Goal: Task Accomplishment & Management: Manage account settings

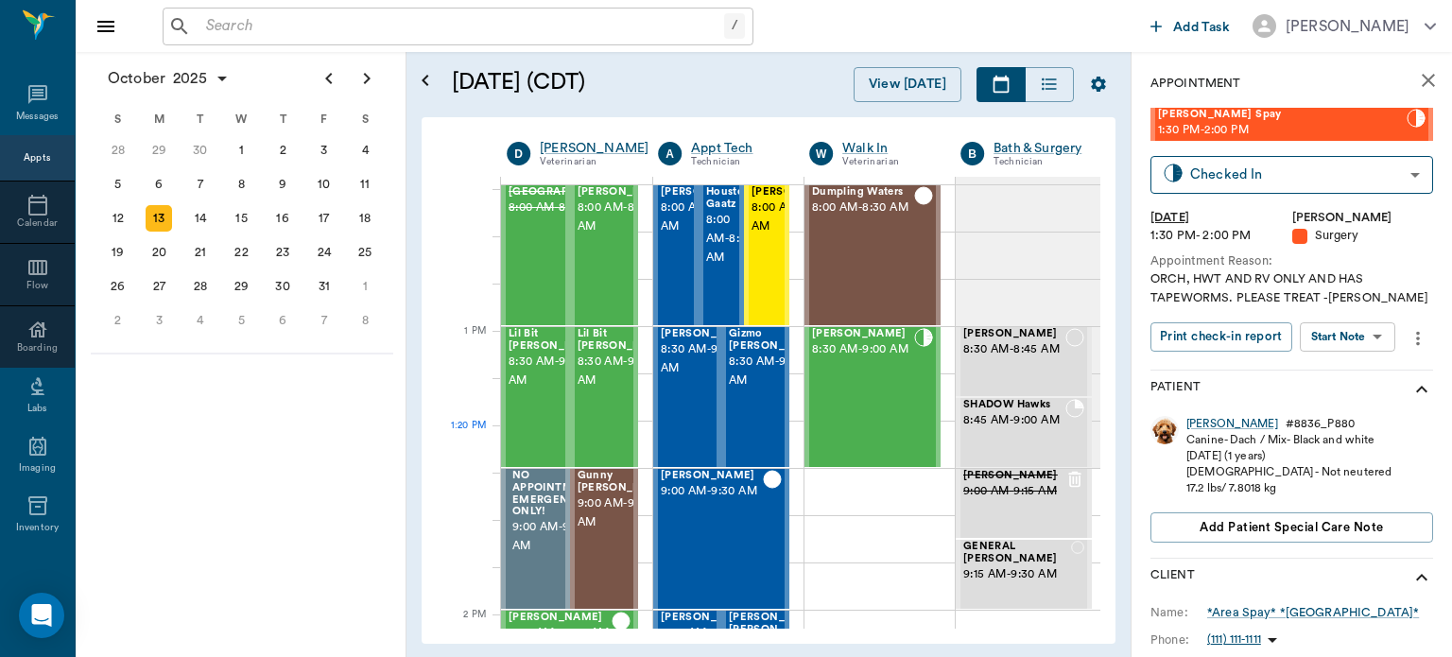
click at [1357, 338] on body "/ ​ Add Task Dr. Bert Ellsworth Nectar Messages Appts Calendar Flow Boarding La…" at bounding box center [726, 328] width 1452 height 657
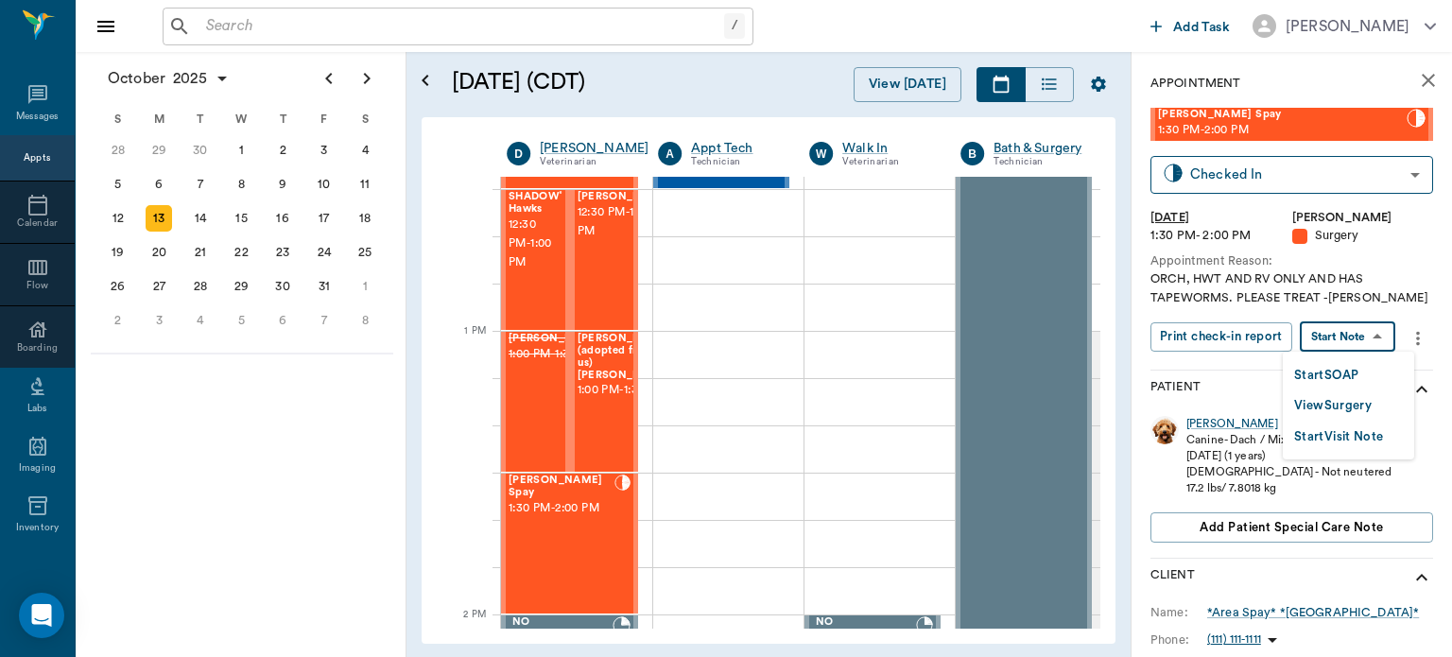
click at [1363, 407] on button "View Surgery" at bounding box center [1333, 406] width 78 height 22
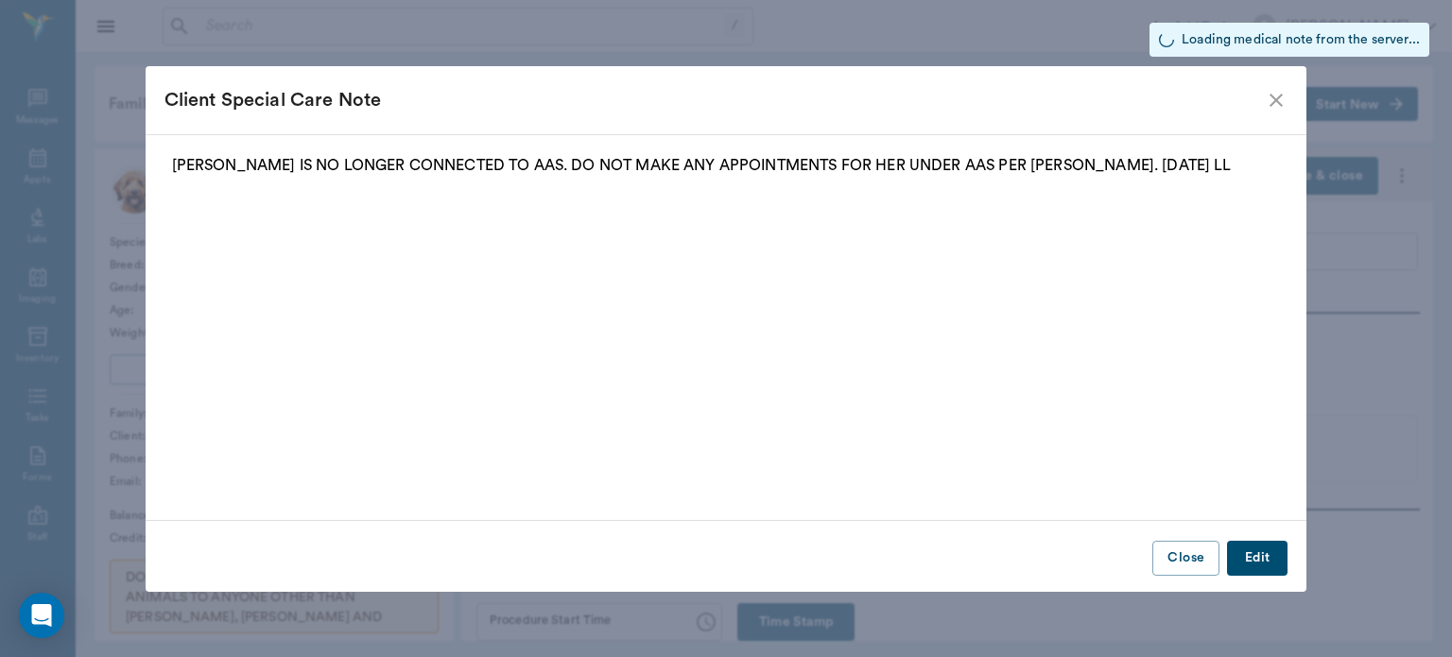
type input "63ec2f075fda476ae8351a4d"
type input "682b670d8bdc6f7f8feef3db"
type input "ORCH"
type input "2"
type input "[DATE]"
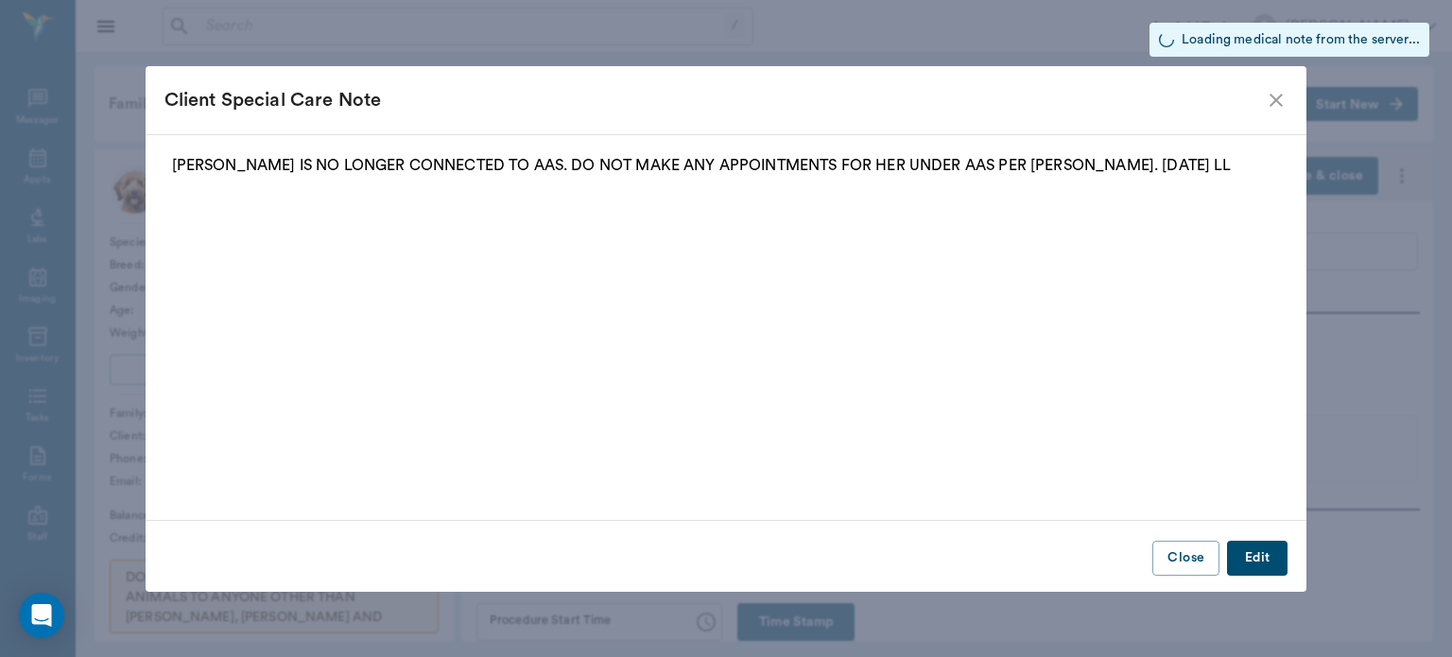
type input "1.00"
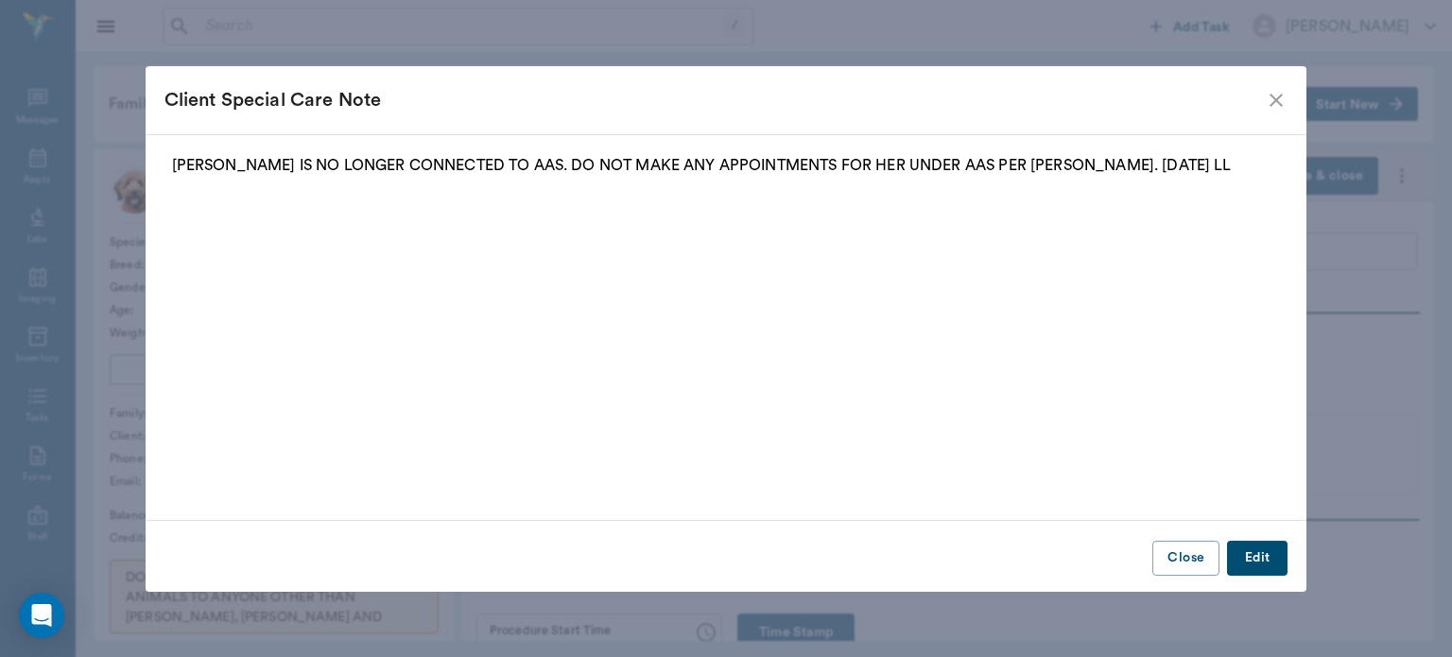
click at [1282, 99] on icon "close" at bounding box center [1276, 100] width 23 height 23
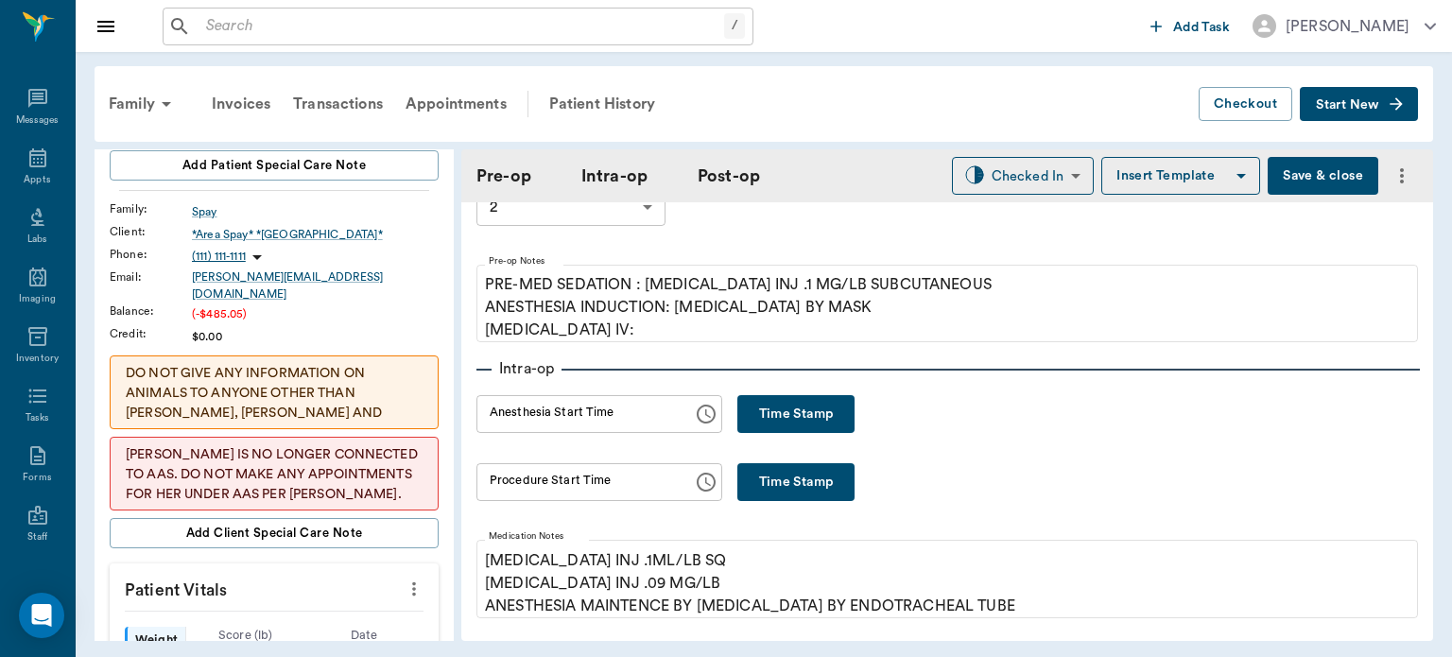
scroll to position [291, 0]
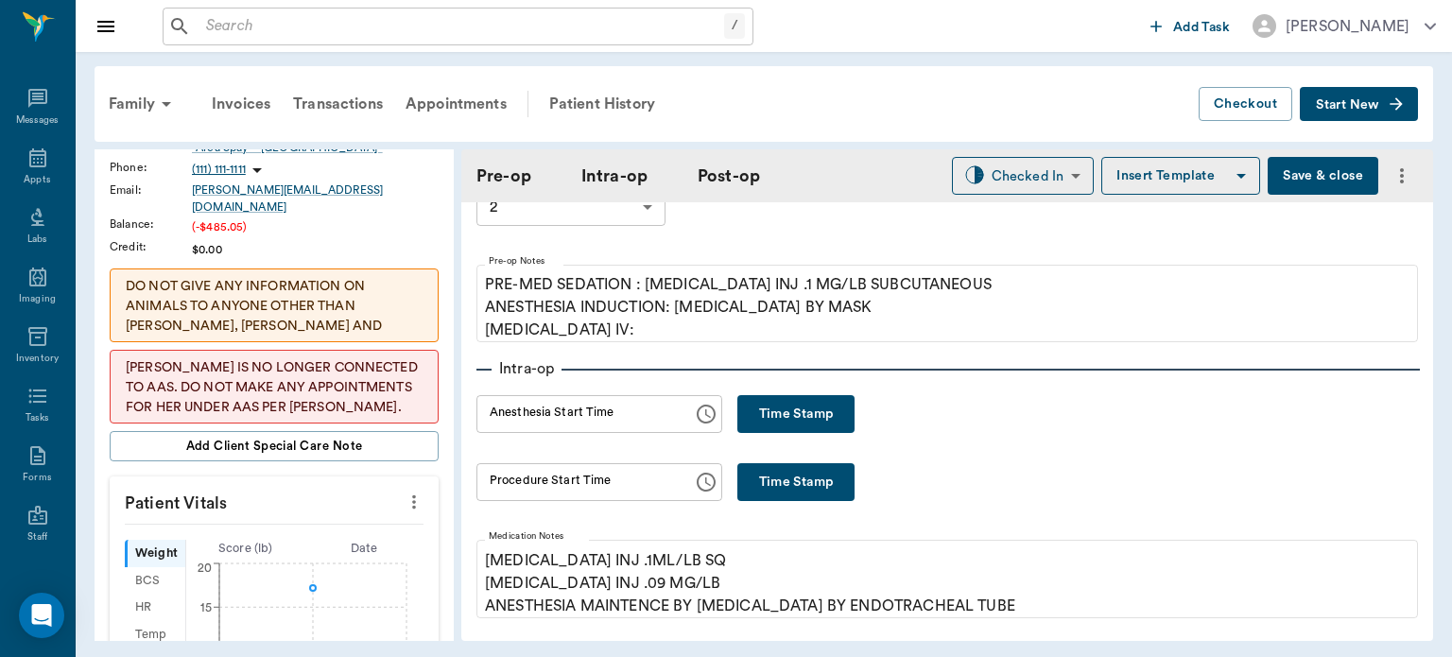
click at [792, 416] on button "Time Stamp" at bounding box center [796, 414] width 117 height 38
type input "12:25 PM"
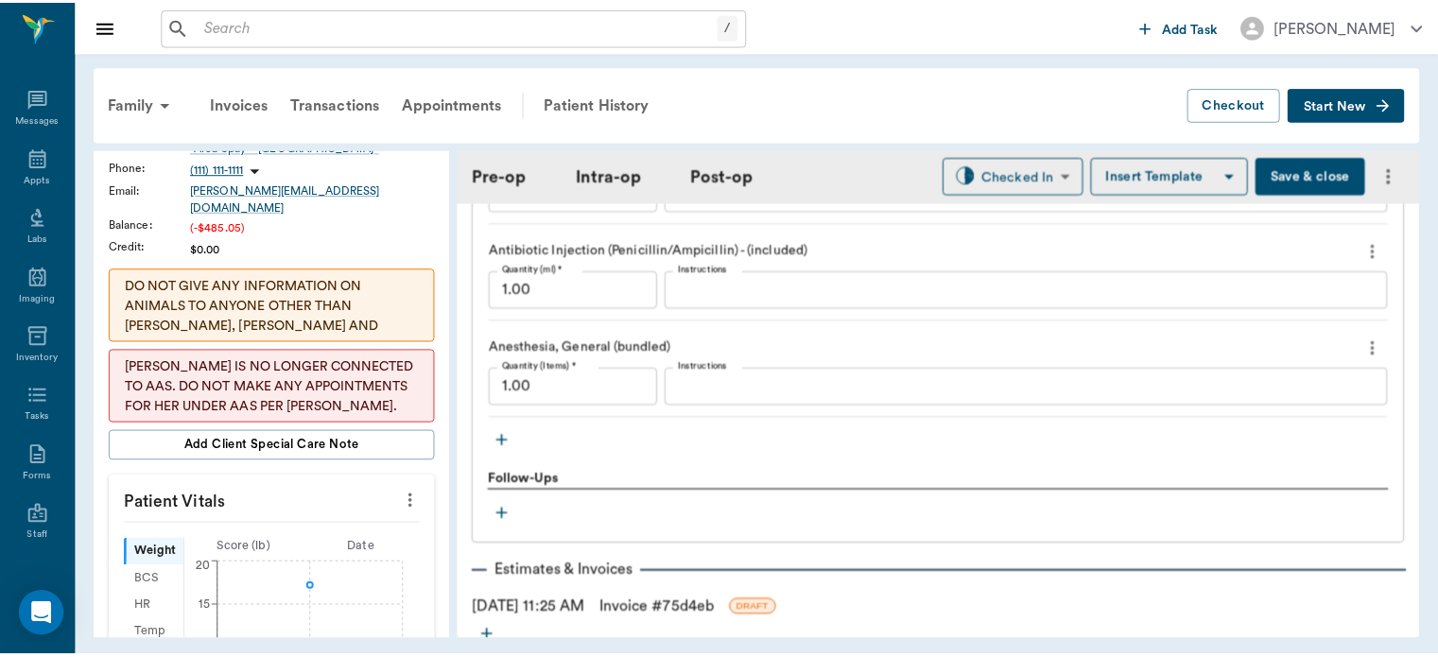
scroll to position [1979, 0]
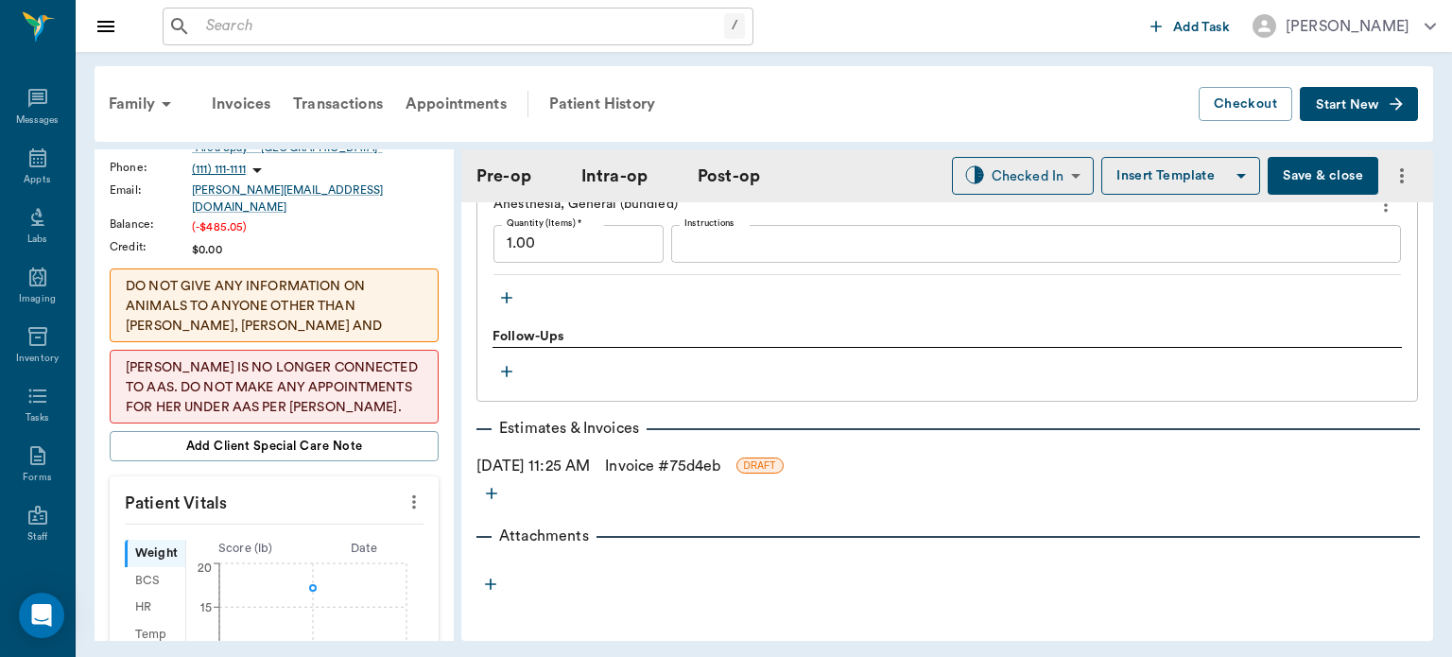
click at [666, 458] on link "Invoice # 75d4eb" at bounding box center [662, 466] width 115 height 23
click at [668, 469] on link "Invoice # 75d4eb" at bounding box center [662, 466] width 115 height 23
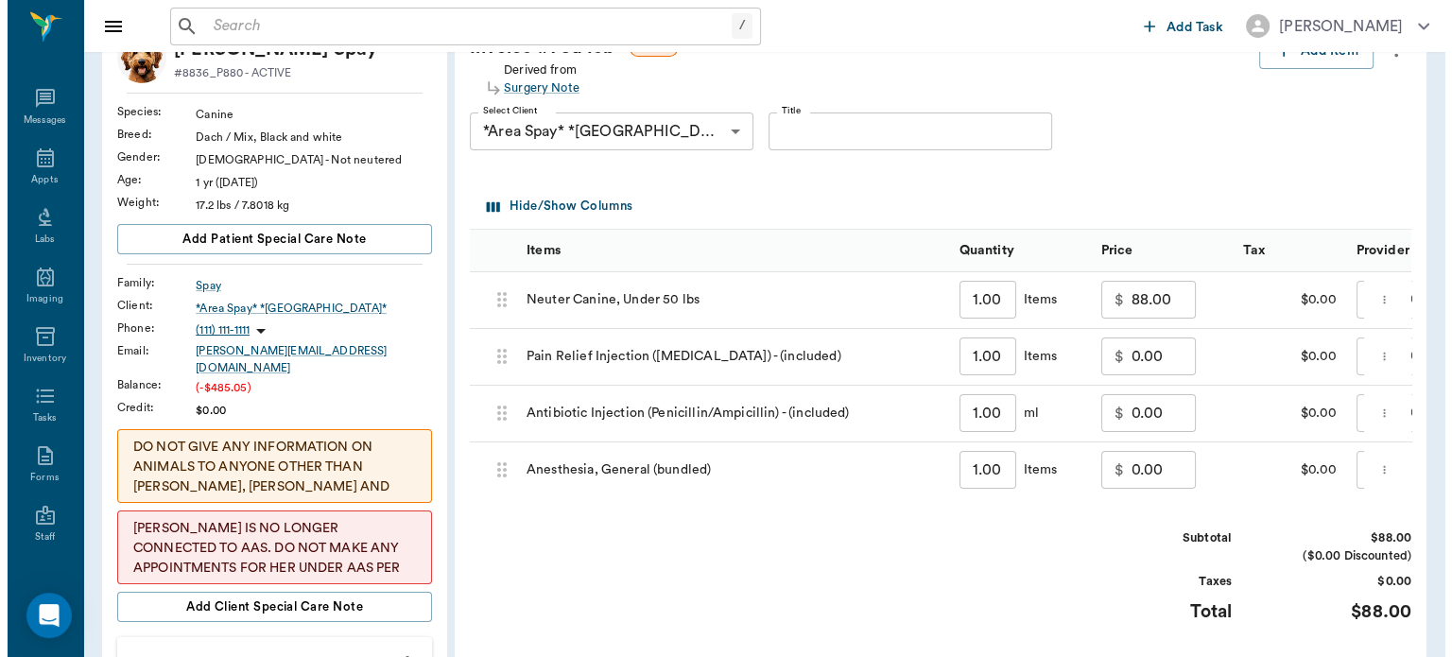
scroll to position [64, 0]
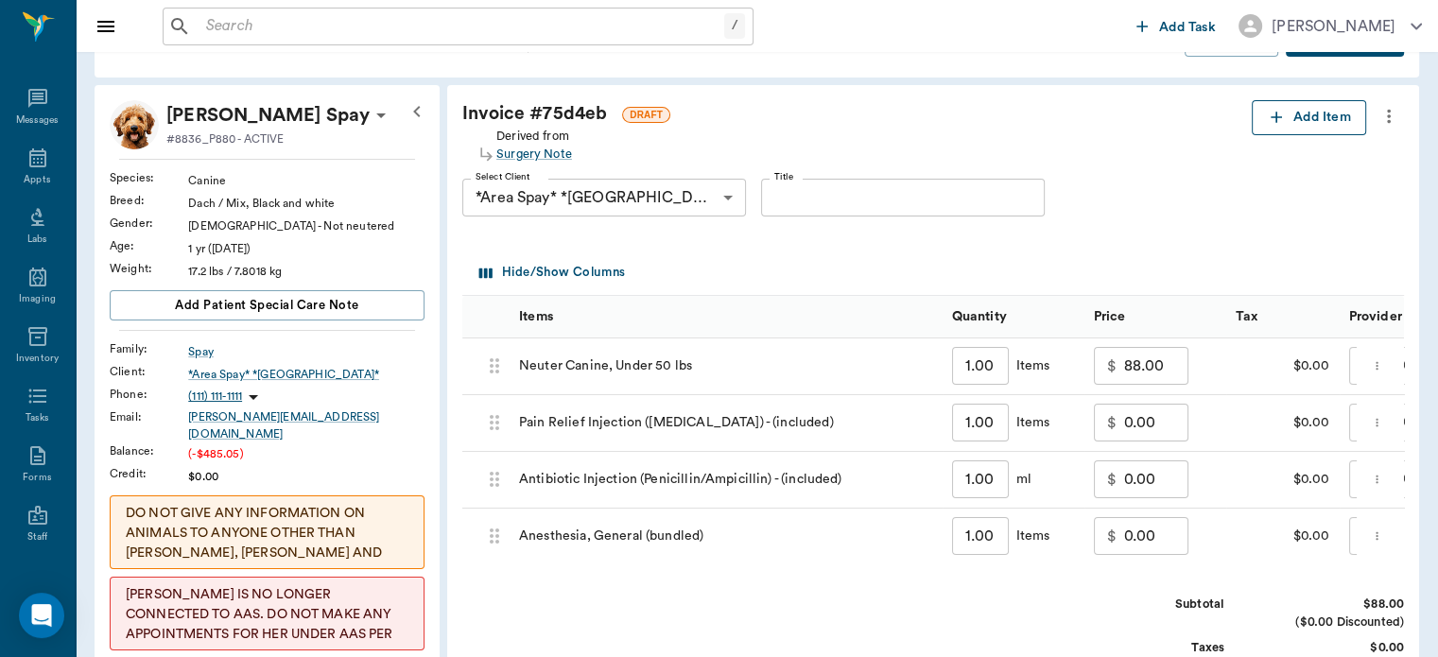
click at [1309, 122] on button "Add Item" at bounding box center [1309, 117] width 114 height 35
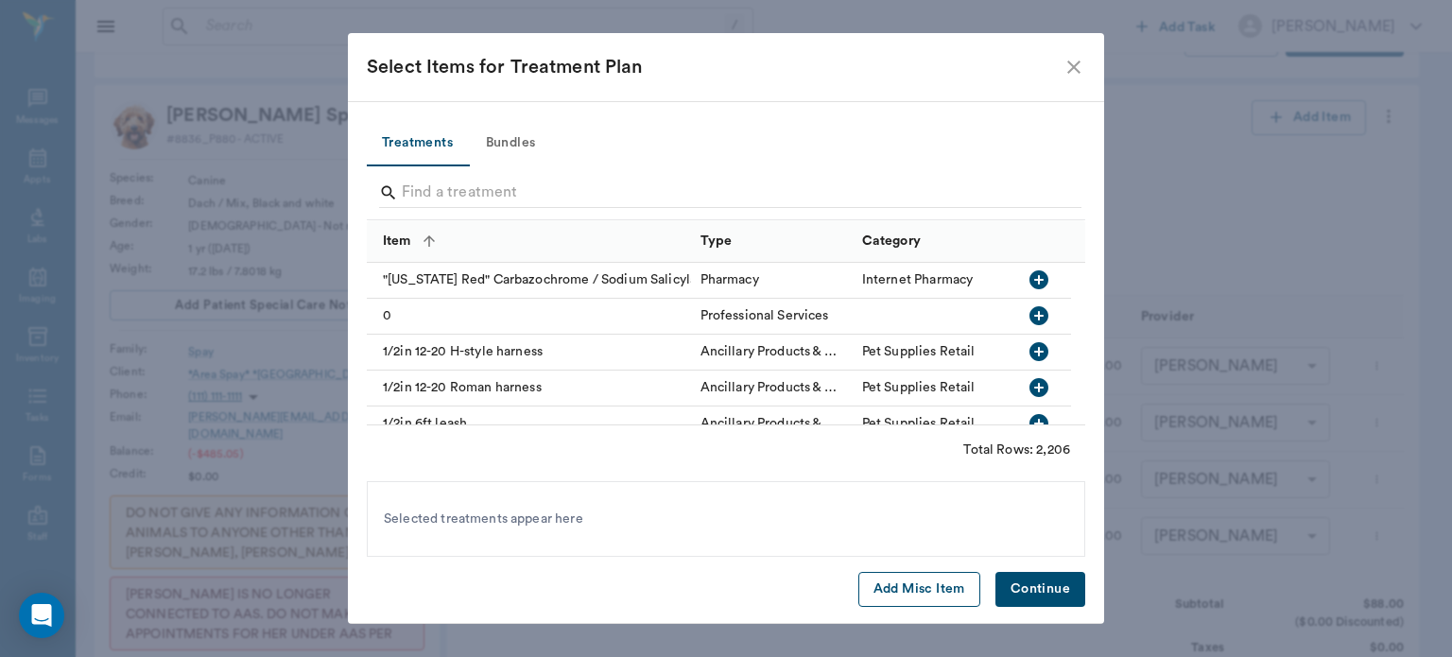
click at [943, 599] on button "Add Misc Item" at bounding box center [920, 589] width 122 height 35
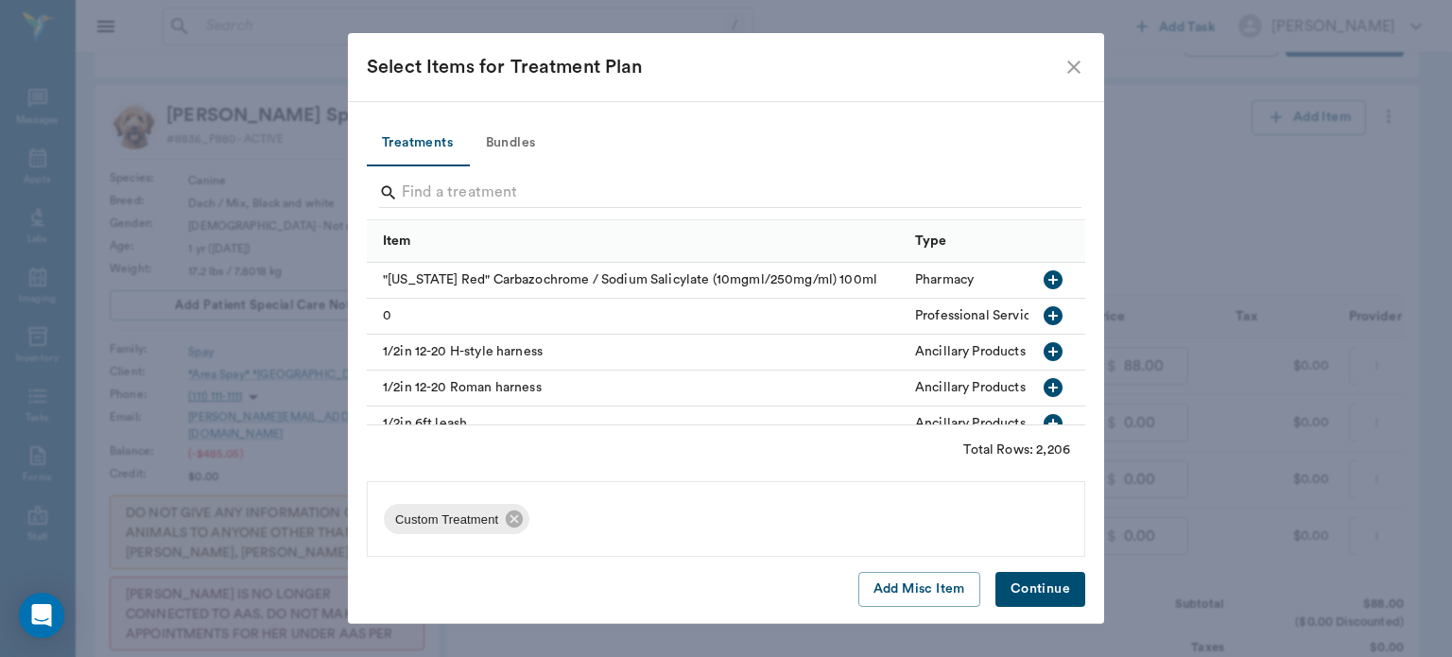
click at [1067, 593] on button "Continue" at bounding box center [1041, 589] width 90 height 35
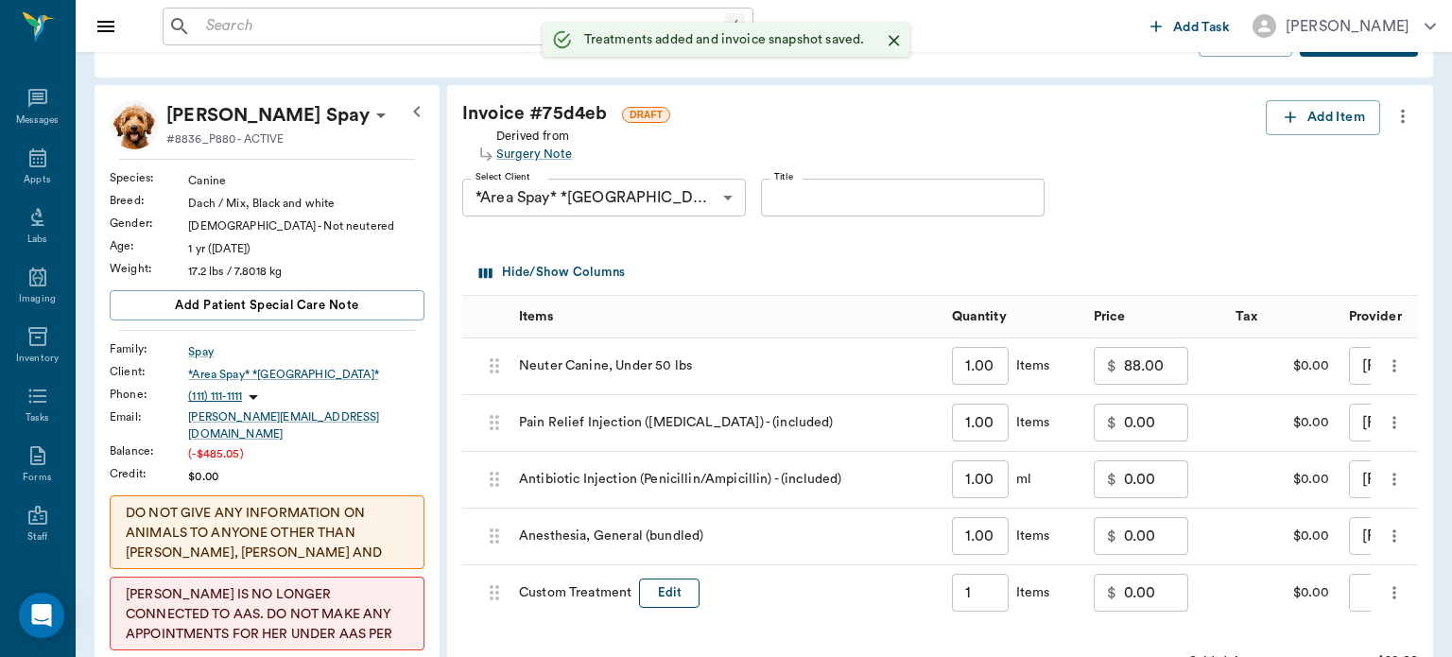
click at [666, 579] on button "Edit" at bounding box center [669, 593] width 61 height 29
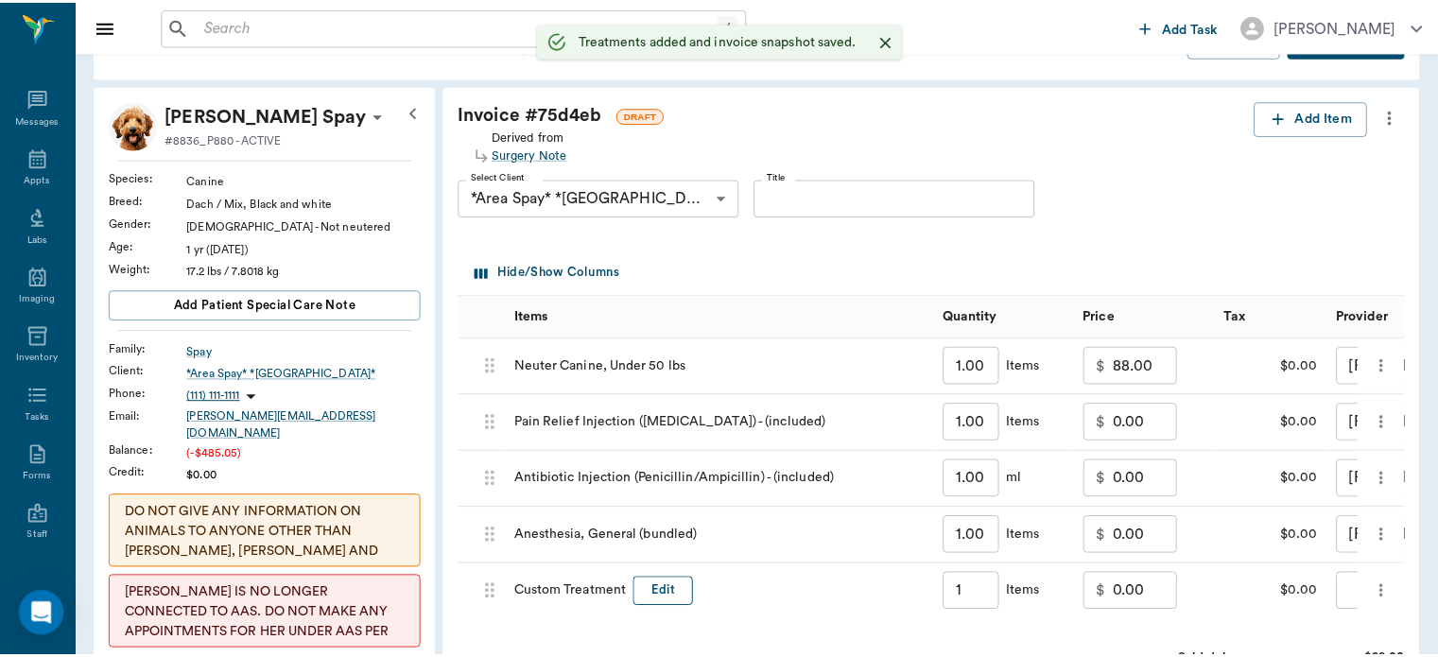
scroll to position [282, 0]
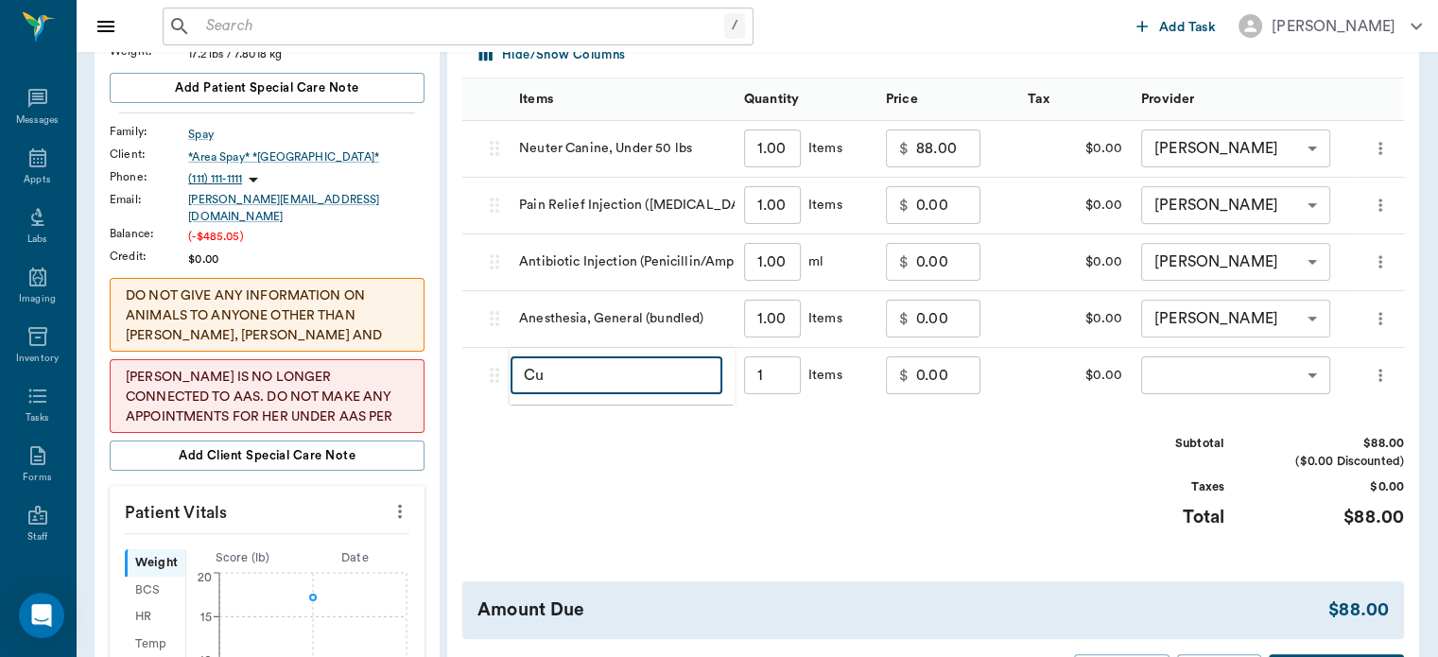
type input "C"
type input "DISCOUNT"
type input "1.00"
click at [952, 382] on input "0.00" at bounding box center [948, 375] width 64 height 38
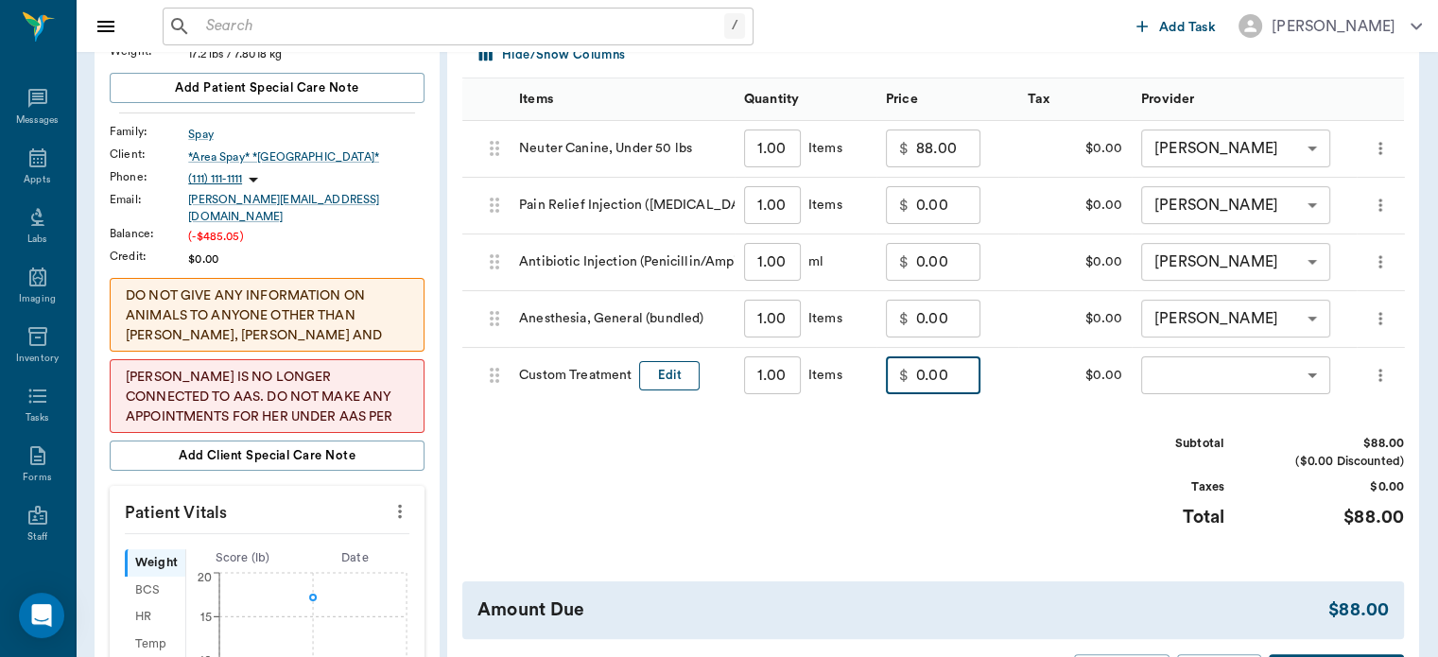
click at [666, 367] on button "Edit" at bounding box center [669, 375] width 61 height 29
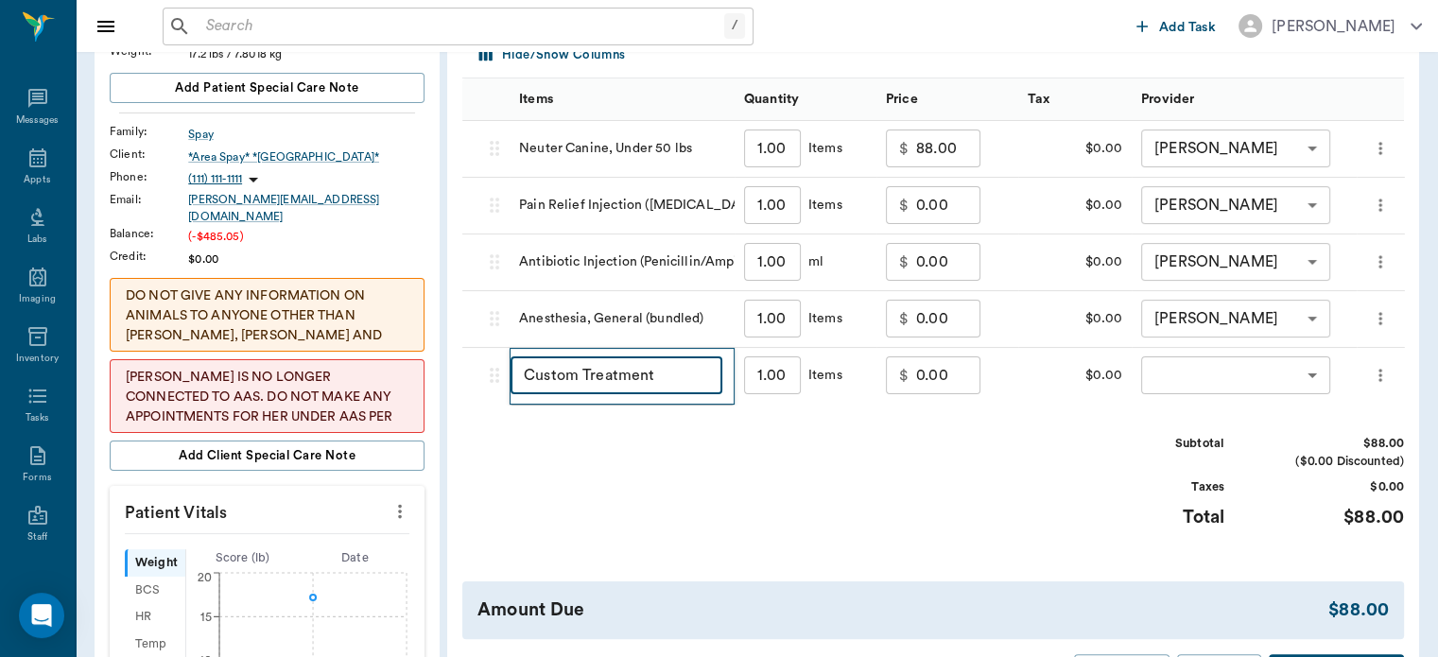
click at [639, 379] on input "Custom Treatment" at bounding box center [617, 375] width 212 height 38
click at [670, 382] on input "Custom Treatnt" at bounding box center [617, 375] width 212 height 38
click at [658, 374] on input "Custom Treatnt" at bounding box center [617, 375] width 212 height 38
type input "C"
type input "DISCOUNT"
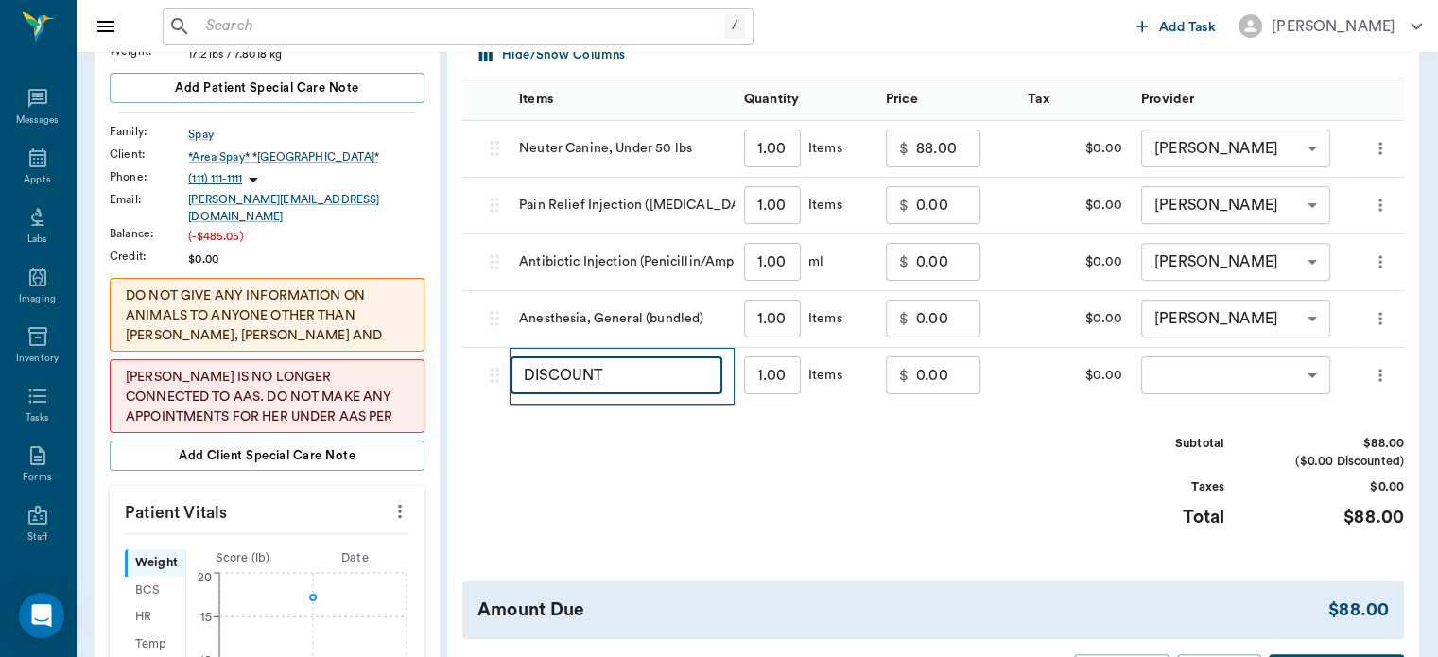
click at [780, 458] on div "Subtotal $88.00 ($0.00 Discounted) Taxes $0.00 Total $88.00" at bounding box center [933, 493] width 942 height 116
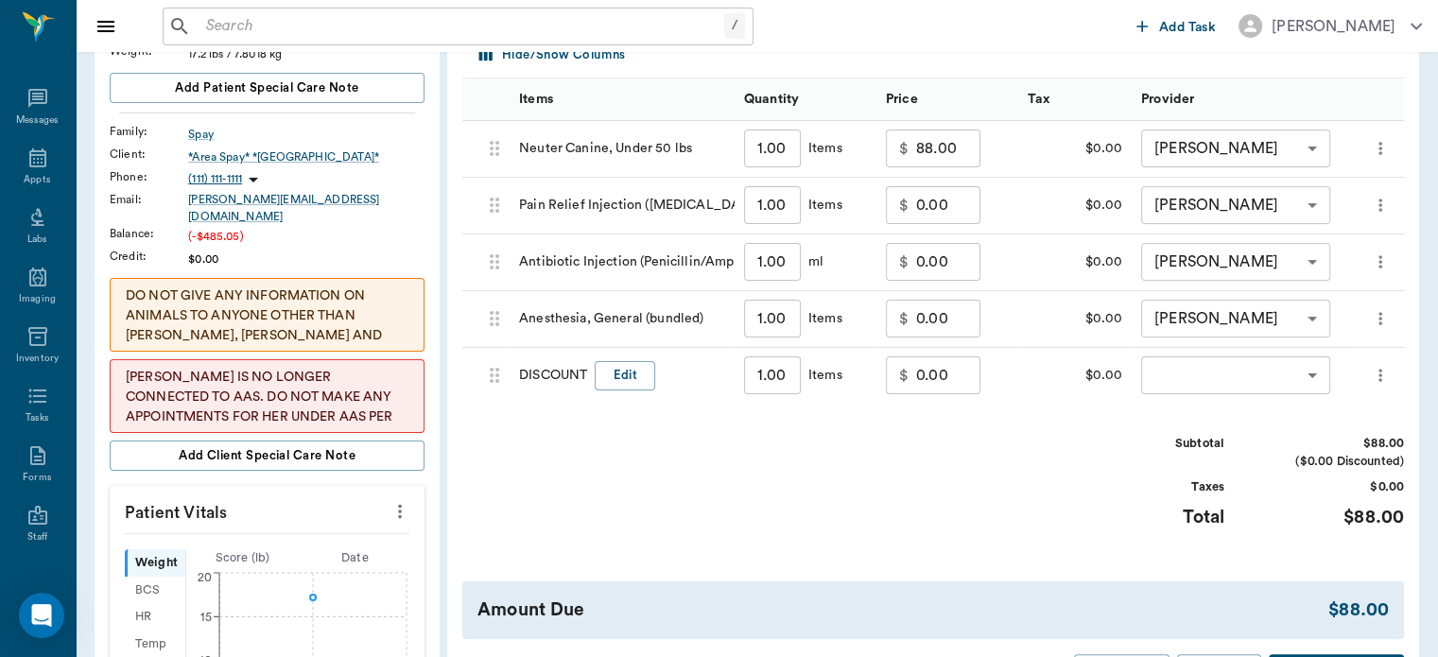
click at [930, 380] on input "0.00" at bounding box center [948, 375] width 64 height 38
click at [929, 374] on input "17.60" at bounding box center [948, 375] width 64 height 38
click at [917, 379] on input "17.60" at bounding box center [948, 375] width 64 height 38
type input "-17.60"
click at [1281, 375] on body "/ ​ Add Task Dr. Bert Ellsworth Nectar Messages Appts Labs Imaging Inventory Ta…" at bounding box center [719, 476] width 1438 height 1516
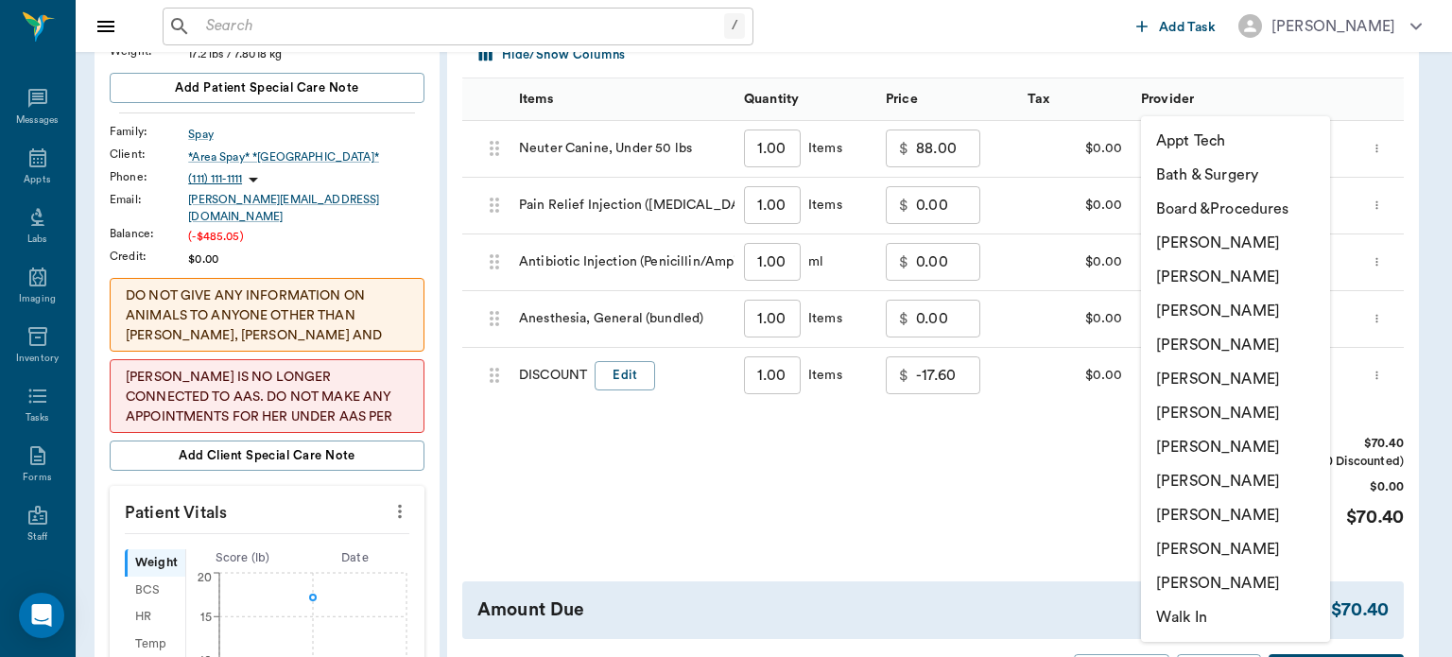
click at [1248, 443] on li "[PERSON_NAME]" at bounding box center [1235, 447] width 189 height 34
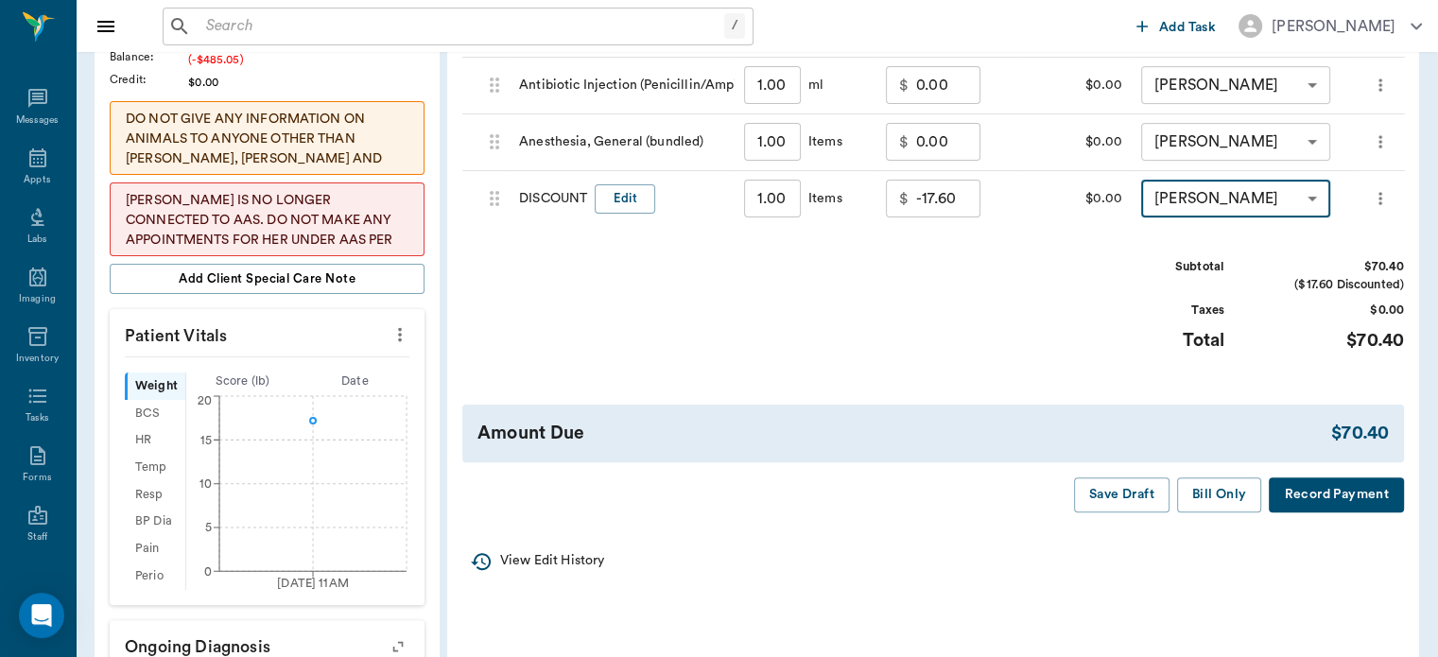
scroll to position [460, 0]
click at [1229, 499] on li "[PERSON_NAME]" at bounding box center [1236, 500] width 142 height 19
click at [1267, 200] on body "/ ​ Add Task Dr. Bert Ellsworth Nectar Messages Appts Labs Imaging Inventory Ta…" at bounding box center [719, 298] width 1438 height 1516
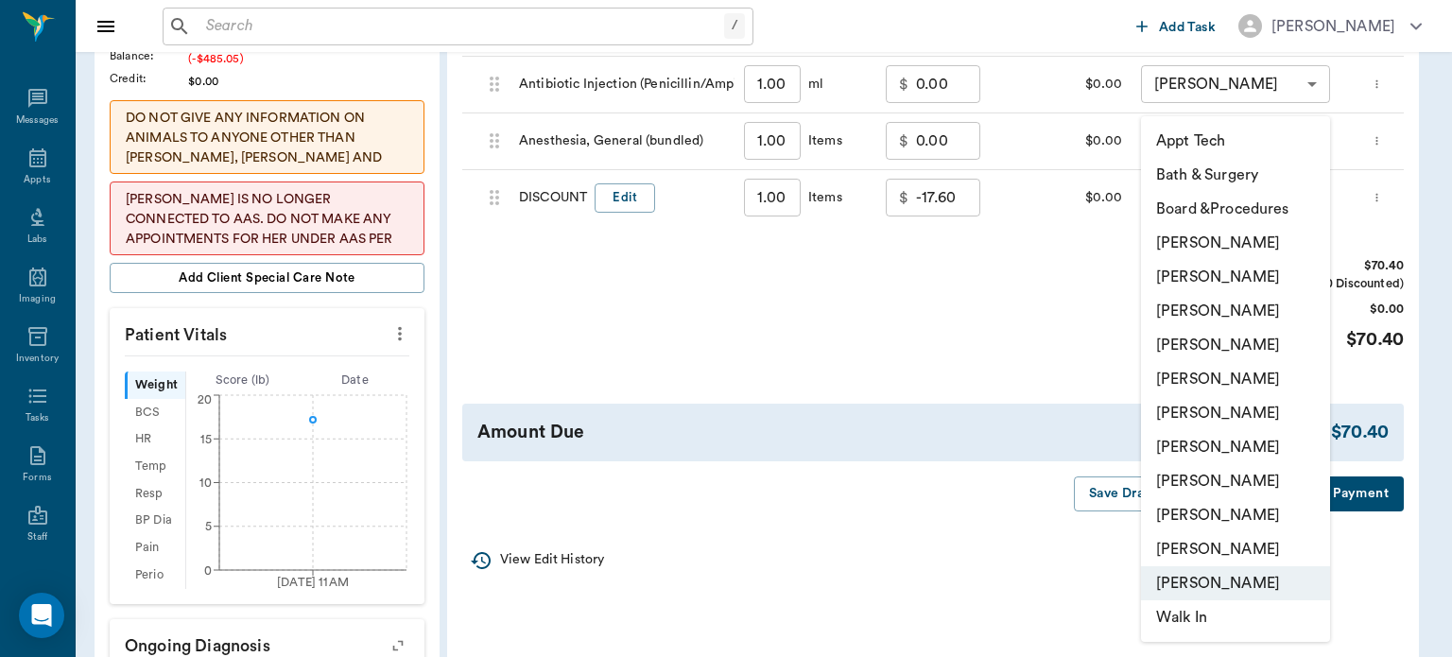
click at [1339, 446] on div at bounding box center [726, 328] width 1452 height 657
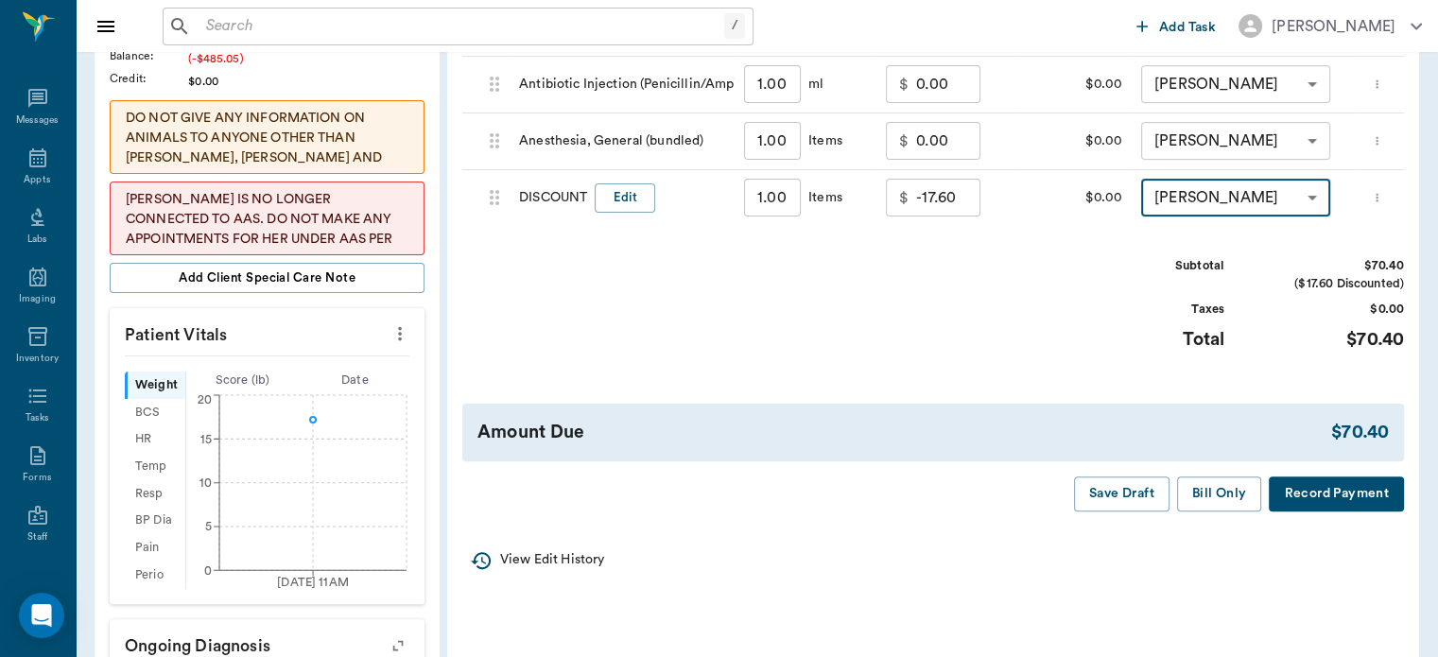
click at [1284, 204] on li "Board &Procedures" at bounding box center [1236, 211] width 142 height 19
click at [1272, 203] on li "Board &Procedures" at bounding box center [1236, 211] width 142 height 19
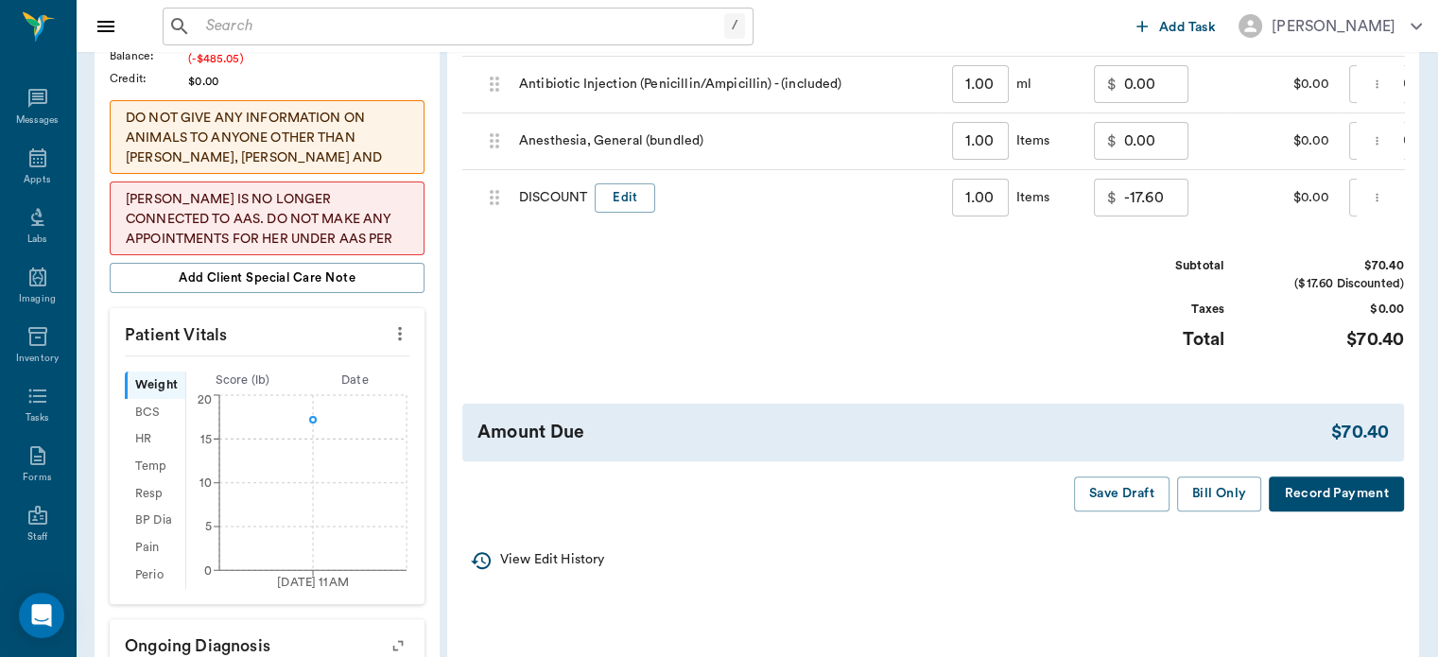
click at [1273, 193] on div "$0.00" at bounding box center [1282, 198] width 113 height 57
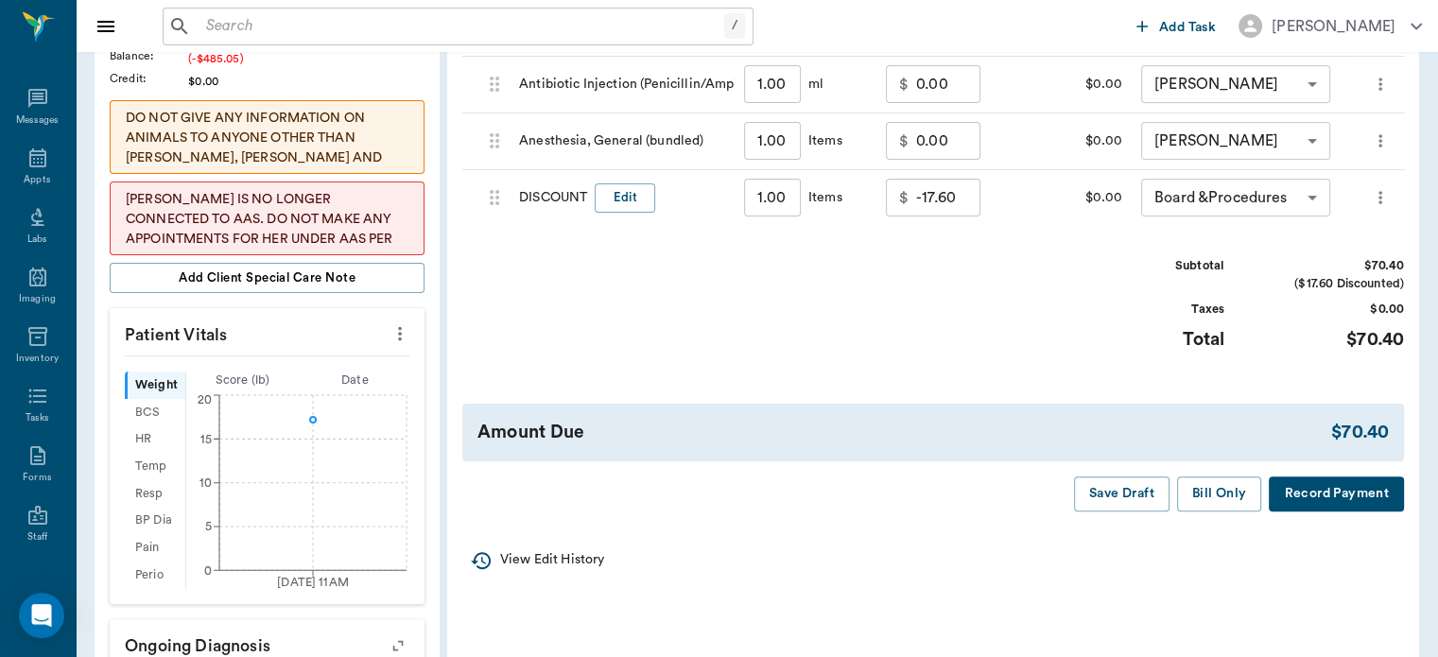
scroll to position [331, 0]
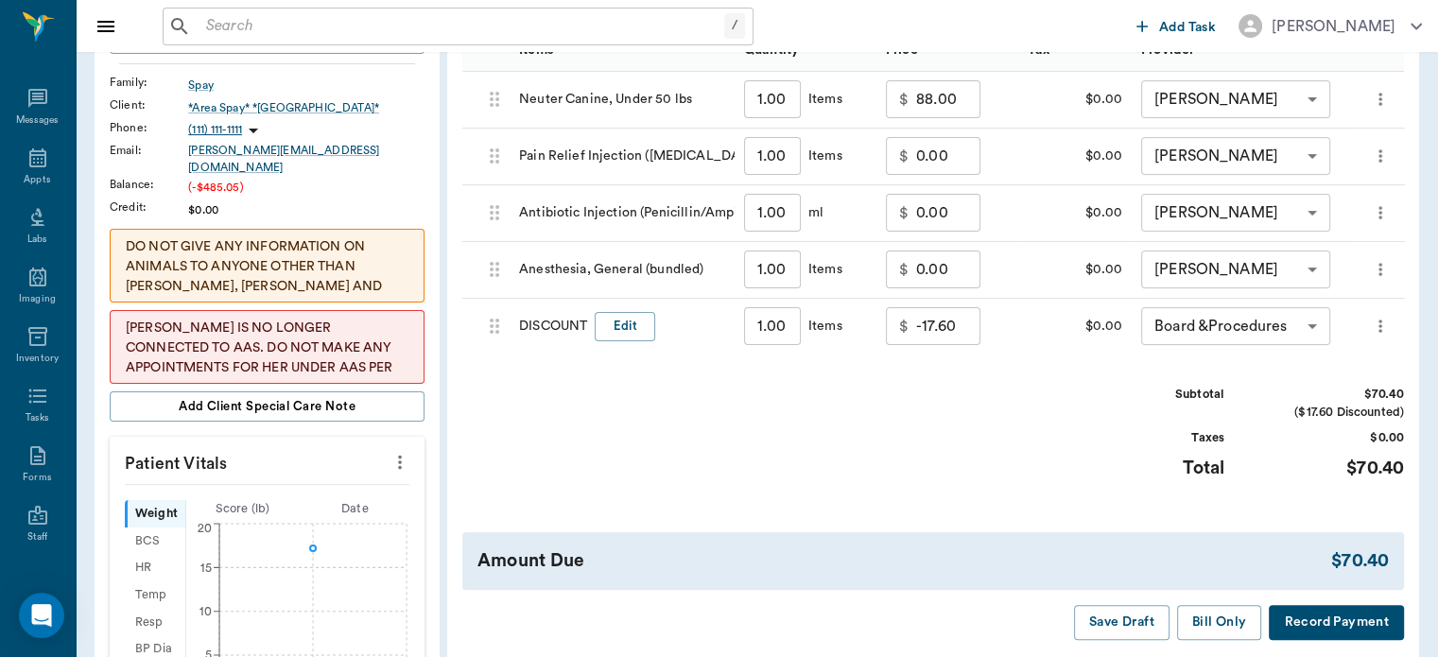
click at [1273, 329] on body "/ ​ Add Task Dr. Bert Ellsworth Nectar Messages Appts Labs Imaging Inventory Ta…" at bounding box center [719, 427] width 1438 height 1516
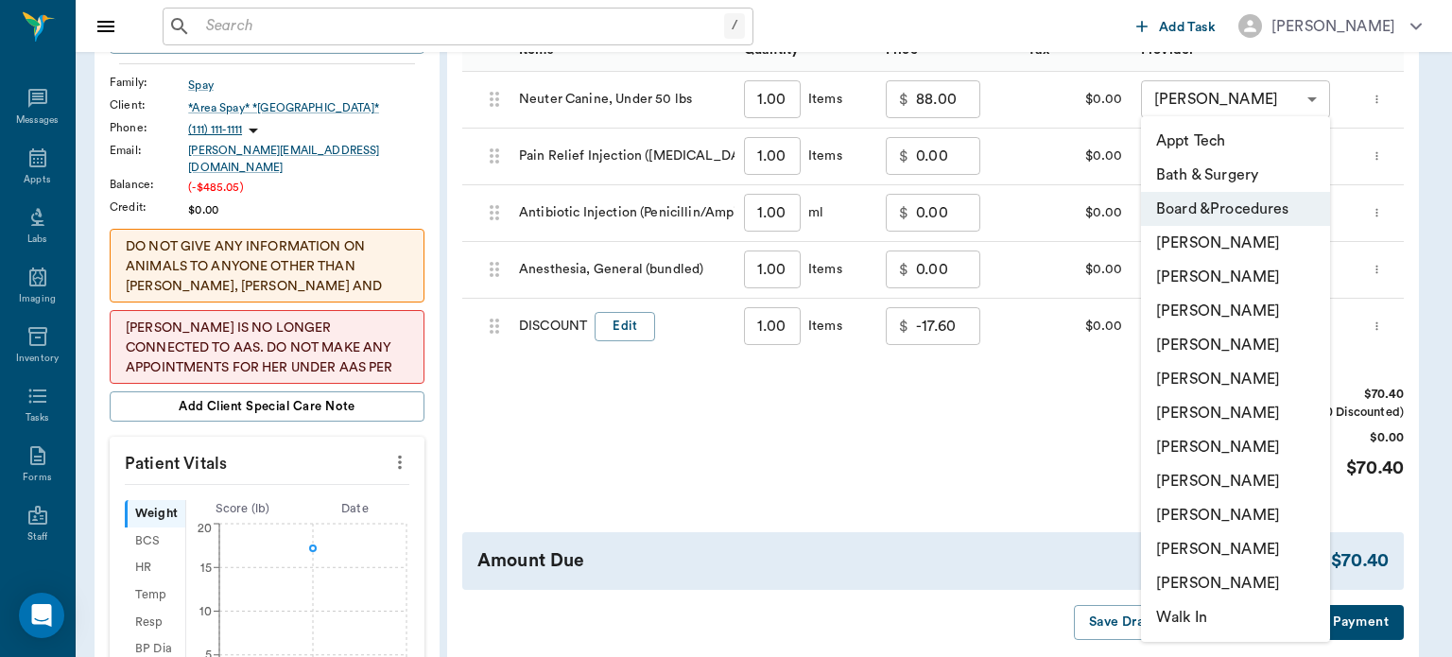
click at [1331, 450] on div at bounding box center [726, 328] width 1452 height 657
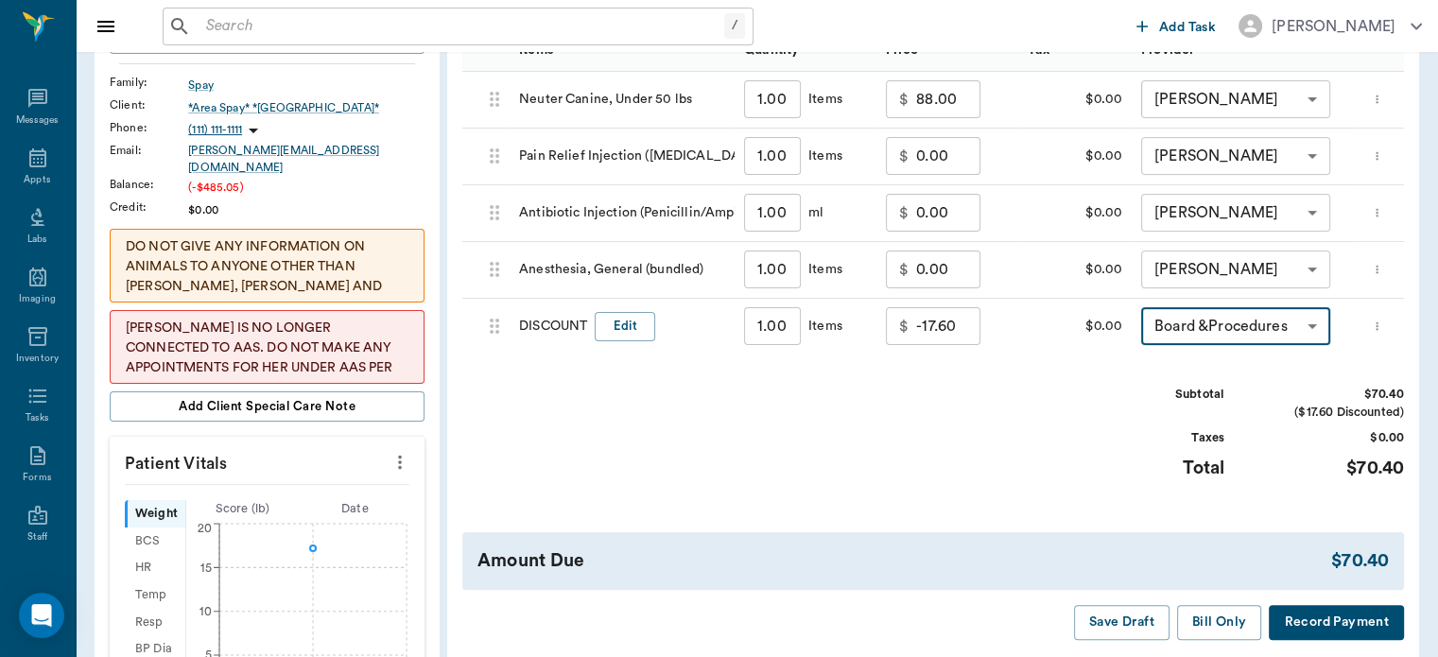
click at [1272, 328] on li "[PERSON_NAME]" at bounding box center [1236, 326] width 142 height 19
click at [1271, 325] on body "/ ​ Add Task Dr. Bert Ellsworth Nectar Messages Appts Labs Imaging Inventory Ta…" at bounding box center [719, 427] width 1438 height 1516
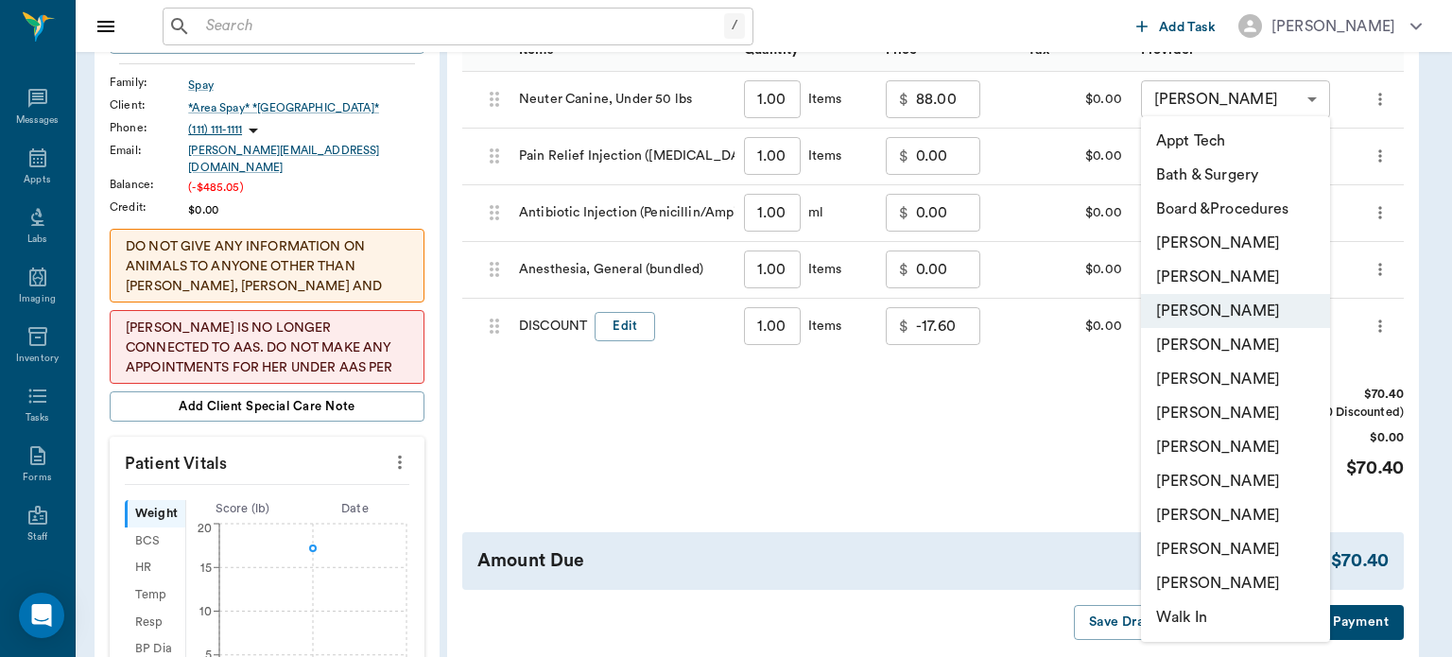
click at [1231, 449] on li "[PERSON_NAME]" at bounding box center [1235, 447] width 189 height 34
type input "none-682b670d8bdc6f7f8feef3db"
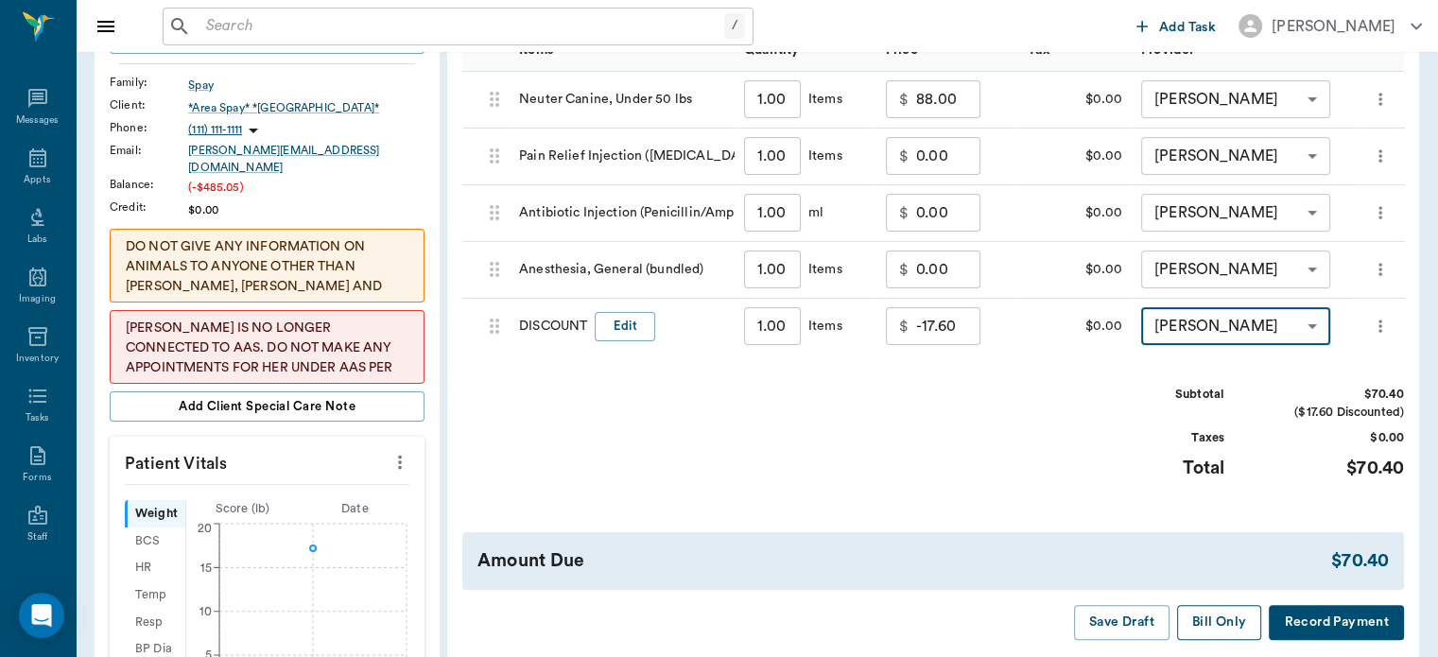
click at [1222, 625] on button "Bill Only" at bounding box center [1219, 622] width 85 height 35
click at [1228, 625] on button "Bill Only" at bounding box center [1219, 622] width 85 height 35
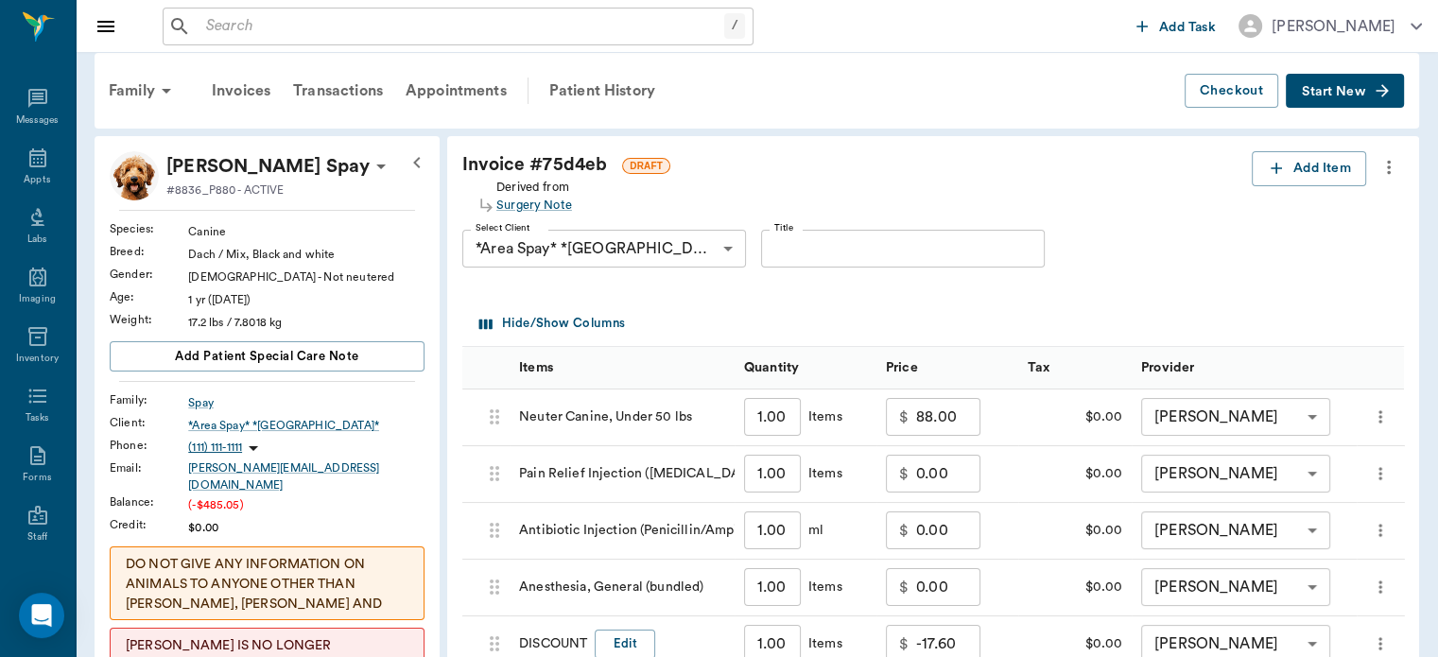
scroll to position [0, 0]
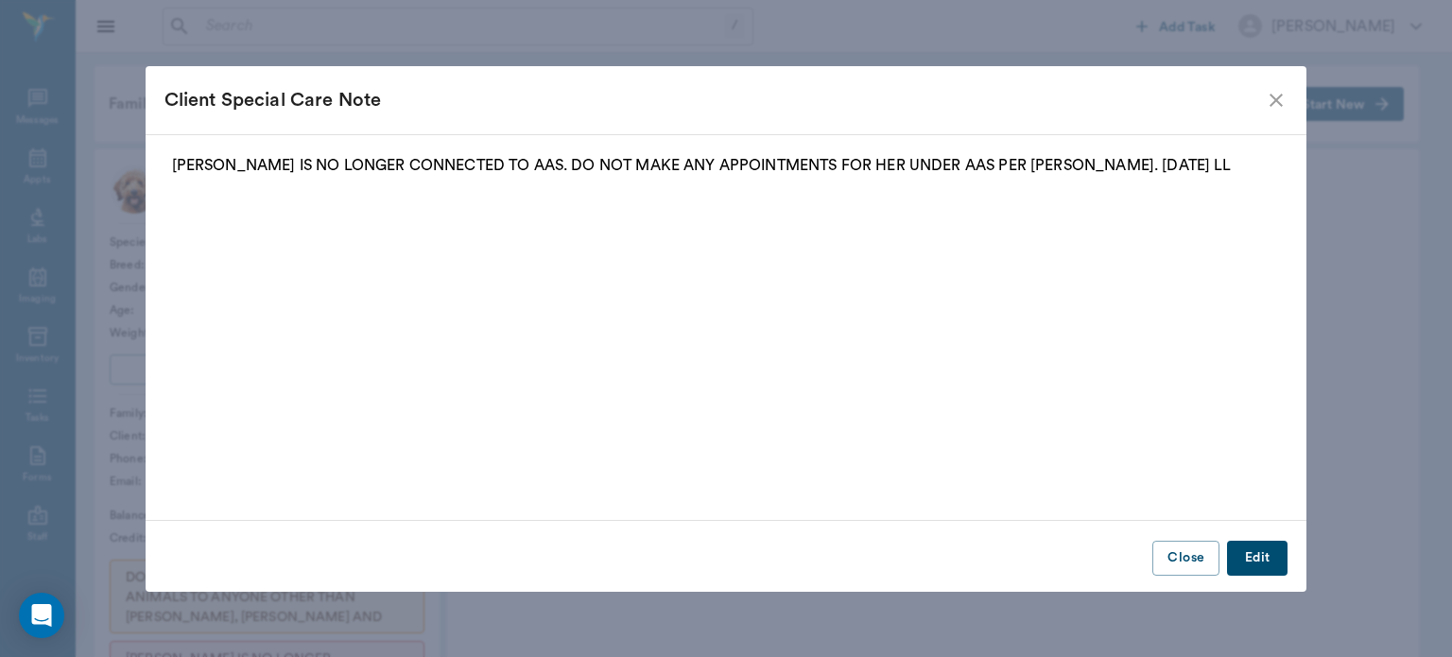
click at [1280, 97] on icon "close" at bounding box center [1276, 100] width 23 height 23
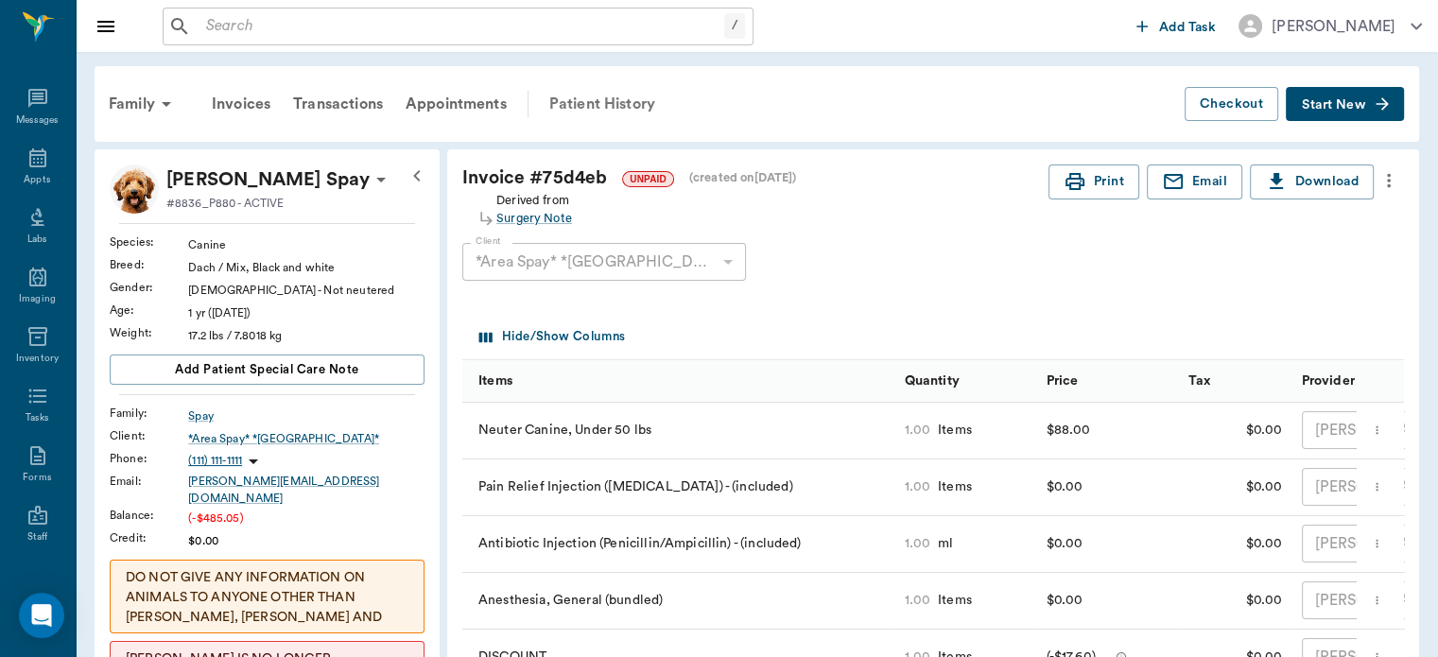
click at [609, 102] on div "Patient History" at bounding box center [602, 103] width 129 height 45
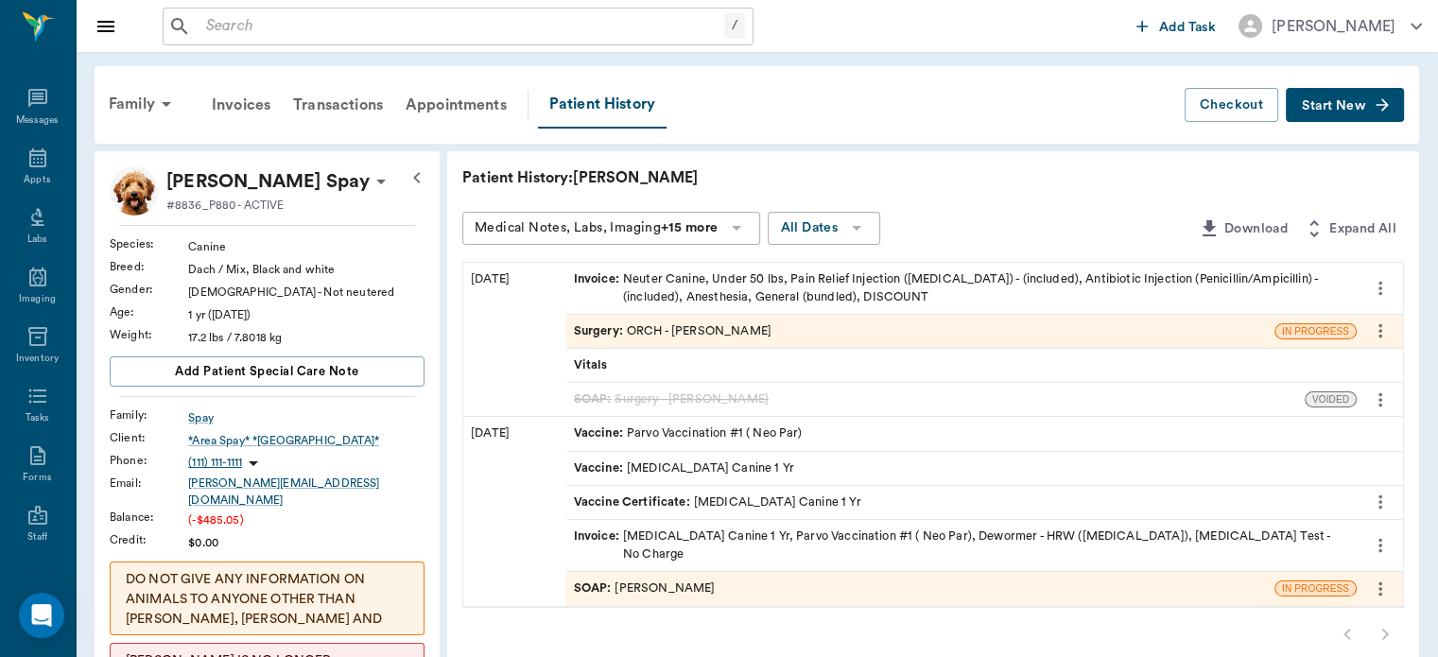
click at [688, 327] on div "Surgery : ORCH - [PERSON_NAME]" at bounding box center [673, 331] width 198 height 18
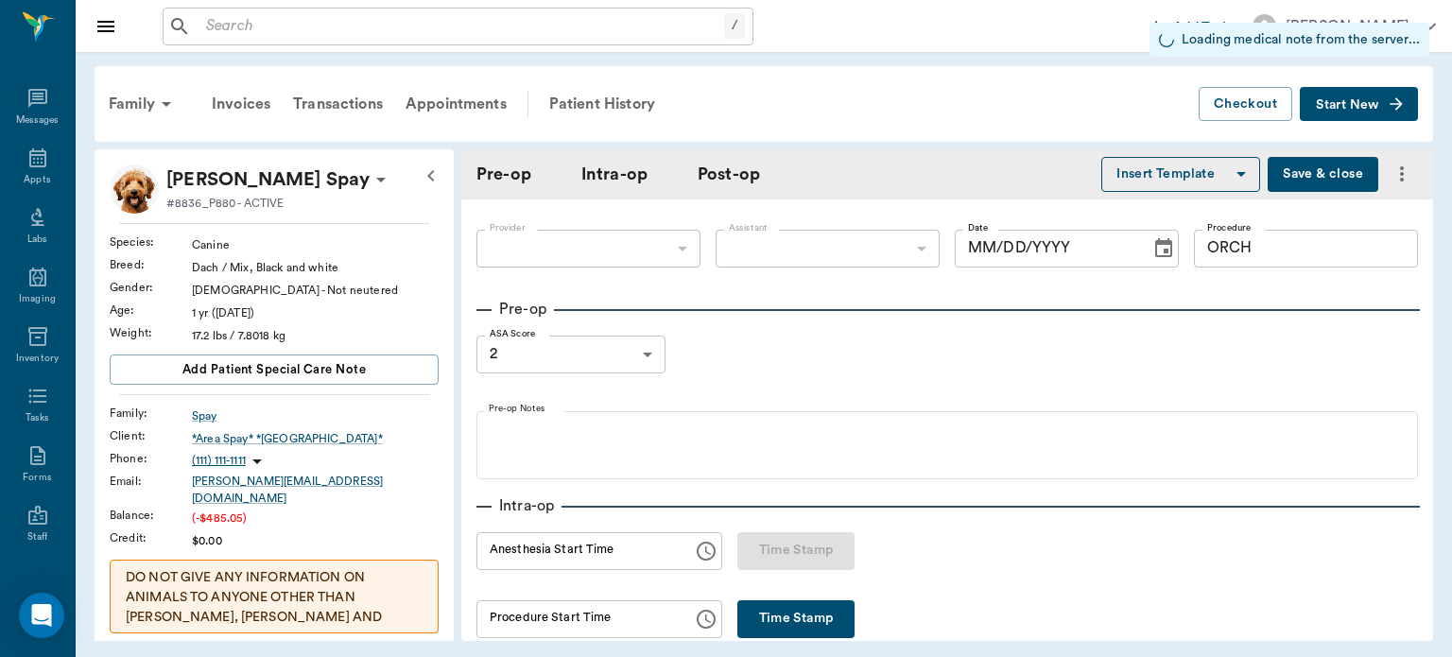
type input "63ec2f075fda476ae8351a4d"
type input "682b670d8bdc6f7f8feef3db"
type input "ORCH"
type input "2"
type input "[DATE]"
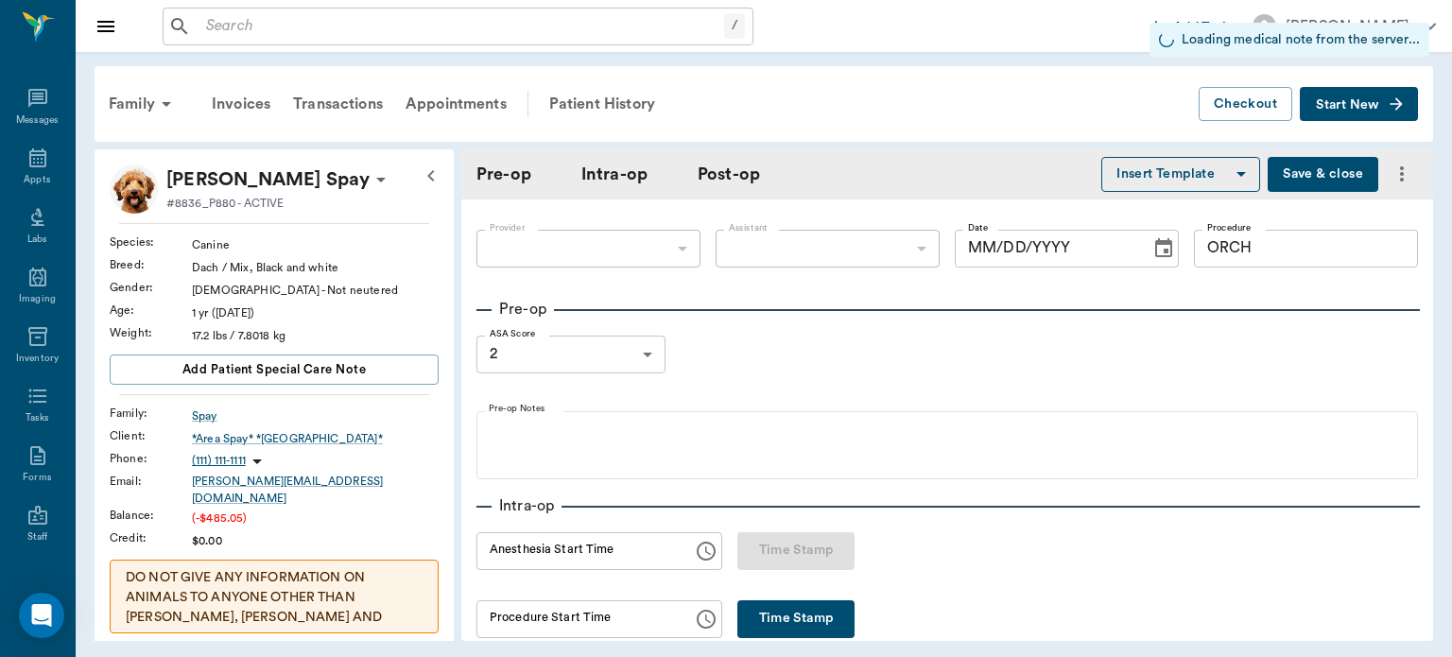
type input "12:25 PM"
type input "1.00"
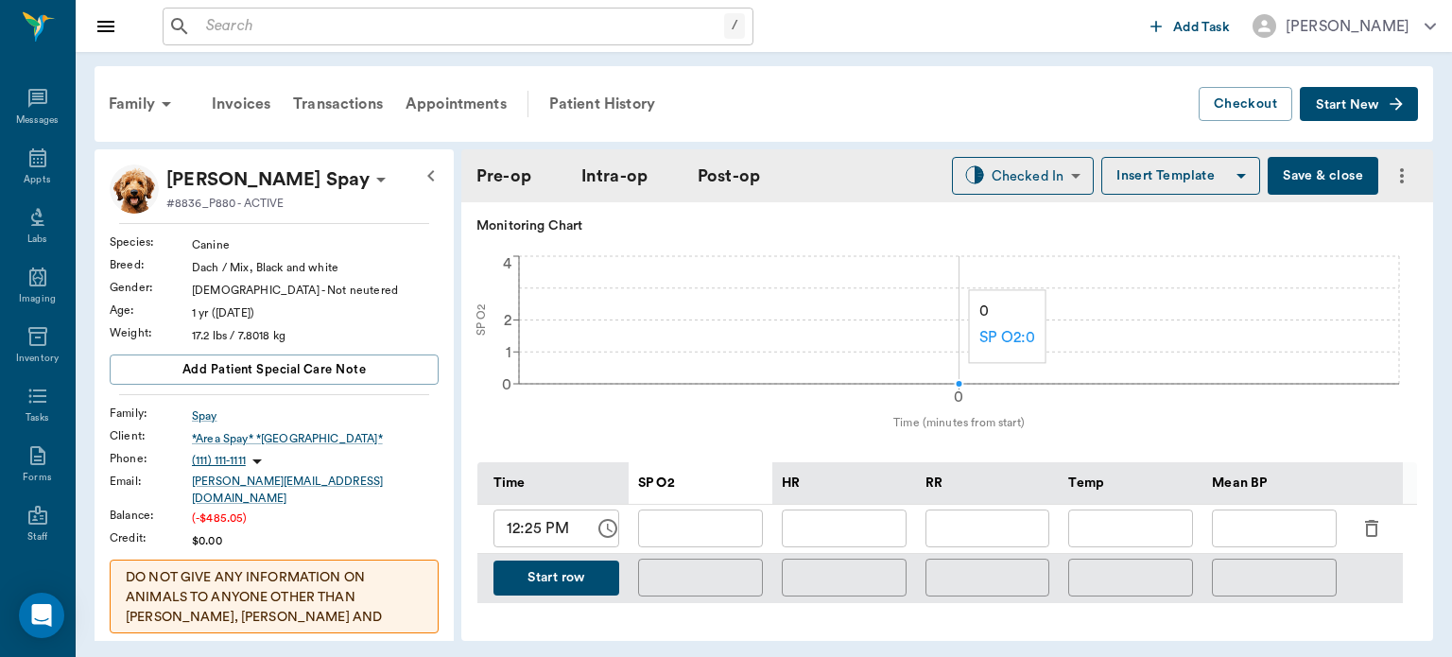
scroll to position [821, 0]
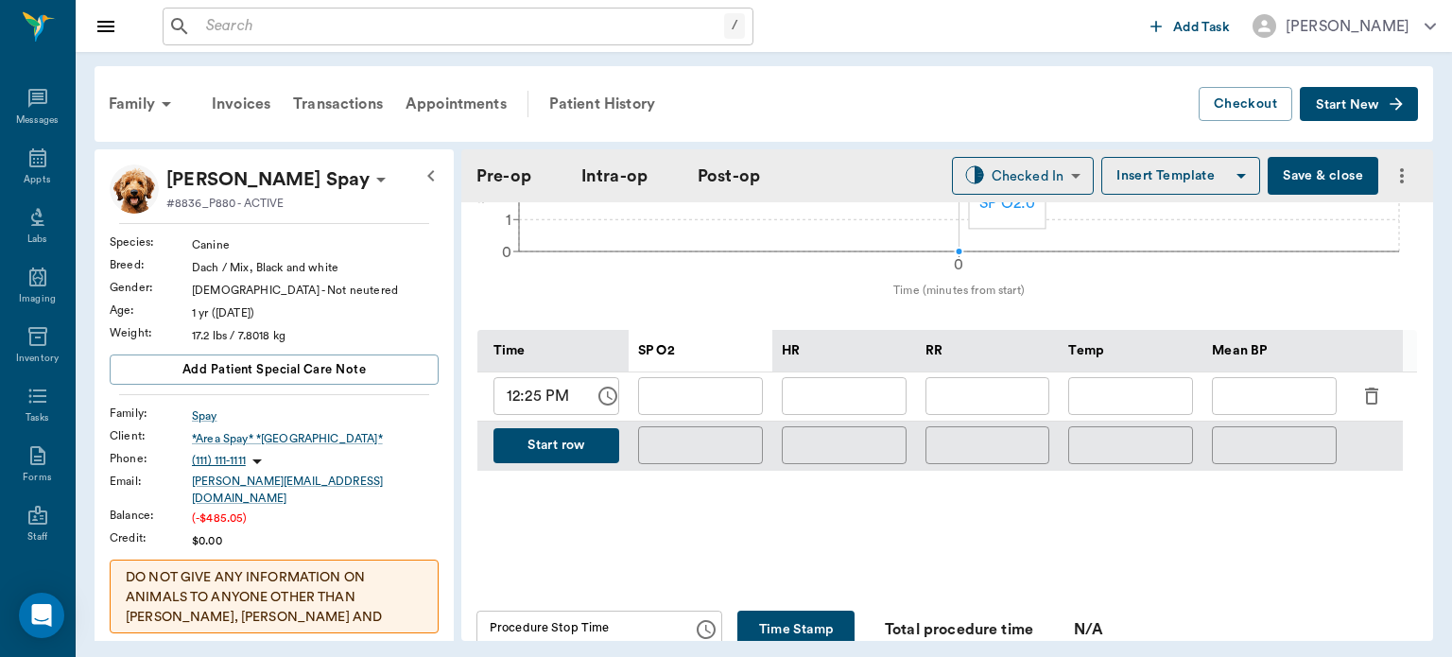
click at [682, 399] on input "text" at bounding box center [700, 396] width 125 height 38
type input "97"
click at [839, 390] on input "text" at bounding box center [844, 396] width 125 height 38
type input "97"
click at [1007, 390] on input "text" at bounding box center [988, 396] width 125 height 38
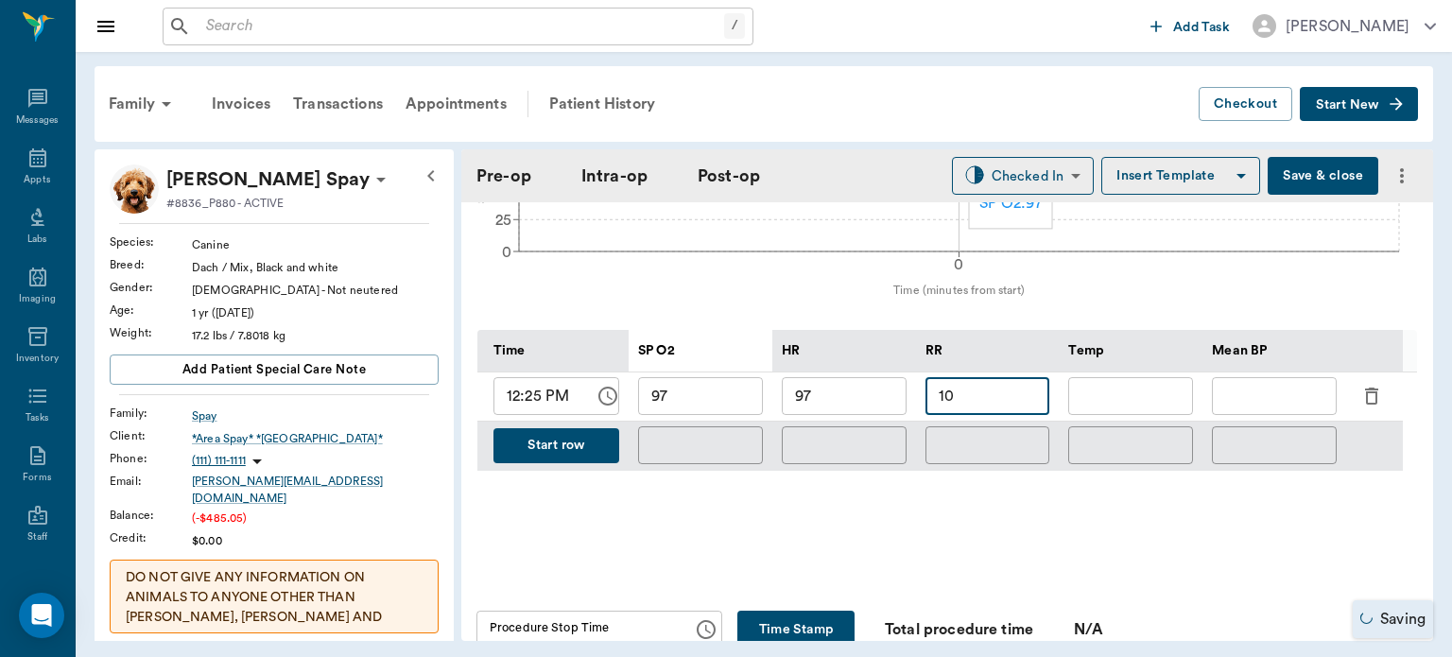
type input "10"
click at [1275, 394] on input "text" at bounding box center [1274, 396] width 125 height 38
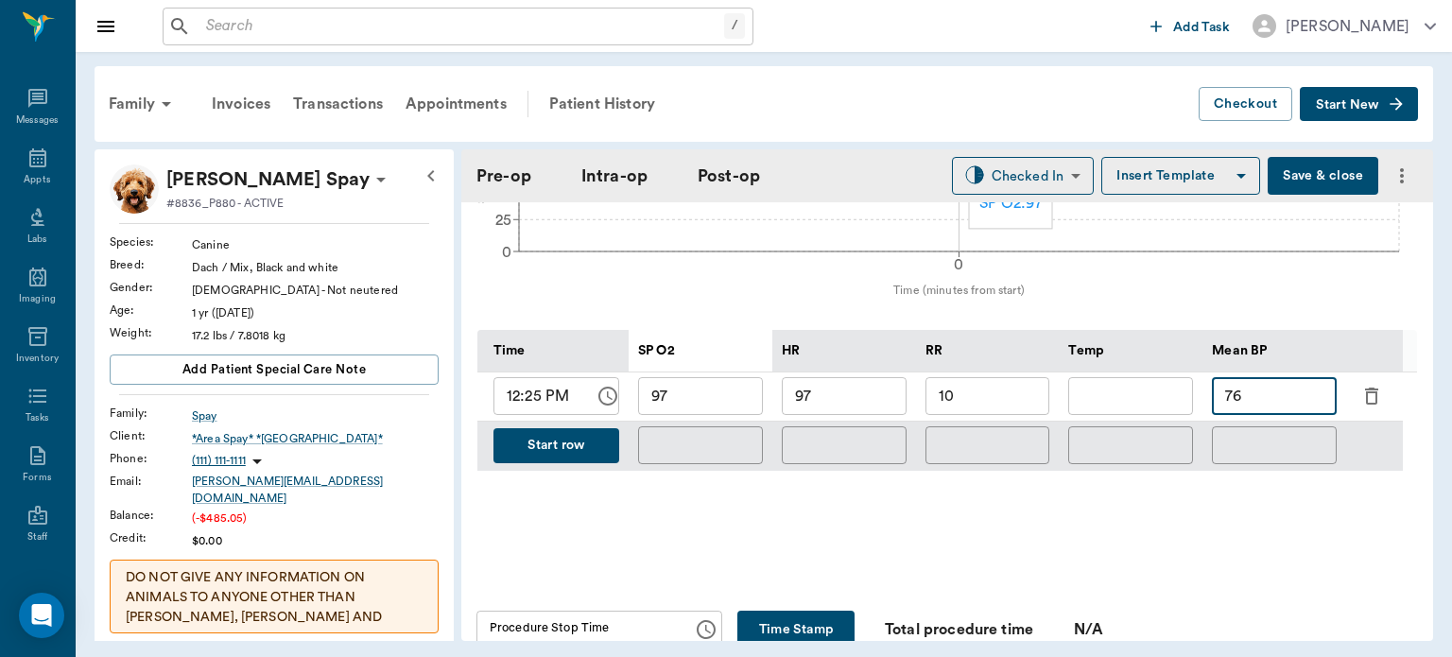
type input "76"
click at [578, 458] on button "Start row" at bounding box center [557, 445] width 126 height 35
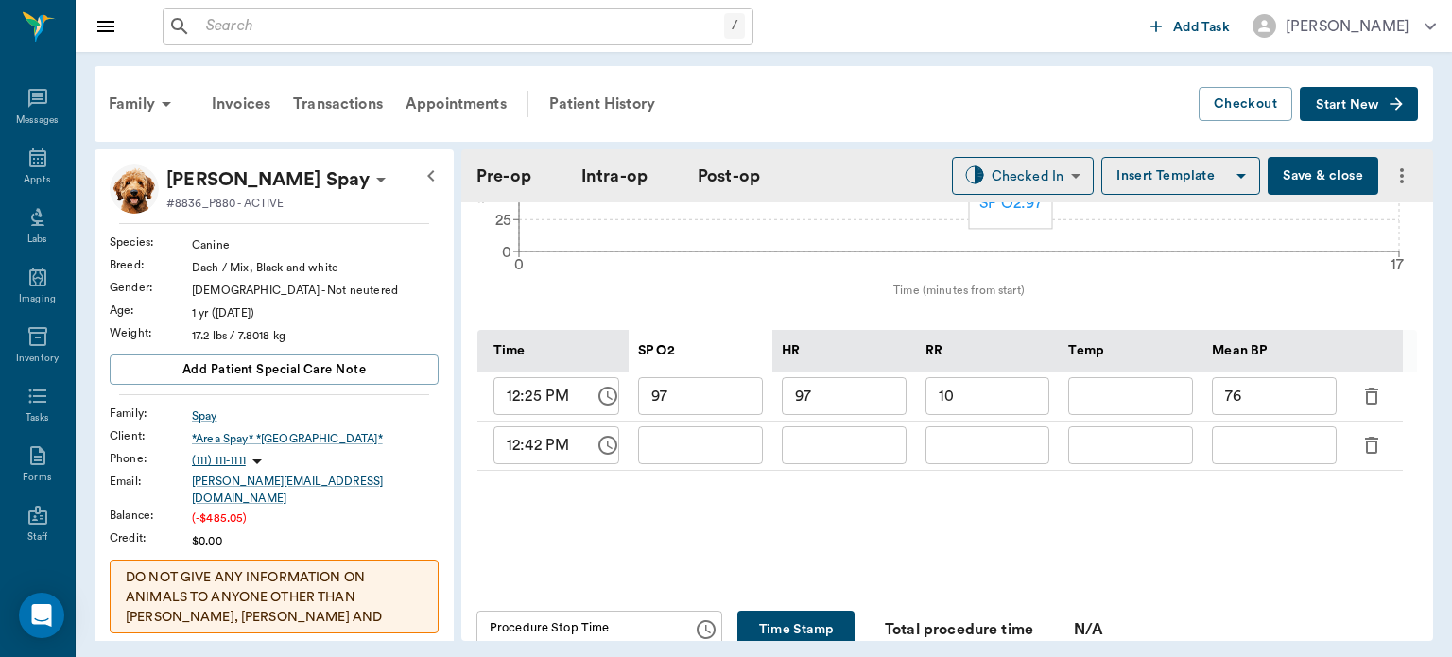
type input "97"
type input "10"
type input "76"
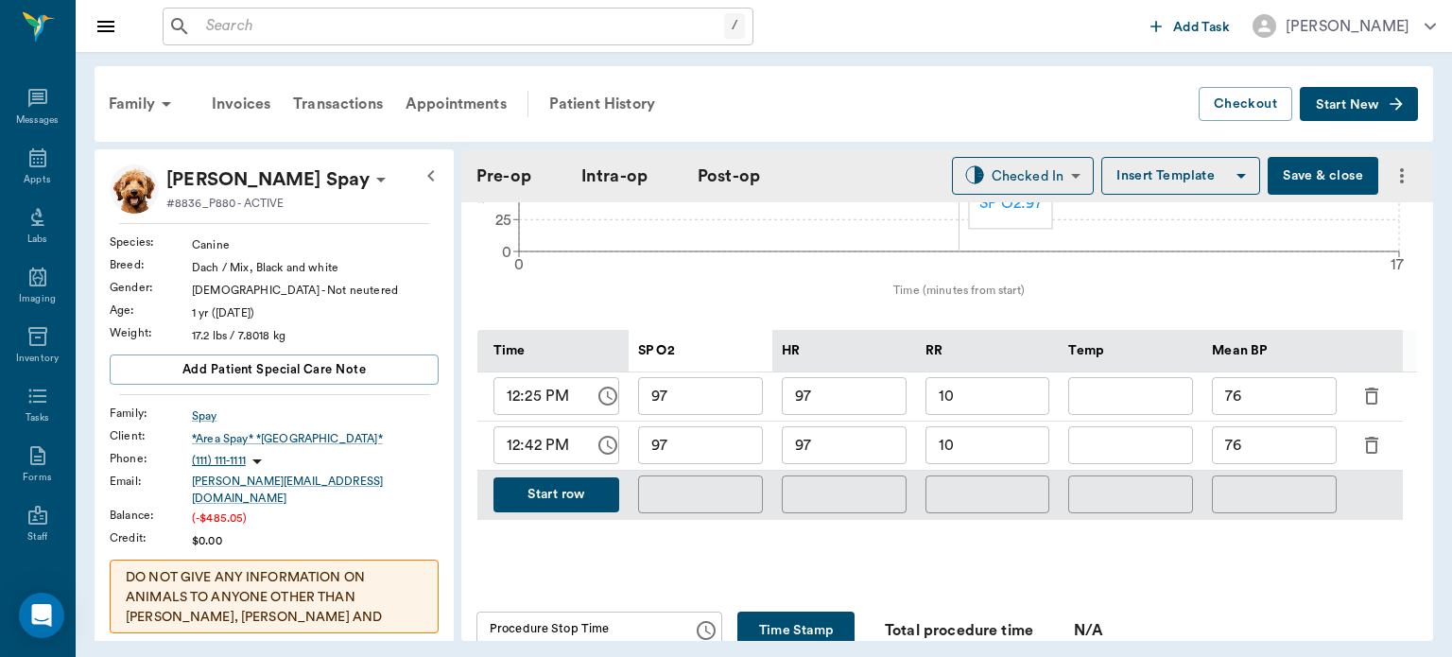
click at [535, 449] on input "12:42 PM" at bounding box center [538, 445] width 88 height 38
click at [670, 541] on div "Time SP O2 HR RR Temp Mean BP 12:25 PM ​ 97 ​ 97 ​ 10 ​ ​ 76 ​ 12:42 PM ​ 97 ​ …" at bounding box center [948, 425] width 940 height 251
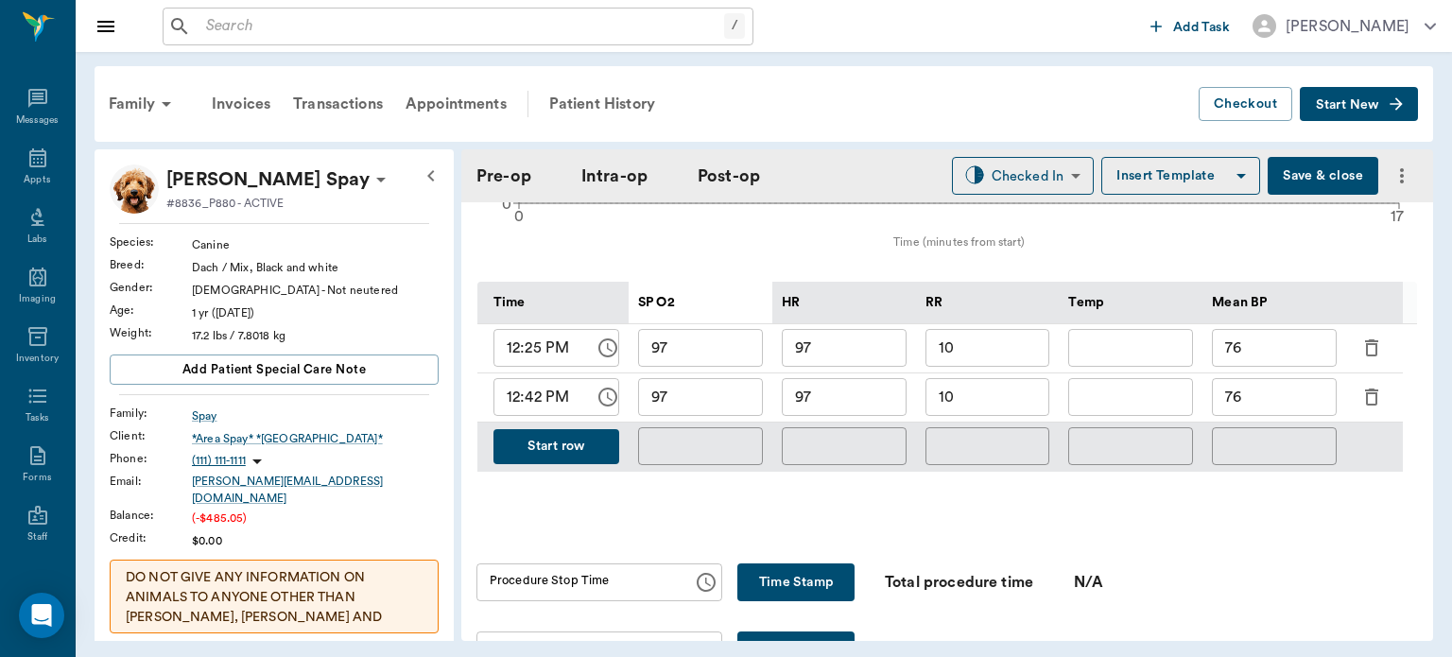
scroll to position [886, 0]
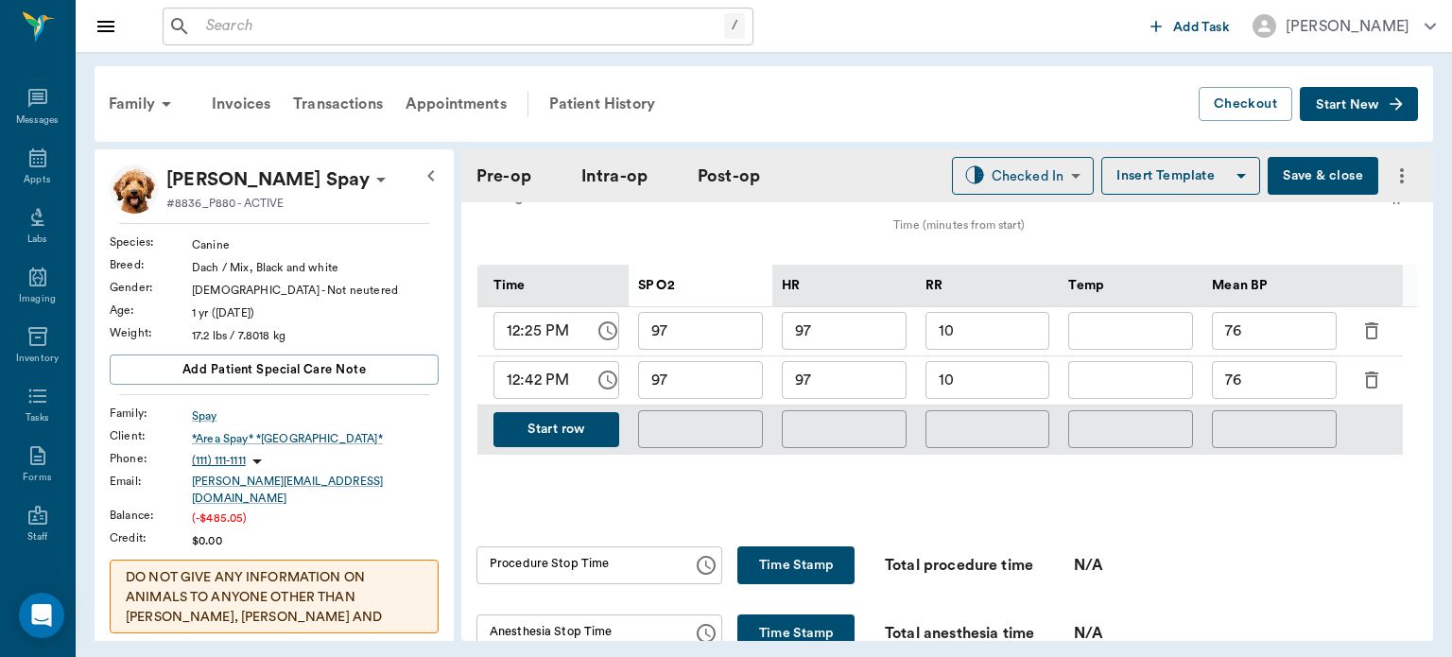
click at [556, 432] on button "Start row" at bounding box center [557, 429] width 126 height 35
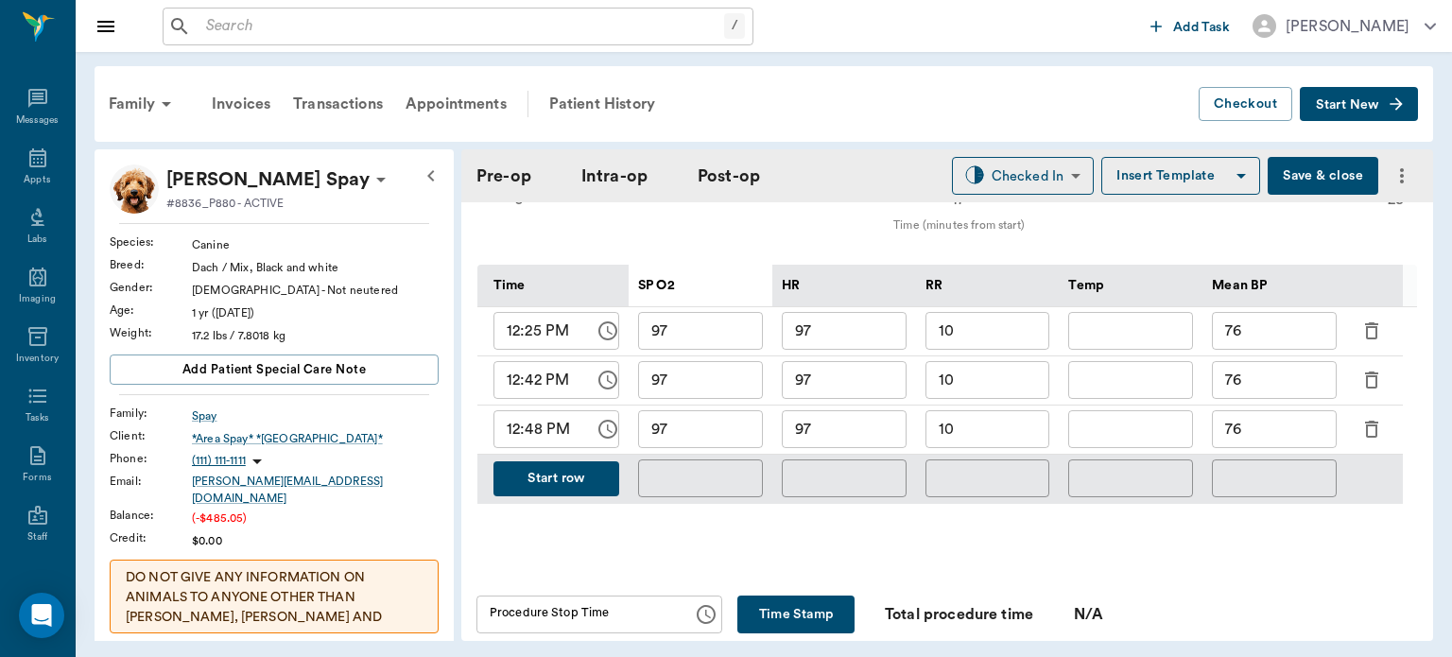
click at [715, 435] on input "97" at bounding box center [700, 429] width 125 height 38
type input "96"
click at [886, 422] on input "97" at bounding box center [844, 429] width 125 height 38
type input "93"
click at [1034, 433] on input "10" at bounding box center [988, 429] width 125 height 38
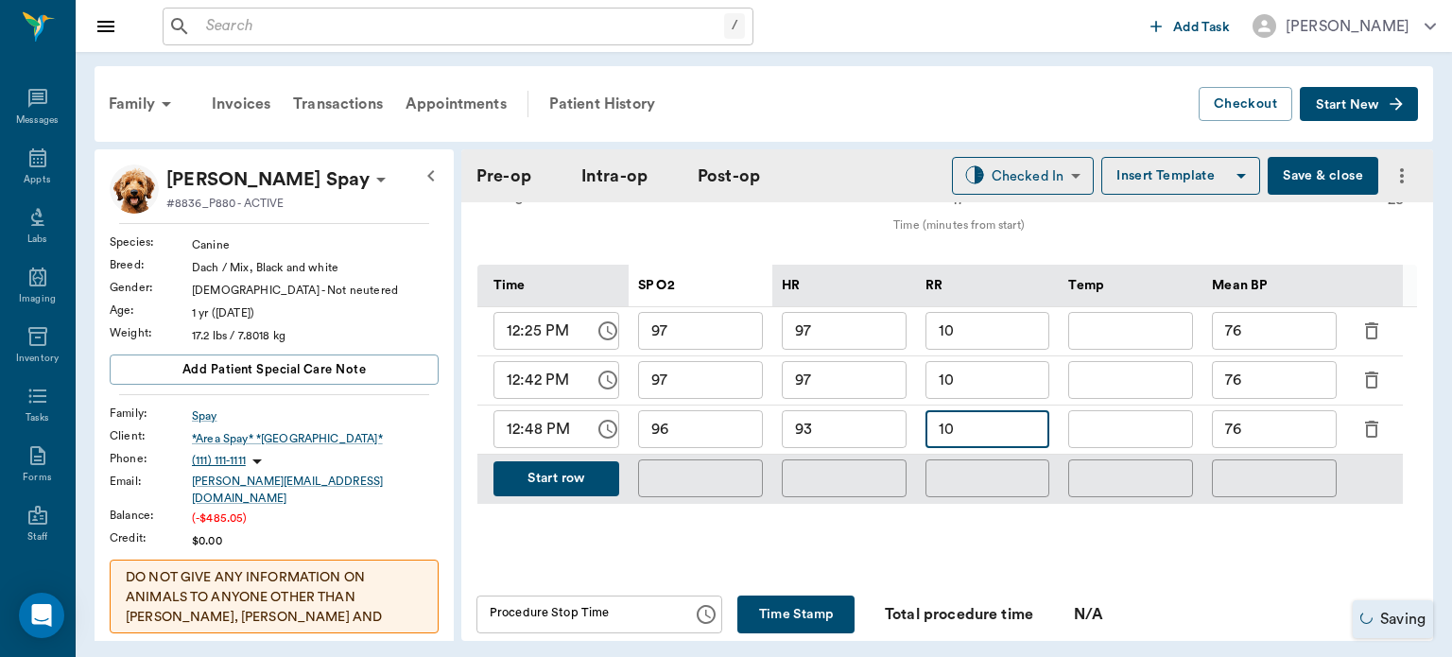
click at [1286, 435] on input "76" at bounding box center [1274, 429] width 125 height 38
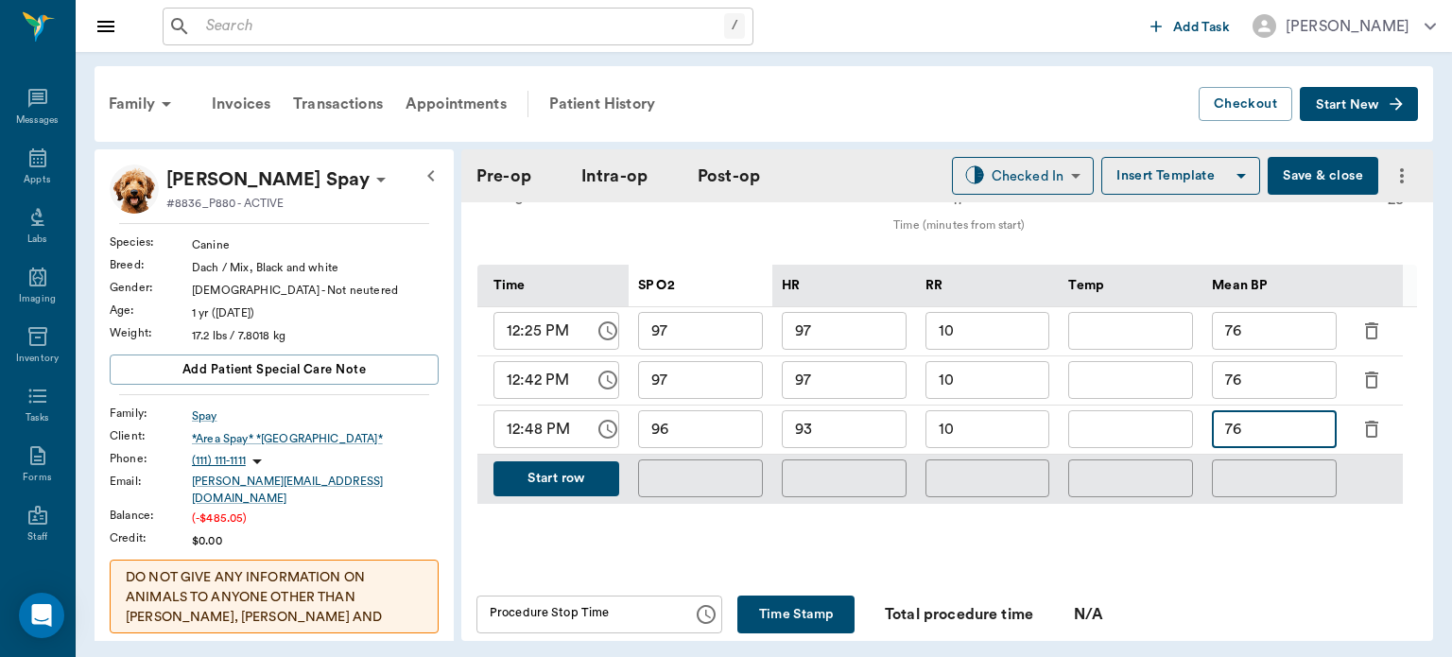
type input "7"
type input "55"
click at [24, 179] on div "Appts" at bounding box center [37, 180] width 26 height 14
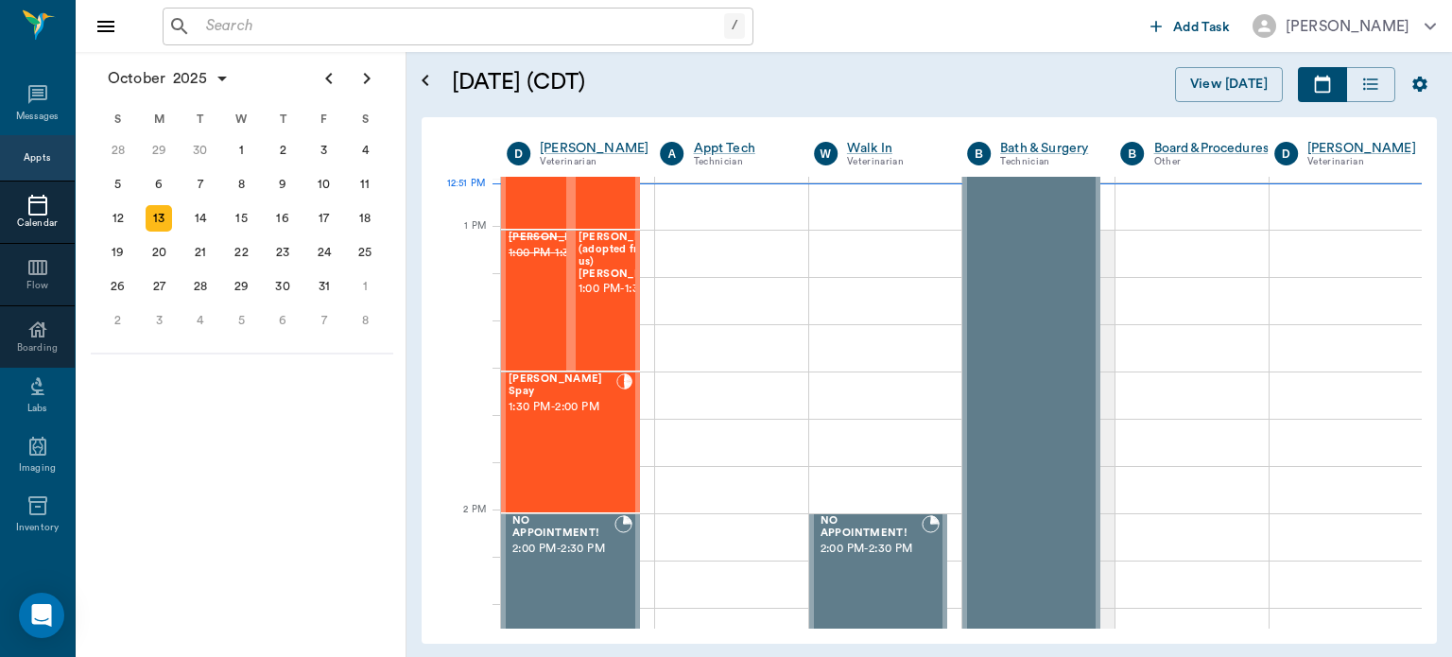
scroll to position [1381, 0]
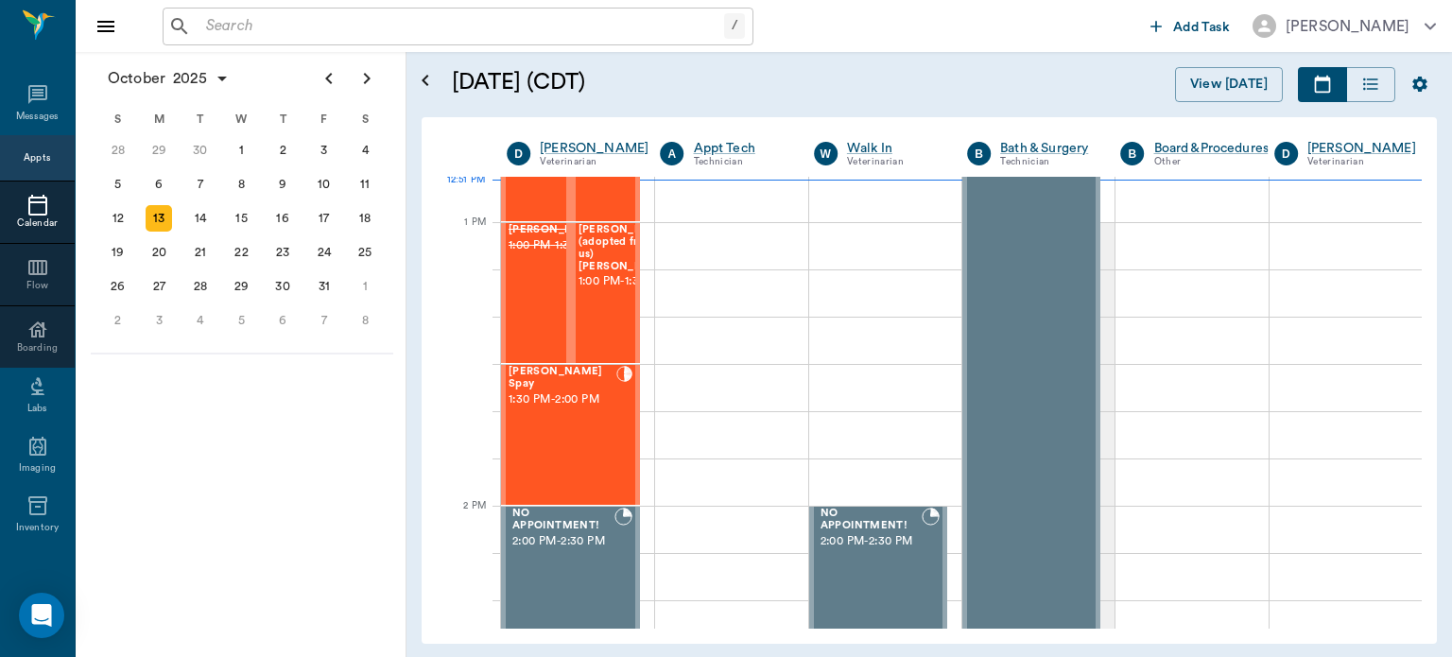
click at [594, 393] on span "1:30 PM - 2:00 PM" at bounding box center [563, 400] width 108 height 19
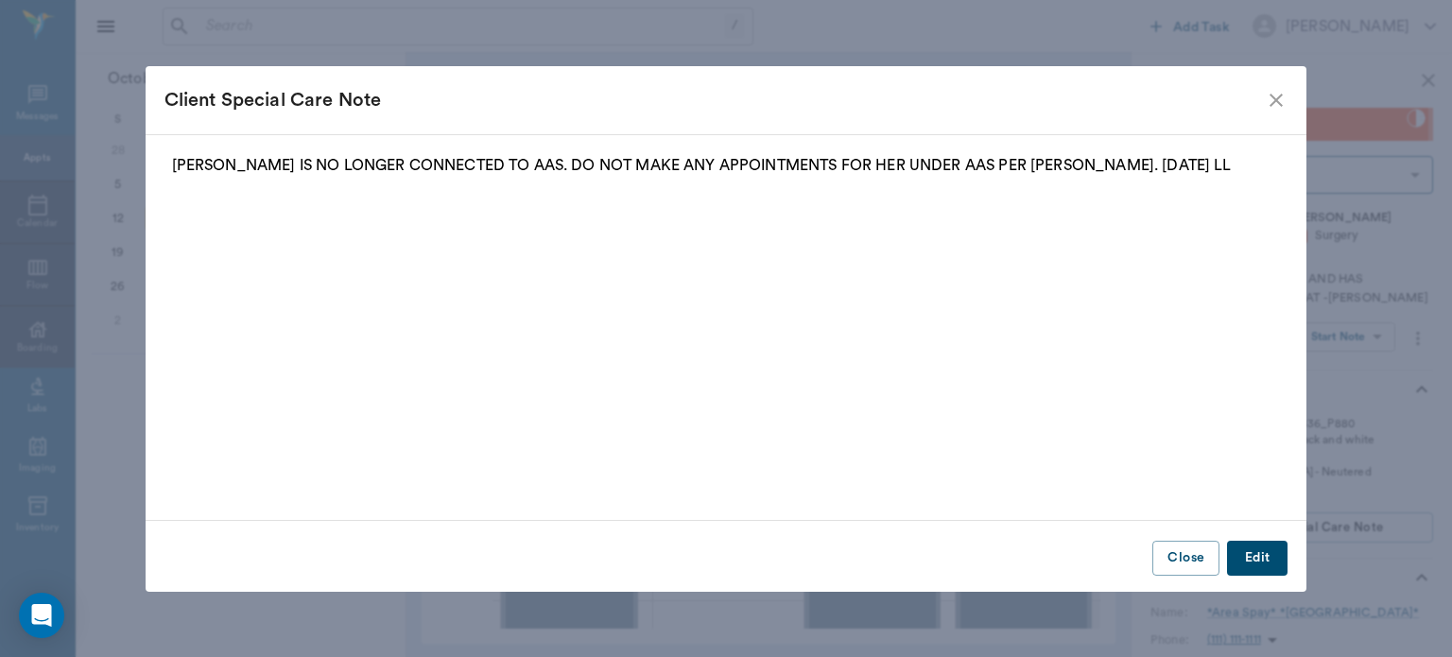
click at [1279, 101] on icon "close" at bounding box center [1276, 100] width 23 height 23
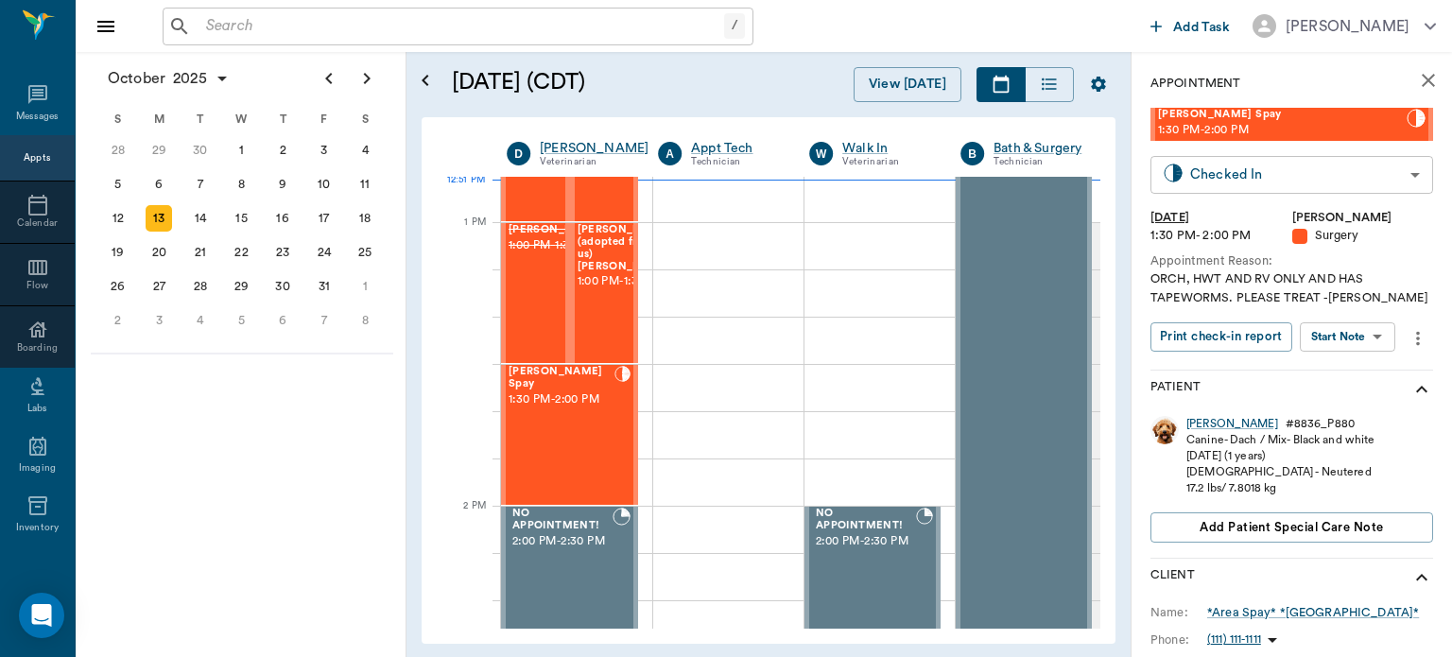
click at [1328, 182] on body "/ ​ Add Task Dr. Bert Ellsworth Nectar Messages Appts Calendar Flow Boarding La…" at bounding box center [726, 328] width 1452 height 657
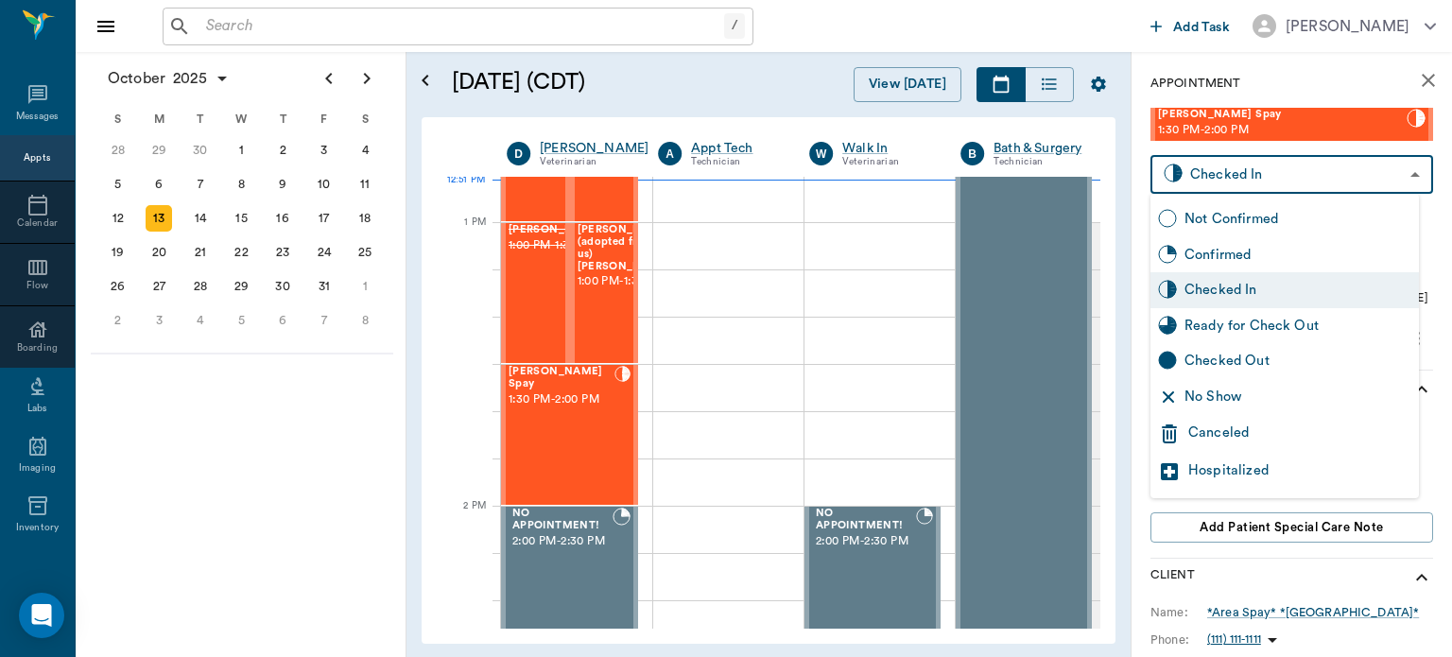
click at [1263, 333] on div "Ready for Check Out" at bounding box center [1298, 326] width 227 height 21
type input "READY_TO_CHECKOUT"
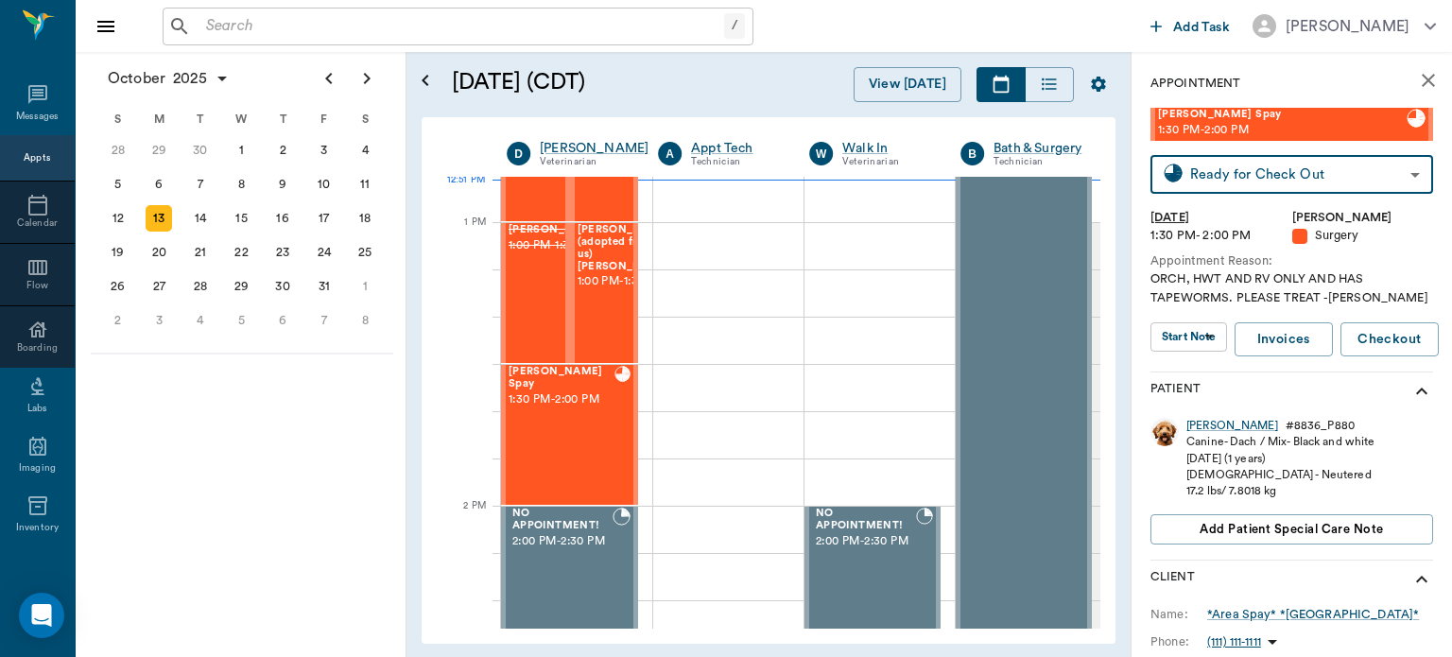
click at [1207, 338] on body "/ ​ Add Task Dr. Bert Ellsworth Nectar Messages Appts Calendar Flow Boarding La…" at bounding box center [726, 328] width 1452 height 657
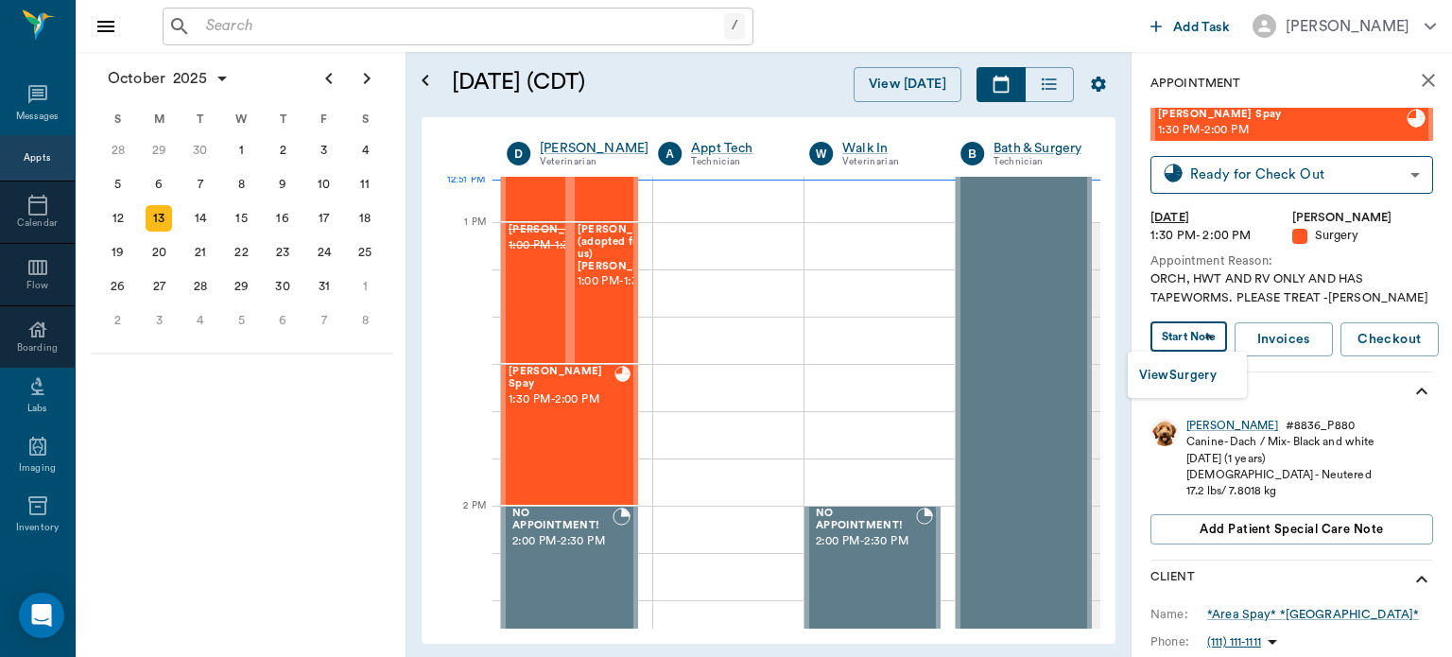
click at [1201, 382] on button "View Surgery" at bounding box center [1178, 376] width 78 height 22
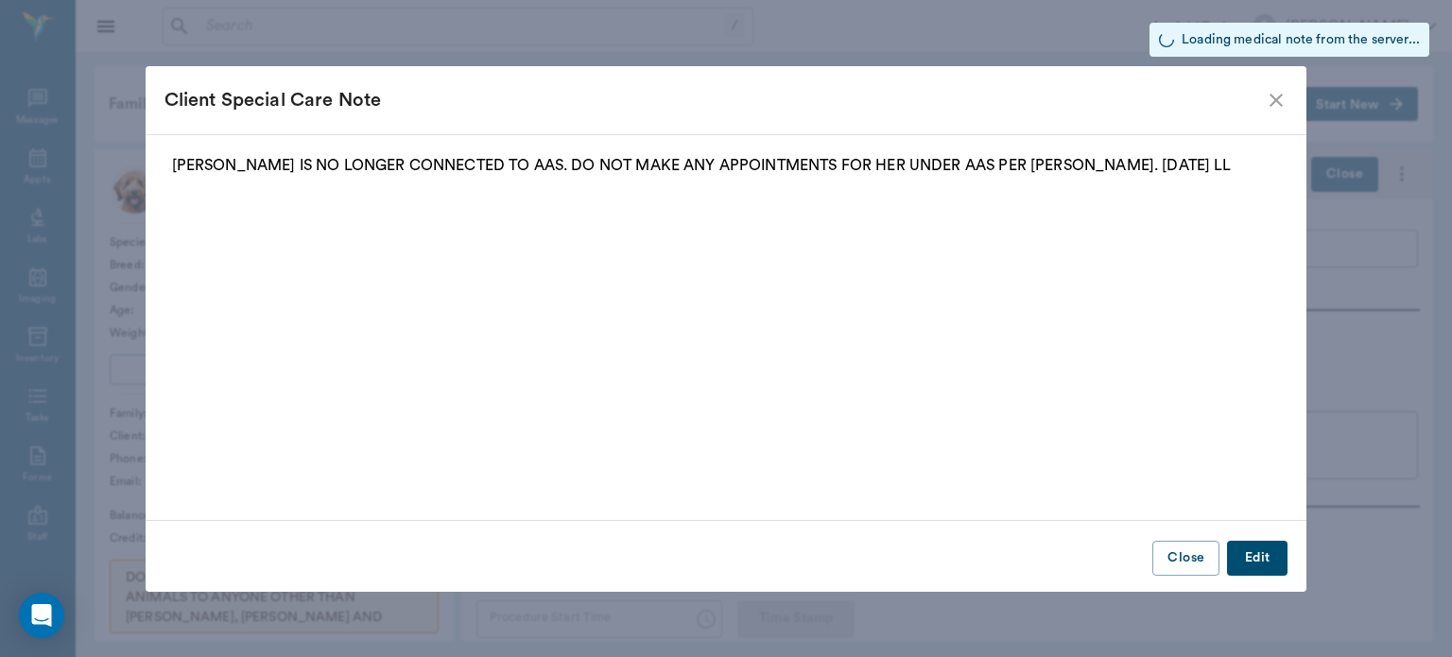
click at [1278, 99] on icon "close" at bounding box center [1276, 100] width 23 height 23
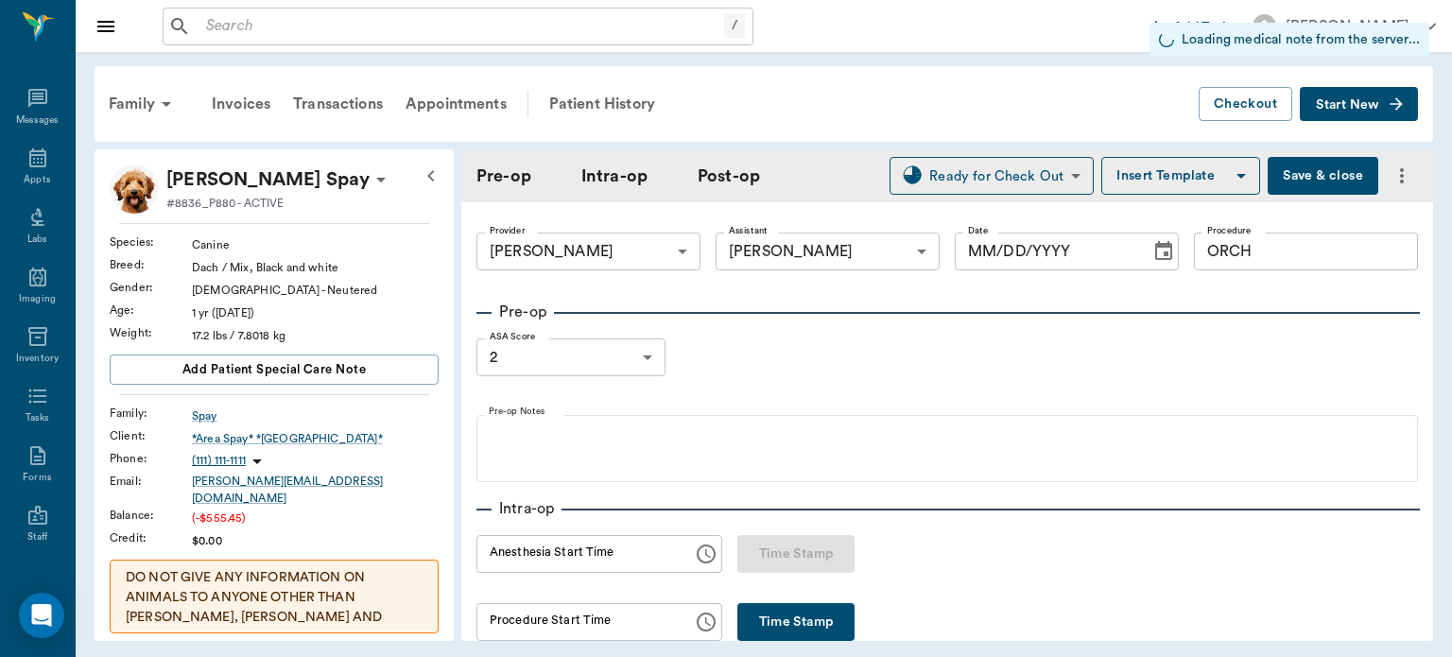
type input "63ec2f075fda476ae8351a4d"
type input "682b670d8bdc6f7f8feef3db"
type input "ORCH"
type input "2"
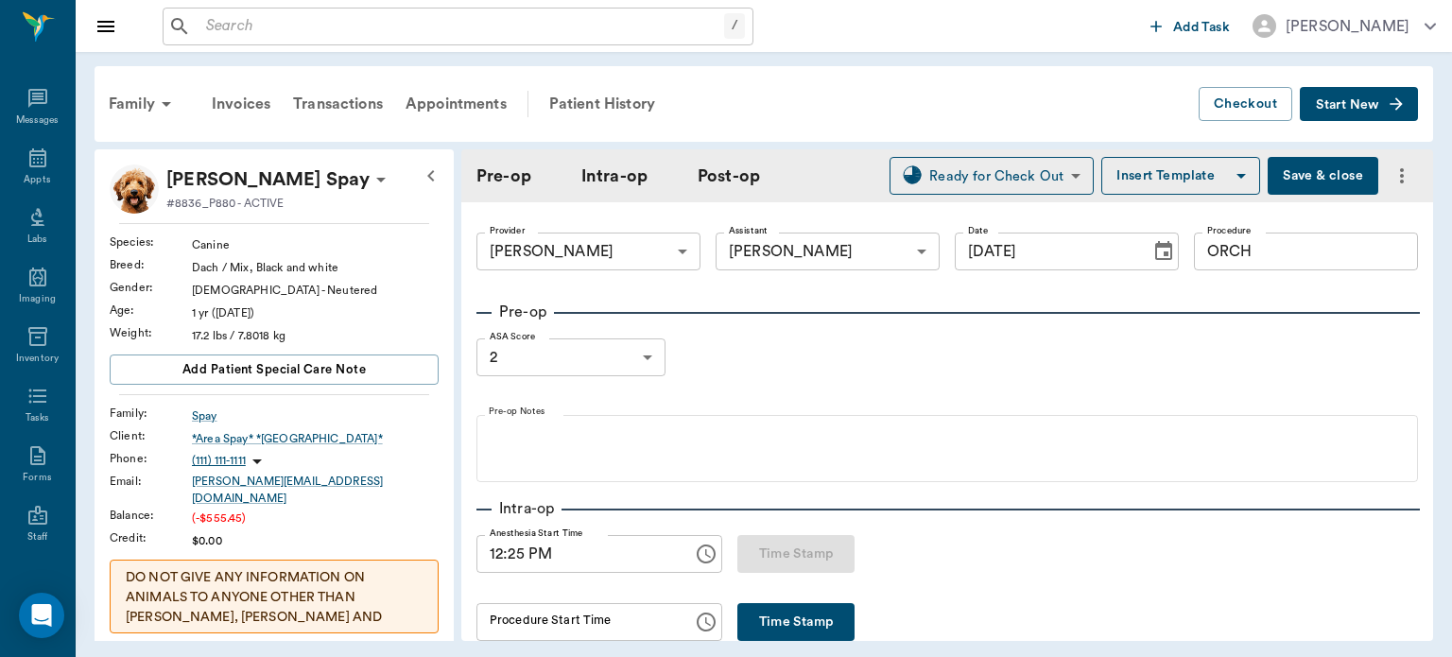
type input "[DATE]"
type input "12:25 PM"
type input "1.00"
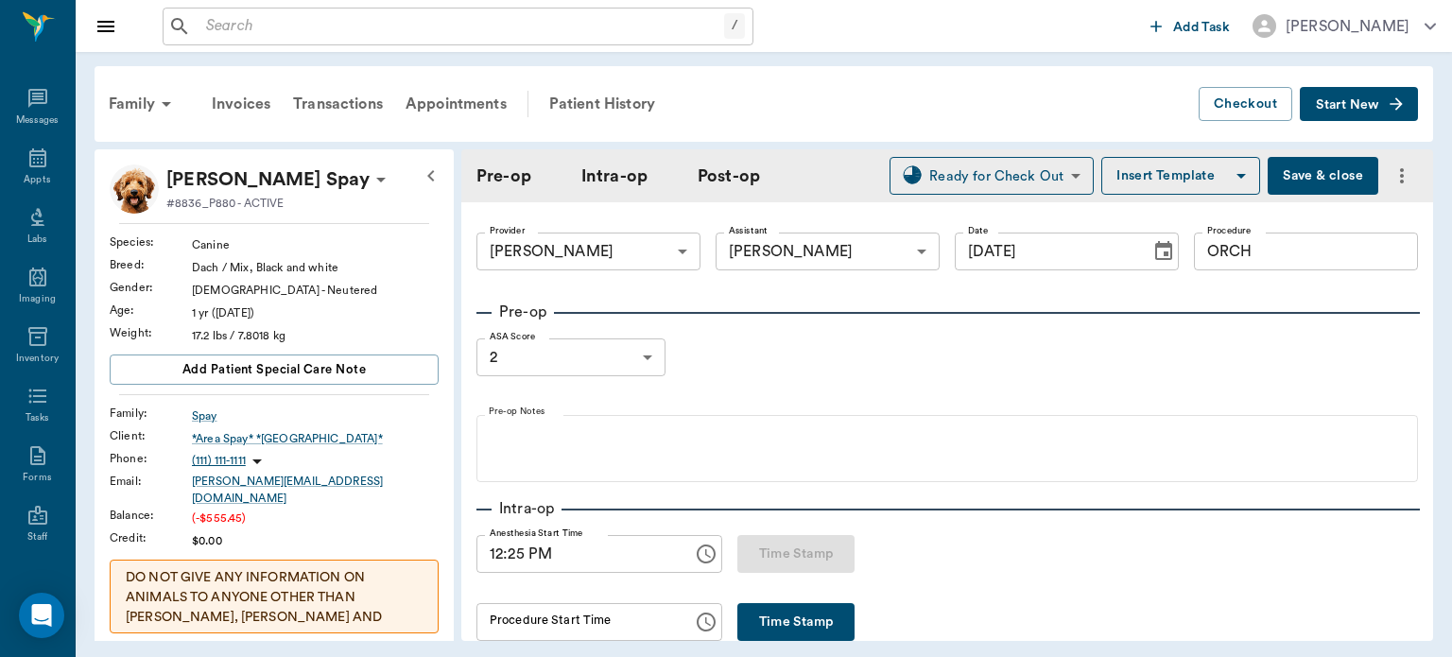
type input "1.00"
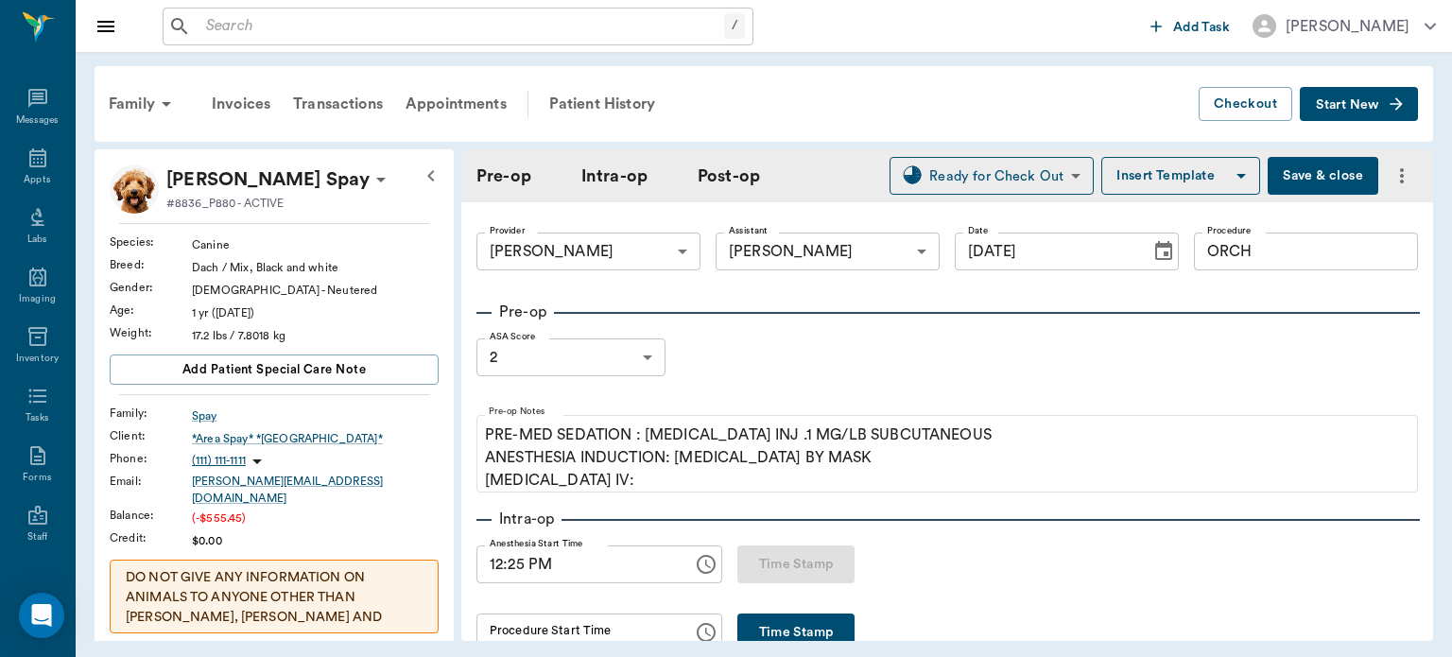
type input "97"
type input "10"
type input "76"
type input "97"
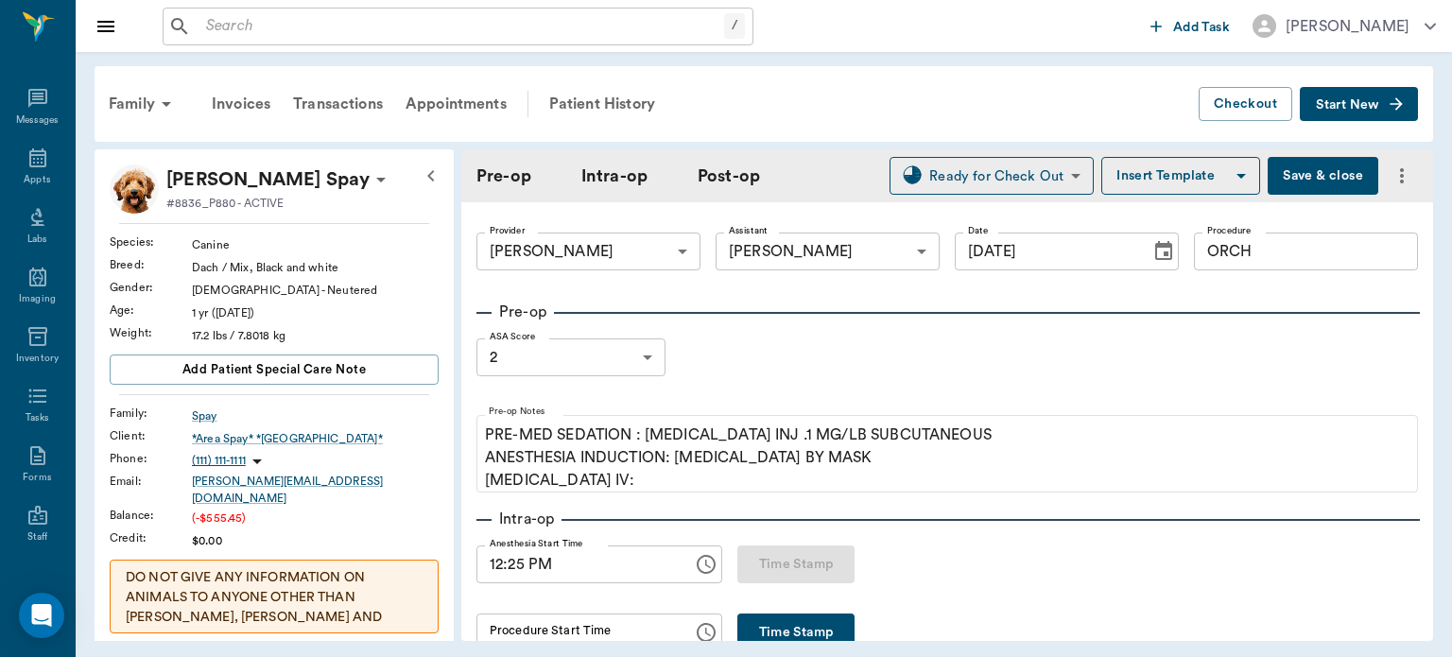
type input "97"
type input "10"
type input "76"
type input "96"
type input "93"
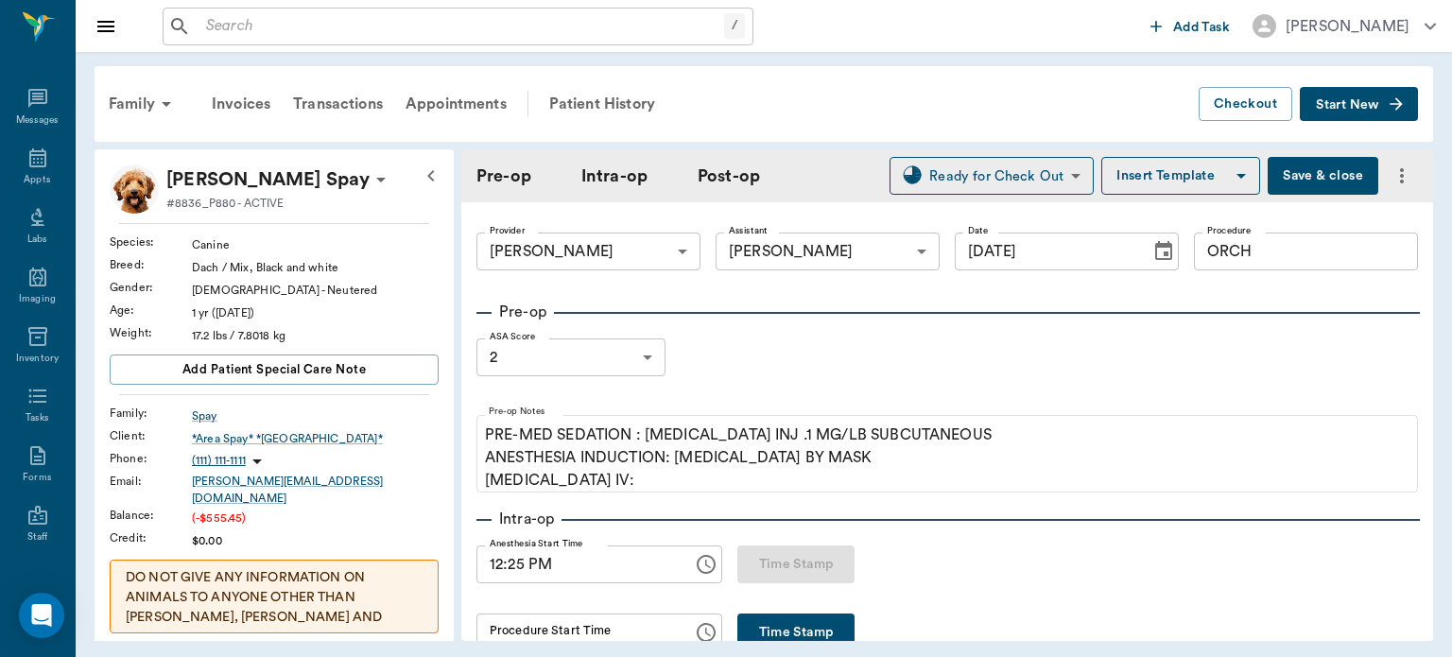
type input "10"
type input "55"
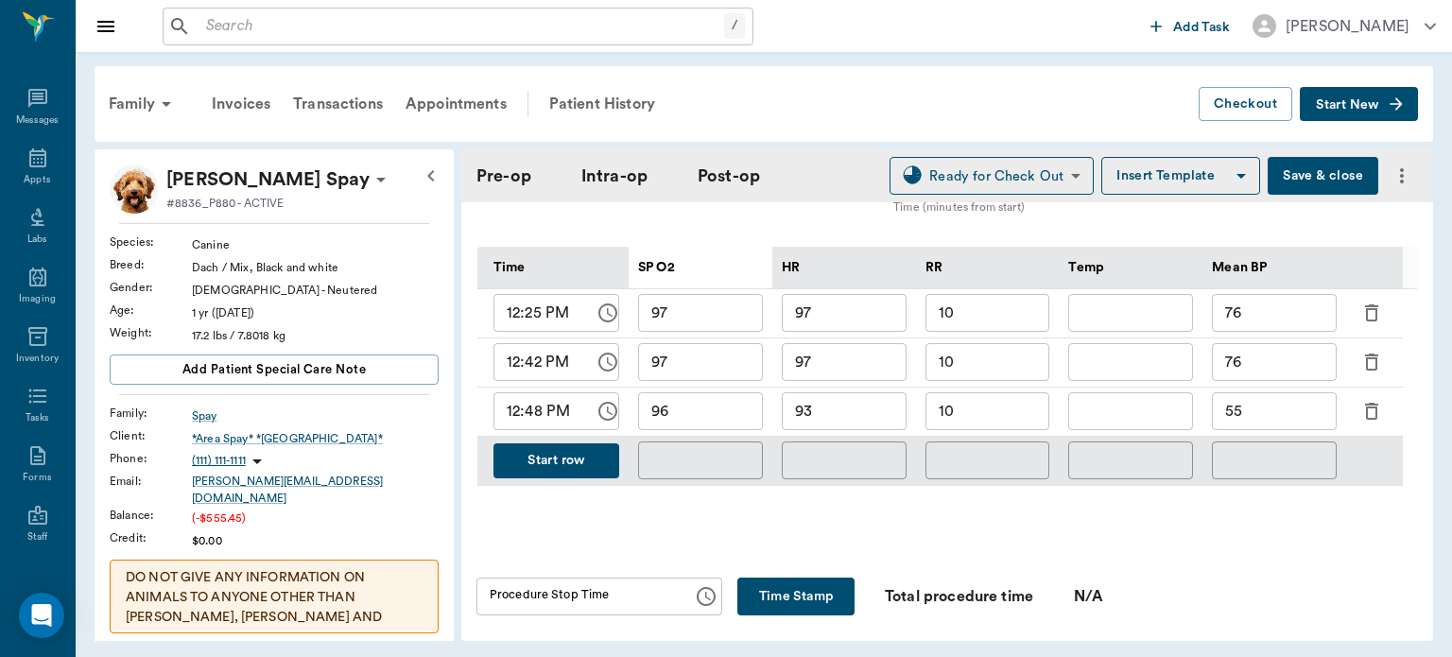
scroll to position [968, 0]
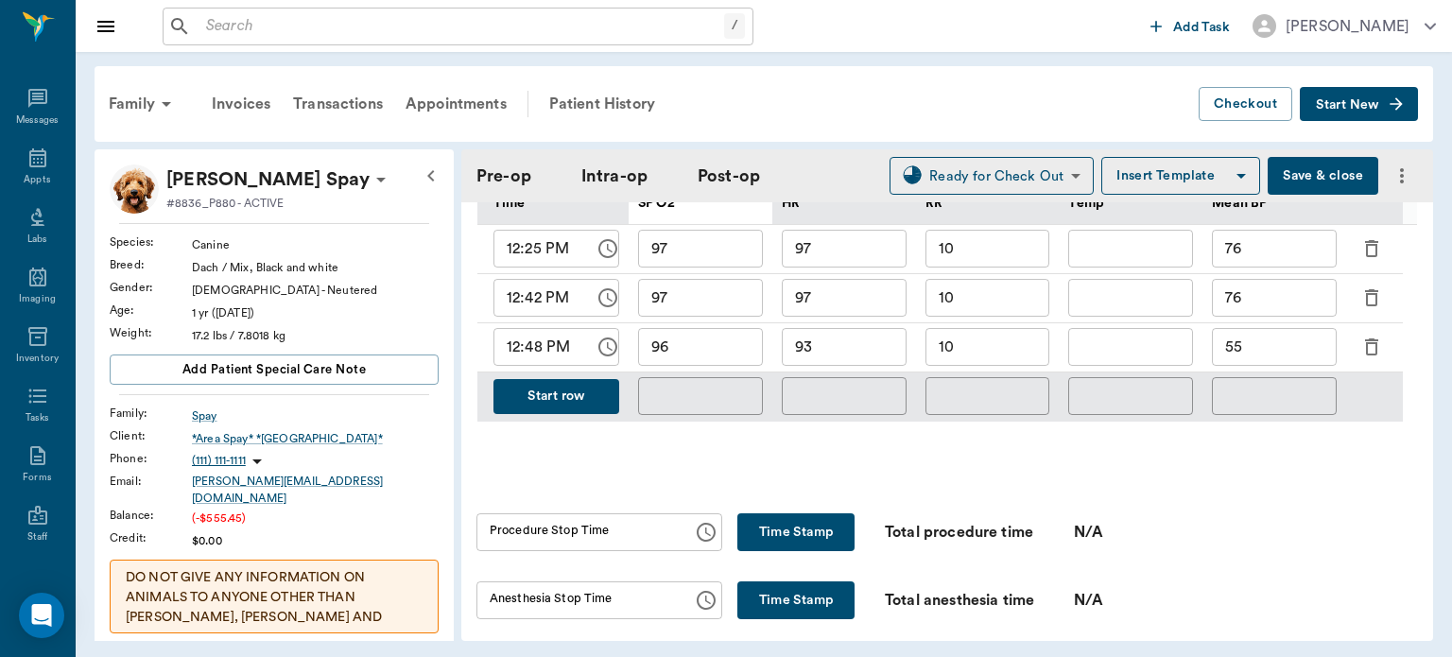
click at [571, 400] on button "Start row" at bounding box center [557, 396] width 126 height 35
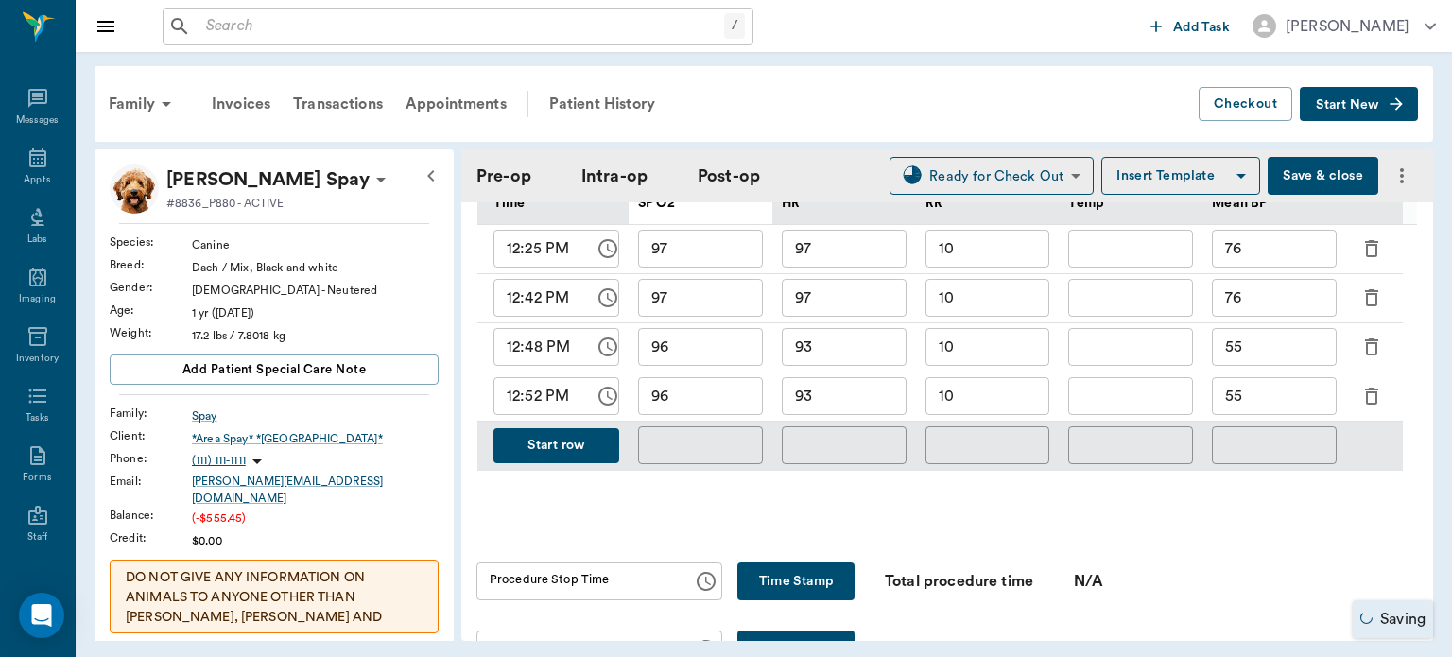
click at [690, 398] on input "96" at bounding box center [700, 396] width 125 height 38
type input "97"
click at [887, 400] on input "93" at bounding box center [844, 396] width 125 height 38
type input "91"
click at [991, 393] on input "10" at bounding box center [988, 396] width 125 height 38
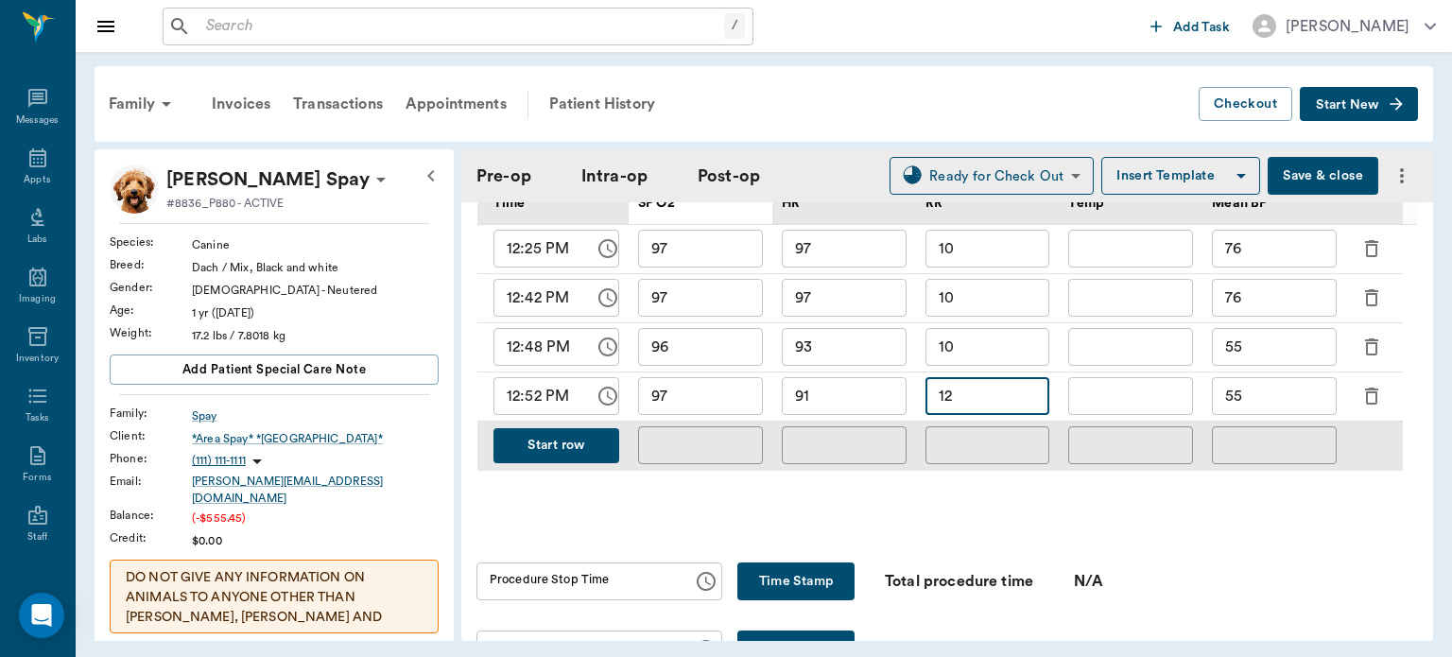
type input "12"
click at [1277, 400] on input "55" at bounding box center [1274, 396] width 125 height 38
type input "5"
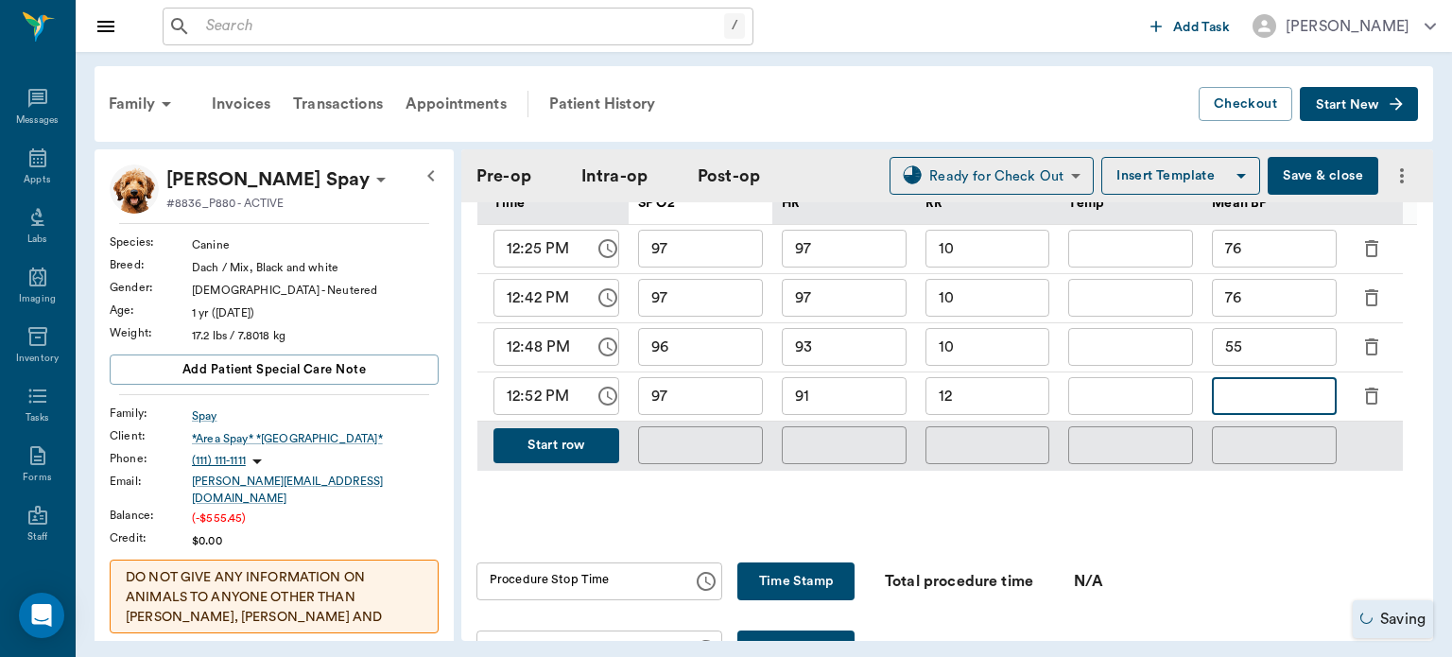
type input "5"
type input "52"
click at [592, 449] on button "Start row" at bounding box center [557, 445] width 126 height 35
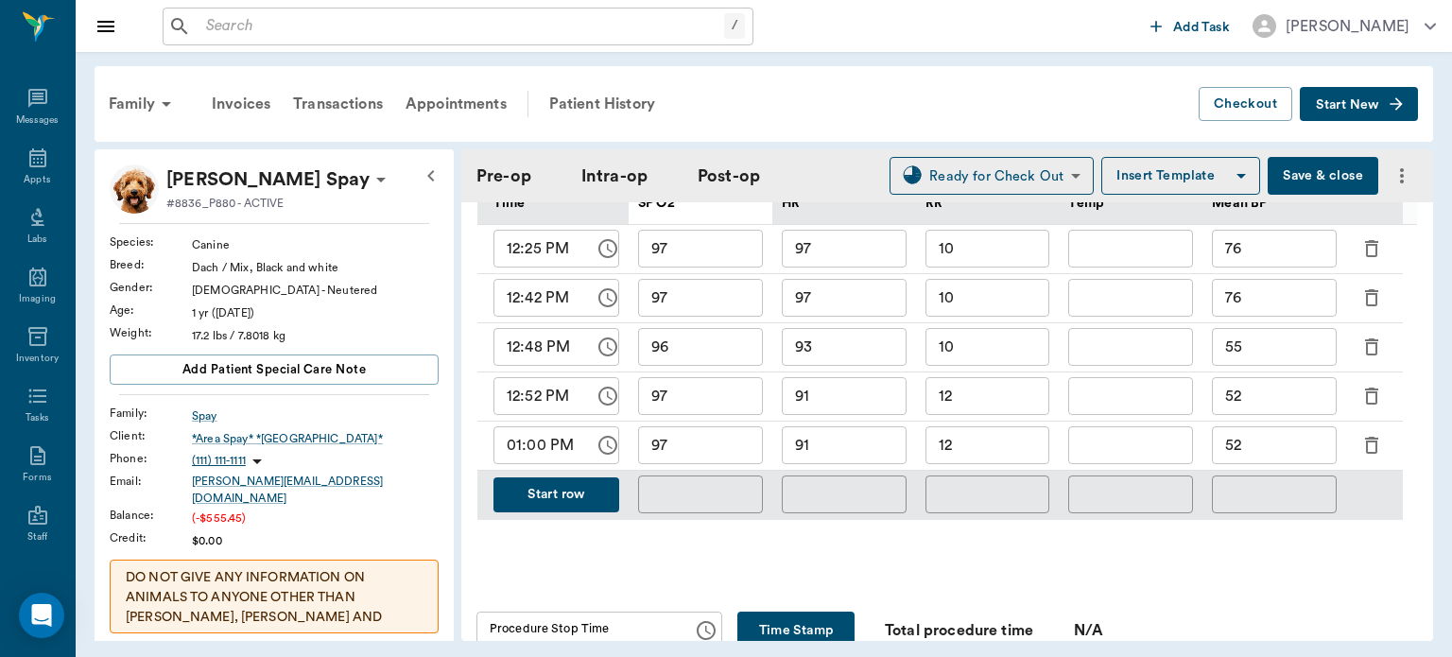
click at [686, 450] on input "97" at bounding box center [700, 445] width 125 height 38
type input "9"
type input "94"
click at [835, 443] on input "91" at bounding box center [844, 445] width 125 height 38
type input "94"
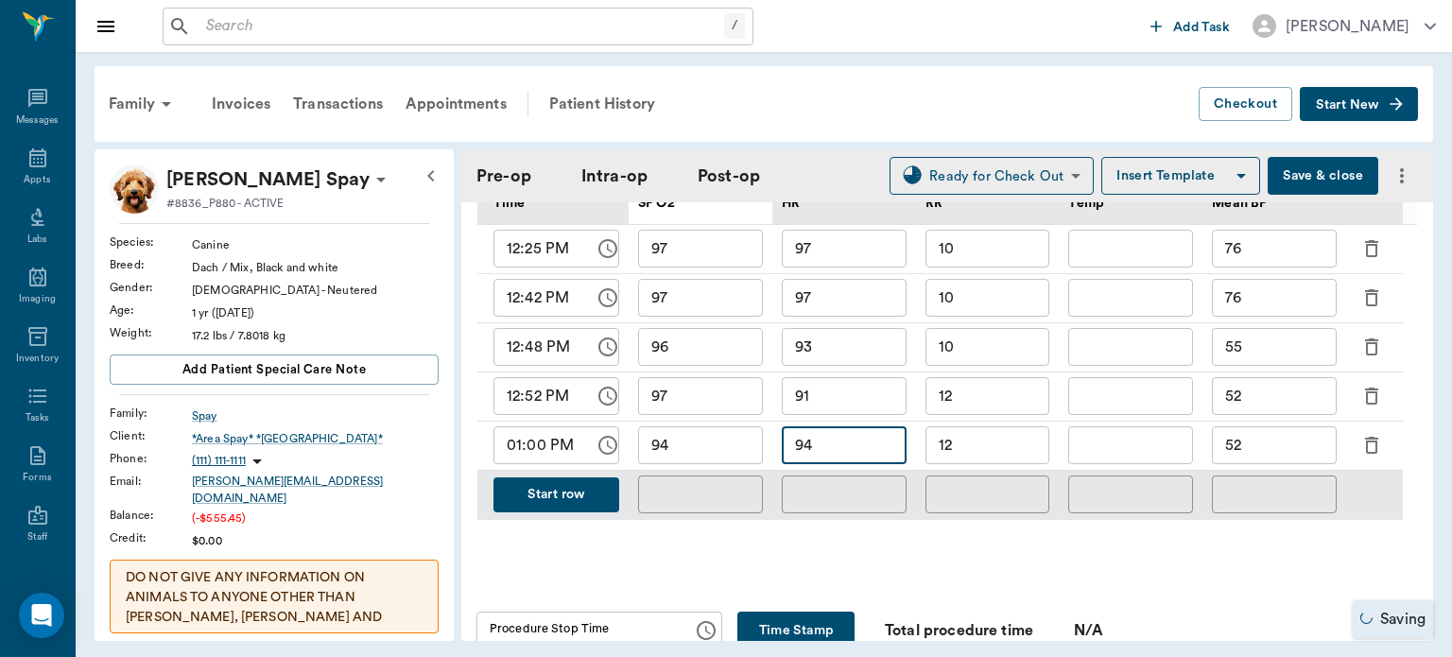
click at [1014, 441] on input "12" at bounding box center [988, 445] width 125 height 38
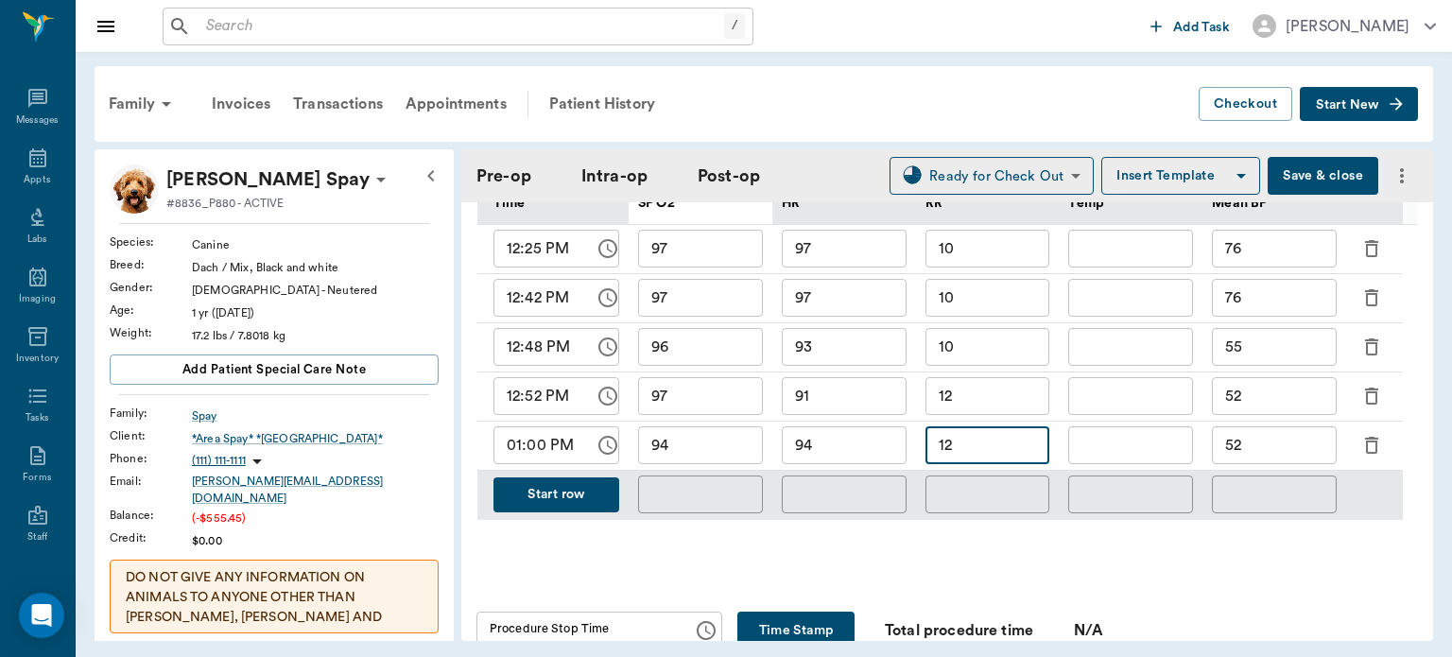
click at [1286, 450] on input "52" at bounding box center [1274, 445] width 125 height 38
type input "5"
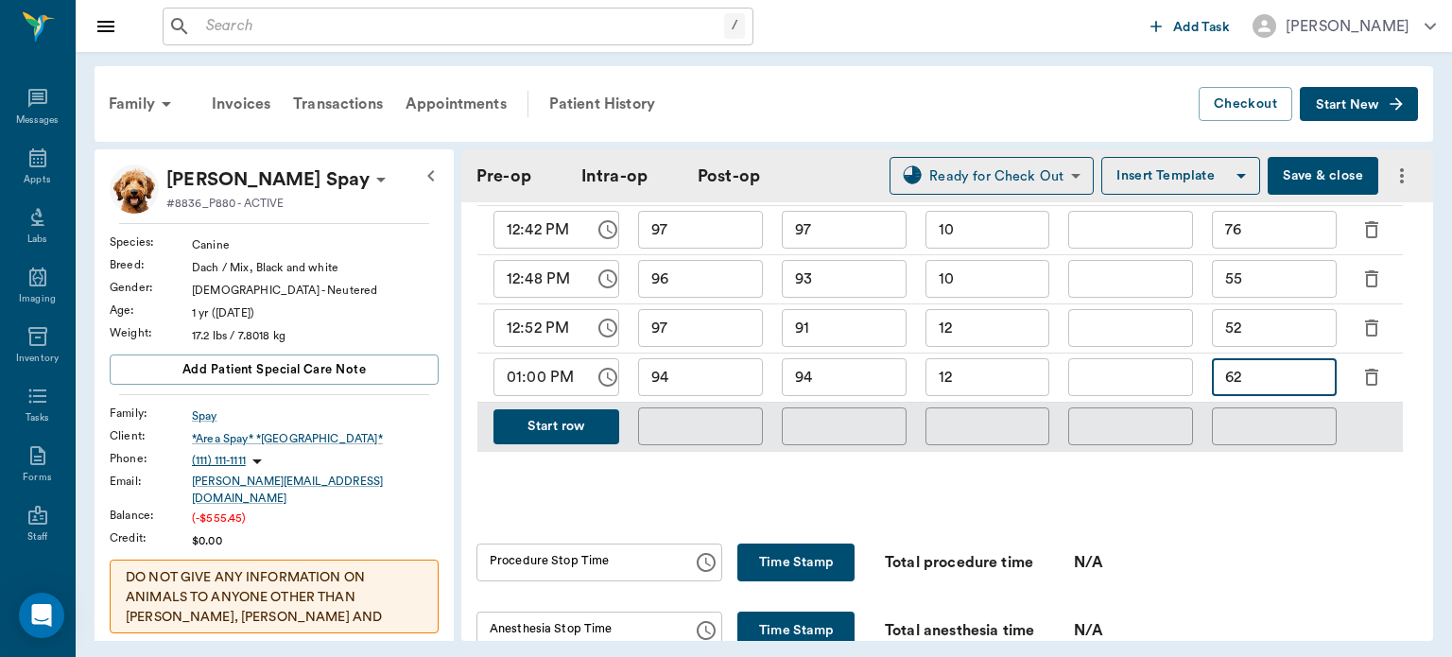
scroll to position [1042, 0]
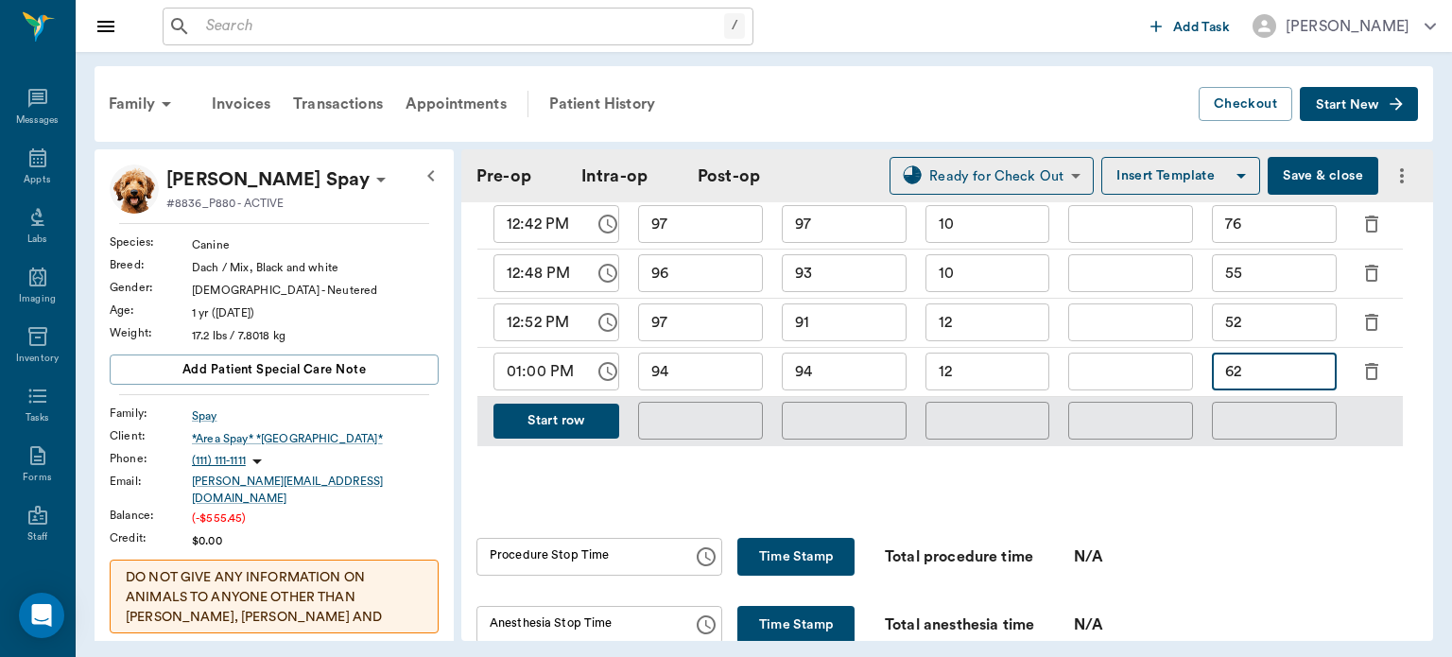
type input "62"
click at [596, 413] on button "Start row" at bounding box center [557, 421] width 126 height 35
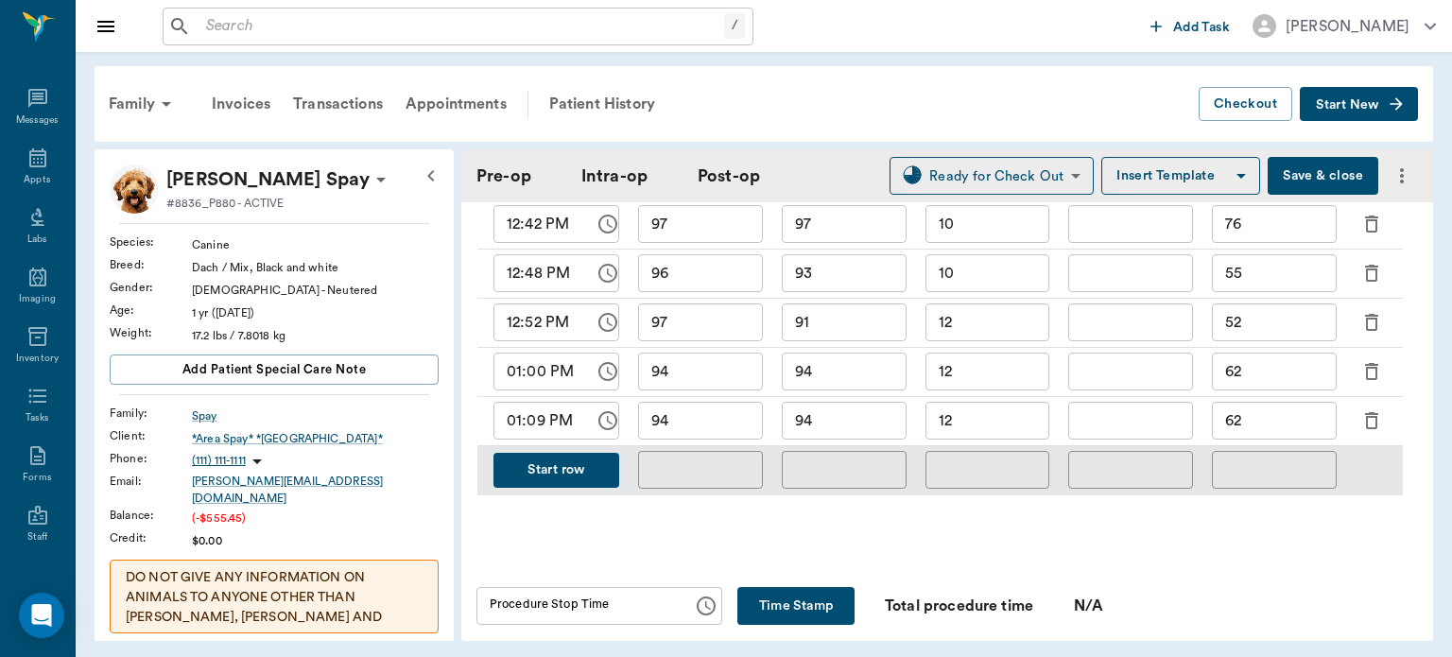
click at [686, 416] on input "94" at bounding box center [700, 421] width 125 height 38
type input "94"
click at [858, 424] on input "94" at bounding box center [844, 421] width 125 height 38
type input "9"
type input "90"
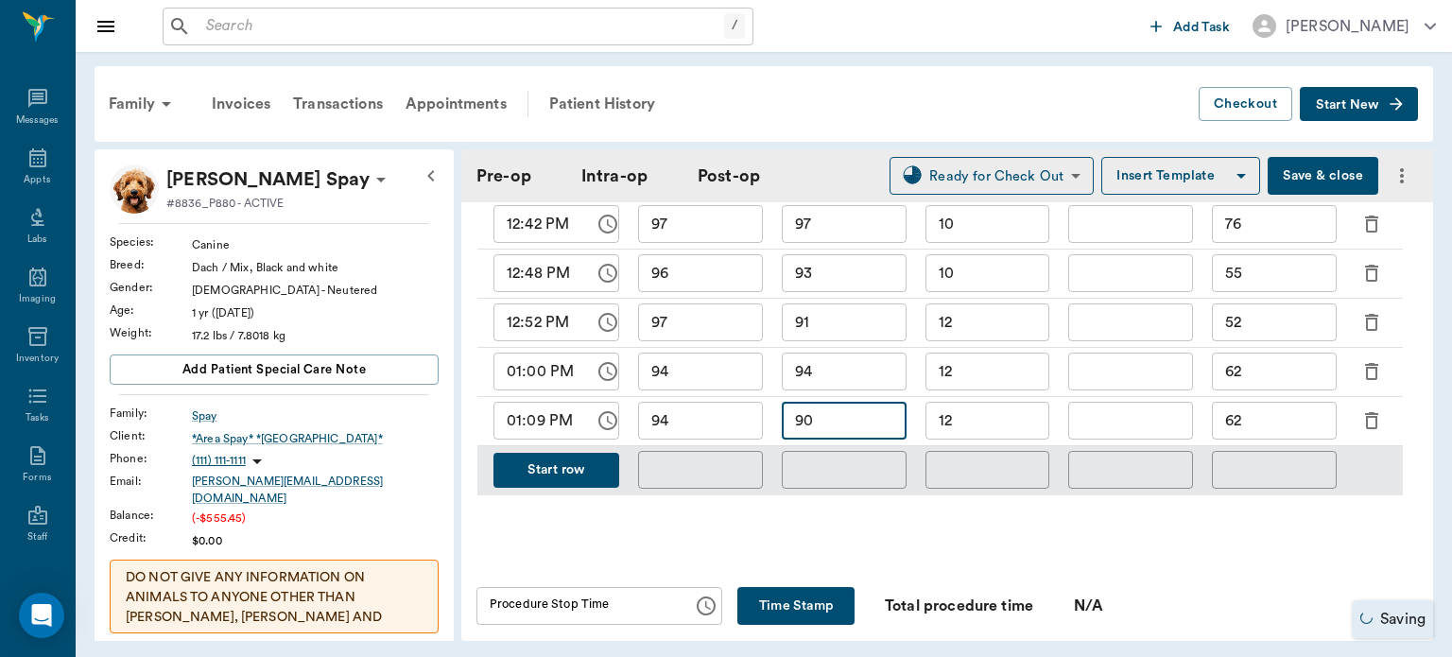
click at [1269, 426] on input "62" at bounding box center [1274, 421] width 125 height 38
type input "6"
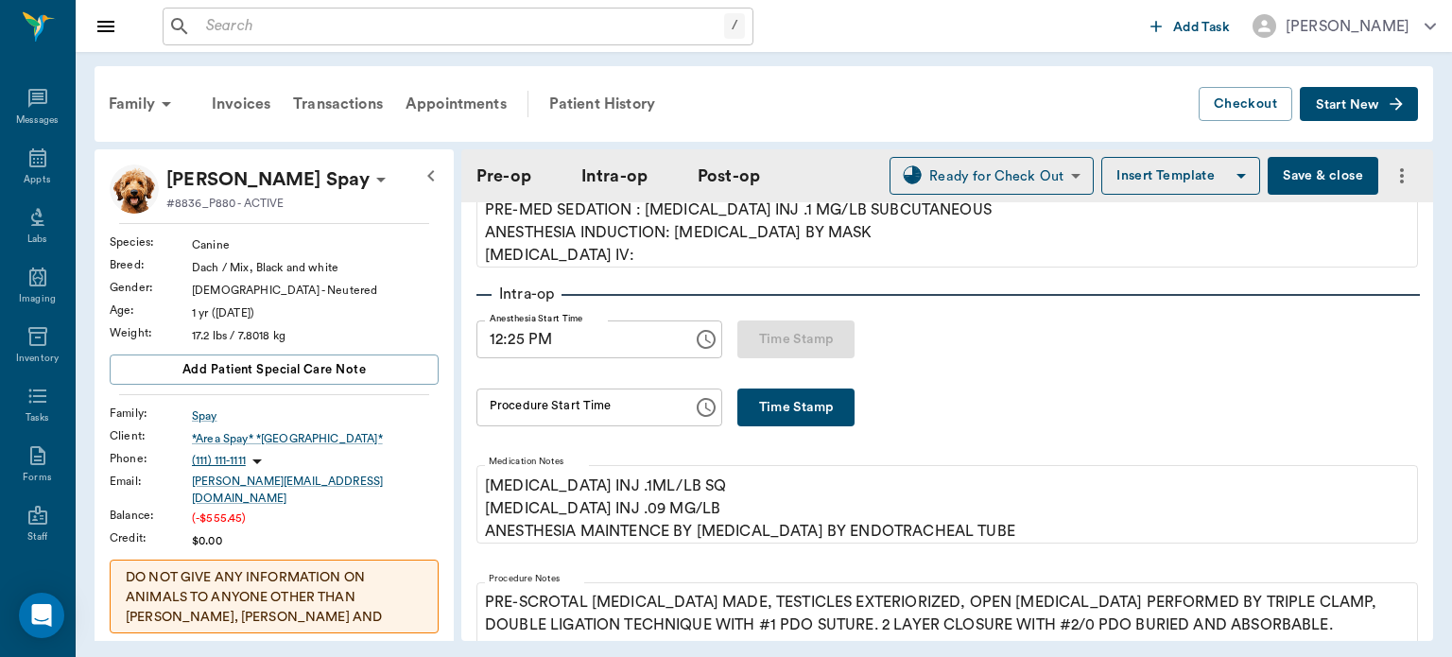
scroll to position [206, 0]
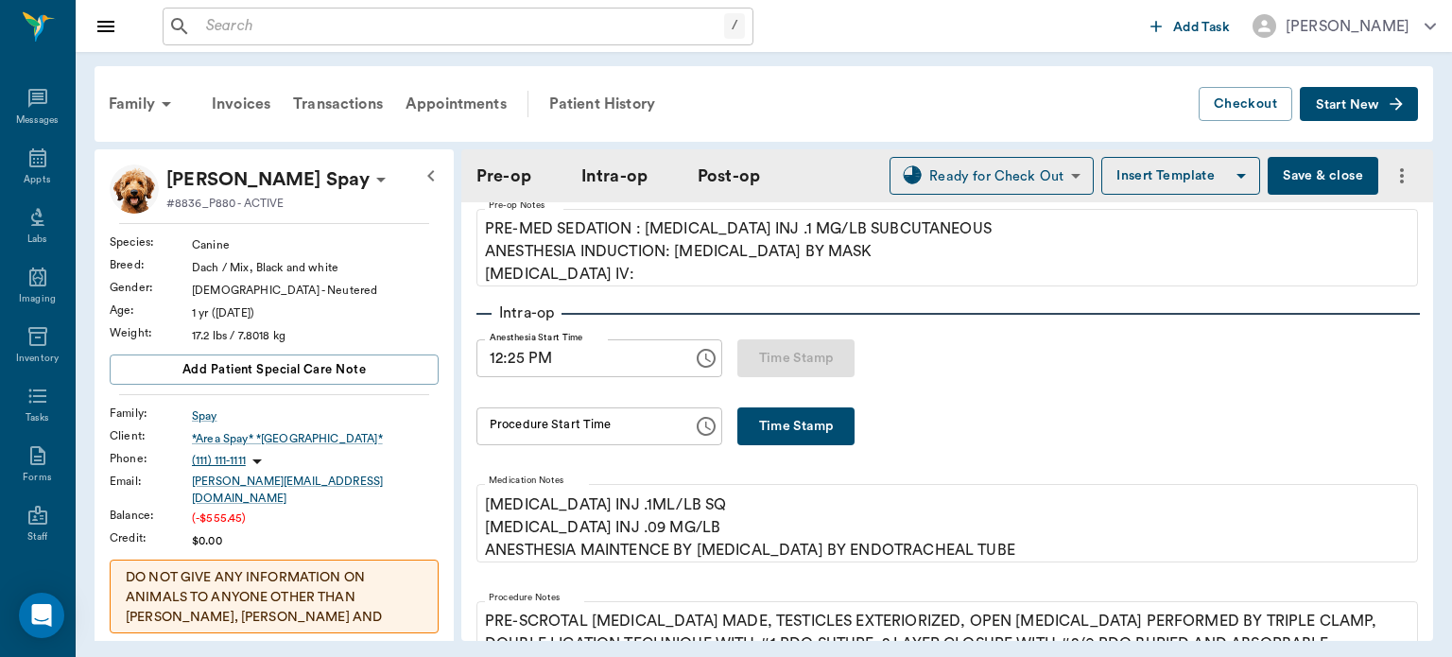
type input "58"
click at [771, 424] on button "Time Stamp" at bounding box center [796, 427] width 117 height 38
click at [499, 432] on input "01:11 PM" at bounding box center [578, 427] width 203 height 38
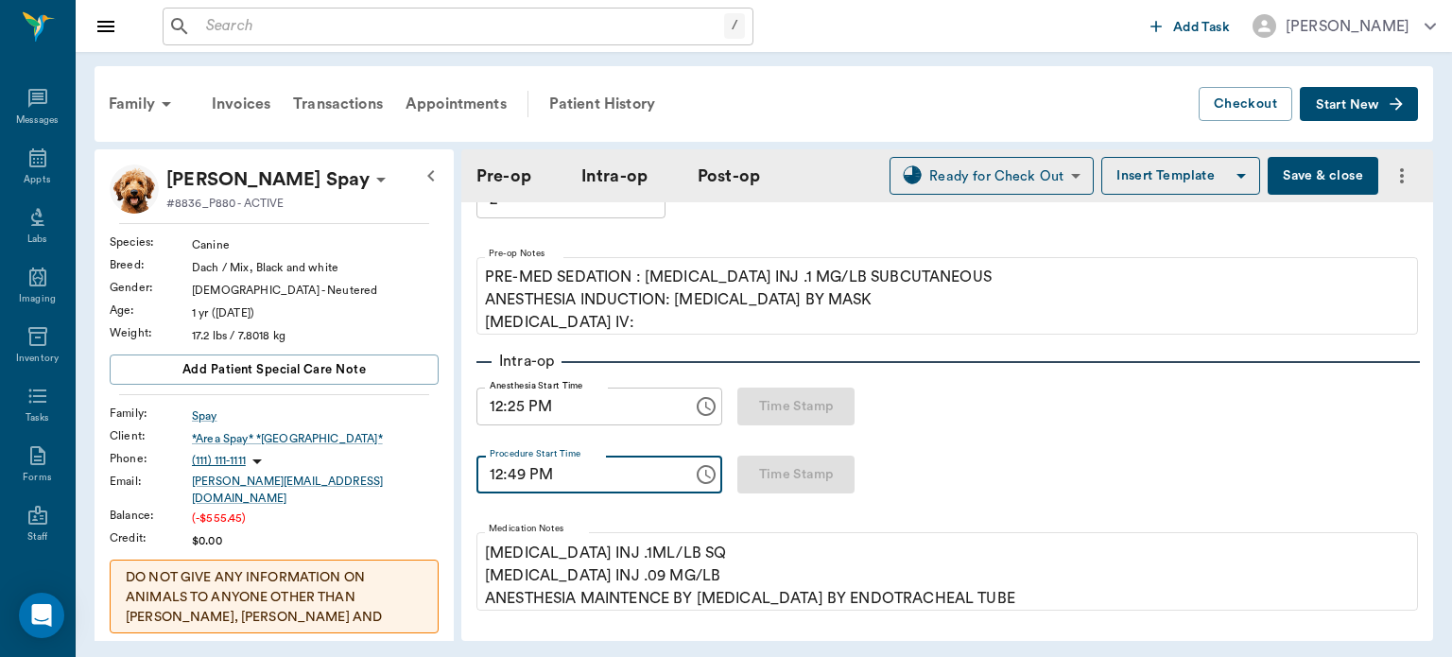
scroll to position [247, 0]
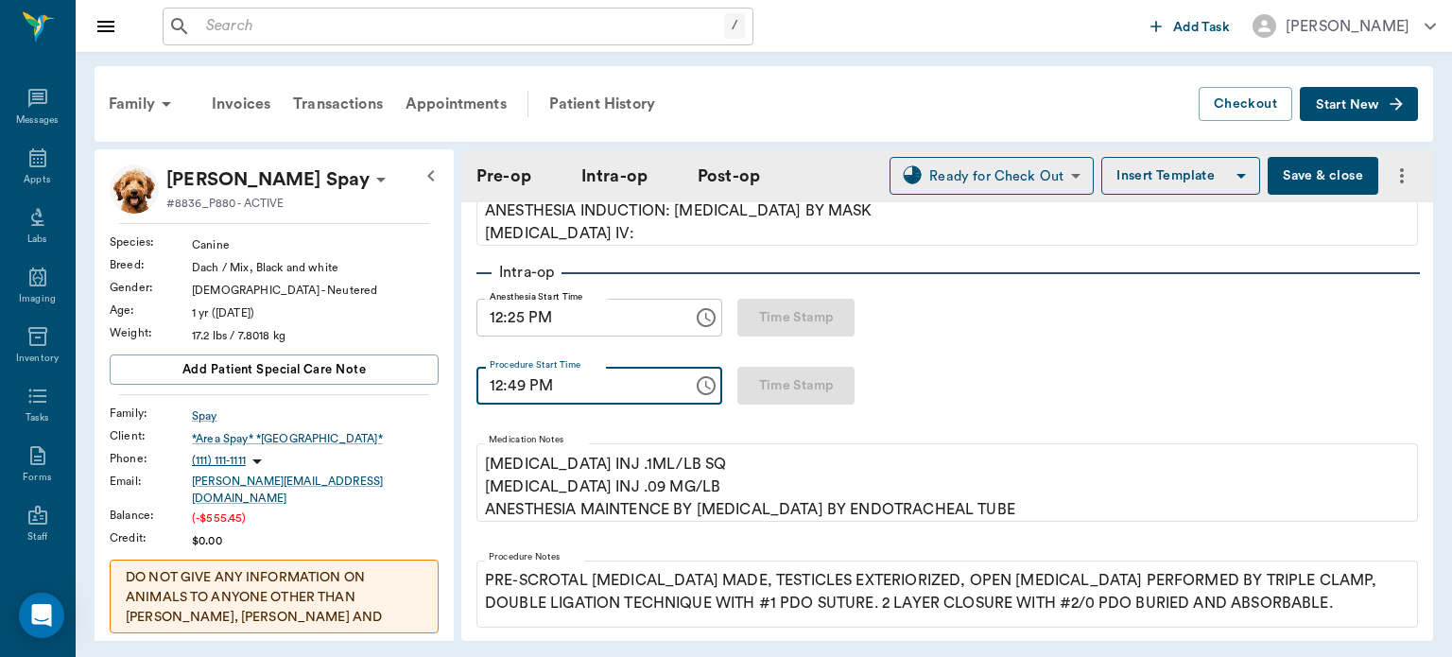
type input "12:49 PM"
click at [31, 179] on div "Appts" at bounding box center [37, 180] width 26 height 14
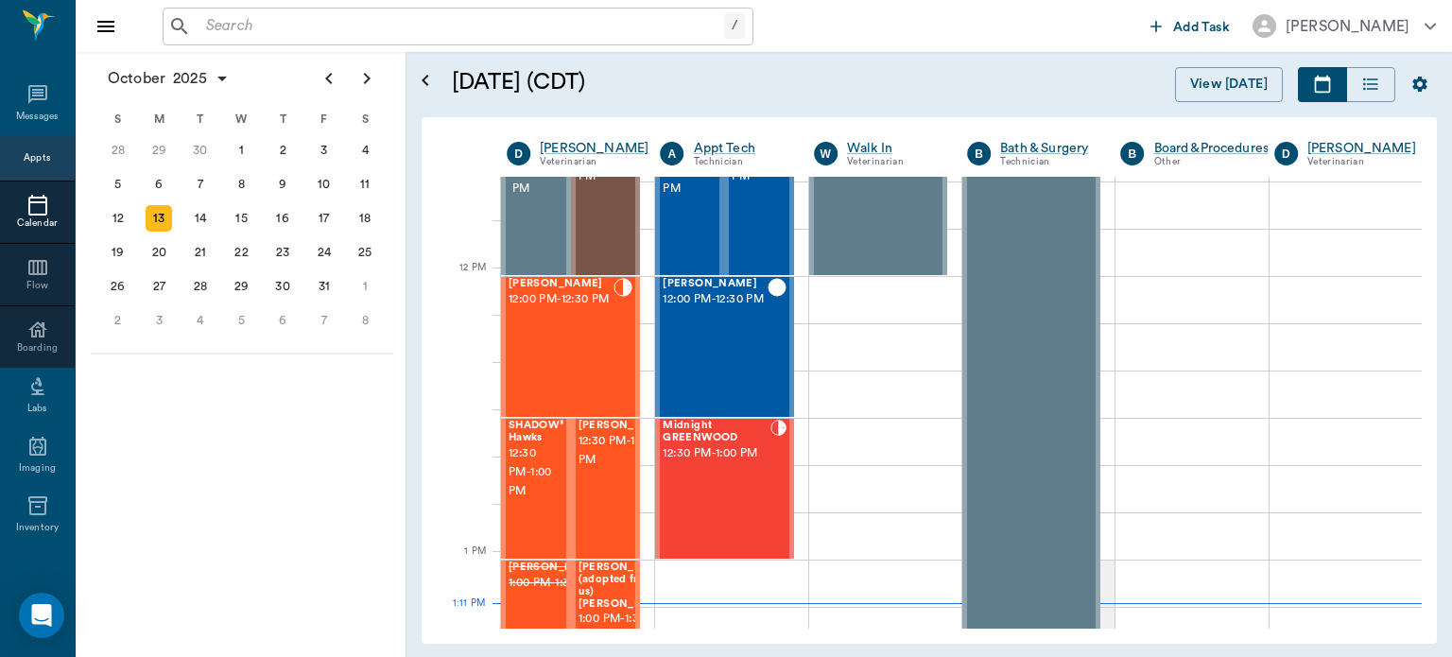
scroll to position [1038, 0]
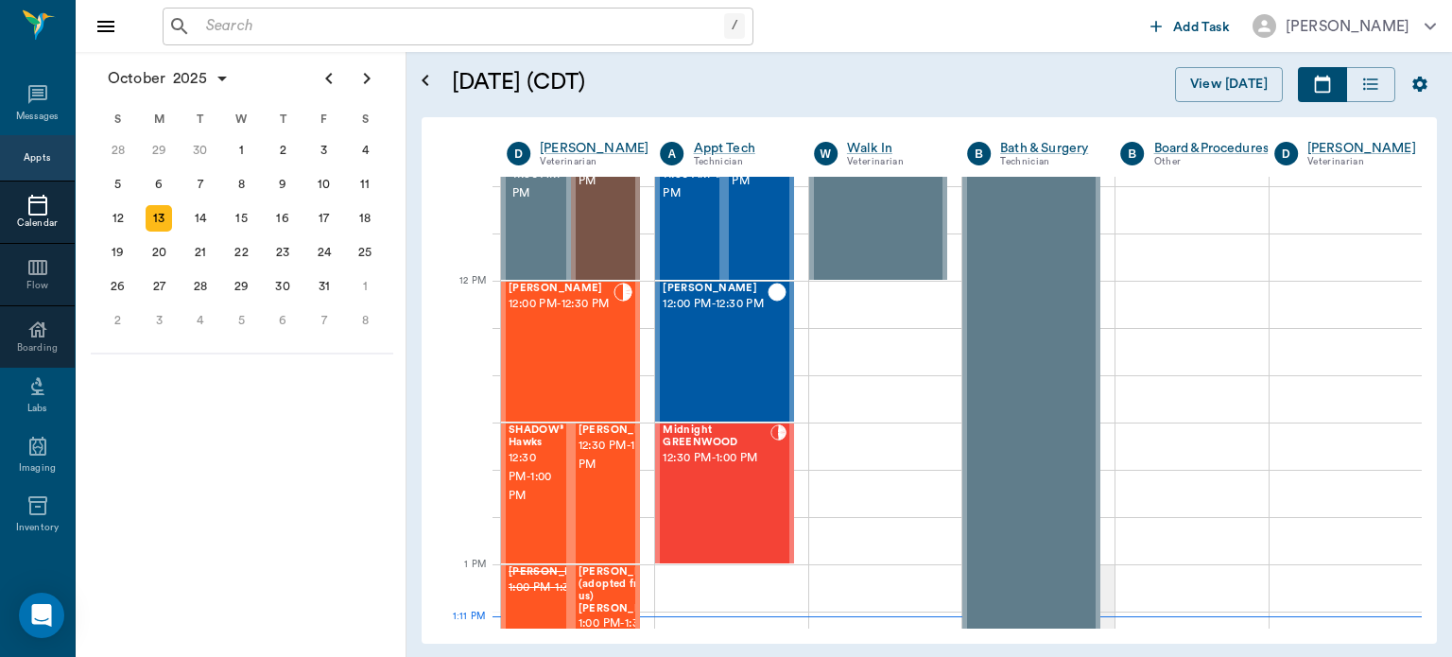
click at [594, 348] on div "Rufus Spay 12:00 PM - 12:30 PM" at bounding box center [561, 352] width 105 height 138
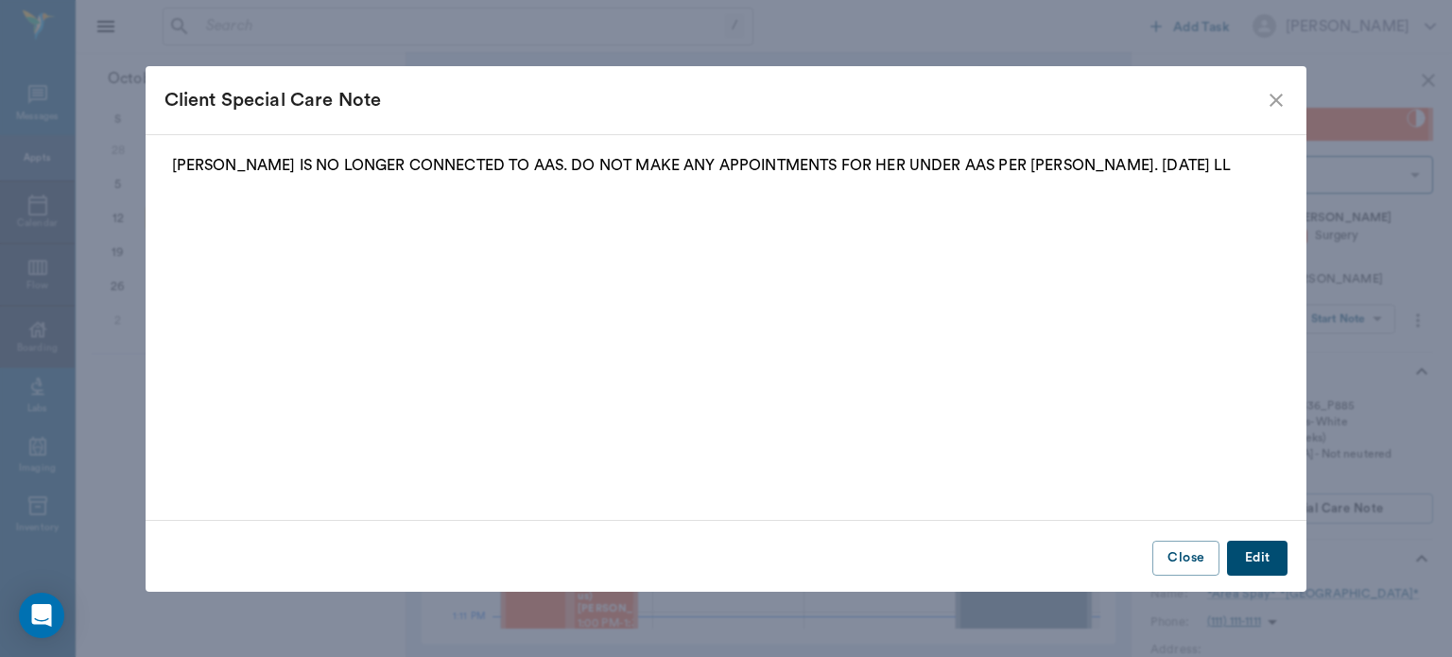
click at [1282, 96] on icon "close" at bounding box center [1276, 100] width 23 height 23
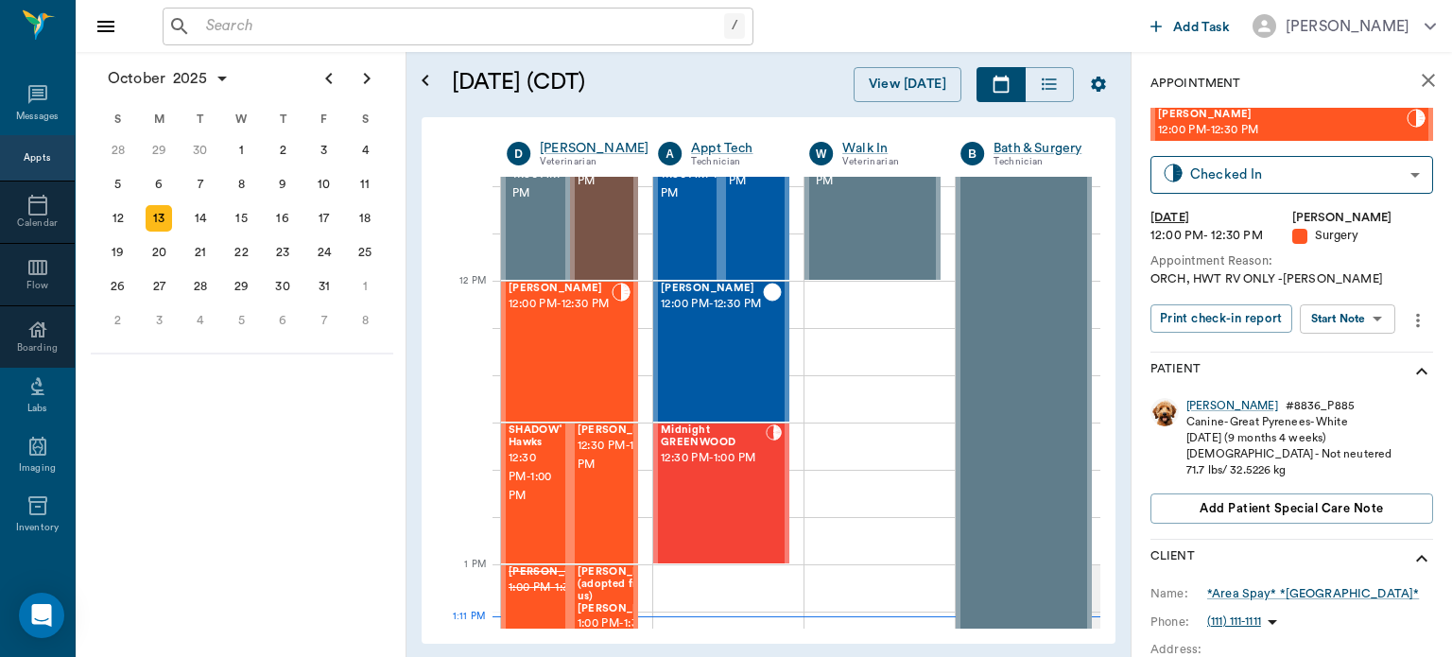
click at [1367, 321] on body "/ ​ Add Task Dr. Bert Ellsworth Nectar Messages Appts Calendar Flow Boarding La…" at bounding box center [726, 328] width 1452 height 657
click at [1369, 386] on button "View Surgery" at bounding box center [1333, 388] width 78 height 22
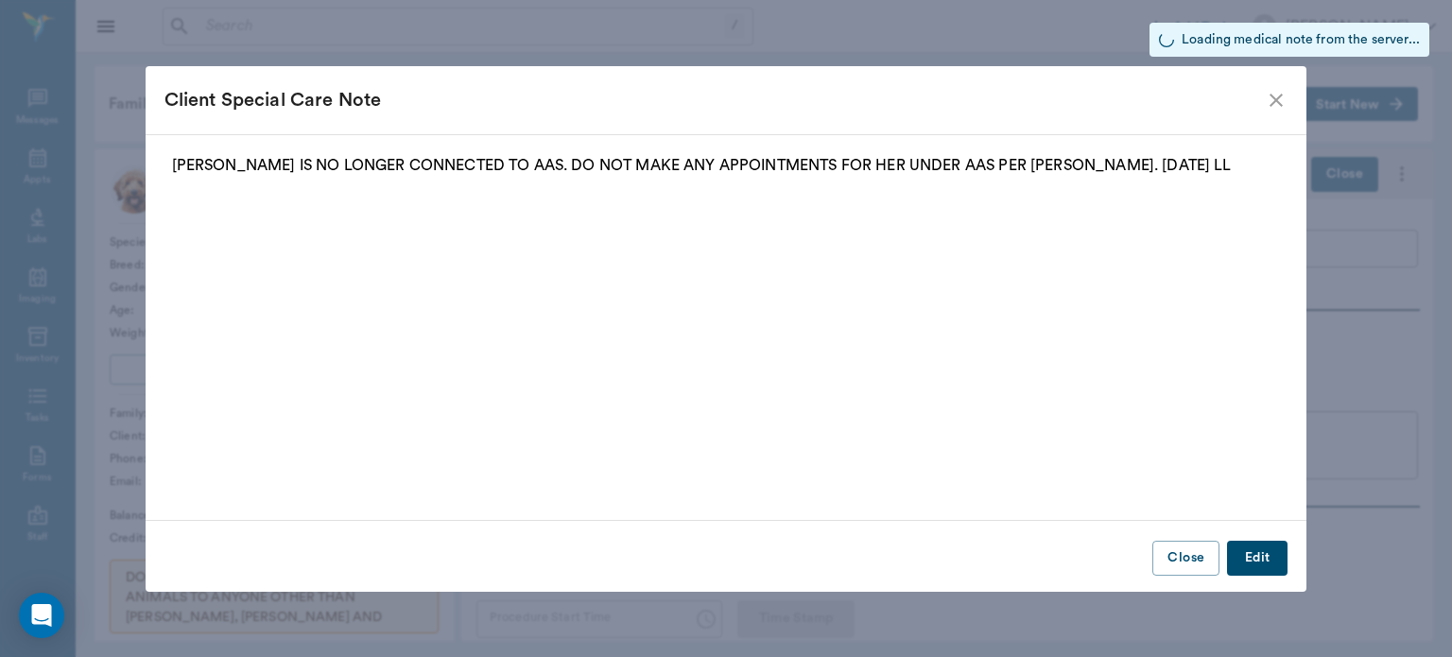
click at [1278, 98] on icon "close" at bounding box center [1276, 100] width 13 height 13
type input "63ec2f075fda476ae8351a4d"
type input "682b670d8bdc6f7f8feef3db"
type input "ORCH"
type input "2"
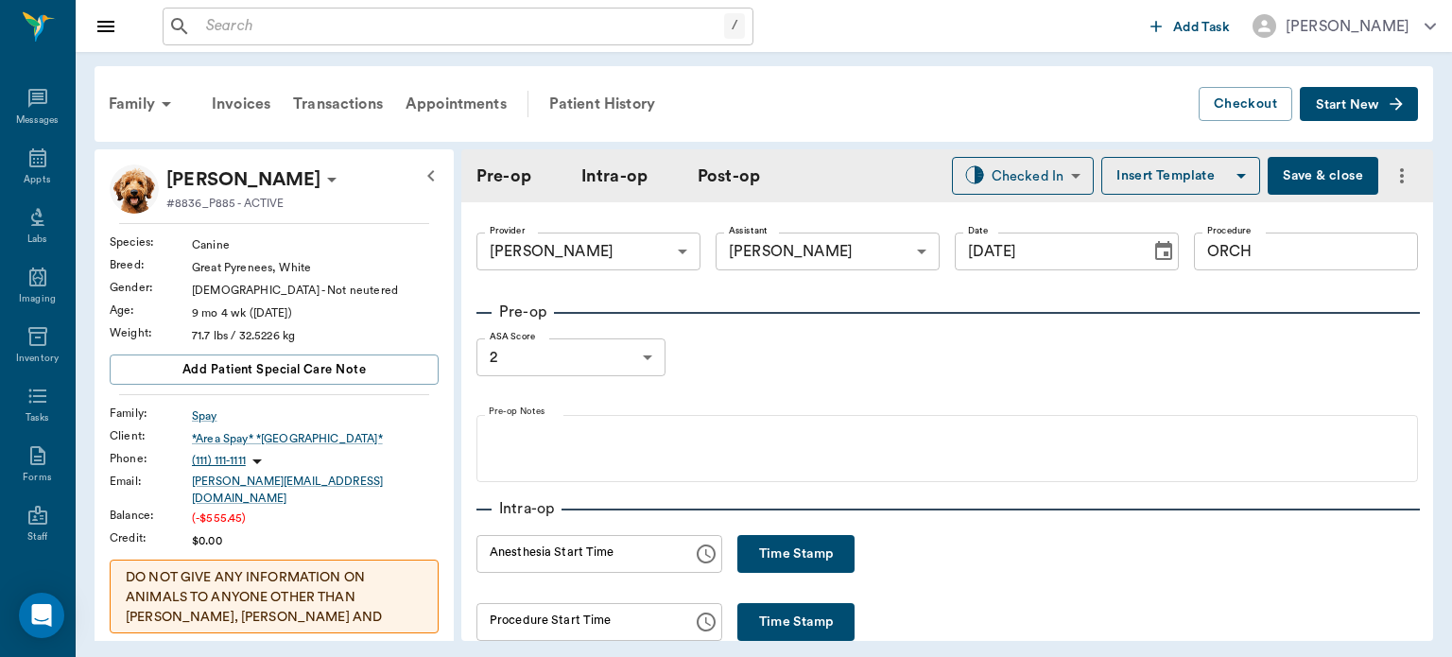
type input "[DATE]"
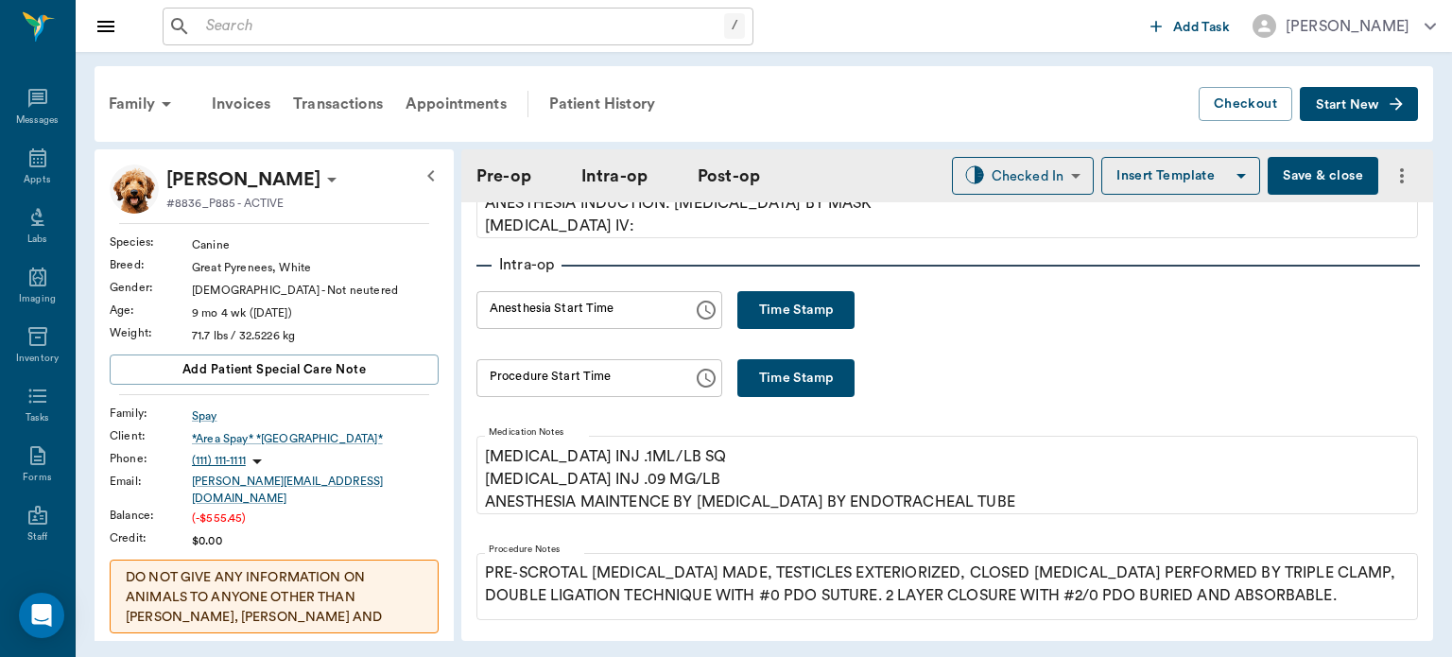
scroll to position [259, 0]
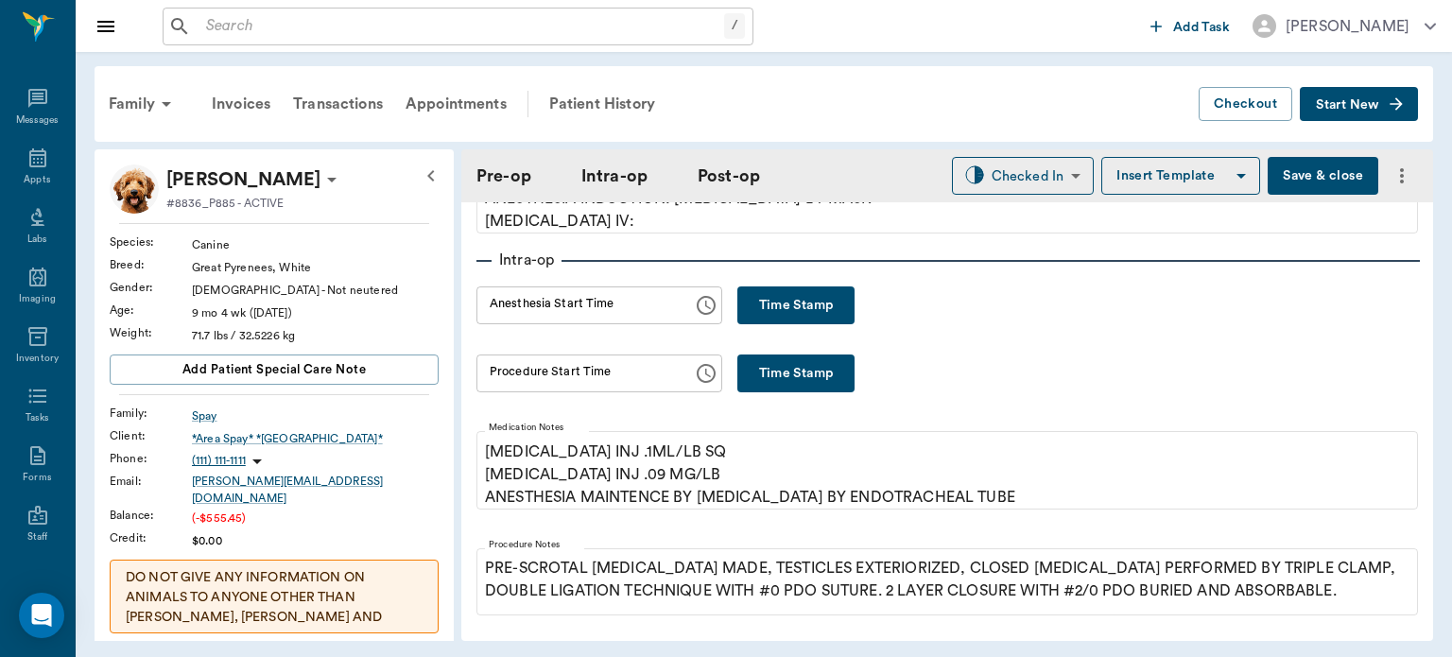
click at [811, 303] on button "Time Stamp" at bounding box center [796, 306] width 117 height 38
click at [513, 308] on input "01:12 PM" at bounding box center [578, 306] width 203 height 38
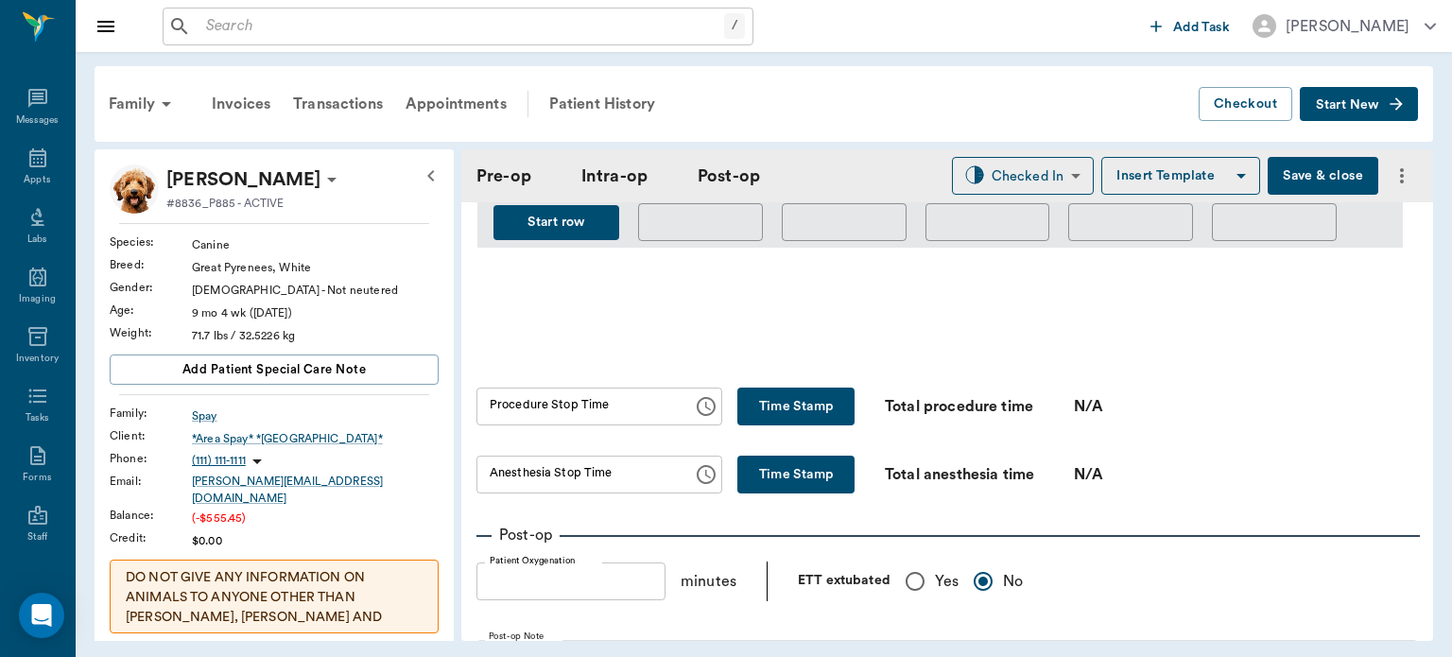
scroll to position [1052, 0]
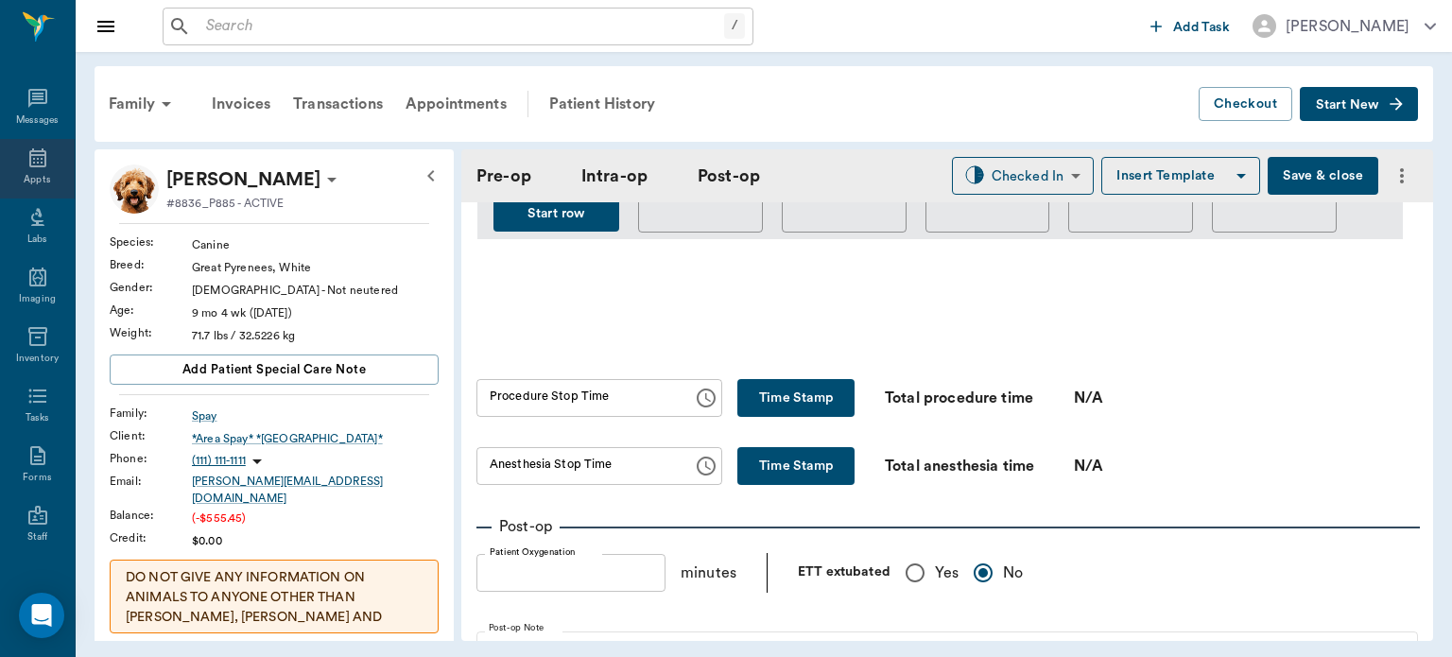
type input "01:05 PM"
click at [31, 178] on div "Appts" at bounding box center [37, 180] width 26 height 14
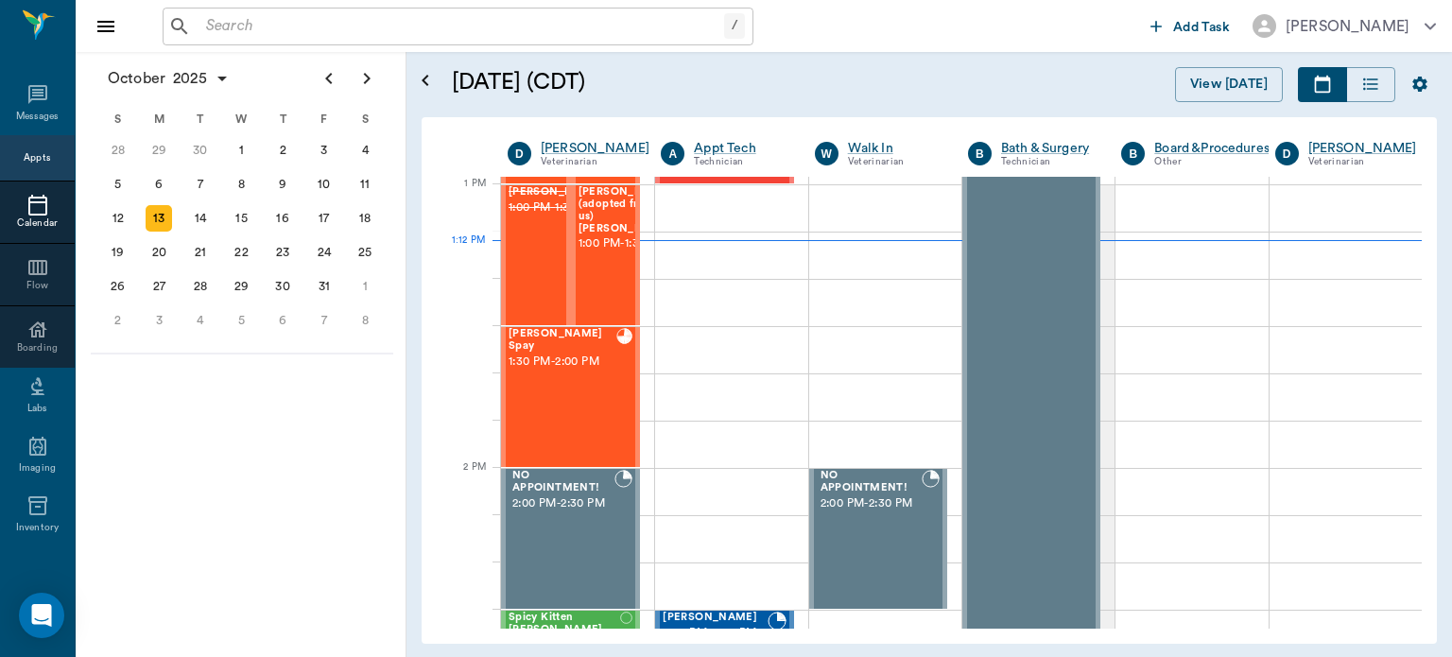
scroll to position [1418, 0]
click at [580, 376] on div "Jack Black Spay 1:30 PM - 2:00 PM" at bounding box center [563, 397] width 108 height 138
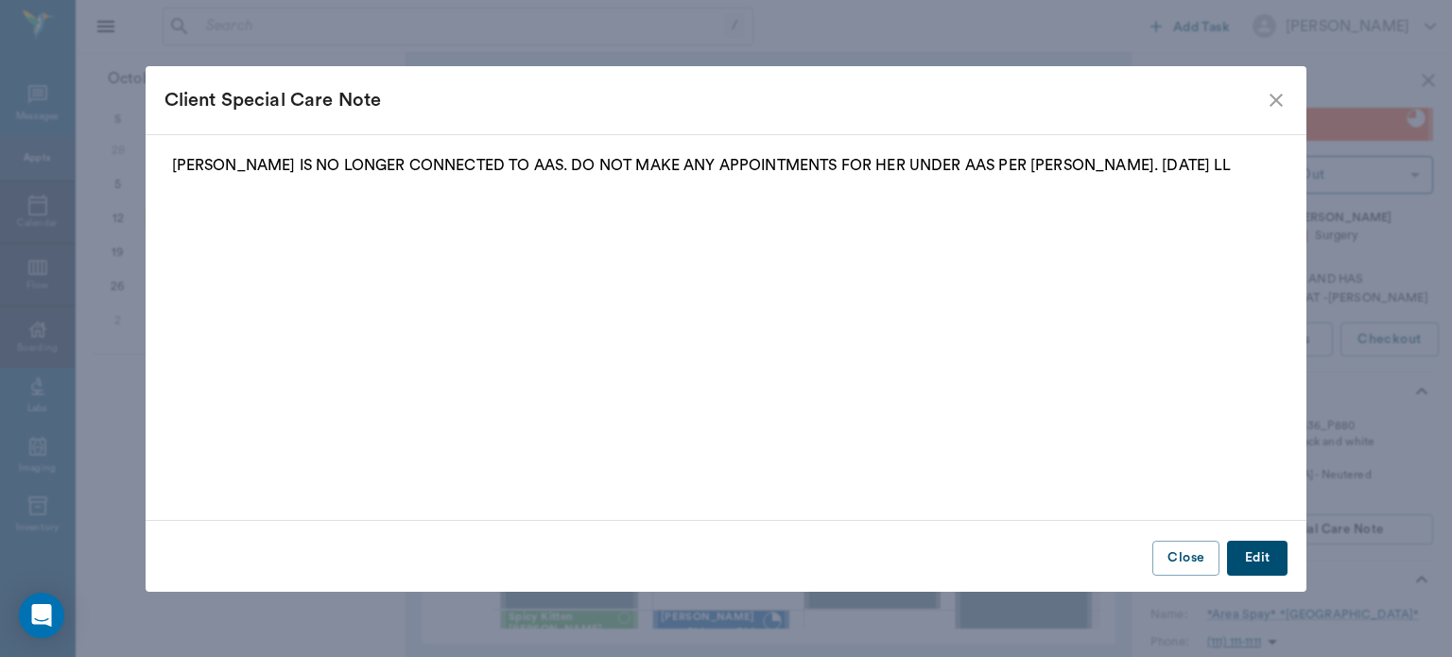
click at [1278, 96] on icon "close" at bounding box center [1276, 100] width 23 height 23
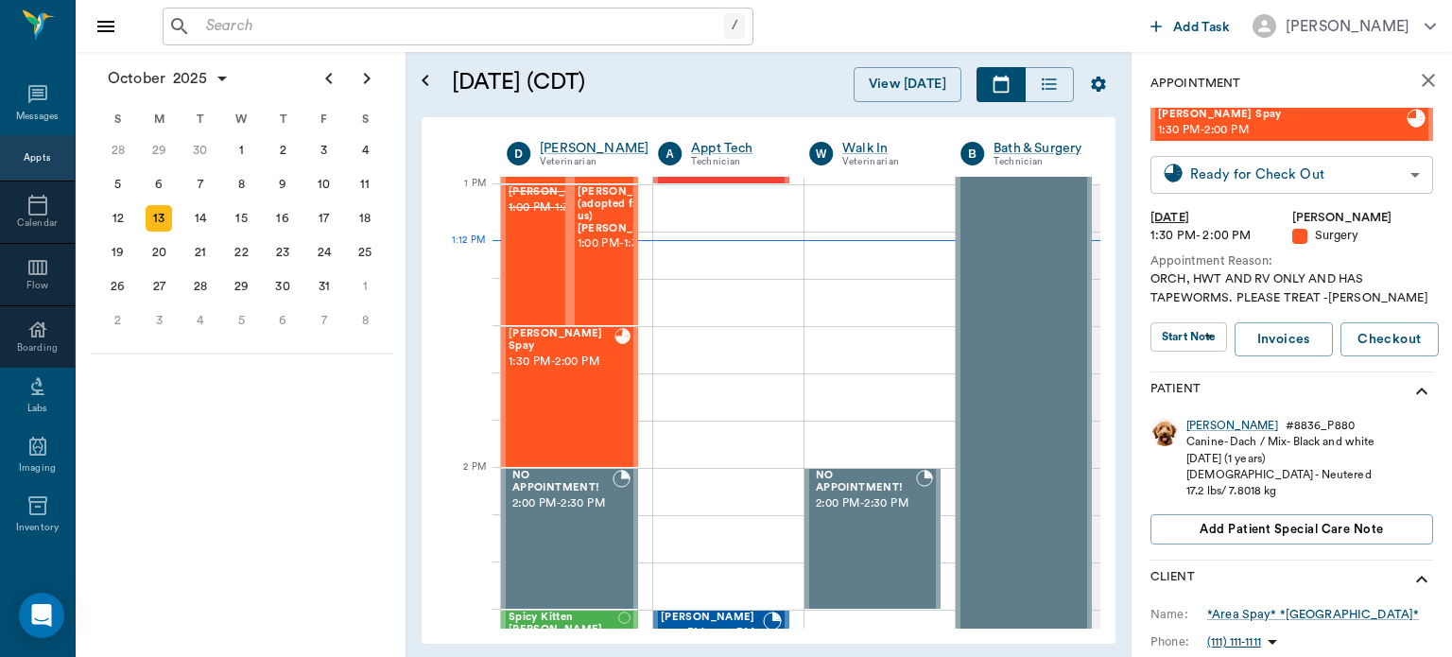
click at [1354, 184] on body "/ ​ Add Task Dr. Bert Ellsworth Nectar Messages Appts Calendar Flow Boarding La…" at bounding box center [726, 328] width 1452 height 657
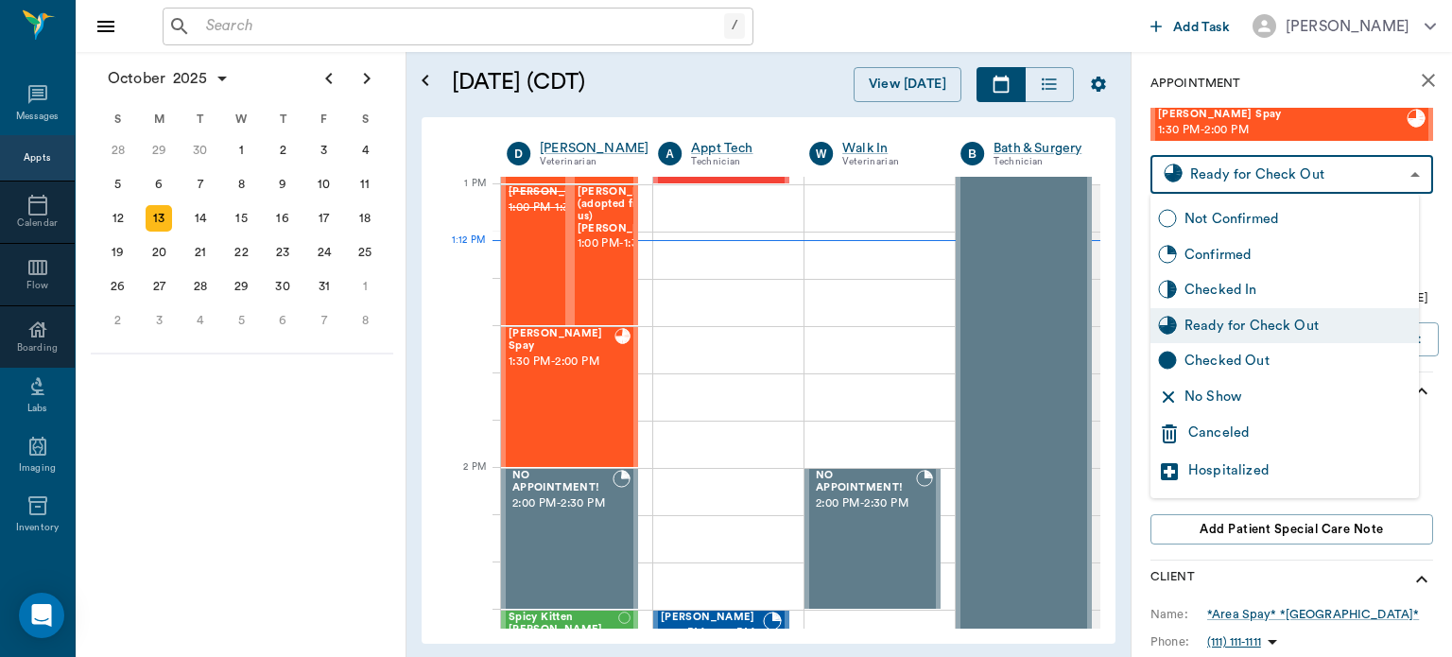
click at [1362, 82] on div at bounding box center [726, 328] width 1452 height 657
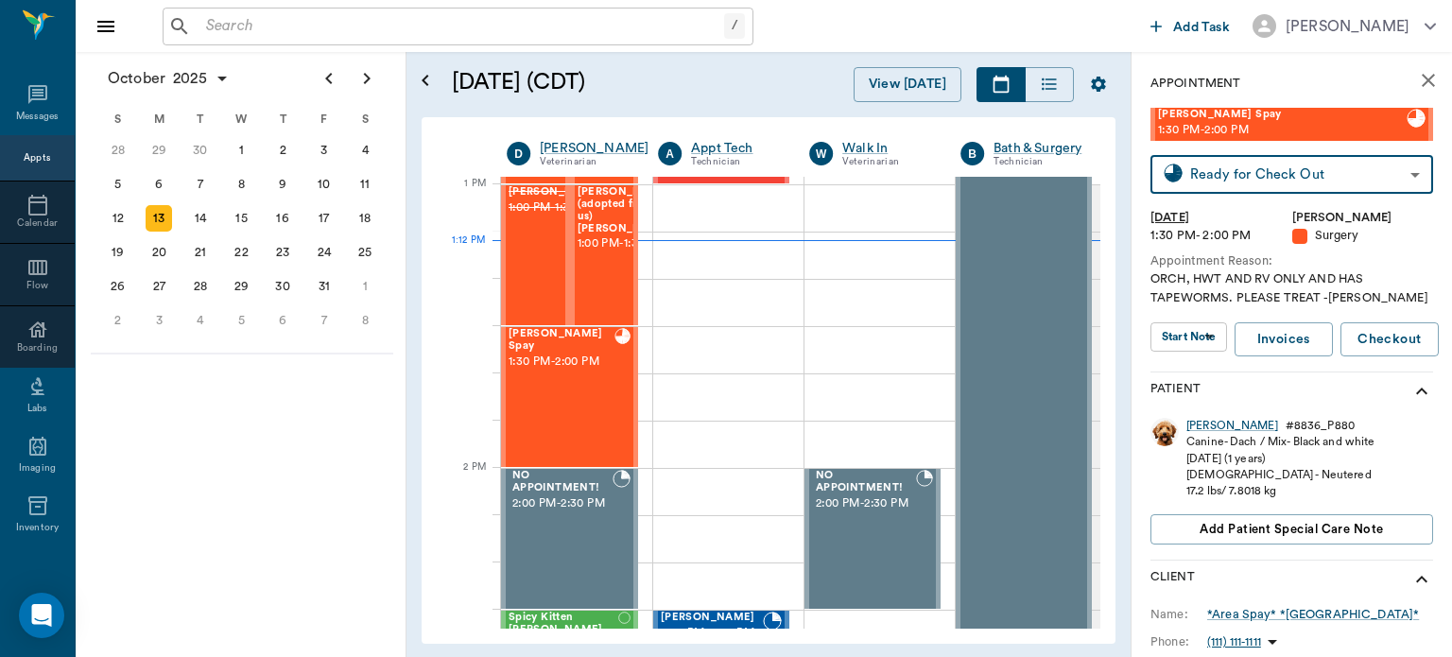
click at [1205, 339] on body "/ ​ Add Task Dr. Bert Ellsworth Nectar Messages Appts Calendar Flow Boarding La…" at bounding box center [726, 328] width 1452 height 657
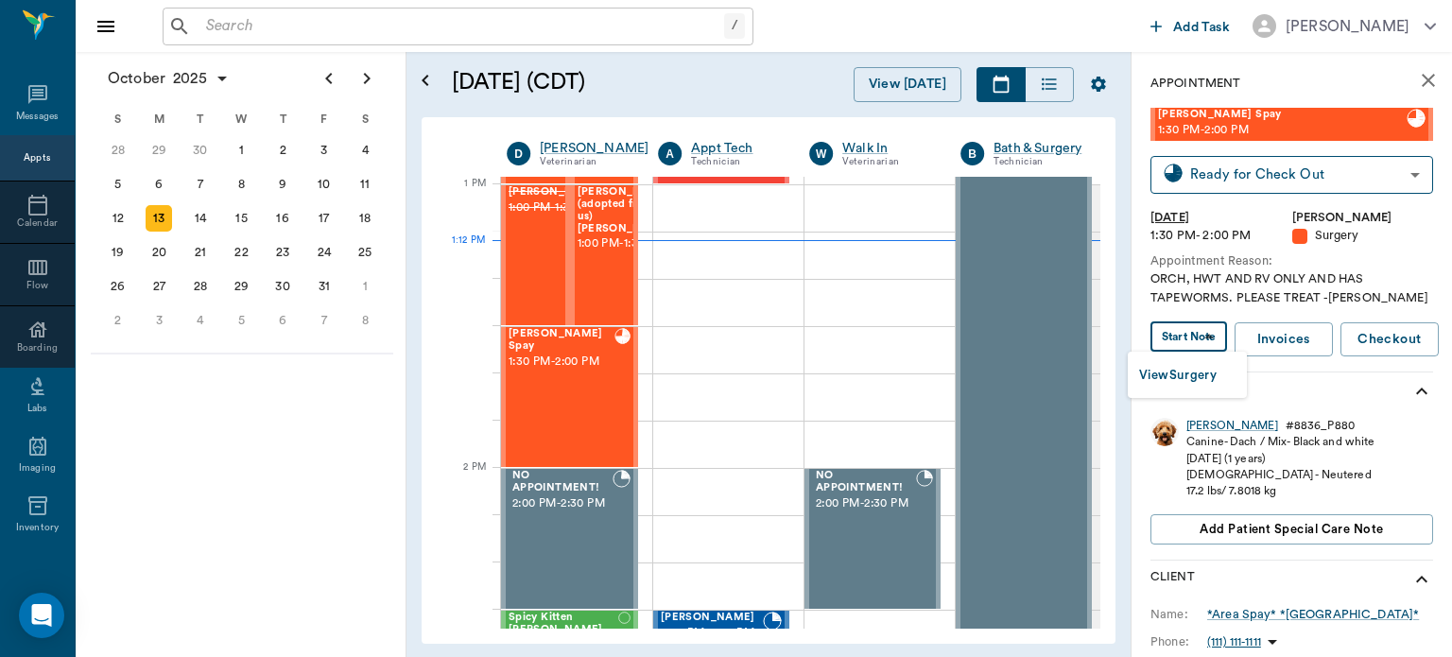
click at [1217, 374] on button "View Surgery" at bounding box center [1178, 376] width 78 height 22
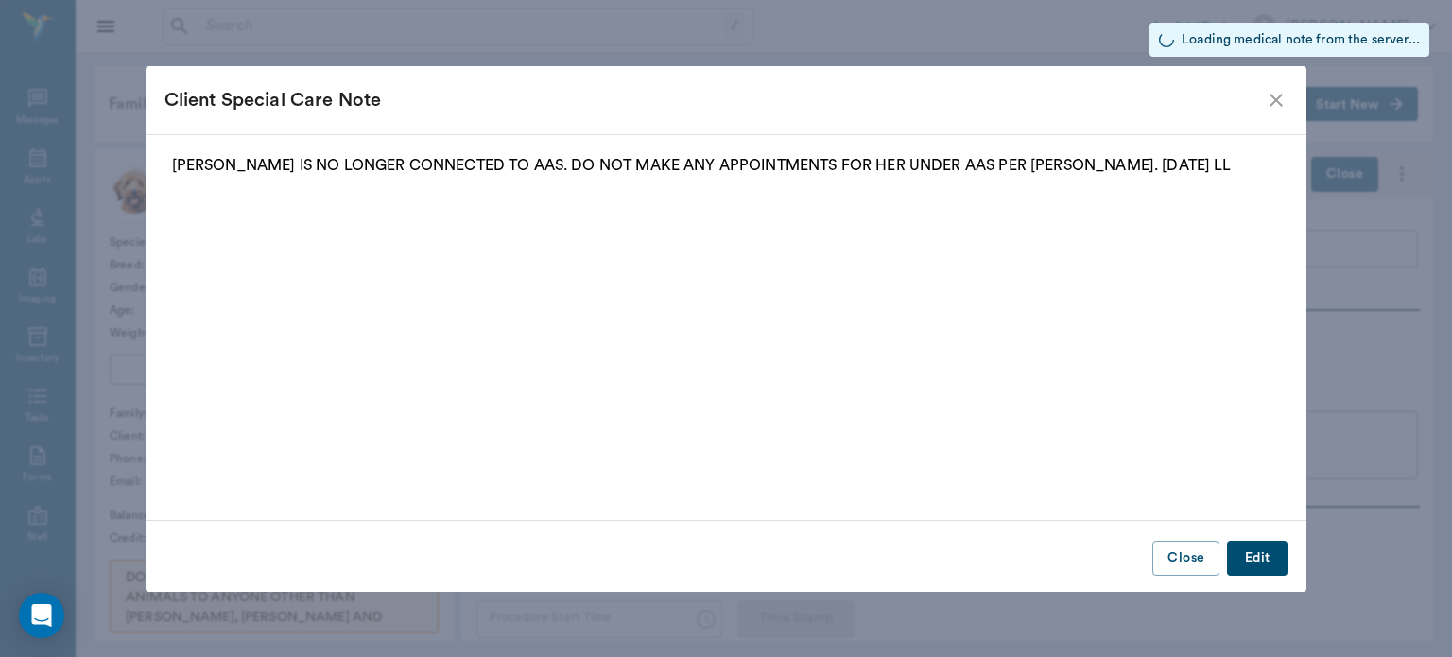
type input "63ec2f075fda476ae8351a4d"
type input "682b670d8bdc6f7f8feef3db"
type input "ORCH"
type input "2"
type input "[DATE]"
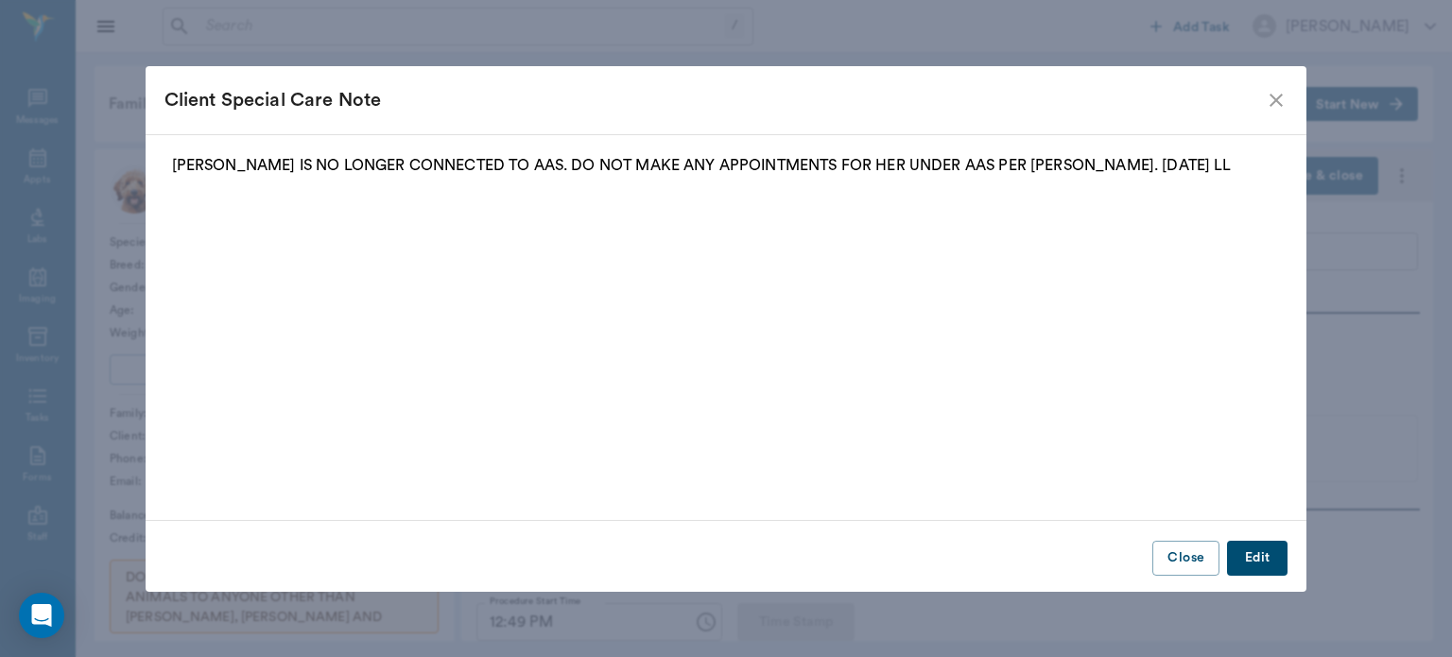
type input "12:25 PM"
type input "12:49 PM"
click at [1280, 99] on icon "close" at bounding box center [1276, 100] width 23 height 23
type input "97"
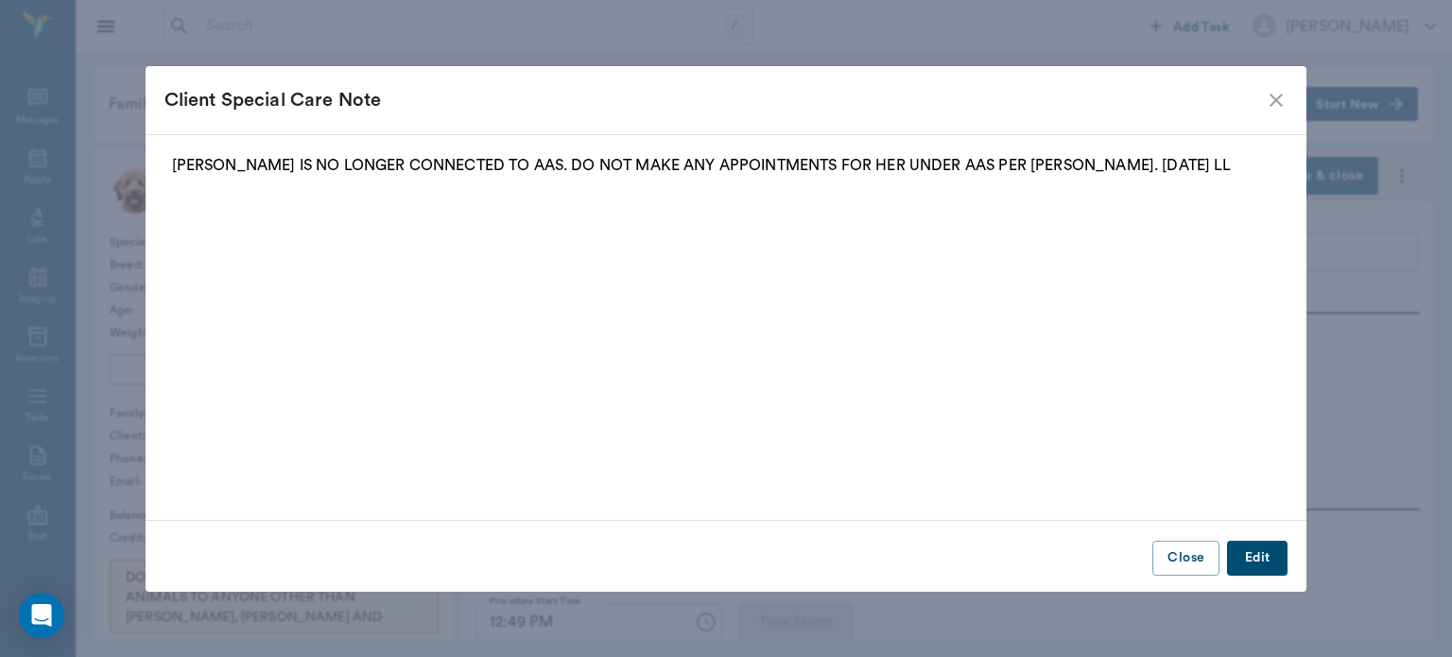
type input "10"
type input "76"
type input "97"
type input "10"
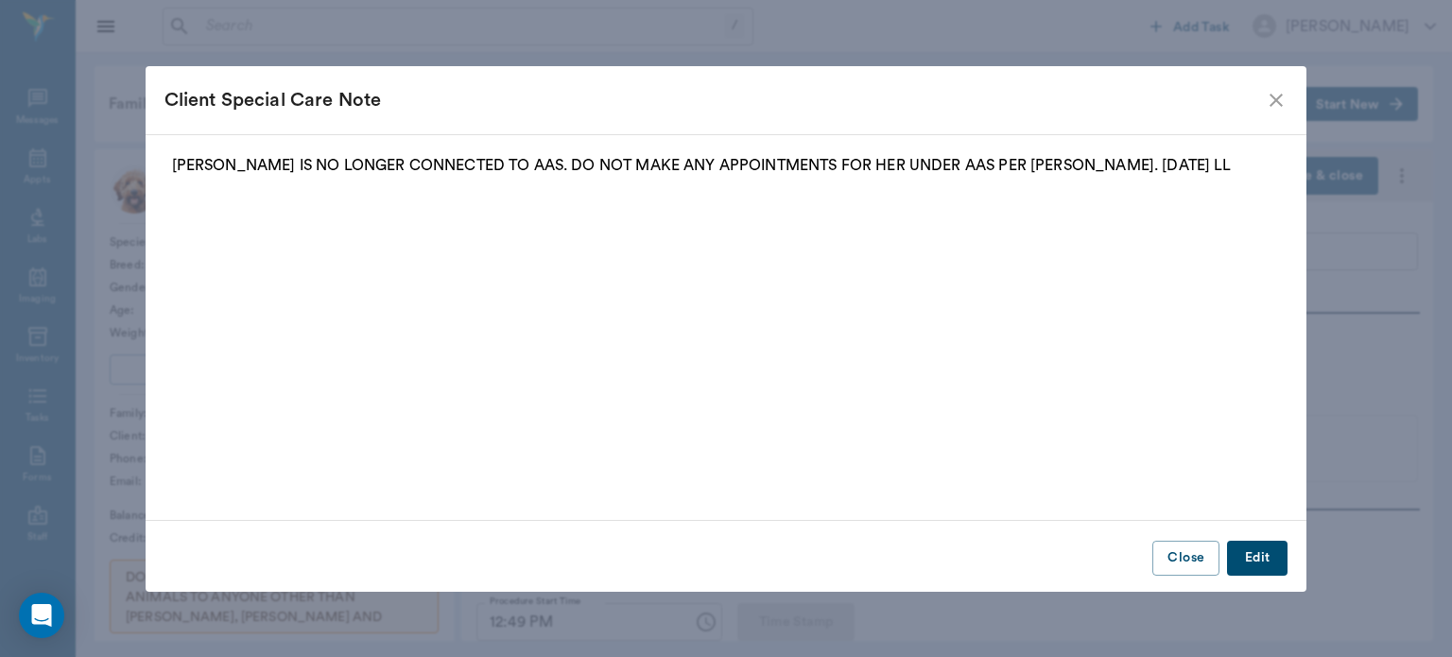
type input "76"
type input "96"
type input "93"
type input "10"
type input "55"
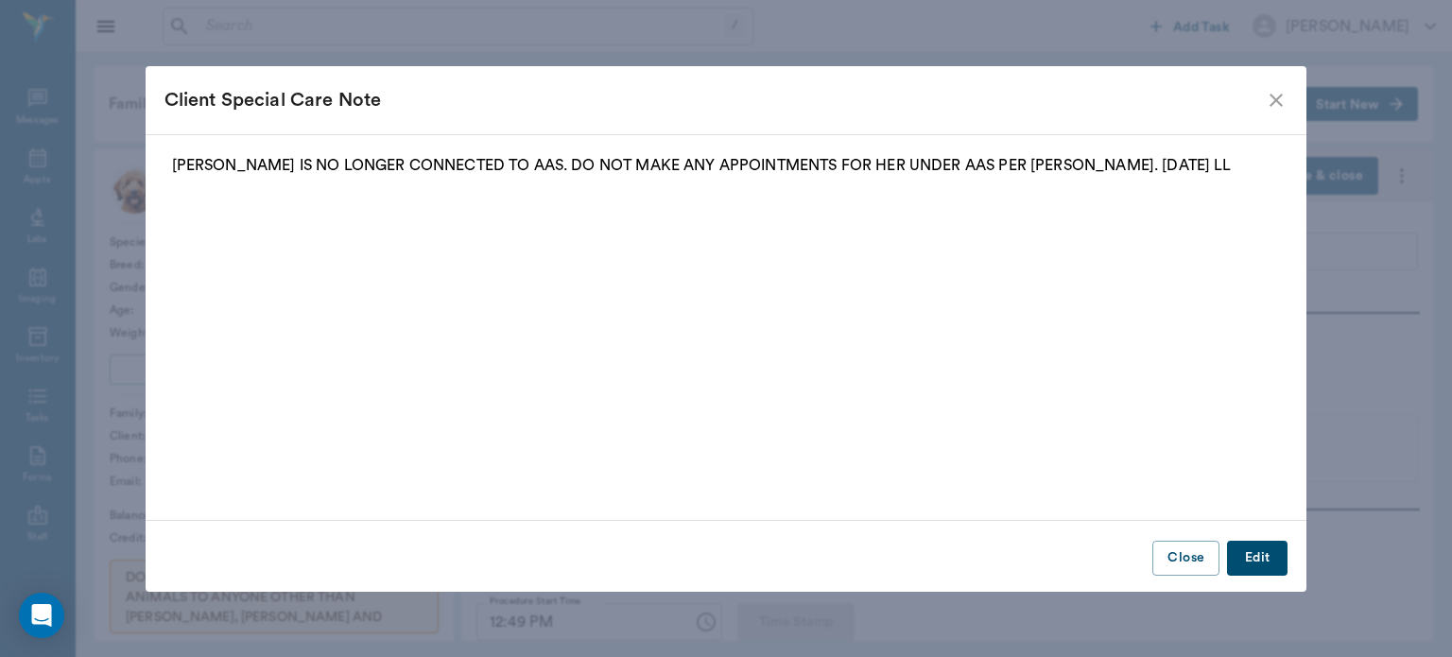
type input "97"
type input "91"
type input "12"
type input "52"
type input "94"
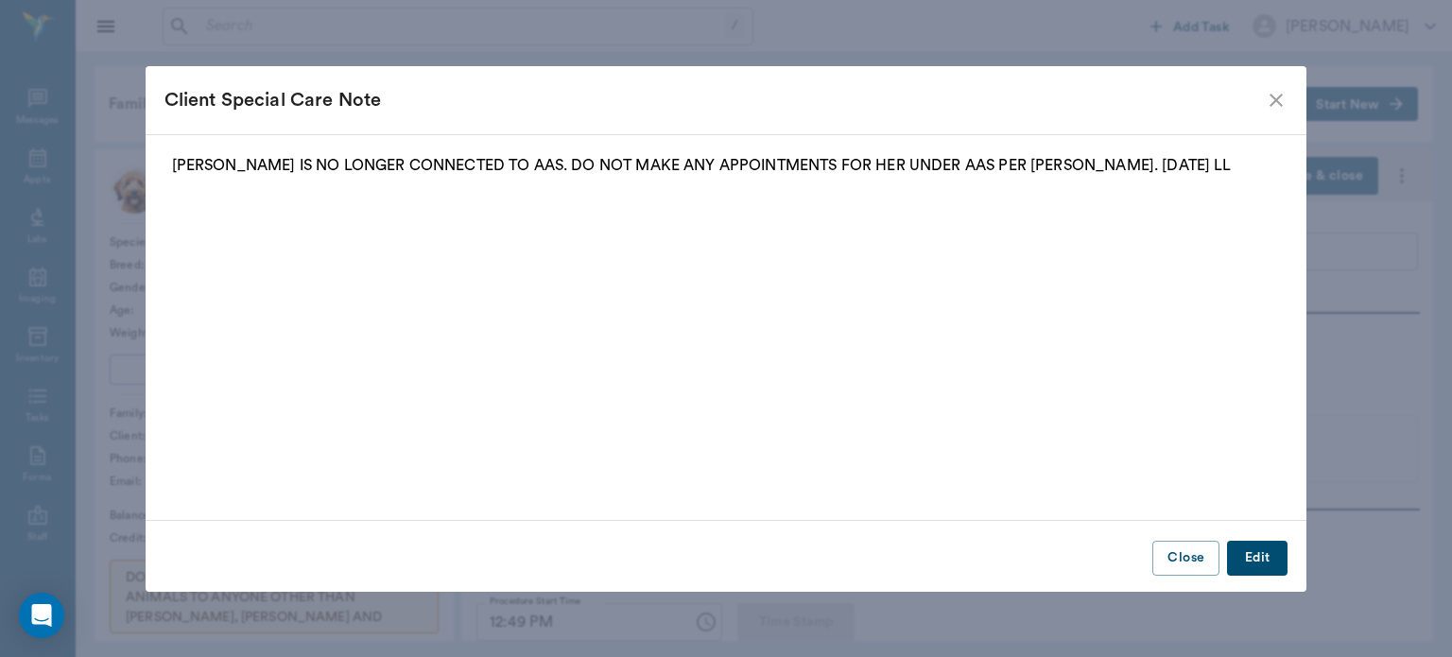
type input "94"
type input "12"
type input "62"
type input "94"
type input "90"
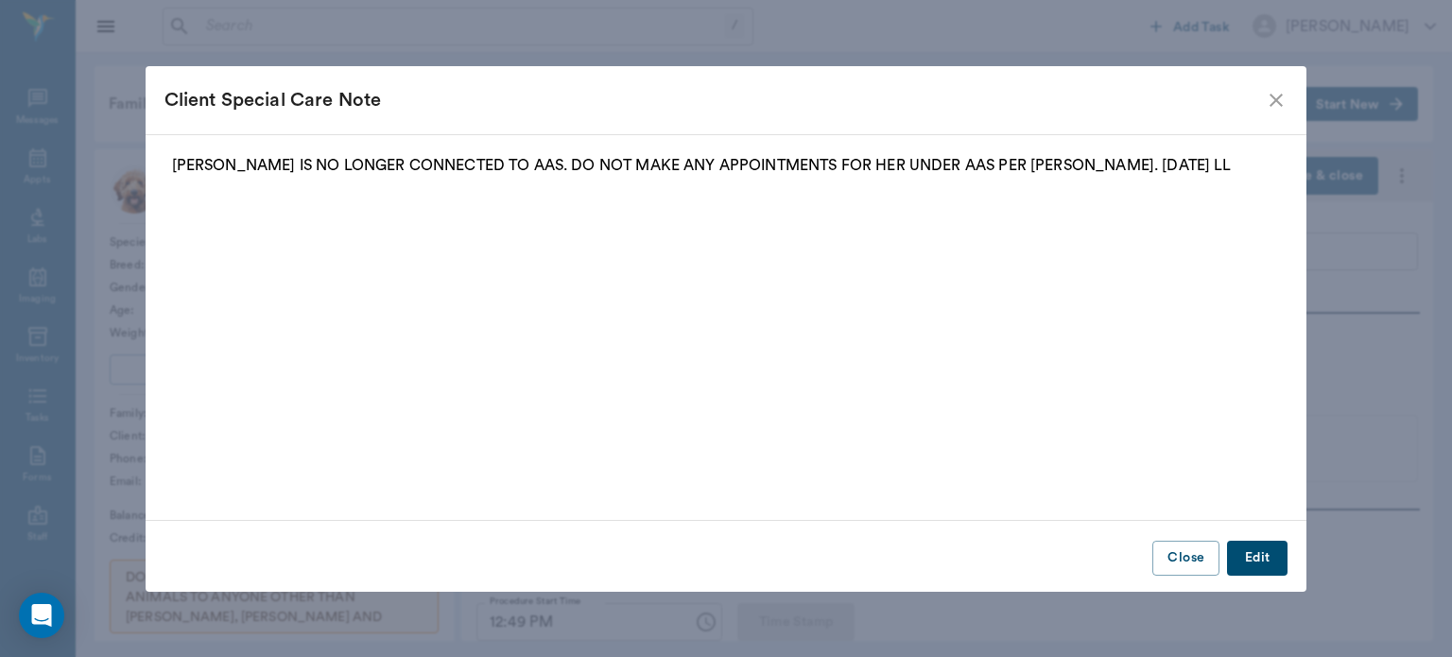
type input "12"
type input "58"
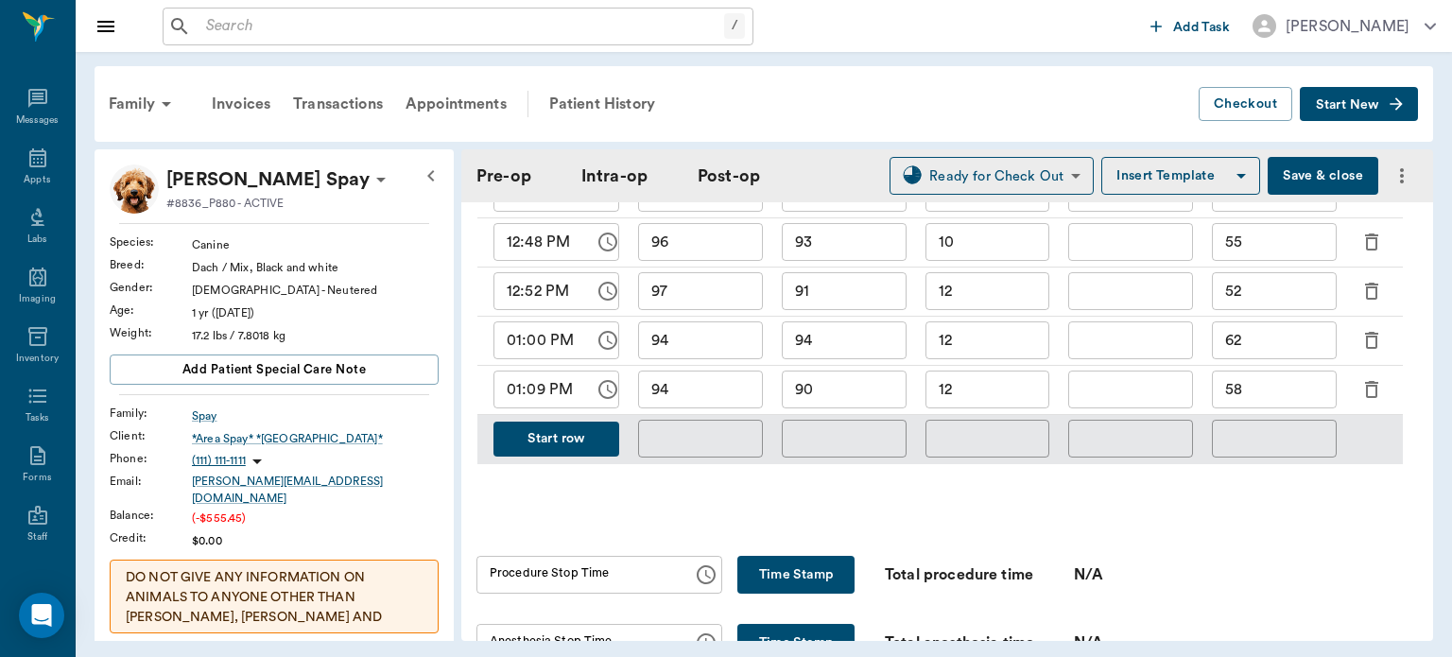
scroll to position [1124, 0]
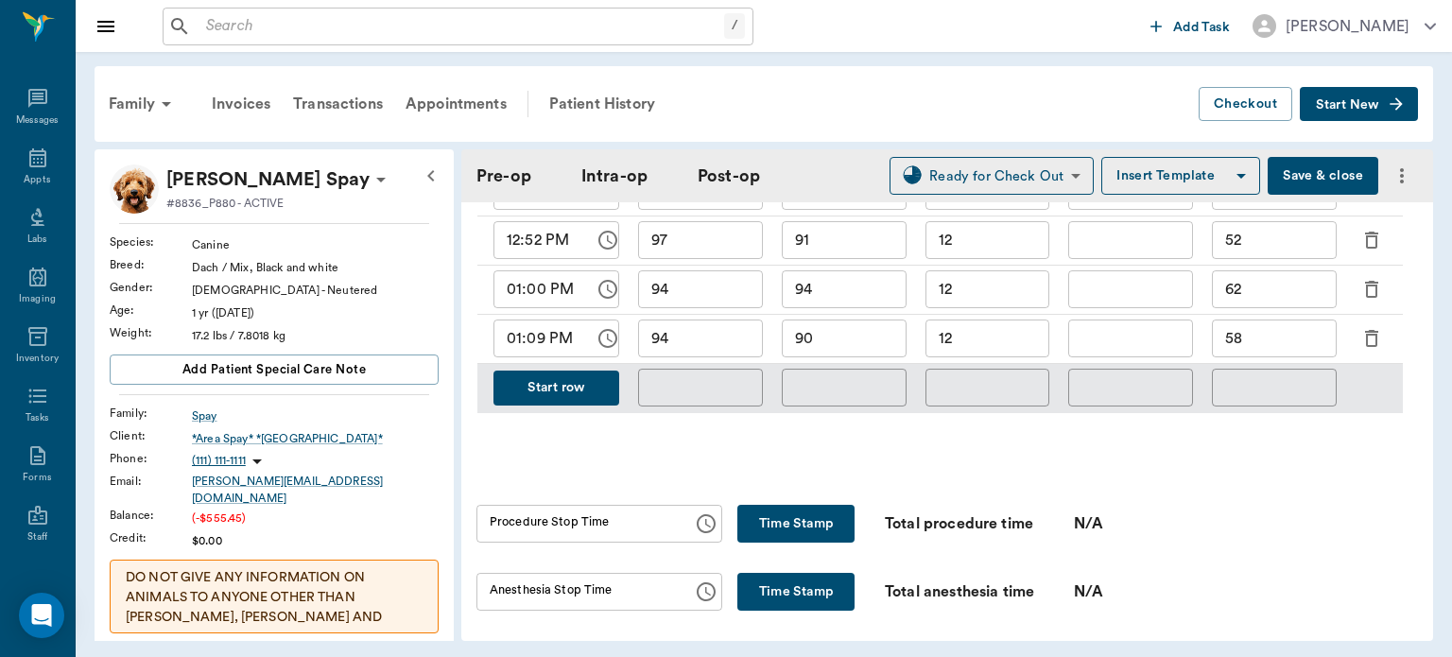
click at [571, 395] on button "Start row" at bounding box center [557, 388] width 126 height 35
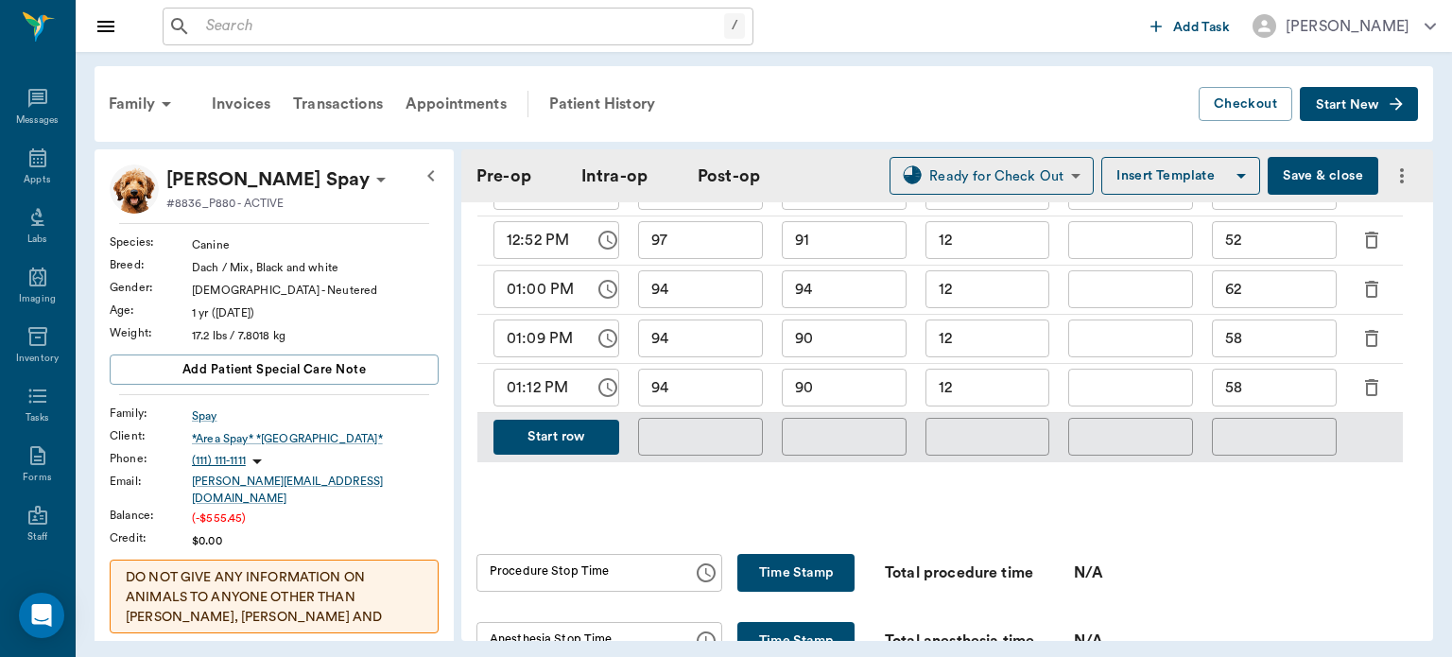
click at [708, 384] on input "94" at bounding box center [700, 388] width 125 height 38
click at [847, 401] on input "90" at bounding box center [844, 388] width 125 height 38
type input "9"
type input "88"
click at [1301, 381] on input "58" at bounding box center [1274, 388] width 125 height 38
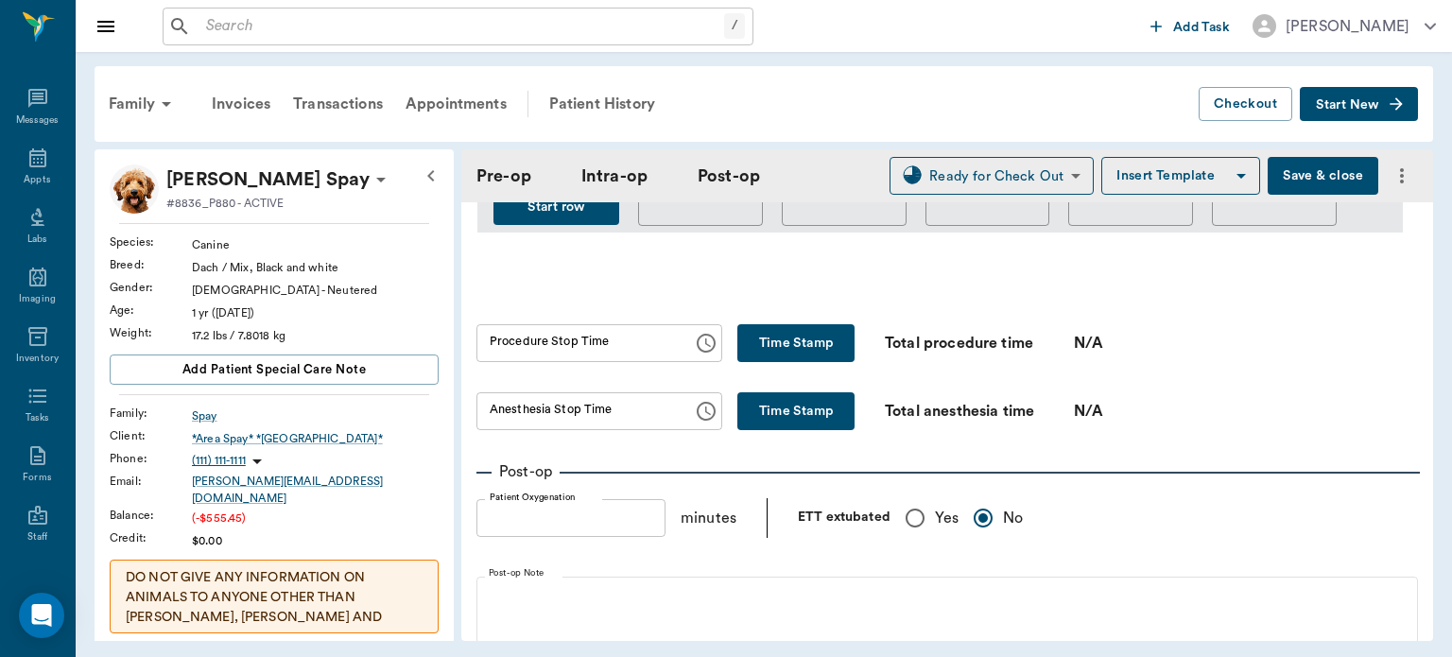
scroll to position [1353, 0]
type input "54"
click at [814, 347] on button "Time Stamp" at bounding box center [796, 344] width 117 height 38
type input "01:12 PM"
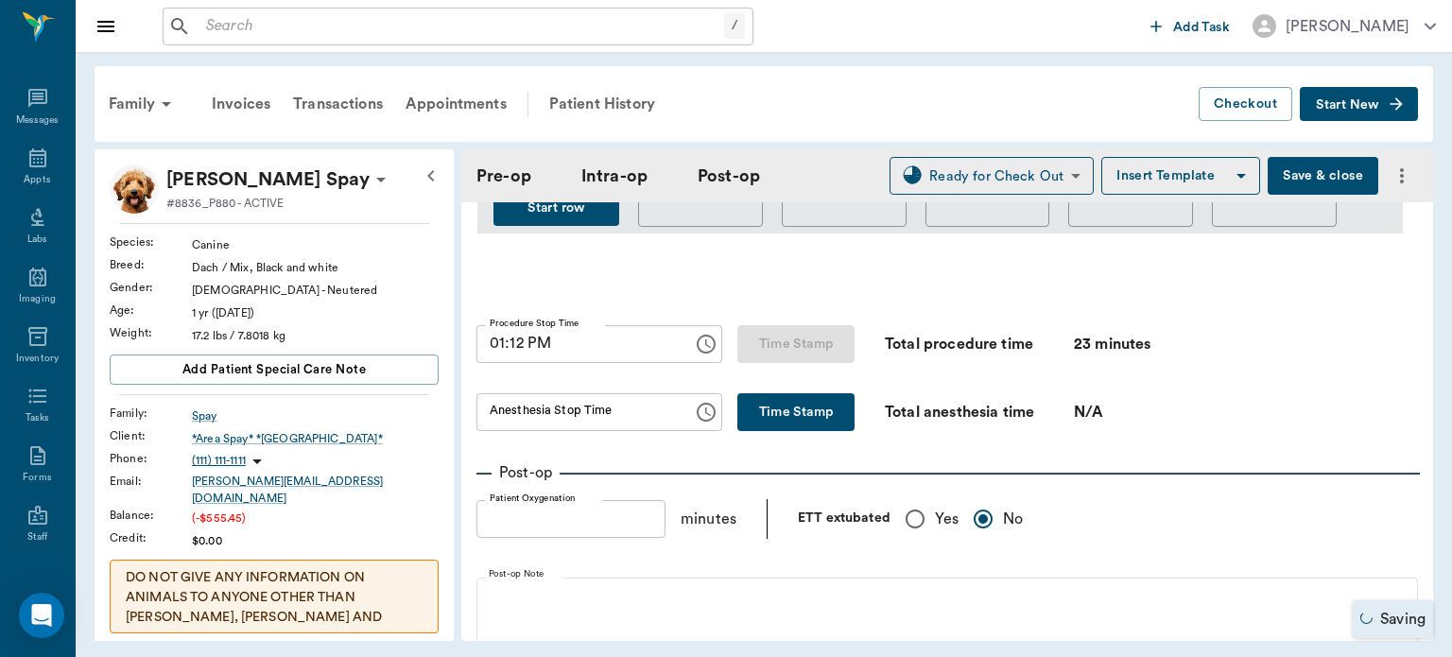
click at [782, 416] on button "Time Stamp" at bounding box center [796, 412] width 117 height 38
type input "01:12 PM"
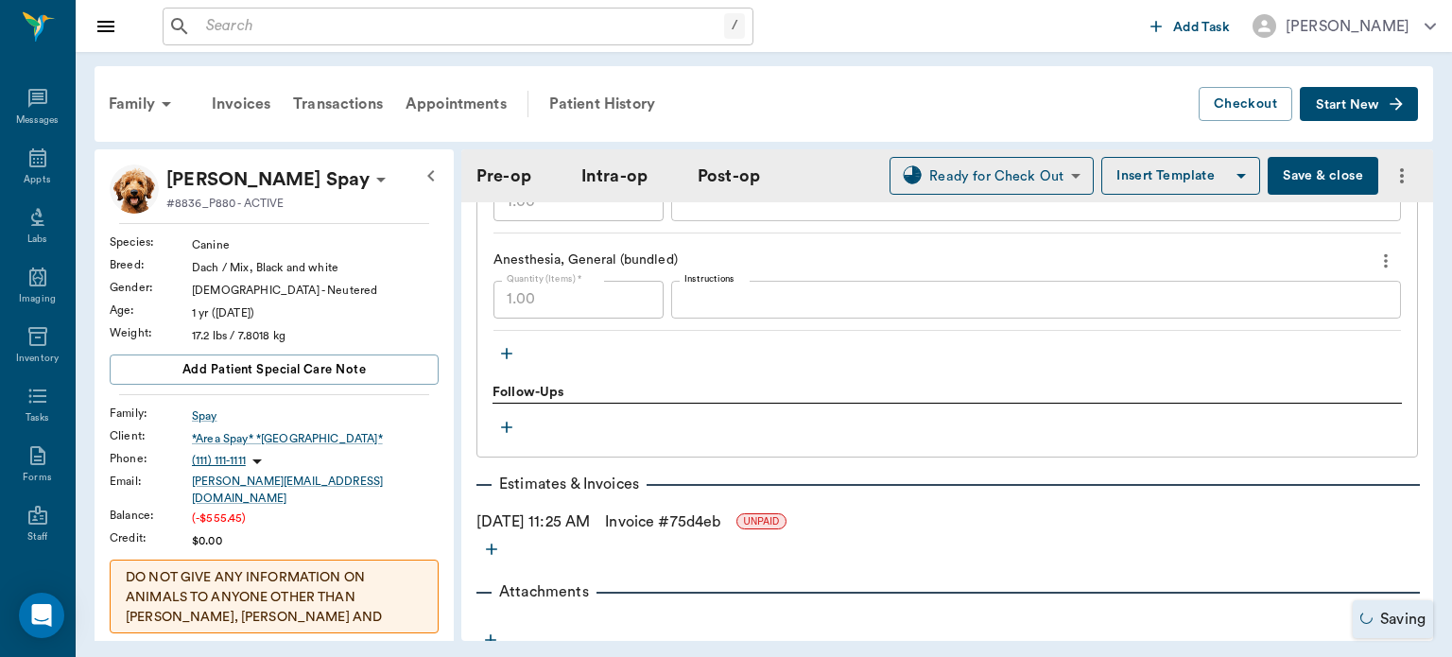
scroll to position [2227, 0]
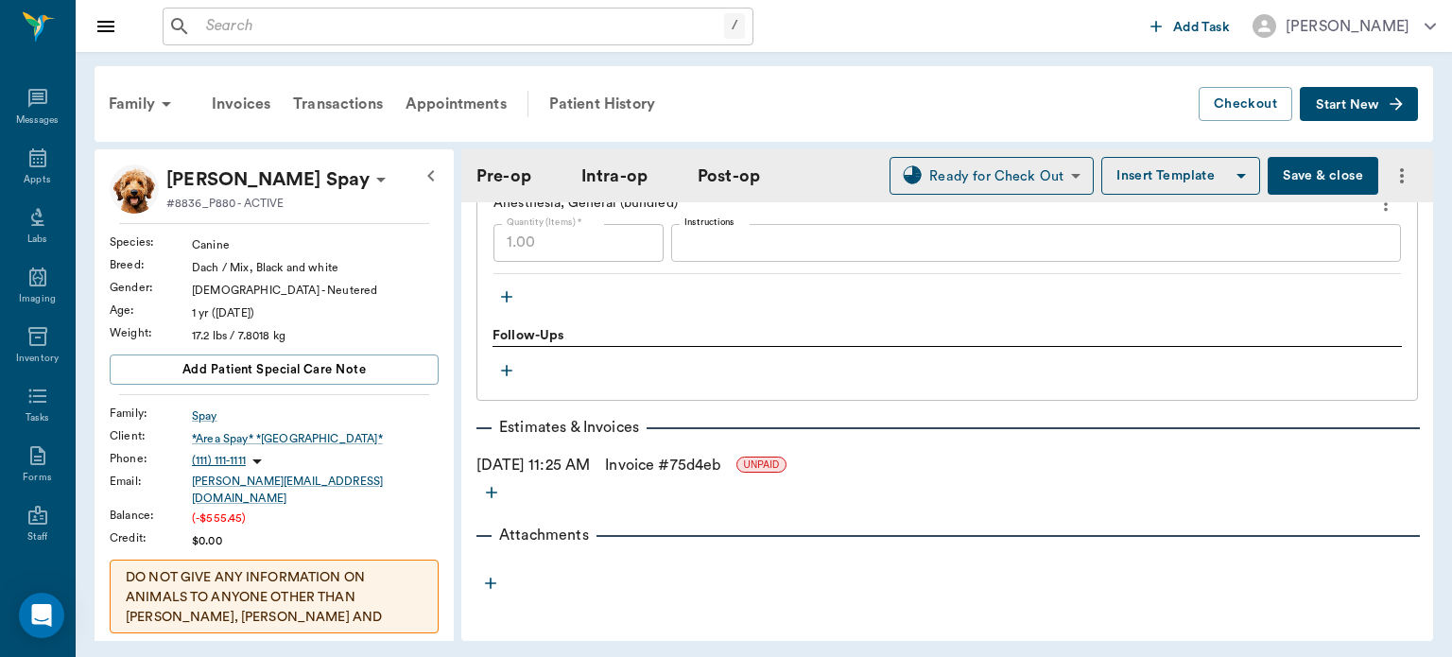
click at [1301, 182] on button "Save & close" at bounding box center [1323, 176] width 111 height 38
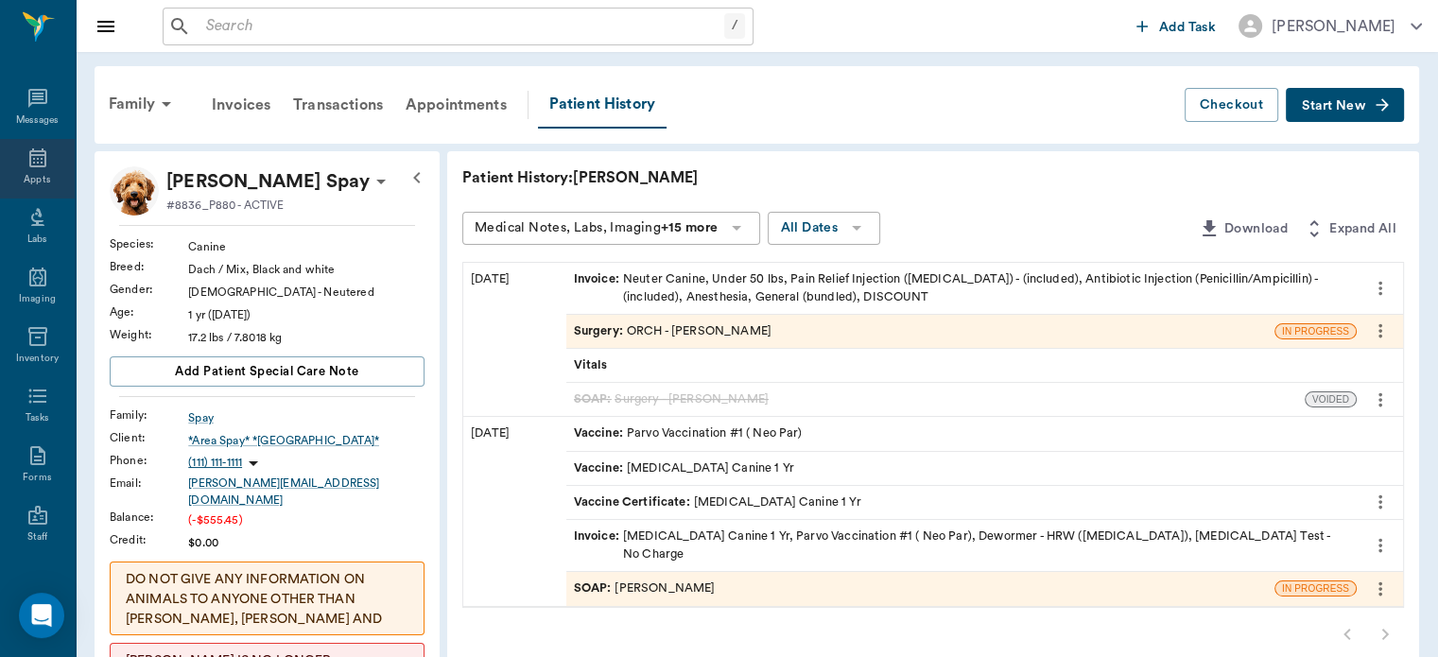
click at [26, 178] on div "Appts" at bounding box center [37, 180] width 26 height 14
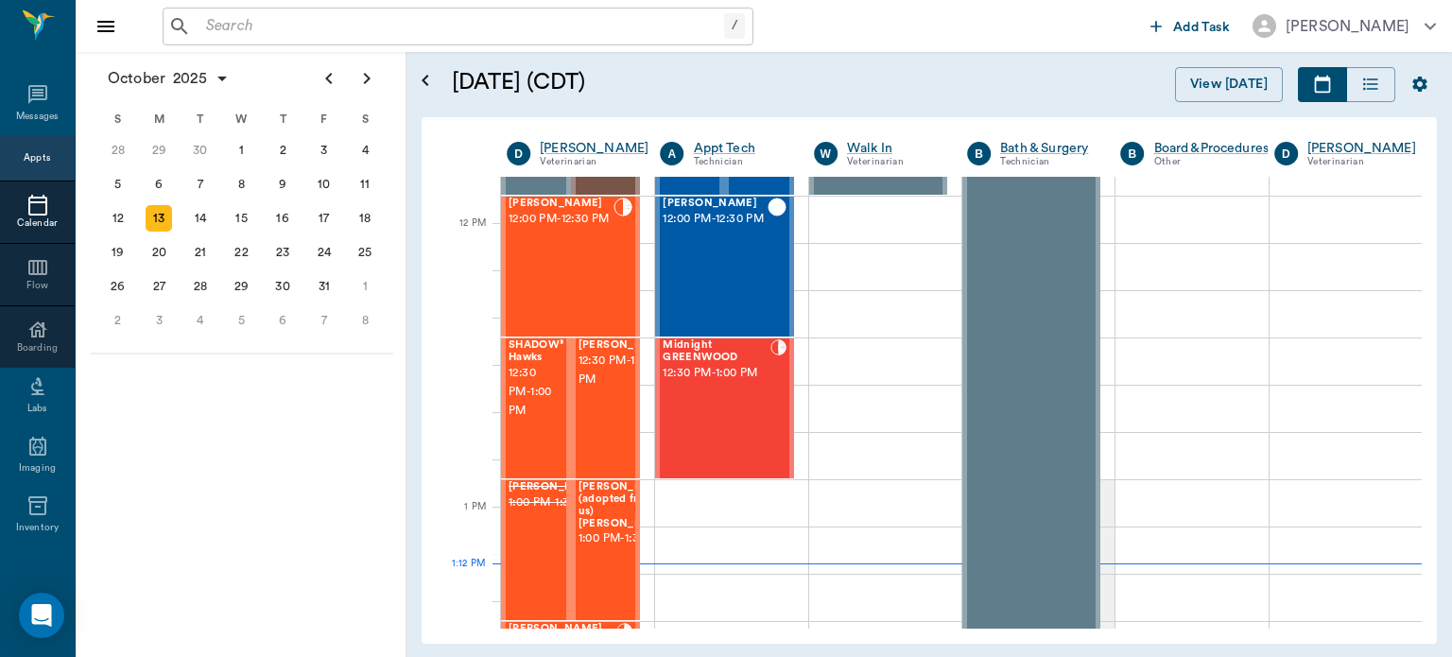
scroll to position [1069, 0]
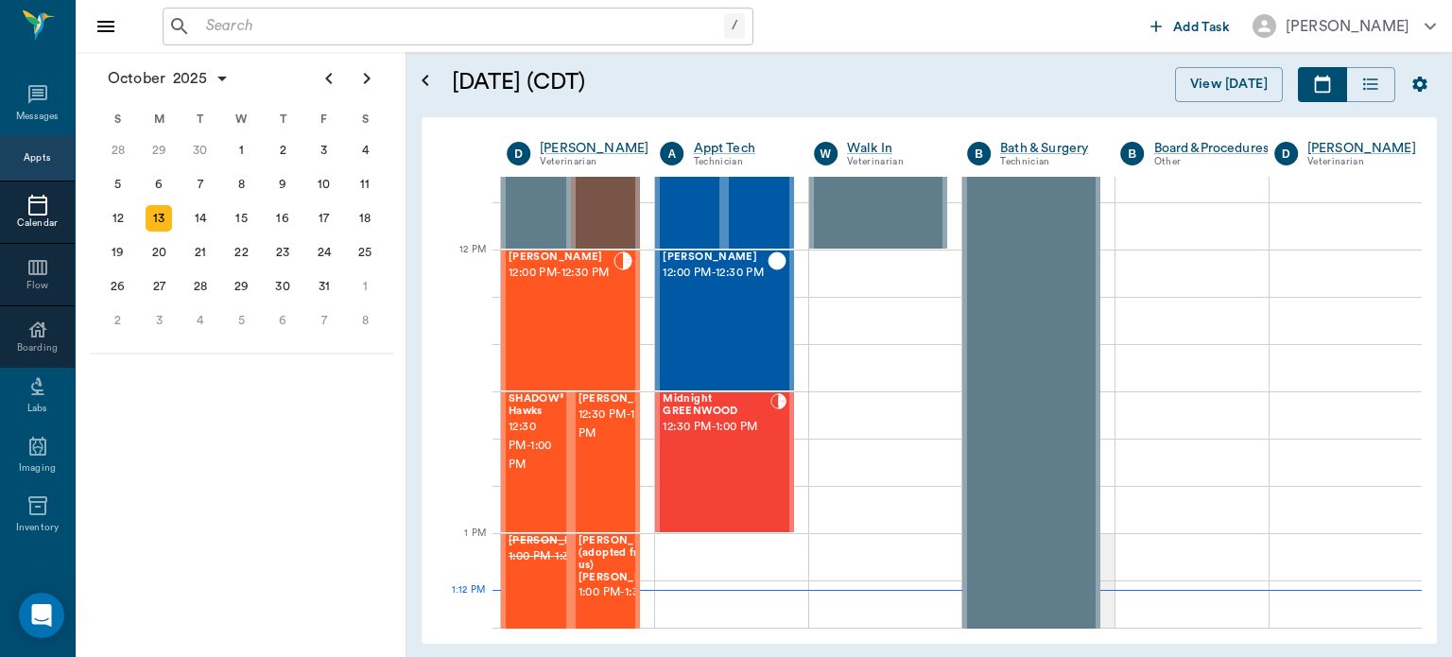
click at [564, 318] on div "Rufus Spay 12:00 PM - 12:30 PM" at bounding box center [561, 321] width 105 height 138
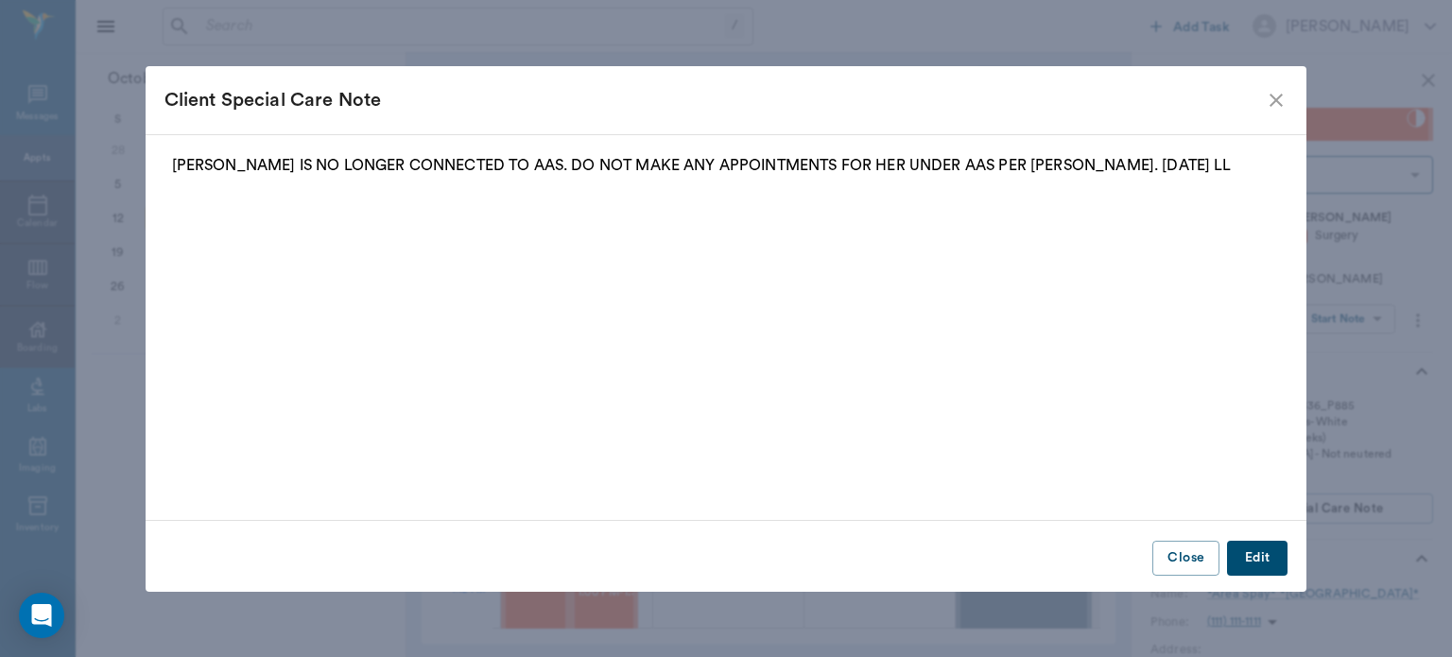
click at [1277, 96] on icon "close" at bounding box center [1276, 100] width 23 height 23
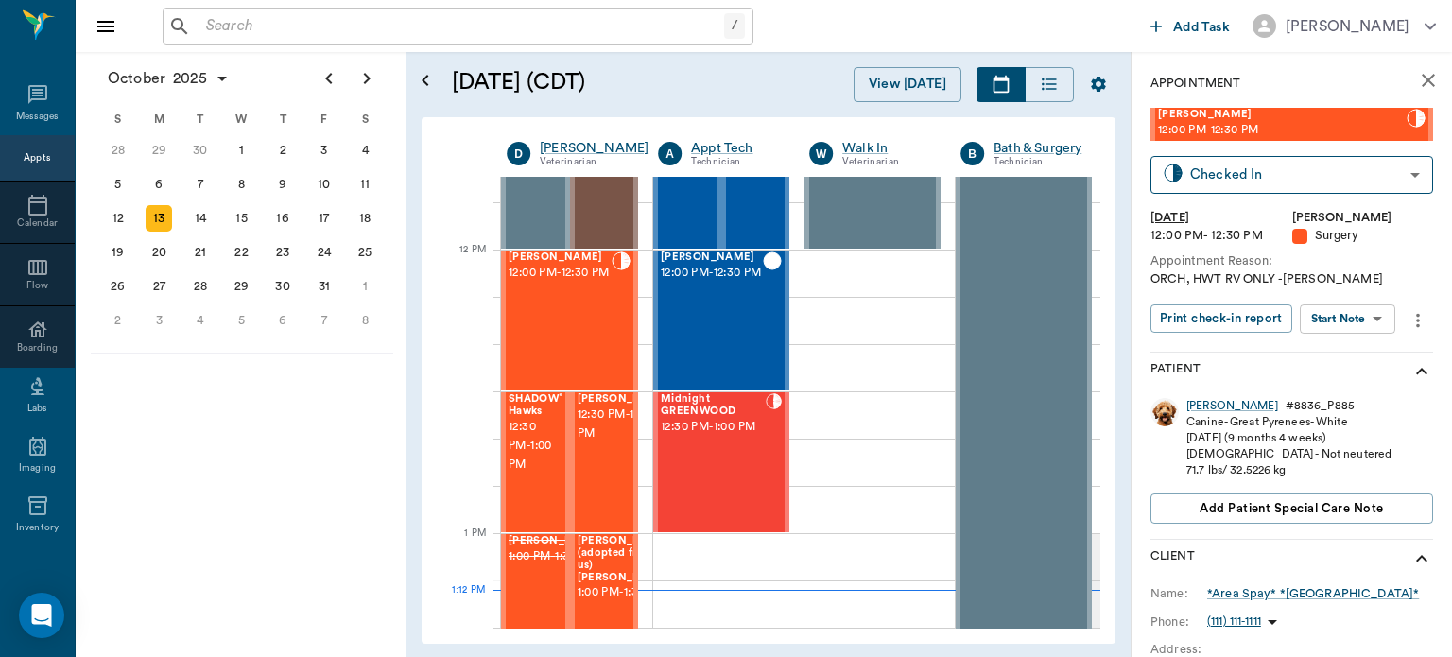
click at [1364, 322] on body "/ ​ Add Task Dr. Bert Ellsworth Nectar Messages Appts Calendar Flow Boarding La…" at bounding box center [726, 328] width 1452 height 657
click at [1359, 388] on button "View Surgery" at bounding box center [1333, 388] width 78 height 22
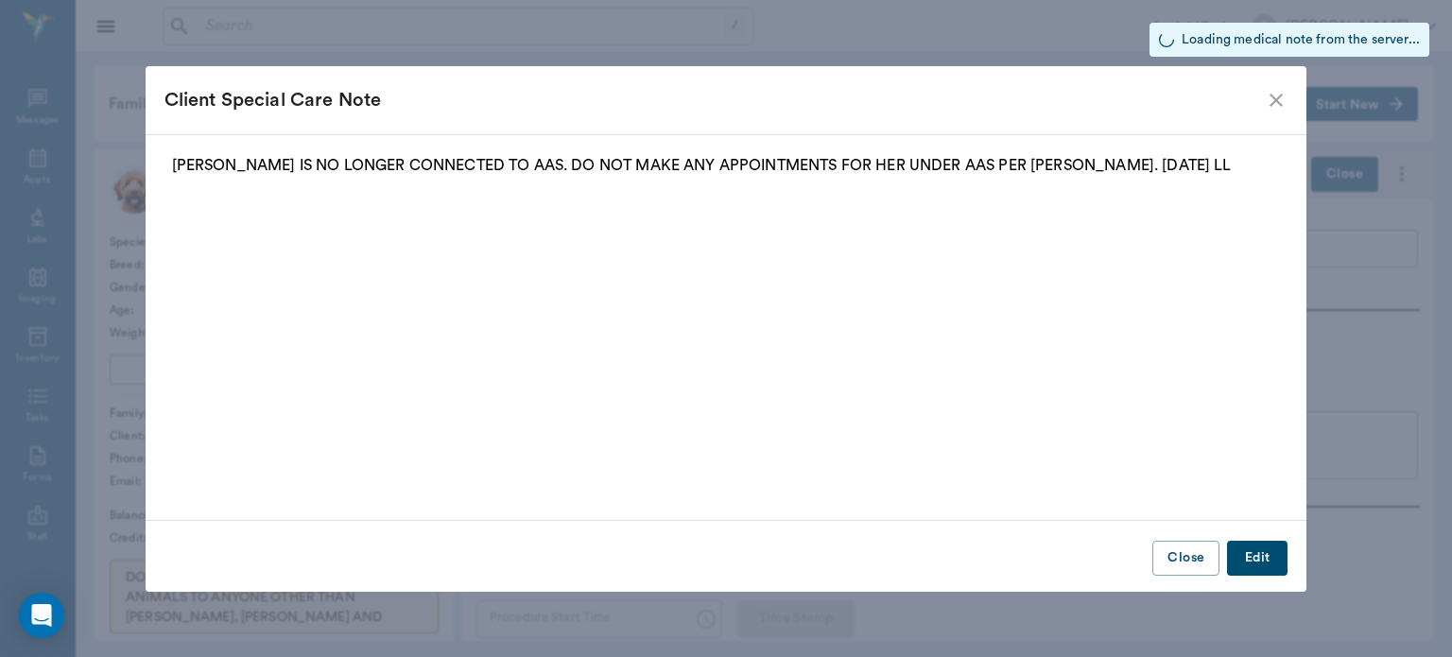
type input "63ec2f075fda476ae8351a4d"
type input "682b670d8bdc6f7f8feef3db"
type input "ORCH"
type input "2"
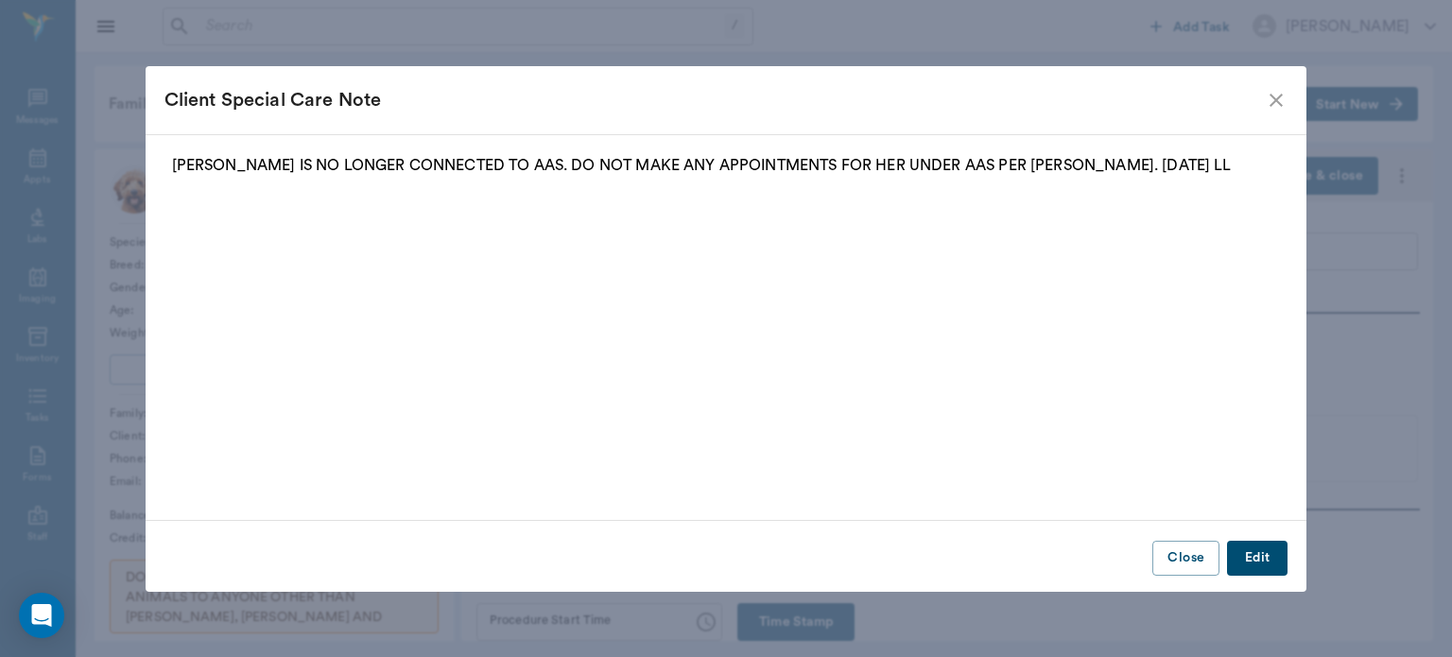
type input "[DATE]"
type input "01:05 PM"
click at [1280, 101] on icon "close" at bounding box center [1276, 100] width 23 height 23
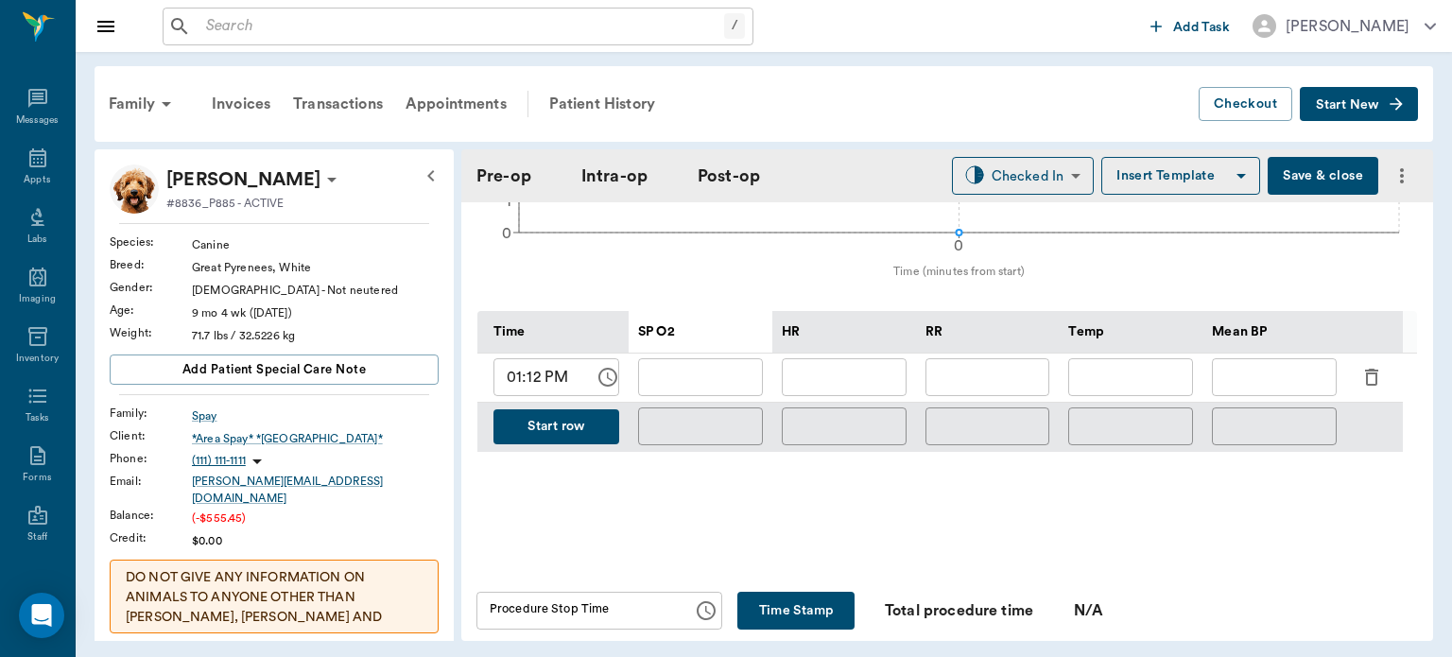
scroll to position [841, 0]
click at [708, 382] on input "text" at bounding box center [700, 376] width 125 height 38
type input "99"
click at [806, 370] on input "text" at bounding box center [844, 376] width 125 height 38
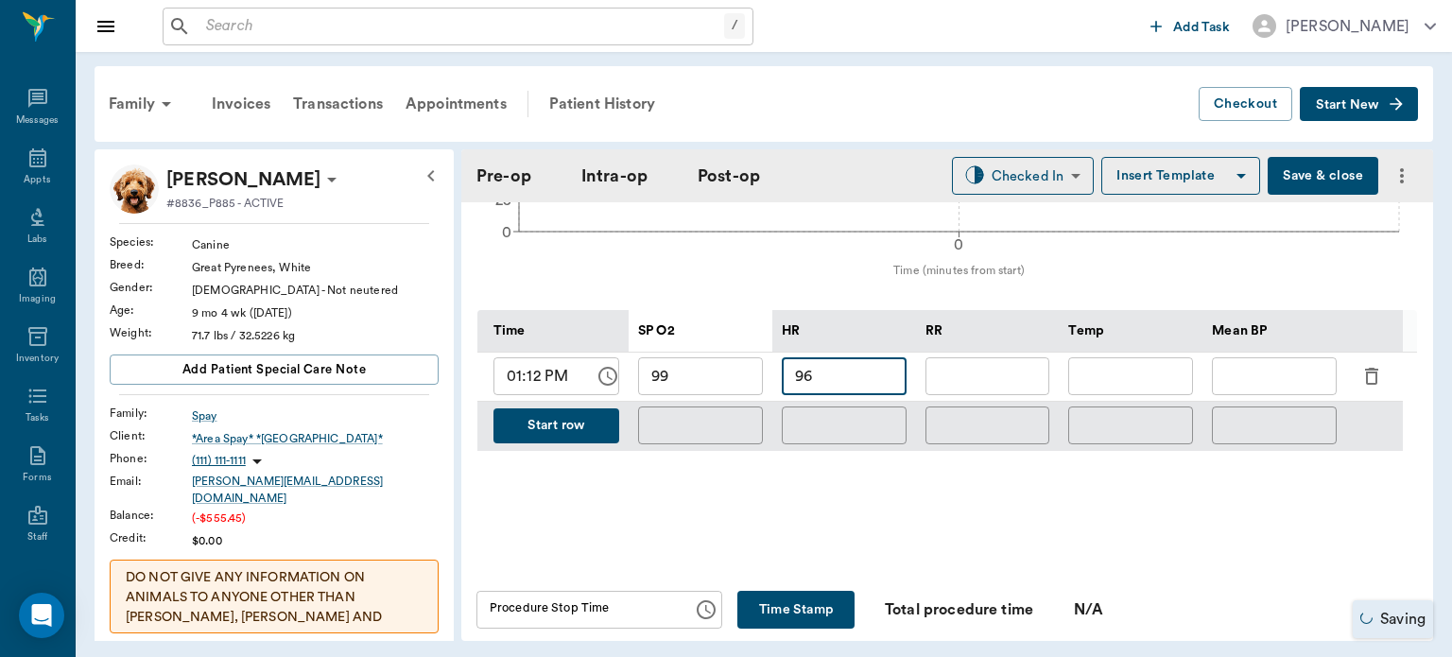
type input "96"
click at [1001, 374] on input "text" at bounding box center [988, 376] width 125 height 38
type input "10"
click at [1282, 372] on input "text" at bounding box center [1274, 376] width 125 height 38
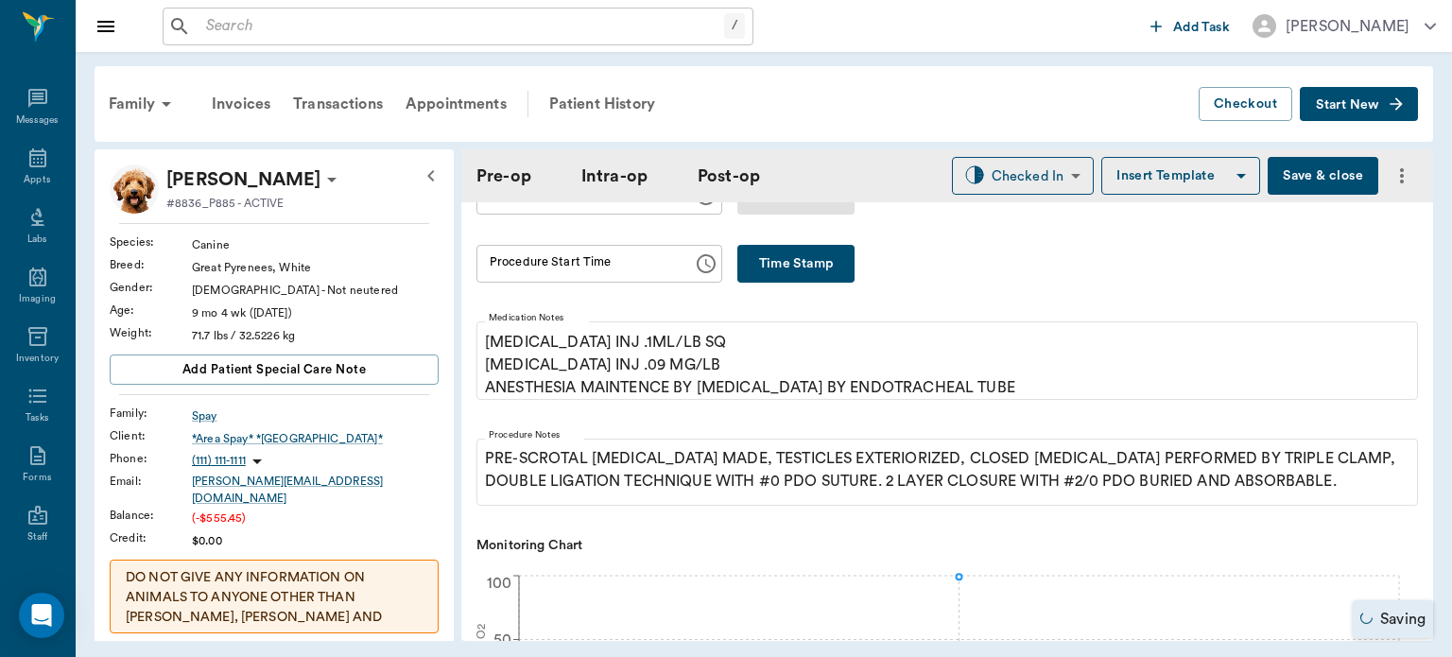
scroll to position [0, 0]
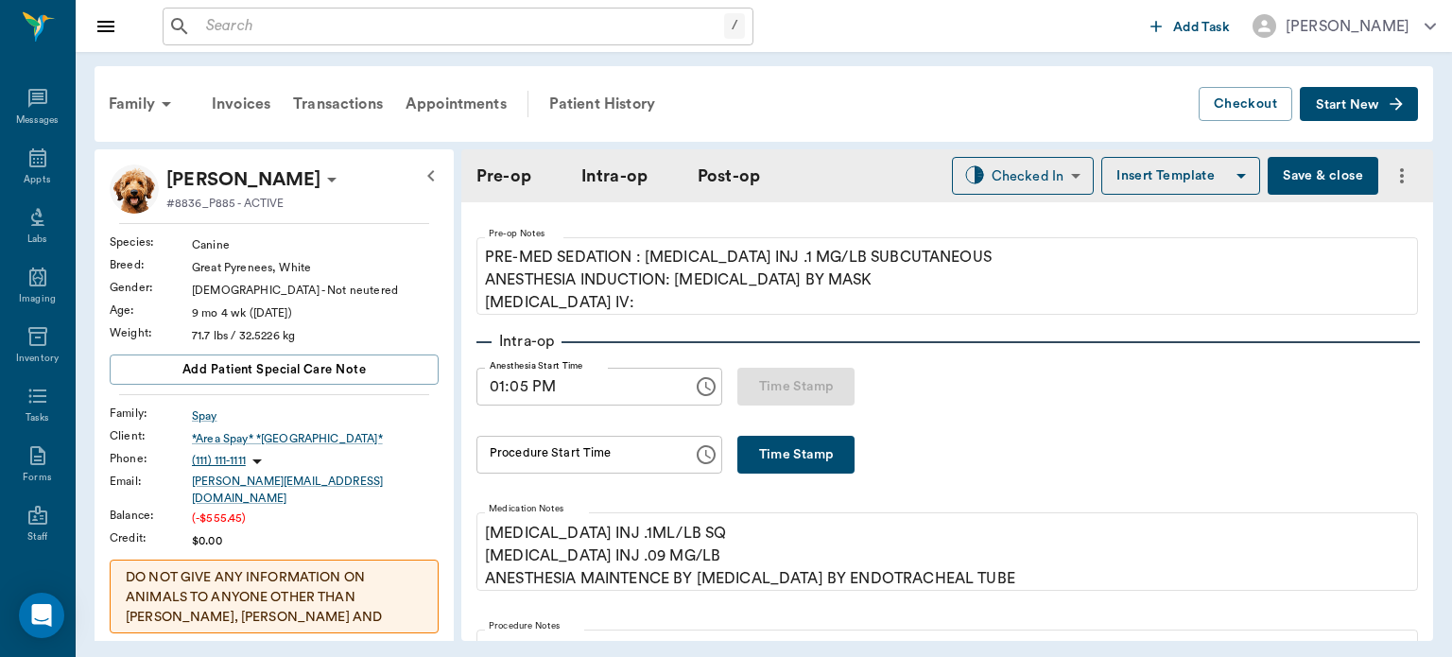
type input "85"
click at [813, 456] on button "Time Stamp" at bounding box center [796, 455] width 117 height 38
type input "01:16 PM"
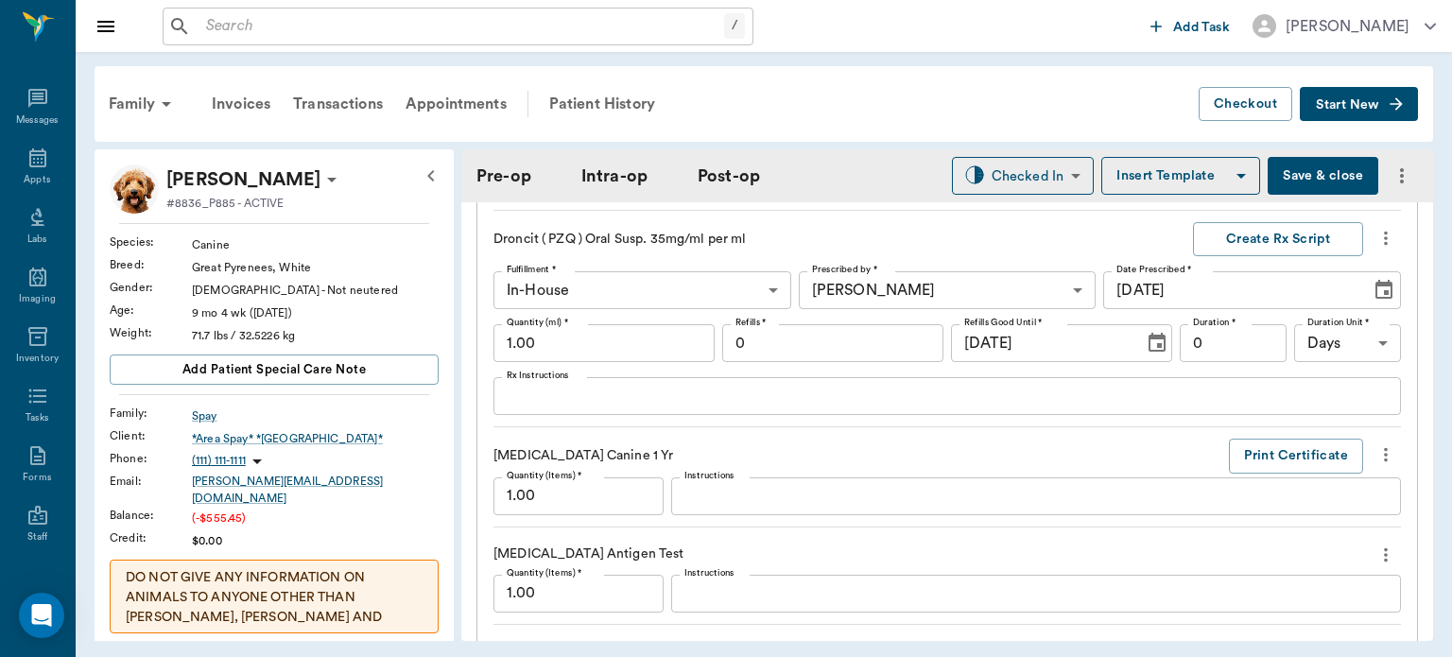
scroll to position [2054, 0]
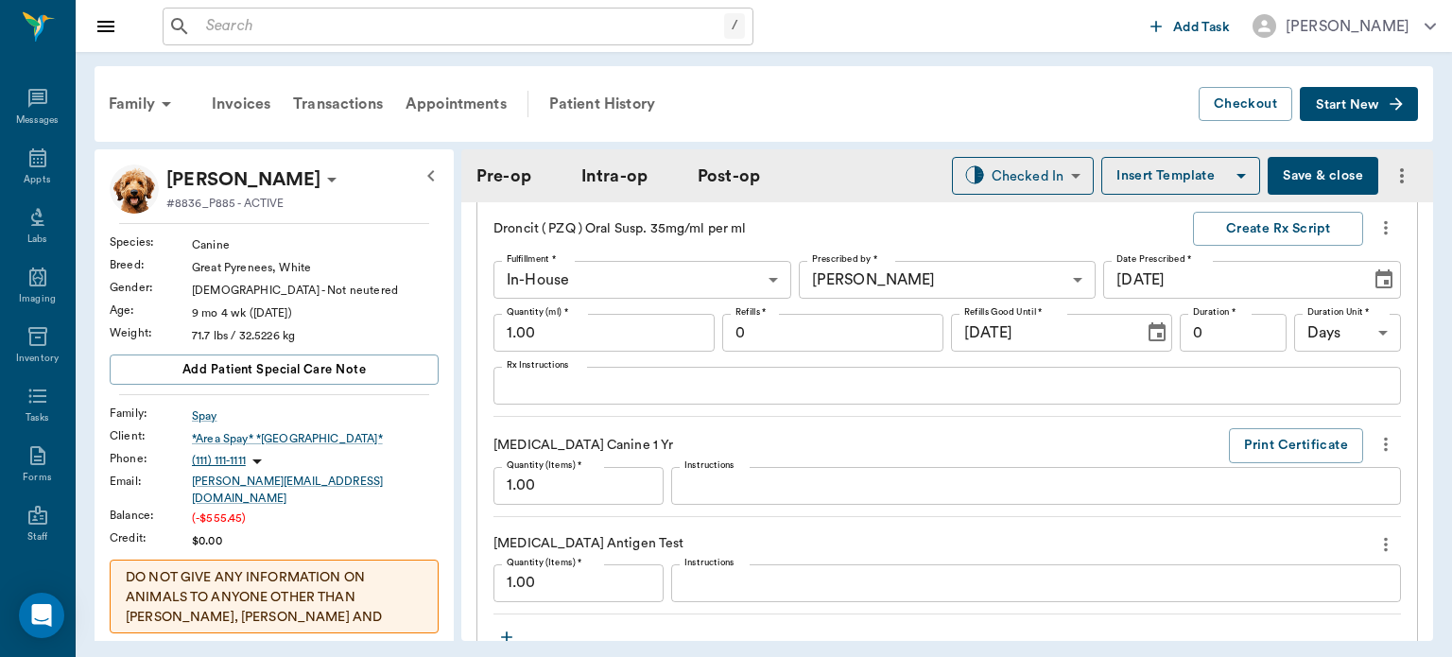
click at [1110, 574] on textarea "Instructions" at bounding box center [1036, 583] width 703 height 22
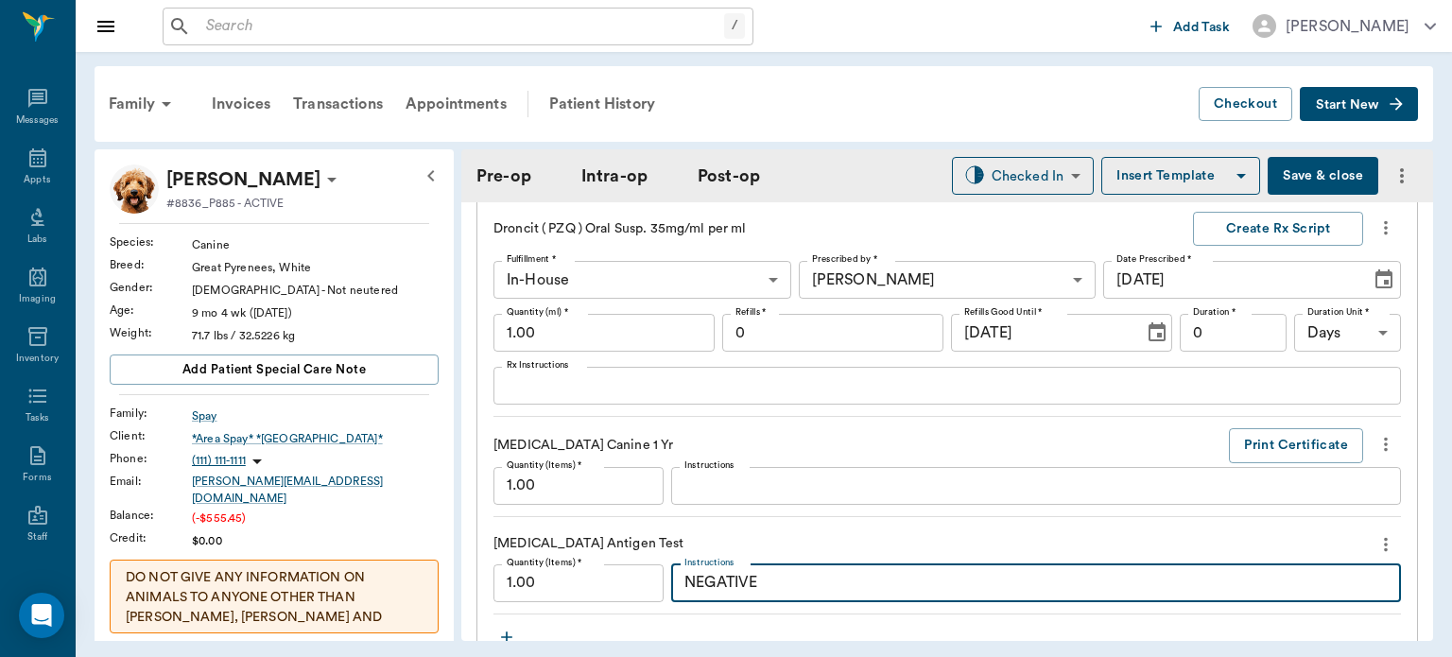
type textarea "NEGATIVE"
click at [610, 338] on input "1.00" at bounding box center [604, 333] width 221 height 38
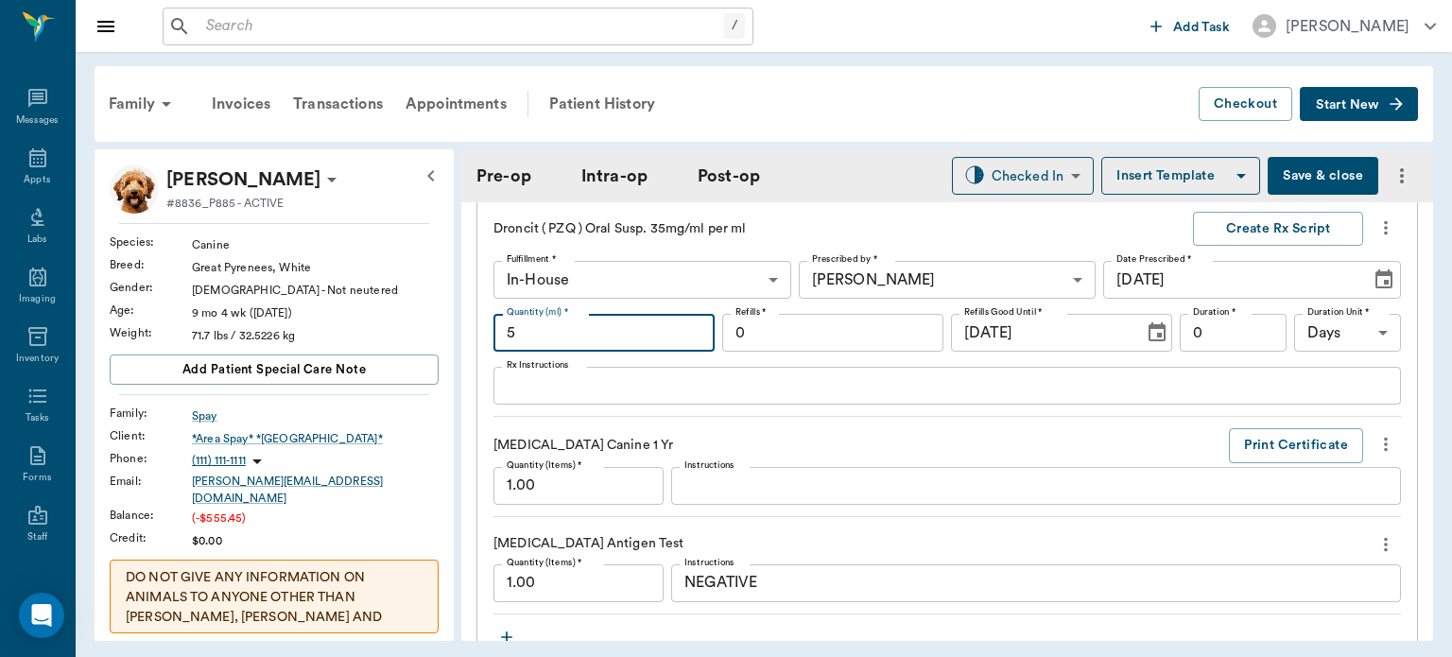
type input "5"
click at [816, 429] on div "Rabies Vaccination Canine 1 Yr Print Certificate" at bounding box center [948, 445] width 908 height 35
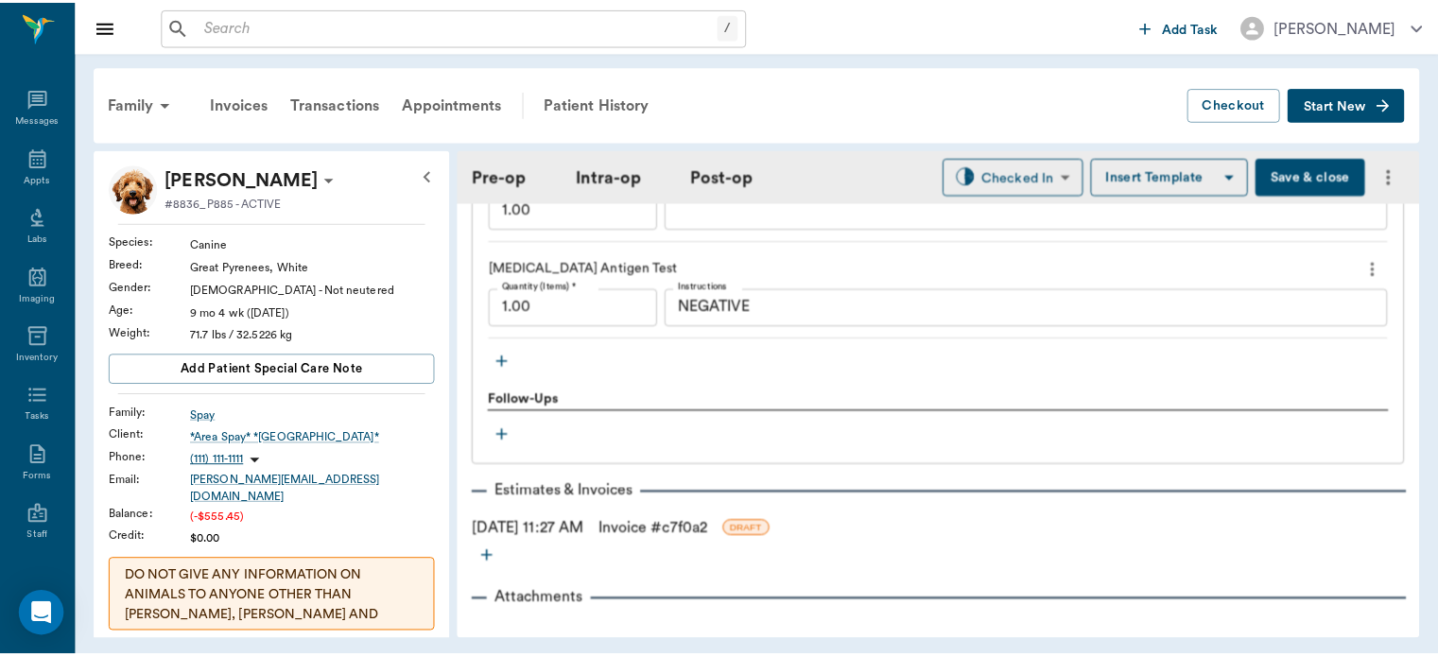
scroll to position [2392, 0]
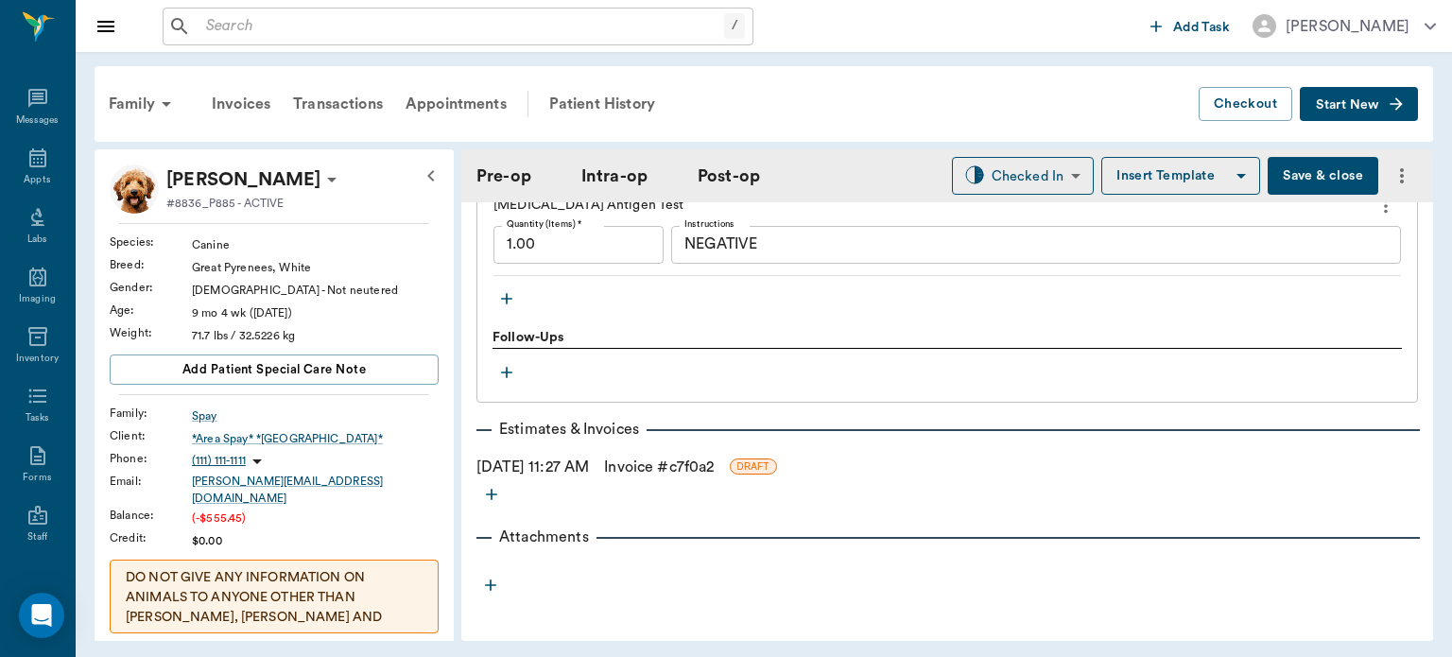
click at [658, 469] on link "Invoice # c7f0a2" at bounding box center [659, 467] width 110 height 23
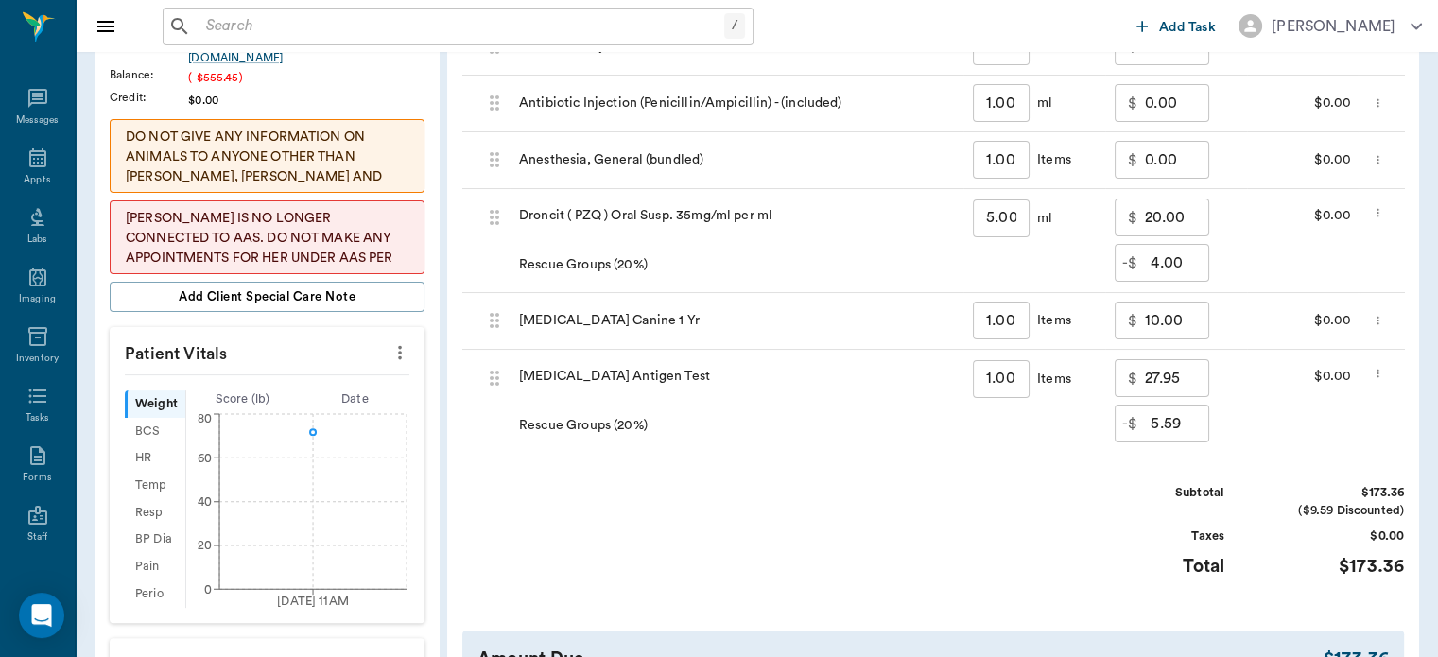
scroll to position [443, 0]
click at [1180, 258] on input "4.00" at bounding box center [1180, 261] width 59 height 38
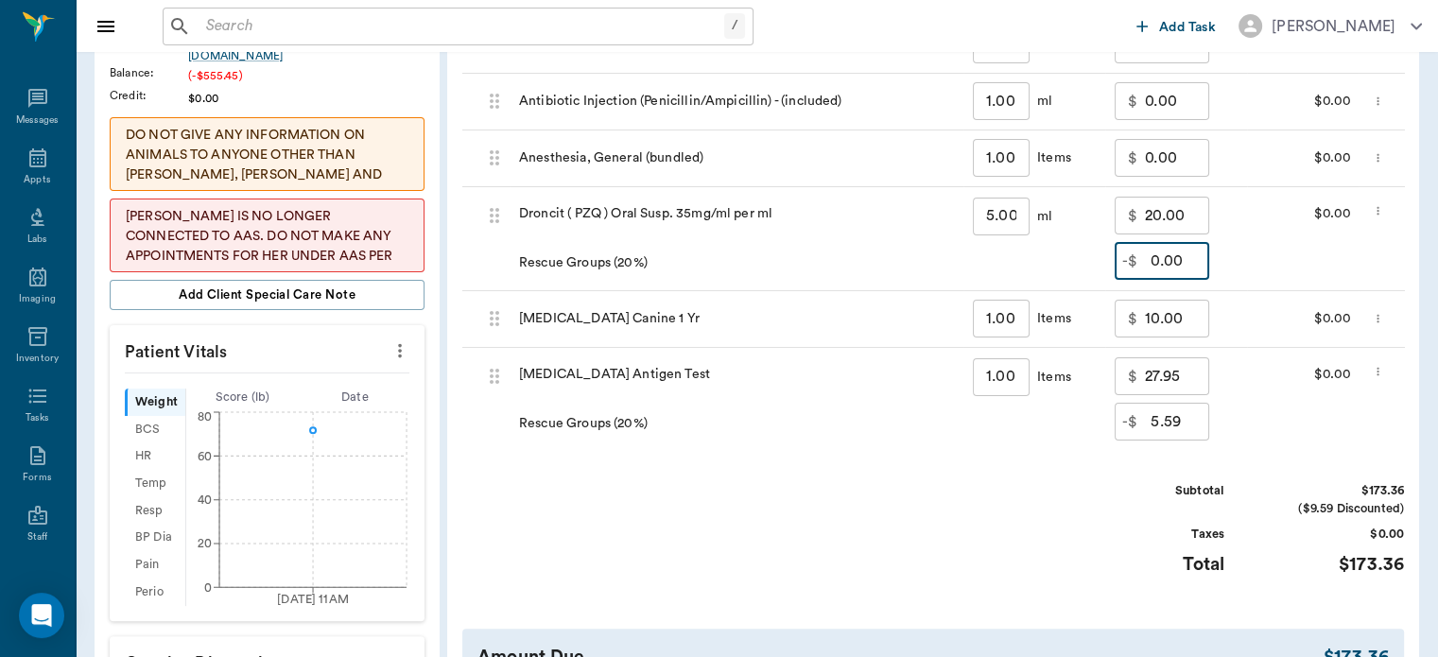
type input "4.00"
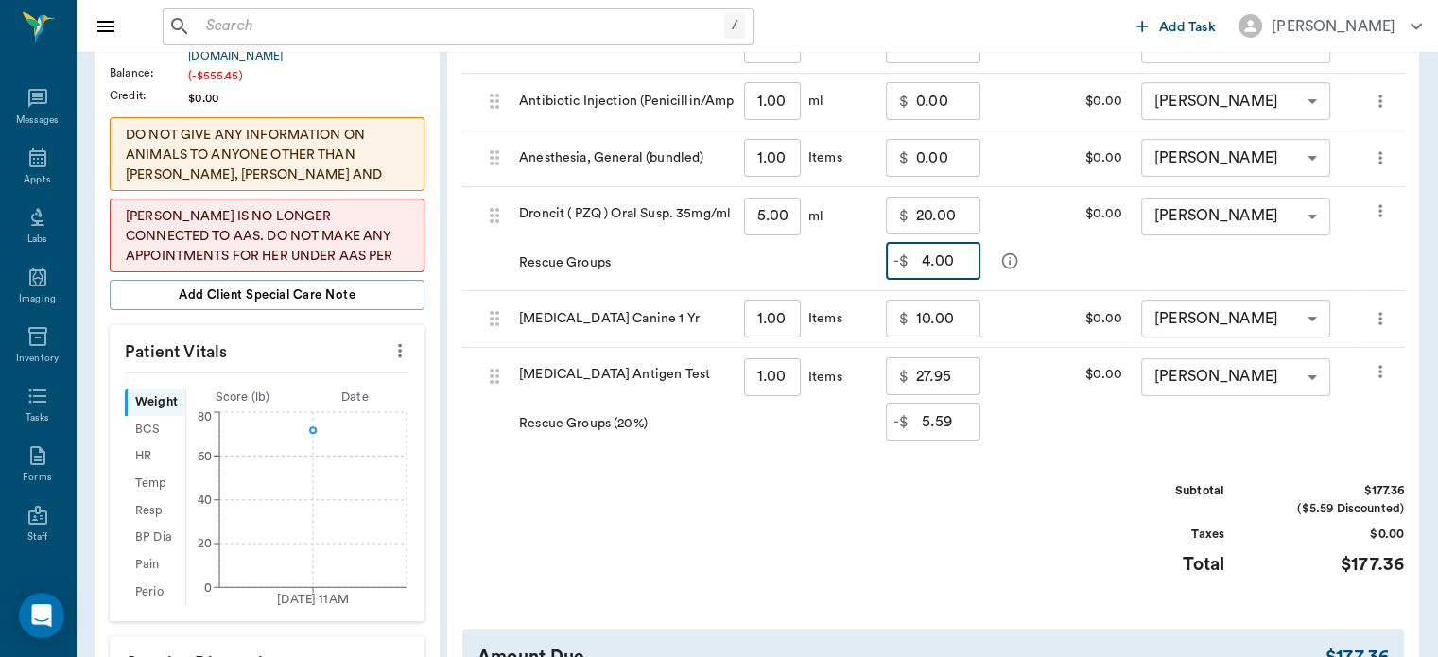
click at [981, 421] on input "5.59" at bounding box center [951, 422] width 59 height 38
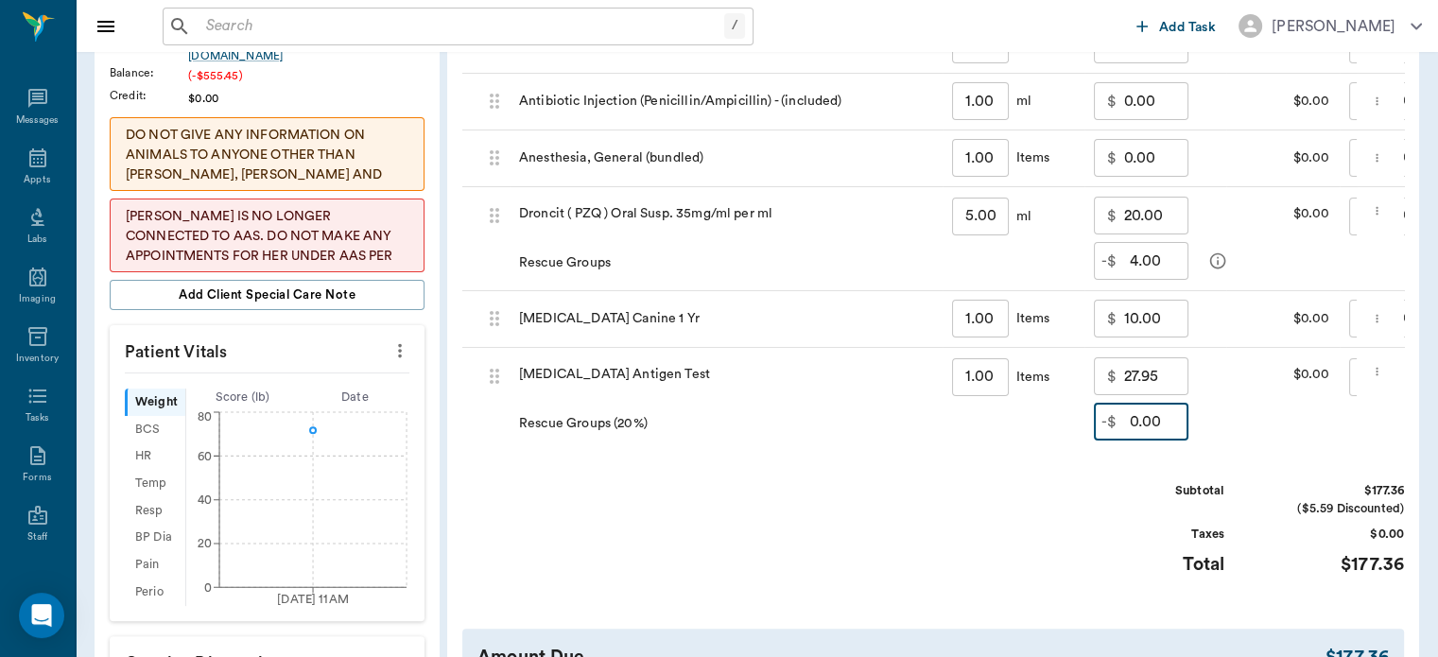
type input "5.59"
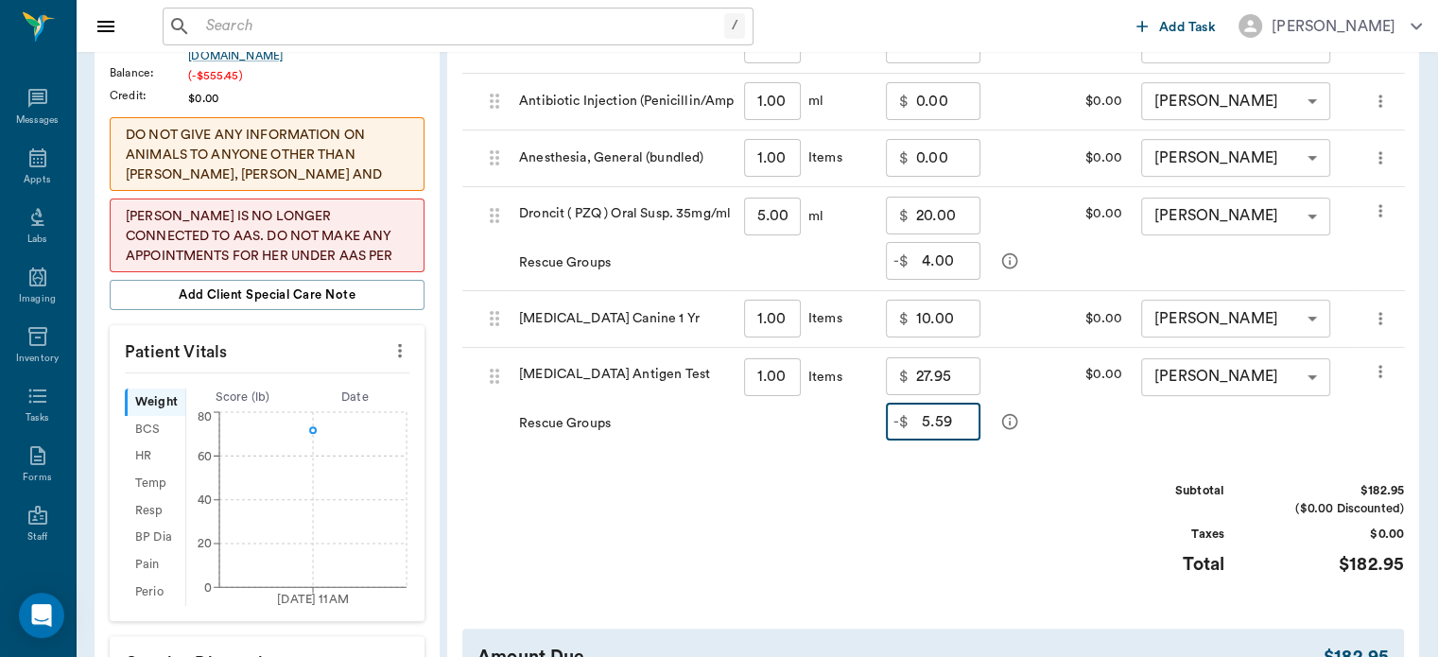
click at [1135, 497] on div "Subtotal" at bounding box center [1154, 491] width 142 height 18
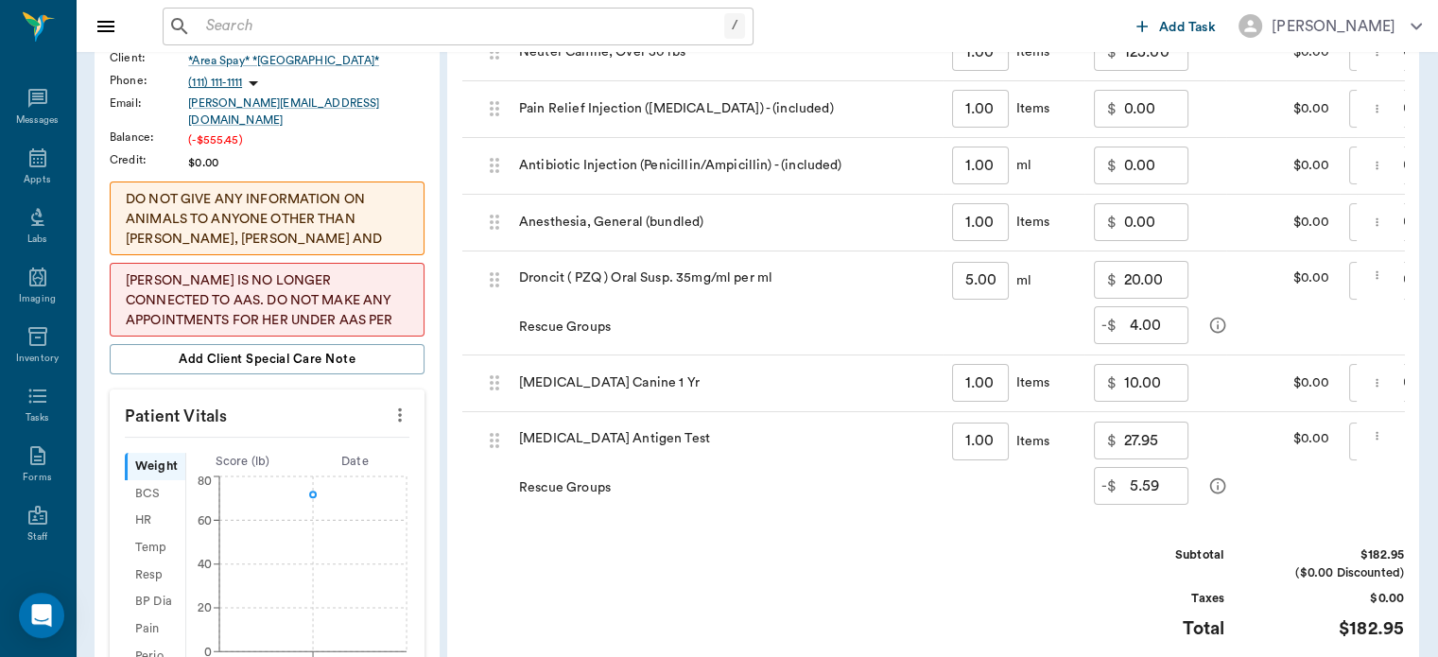
scroll to position [377, 0]
click at [1168, 333] on input "4.00" at bounding box center [1159, 326] width 59 height 38
type input "0.00"
click at [1161, 488] on input "5.59" at bounding box center [1159, 487] width 59 height 38
type input "0.00"
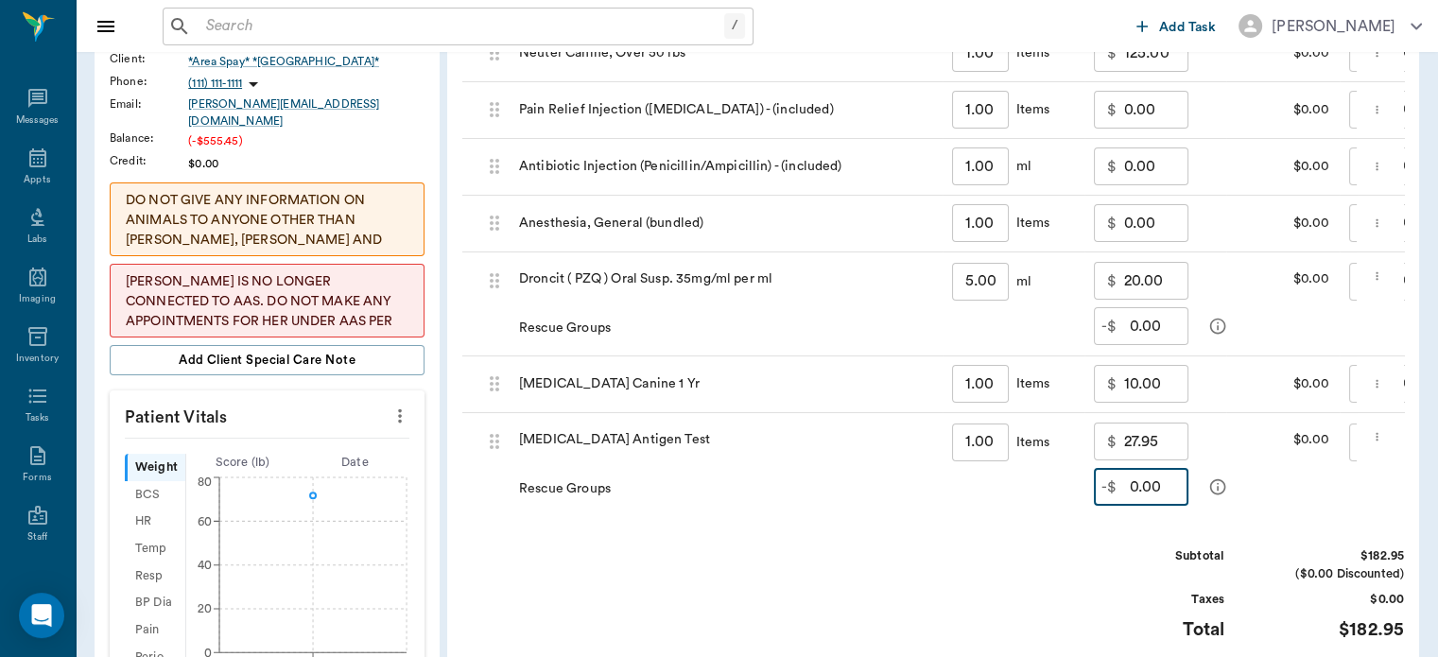
click at [1093, 565] on div "Subtotal" at bounding box center [1154, 556] width 142 height 18
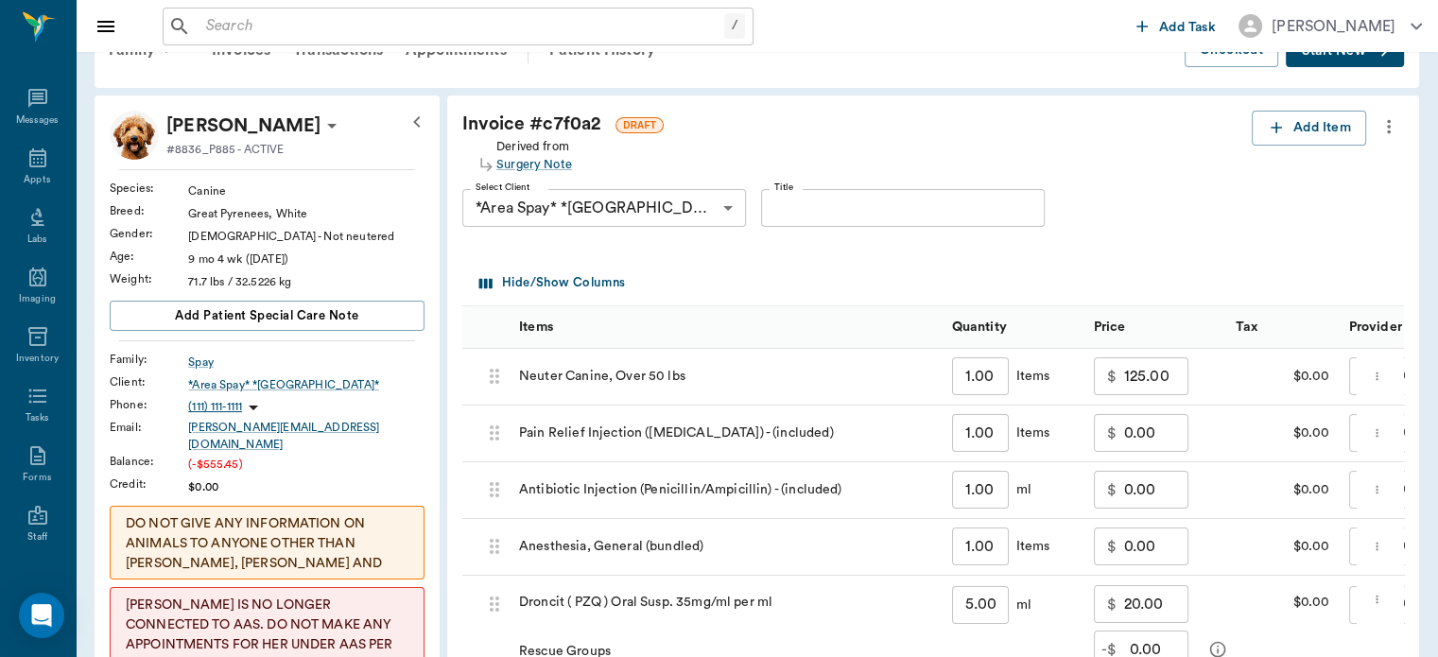
scroll to position [0, 0]
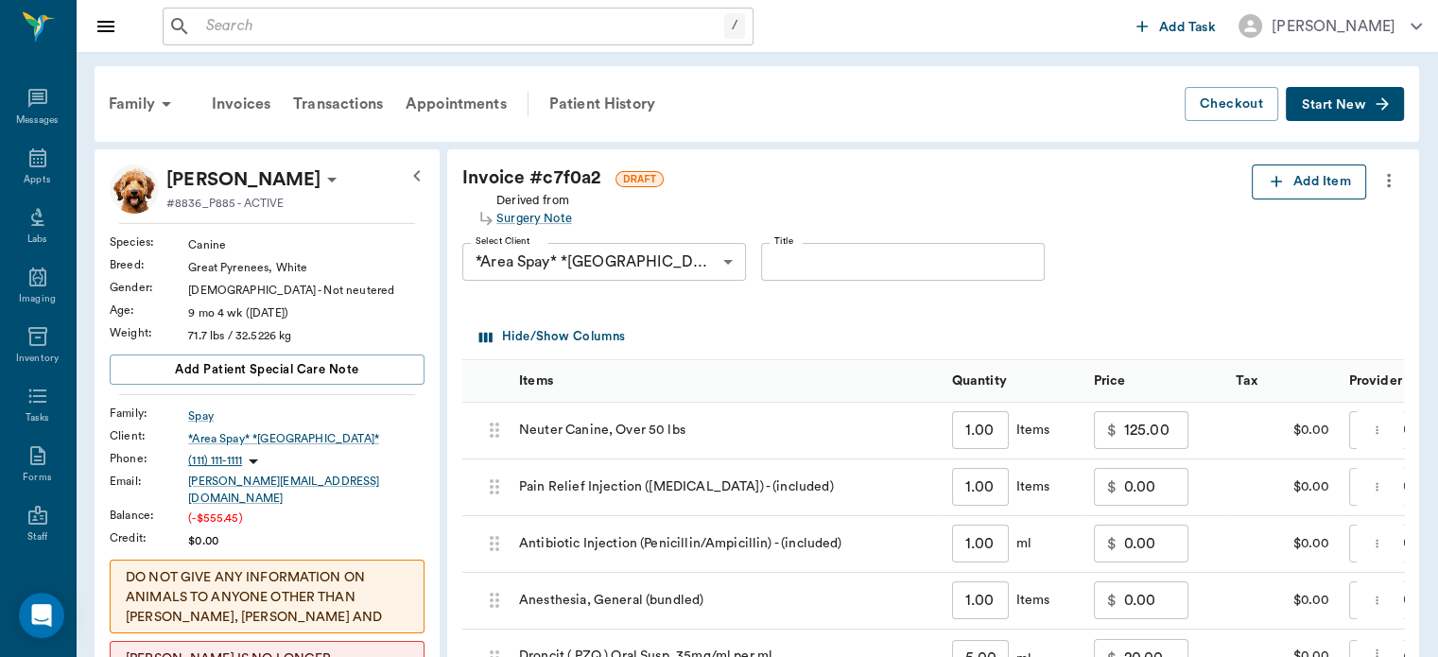
click at [1298, 179] on button "Add Item" at bounding box center [1309, 182] width 114 height 35
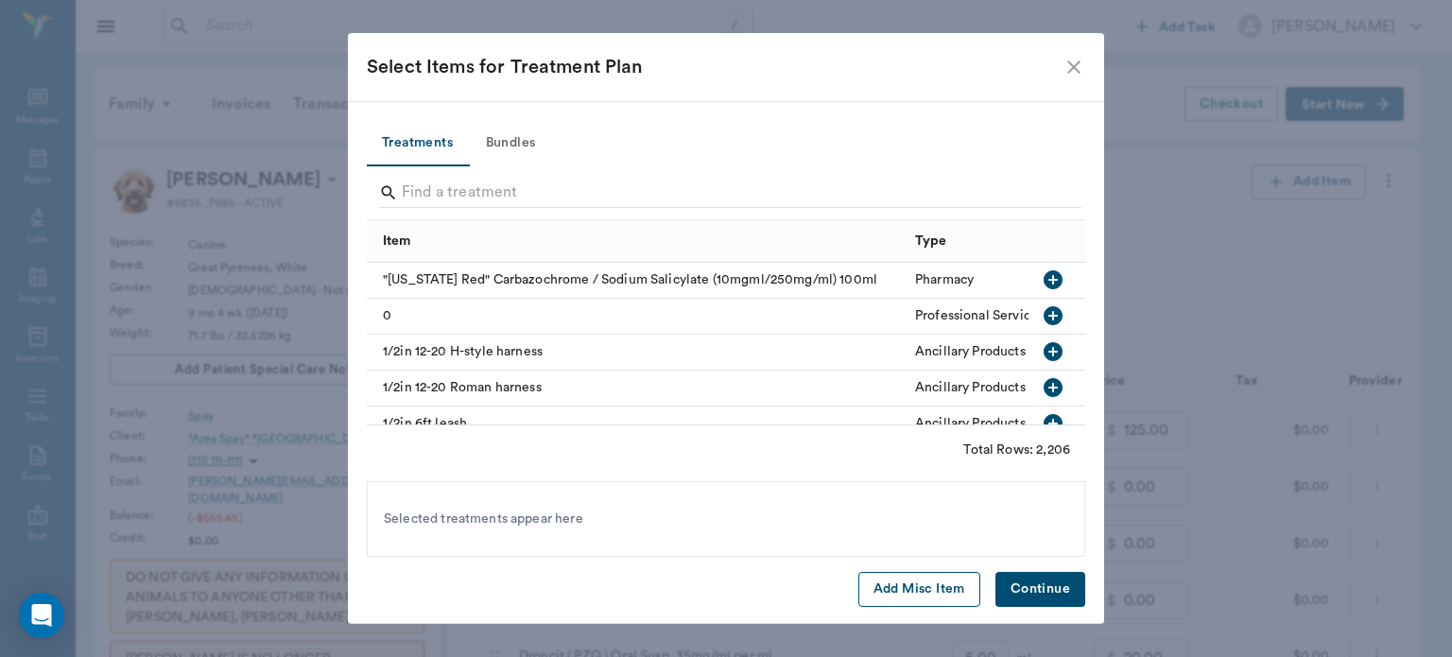
click at [887, 596] on button "Add Misc Item" at bounding box center [920, 589] width 122 height 35
click at [1031, 592] on button "Continue" at bounding box center [1041, 589] width 90 height 35
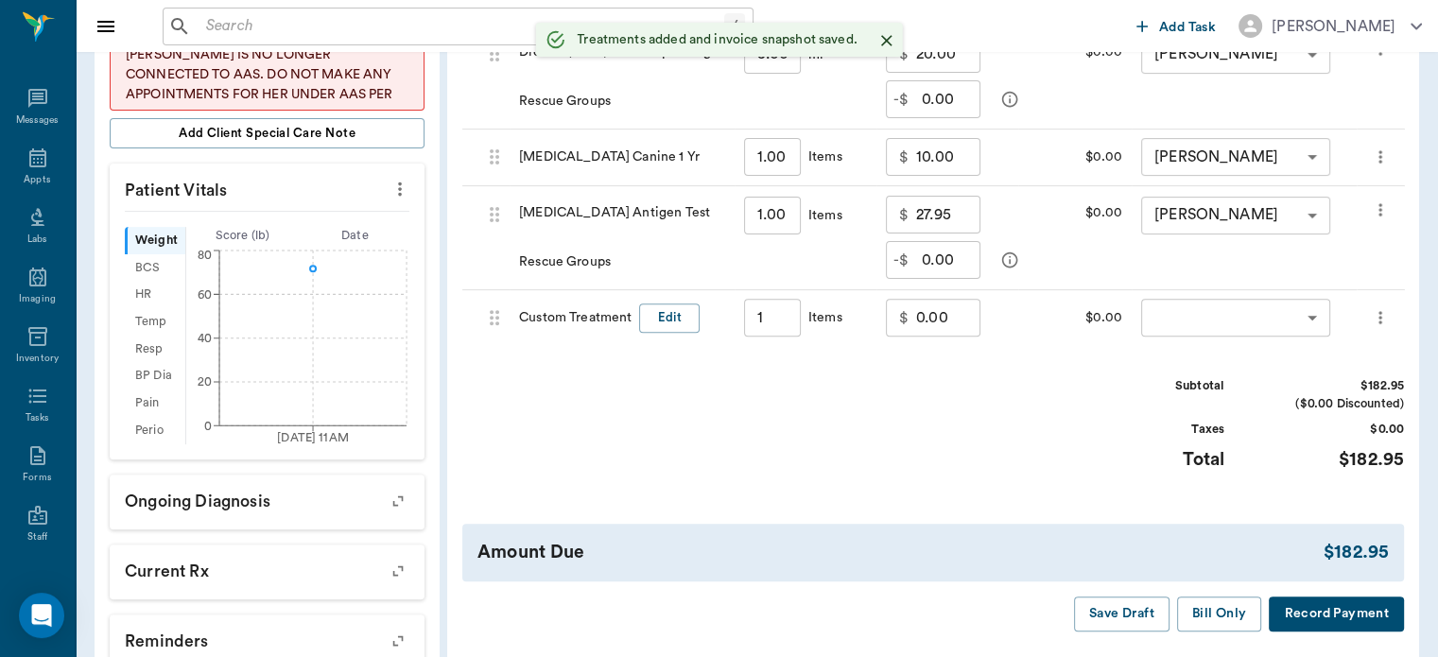
type input "1.00"
click at [943, 323] on input "0.00" at bounding box center [948, 317] width 64 height 38
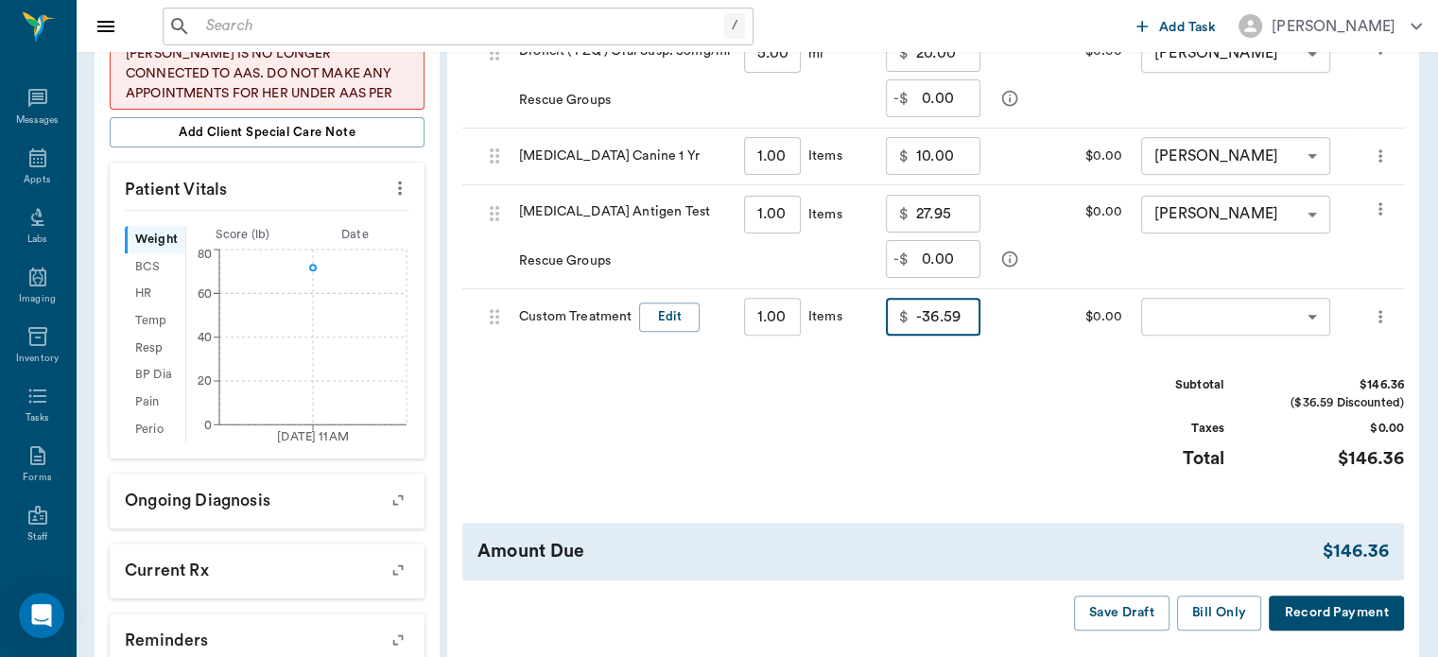
type input "-36.59"
click at [655, 322] on button "Edit" at bounding box center [669, 317] width 61 height 29
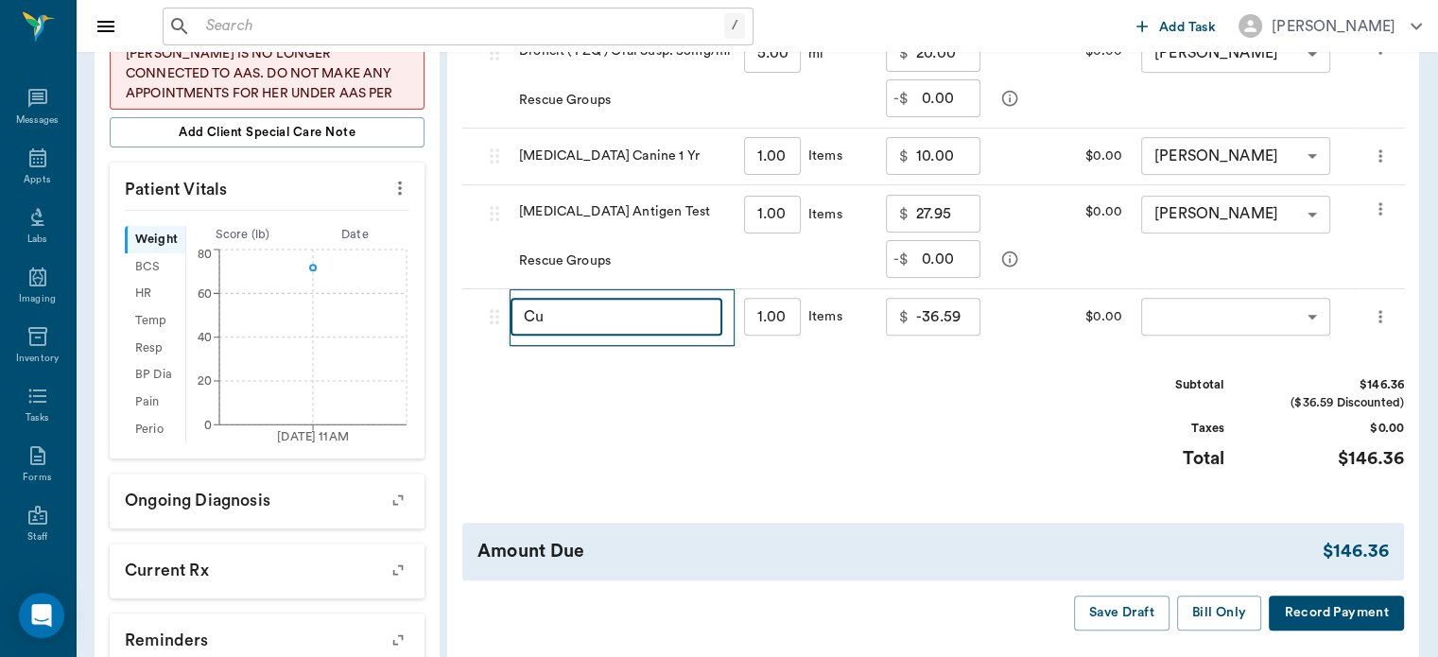
type input "C"
type input "DISCOUNT"
click at [1047, 439] on div "Subtotal $146.36 ($36.59 Discounted) Taxes $0.00 Total $146.36" at bounding box center [933, 434] width 942 height 116
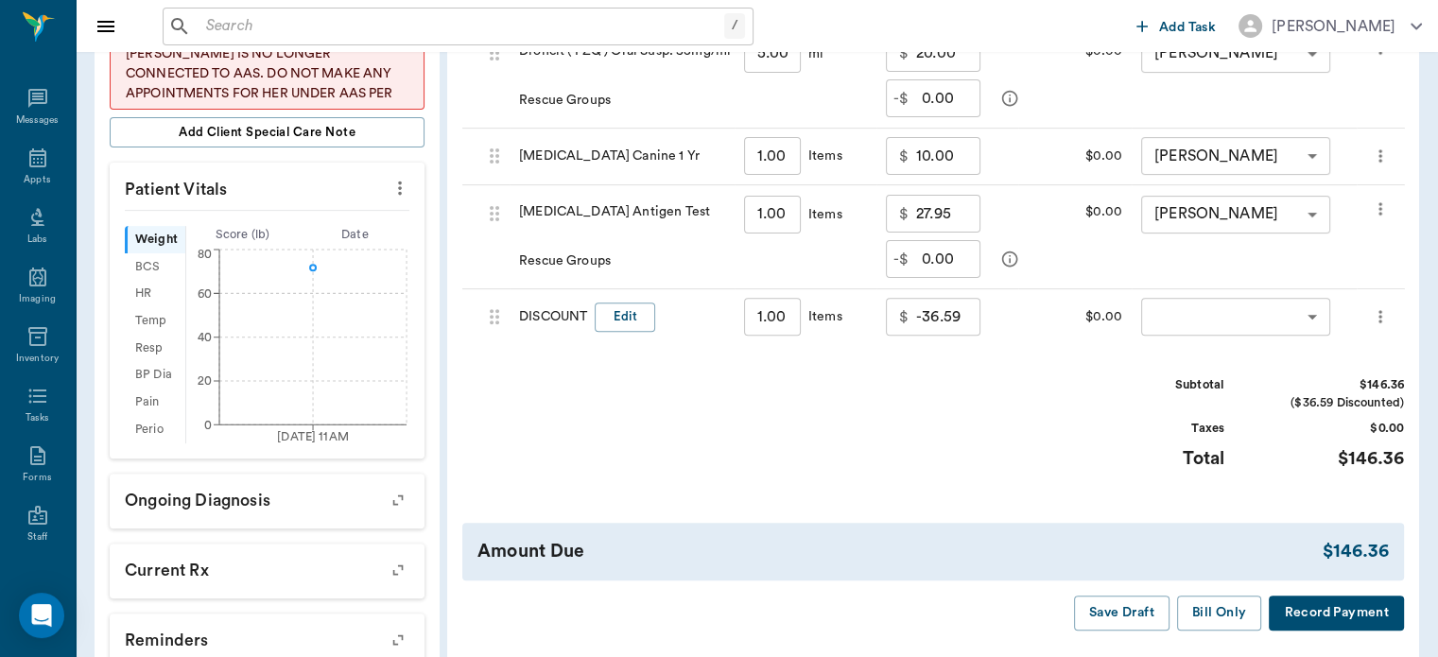
click at [1267, 313] on body "/ ​ Add Task Dr. Bert Ellsworth Nectar Messages Appts Labs Imaging Inventory Ta…" at bounding box center [719, 119] width 1438 height 1448
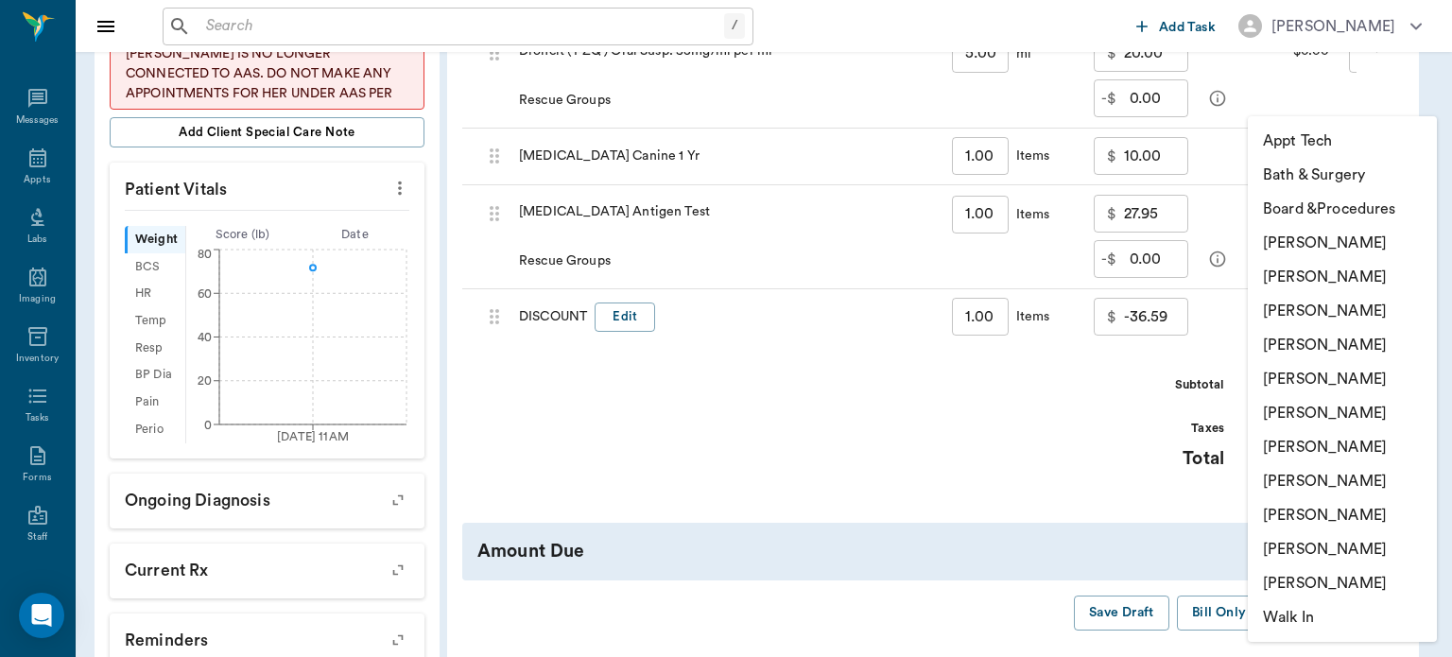
click at [1334, 451] on li "[PERSON_NAME]" at bounding box center [1342, 447] width 189 height 34
type input "none-682b670d8bdc6f7f8feef3db"
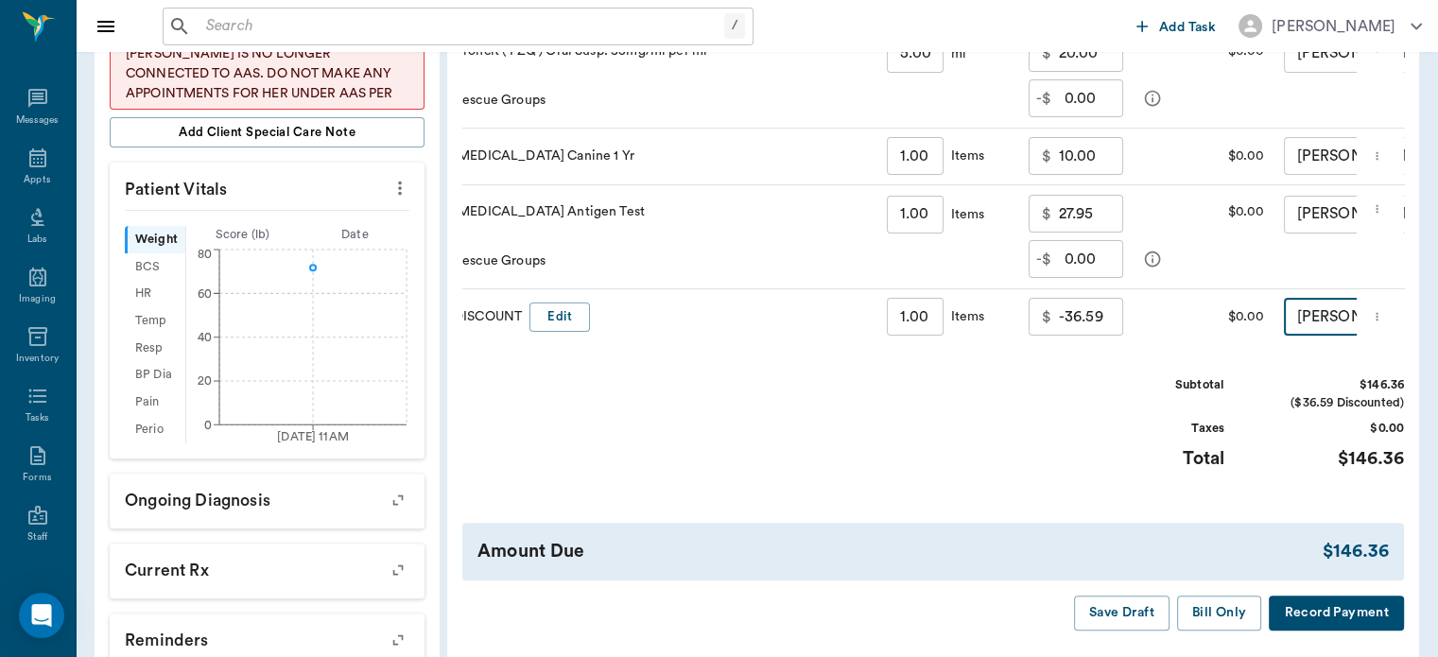
scroll to position [0, 0]
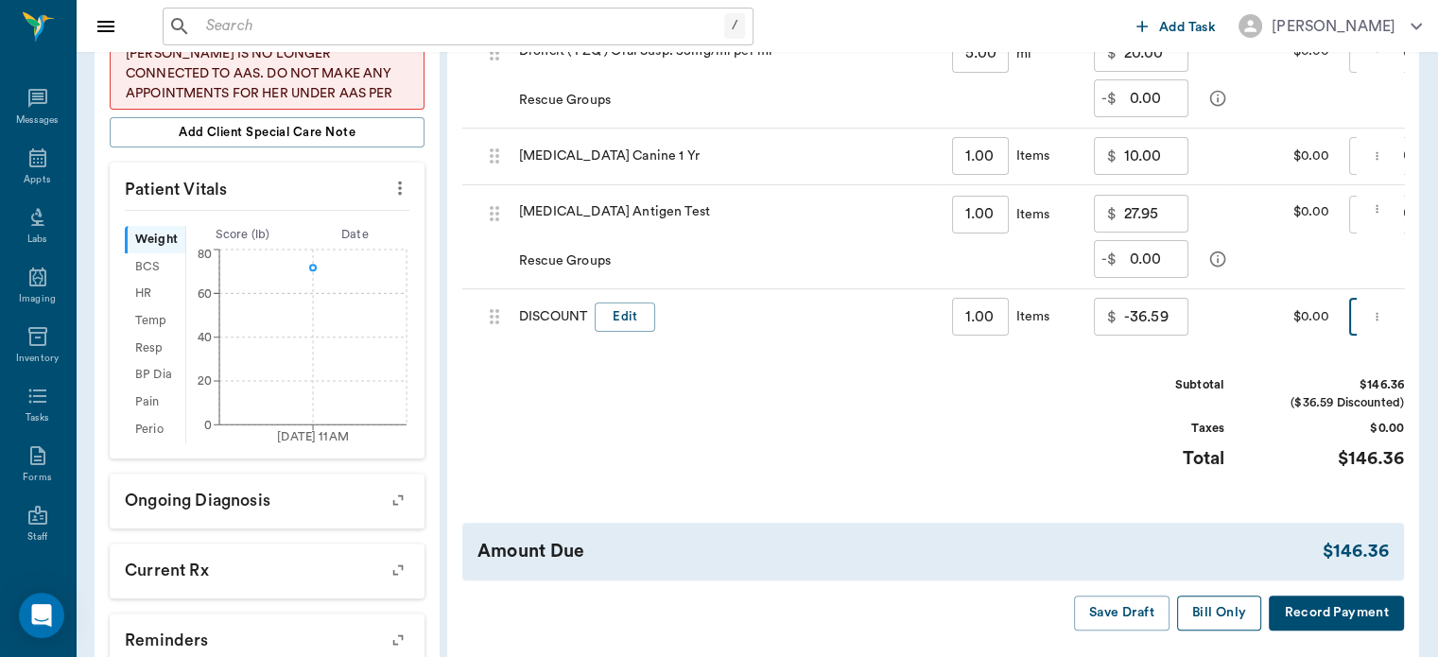
click at [1228, 627] on button "Bill Only" at bounding box center [1219, 613] width 85 height 35
click at [1225, 628] on button "Bill Only" at bounding box center [1219, 613] width 85 height 35
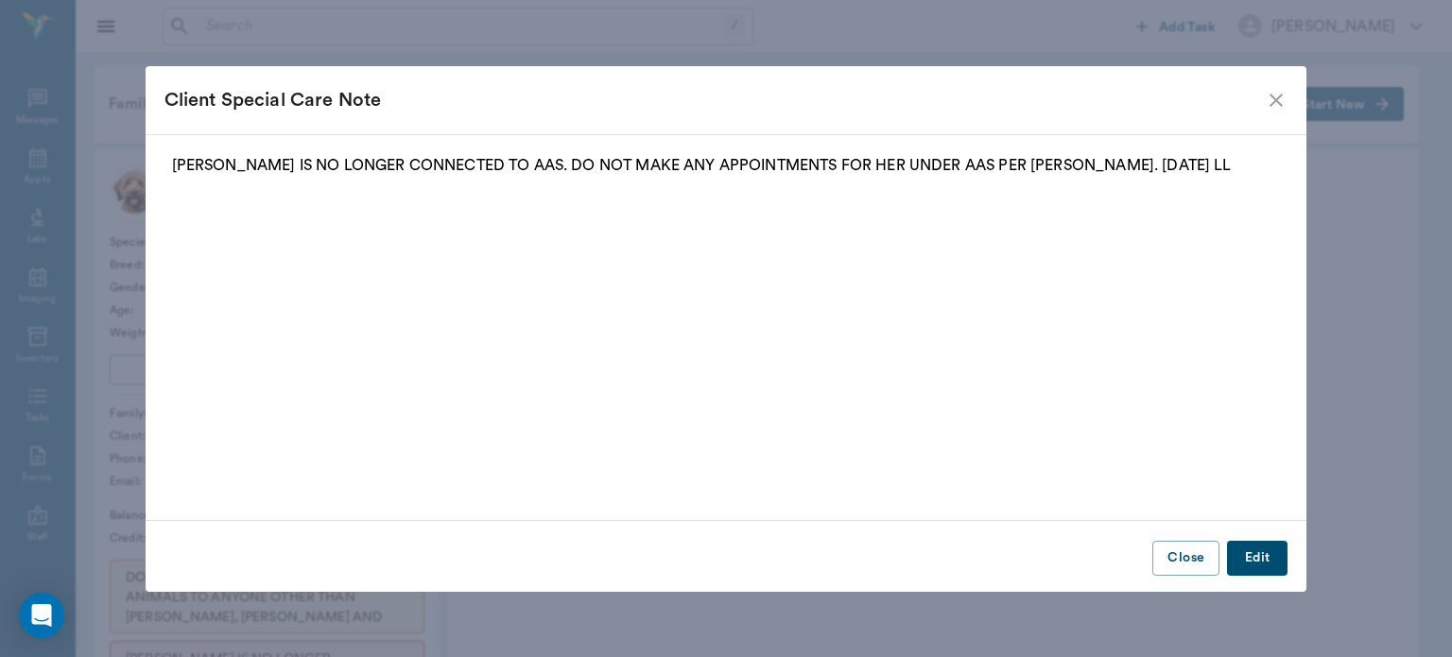
click at [1272, 97] on icon "close" at bounding box center [1276, 100] width 23 height 23
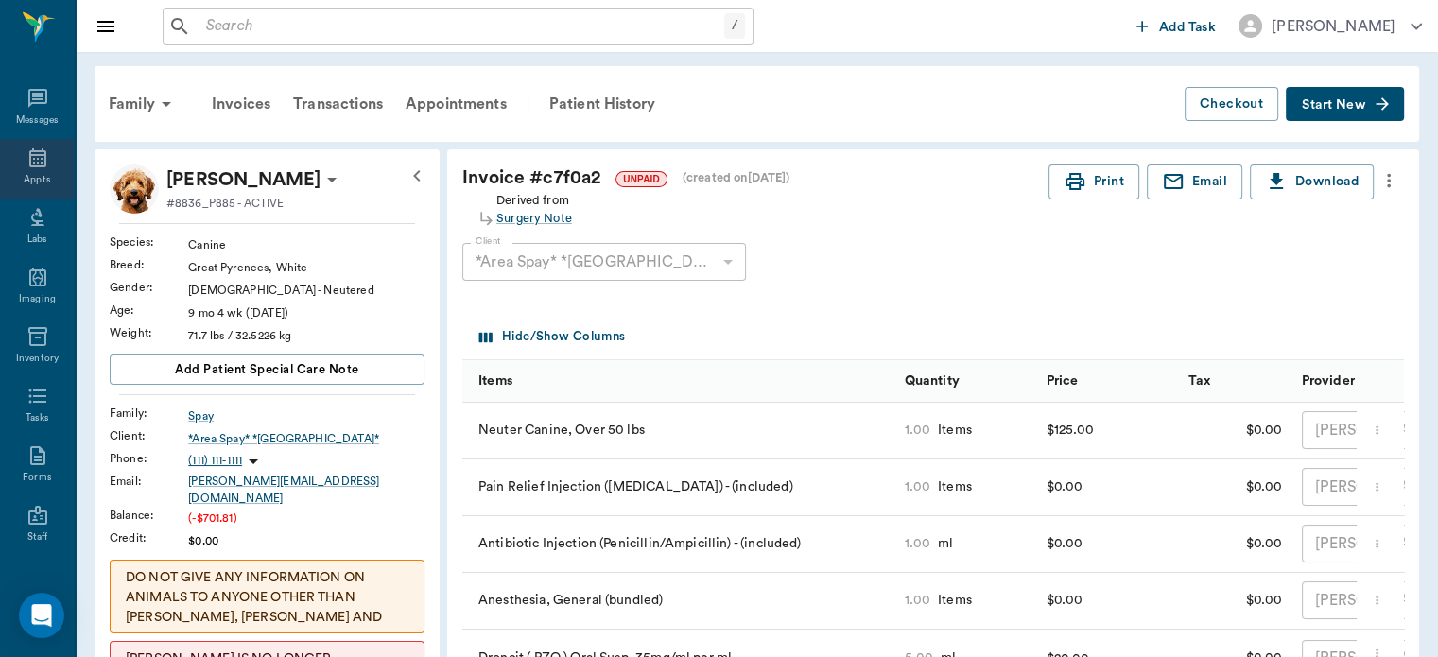
click at [29, 158] on icon at bounding box center [37, 157] width 17 height 19
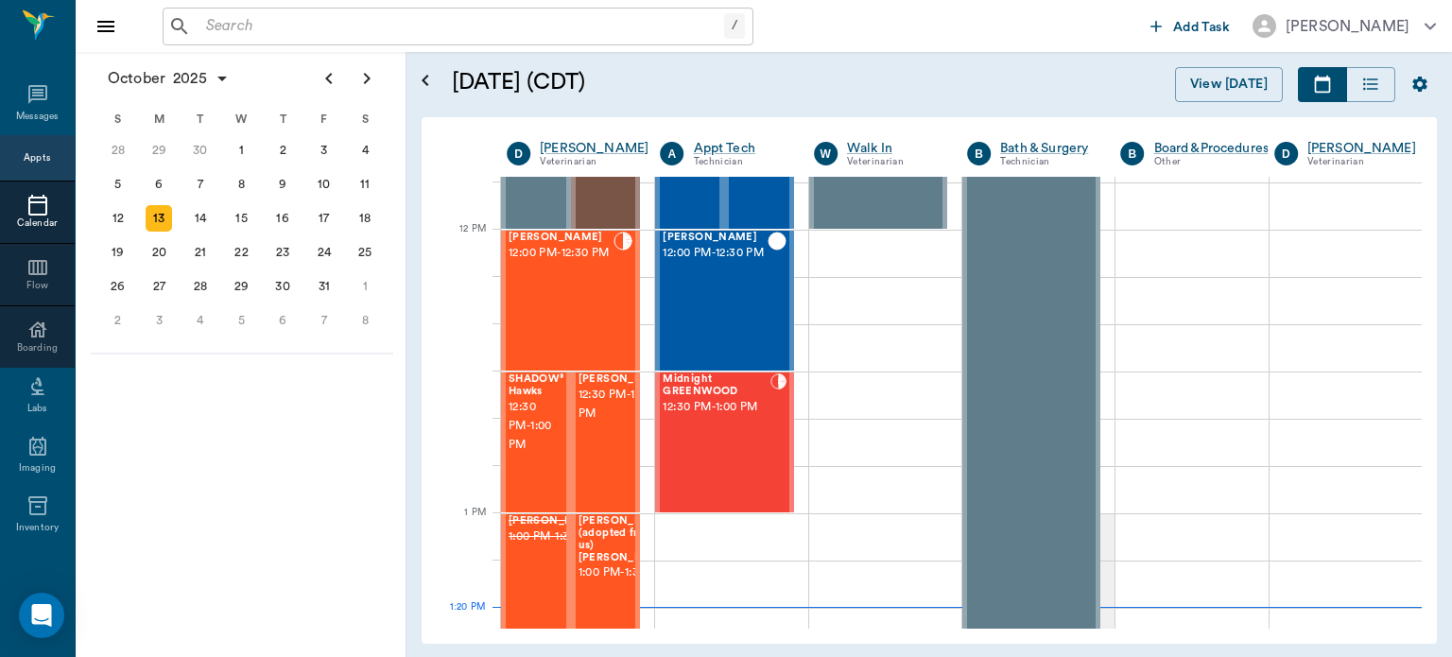
scroll to position [1089, 0]
click at [566, 301] on div "[PERSON_NAME] 12:00 PM - 12:30 PM" at bounding box center [561, 301] width 105 height 138
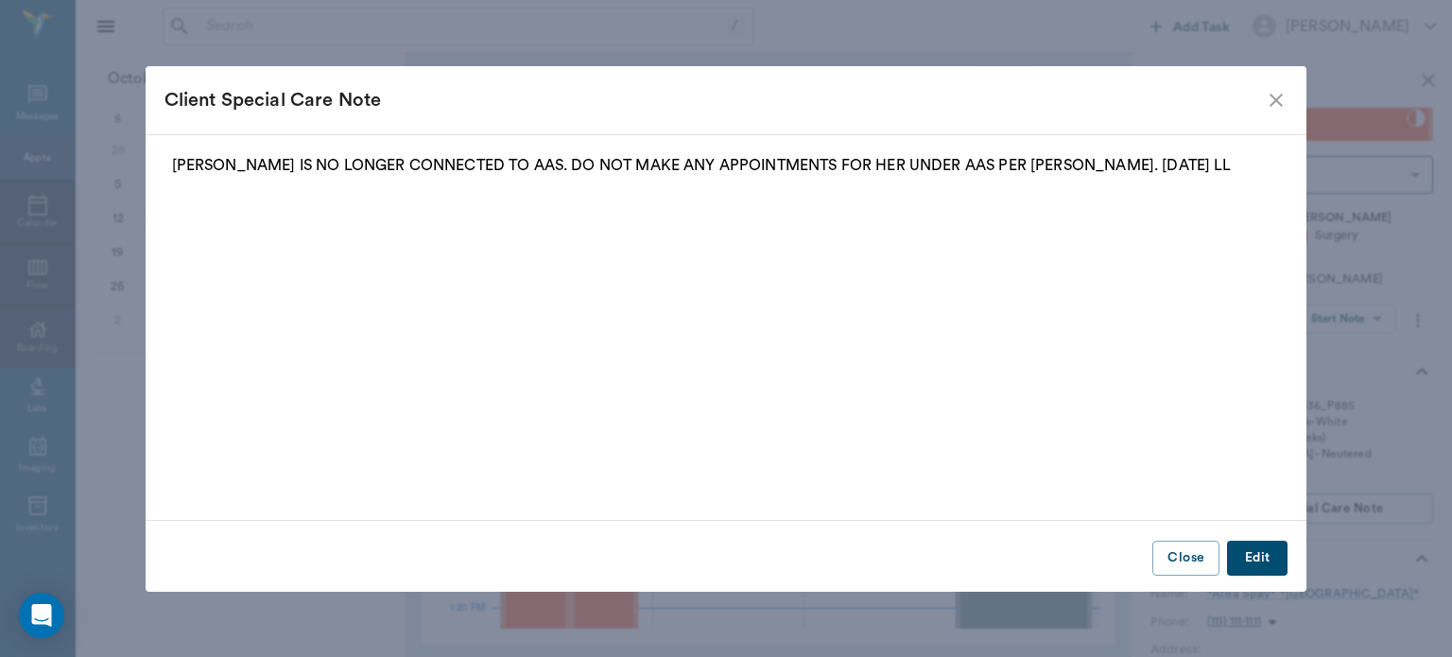
click at [1276, 99] on icon "close" at bounding box center [1276, 100] width 13 height 13
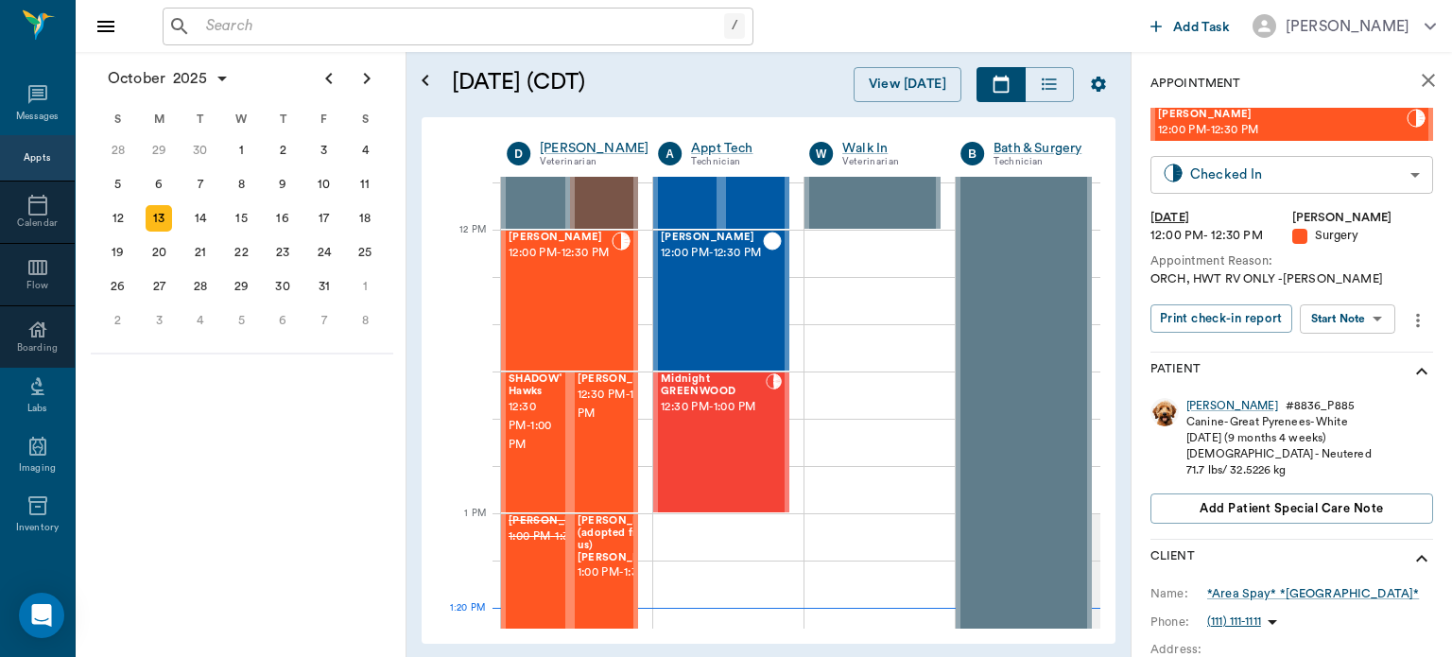
click at [1329, 179] on body "/ ​ Add Task Dr. Bert Ellsworth Nectar Messages Appts Calendar Flow Boarding La…" at bounding box center [726, 328] width 1452 height 657
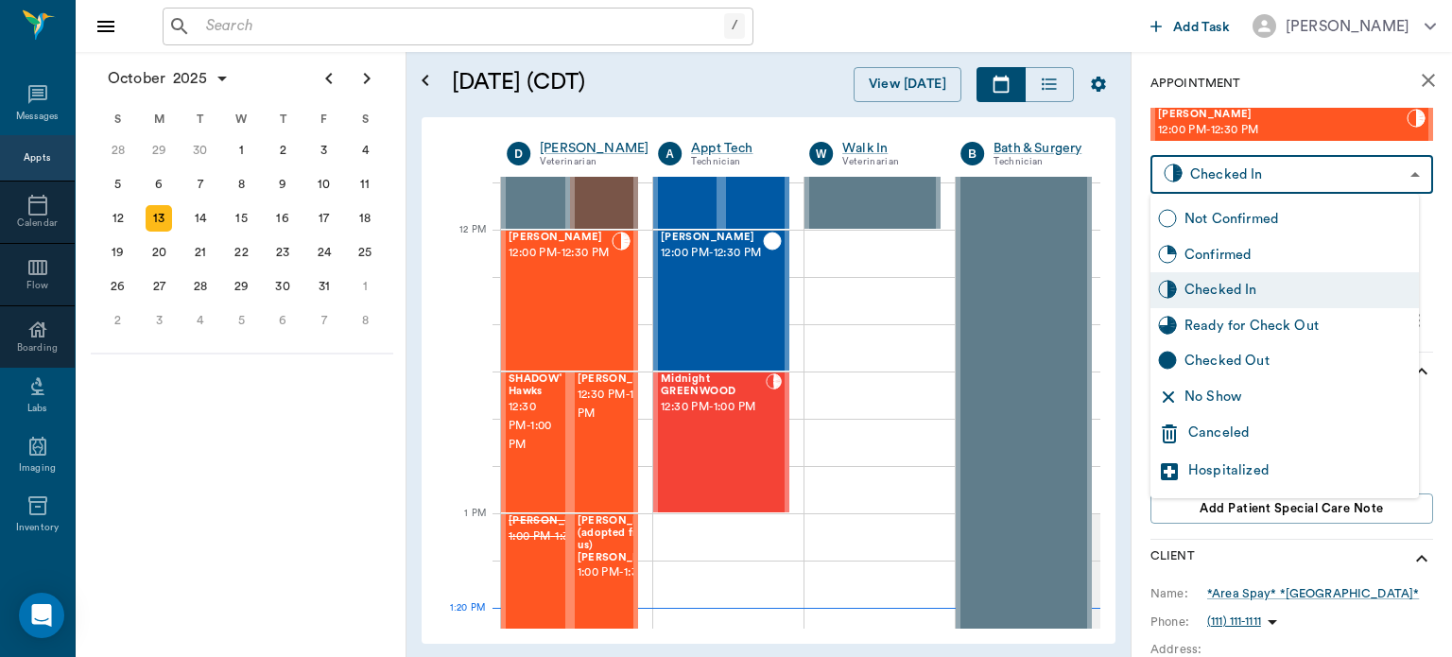
click at [1311, 327] on div "Ready for Check Out" at bounding box center [1298, 326] width 227 height 21
type input "READY_TO_CHECKOUT"
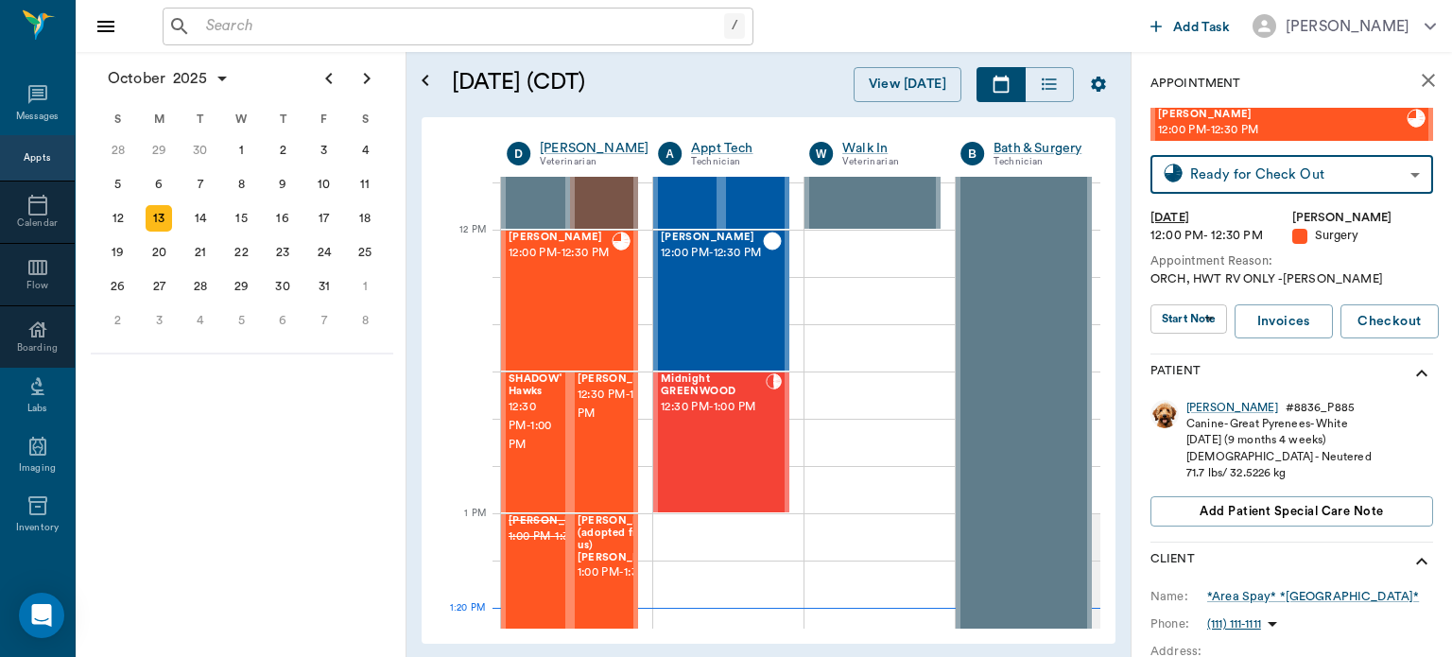
click at [1198, 321] on body "/ ​ Add Task Dr. Bert Ellsworth Nectar Messages Appts Calendar Flow Boarding La…" at bounding box center [726, 328] width 1452 height 657
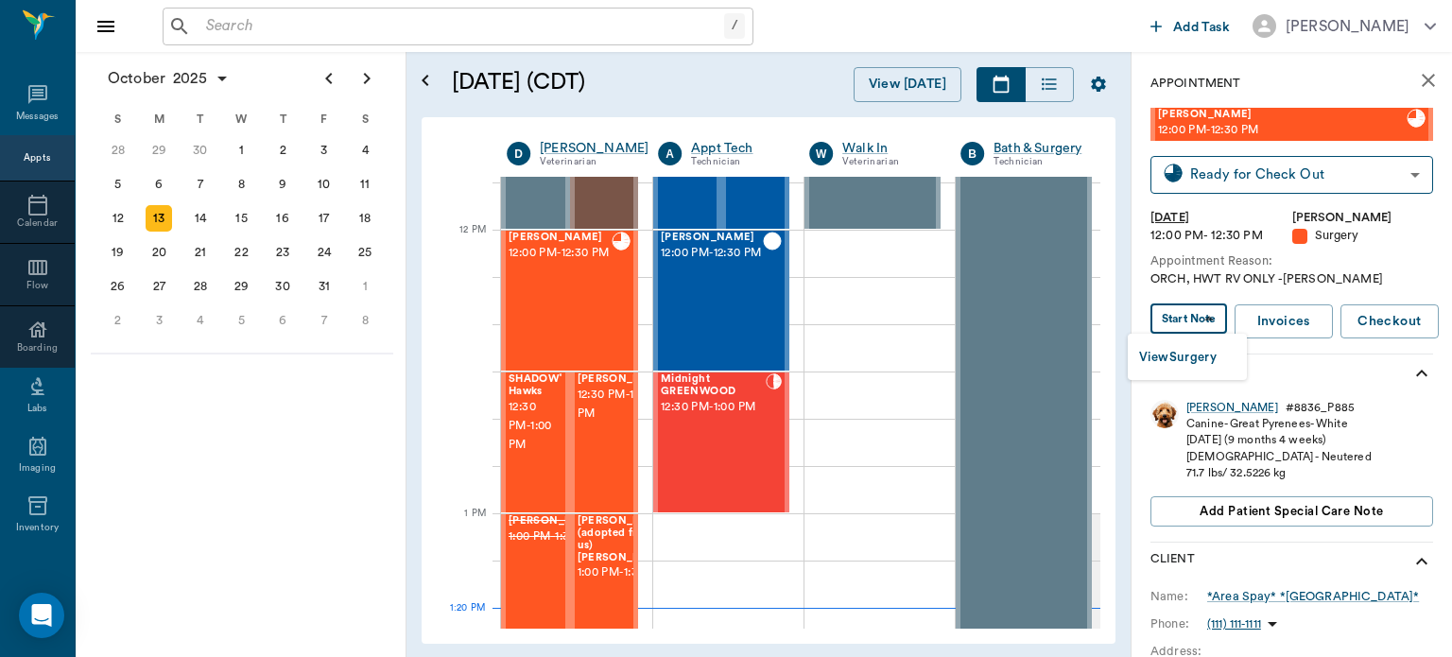
click at [1207, 363] on button "View Surgery" at bounding box center [1178, 358] width 78 height 22
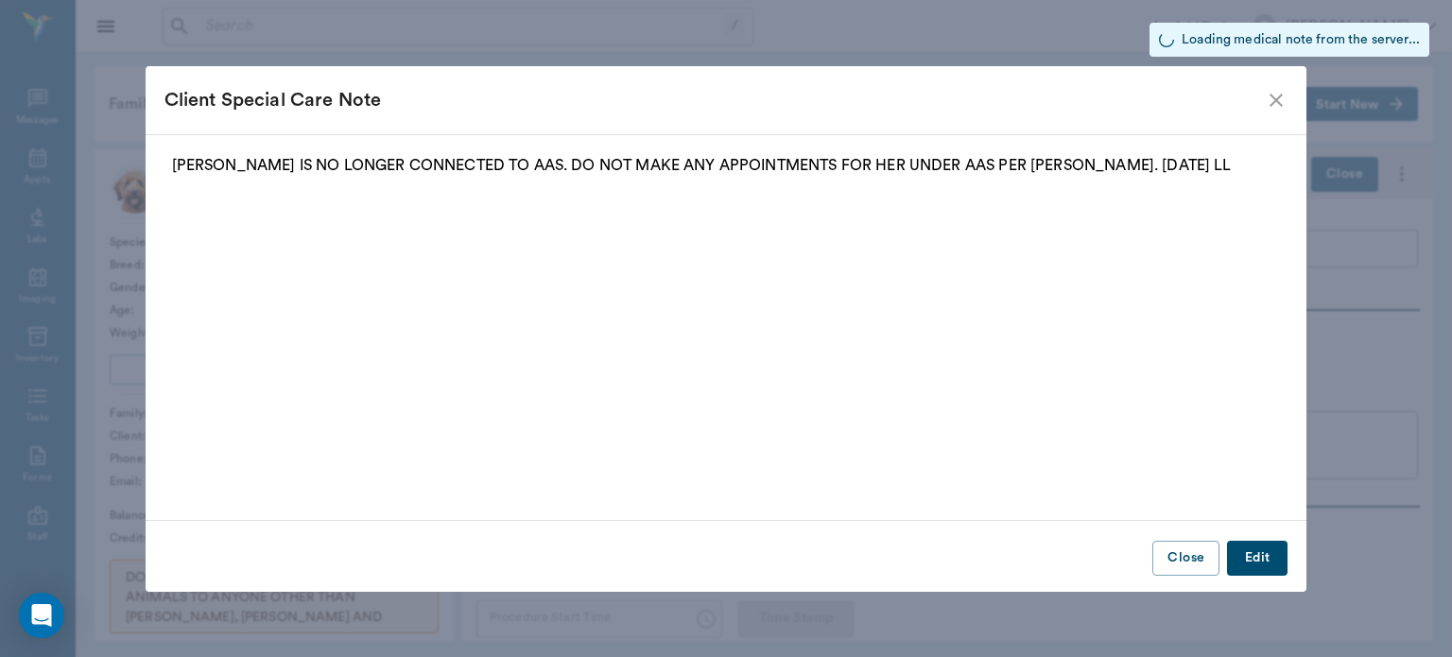
click at [1282, 96] on icon "close" at bounding box center [1276, 100] width 23 height 23
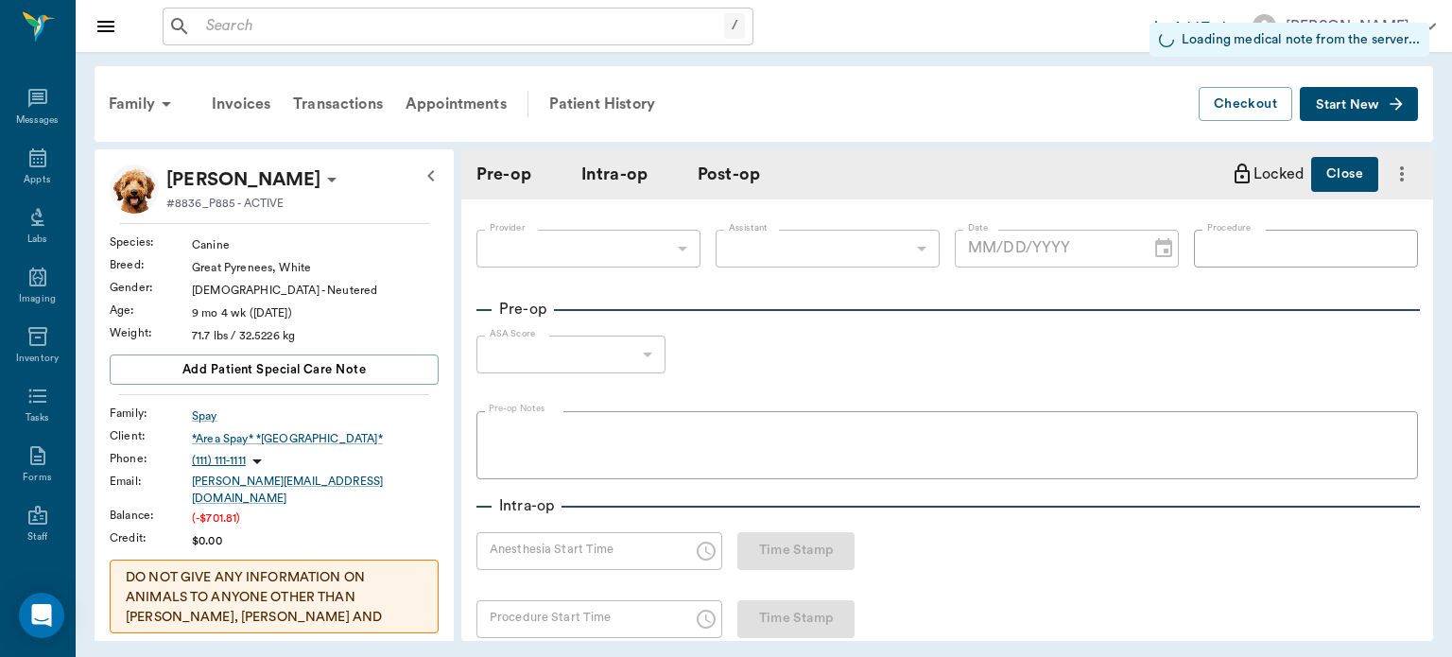
type input "63ec2f075fda476ae8351a4d"
type input "682b670d8bdc6f7f8feef3db"
type input "ORCH"
type input "2"
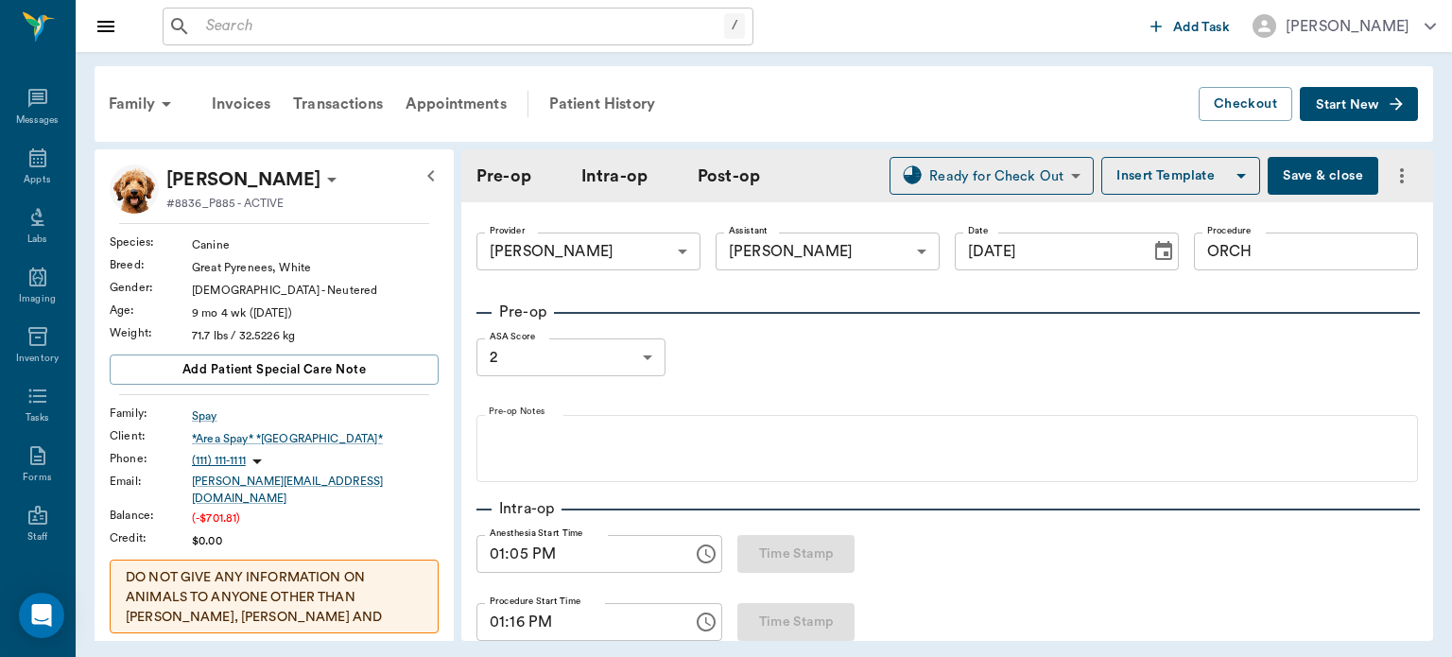
type input "[DATE]"
type input "01:05 PM"
type input "01:16 PM"
type input "99"
type input "96"
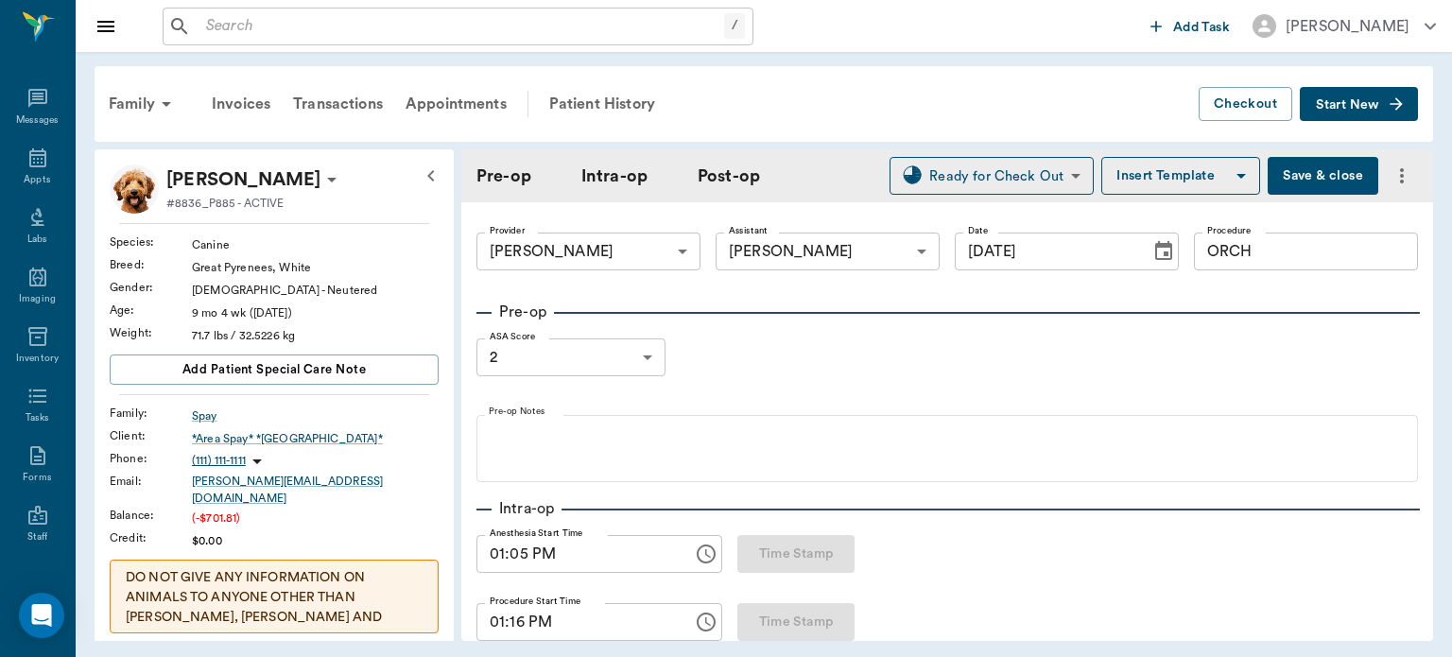
type input "10"
type input "85"
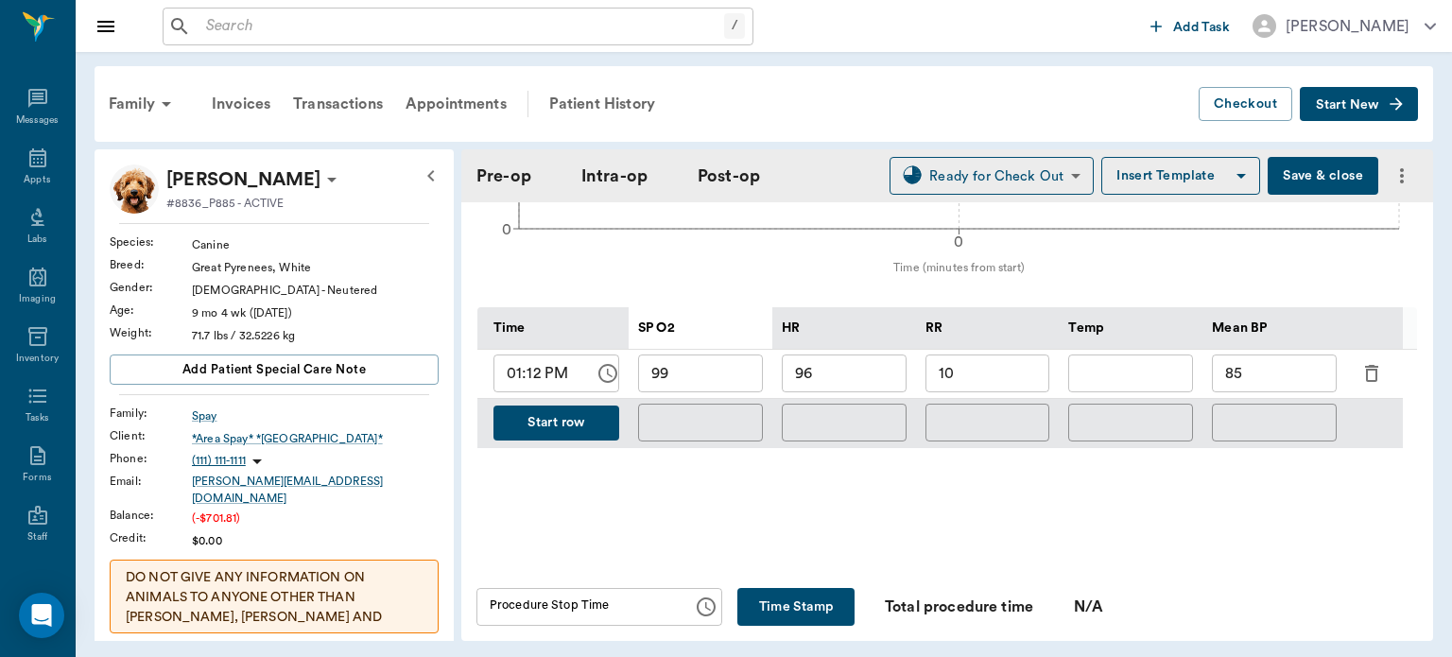
scroll to position [855, 0]
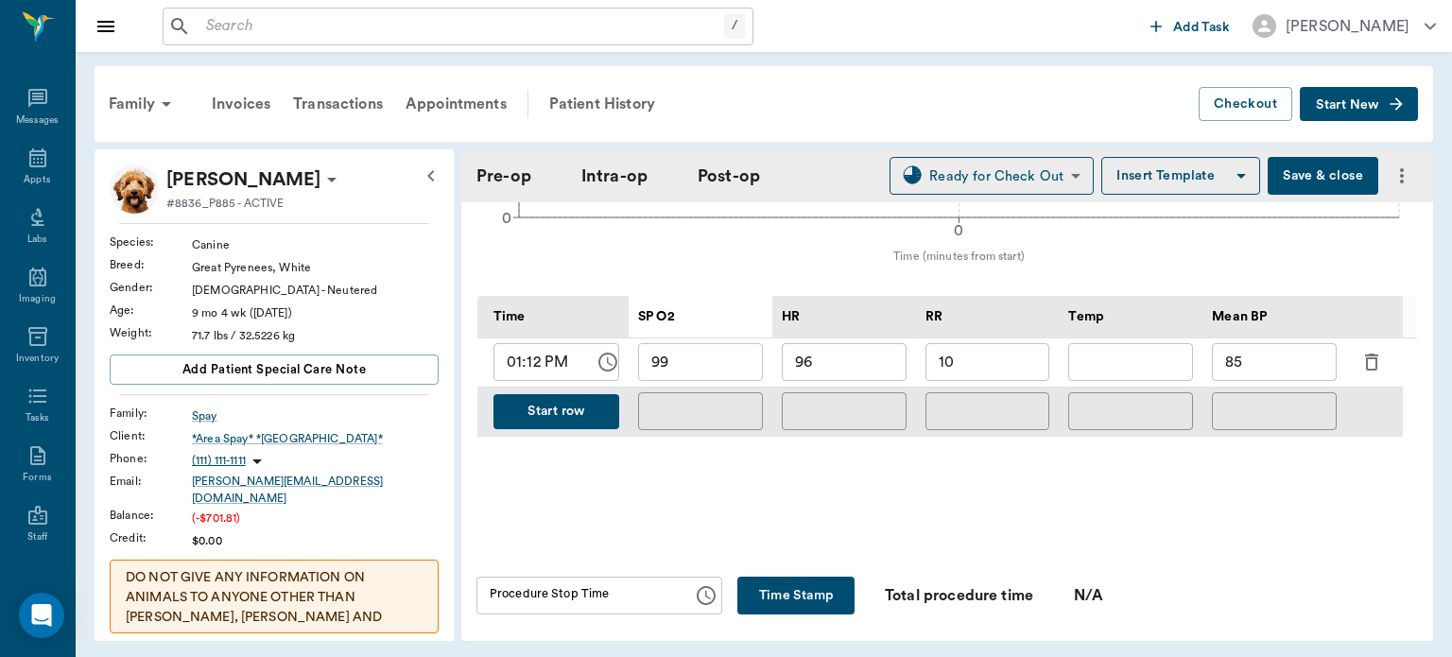
click at [567, 408] on button "Start row" at bounding box center [557, 411] width 126 height 35
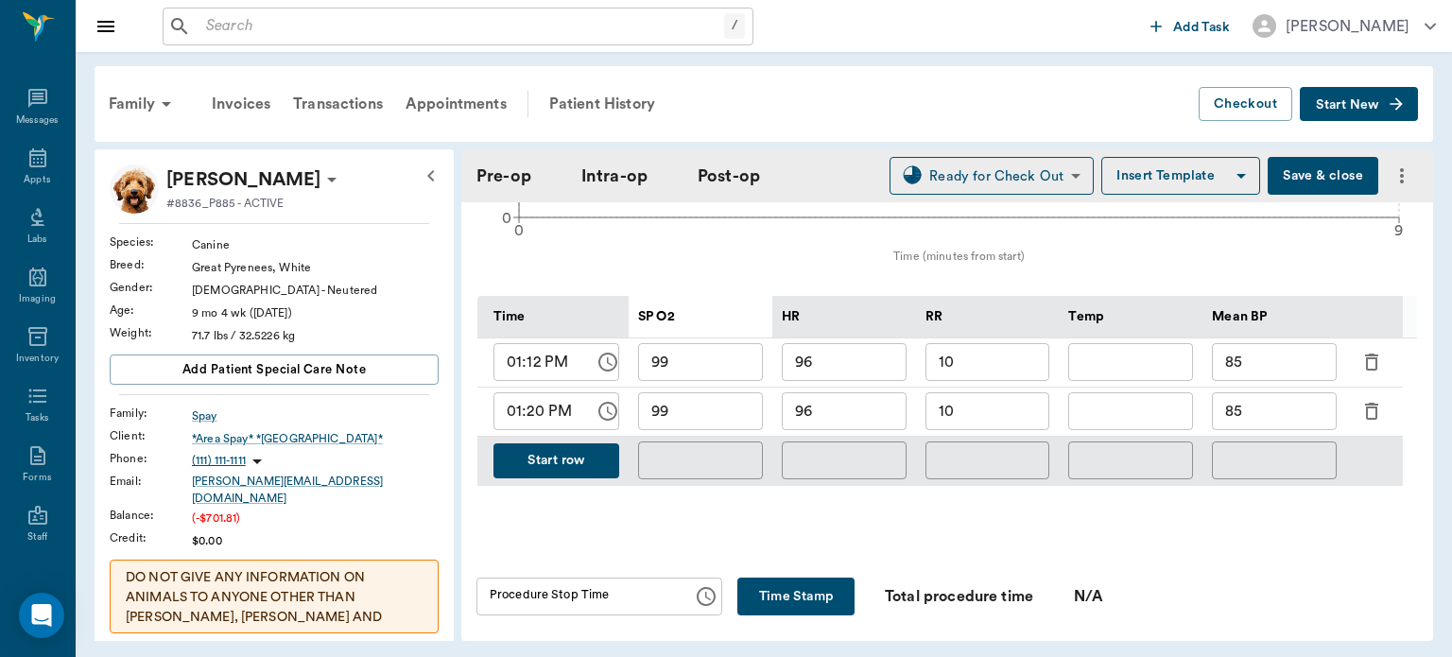
click at [711, 416] on input "99" at bounding box center [700, 411] width 125 height 38
type input "9"
type input "97"
click at [868, 414] on input "96" at bounding box center [844, 411] width 125 height 38
type input "94"
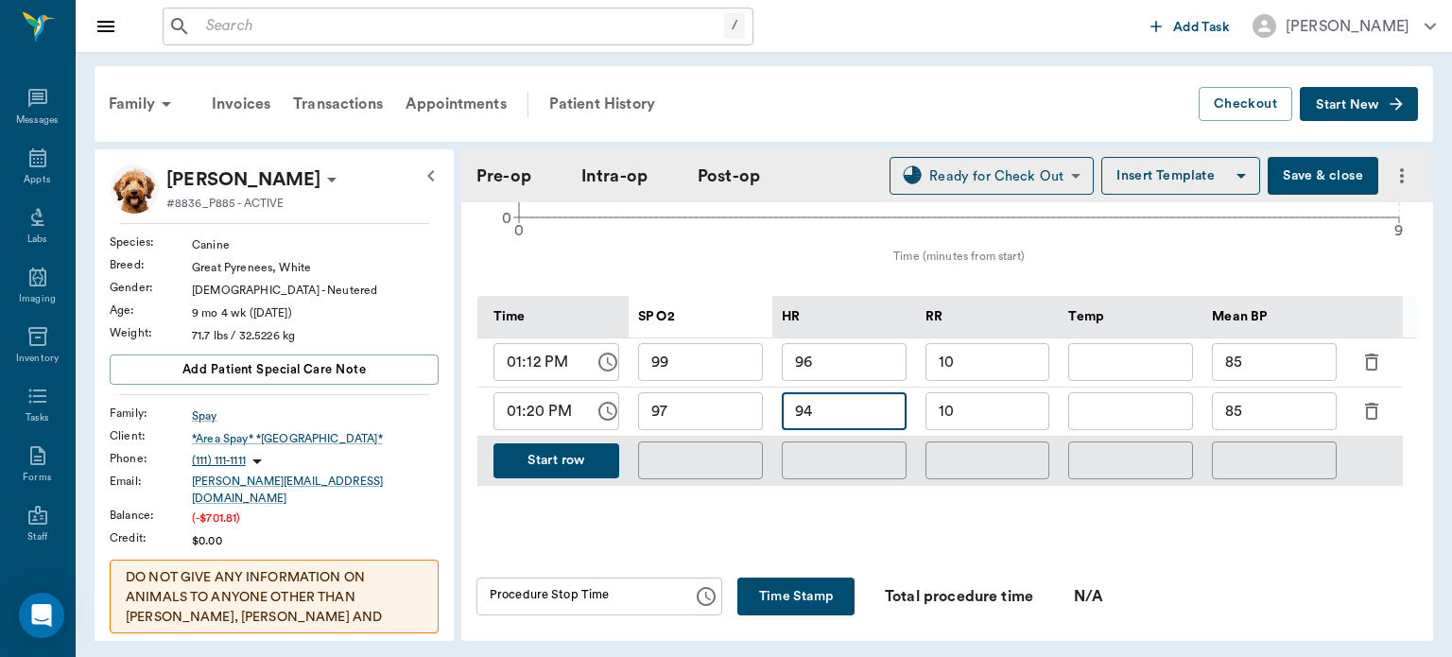
click at [1025, 401] on input "10" at bounding box center [988, 411] width 125 height 38
click at [1277, 408] on input "85" at bounding box center [1274, 411] width 125 height 38
type input "8"
type input "82"
click at [582, 460] on button "Start row" at bounding box center [557, 460] width 126 height 35
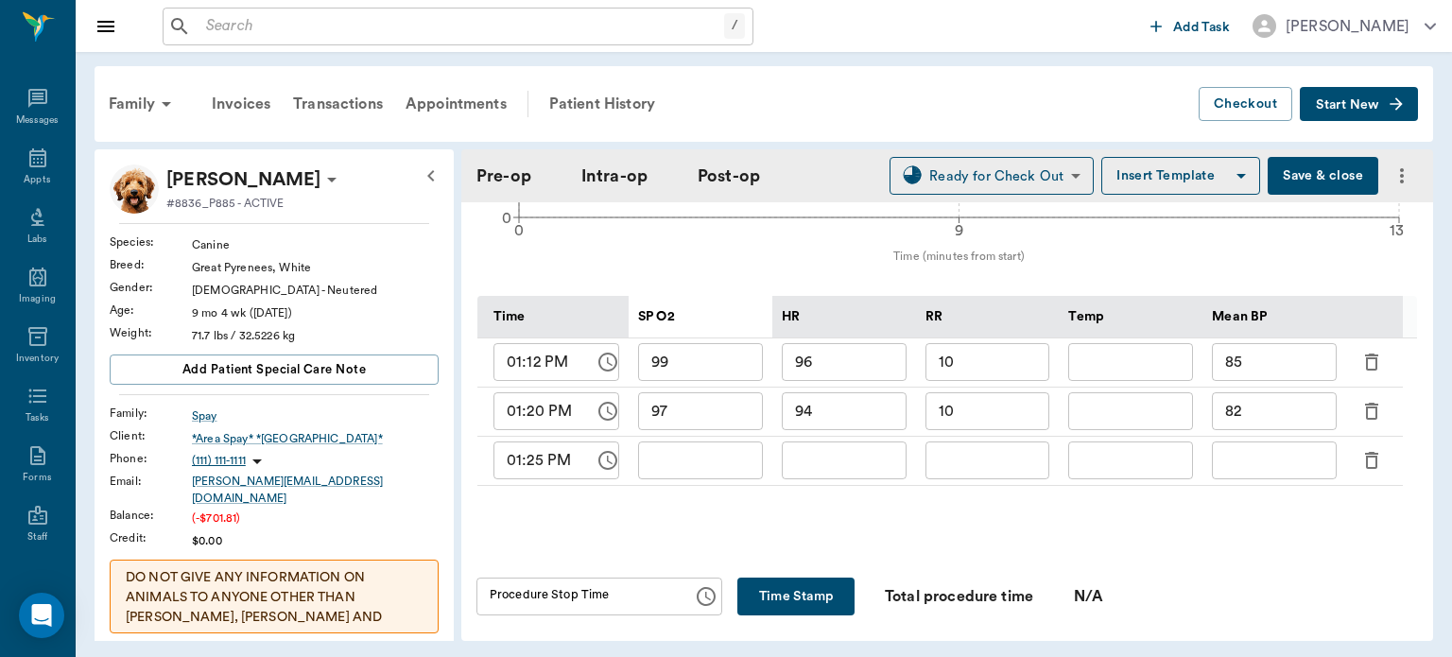
type input "97"
type input "94"
type input "10"
type input "82"
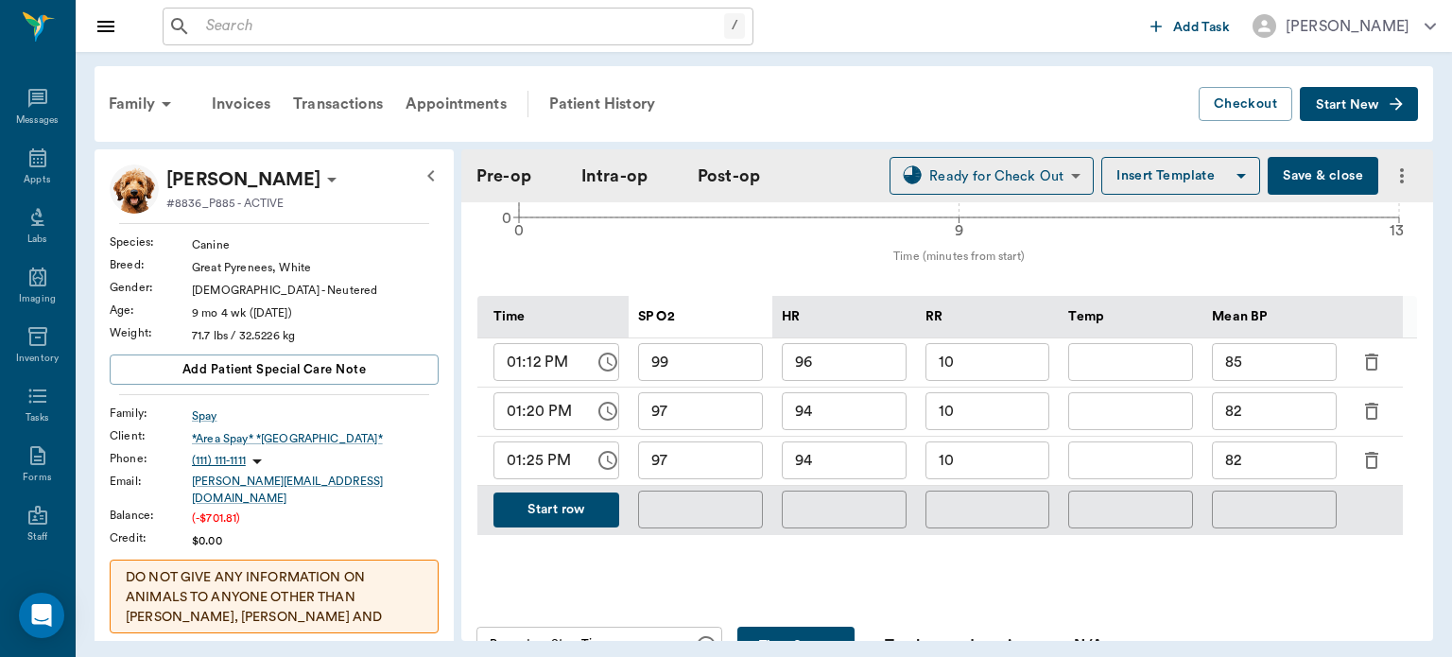
click at [665, 455] on input "97" at bounding box center [700, 461] width 125 height 38
click at [885, 464] on input "94" at bounding box center [844, 461] width 125 height 38
type input "93"
click at [1297, 468] on input "82" at bounding box center [1274, 461] width 125 height 38
click at [590, 507] on button "Start row" at bounding box center [557, 510] width 126 height 35
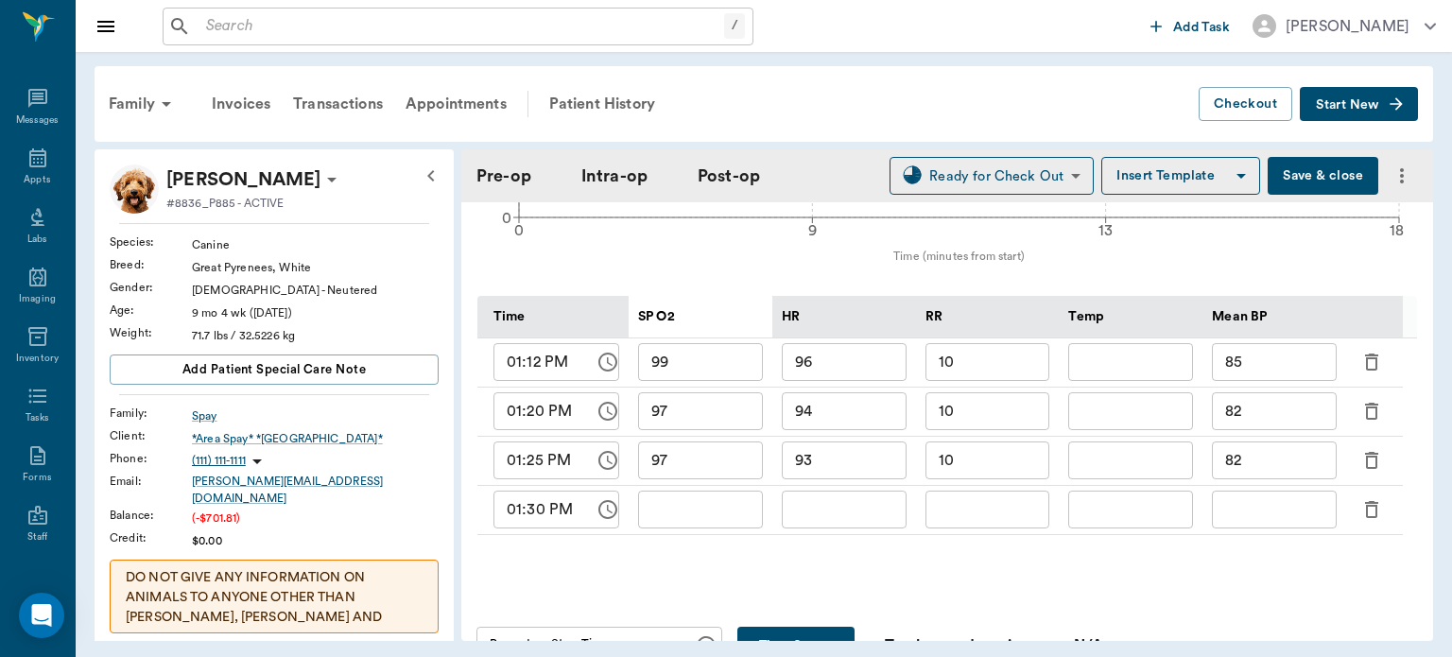
type input "97"
type input "93"
type input "10"
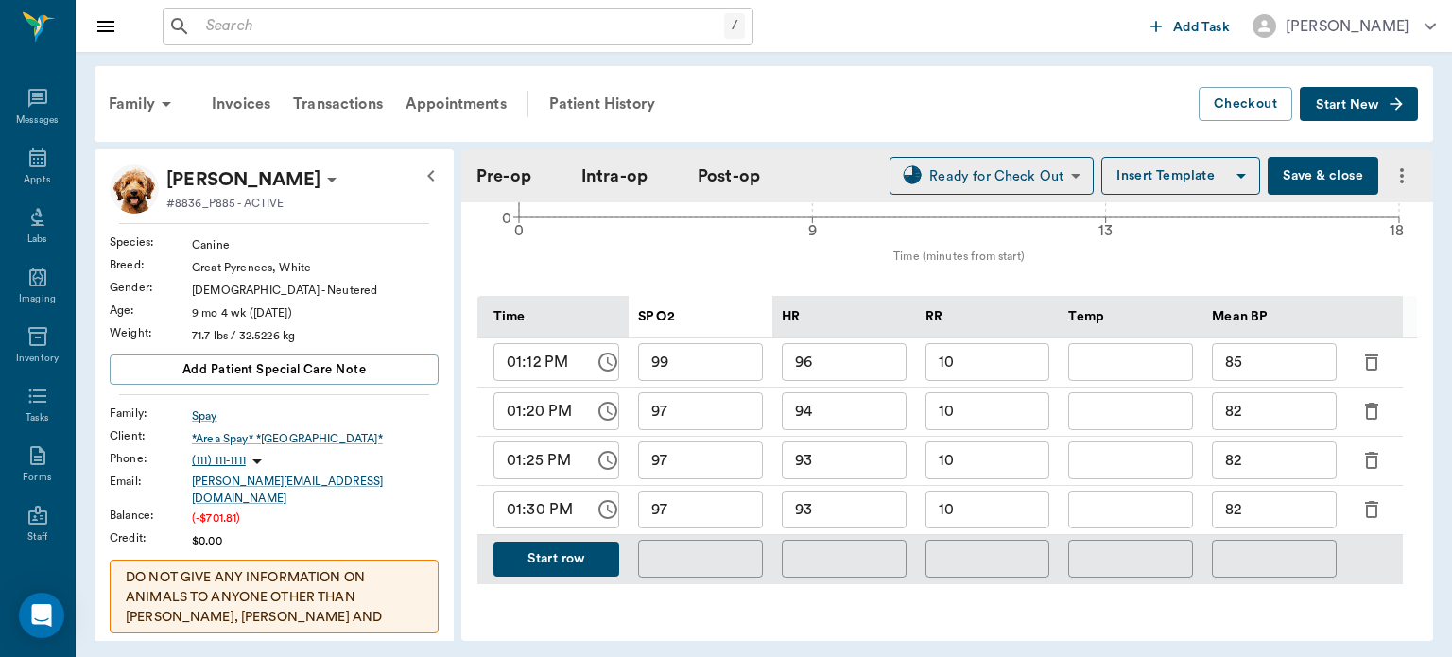
click at [681, 512] on input "97" at bounding box center [700, 510] width 125 height 38
click at [1244, 516] on input "82" at bounding box center [1274, 510] width 125 height 38
type input "8"
type input "92"
click at [34, 176] on div "Appts" at bounding box center [37, 180] width 26 height 14
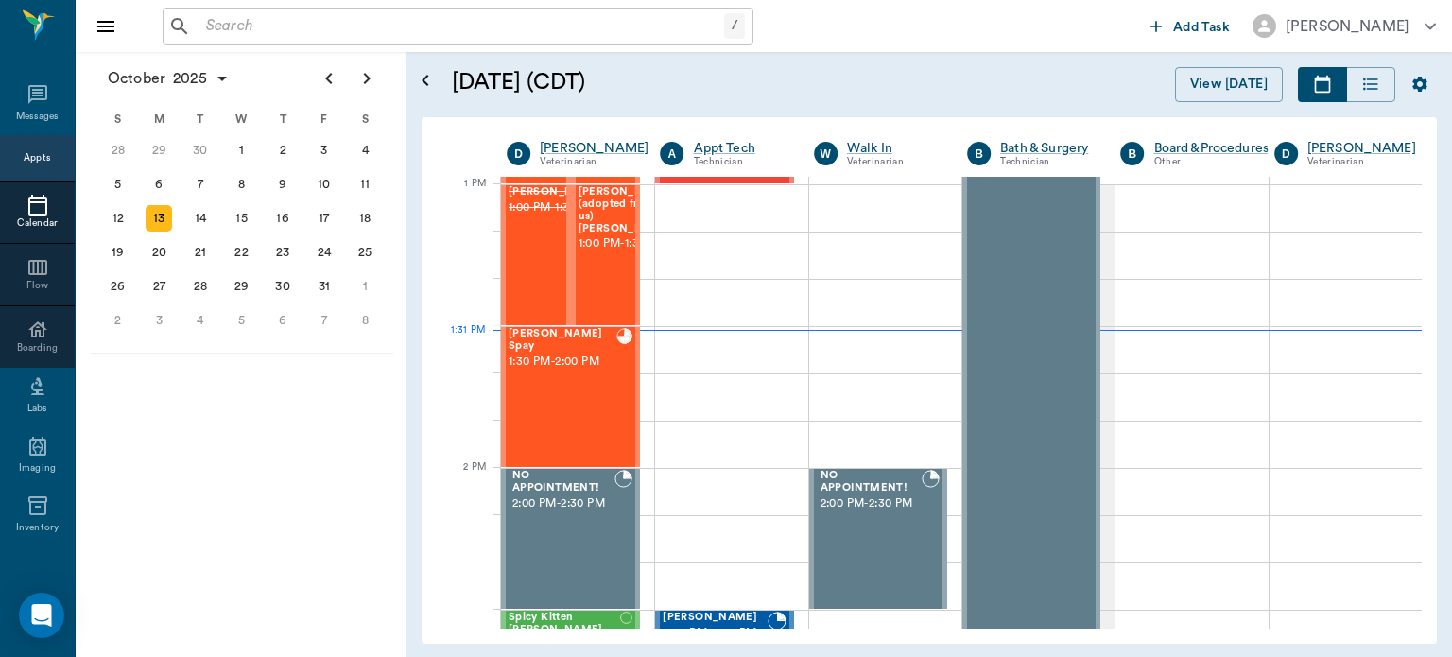
scroll to position [1418, 0]
click at [606, 253] on span "1:00 PM - 1:30 PM" at bounding box center [626, 243] width 95 height 19
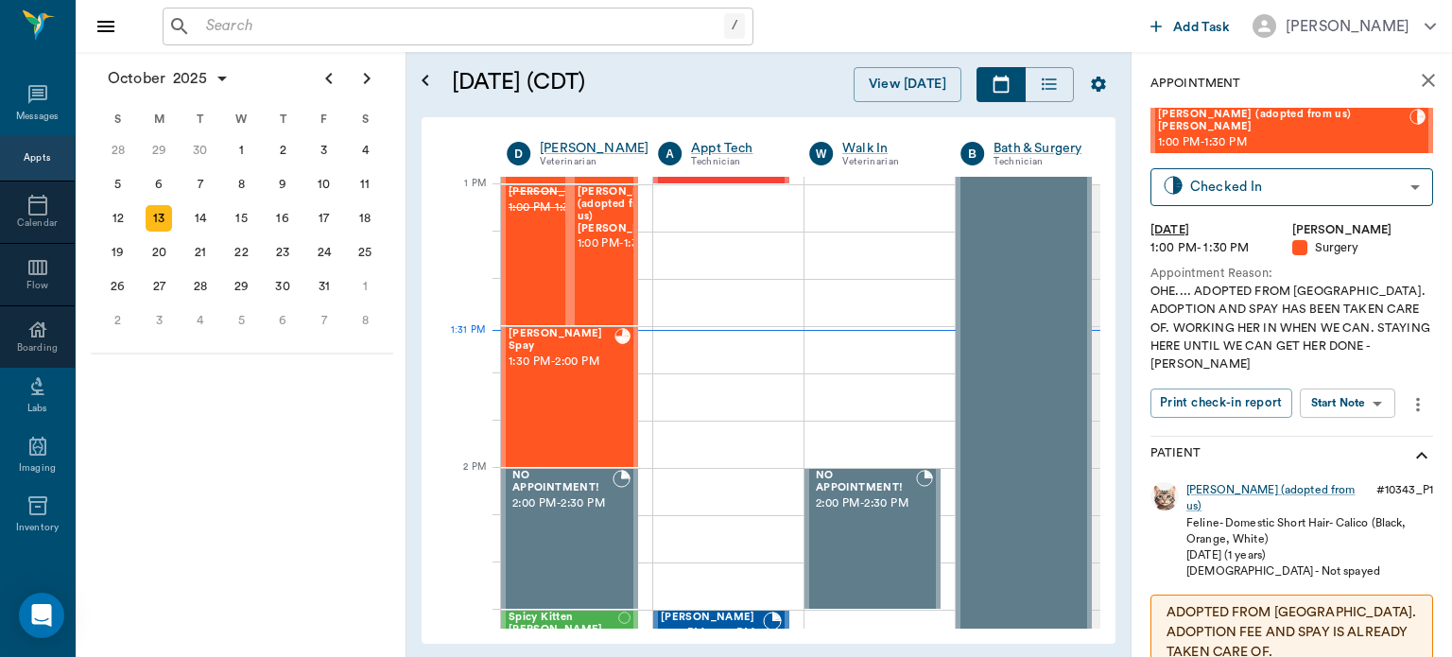
click at [1363, 378] on body "/ ​ Add Task Dr. Bert Ellsworth Nectar Messages Appts Calendar Flow Boarding La…" at bounding box center [726, 328] width 1452 height 657
click at [1365, 449] on button "View Surgery" at bounding box center [1333, 442] width 78 height 22
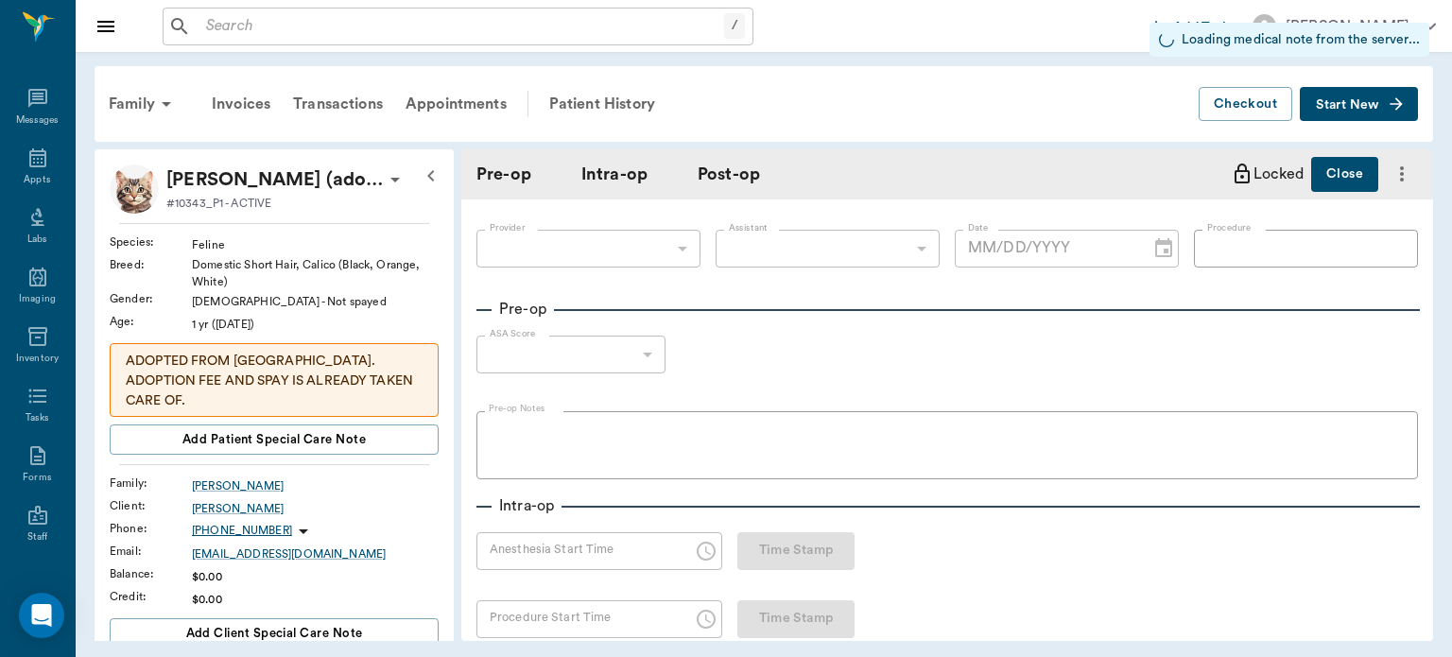
type input "63ec2f075fda476ae8351a4d"
type input "682b670d8bdc6f7f8feef3db"
type input "OHE"
type input "2"
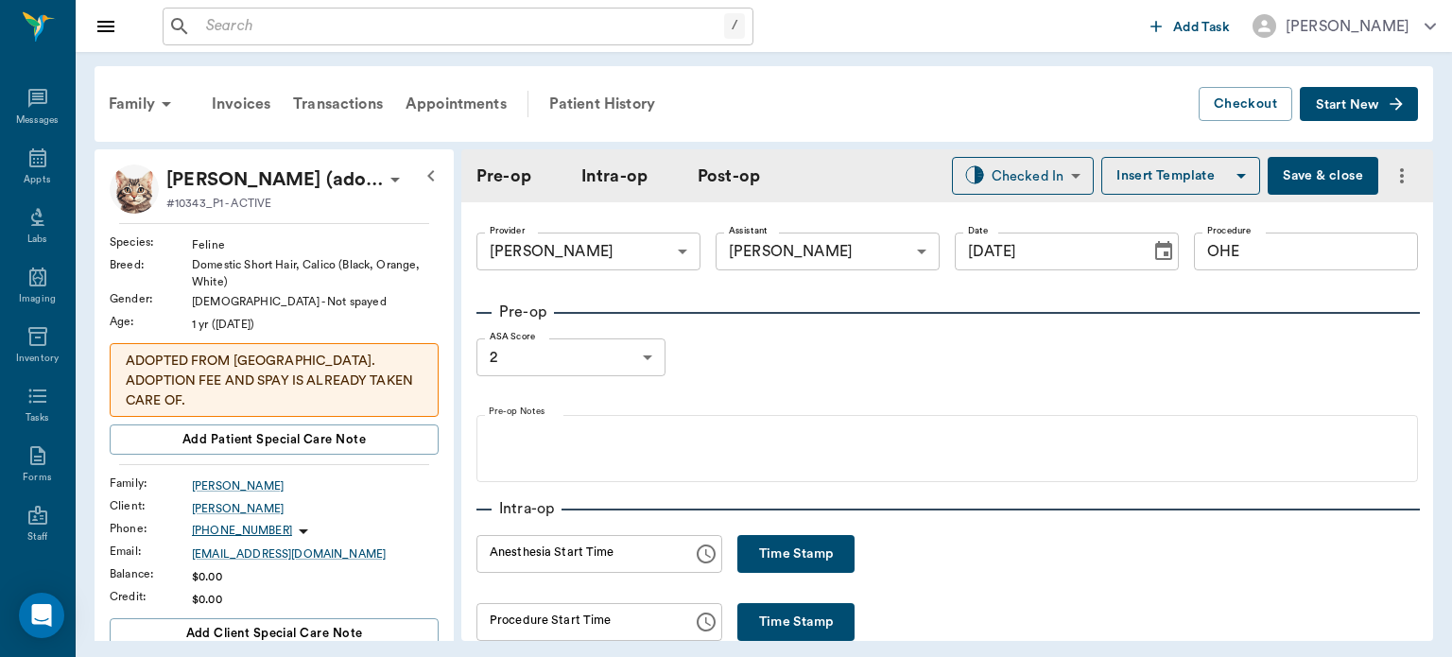
type input "[DATE]"
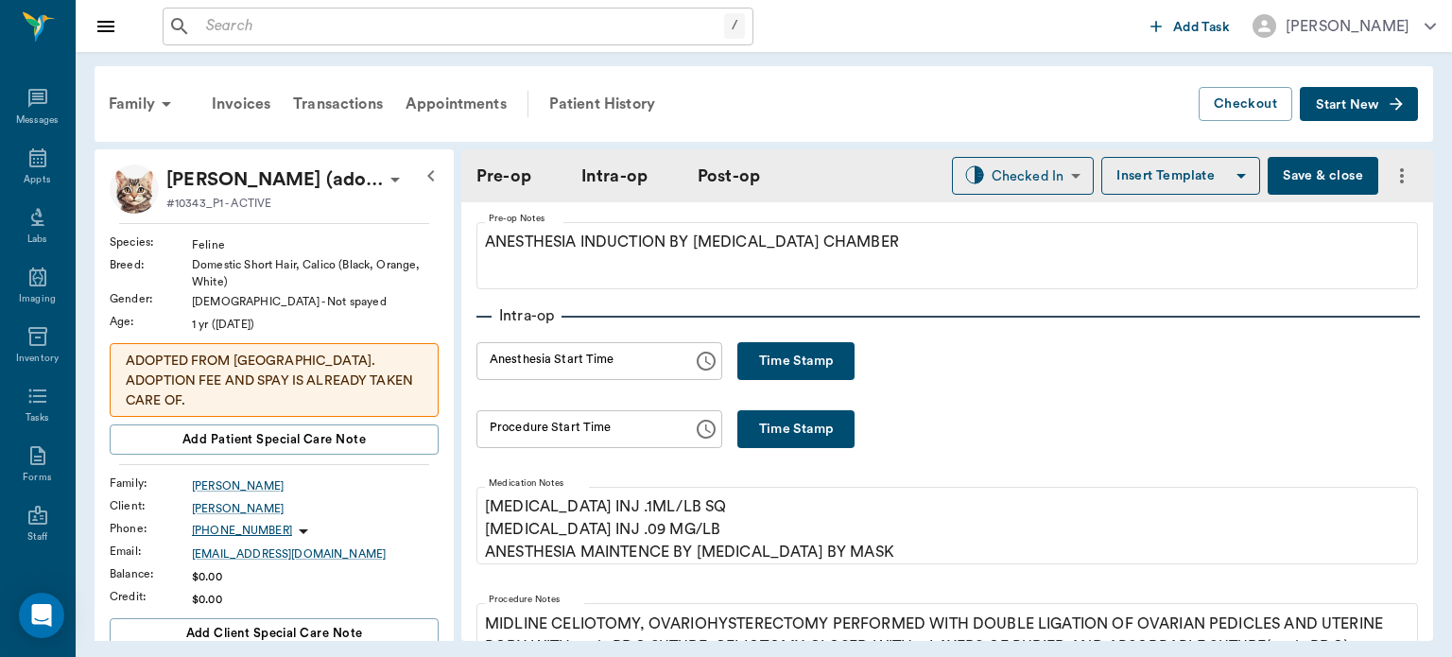
scroll to position [204, 0]
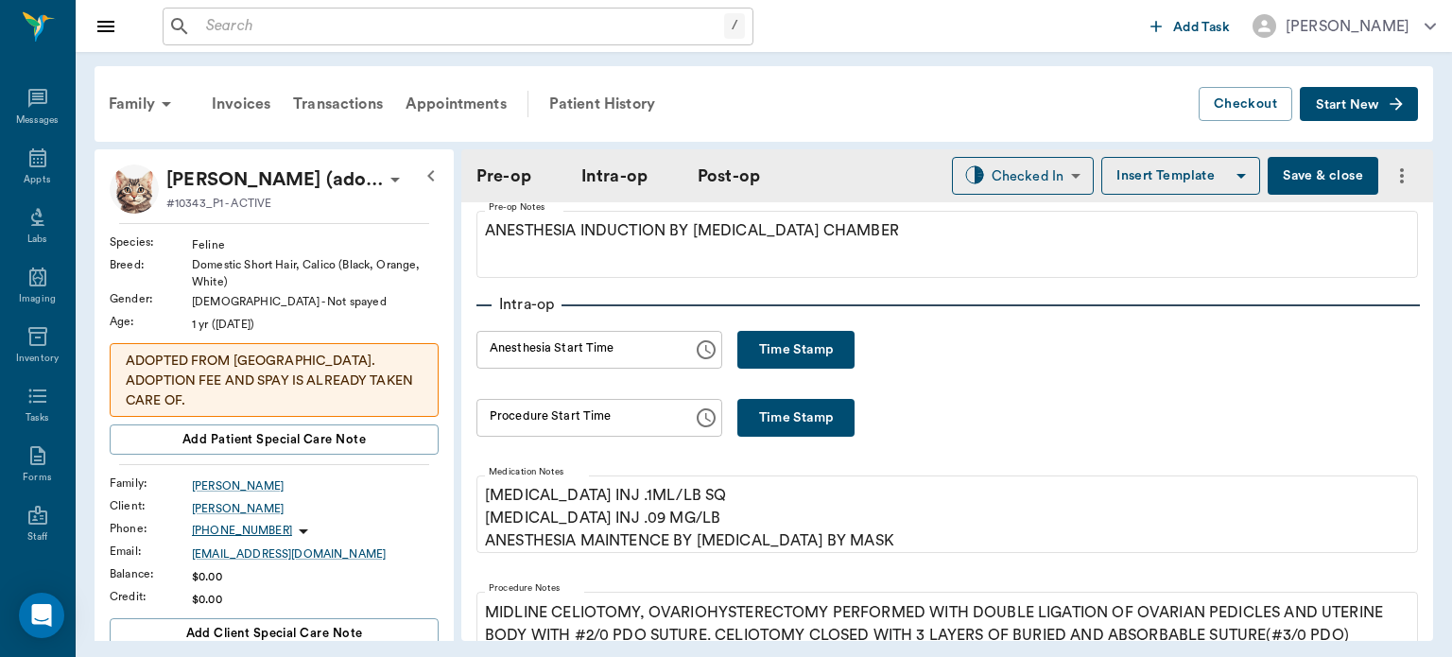
click at [817, 348] on button "Time Stamp" at bounding box center [796, 350] width 117 height 38
click at [515, 347] on input "01:31 PM" at bounding box center [578, 350] width 203 height 38
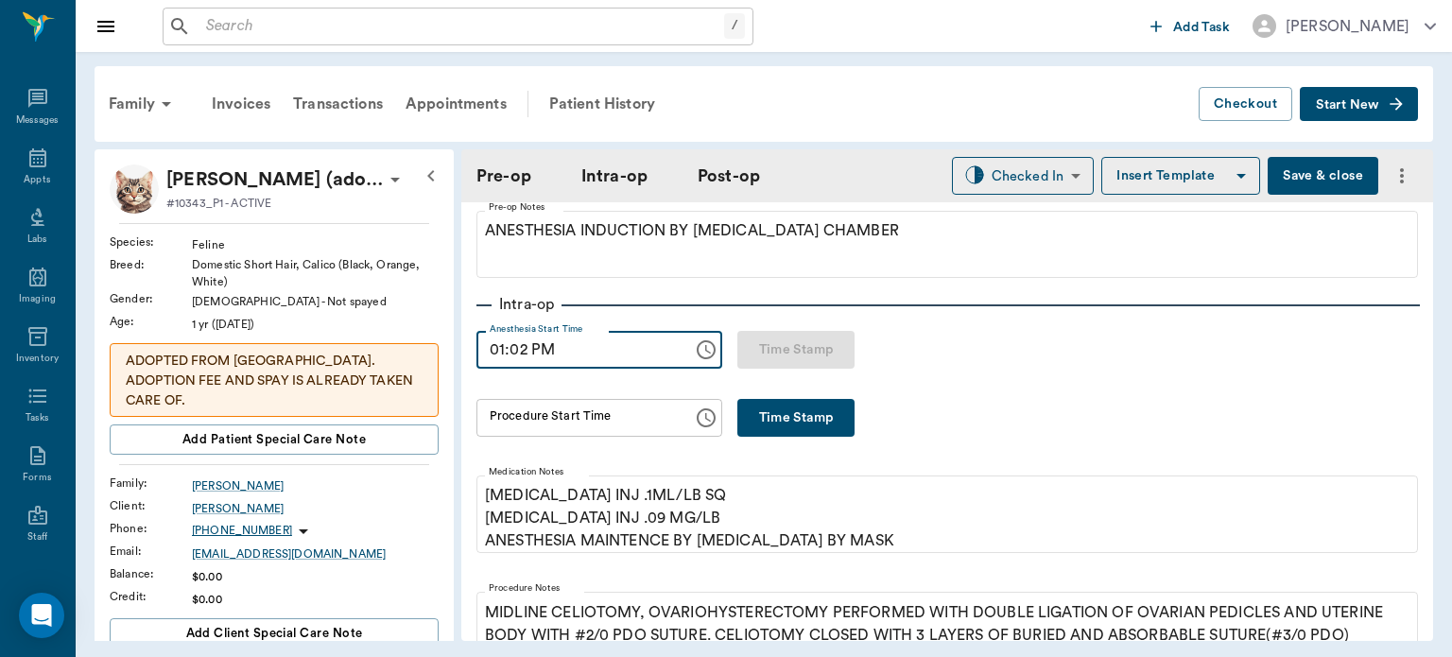
type input "01:26 PM"
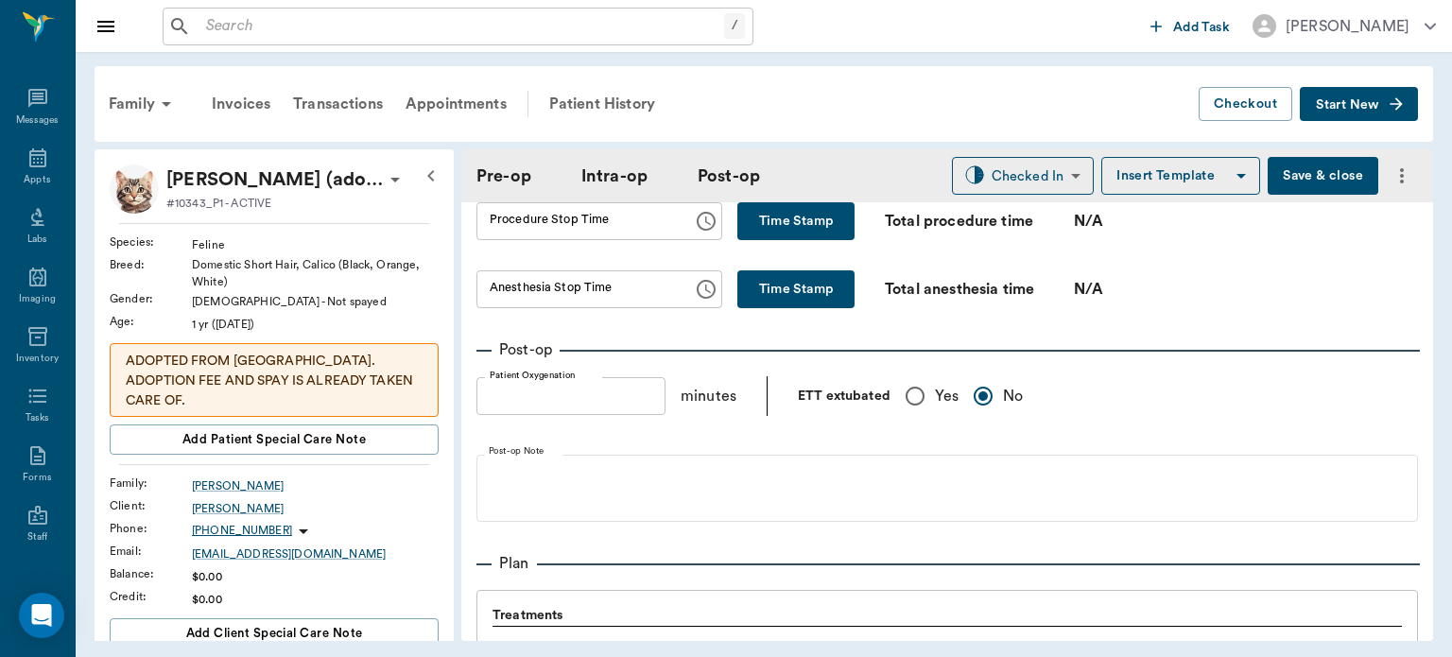
scroll to position [1220, 0]
click at [32, 178] on div "Appts" at bounding box center [37, 180] width 26 height 14
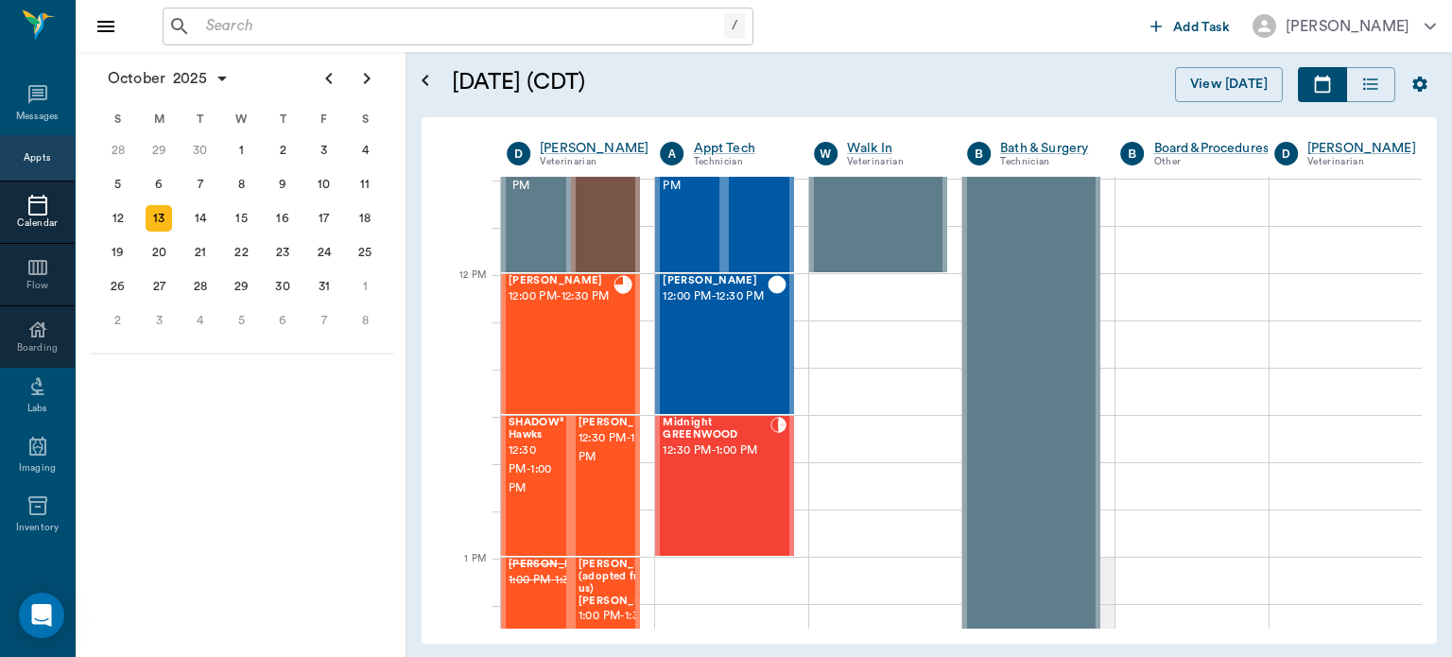
scroll to position [1044, 0]
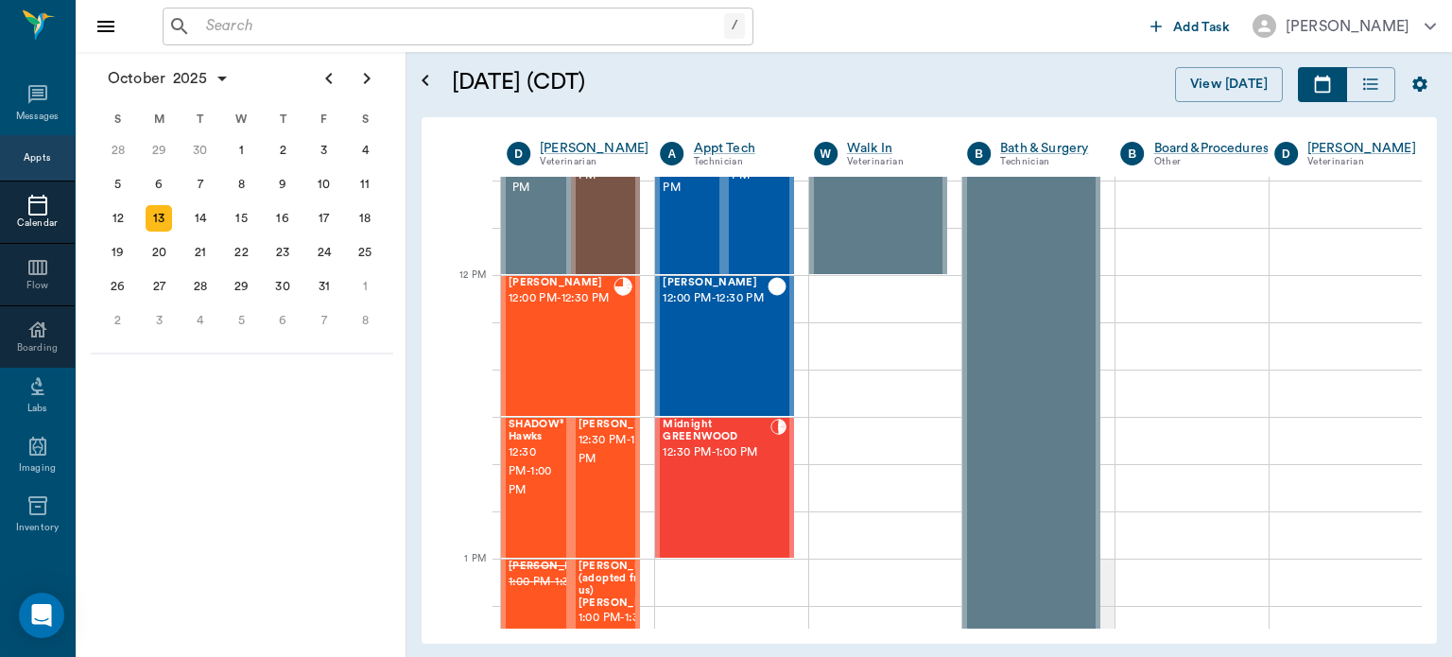
click at [588, 366] on div "Rufus Spay 12:00 PM - 12:30 PM" at bounding box center [561, 346] width 105 height 138
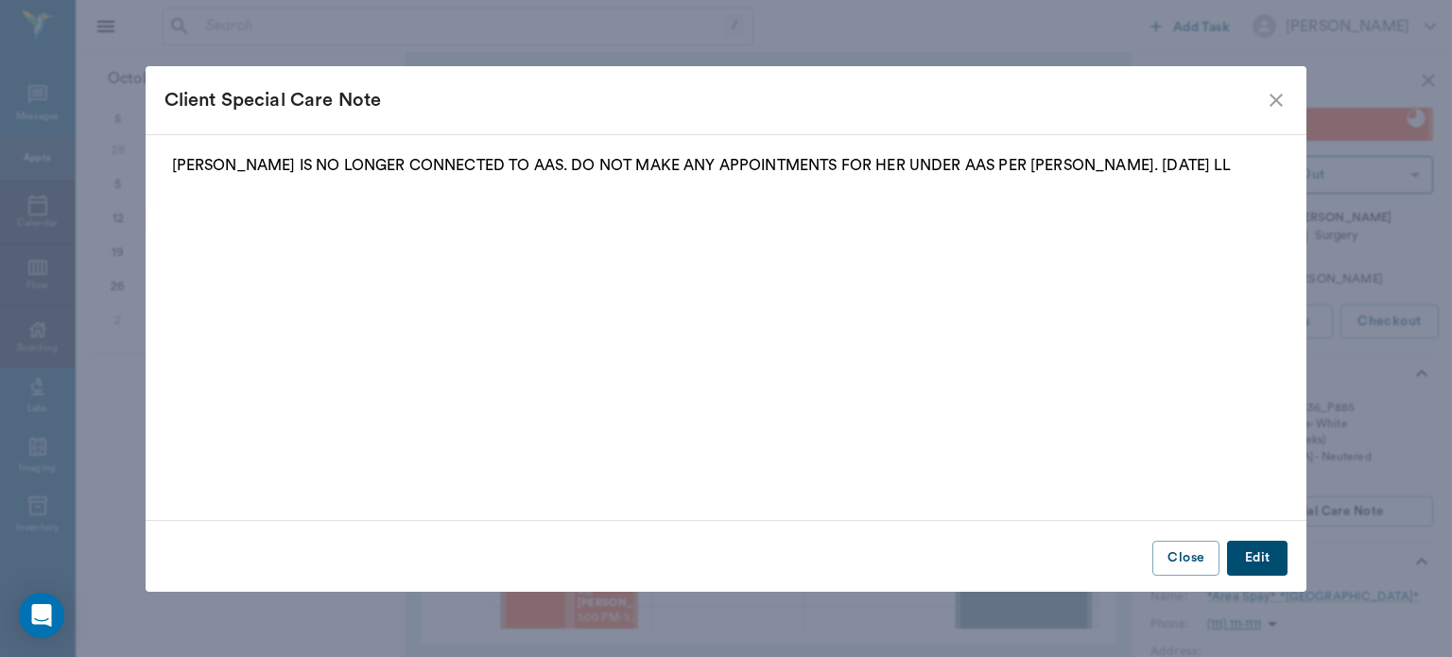
click at [1278, 99] on icon "close" at bounding box center [1276, 100] width 23 height 23
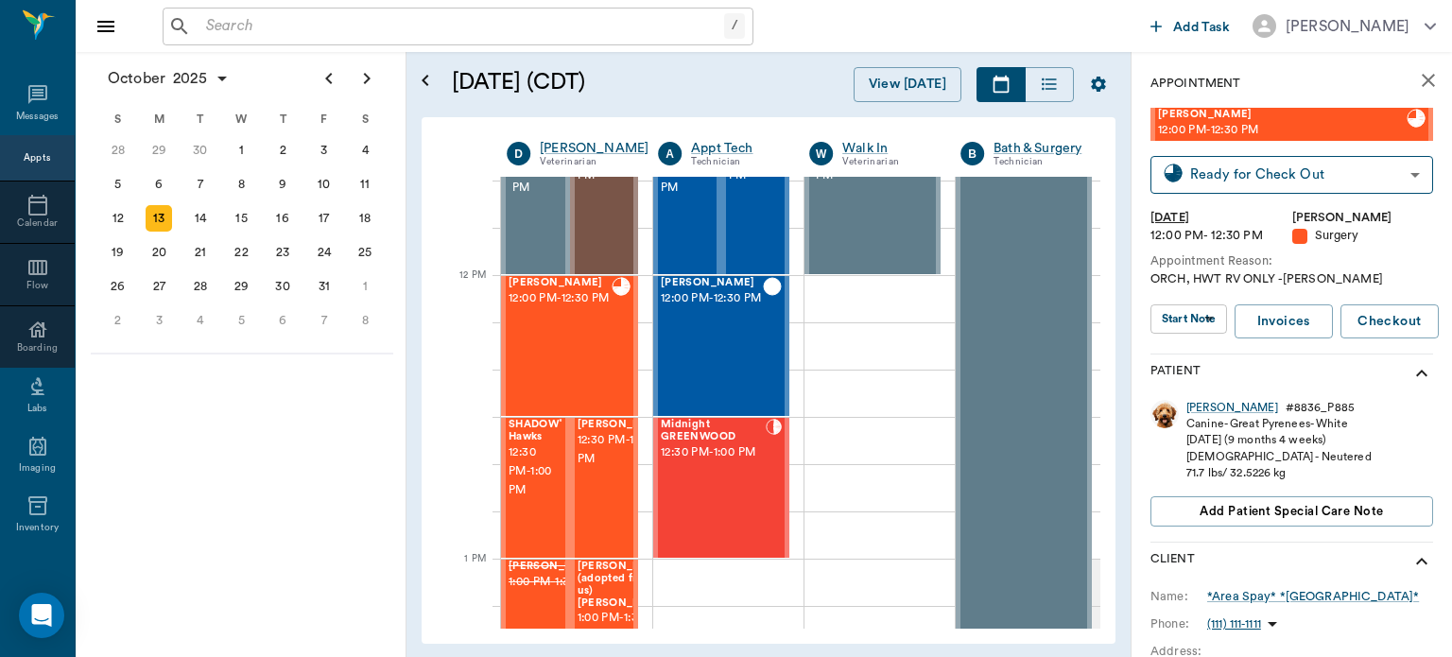
click at [1200, 320] on body "/ ​ Add Task Dr. Bert Ellsworth Nectar Messages Appts Calendar Flow Boarding La…" at bounding box center [726, 328] width 1452 height 657
click at [1210, 363] on button "View Surgery" at bounding box center [1178, 358] width 78 height 22
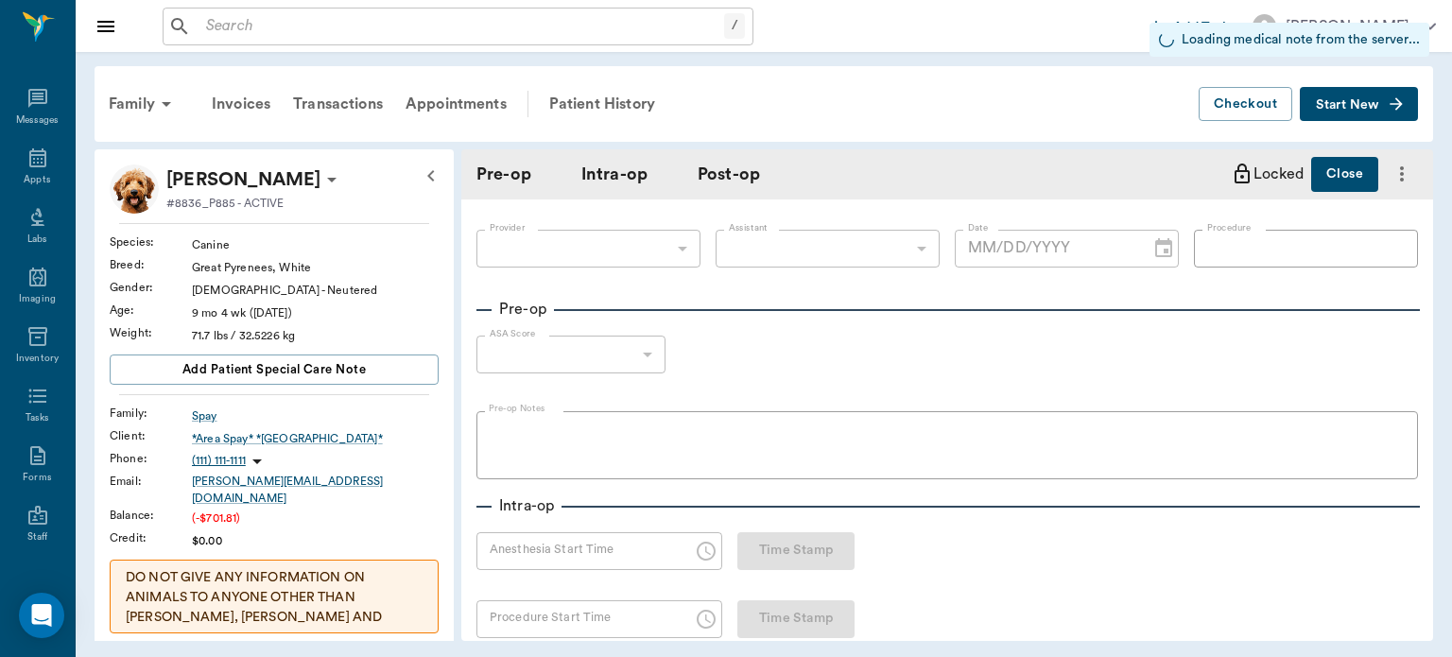
type input "63ec2f075fda476ae8351a4d"
type input "682b670d8bdc6f7f8feef3db"
type input "ORCH"
type input "2"
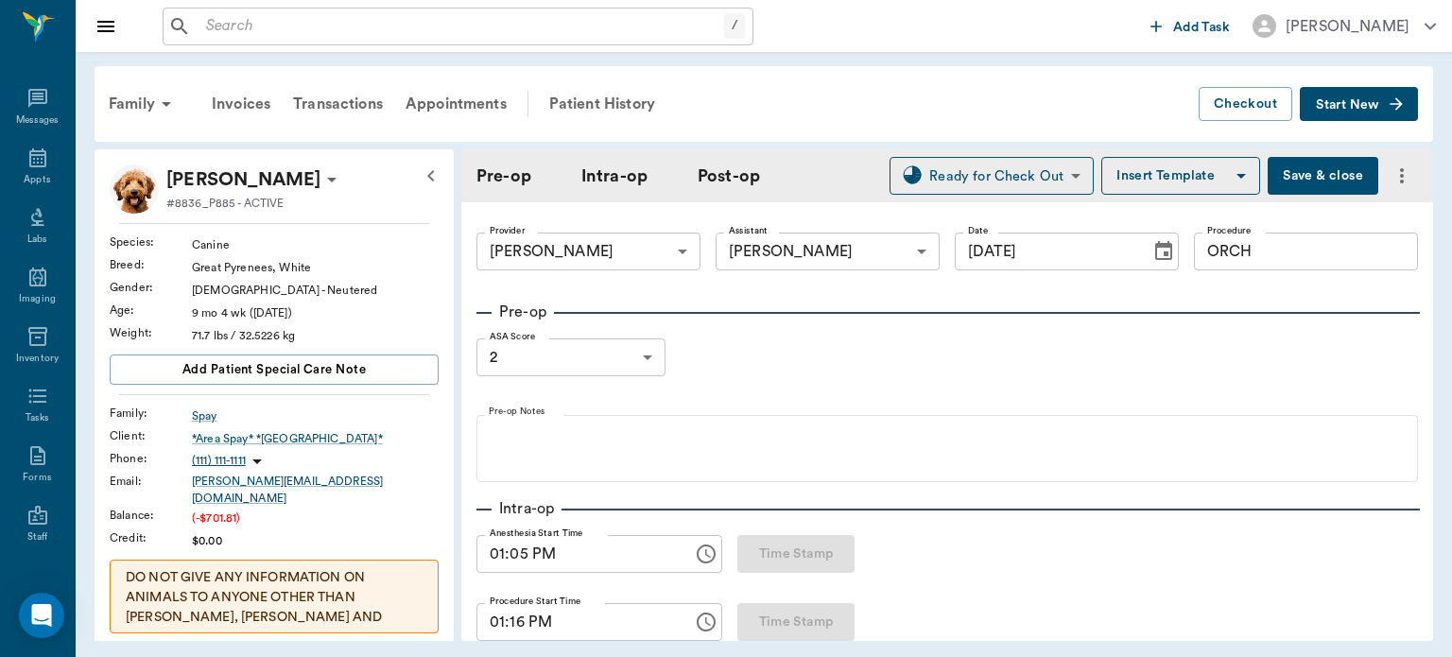
type input "[DATE]"
type input "01:05 PM"
type input "01:16 PM"
type input "99"
type input "96"
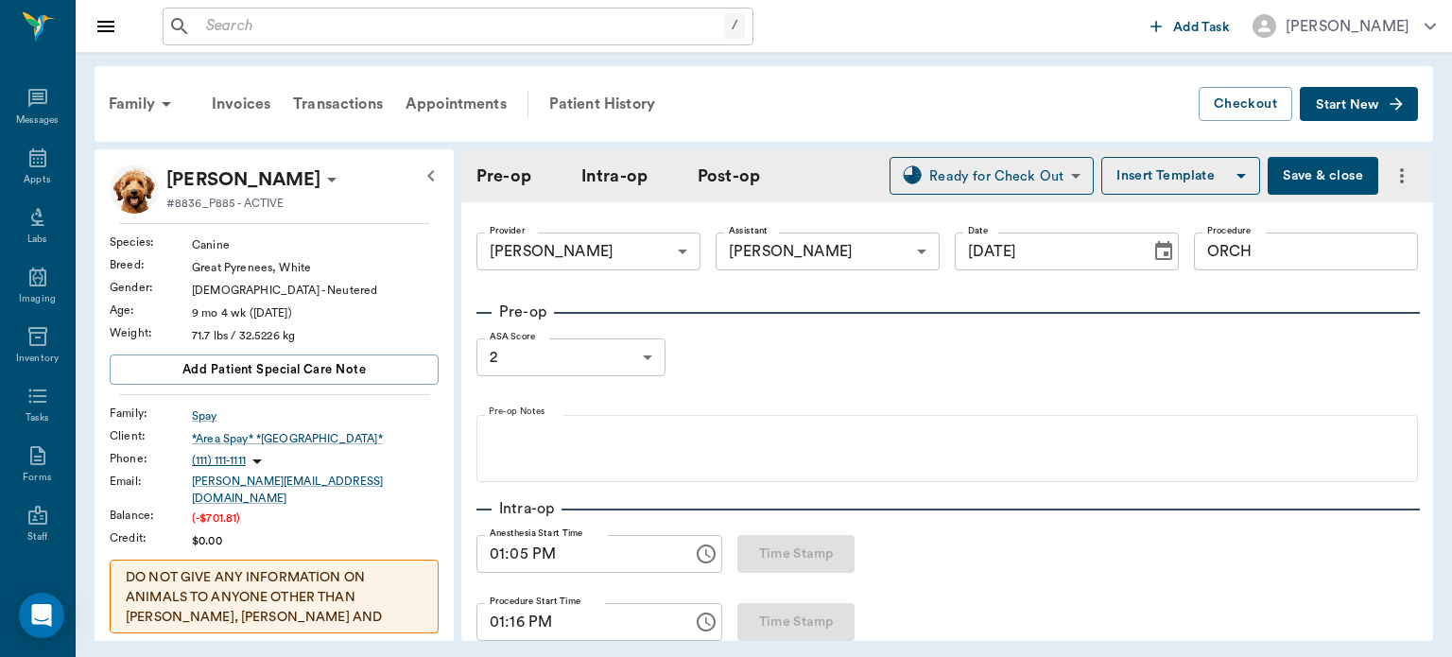
type input "10"
type input "85"
type input "97"
type input "94"
type input "10"
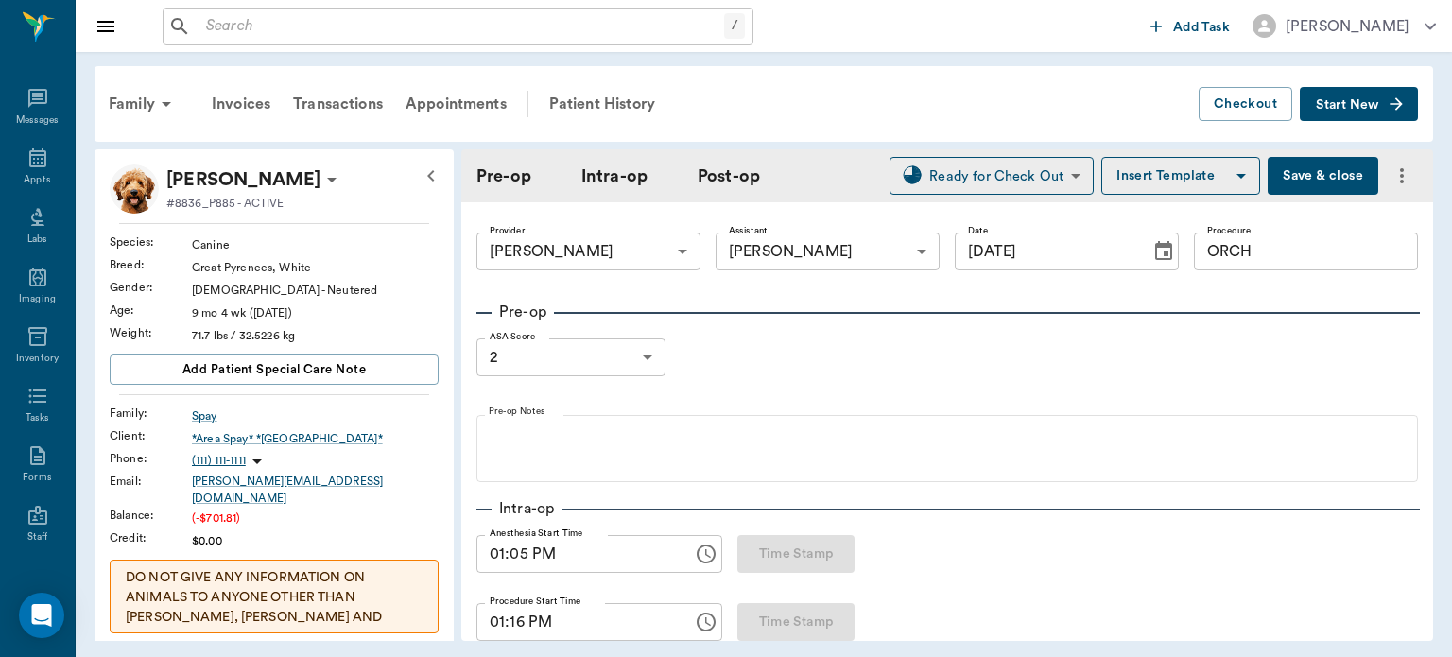
type input "82"
type input "97"
type input "93"
type input "10"
type input "82"
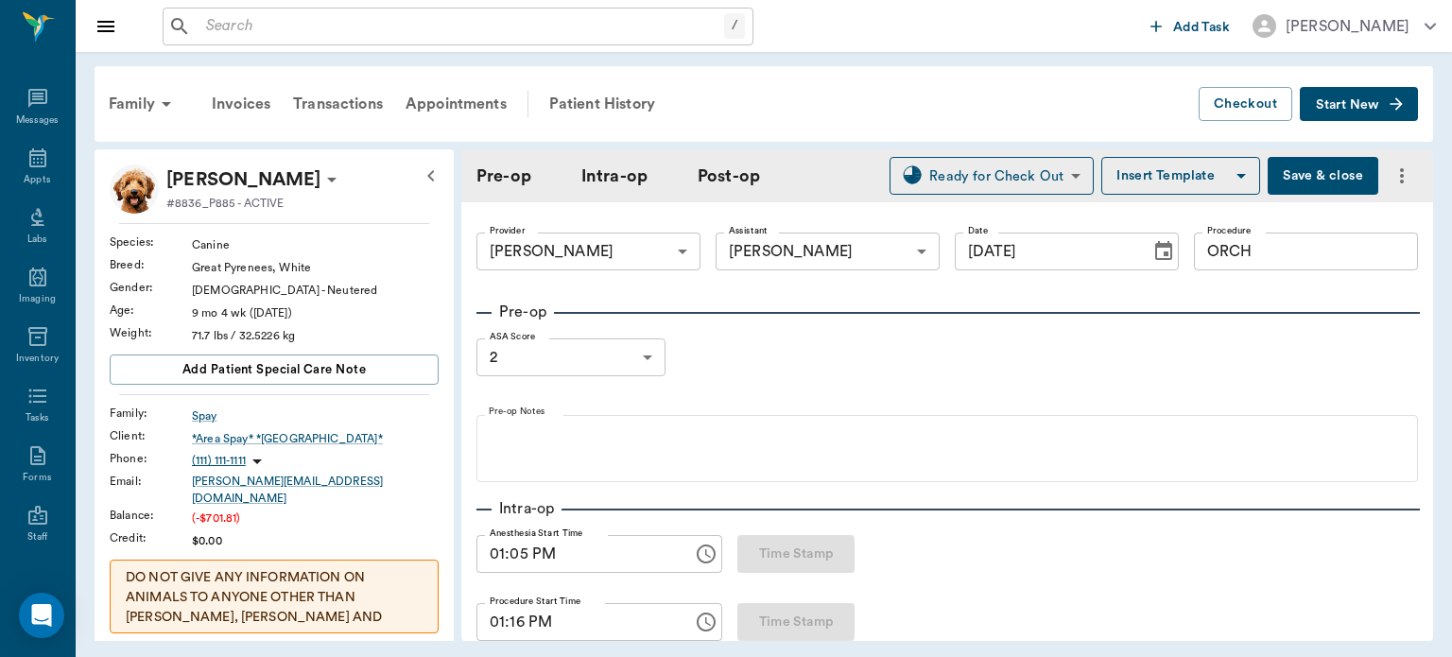
type input "97"
type input "93"
type input "10"
type input "92"
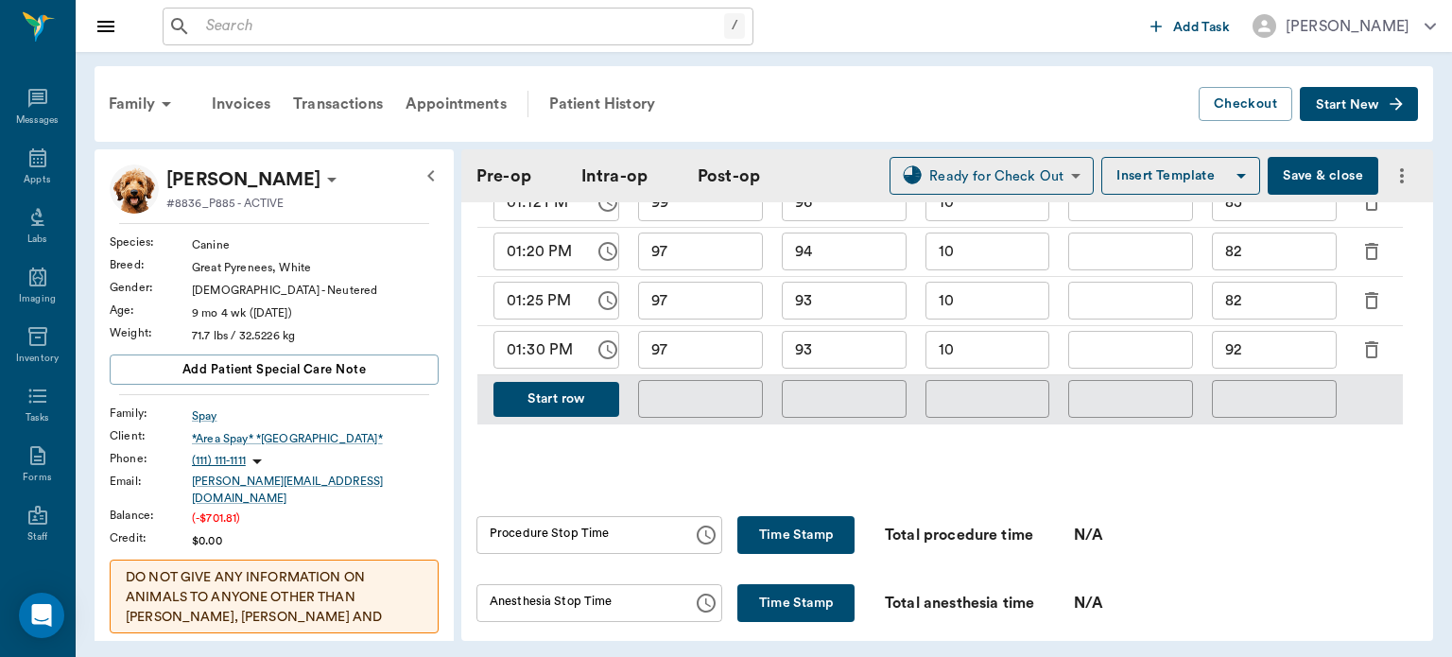
scroll to position [1031, 0]
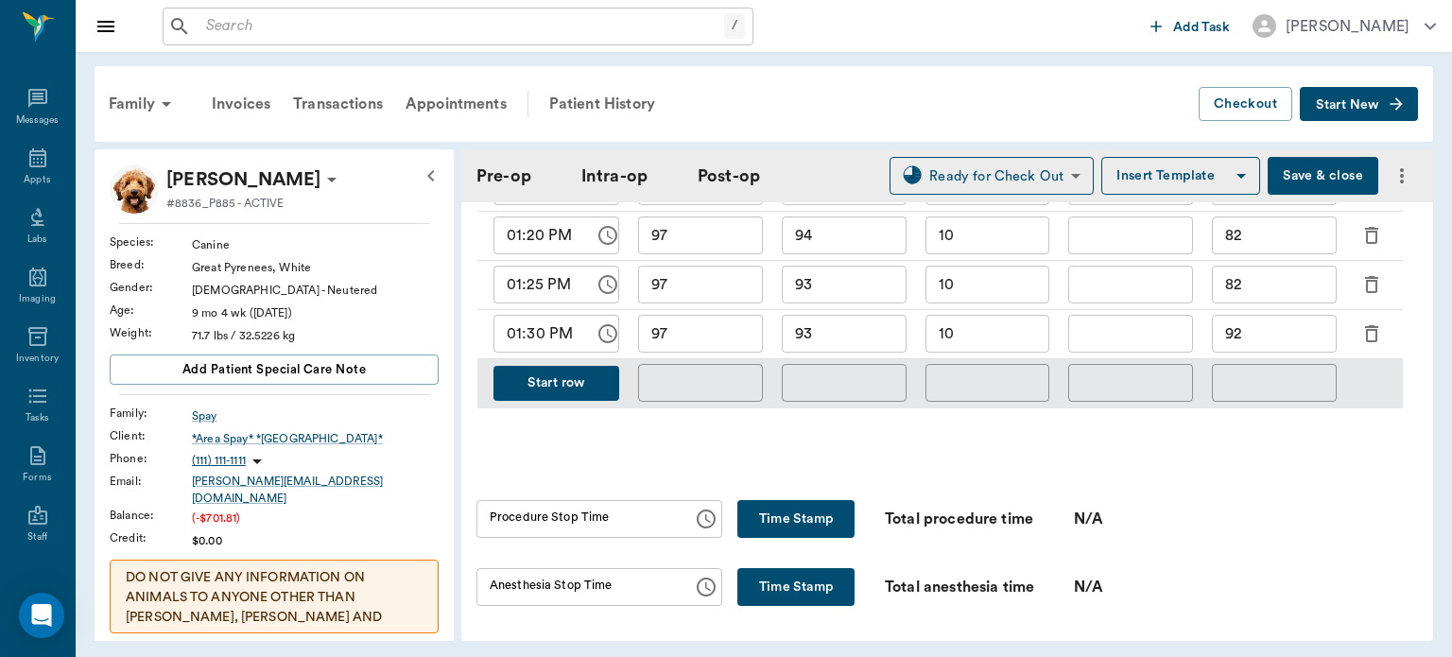
click at [30, 185] on div "Appts" at bounding box center [37, 180] width 26 height 14
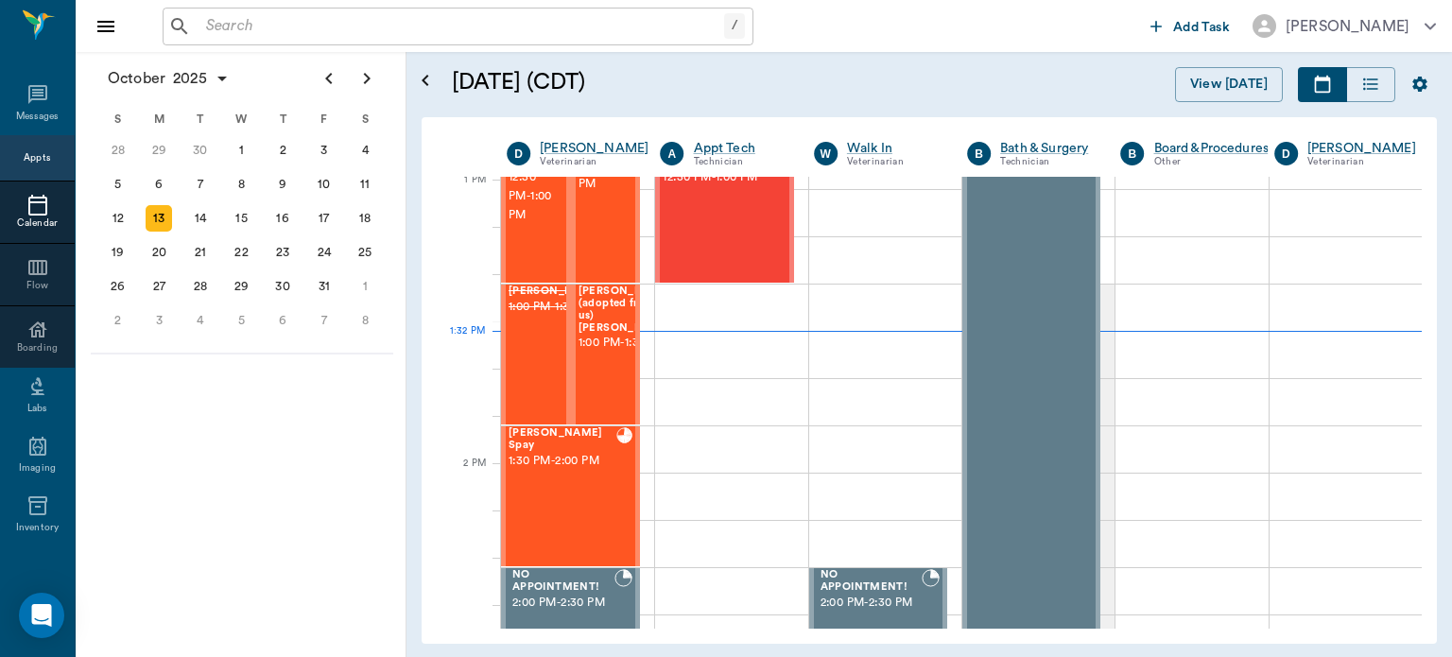
scroll to position [1278, 0]
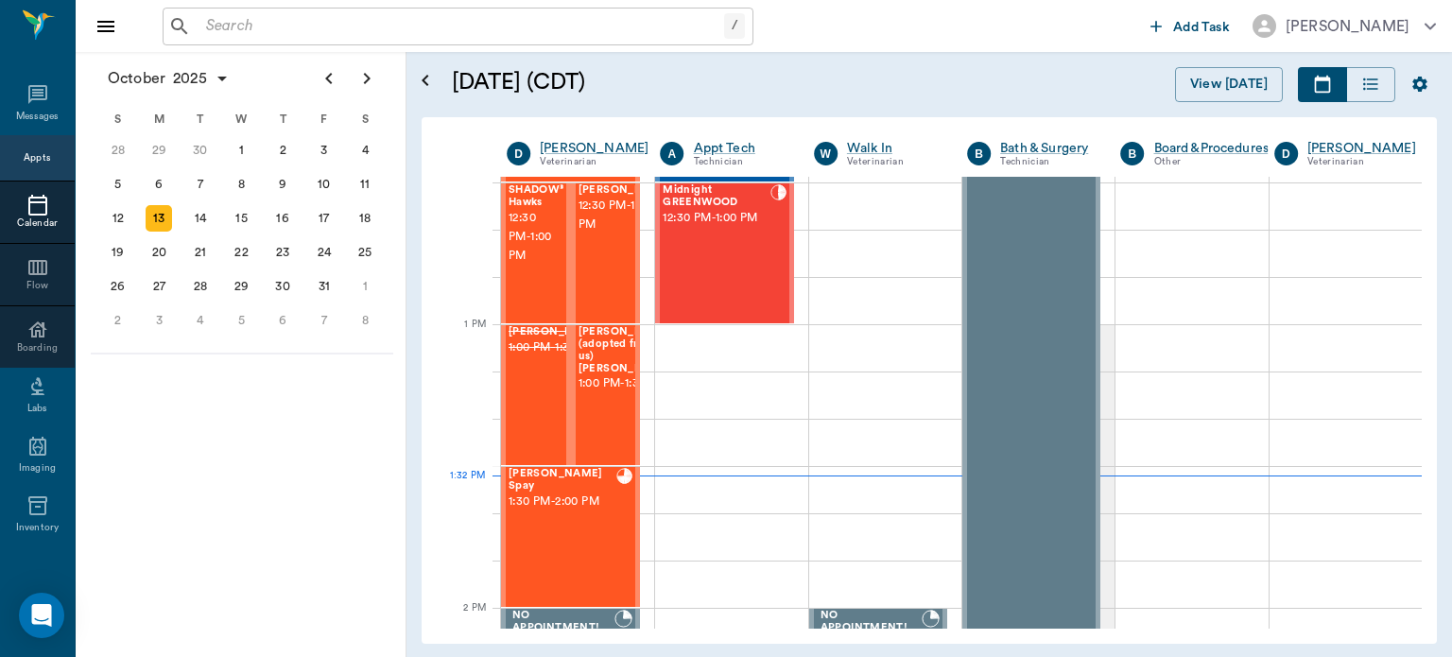
click at [606, 388] on span "1:00 PM - 1:30 PM" at bounding box center [626, 383] width 95 height 19
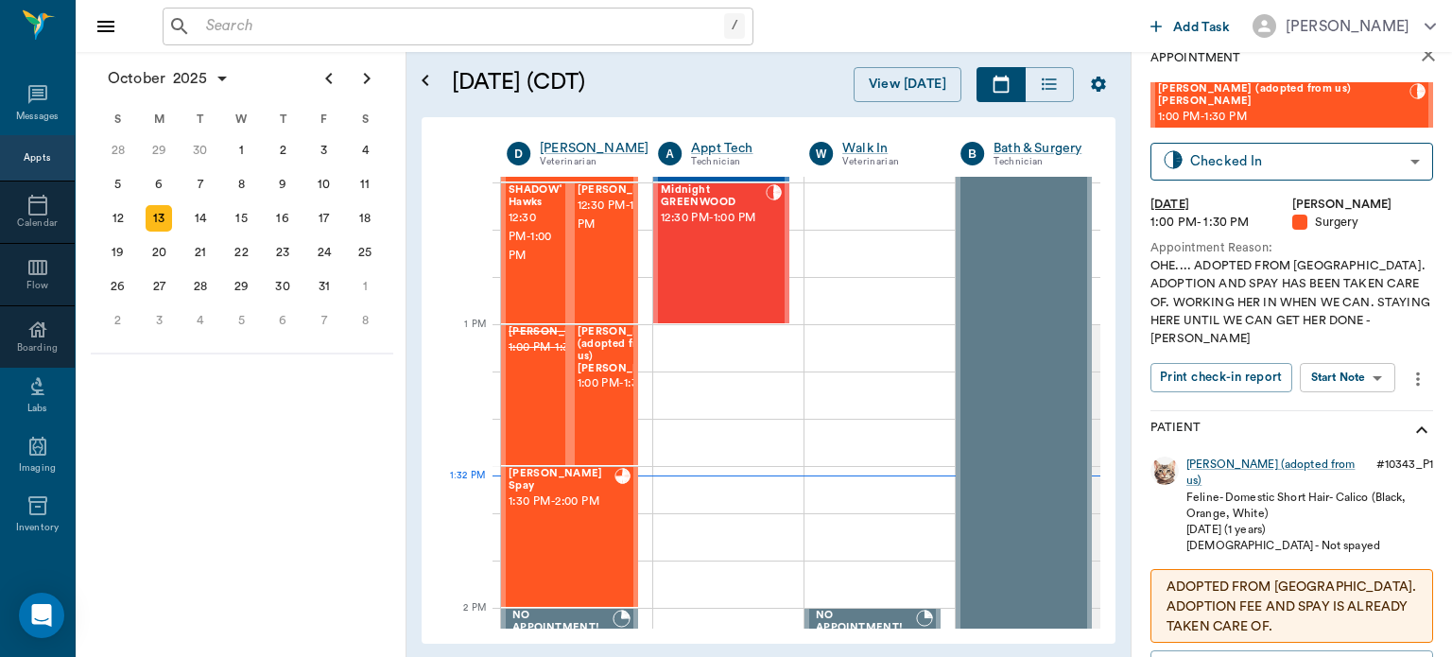
scroll to position [24, 0]
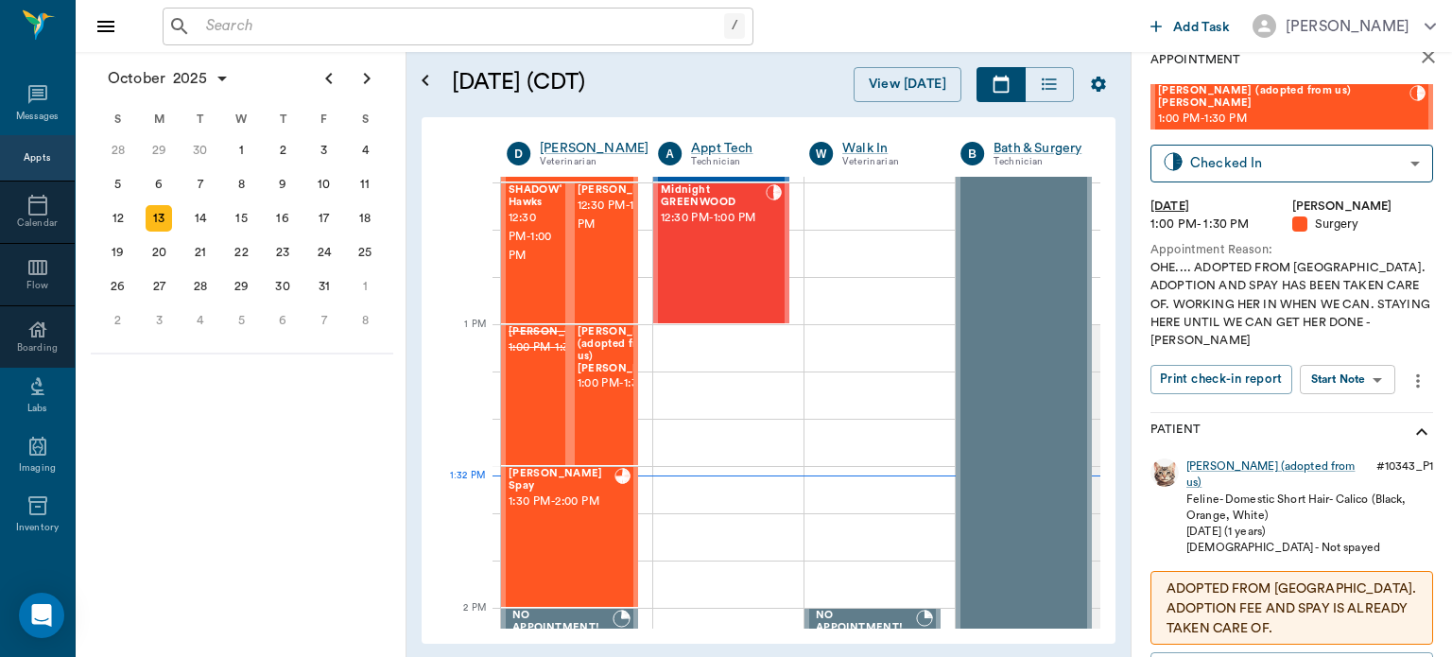
click at [1352, 345] on body "/ ​ Add Task Dr. Bert Ellsworth Nectar Messages Appts Calendar Flow Boarding La…" at bounding box center [726, 328] width 1452 height 657
click at [1346, 418] on button "View Surgery" at bounding box center [1333, 419] width 78 height 22
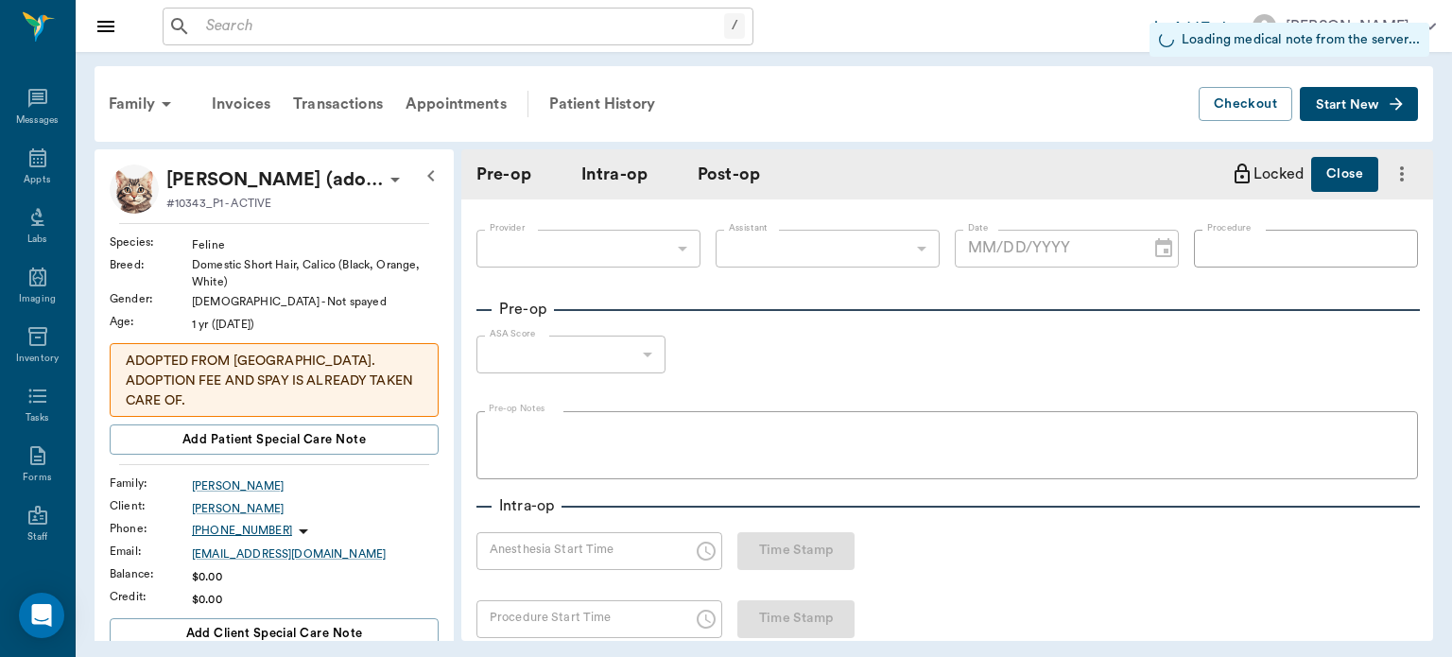
type input "63ec2f075fda476ae8351a4d"
type input "682b670d8bdc6f7f8feef3db"
type input "OHE"
type input "2"
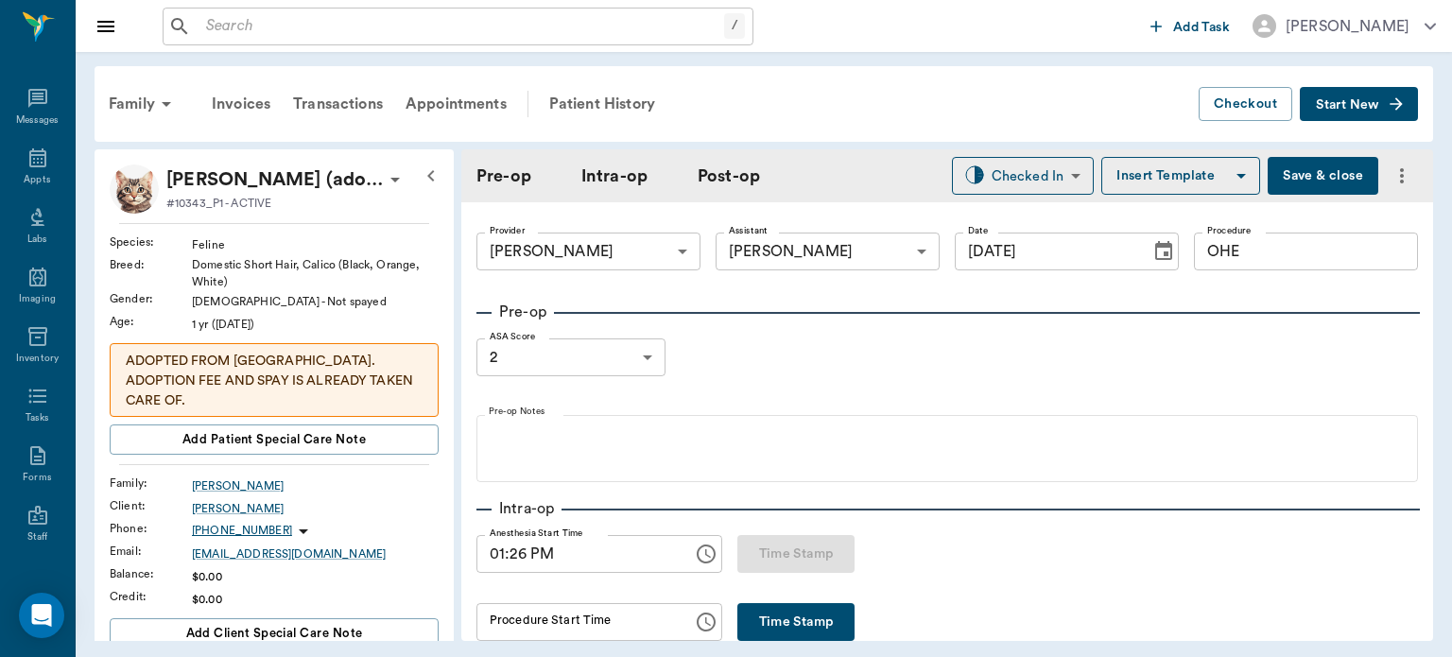
type input "[DATE]"
type input "01:26 PM"
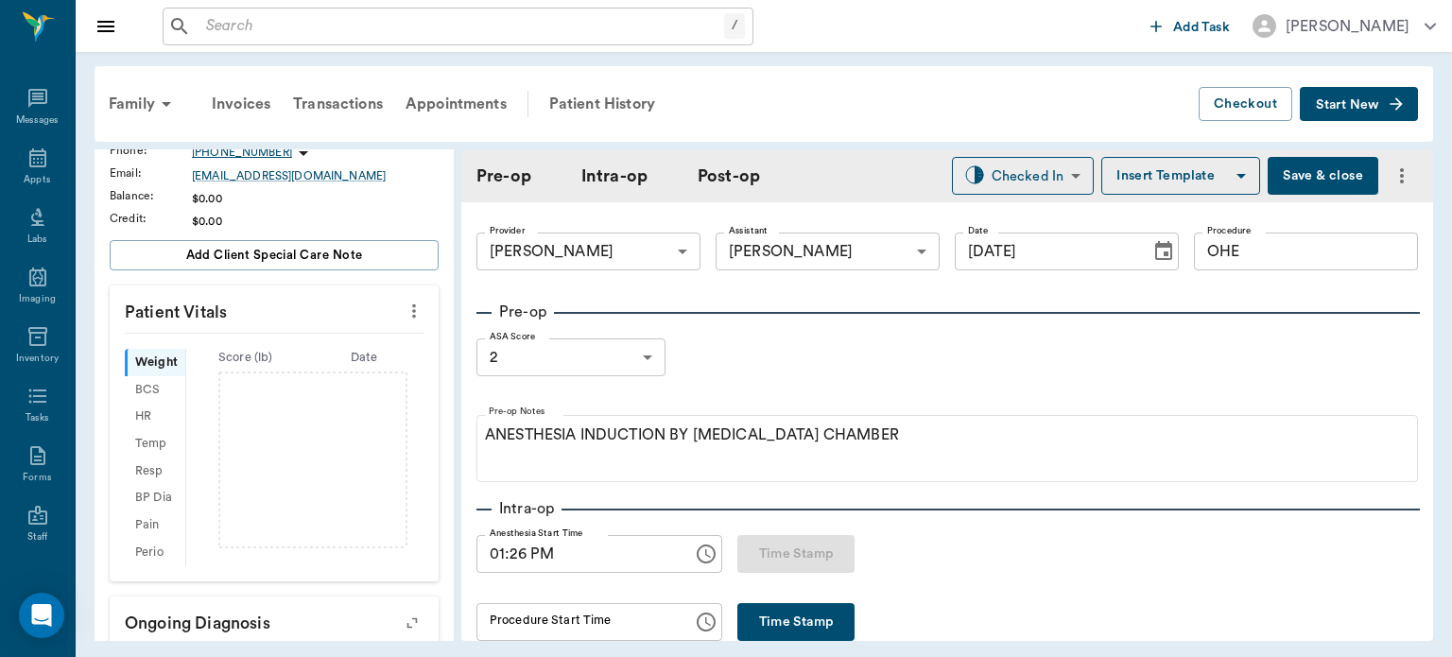
scroll to position [462, 0]
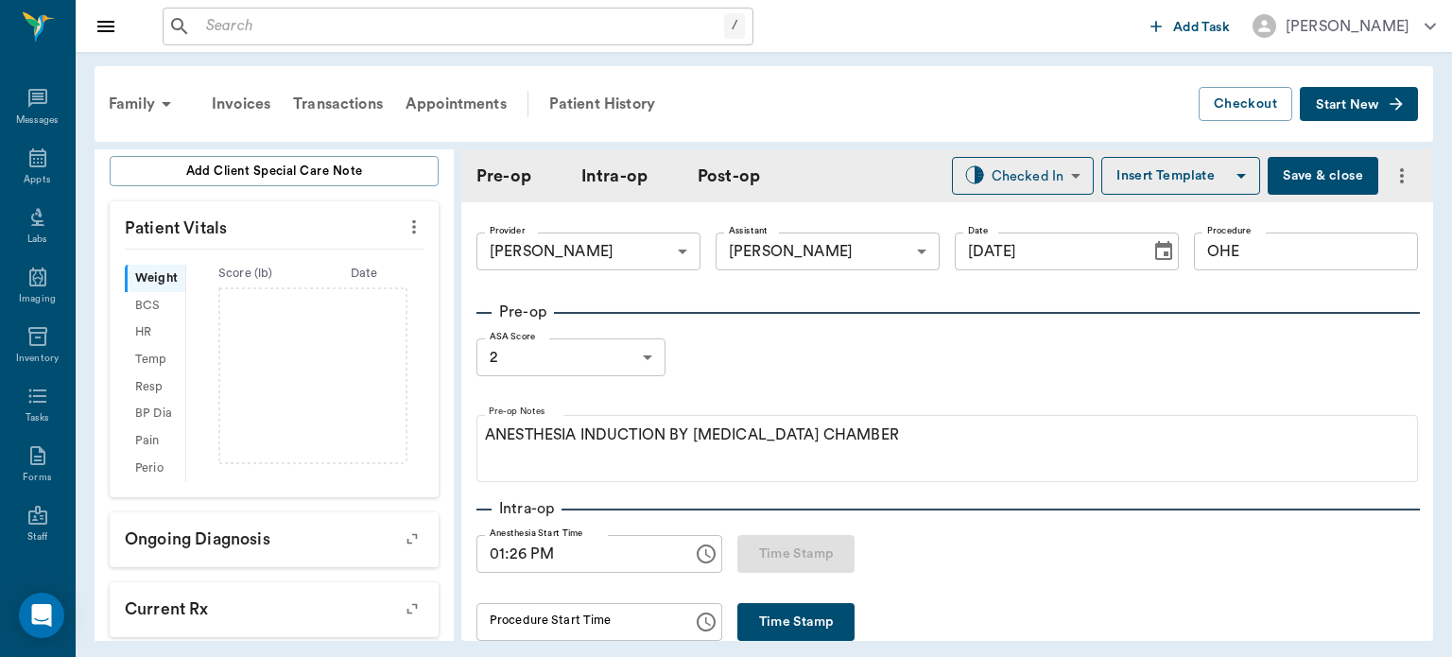
click at [412, 220] on icon "more" at bounding box center [414, 227] width 4 height 14
click at [326, 242] on span "Enter Vitals" at bounding box center [320, 241] width 159 height 20
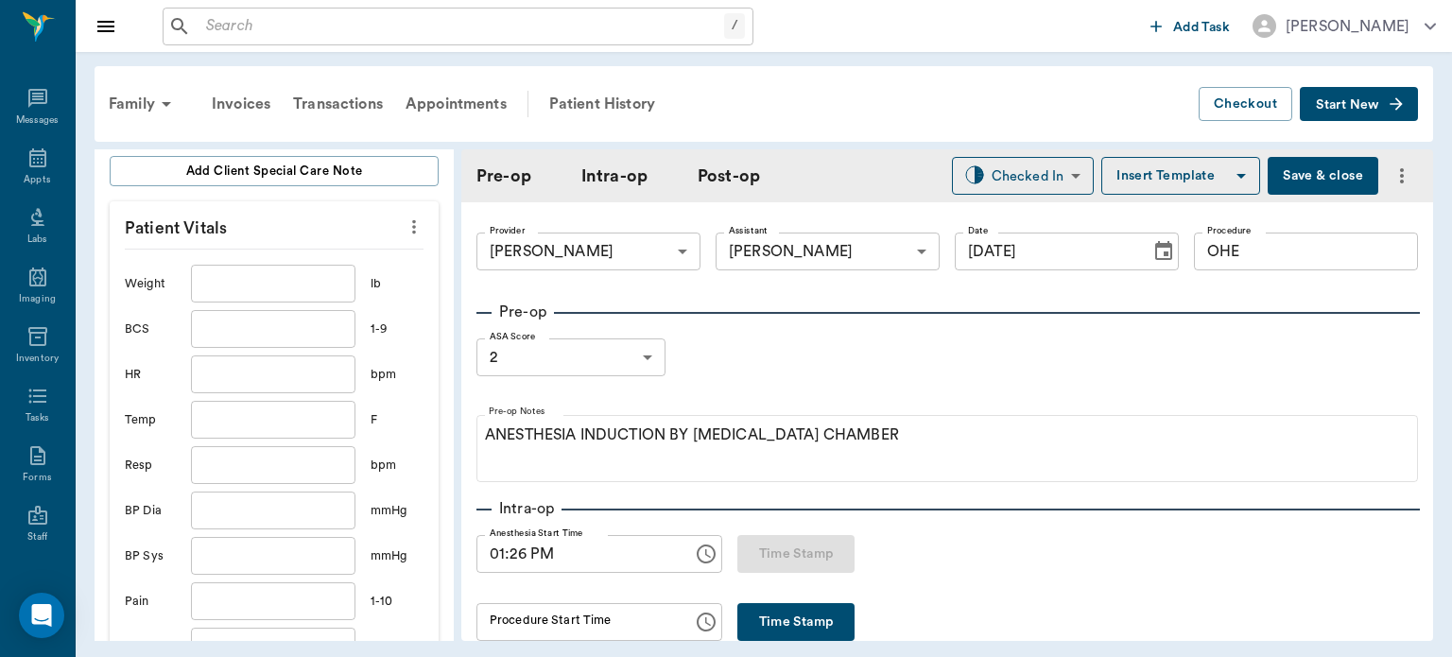
click at [287, 271] on input "text" at bounding box center [273, 284] width 165 height 38
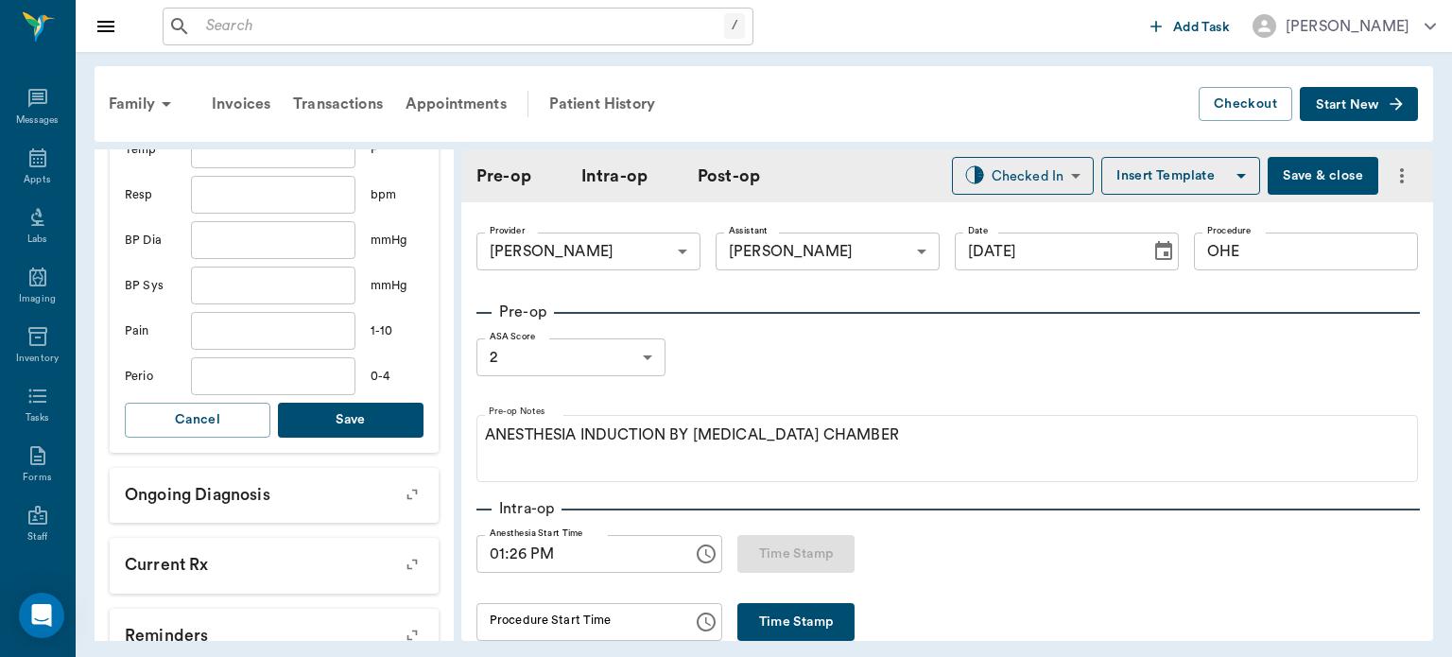
scroll to position [754, 0]
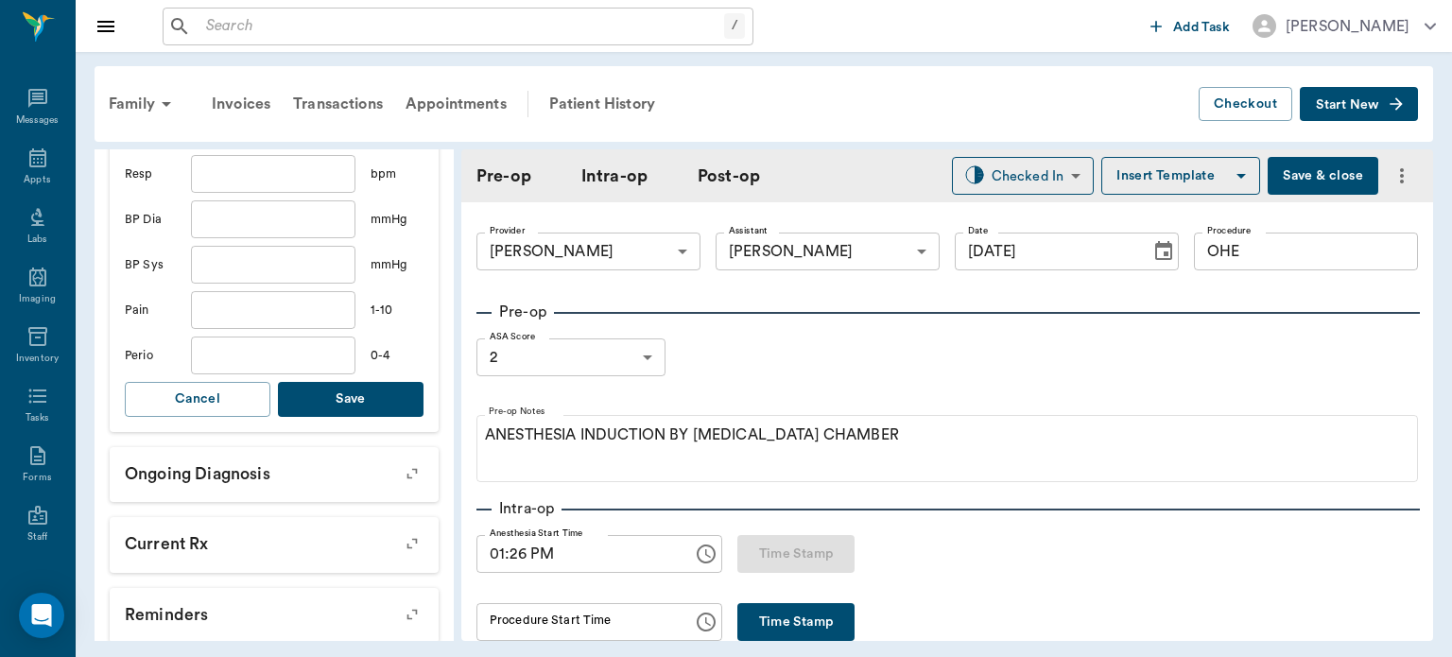
click at [361, 382] on button "Save" at bounding box center [351, 399] width 146 height 35
type input "8"
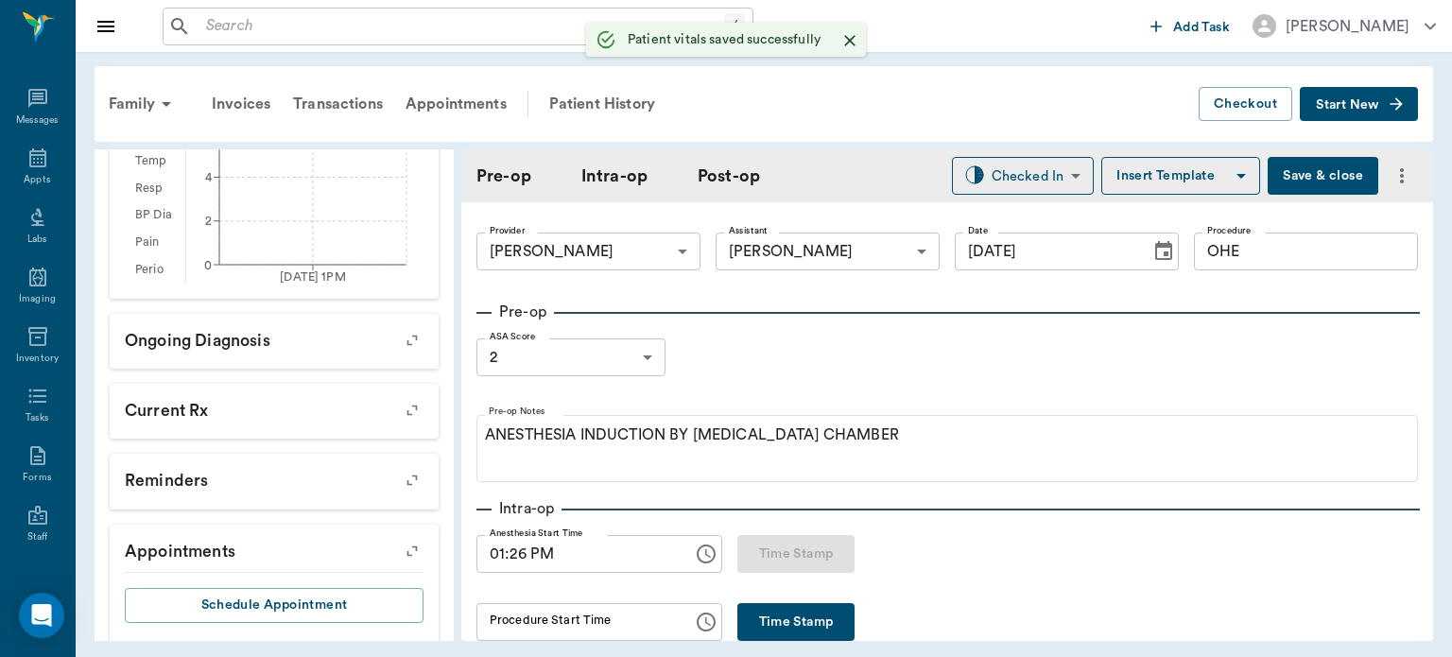
scroll to position [684, 0]
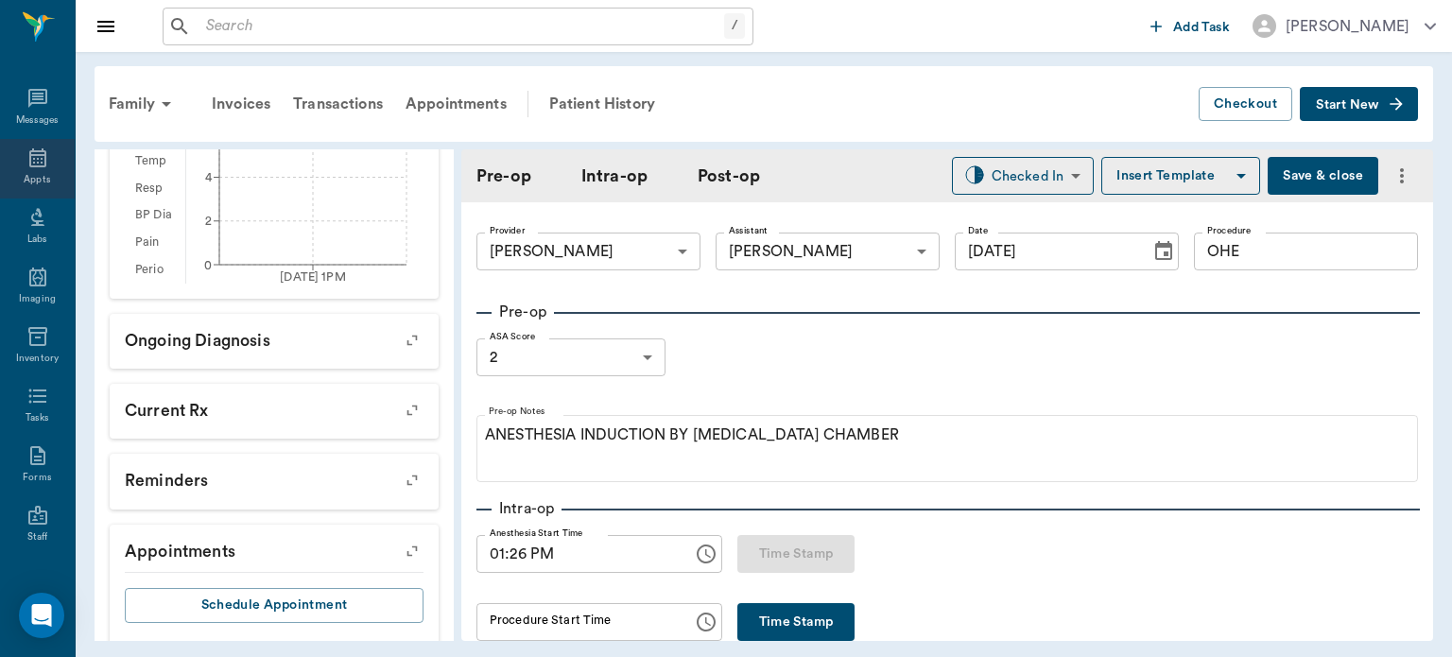
click at [27, 160] on icon at bounding box center [37, 158] width 23 height 23
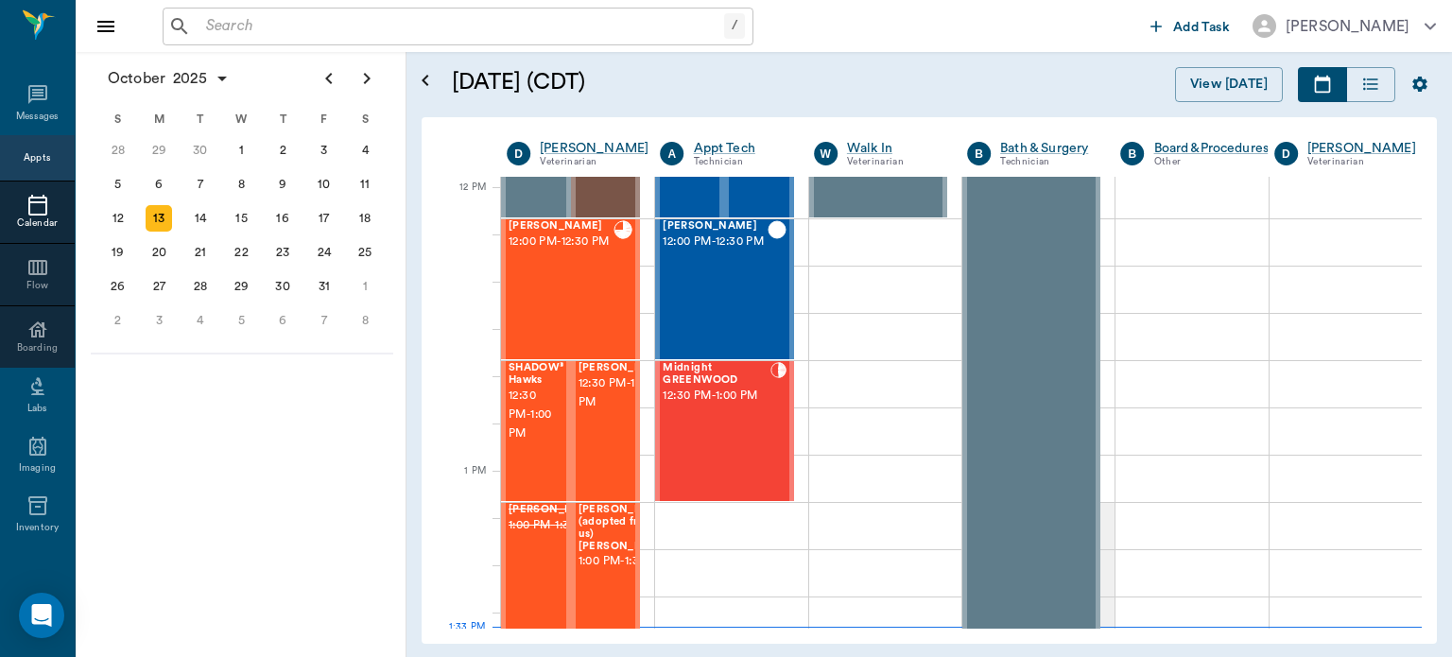
scroll to position [1085, 0]
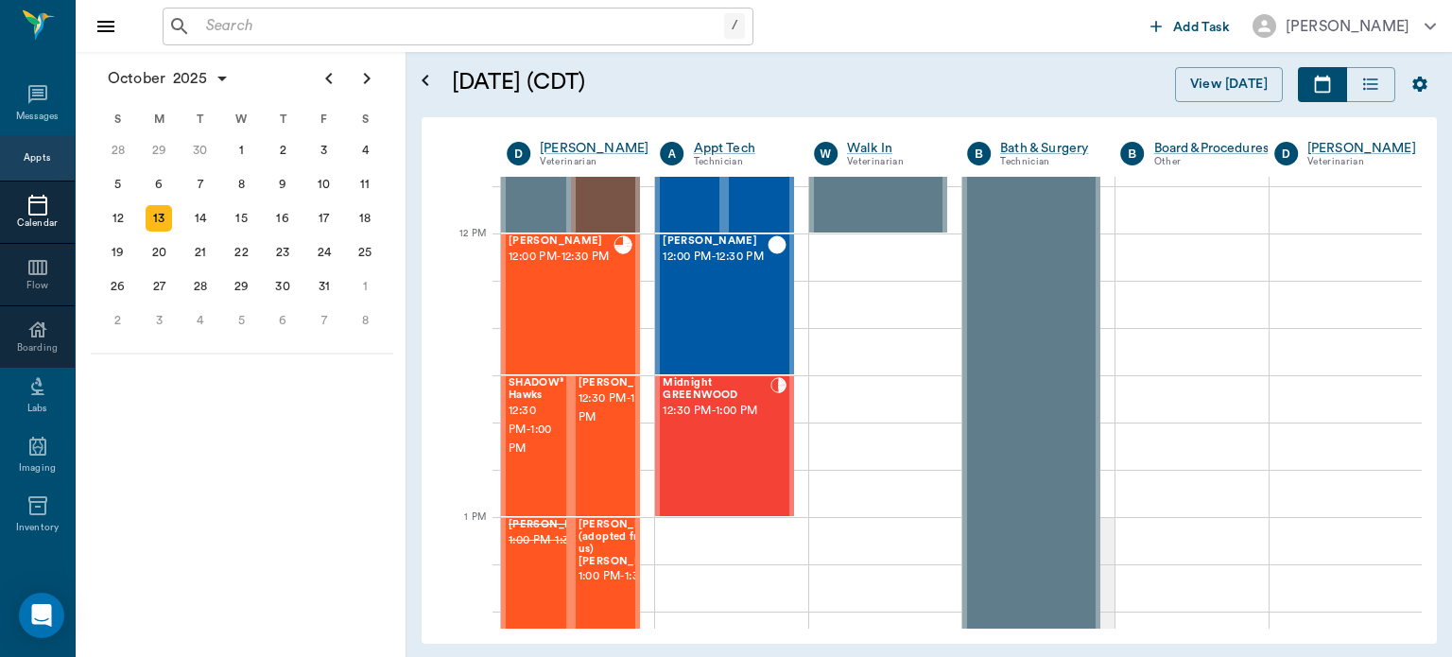
click at [598, 316] on div "Rufus Spay 12:00 PM - 12:30 PM" at bounding box center [561, 304] width 105 height 138
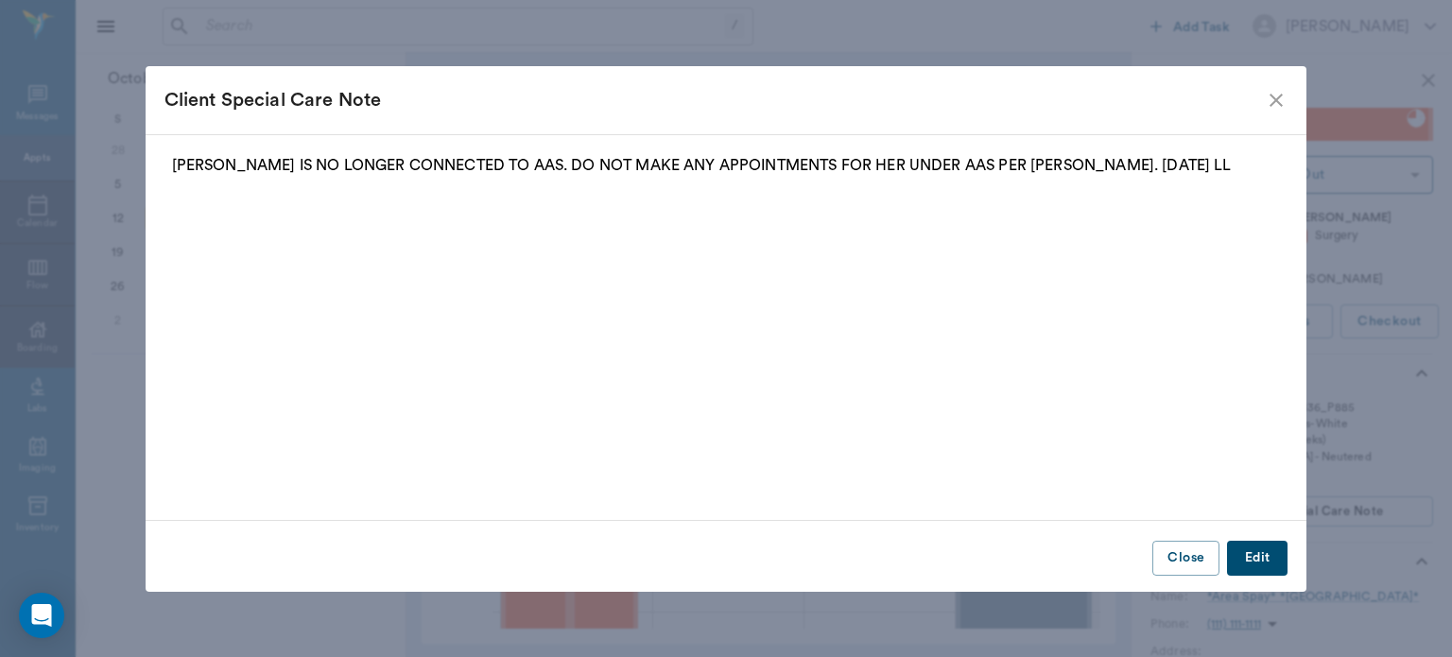
click at [1275, 98] on icon "close" at bounding box center [1276, 100] width 13 height 13
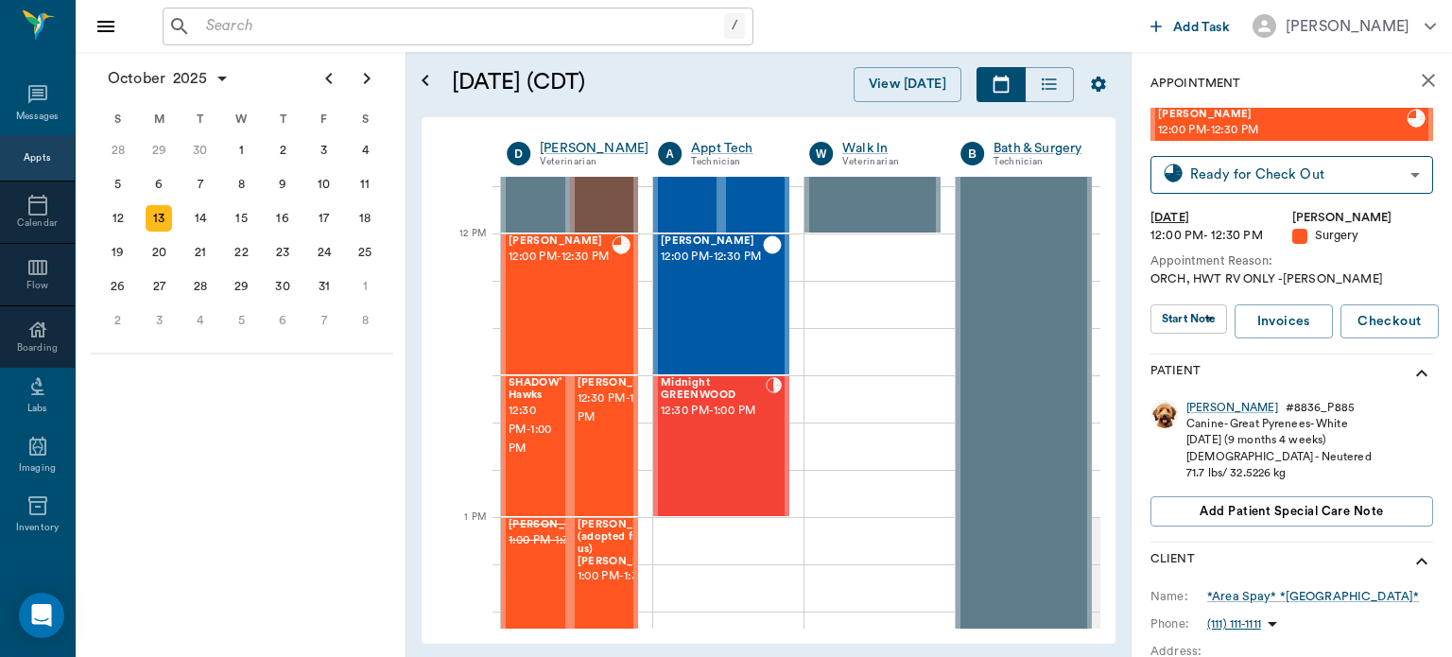
click at [1206, 321] on body "/ ​ Add Task Dr. Bert Ellsworth Nectar Messages Appts Calendar Flow Boarding La…" at bounding box center [726, 328] width 1452 height 657
click at [1203, 361] on button "View Surgery" at bounding box center [1178, 358] width 78 height 22
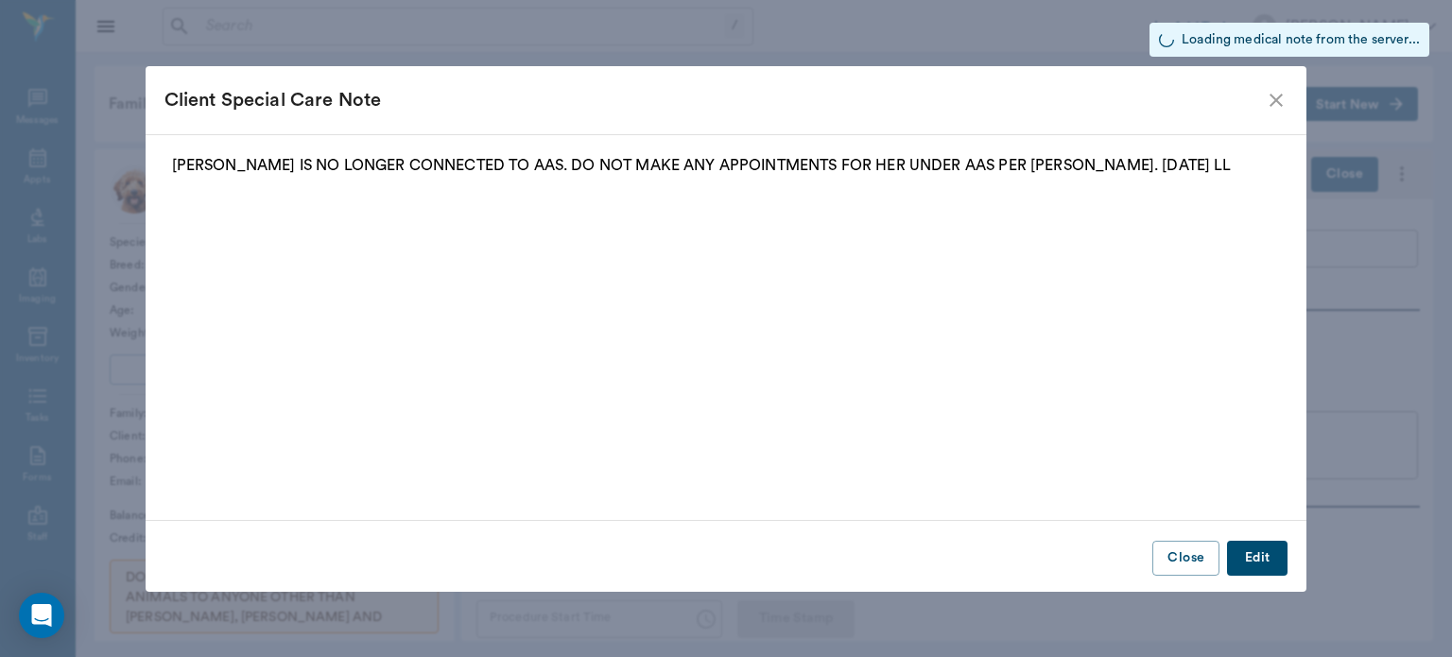
type input "63ec2f075fda476ae8351a4d"
type input "682b670d8bdc6f7f8feef3db"
type input "ORCH"
type input "2"
type input "[DATE]"
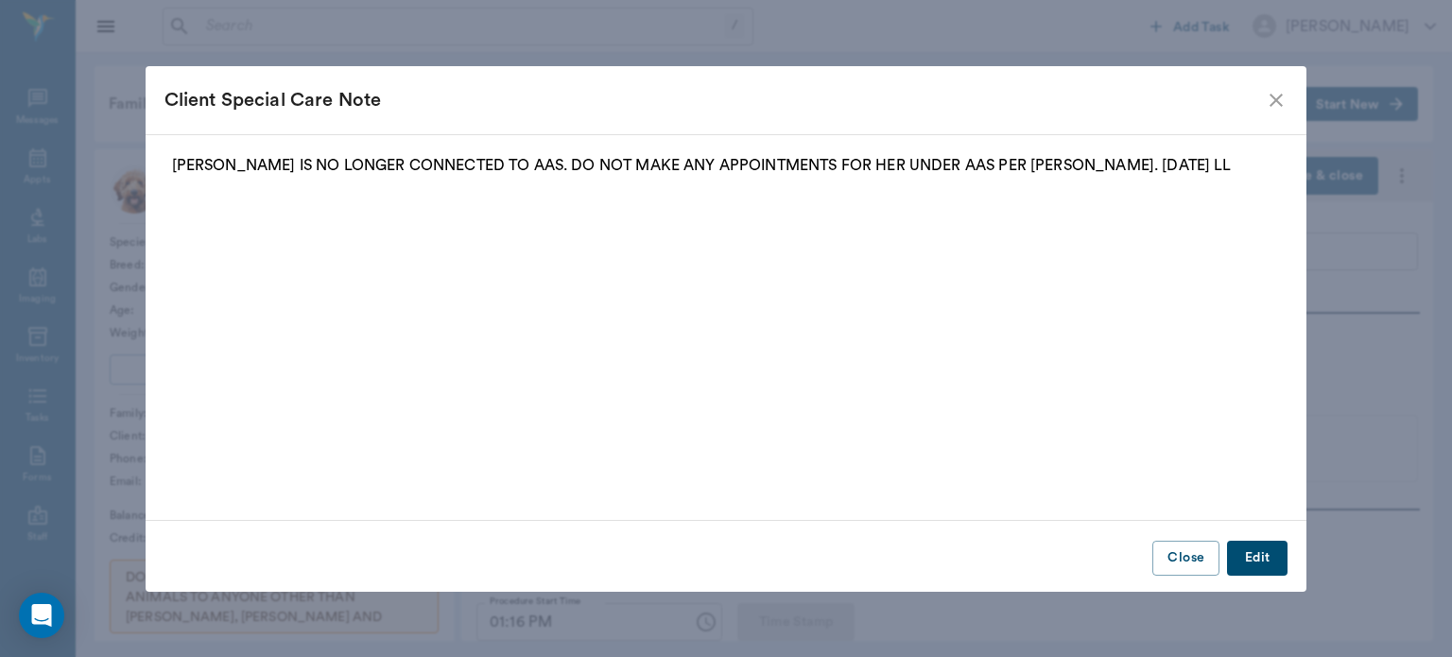
type input "01:05 PM"
type input "01:16 PM"
type input "99"
type input "96"
type input "10"
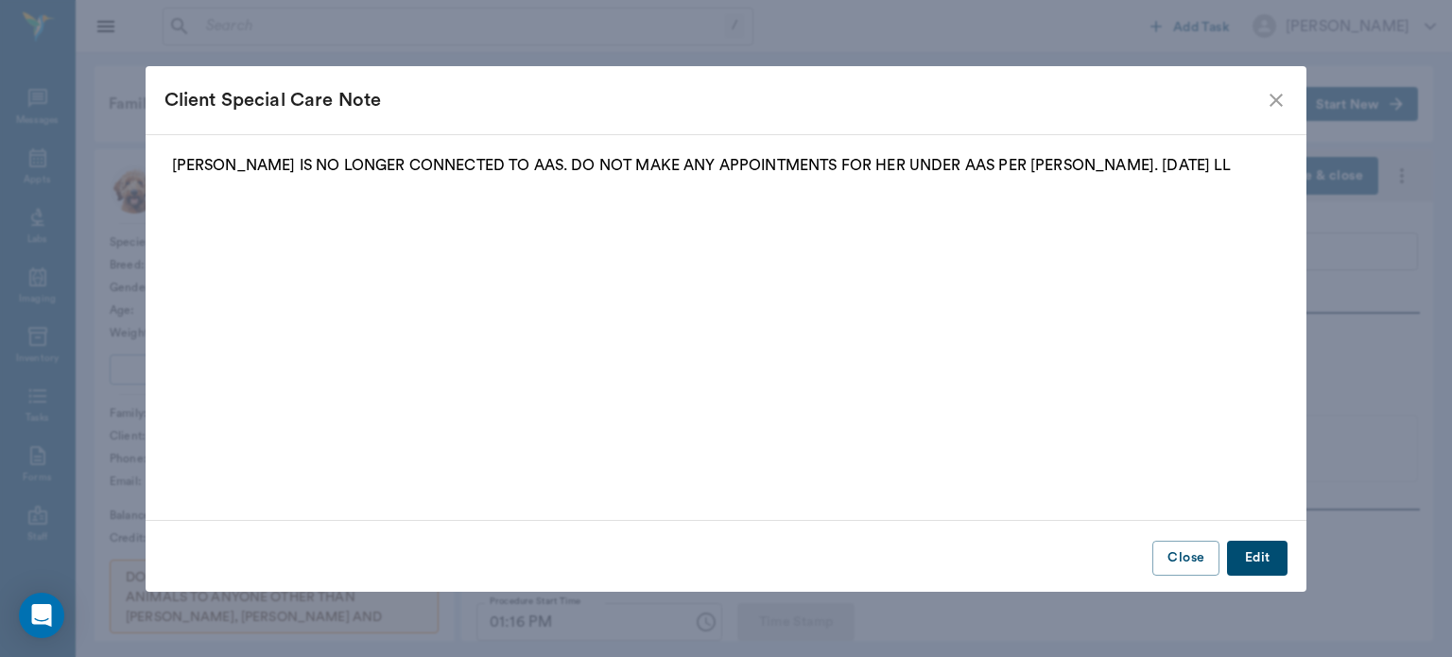
type input "85"
type input "97"
type input "94"
type input "10"
type input "82"
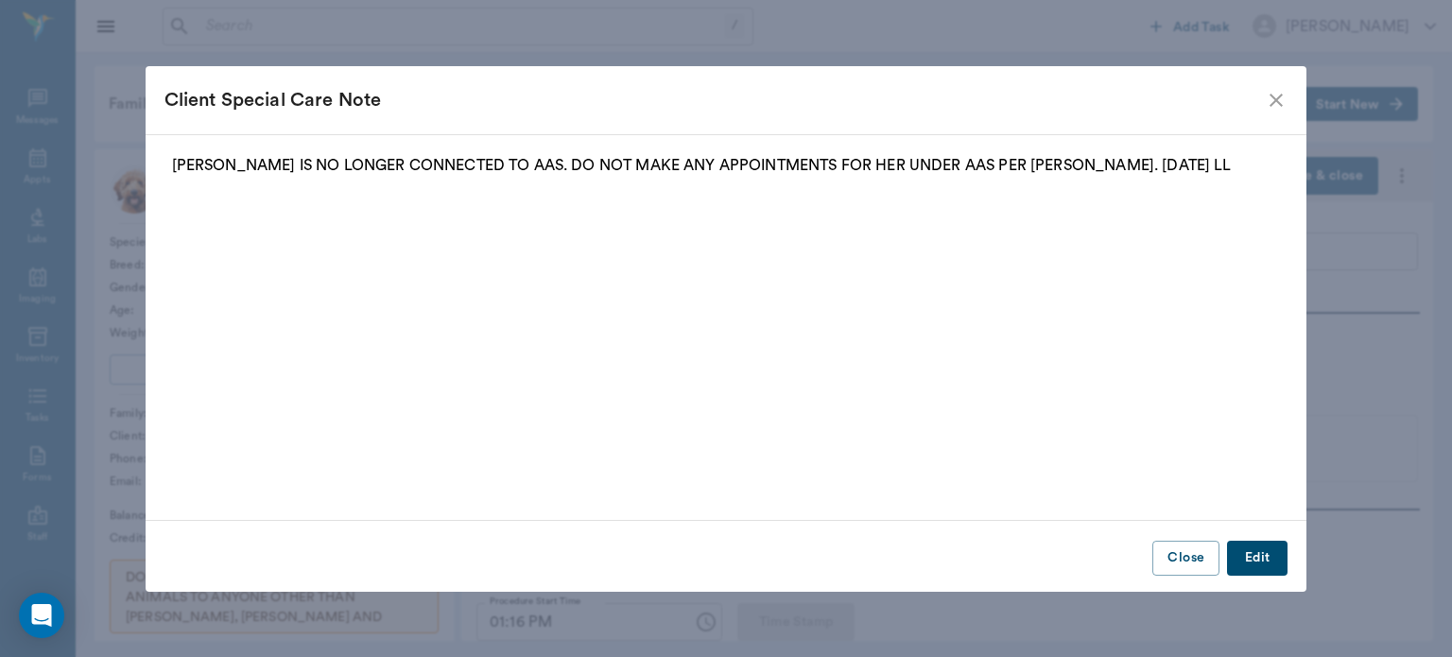
type input "97"
type input "93"
type input "10"
type input "82"
type input "97"
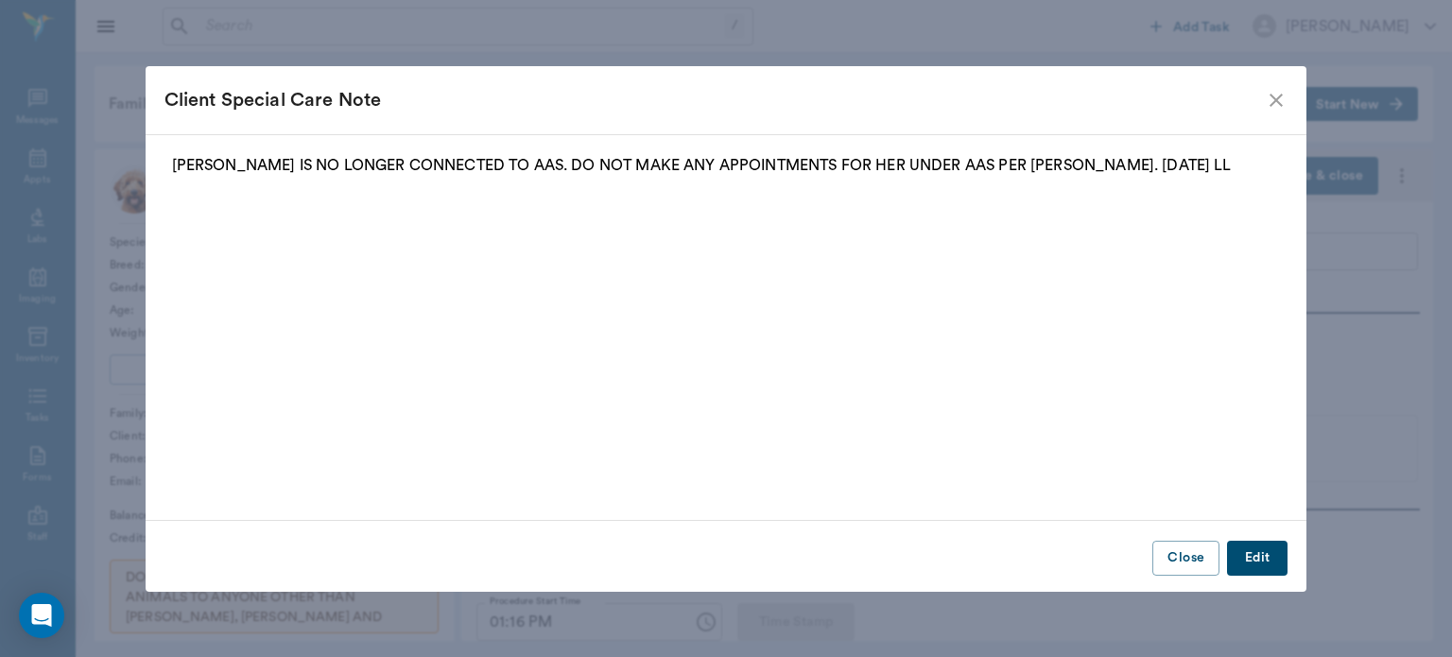
type input "93"
type input "10"
type input "92"
click at [1272, 102] on icon "close" at bounding box center [1276, 100] width 23 height 23
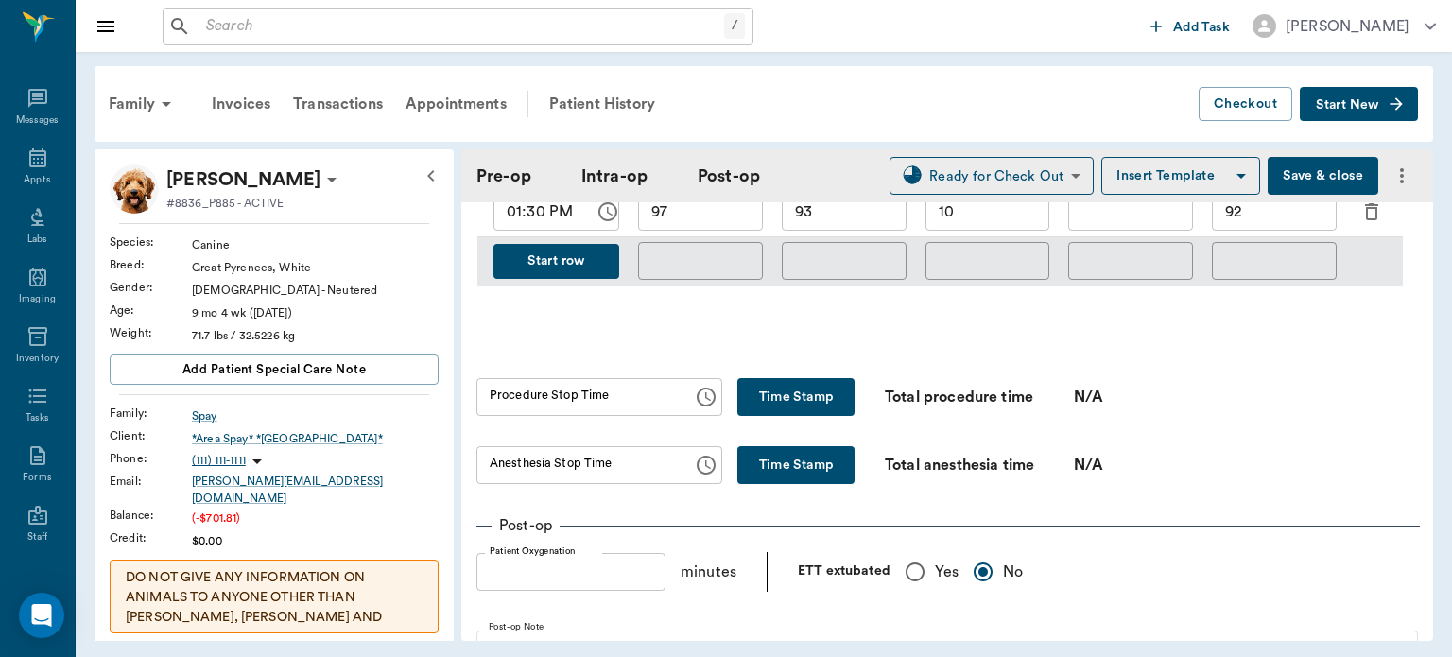
scroll to position [1157, 0]
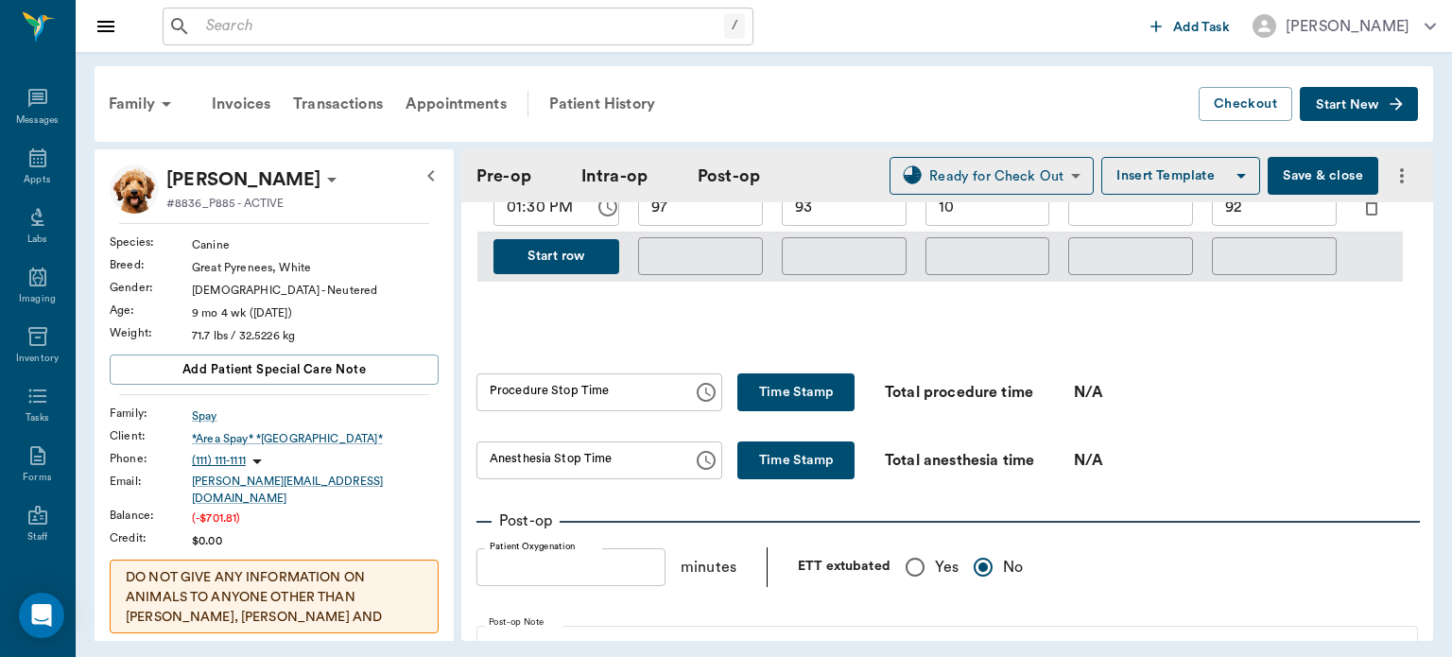
click at [802, 374] on button "Time Stamp" at bounding box center [796, 392] width 117 height 38
type input "01:36 PM"
click at [783, 465] on button "Time Stamp" at bounding box center [796, 461] width 117 height 38
type input "01:36 PM"
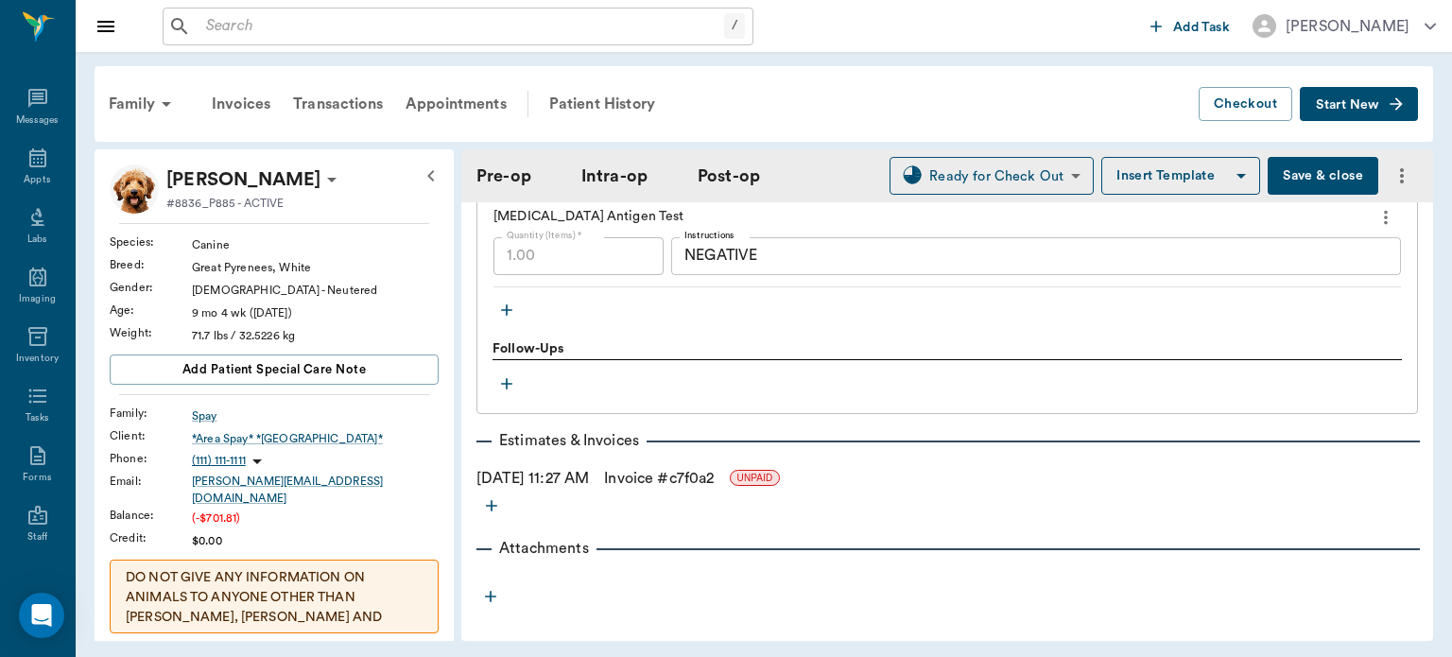
scroll to position [2481, 0]
click at [1331, 182] on button "Save & close" at bounding box center [1323, 176] width 111 height 38
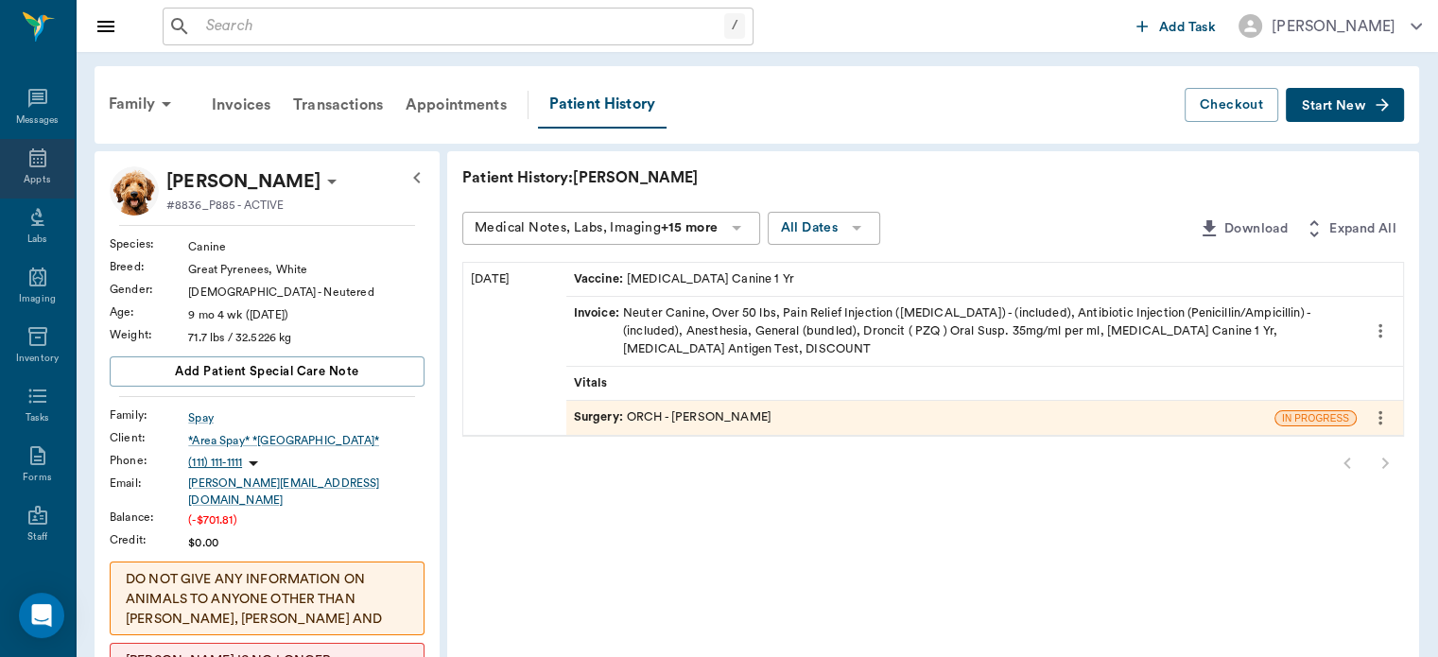
click at [34, 176] on div "Appts" at bounding box center [37, 180] width 26 height 14
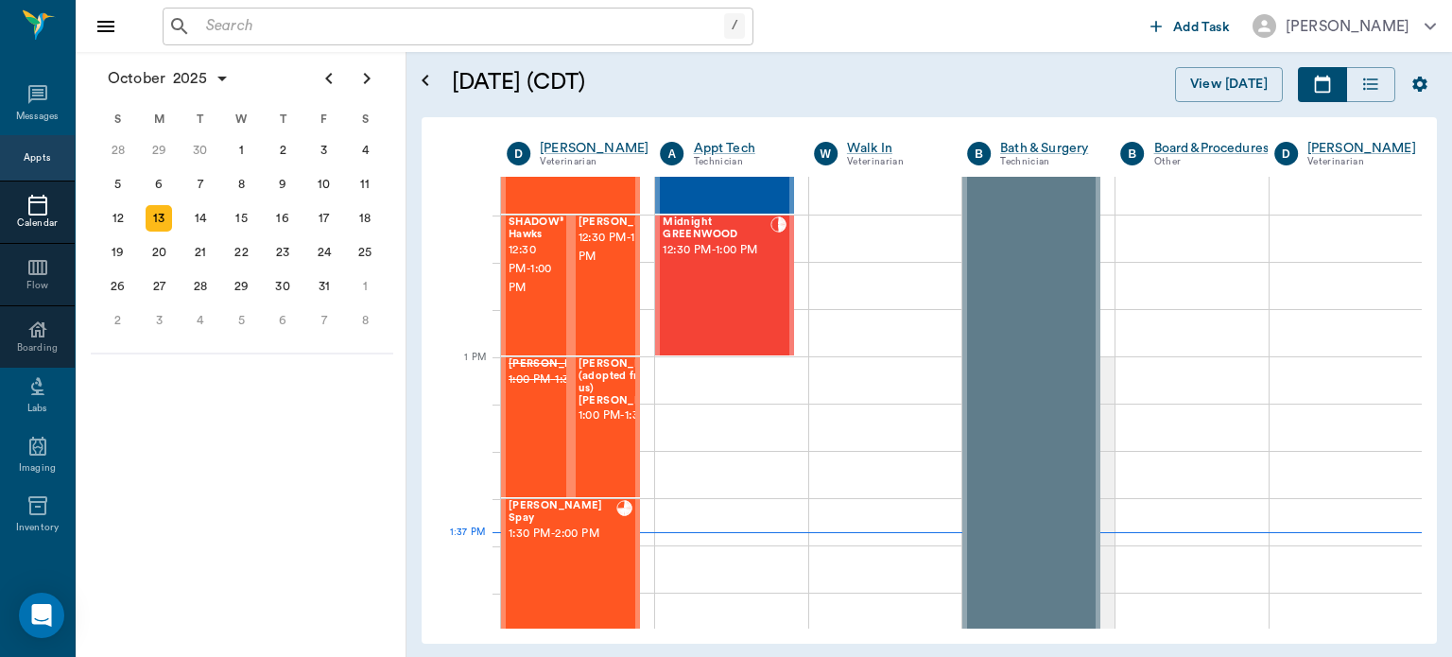
scroll to position [1245, 0]
click at [601, 424] on span "1:00 PM - 1:30 PM" at bounding box center [626, 417] width 95 height 19
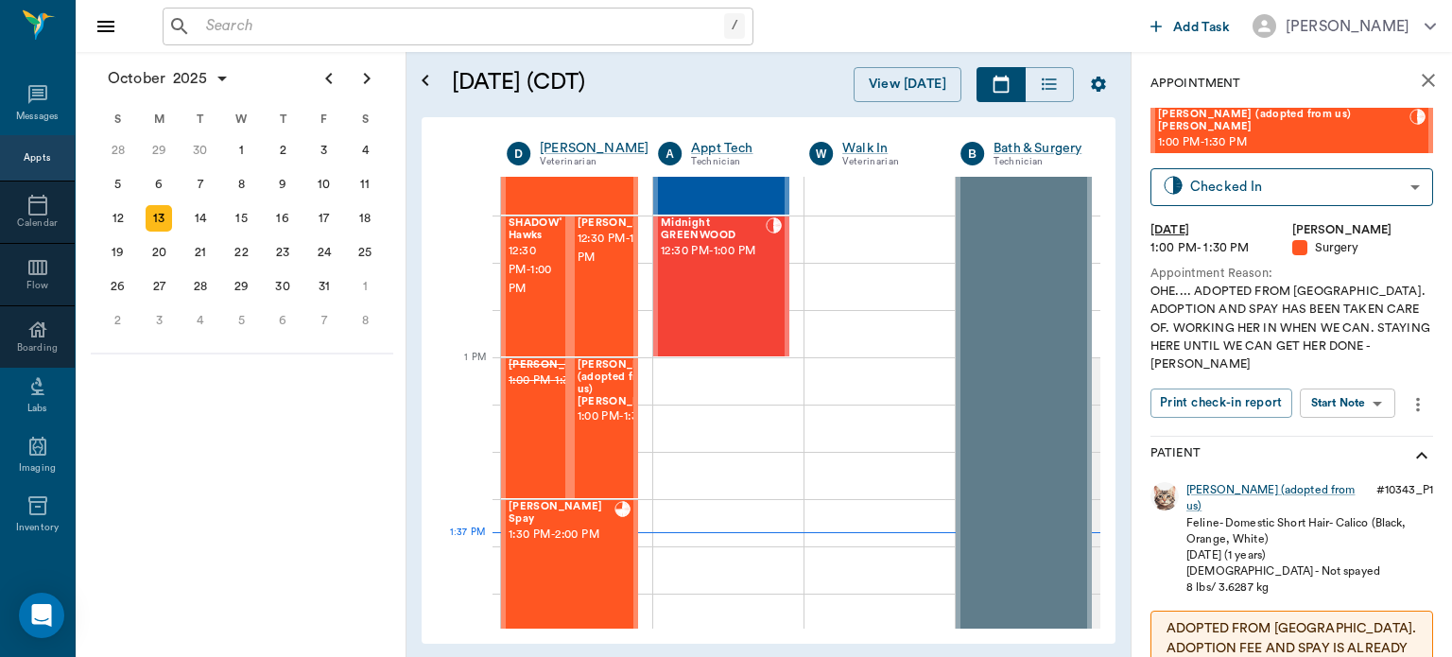
click at [1349, 369] on body "/ ​ Add Task Dr. Bert Ellsworth Nectar Messages Appts Calendar Flow Boarding La…" at bounding box center [726, 328] width 1452 height 657
click at [1362, 442] on button "View Surgery" at bounding box center [1333, 442] width 78 height 22
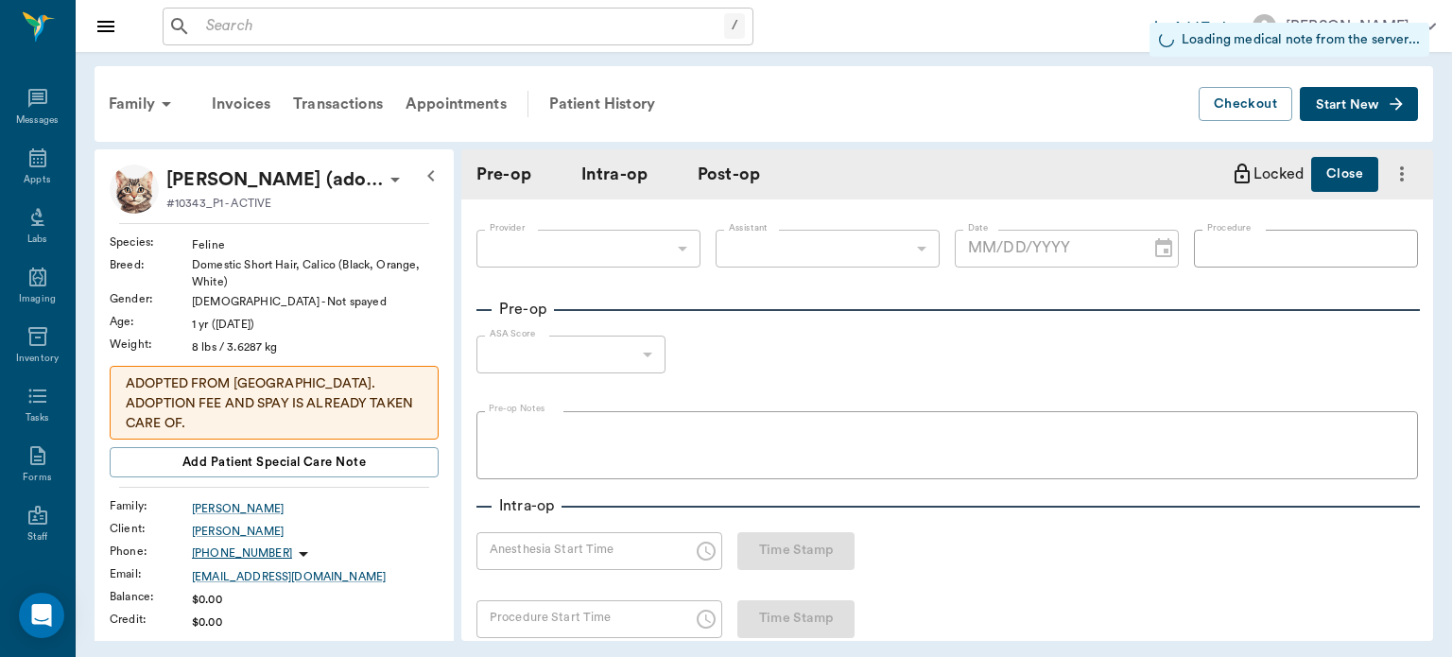
type input "63ec2f075fda476ae8351a4d"
type input "682b670d8bdc6f7f8feef3db"
type input "OHE"
type input "2"
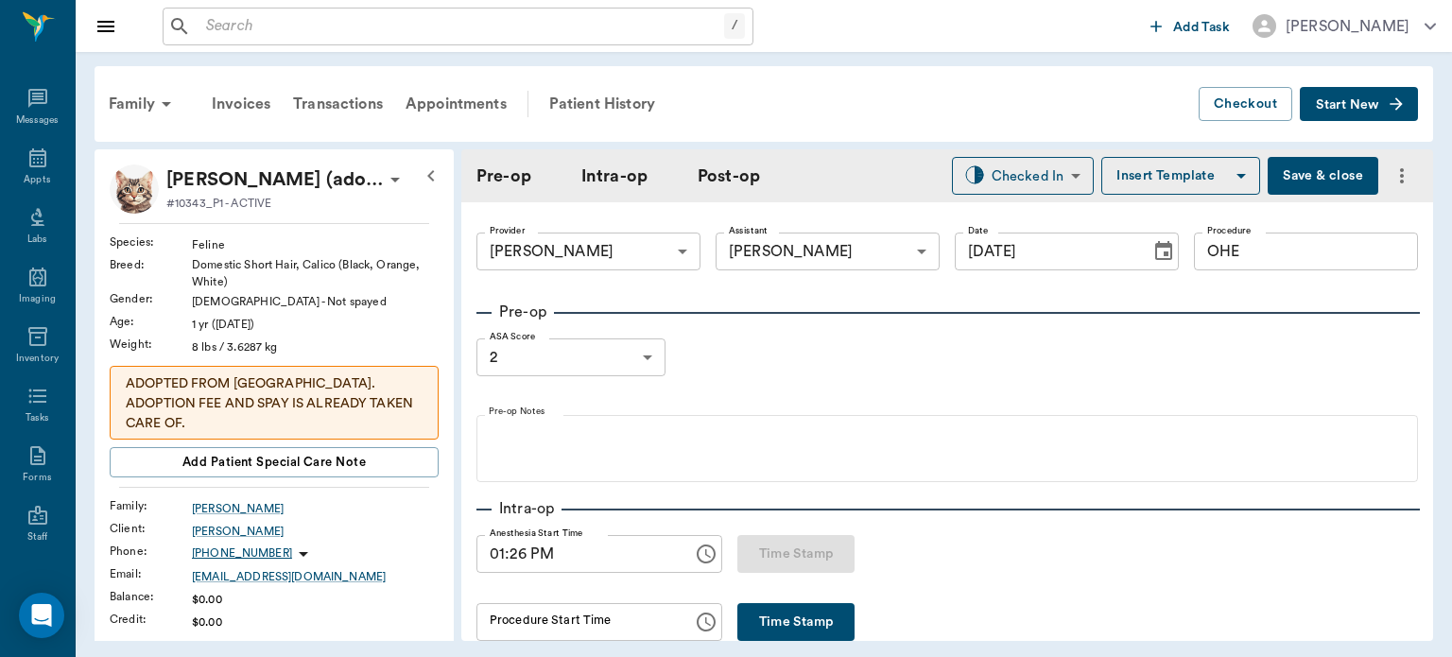
type input "[DATE]"
type input "01:26 PM"
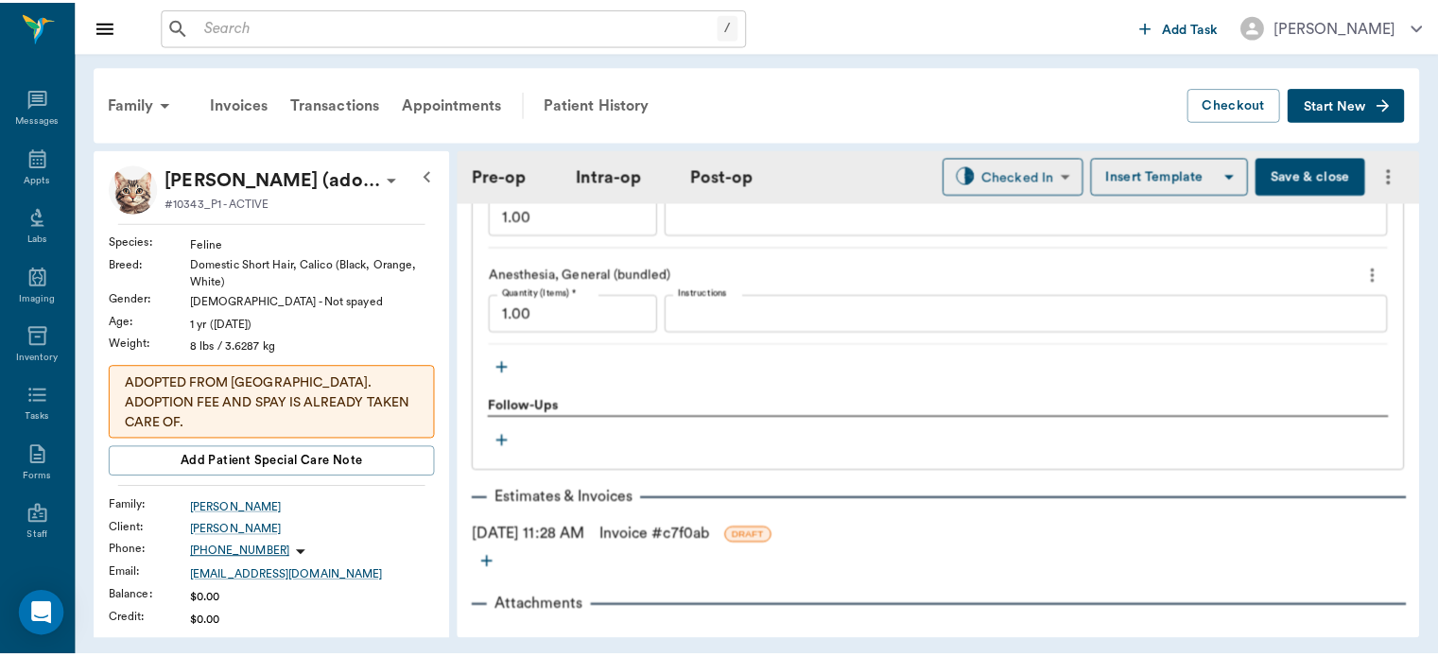
scroll to position [2059, 0]
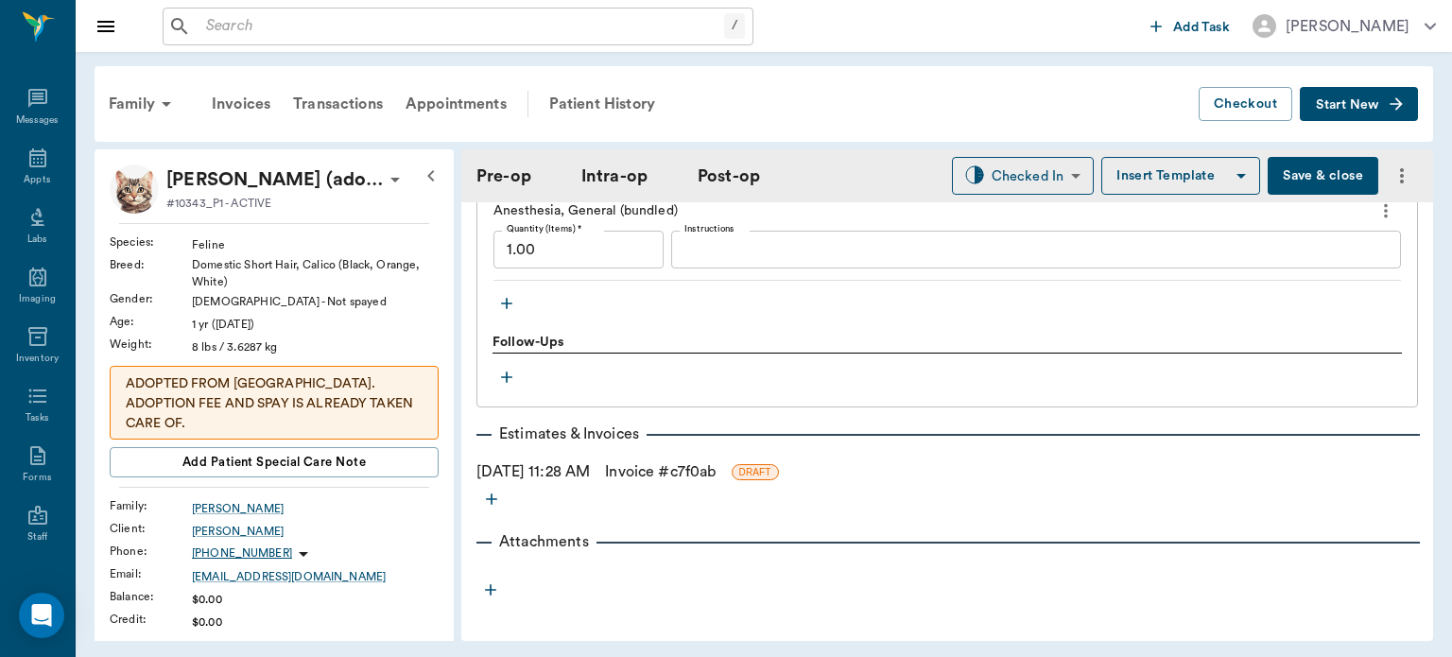
click at [668, 483] on link "Invoice # c7f0ab" at bounding box center [660, 471] width 111 height 23
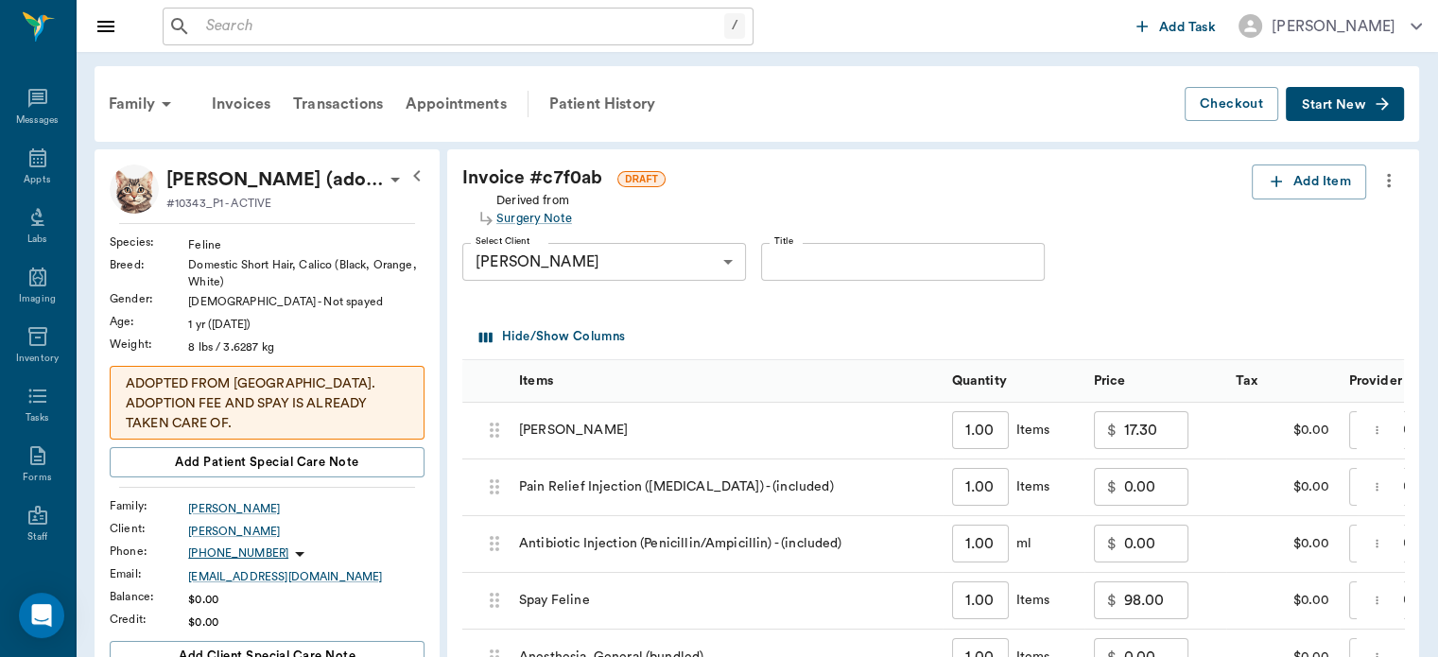
click at [617, 106] on div "Patient History" at bounding box center [602, 103] width 129 height 45
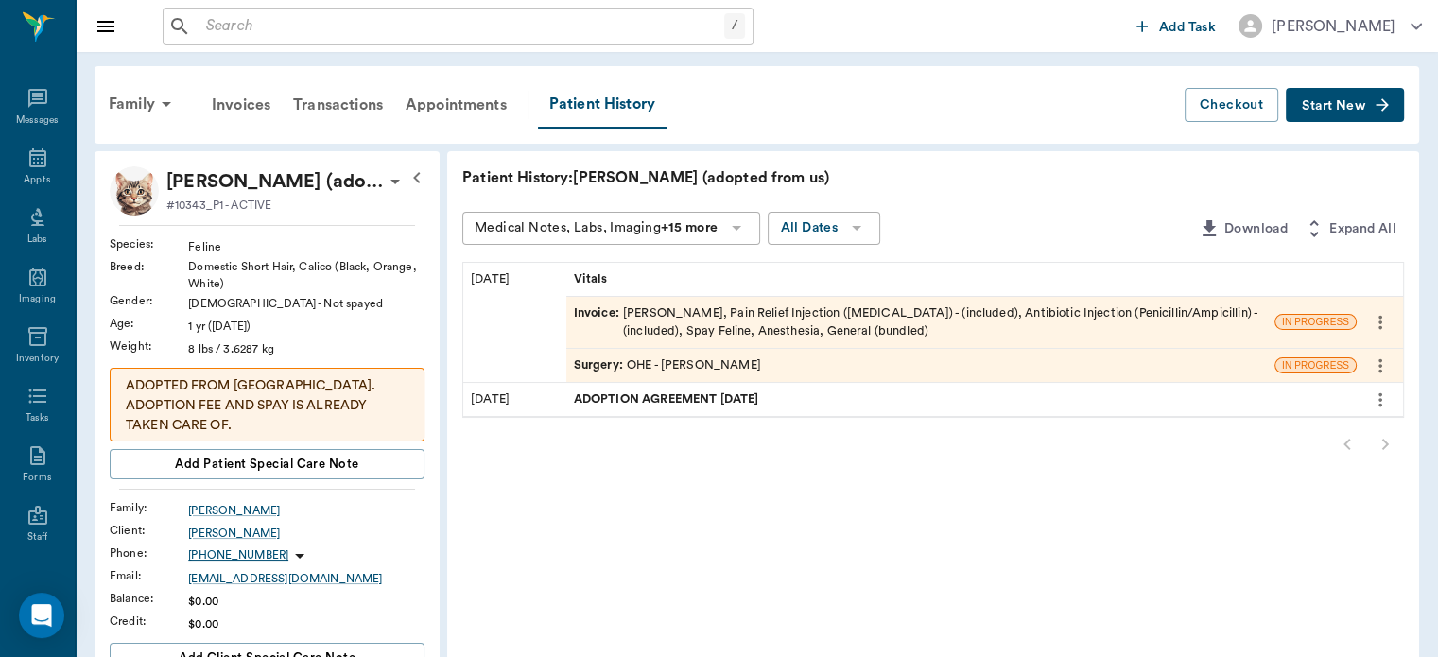
click at [1036, 373] on div "Surgery : OHE - Dr. Bert Ellsworth" at bounding box center [920, 365] width 708 height 33
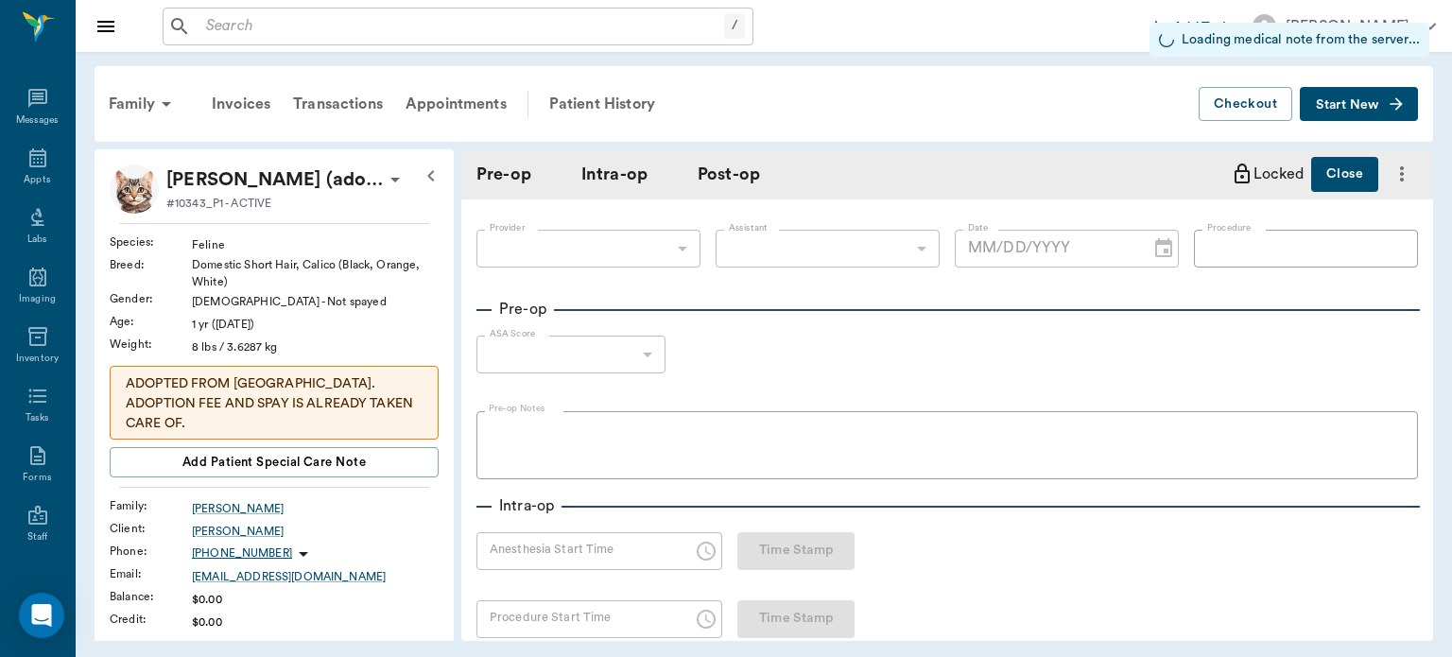
type input "63ec2f075fda476ae8351a4d"
type input "682b670d8bdc6f7f8feef3db"
type input "OHE"
type input "2"
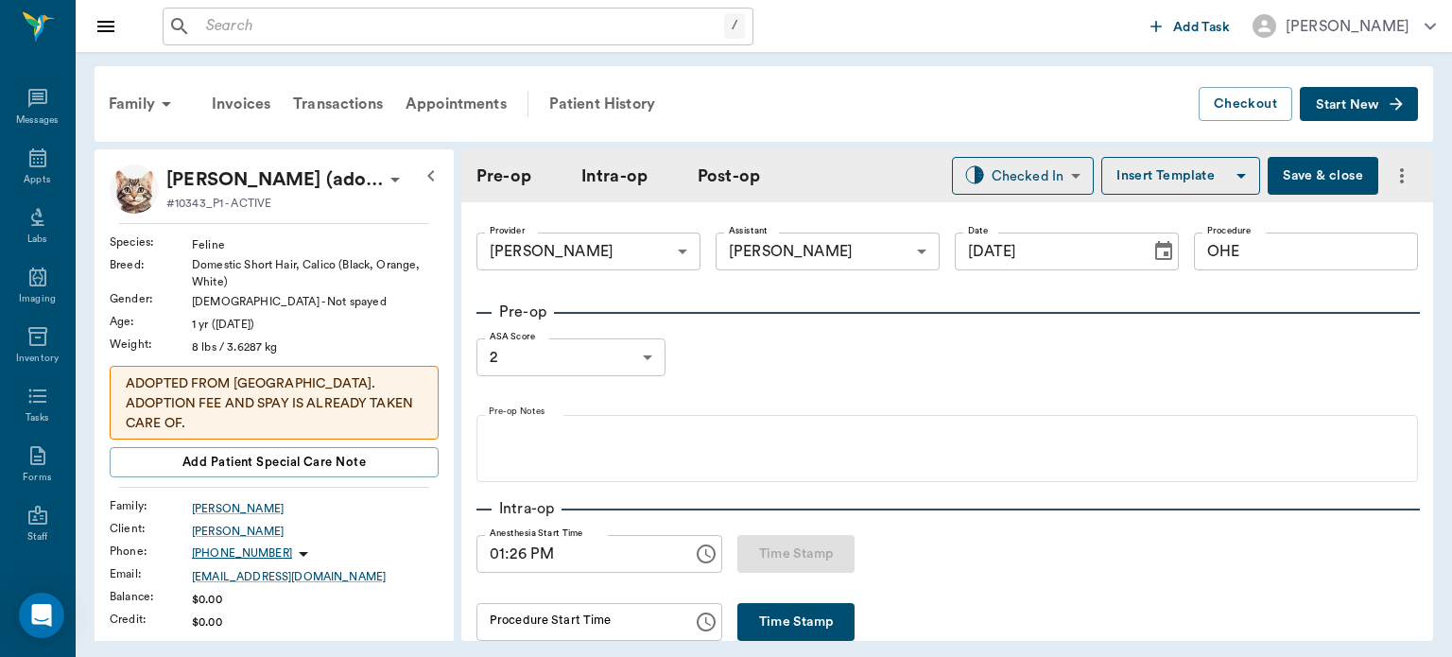
type input "[DATE]"
type input "01:26 PM"
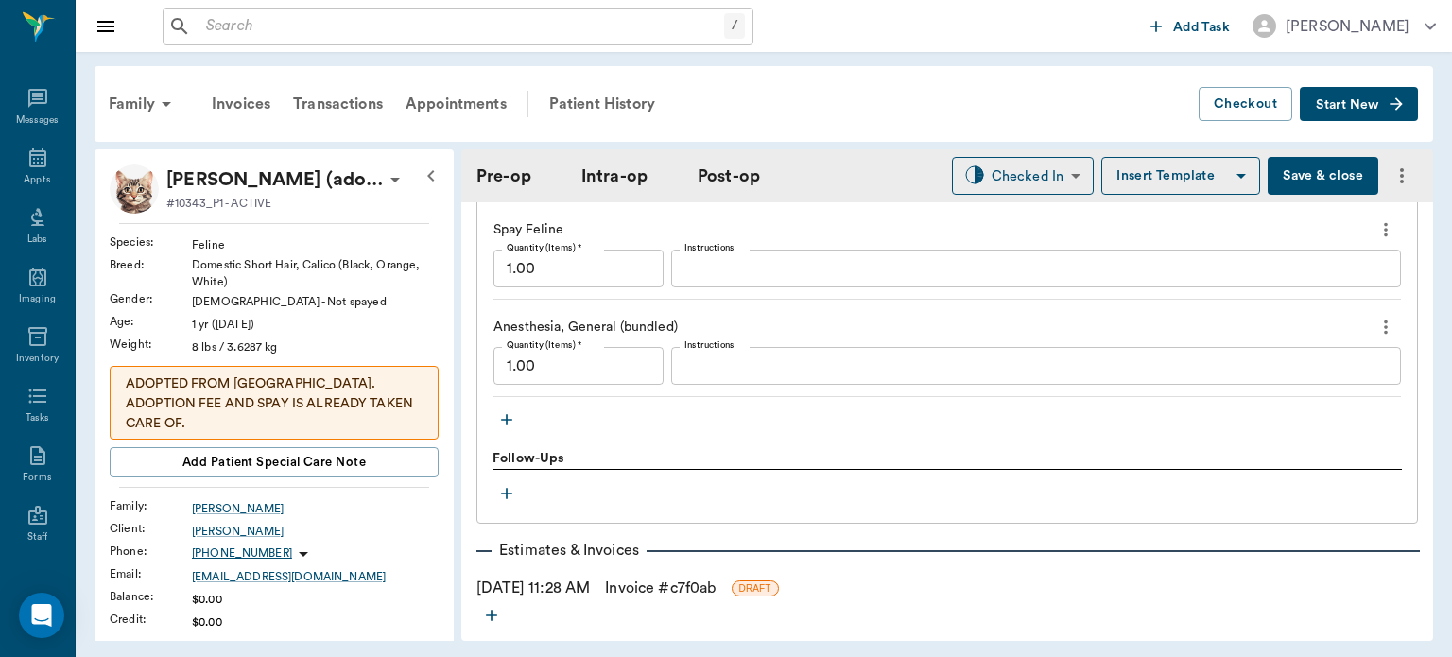
scroll to position [1902, 0]
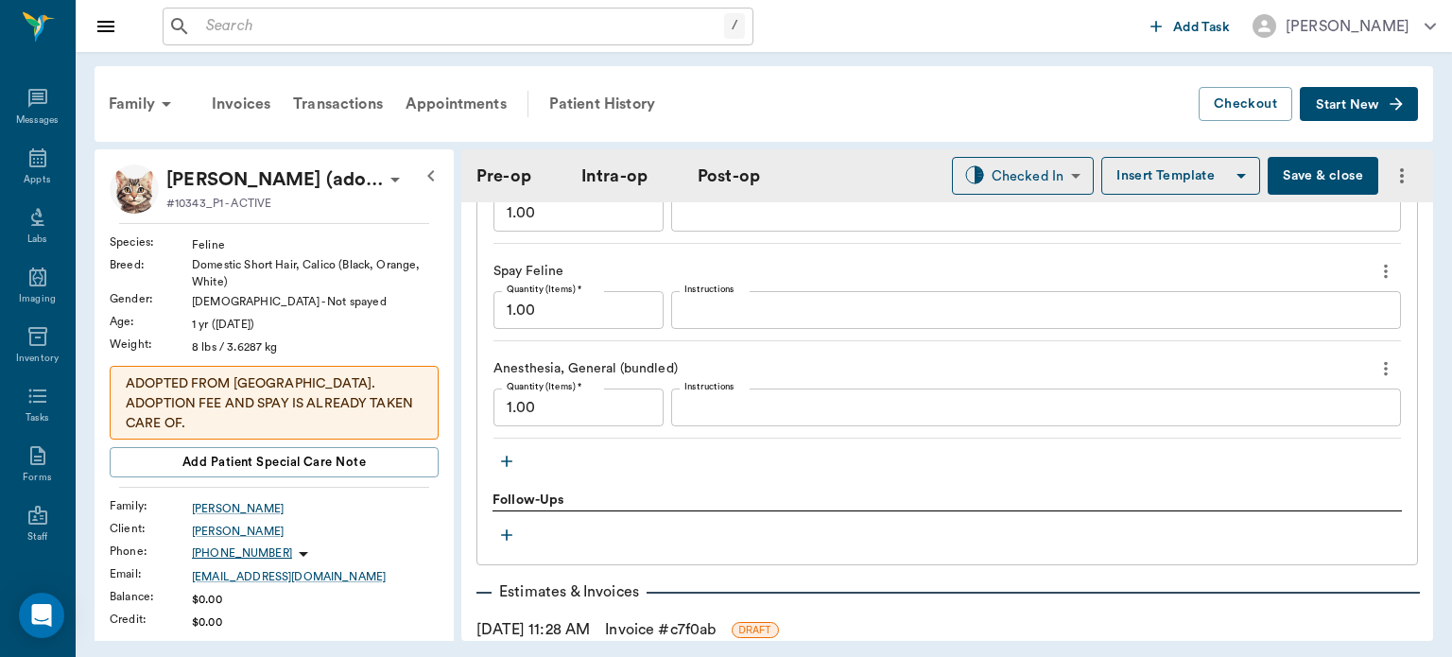
click at [503, 468] on icon "button" at bounding box center [506, 462] width 11 height 11
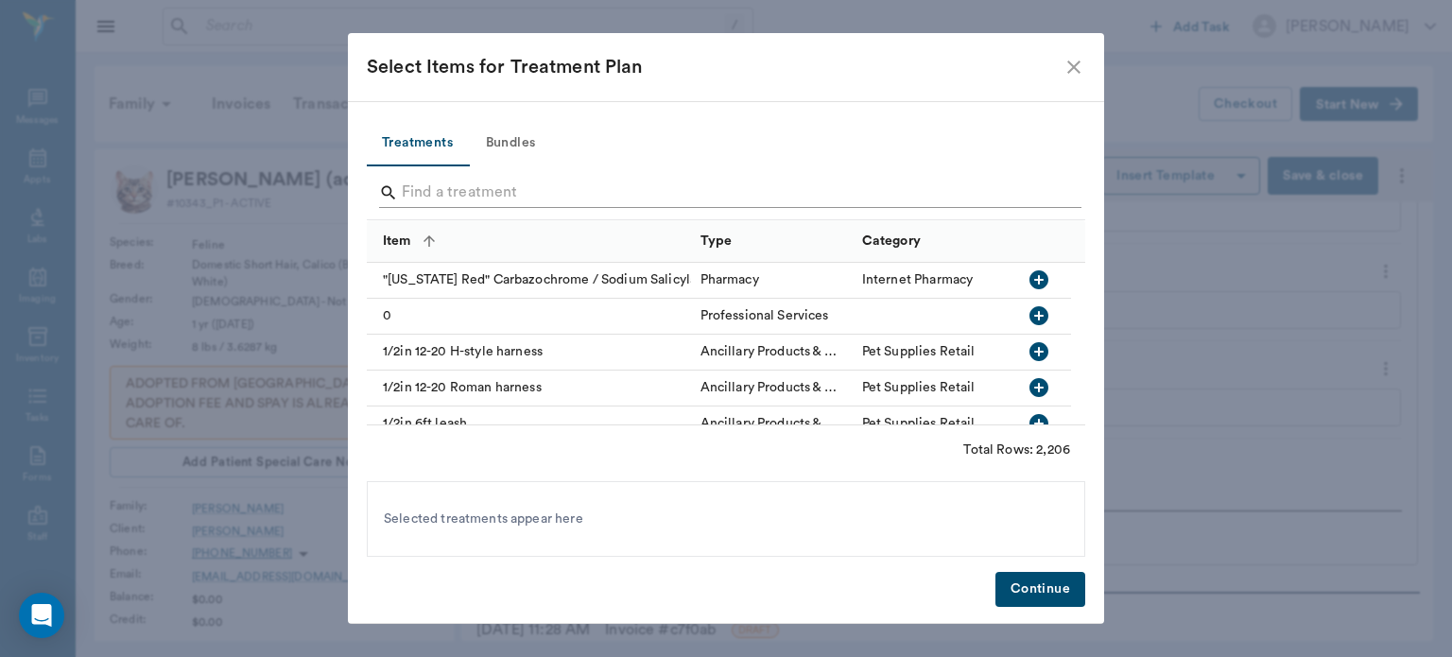
click at [697, 200] on input "Search" at bounding box center [727, 193] width 651 height 30
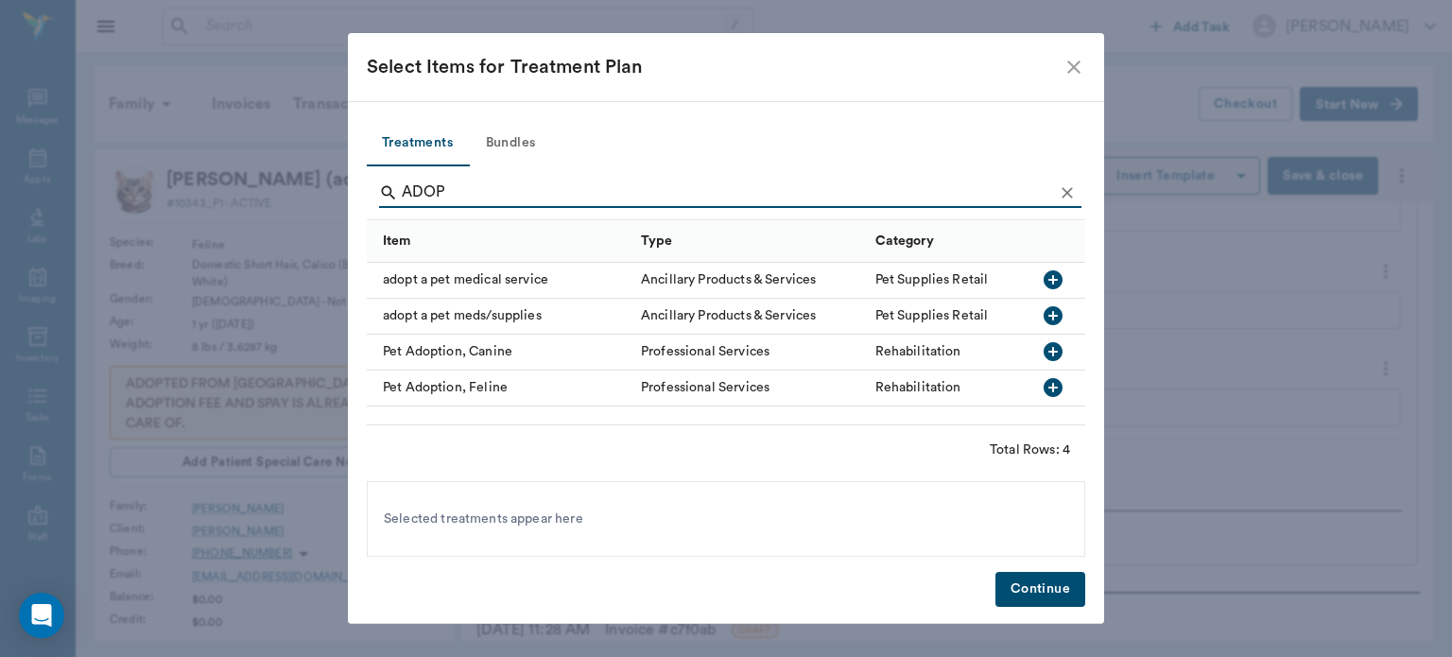
type input "ADOP"
click at [1058, 396] on icon "button" at bounding box center [1053, 387] width 23 height 23
click at [1067, 599] on button "Continue" at bounding box center [1041, 589] width 90 height 35
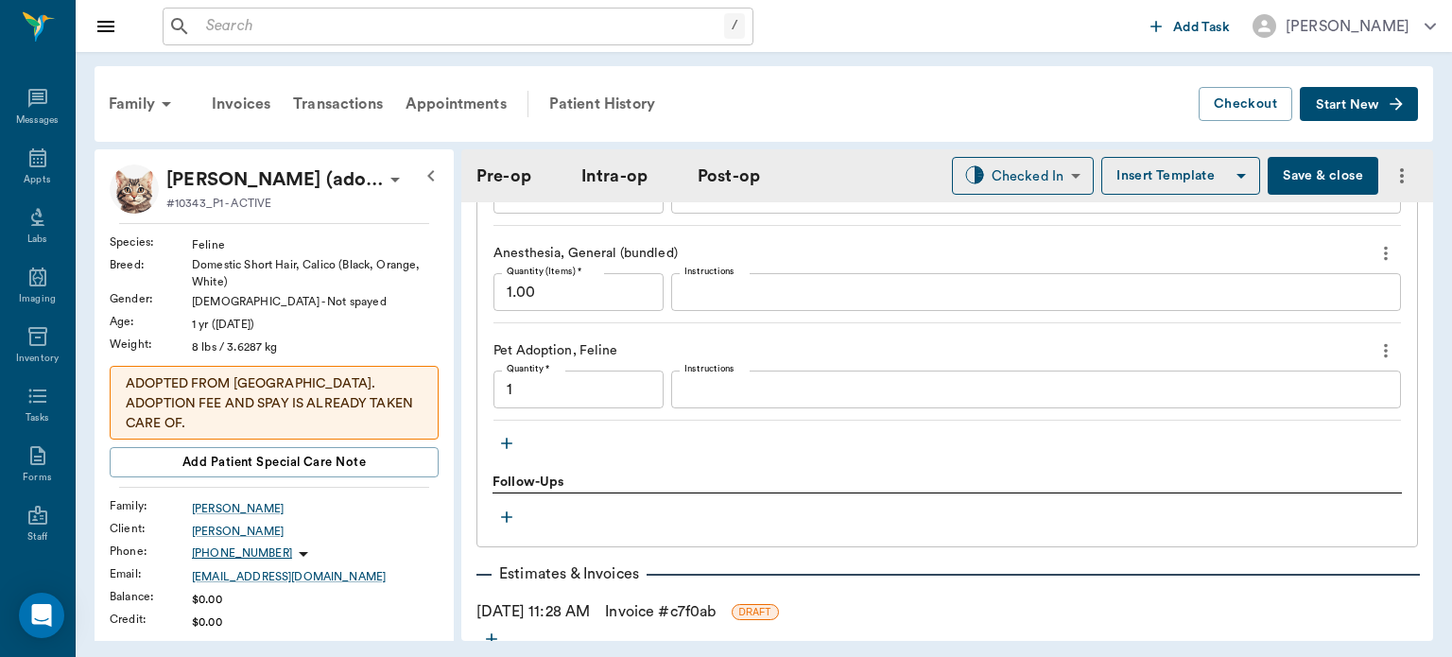
scroll to position [2001, 0]
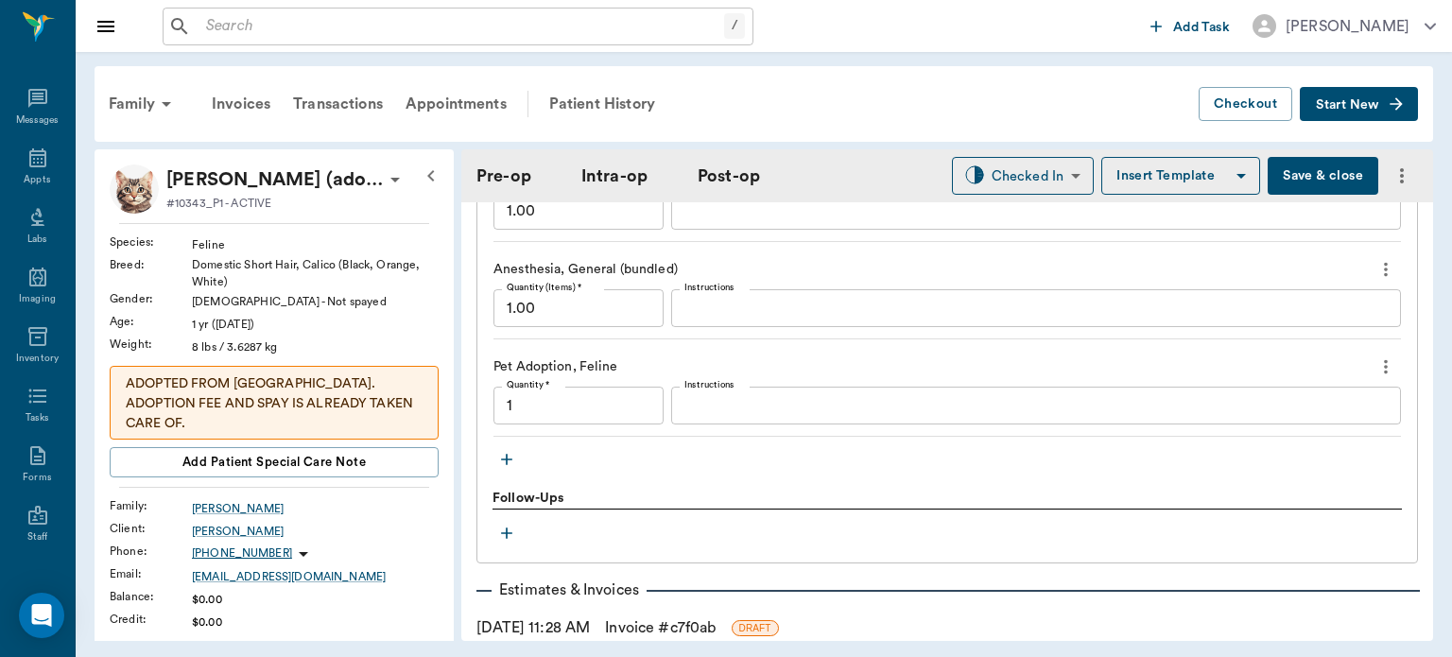
click at [505, 469] on icon "button" at bounding box center [506, 459] width 19 height 19
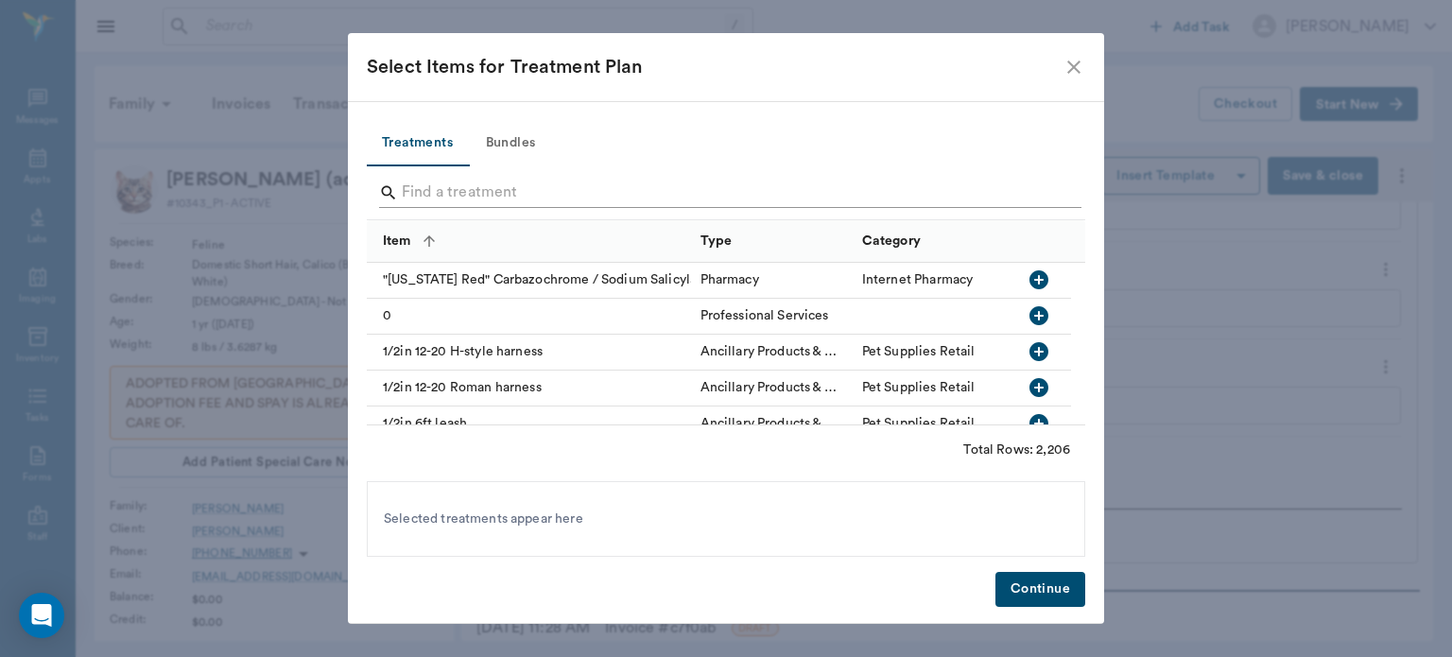
click at [749, 200] on input "Search" at bounding box center [727, 193] width 651 height 30
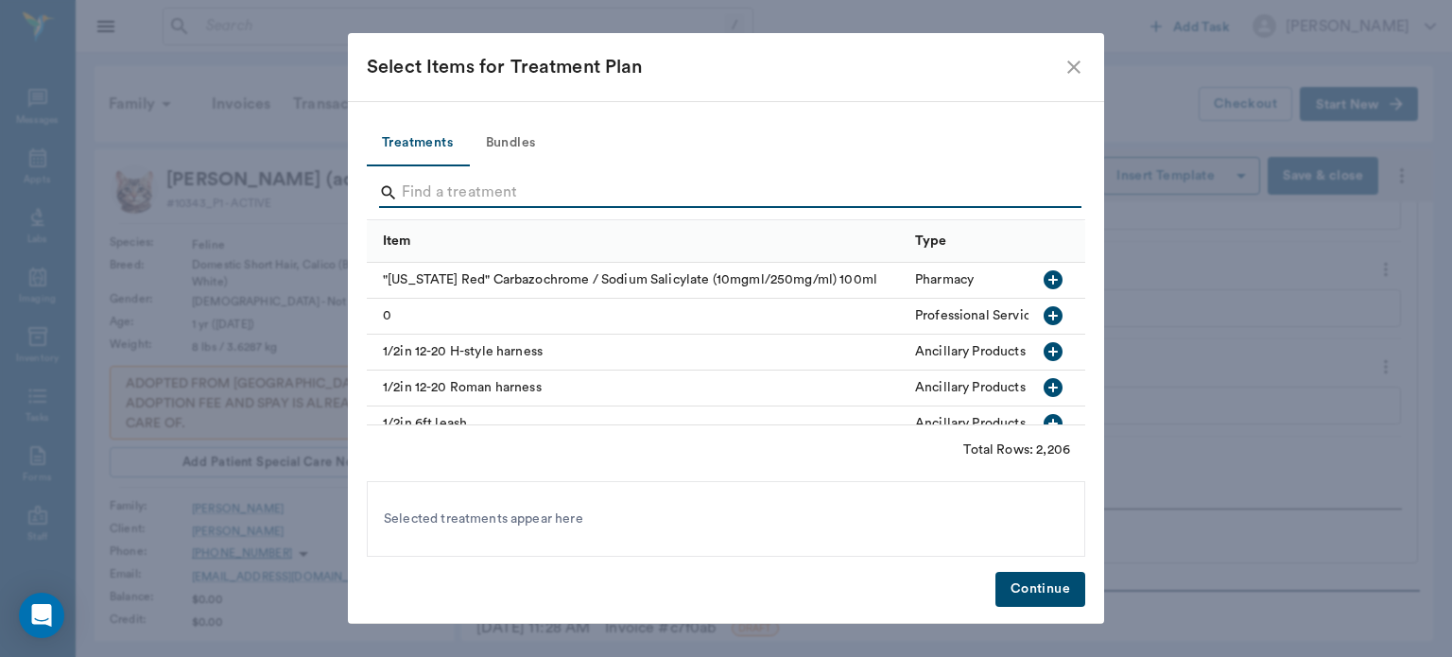
click at [759, 182] on input "Search" at bounding box center [727, 193] width 651 height 30
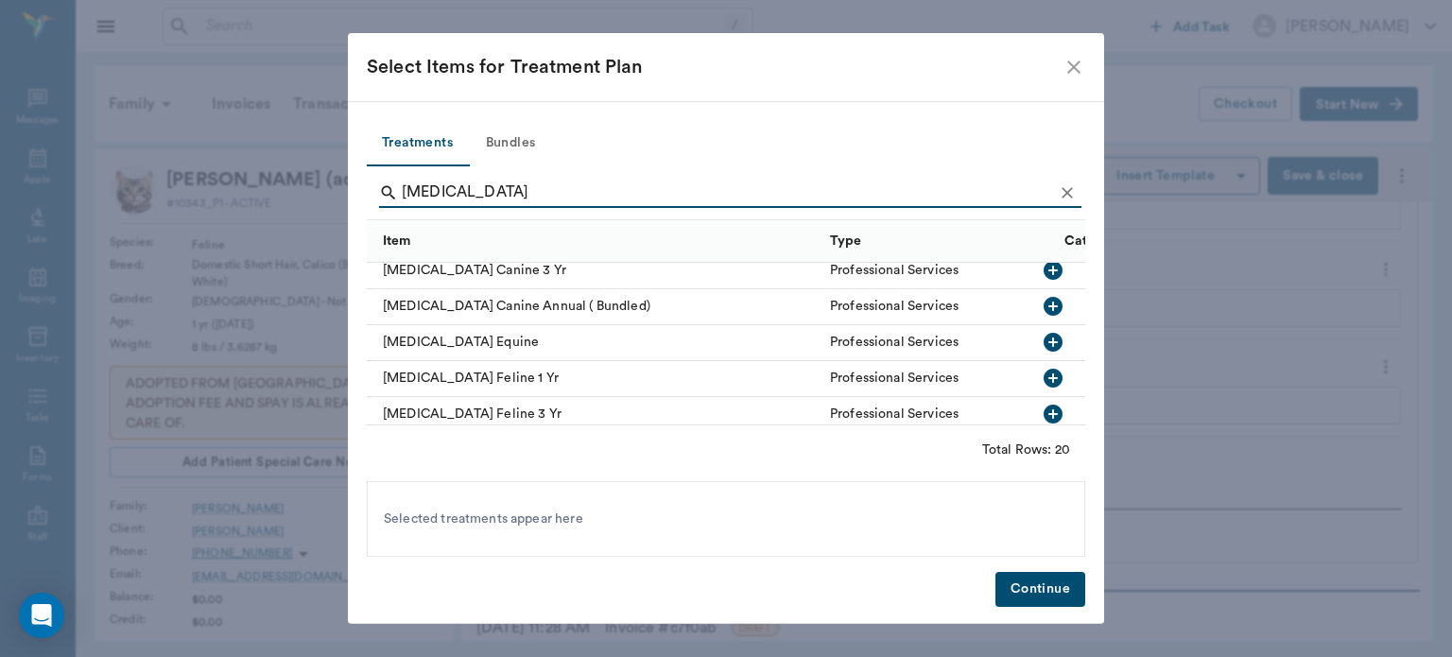
scroll to position [434, 0]
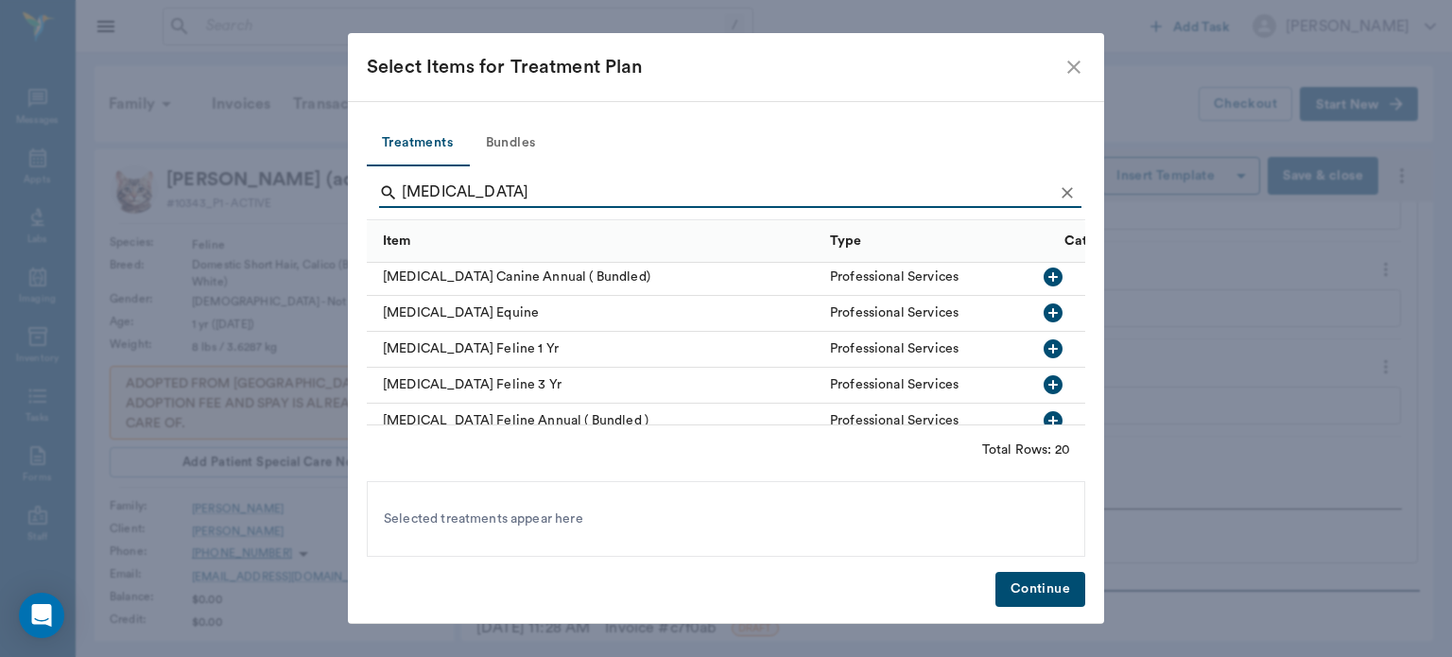
type input "RABIES"
click at [1042, 338] on icon "button" at bounding box center [1053, 349] width 23 height 23
click at [1053, 590] on button "Continue" at bounding box center [1041, 589] width 90 height 35
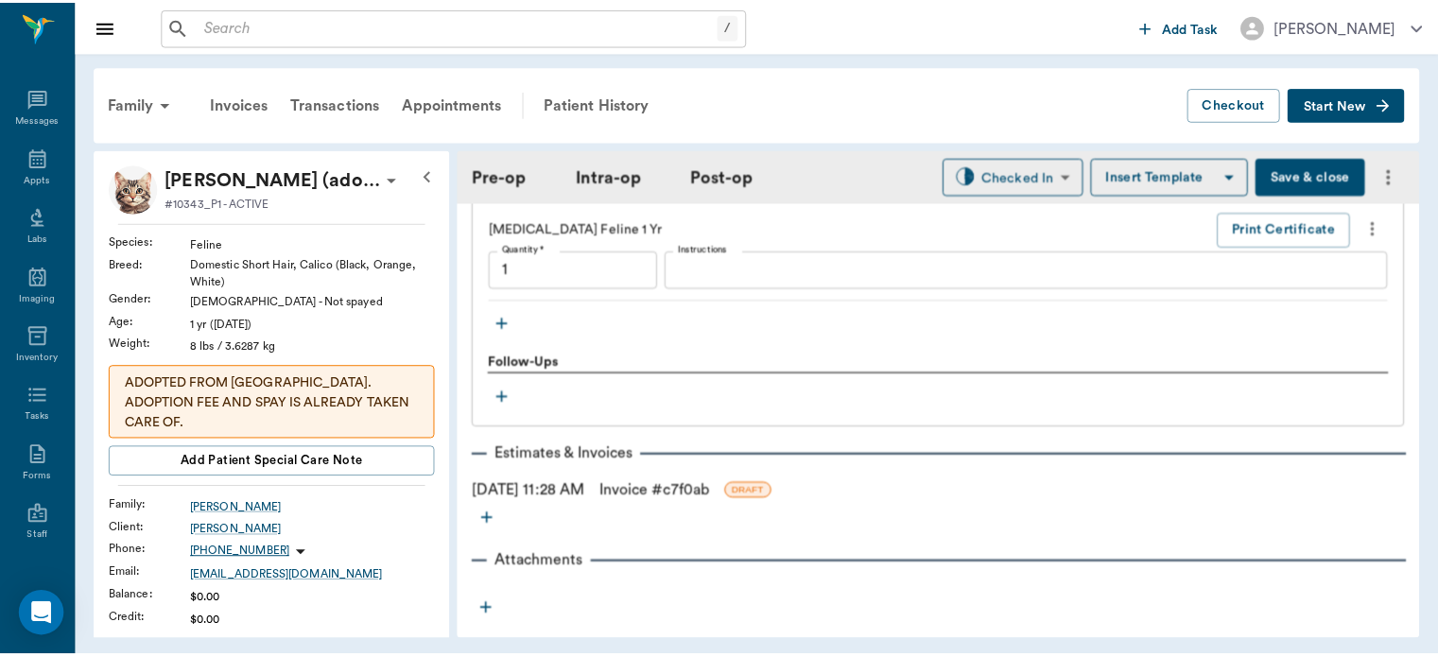
scroll to position [2247, 0]
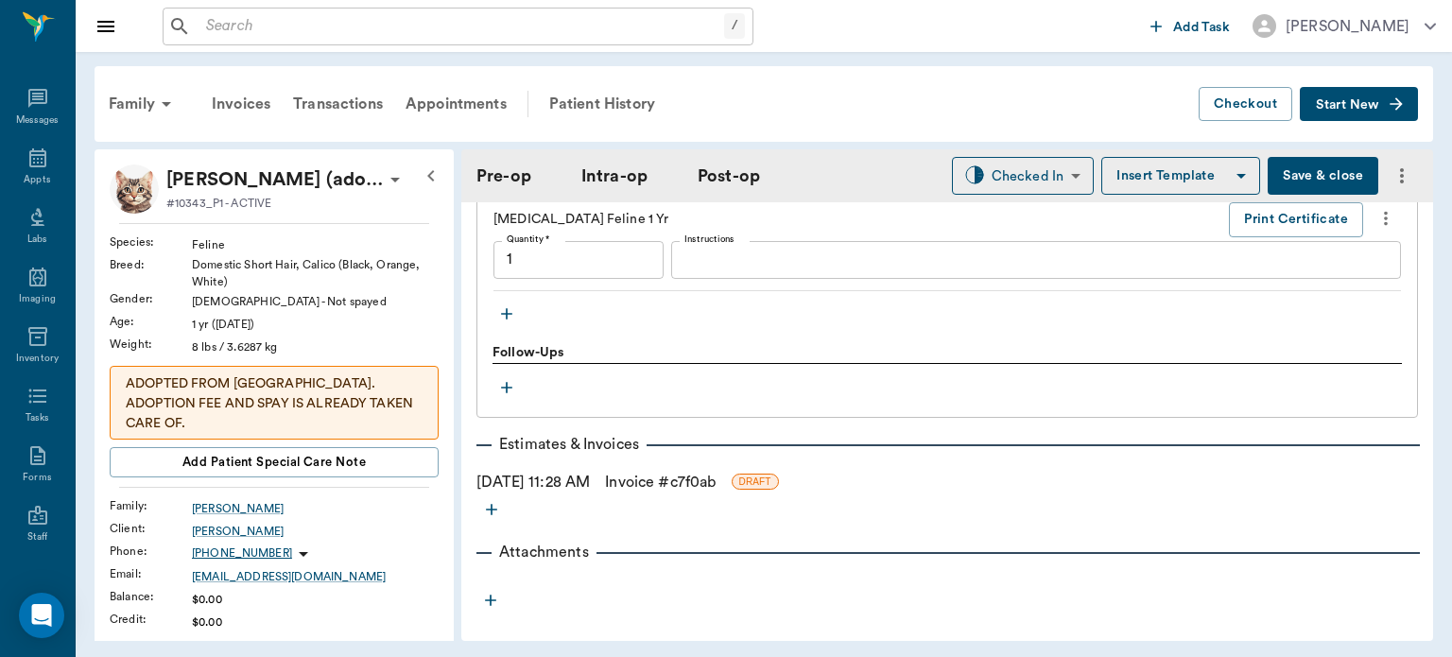
click at [654, 490] on link "Invoice # c7f0ab" at bounding box center [660, 482] width 111 height 23
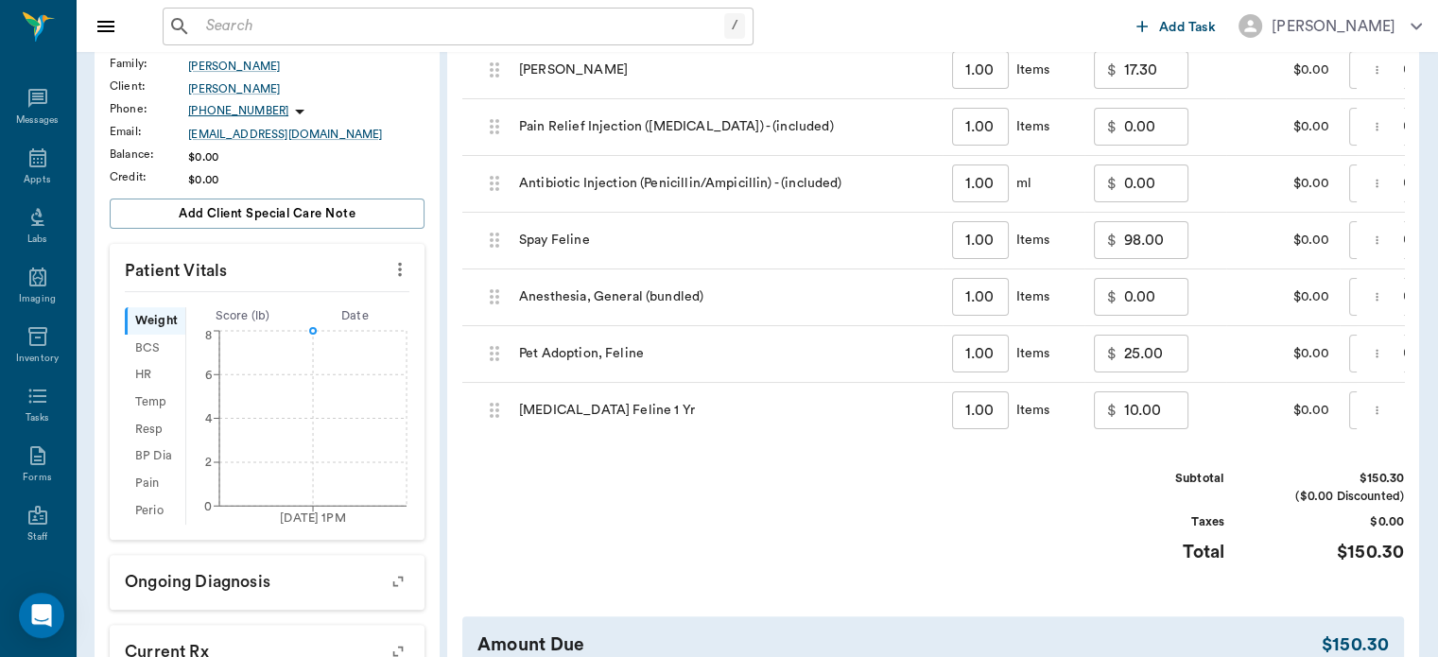
scroll to position [0, 226]
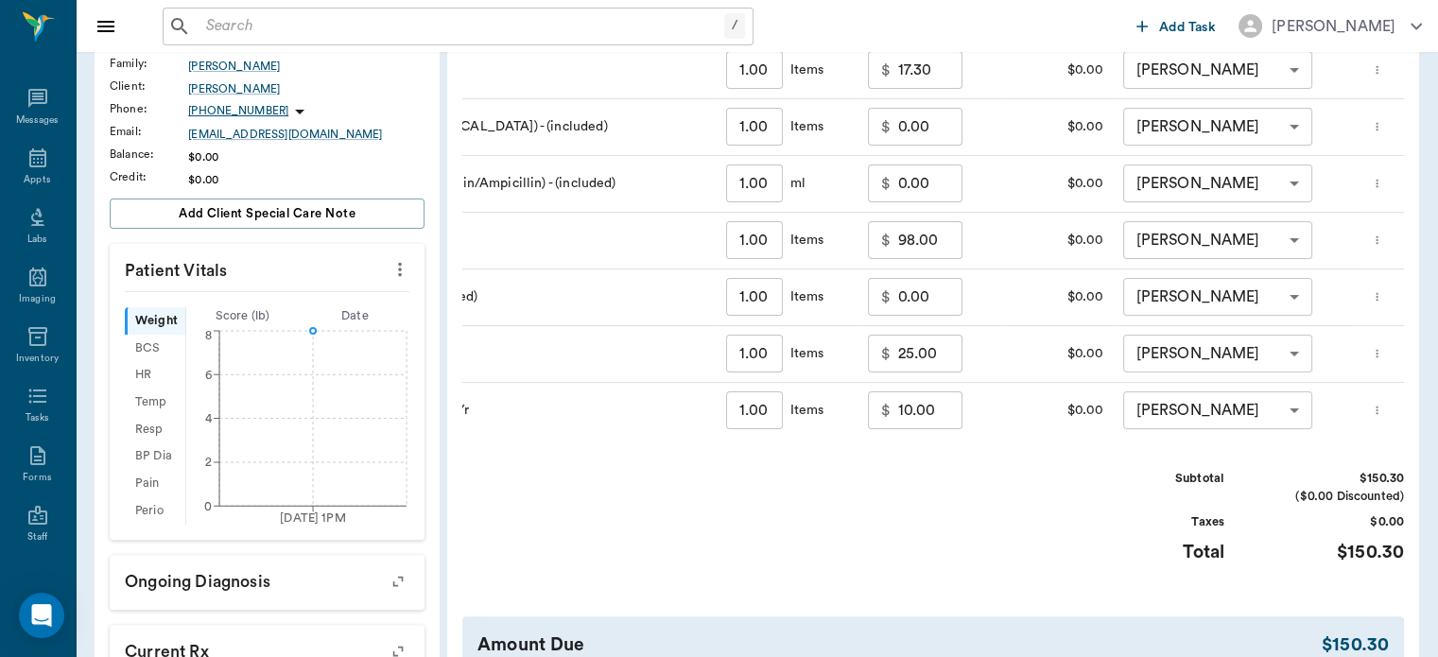
click at [924, 412] on input "10.00" at bounding box center [930, 410] width 64 height 38
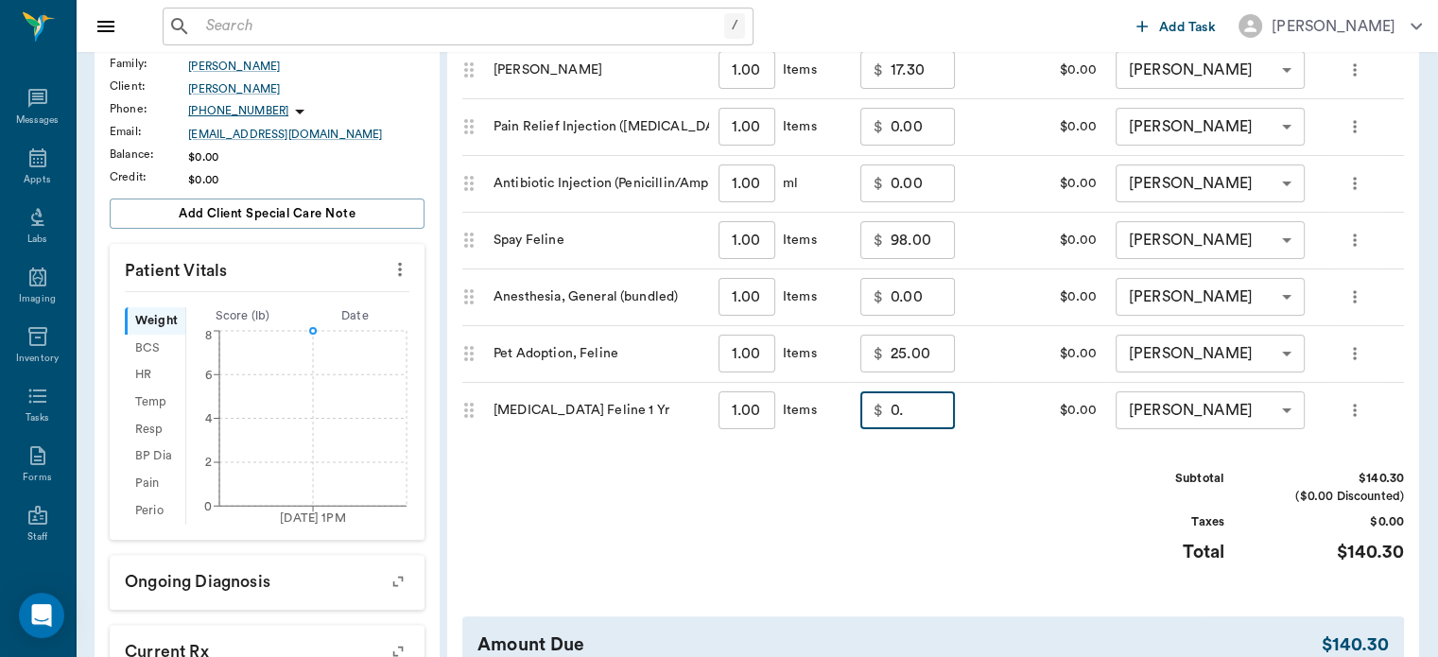
scroll to position [0, 26]
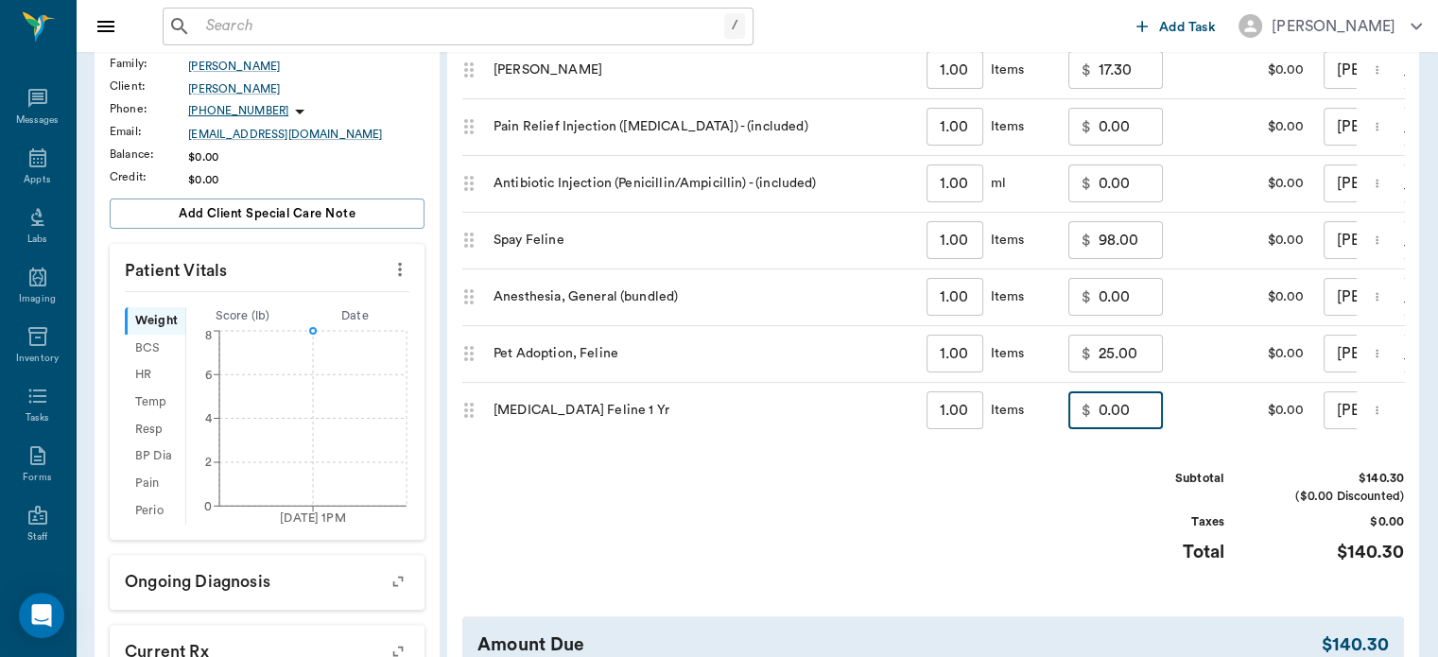
type input "0.00"
click at [1131, 356] on input "25.00" at bounding box center [1131, 354] width 64 height 38
type input "0.00"
click at [1140, 242] on input "98.00" at bounding box center [1131, 240] width 64 height 38
type input "0.00"
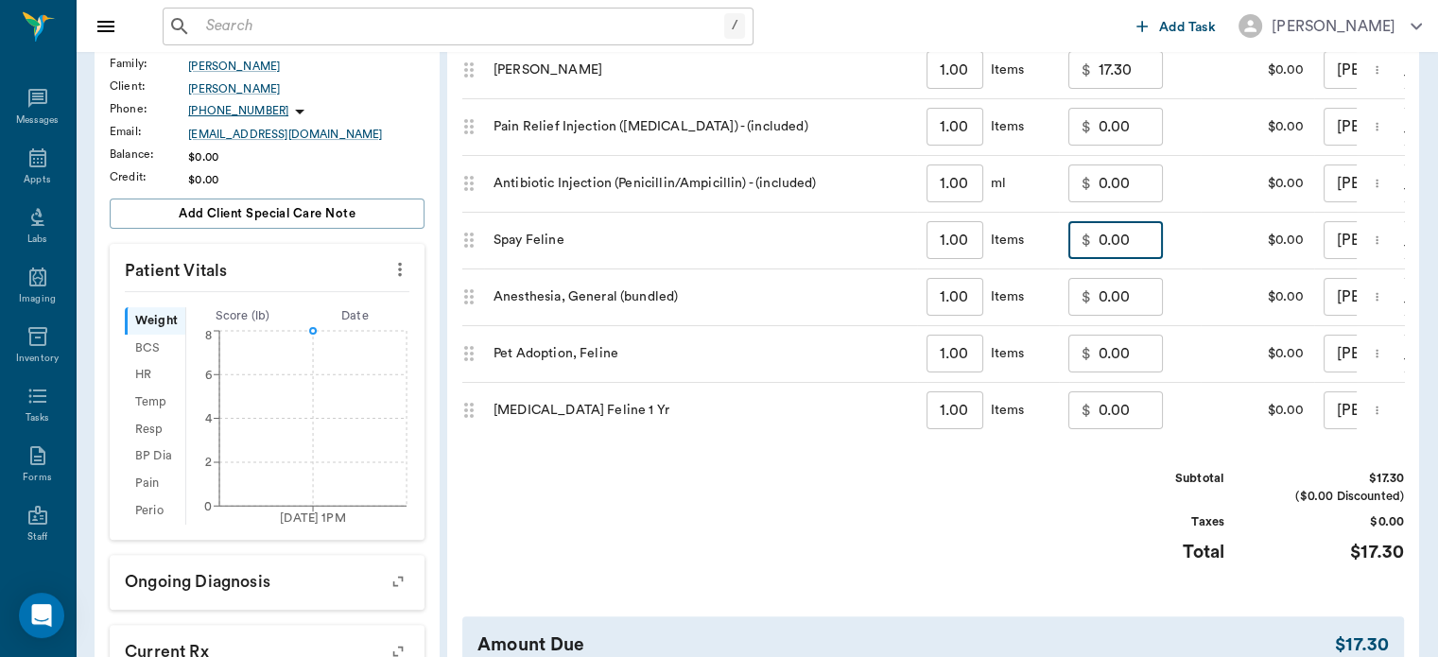
click at [1140, 75] on input "17.30" at bounding box center [1131, 70] width 64 height 38
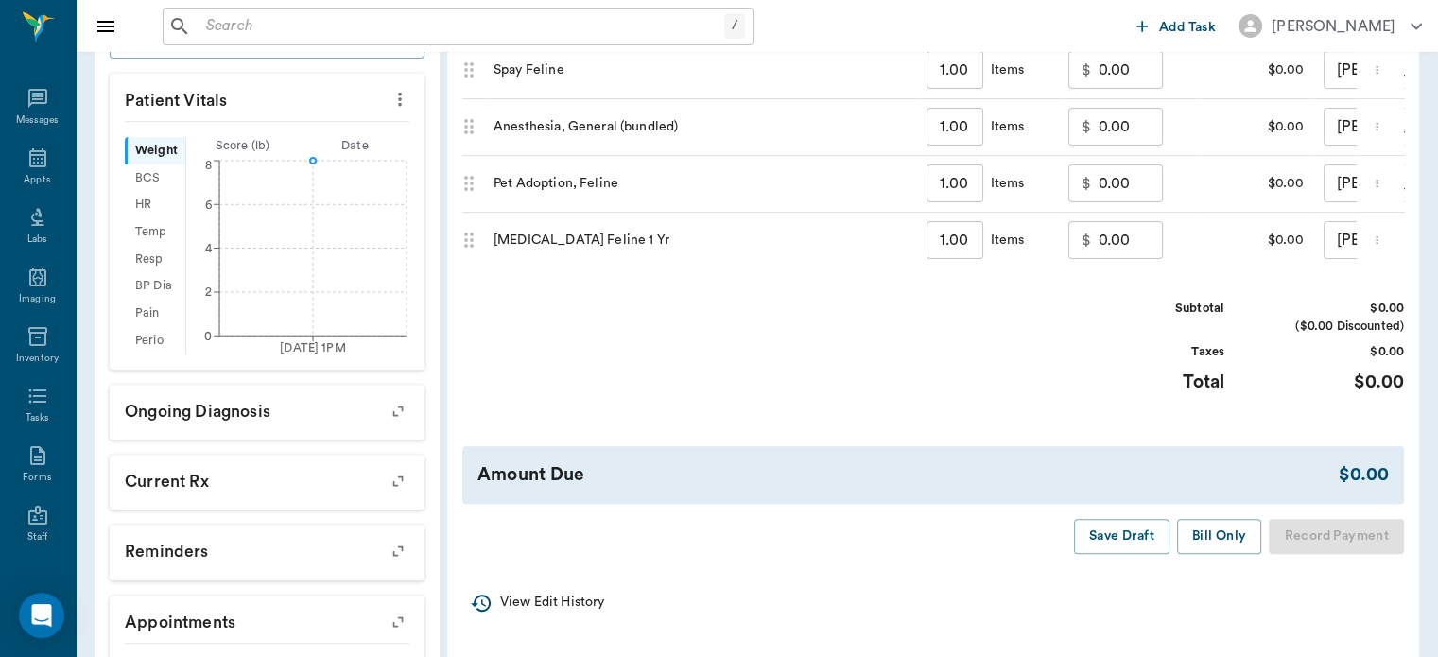
scroll to position [617, 0]
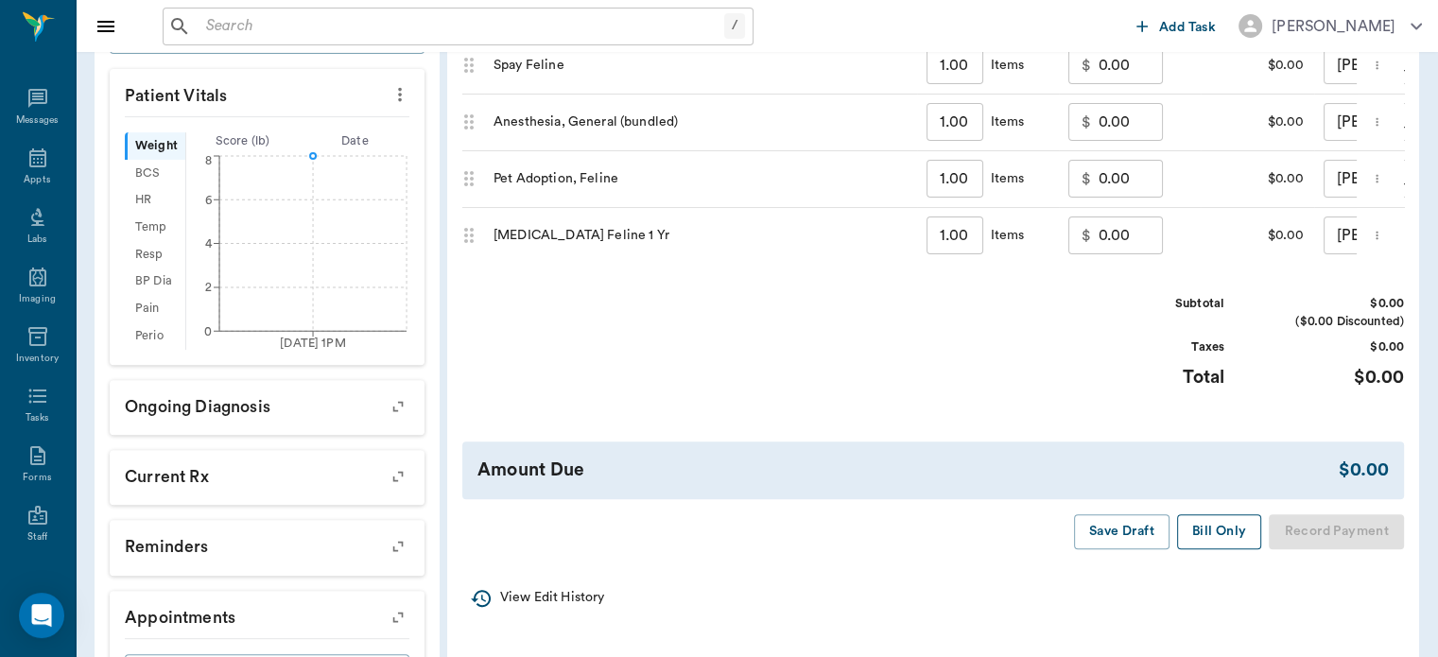
type input "0.00"
click at [1229, 549] on button "Bill Only" at bounding box center [1219, 531] width 85 height 35
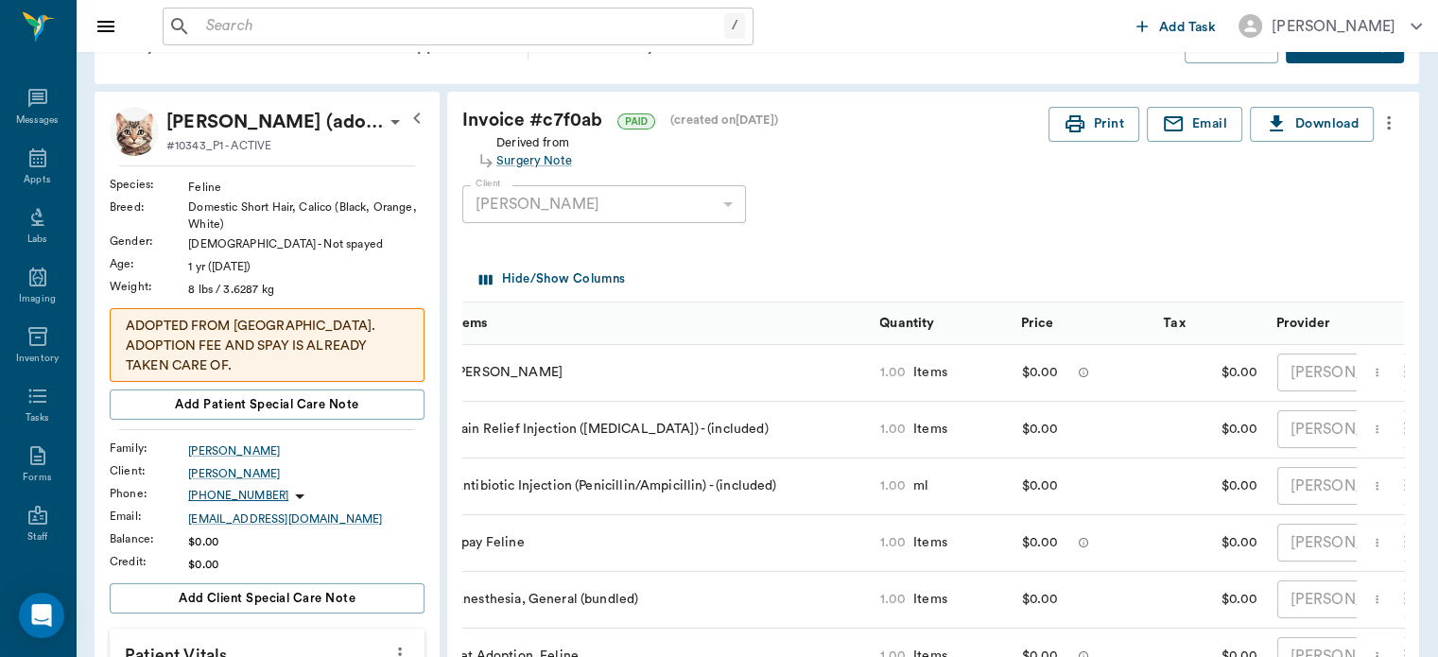
scroll to position [0, 0]
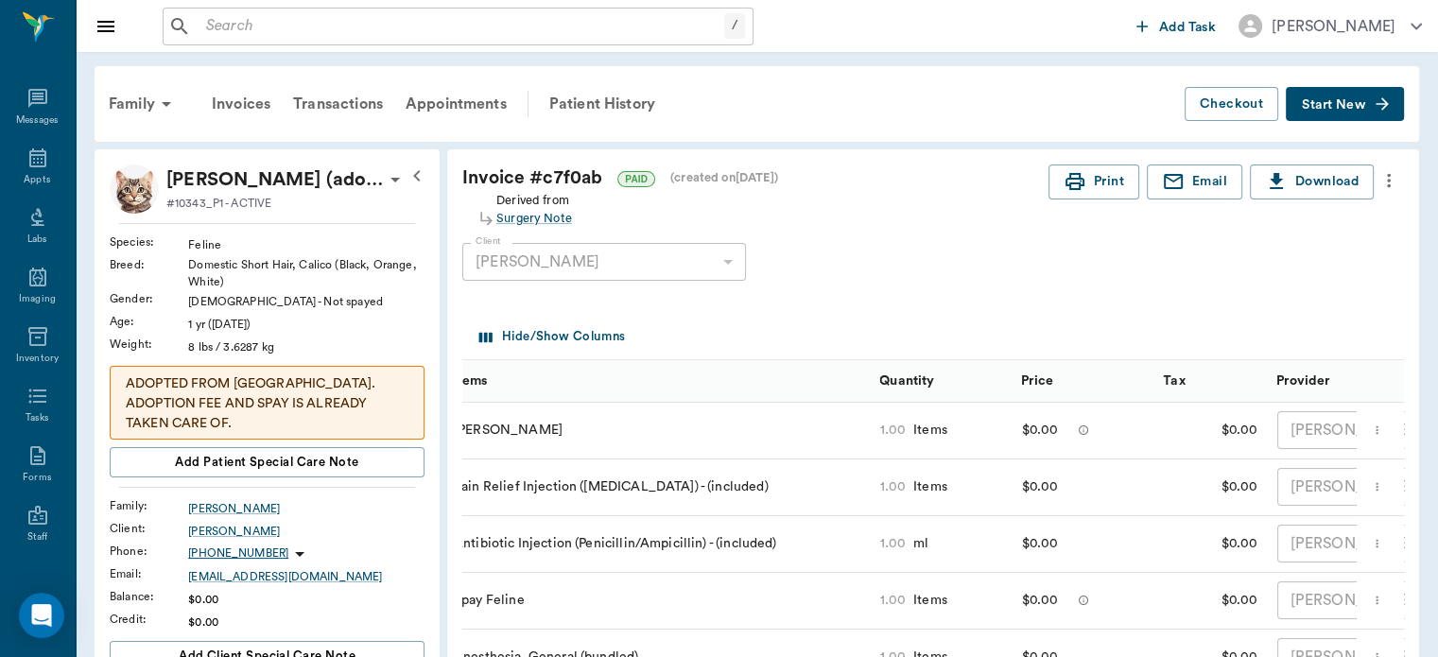
click at [641, 26] on input "text" at bounding box center [462, 26] width 526 height 26
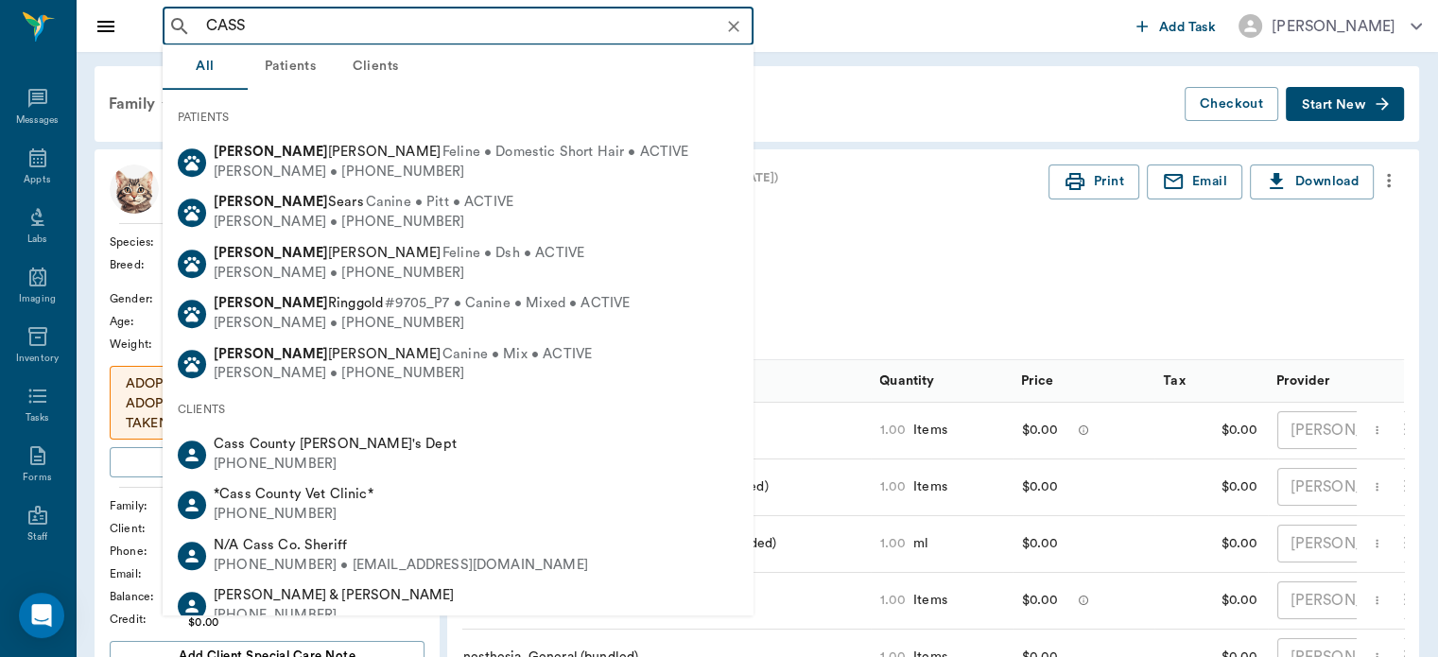
scroll to position [74, 0]
click at [360, 518] on div "(903) 796-4137" at bounding box center [294, 515] width 160 height 20
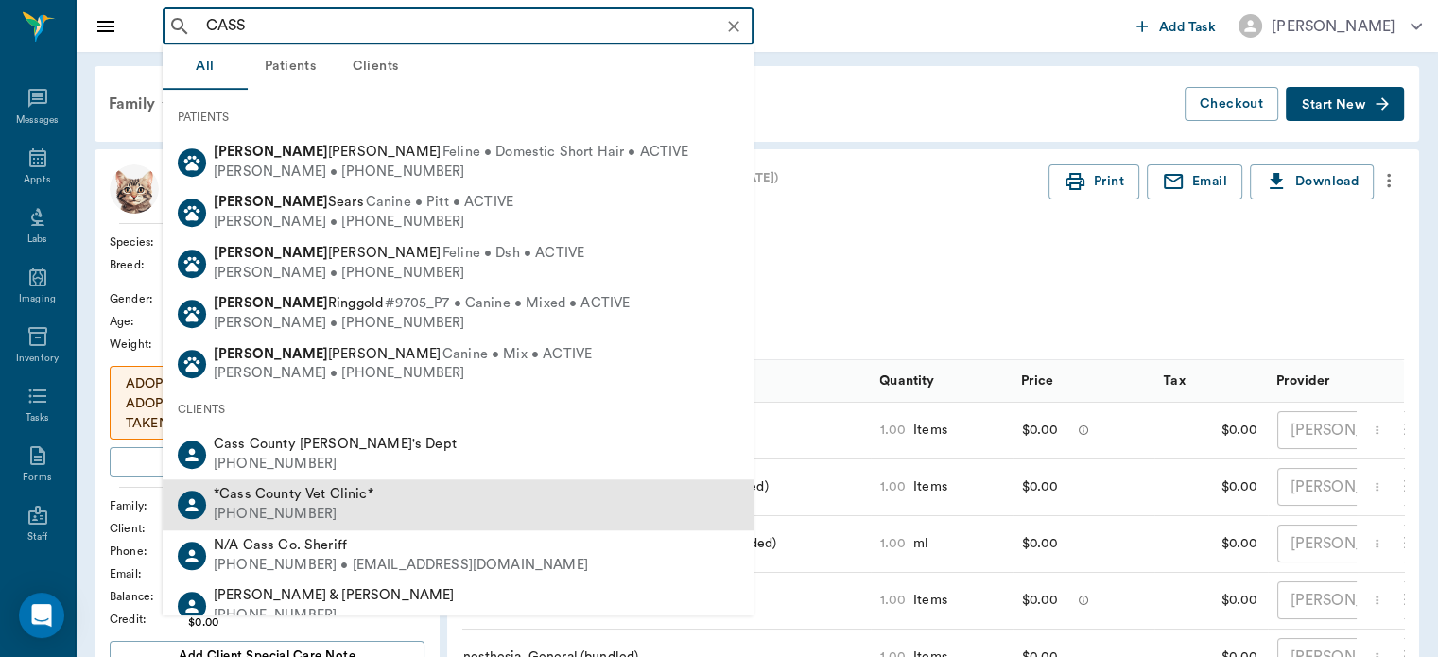
type input "CASS"
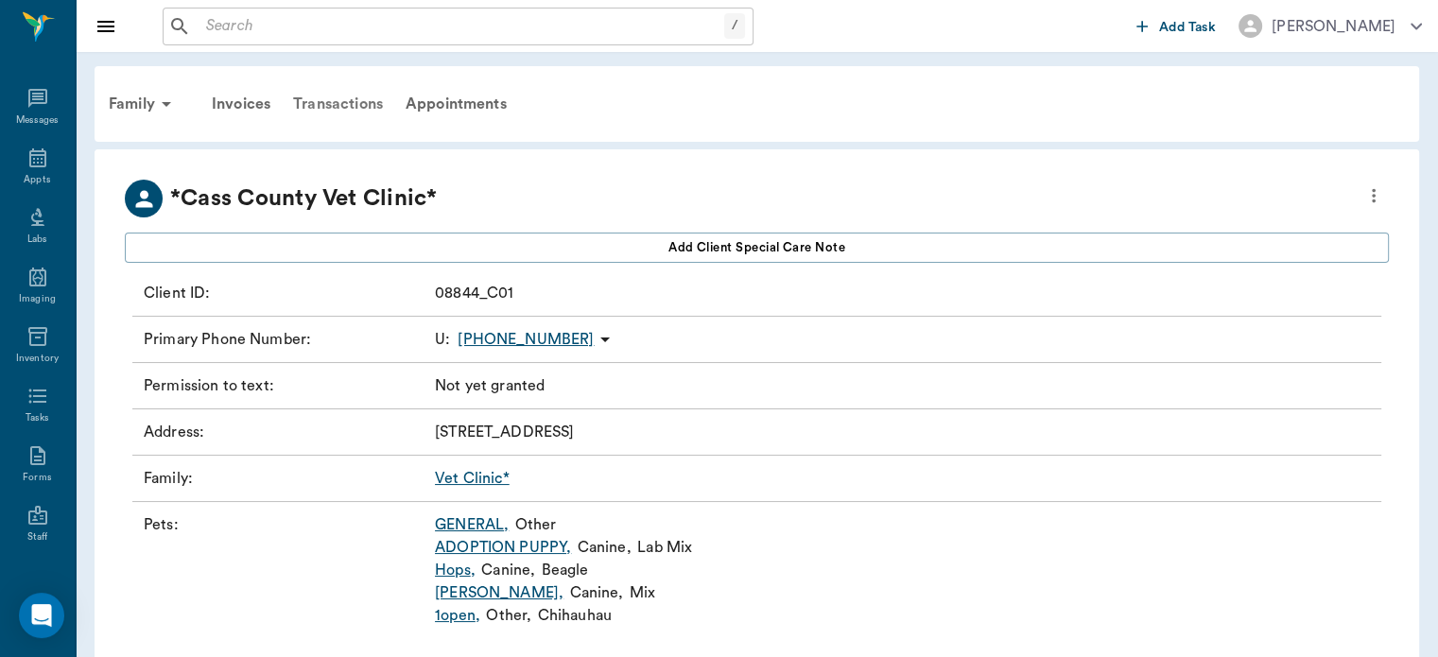
click at [325, 106] on div "Transactions" at bounding box center [338, 103] width 113 height 45
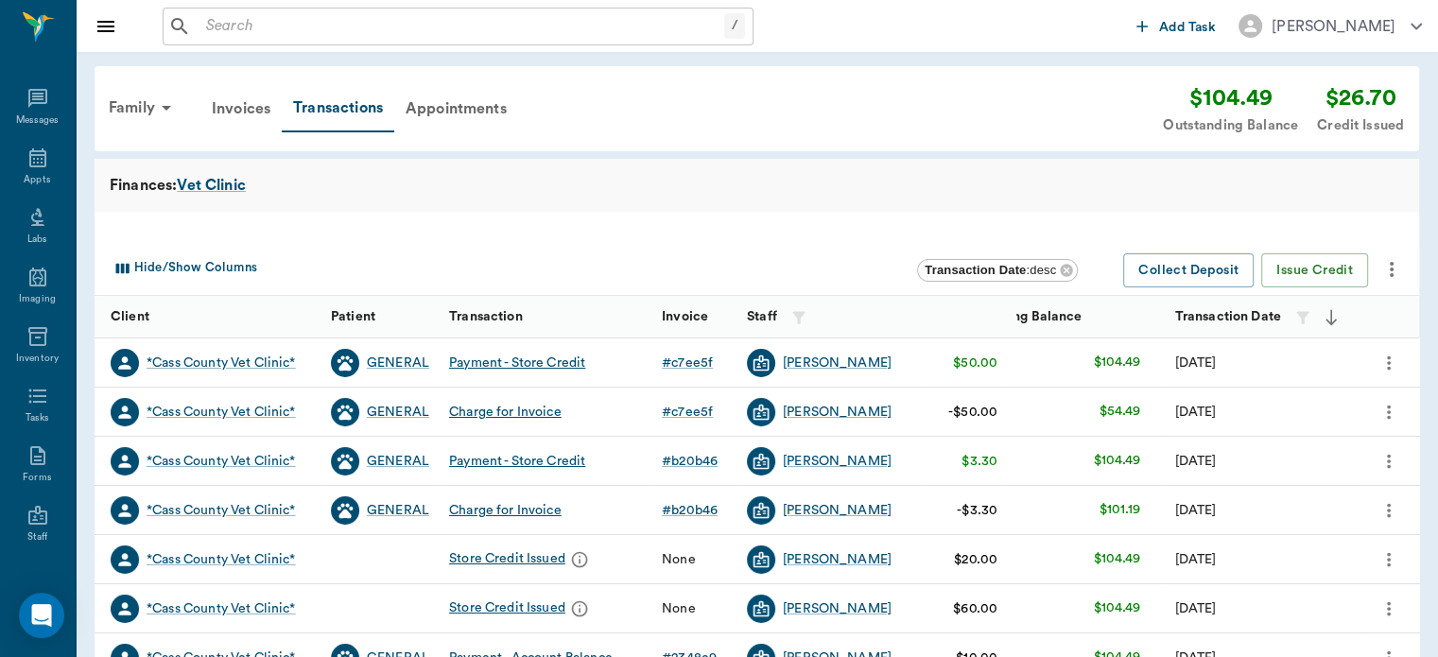
click at [1391, 276] on icon "more" at bounding box center [1392, 269] width 4 height 15
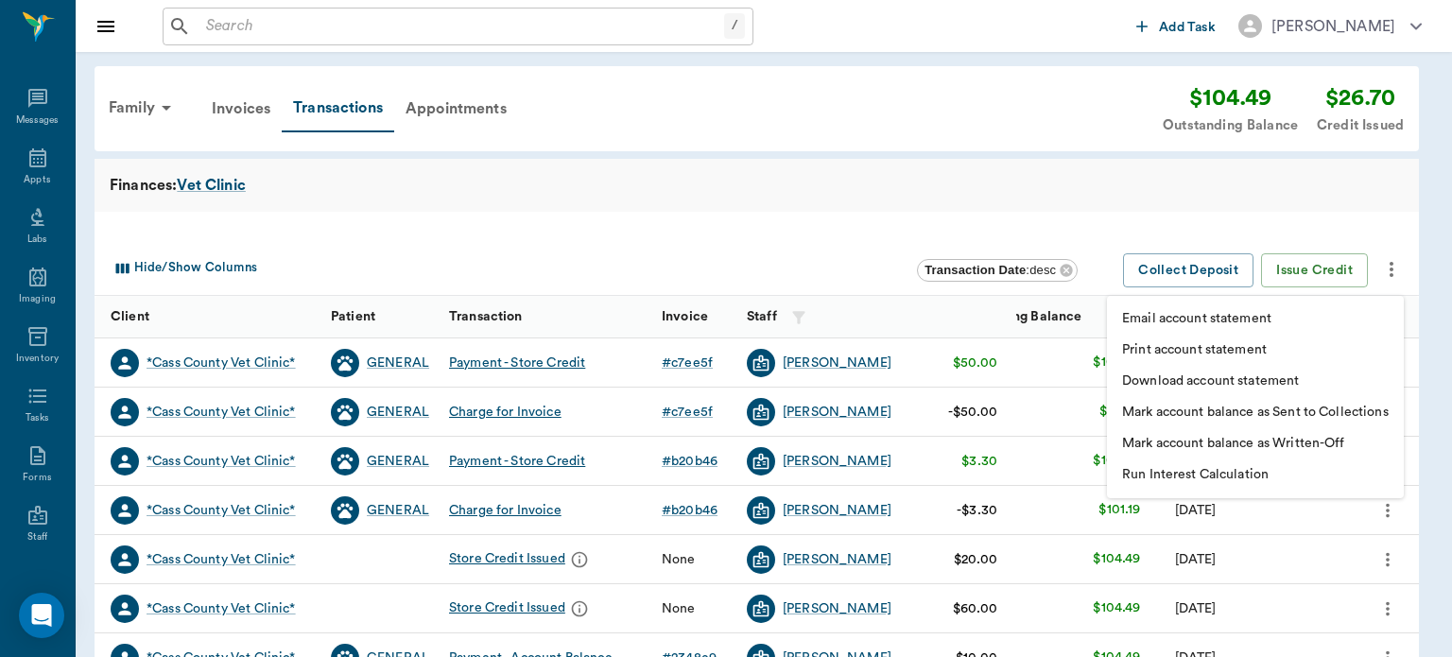
click at [1344, 213] on div at bounding box center [726, 328] width 1452 height 657
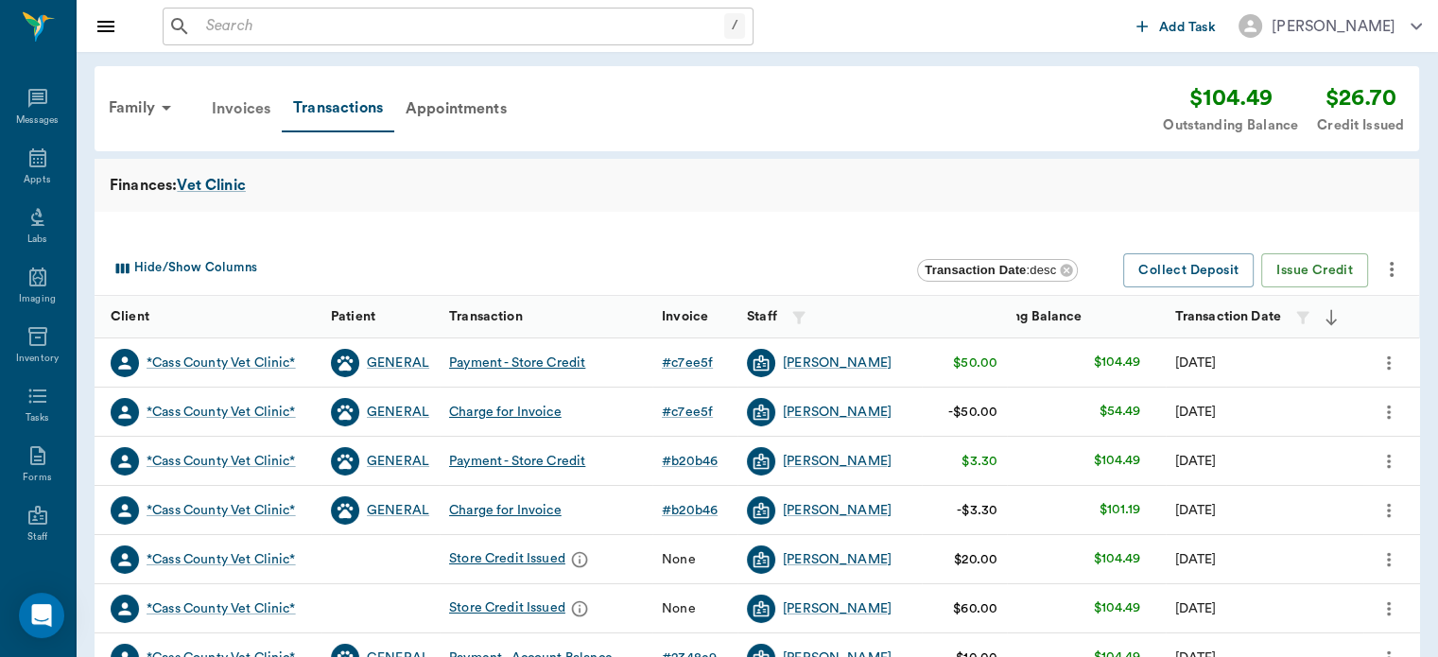
click at [248, 113] on div "Invoices" at bounding box center [240, 108] width 81 height 45
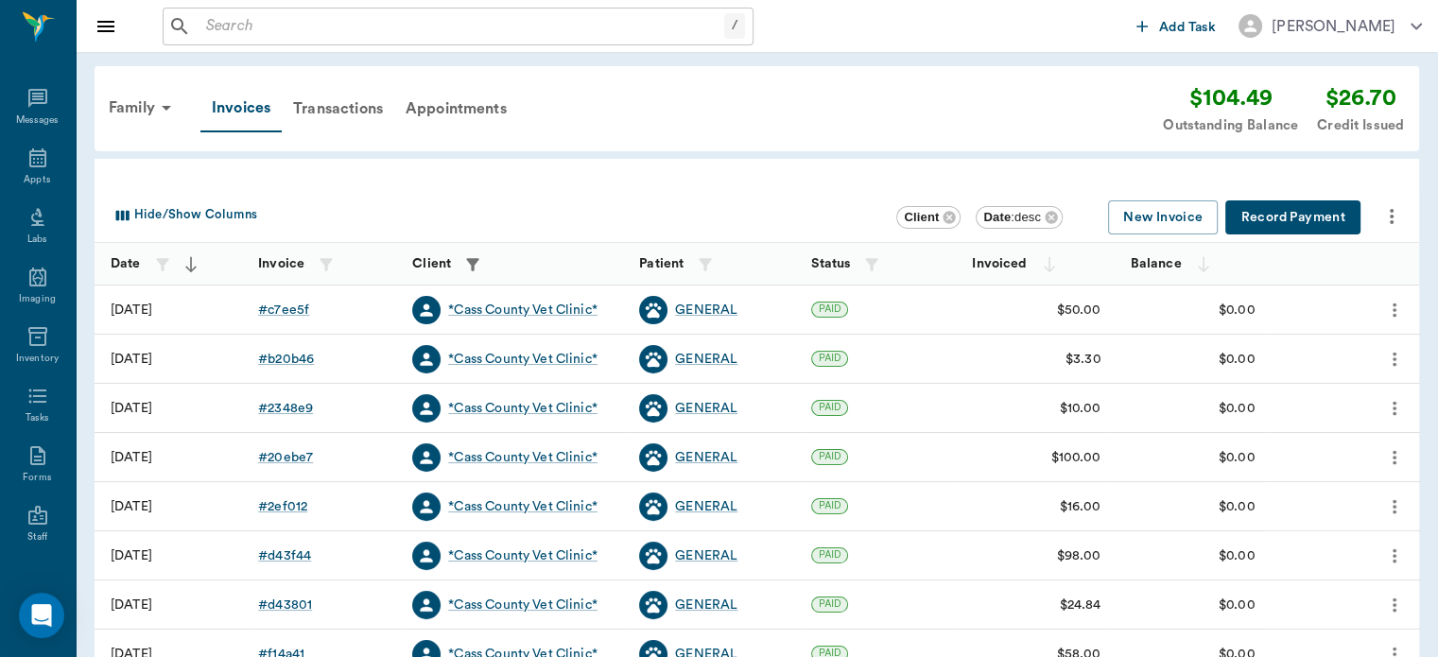
click at [583, 28] on input "text" at bounding box center [462, 26] width 526 height 26
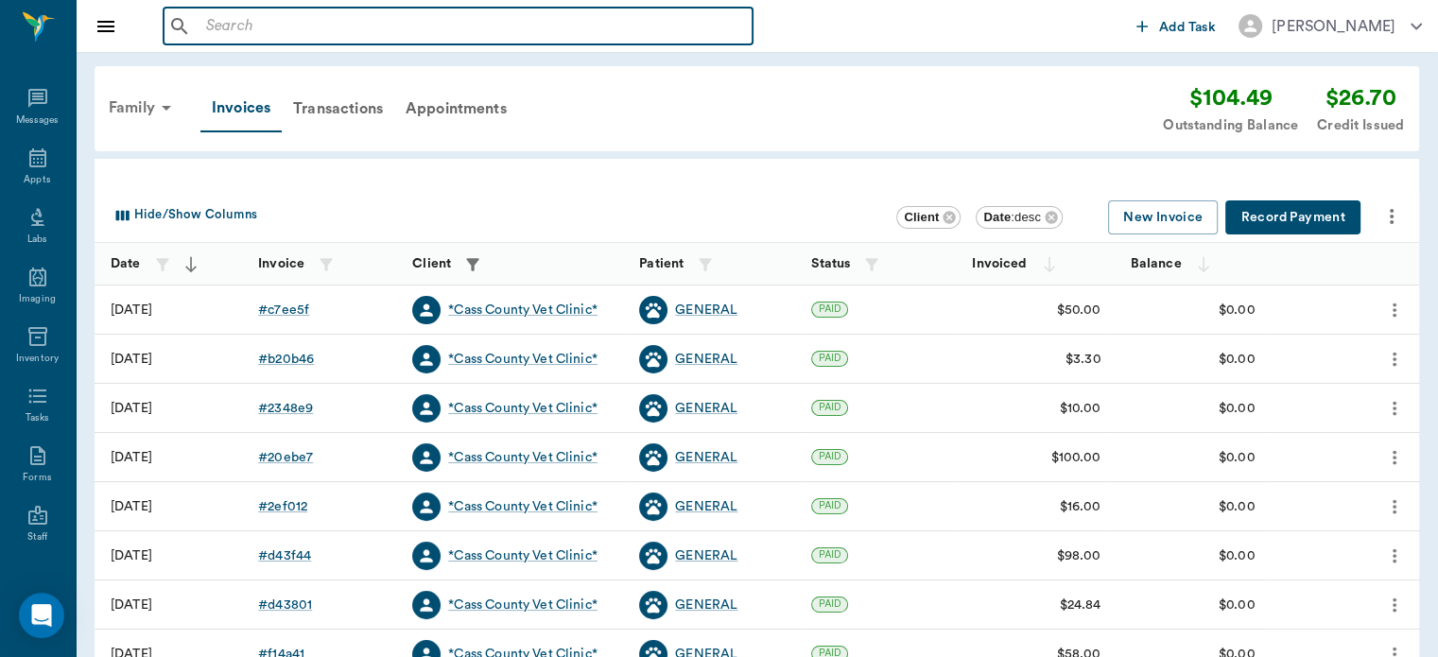
click at [139, 101] on div "Family" at bounding box center [143, 107] width 92 height 45
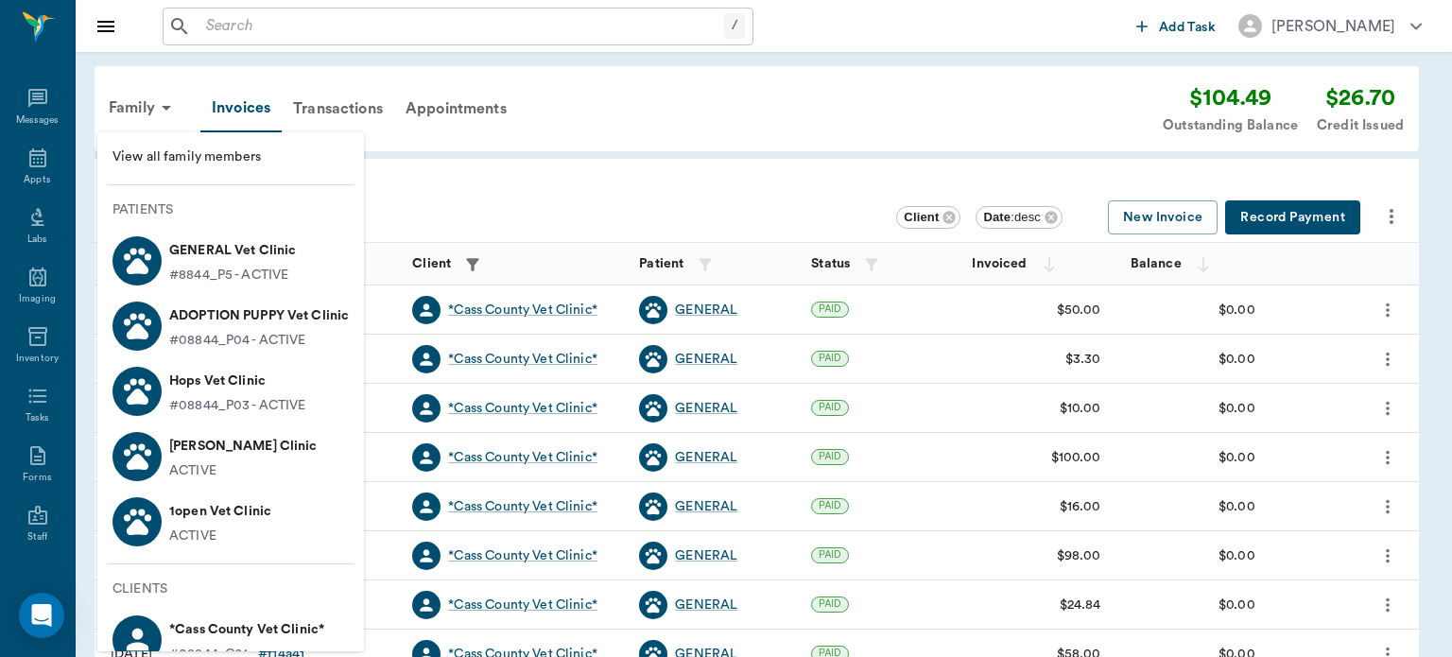
click at [259, 272] on p "#8844_P5 - ACTIVE" at bounding box center [228, 276] width 119 height 20
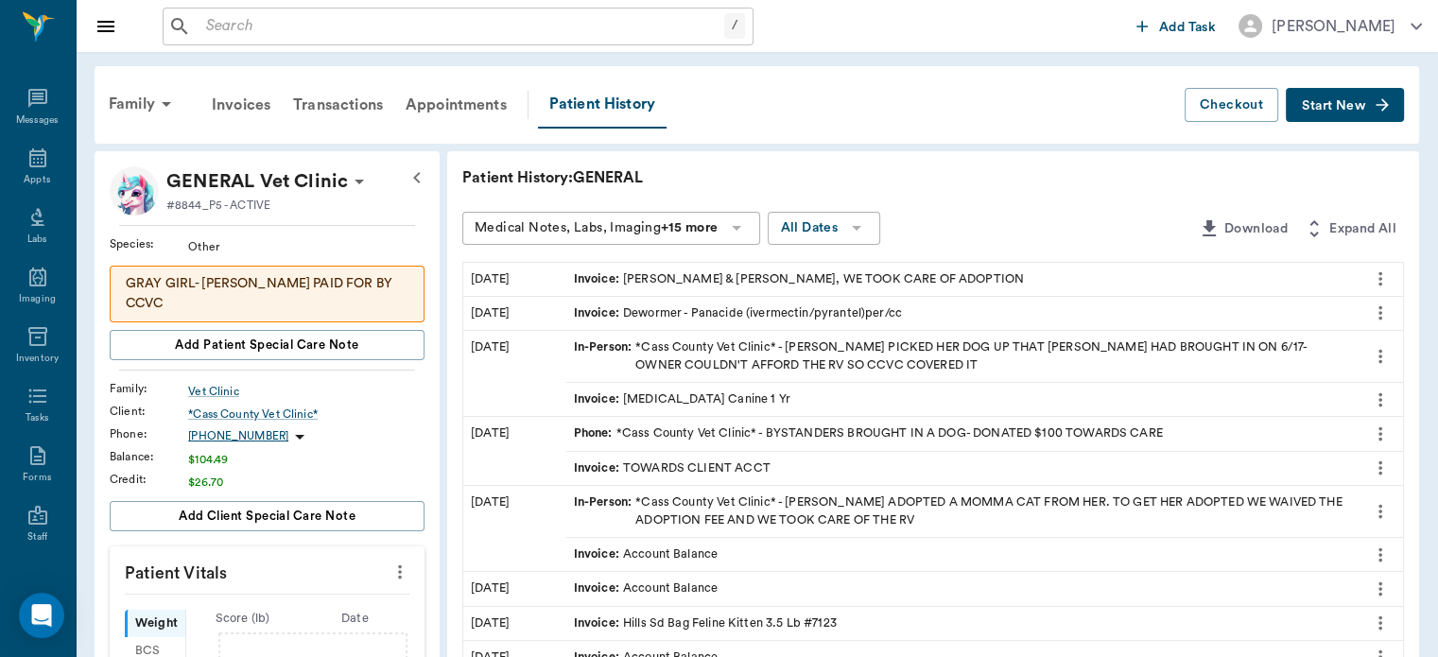
click at [1356, 106] on span "Start New" at bounding box center [1333, 106] width 63 height 0
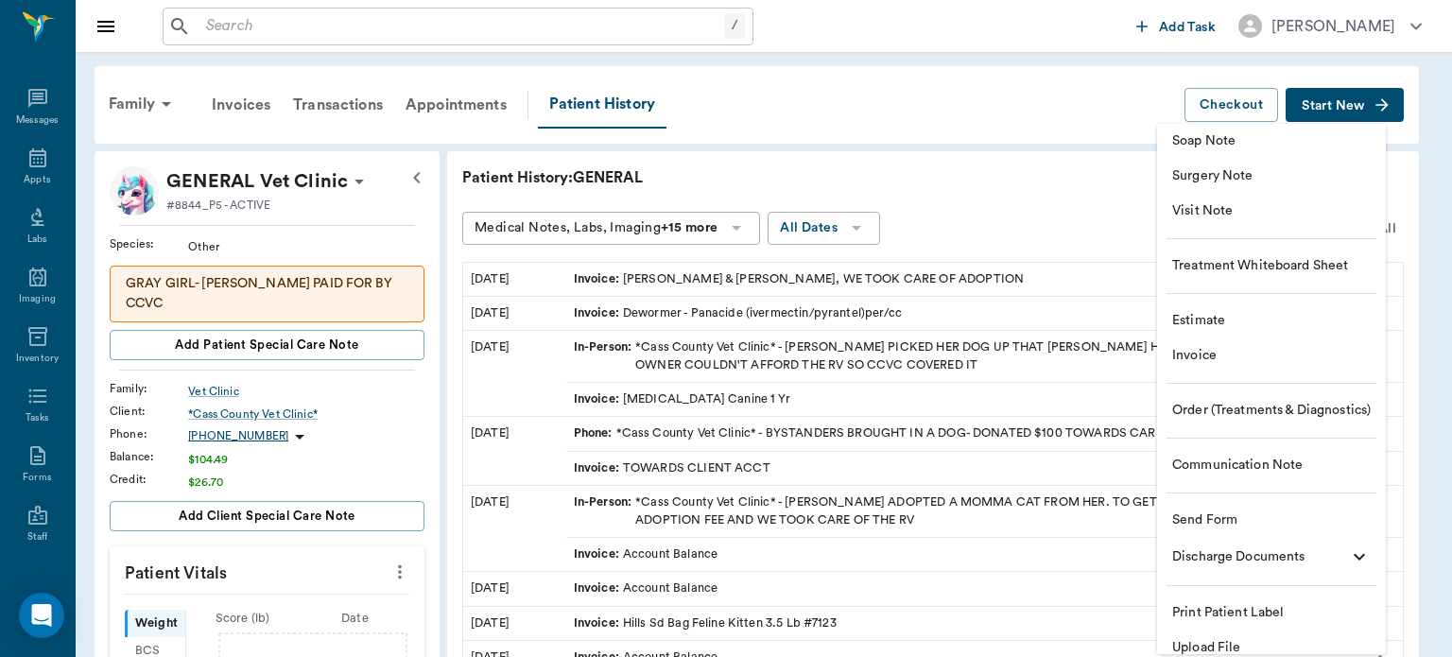
click at [1210, 358] on span "Invoice" at bounding box center [1271, 356] width 199 height 20
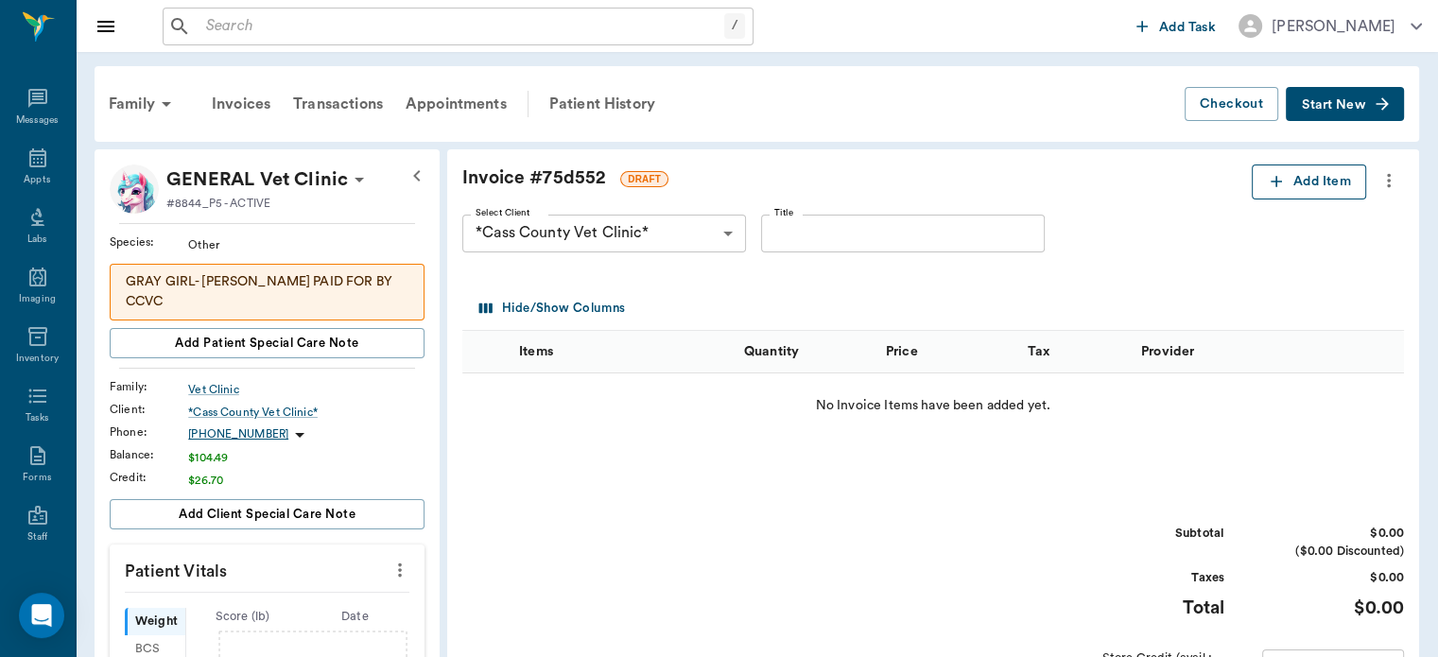
click at [1311, 182] on button "Add Item" at bounding box center [1309, 182] width 114 height 35
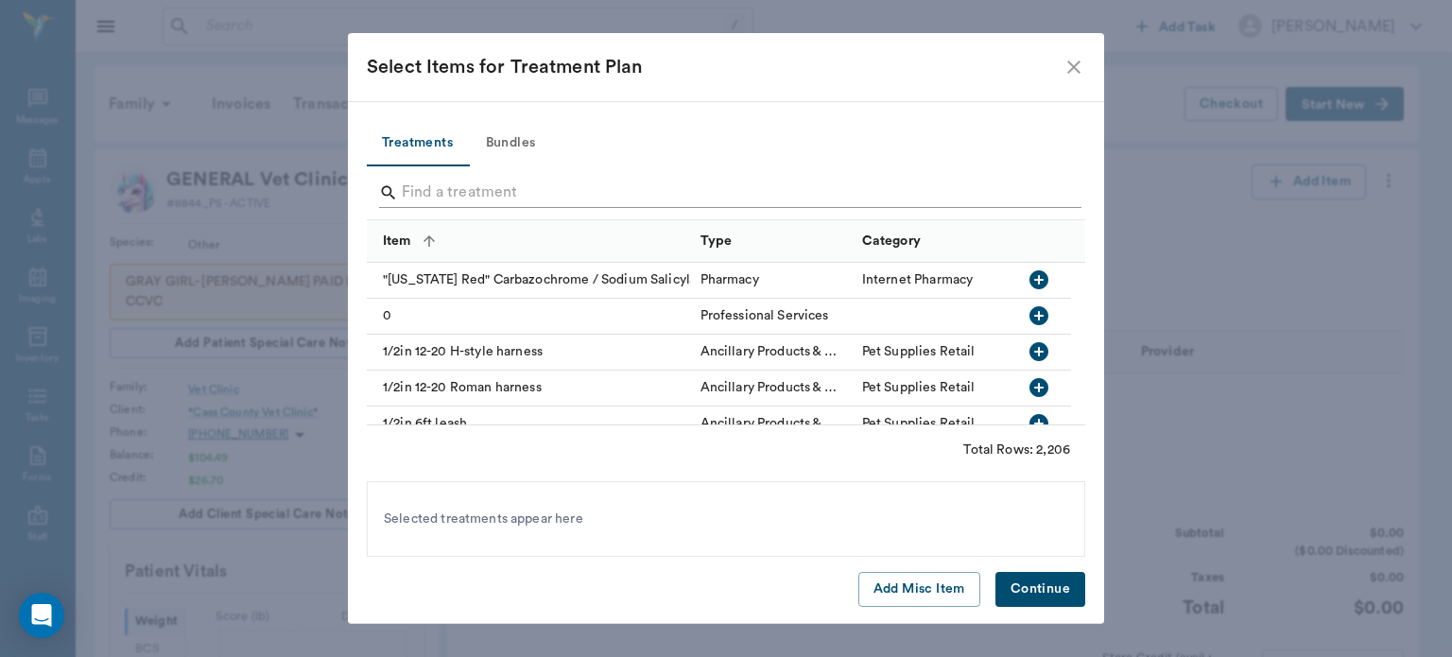
click at [631, 199] on input "Search" at bounding box center [727, 193] width 651 height 30
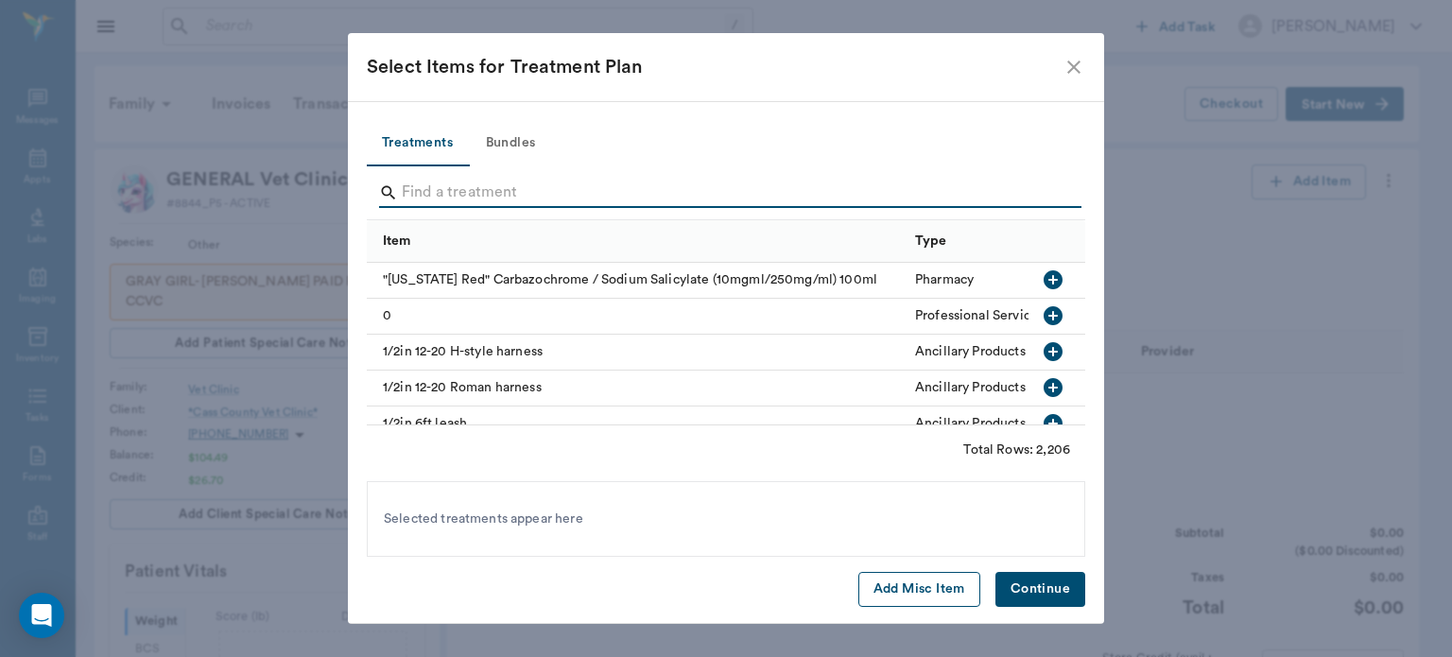
click at [938, 590] on button "Add Misc Item" at bounding box center [920, 589] width 122 height 35
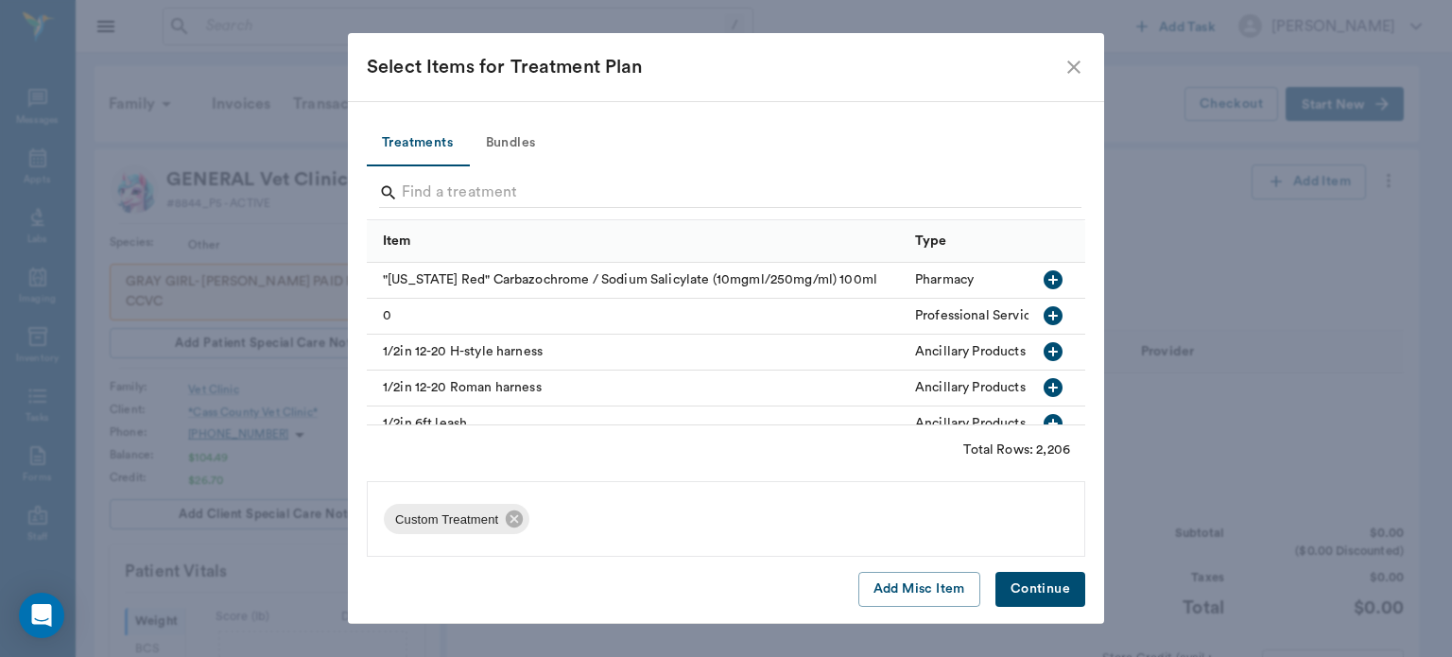
click at [1052, 594] on button "Continue" at bounding box center [1041, 589] width 90 height 35
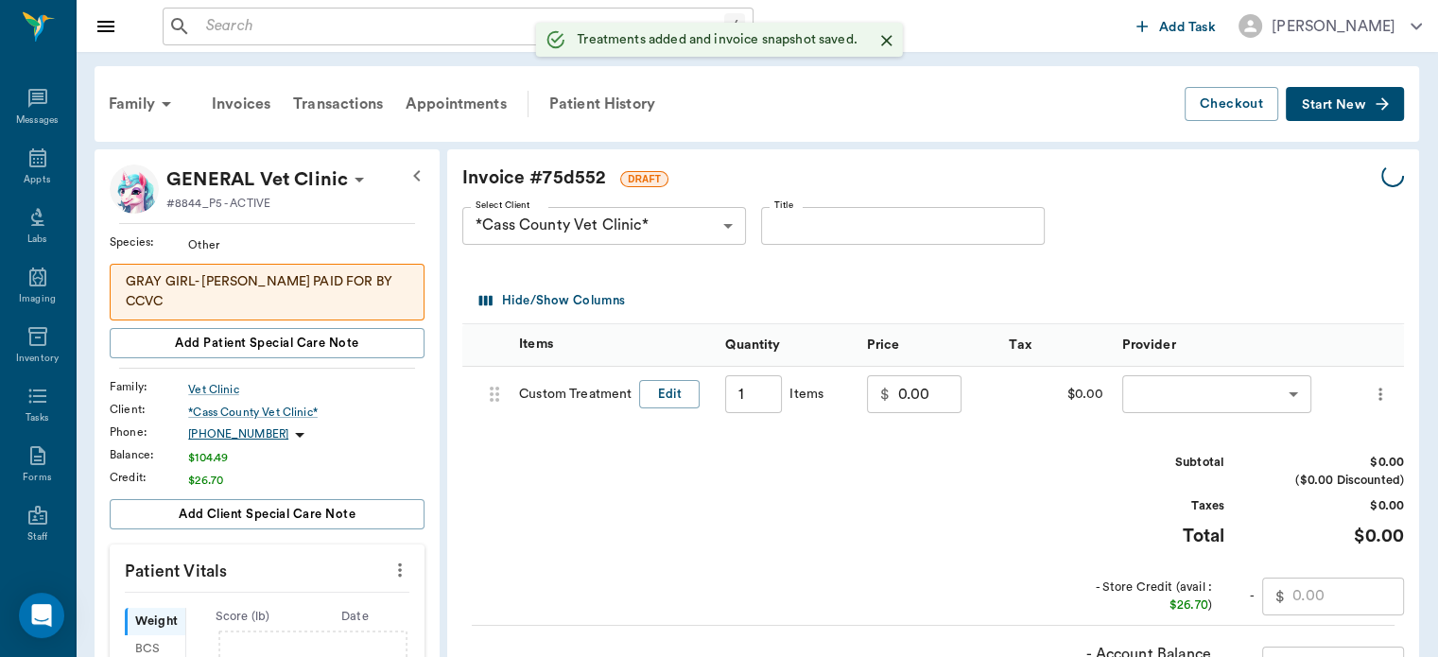
type input "1.00"
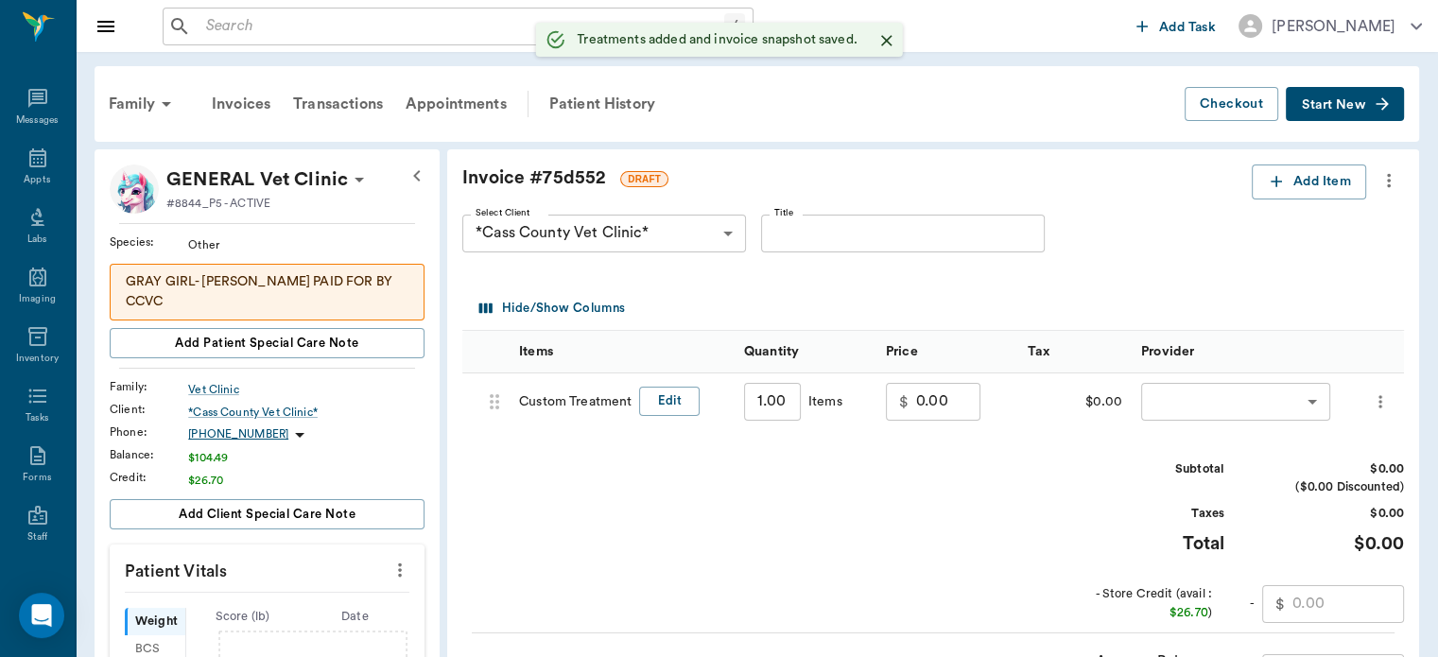
click at [933, 399] on input "0.00" at bounding box center [948, 402] width 64 height 38
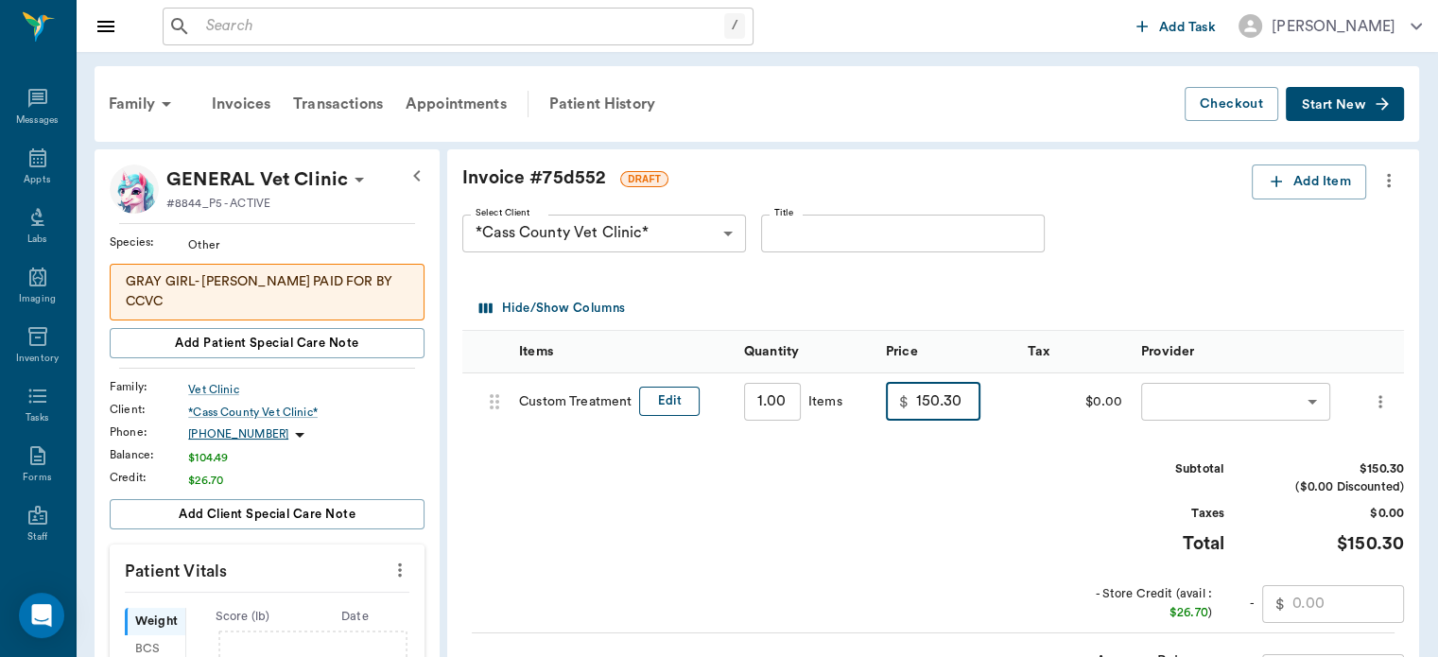
type input "150.30"
click at [651, 406] on button "Edit" at bounding box center [669, 401] width 61 height 29
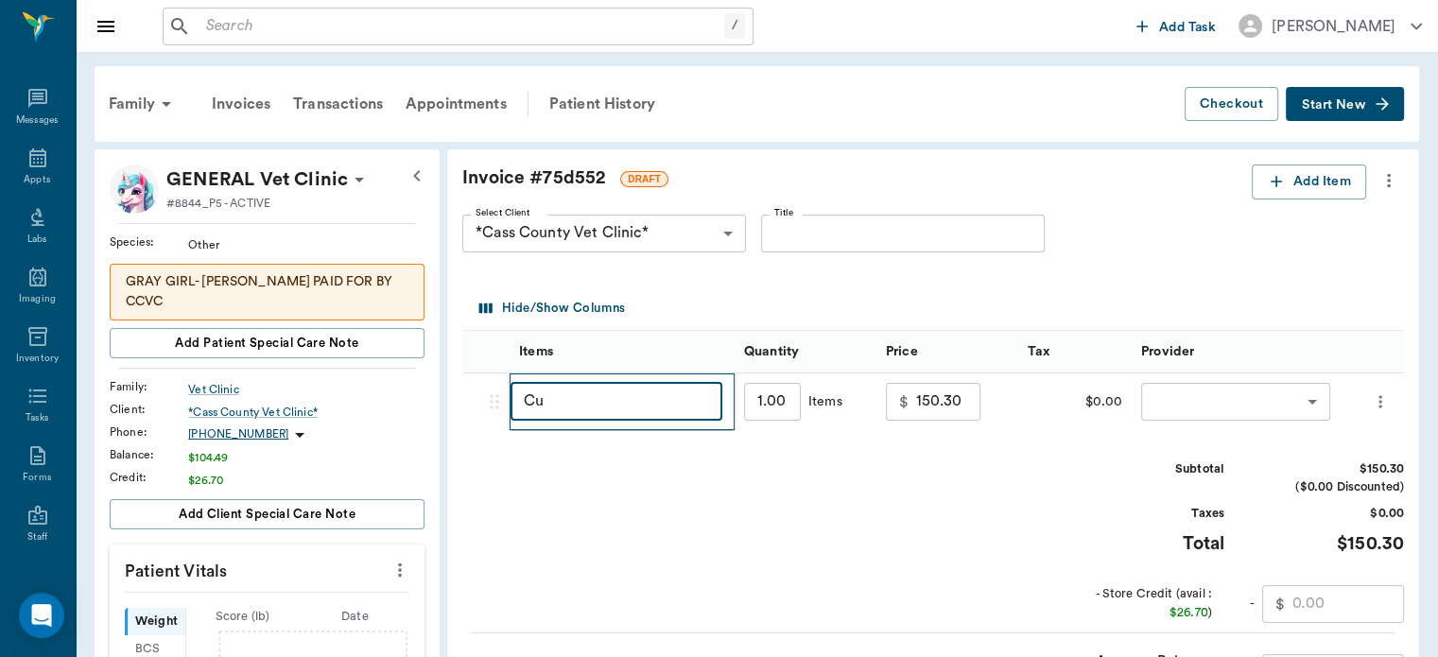
type input "C"
type input "DOTTIE JONES SPAY, RV, ADOPTION, ECOLLAR"
click at [1262, 403] on body "/ ​ Add Task Dr. Bert Ellsworth Nectar Messages Appts Labs Imaging Inventory Ta…" at bounding box center [719, 629] width 1438 height 1259
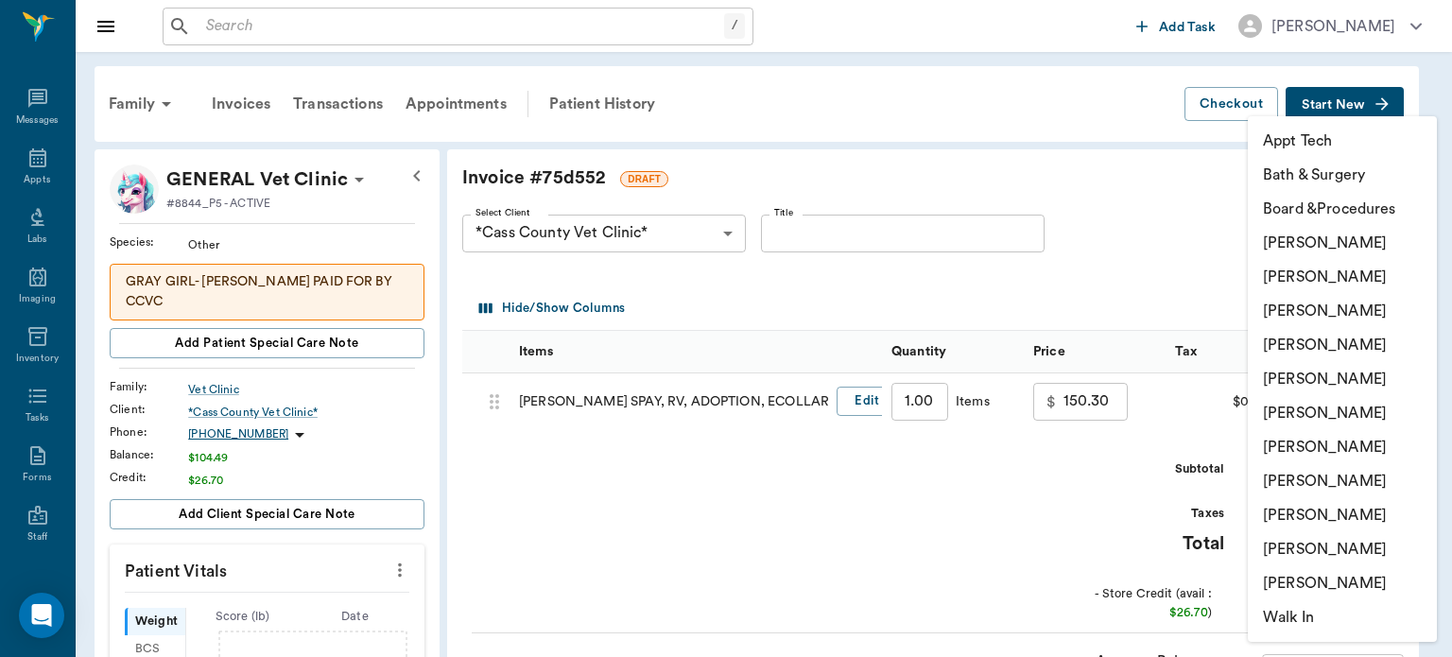
click at [1346, 454] on li "[PERSON_NAME]" at bounding box center [1342, 447] width 189 height 34
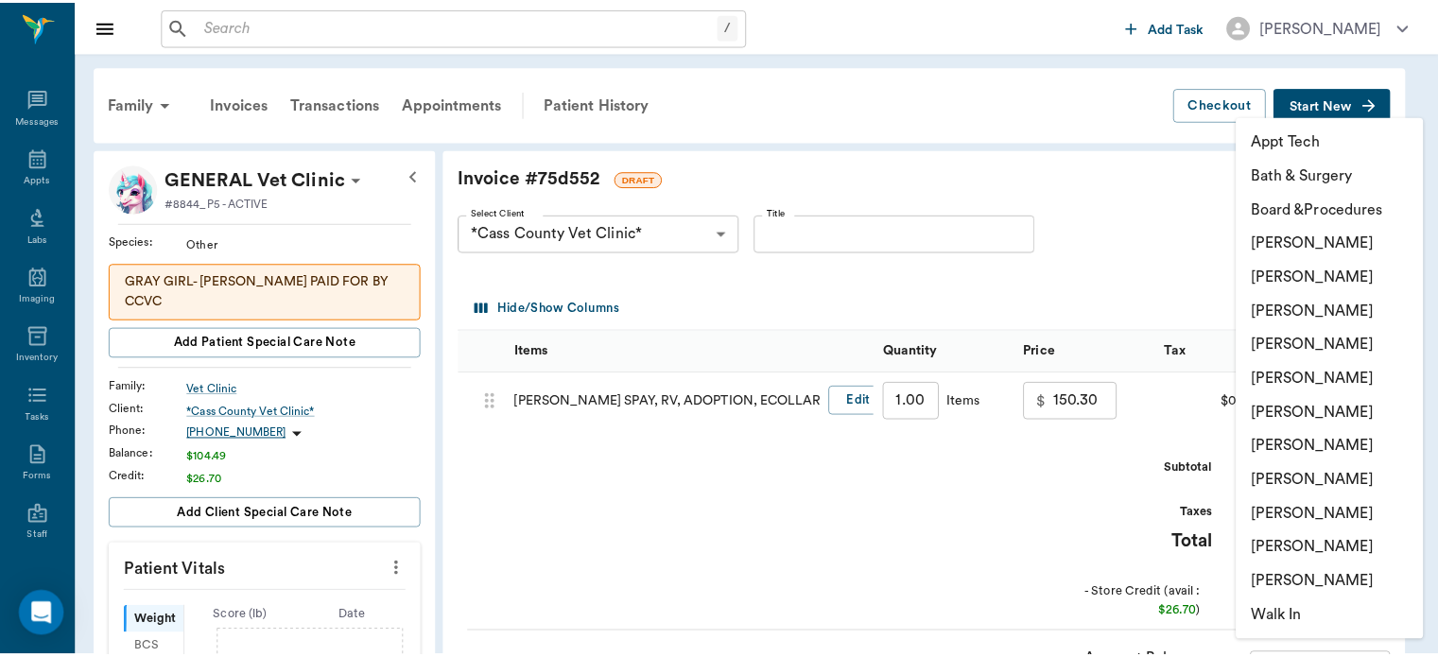
type input "none-682b670d8bdc6f7f8feef3db"
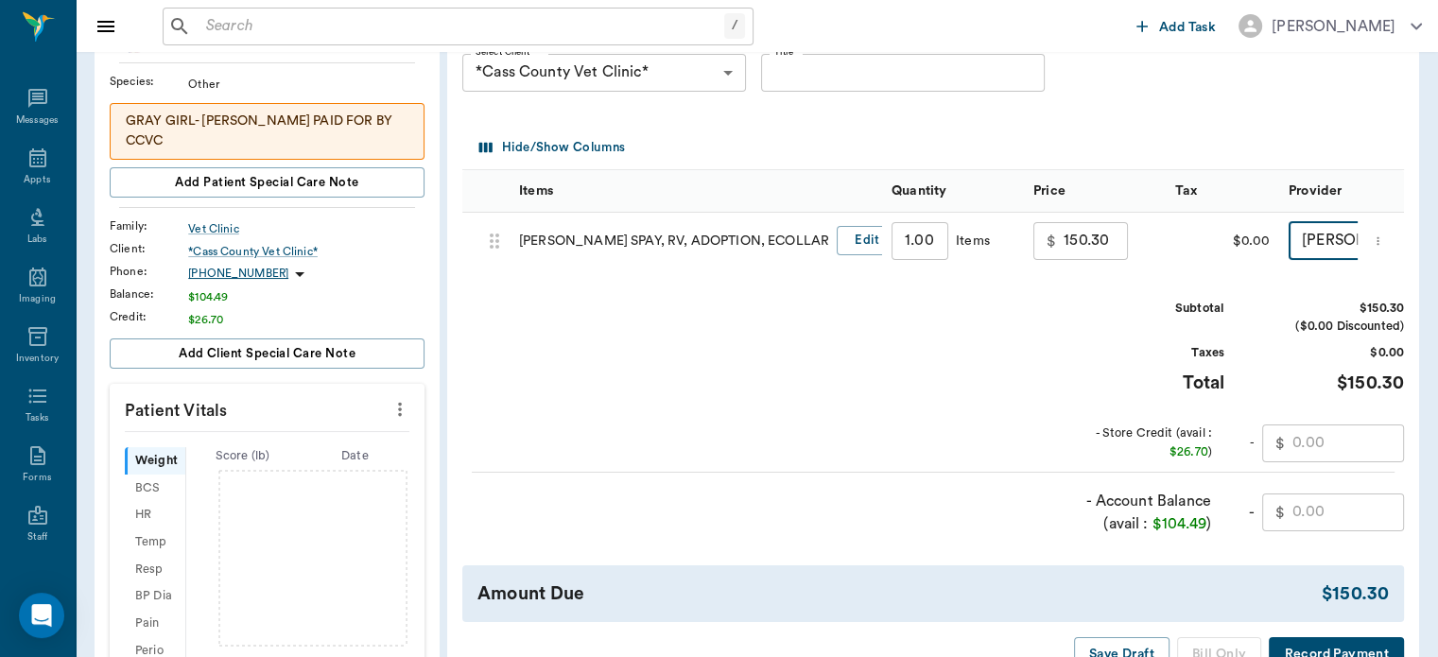
scroll to position [163, 0]
click at [1343, 455] on input "text" at bounding box center [1349, 442] width 112 height 38
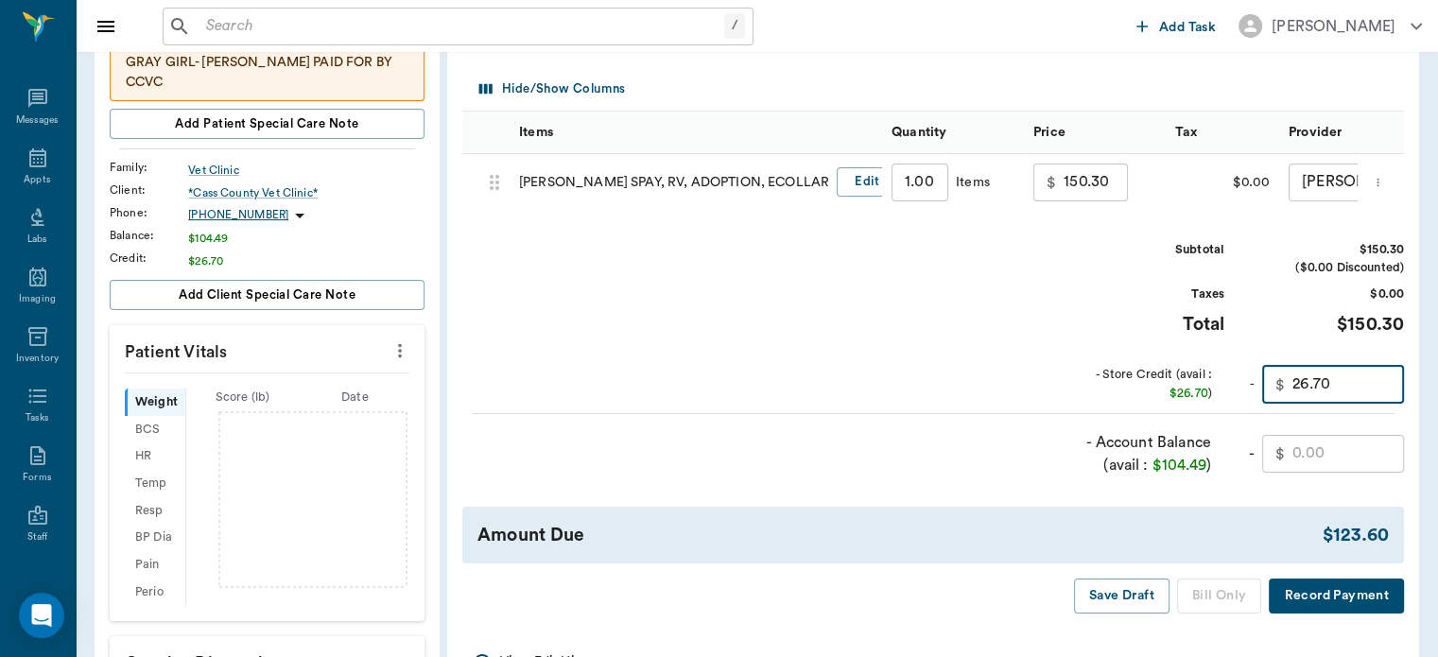
scroll to position [268, 0]
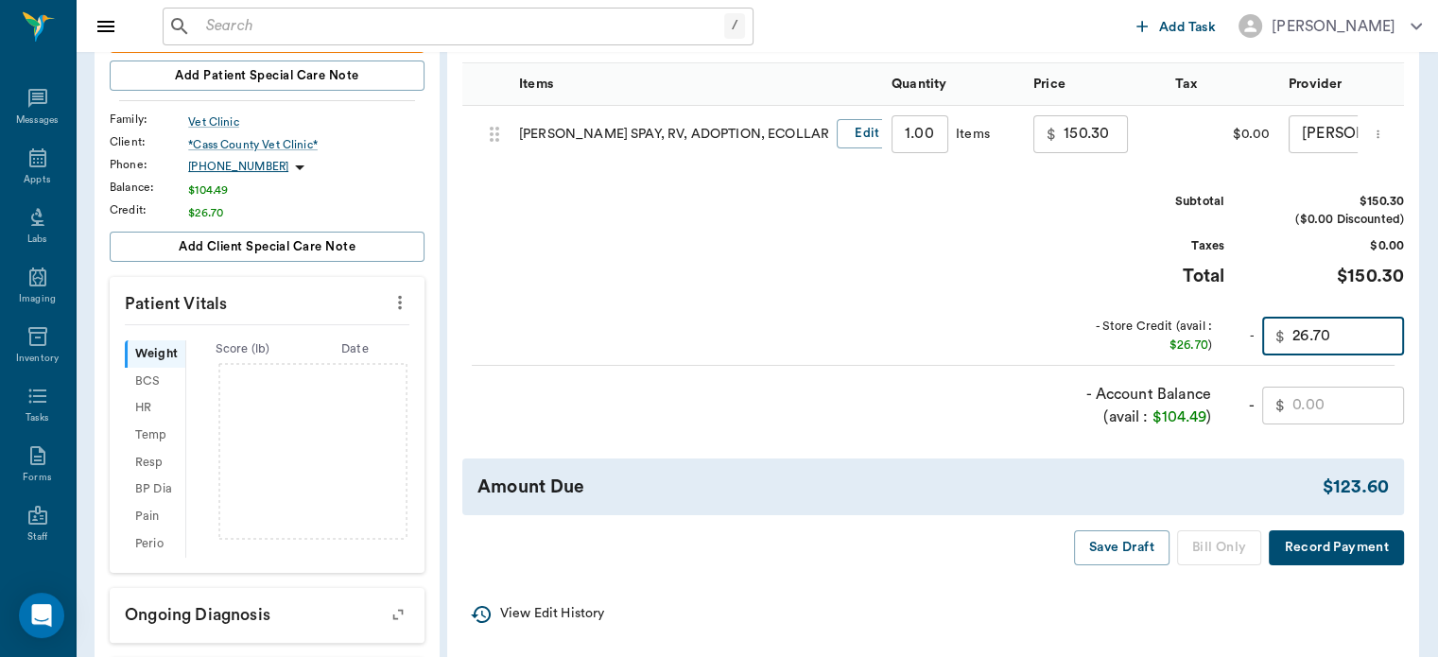
type input "26.70"
click at [1356, 418] on input "text" at bounding box center [1349, 406] width 112 height 38
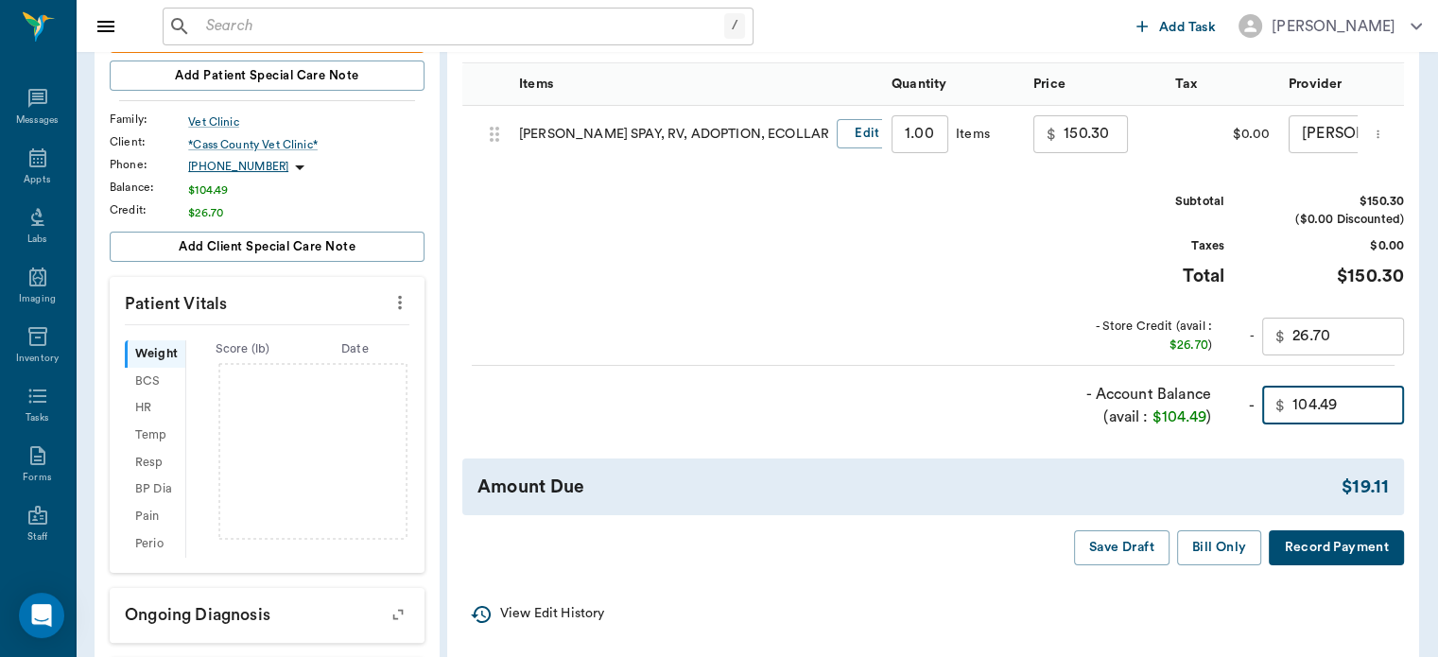
type input "104.49"
click at [1227, 565] on button "Bill Only" at bounding box center [1219, 547] width 85 height 35
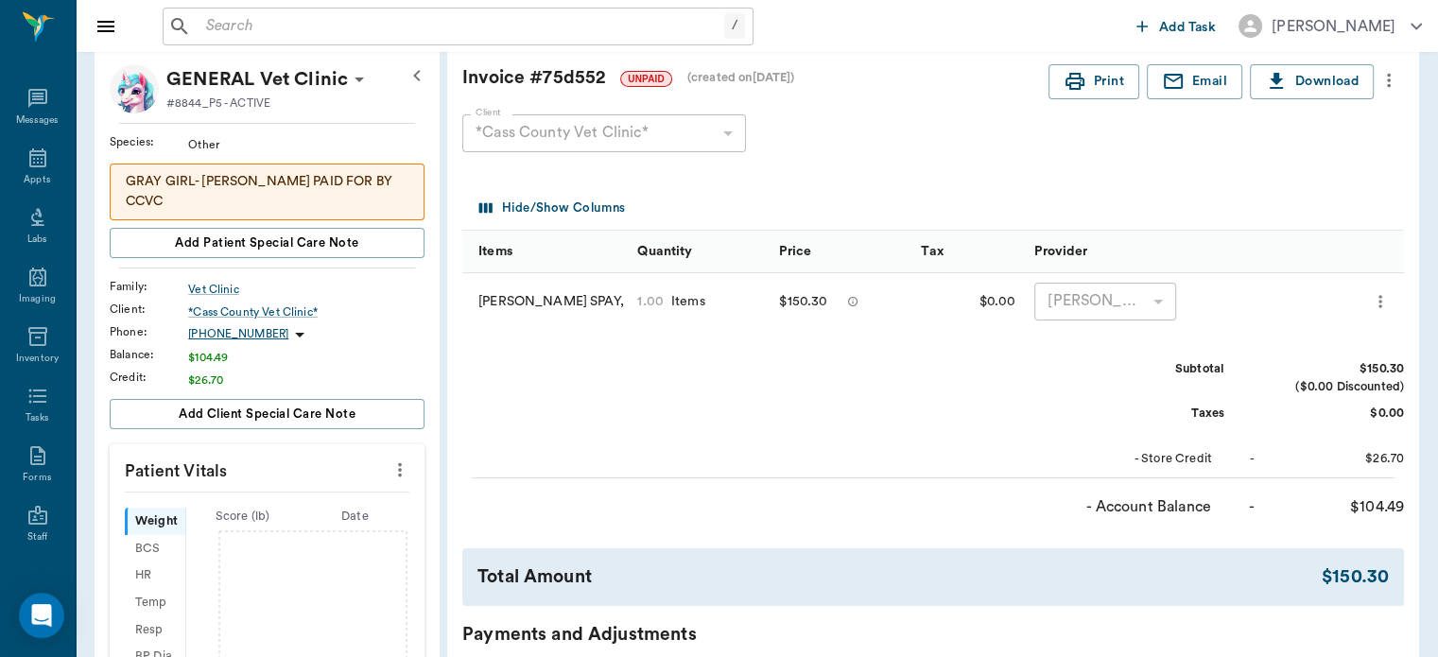
scroll to position [0, 0]
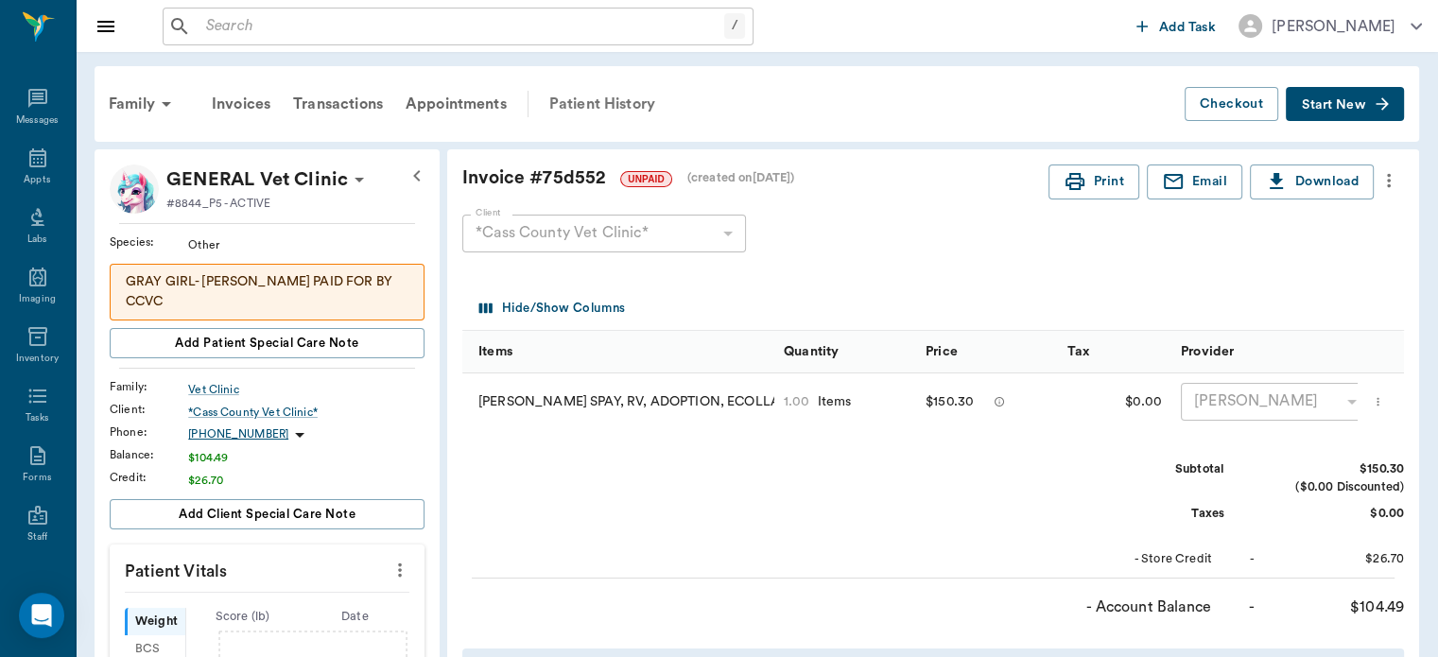
click at [603, 105] on div "Patient History" at bounding box center [602, 103] width 129 height 45
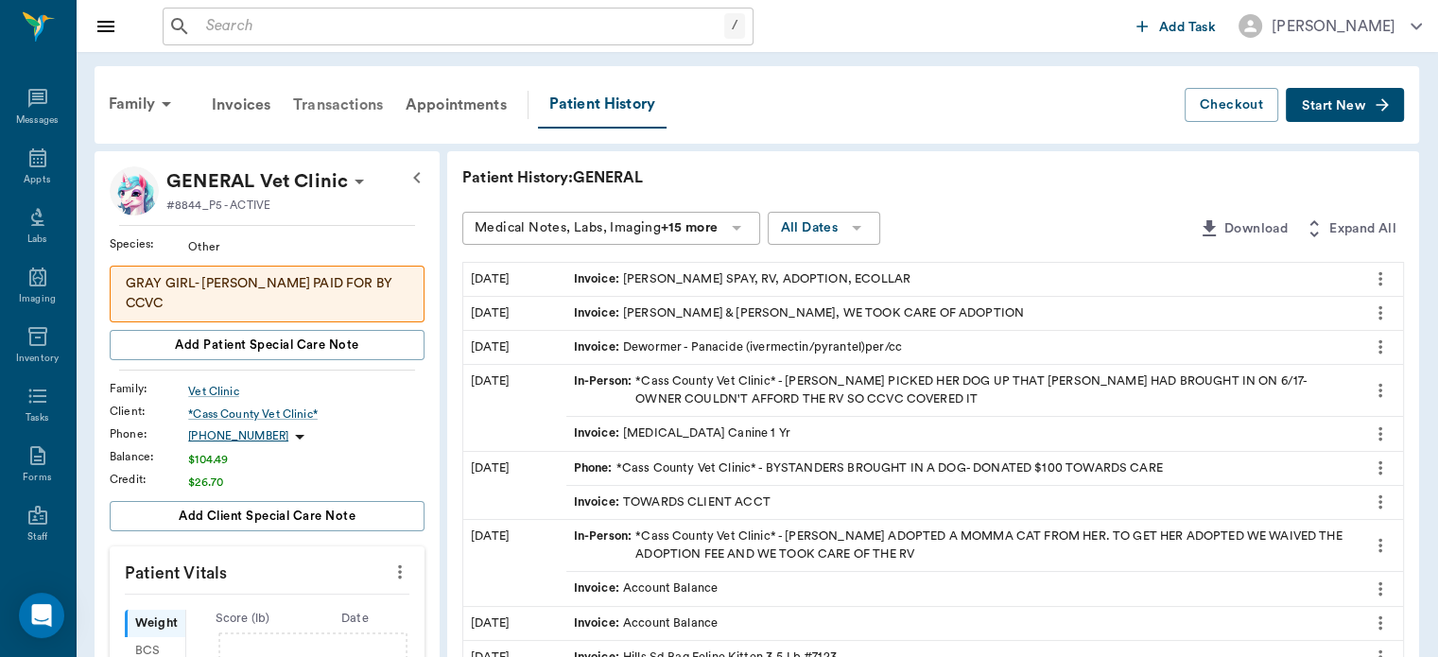
click at [339, 102] on div "Transactions" at bounding box center [338, 104] width 113 height 45
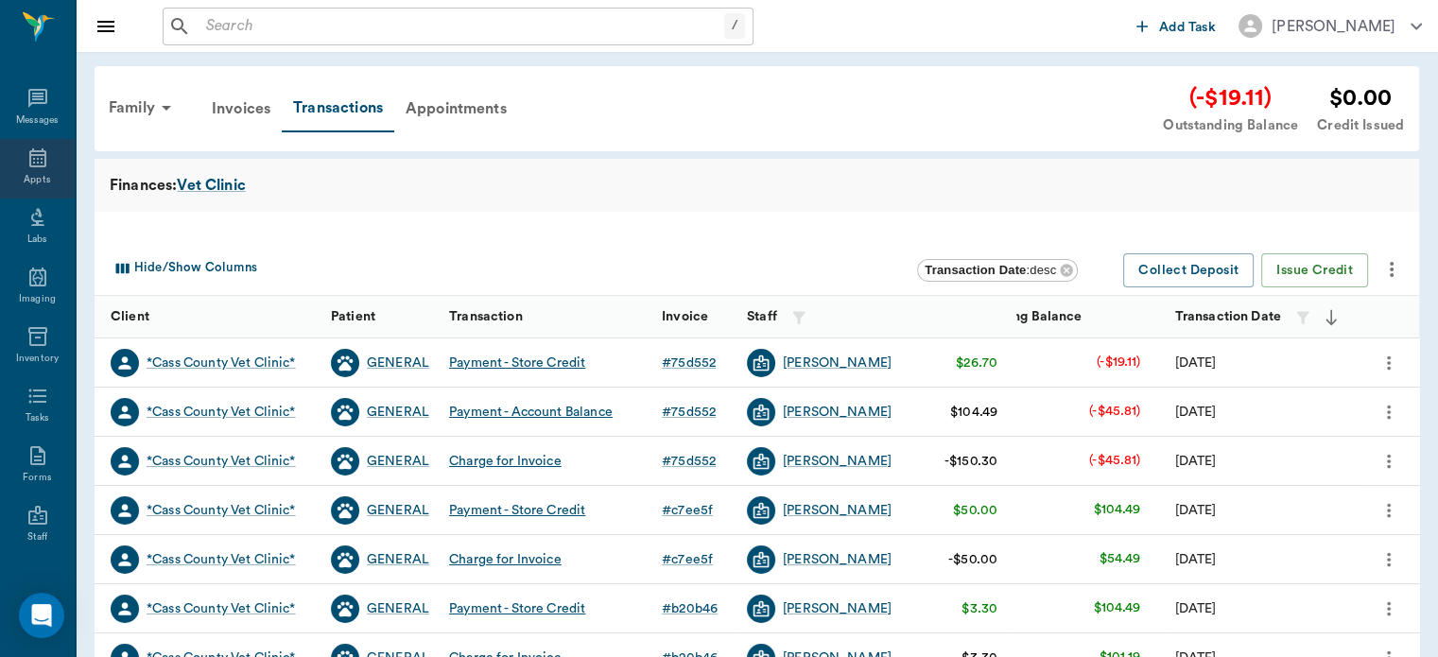
click at [27, 165] on icon at bounding box center [37, 158] width 23 height 23
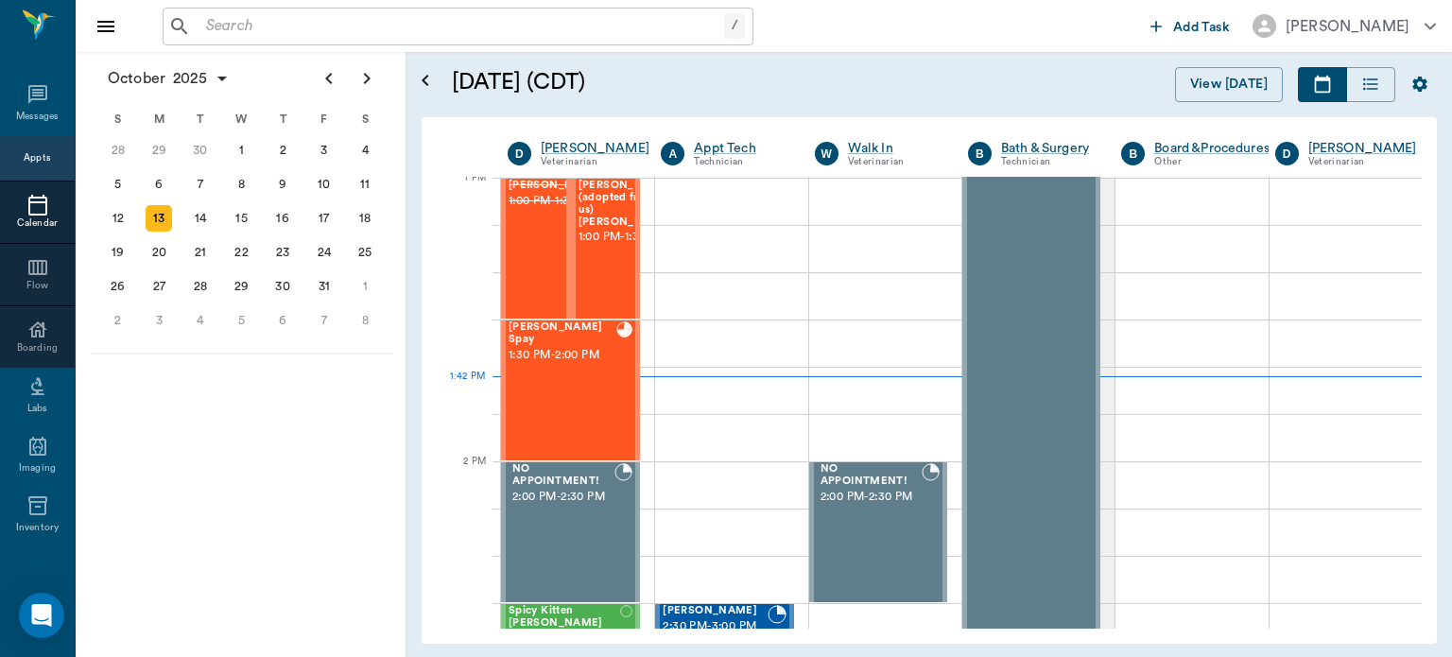
scroll to position [1422, 0]
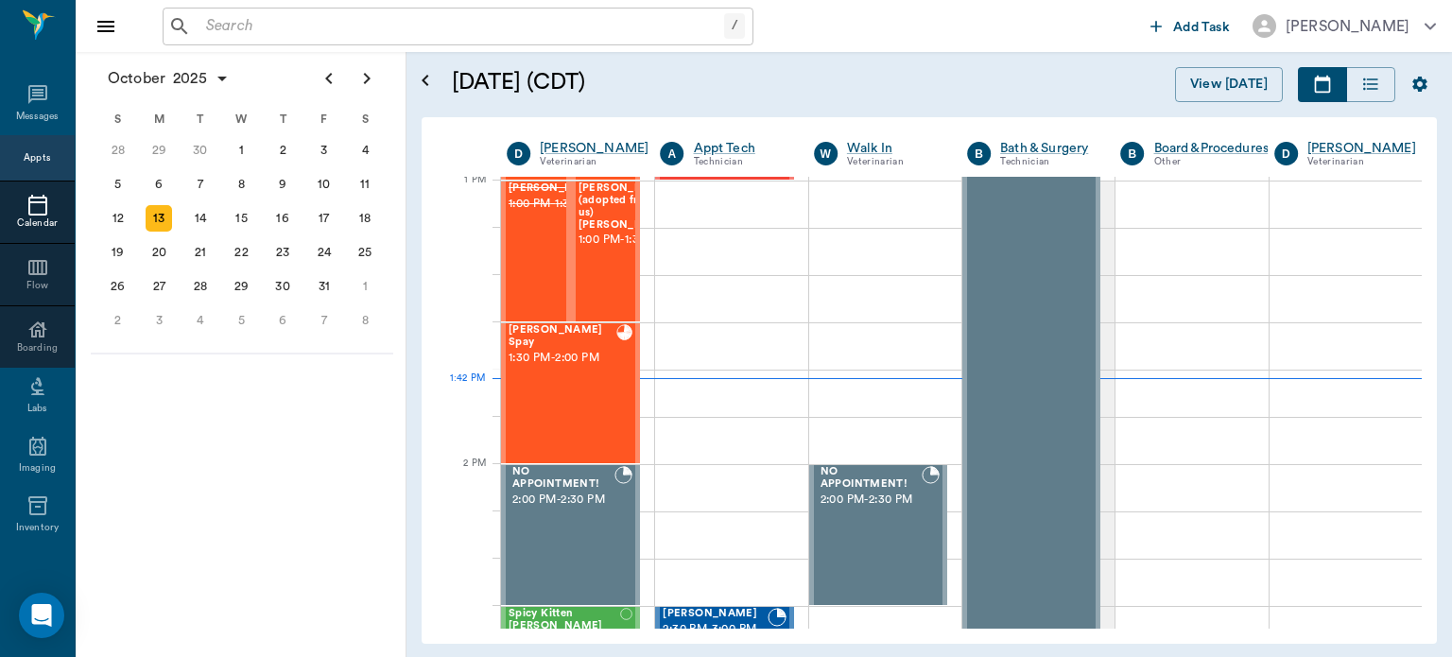
click at [605, 250] on span "1:00 PM - 1:30 PM" at bounding box center [626, 240] width 95 height 19
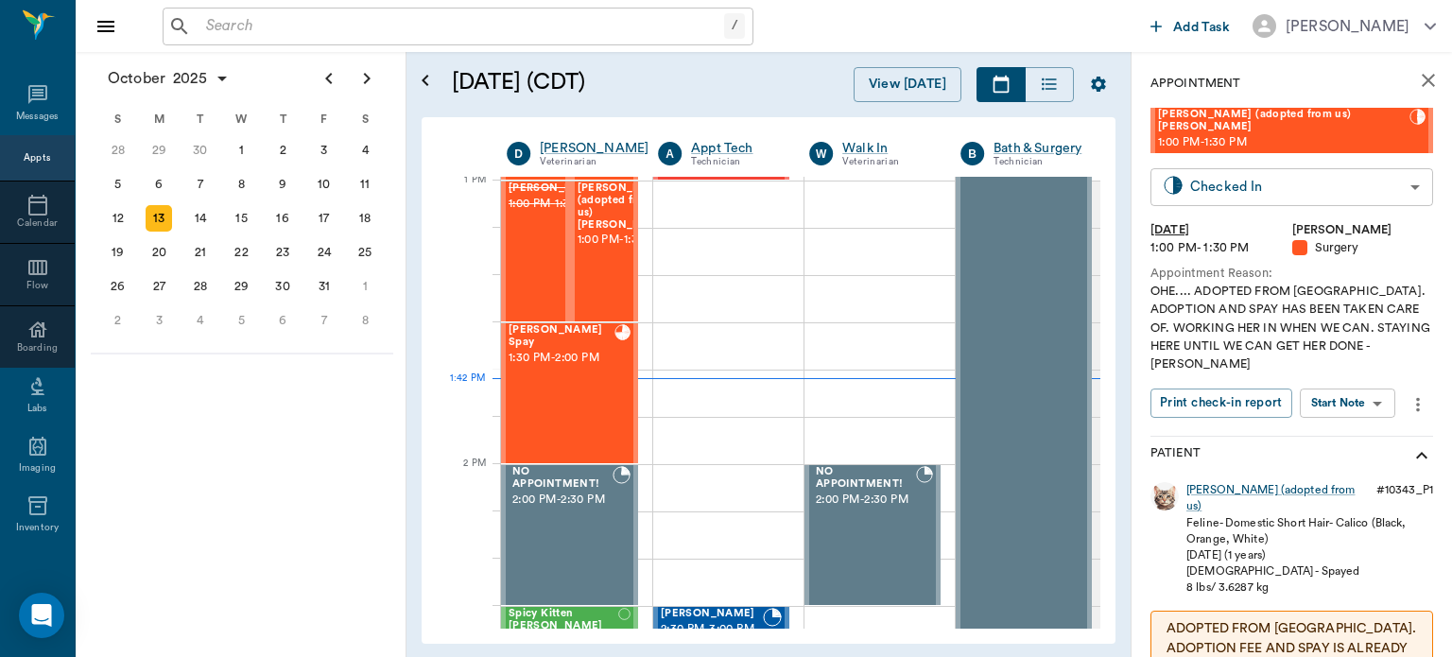
click at [1364, 180] on body "/ ​ Add Task Dr. Bert Ellsworth Nectar Messages Appts Calendar Flow Boarding La…" at bounding box center [726, 328] width 1452 height 657
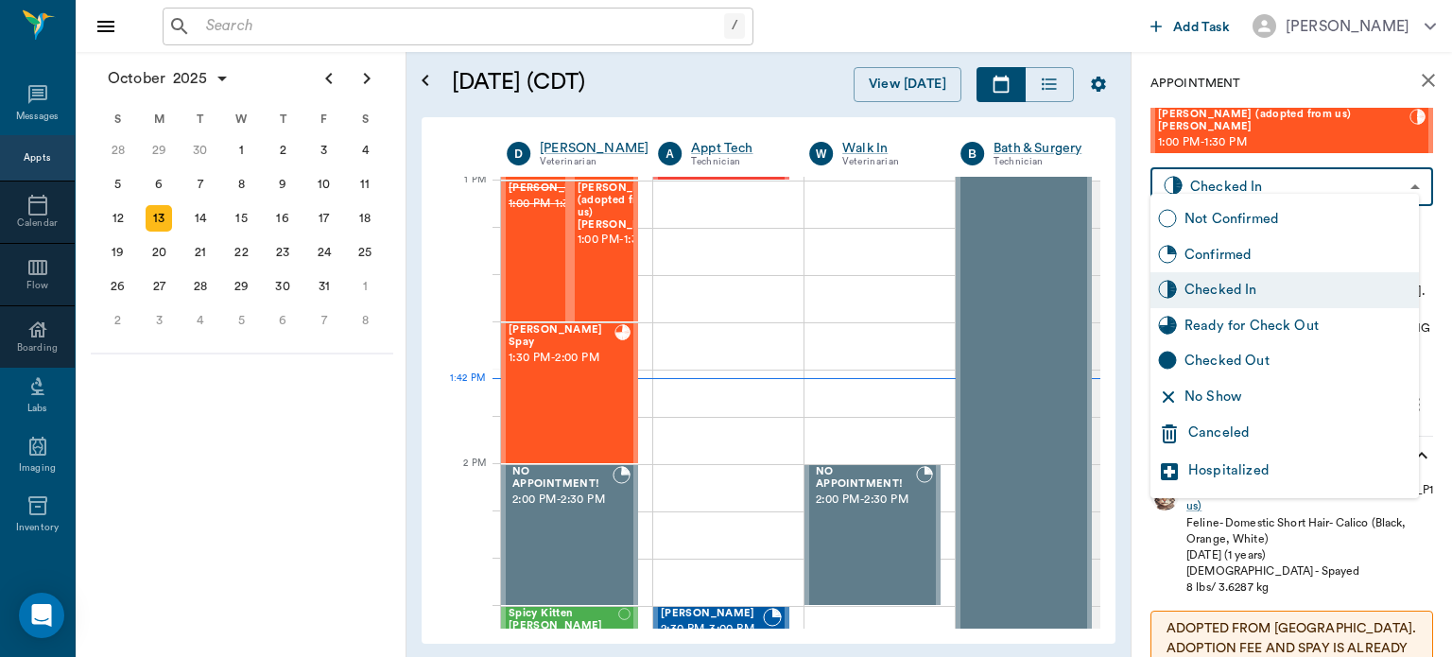
click at [1332, 326] on div "Ready for Check Out" at bounding box center [1298, 326] width 227 height 21
type input "READY_TO_CHECKOUT"
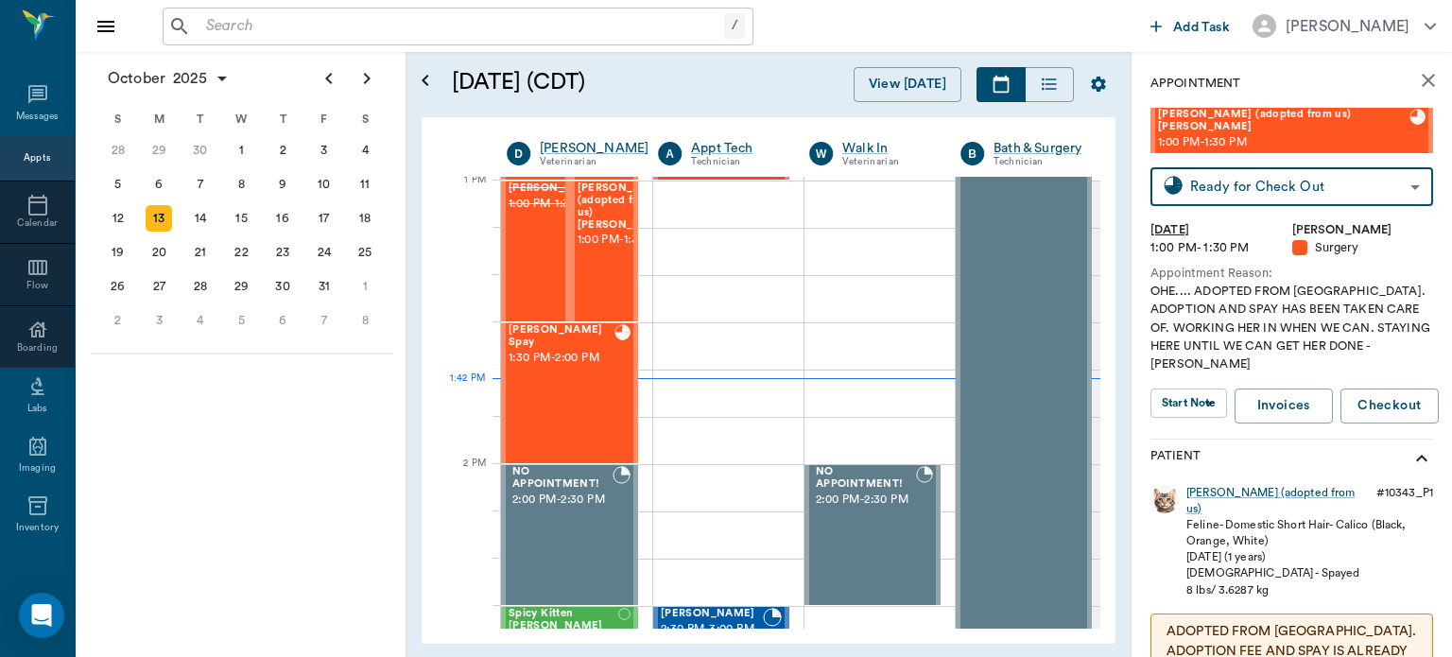
click at [1198, 374] on body "/ ​ Add Task Dr. Bert Ellsworth Nectar Messages Appts Calendar Flow Boarding La…" at bounding box center [726, 328] width 1452 height 657
click at [1214, 416] on button "View Surgery" at bounding box center [1178, 412] width 78 height 22
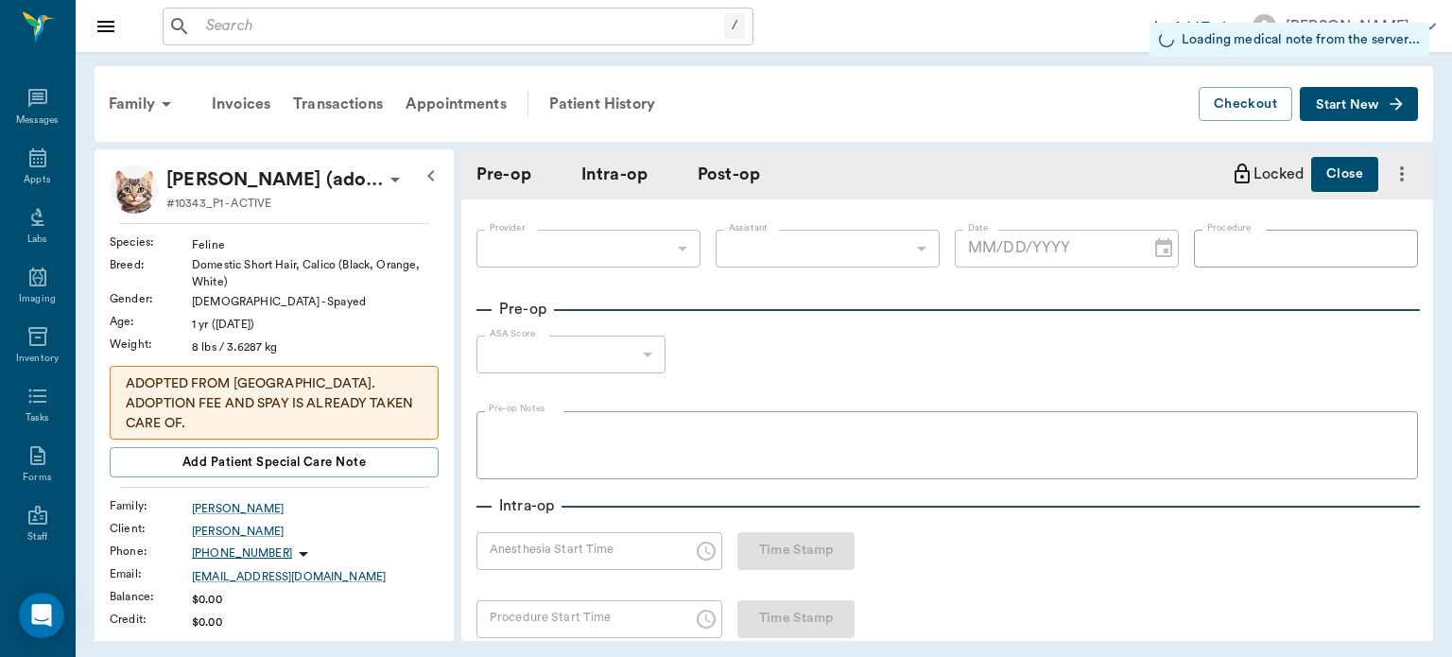
type input "63ec2f075fda476ae8351a4d"
type input "682b670d8bdc6f7f8feef3db"
type input "OHE"
type input "2"
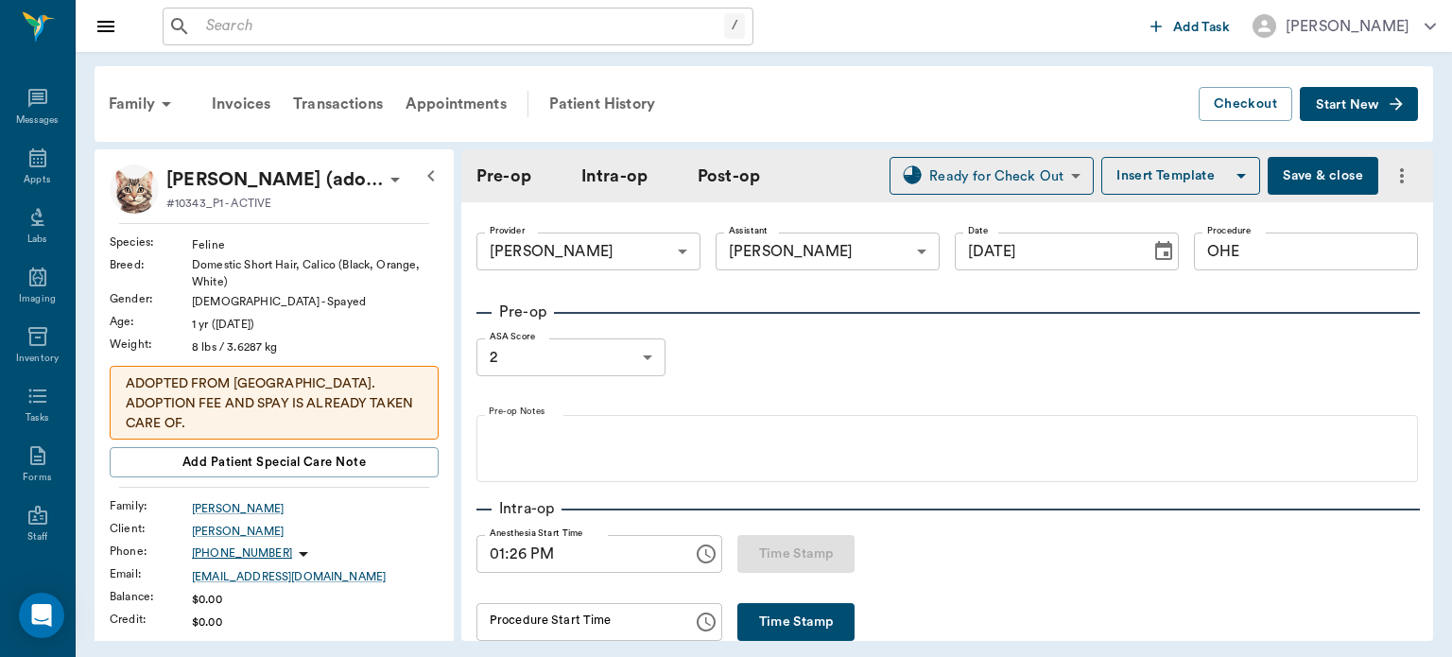
type input "[DATE]"
type input "01:26 PM"
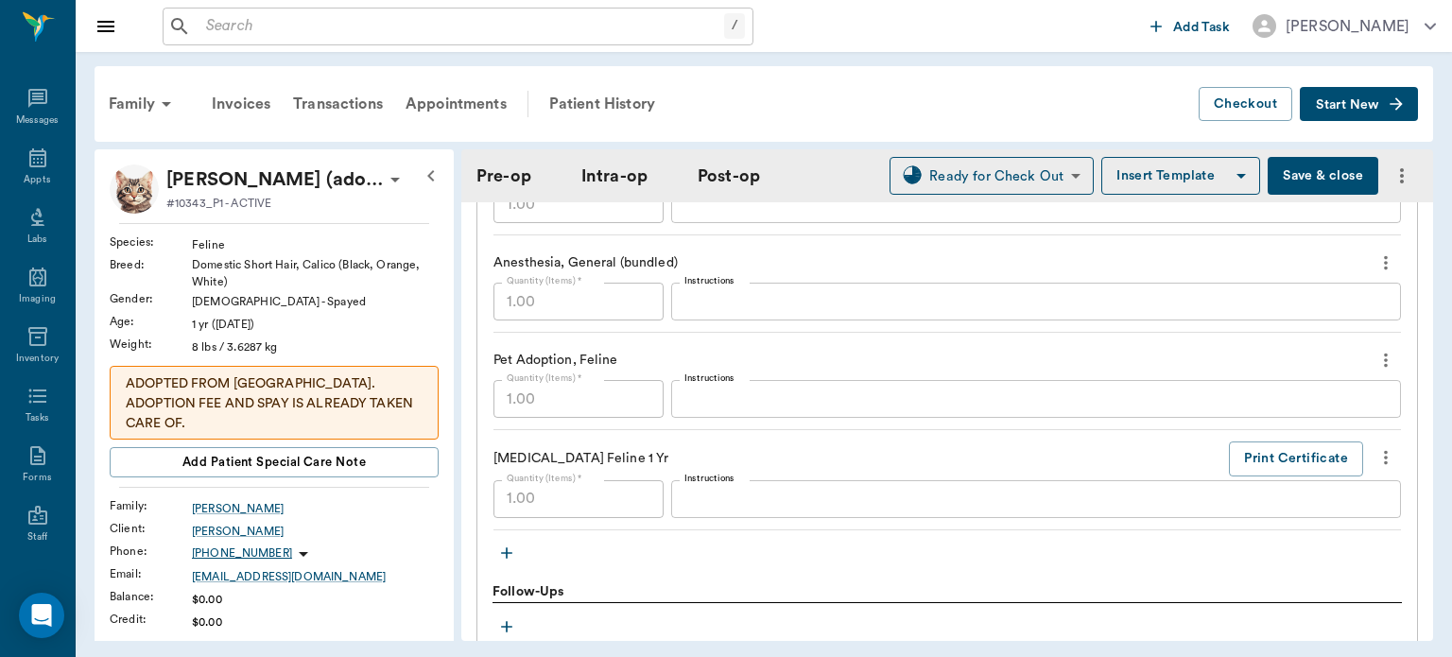
scroll to position [2273, 0]
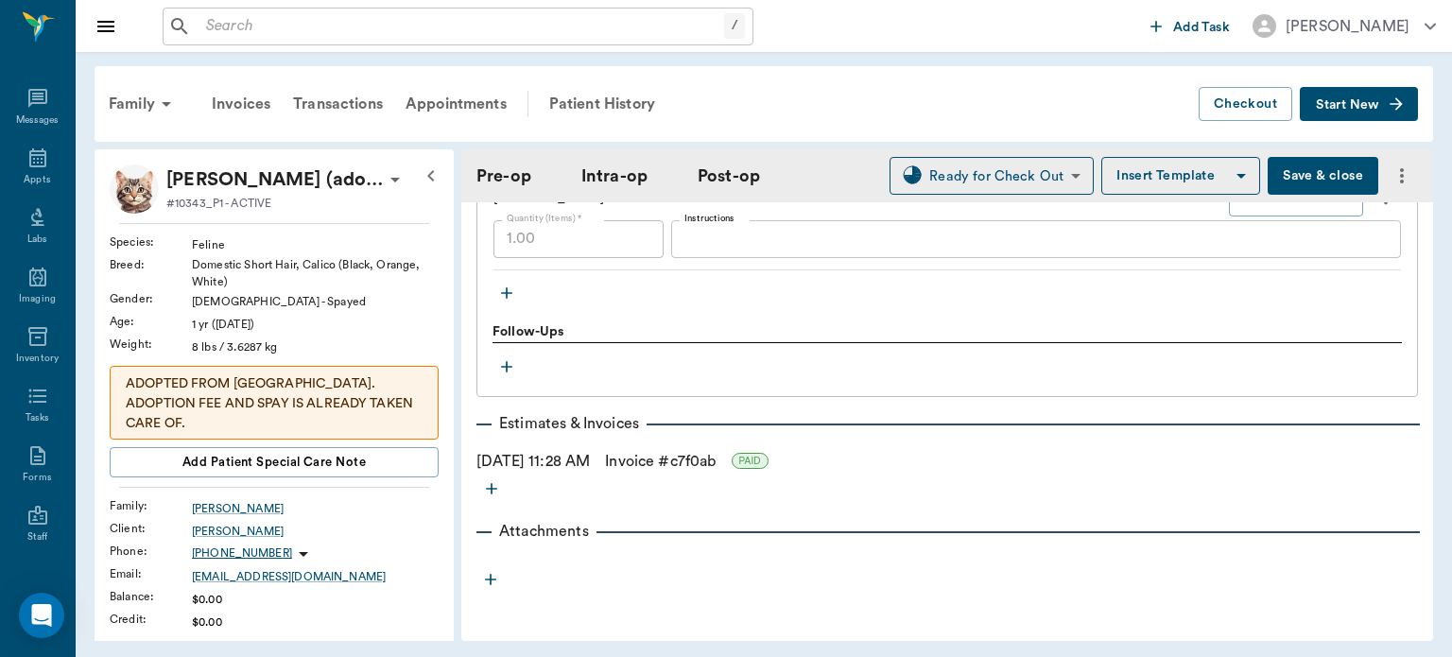
click at [365, 400] on p "ADOPTED FROM US. ADOPTION FEE AND SPAY IS ALREADY TAKEN CARE OF." at bounding box center [274, 404] width 297 height 60
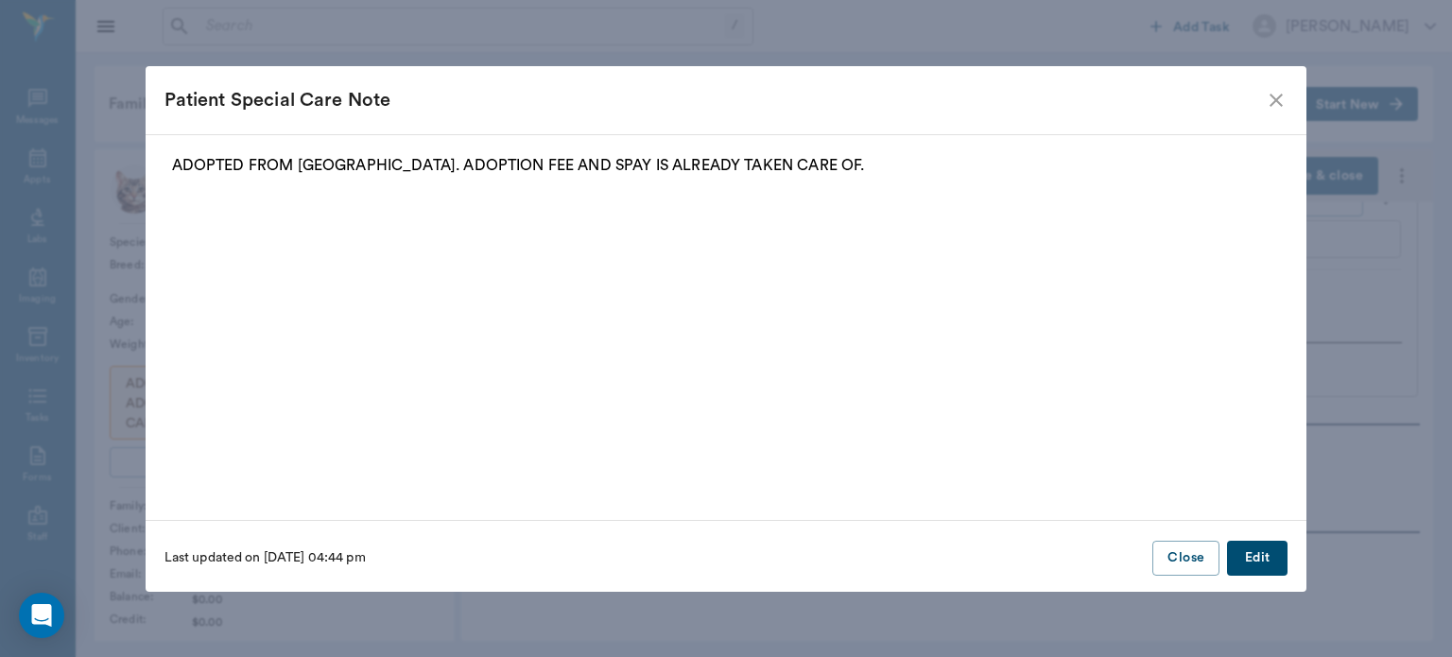
click at [1252, 557] on button "Edit" at bounding box center [1257, 558] width 61 height 35
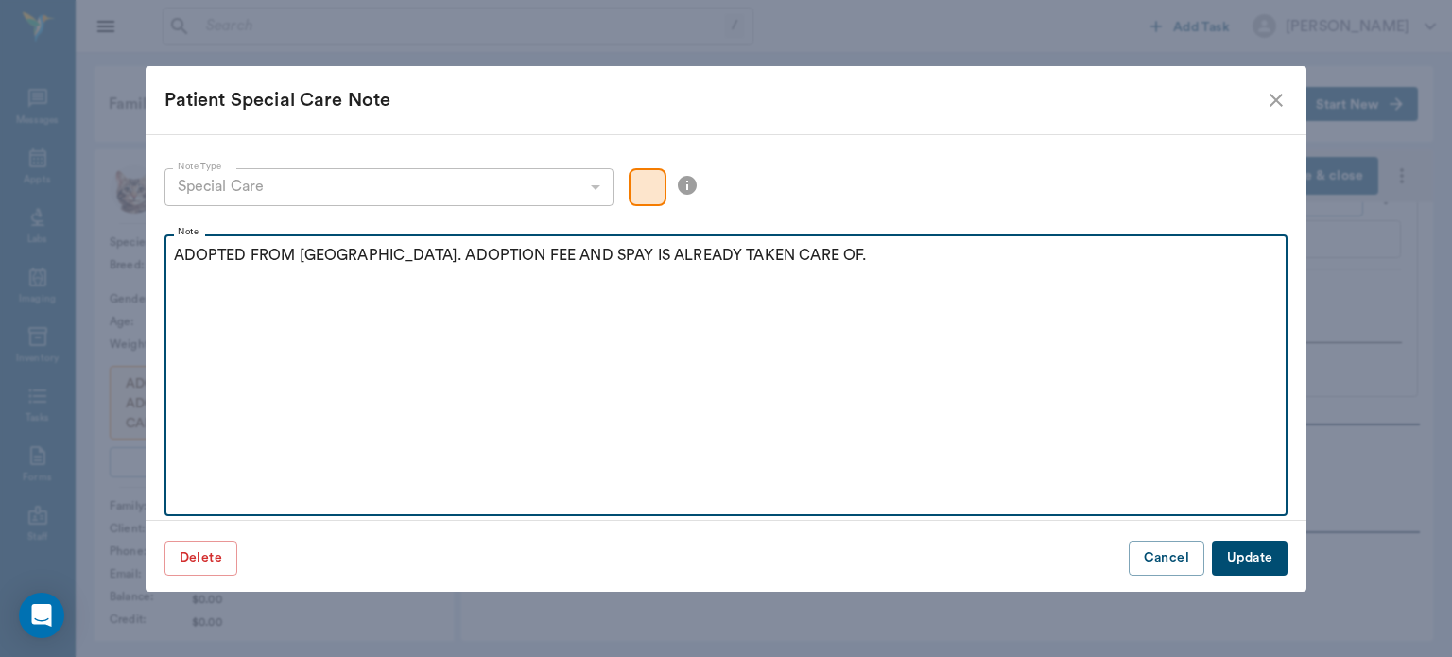
click at [824, 268] on div "ADOPTED FROM US. ADOPTION FEE AND SPAY IS ALREADY TAKEN CARE OF." at bounding box center [726, 267] width 1105 height 47
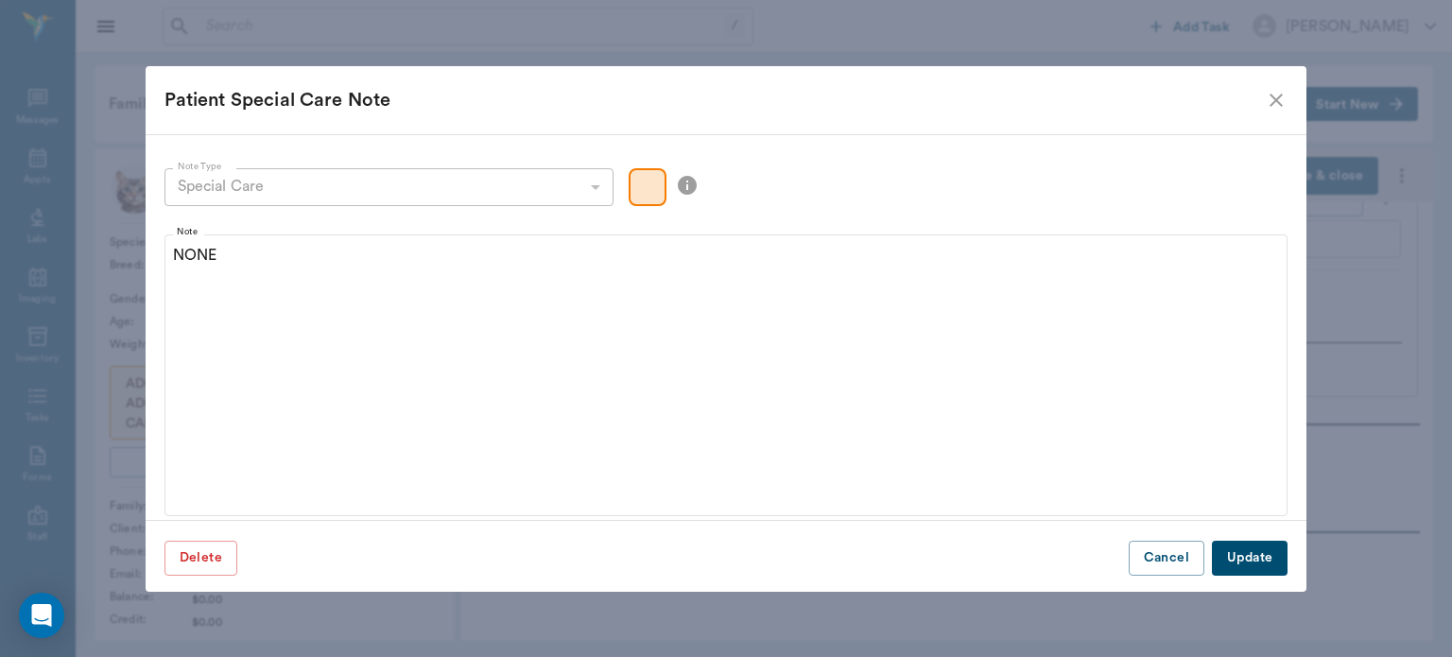
click at [1272, 569] on button "Update" at bounding box center [1250, 558] width 76 height 35
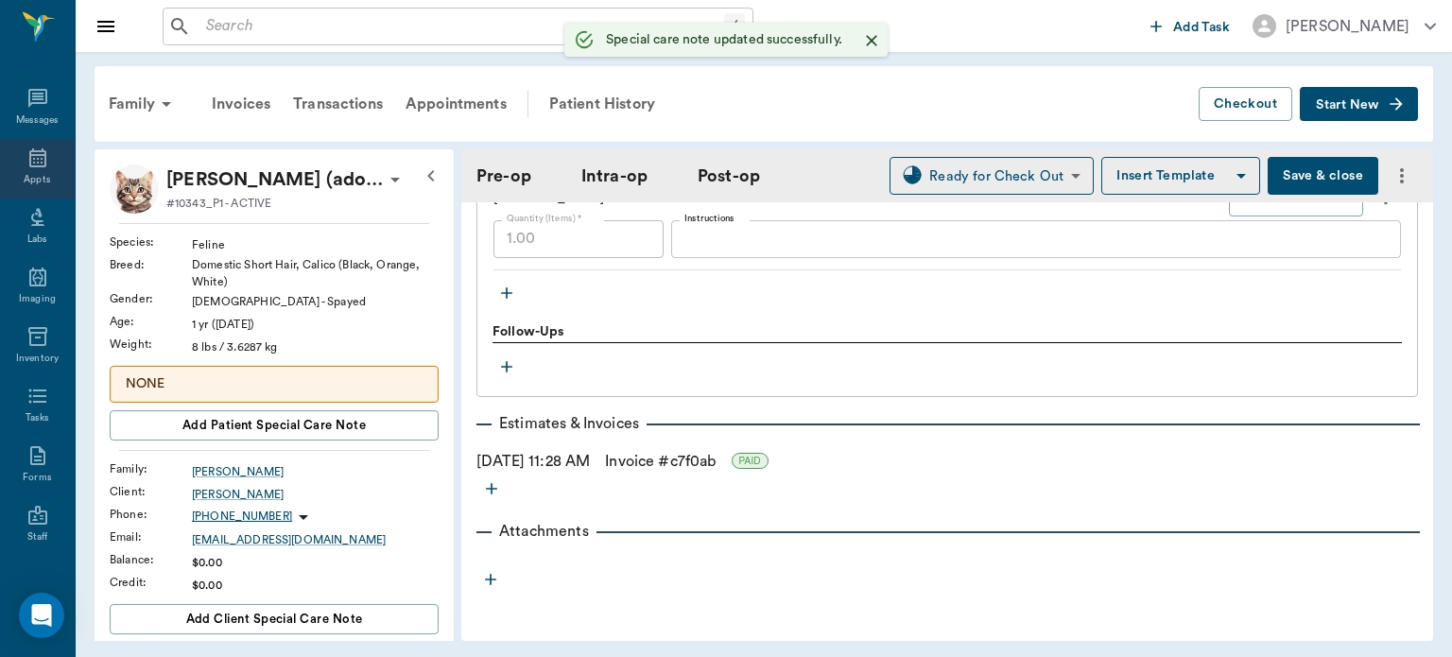
click at [29, 151] on icon at bounding box center [37, 157] width 17 height 19
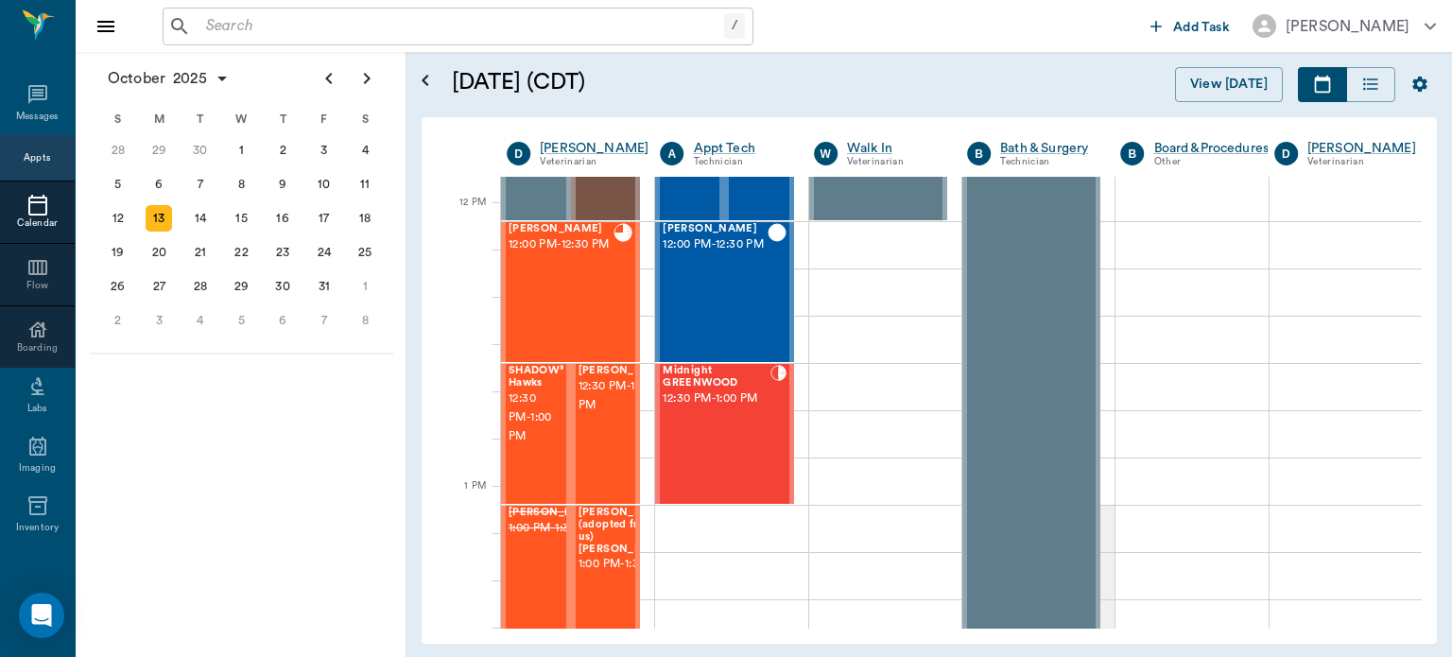
scroll to position [1084, 0]
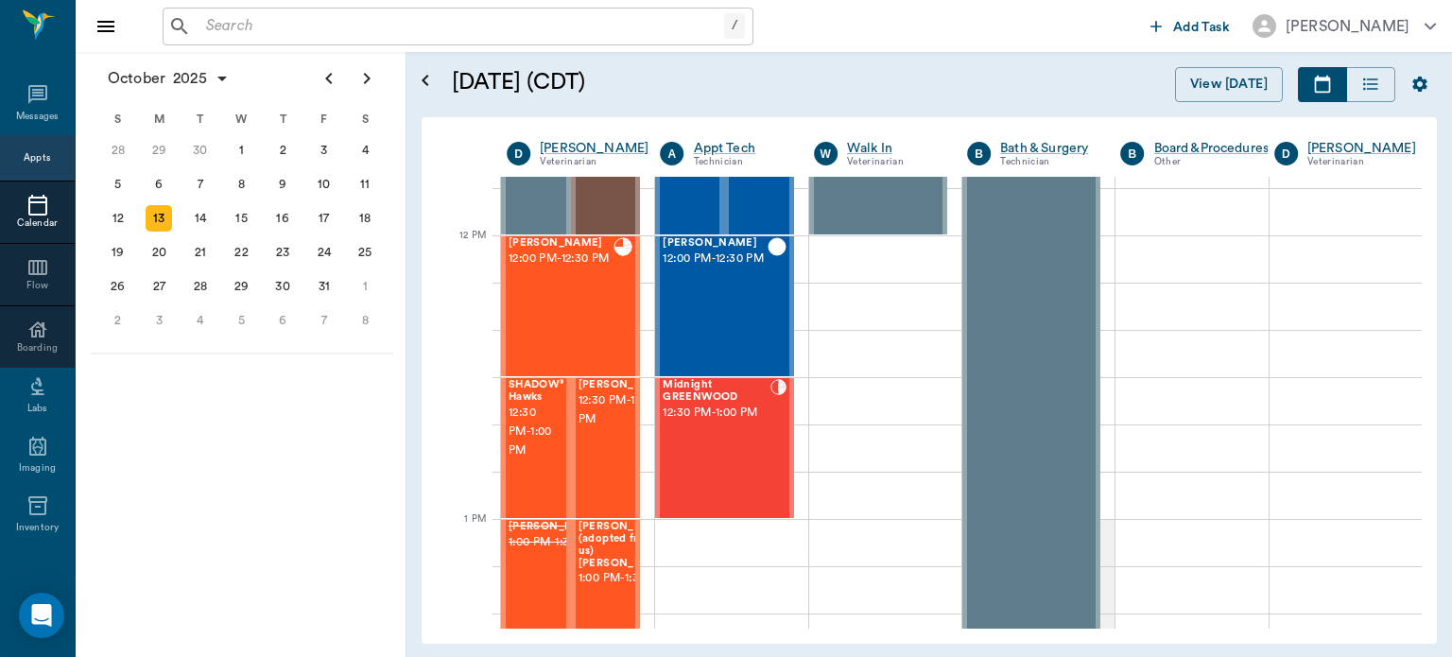
click at [544, 422] on span "12:30 PM - 1:00 PM" at bounding box center [534, 432] width 50 height 57
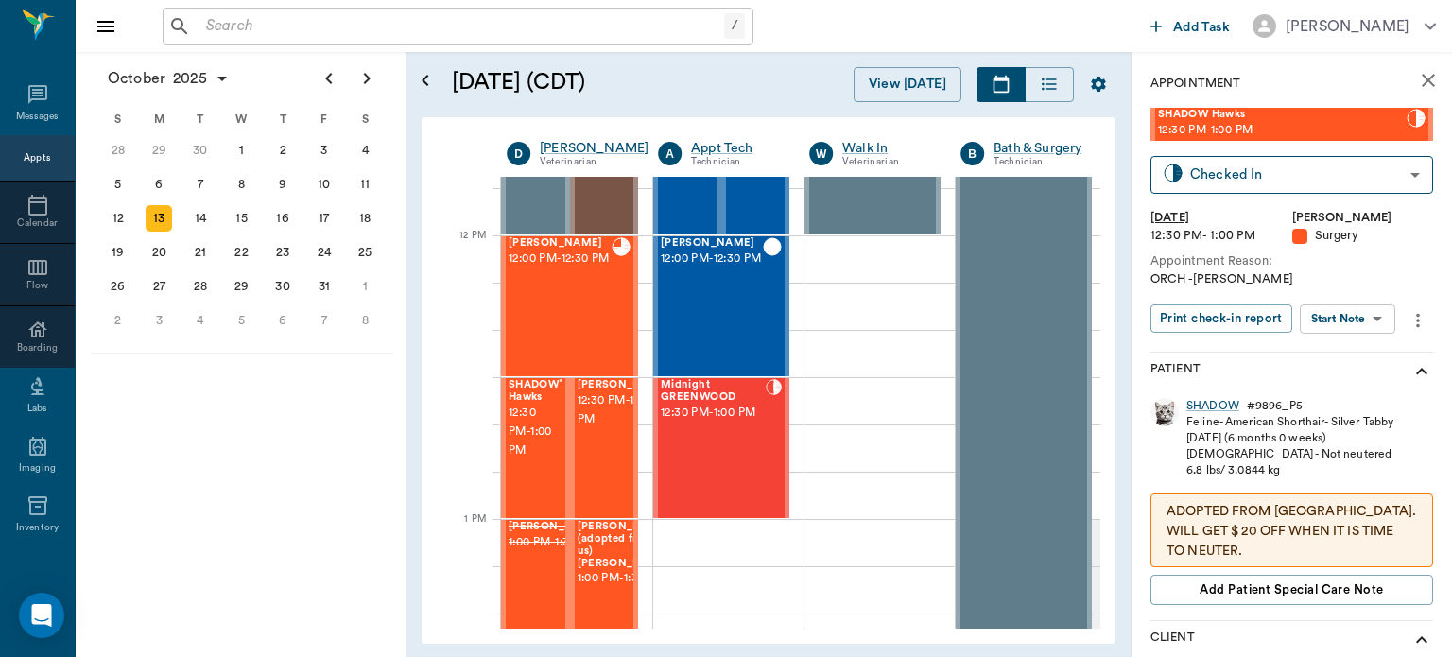
click at [1348, 327] on body "/ ​ Add Task Dr. Bert Ellsworth Nectar Messages Appts Calendar Flow Boarding La…" at bounding box center [726, 328] width 1452 height 657
click at [1331, 391] on button "View Surgery" at bounding box center [1333, 388] width 78 height 22
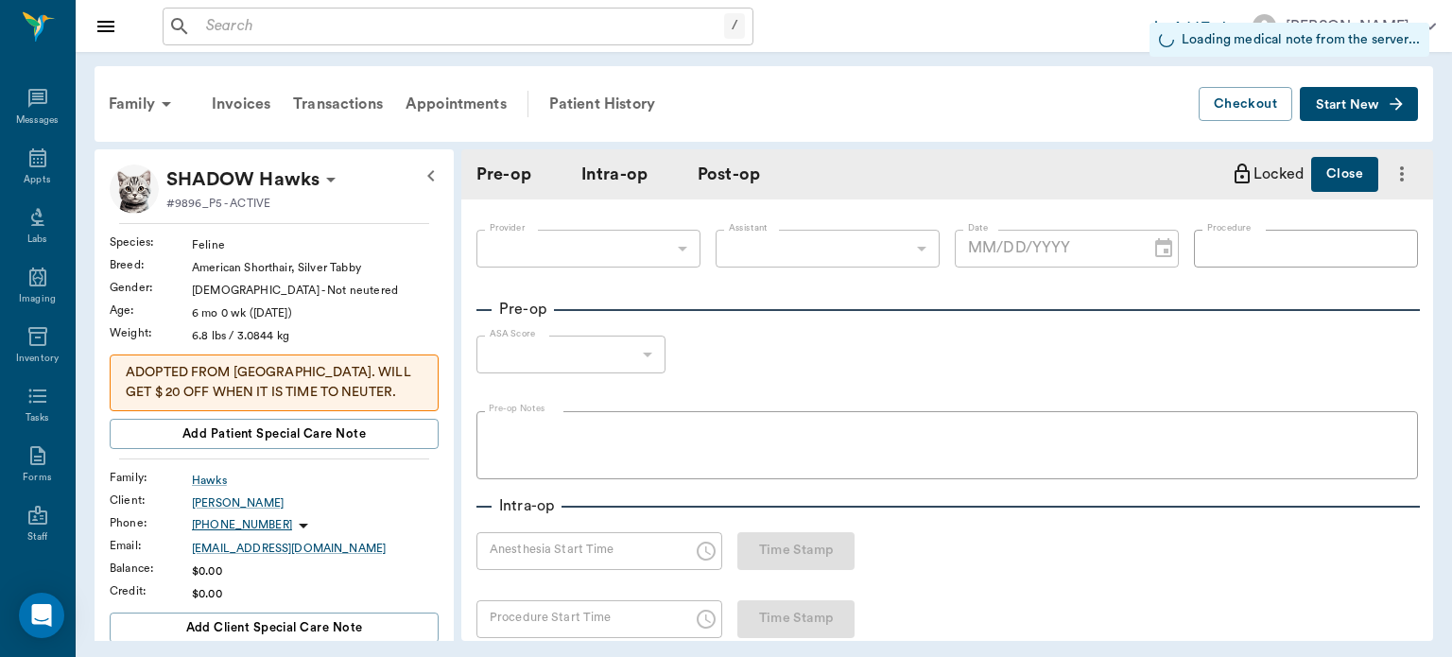
type input "63ec2f075fda476ae8351a4d"
type input "682b670d8bdc6f7f8feef3db"
type input "ORCH"
type input "2"
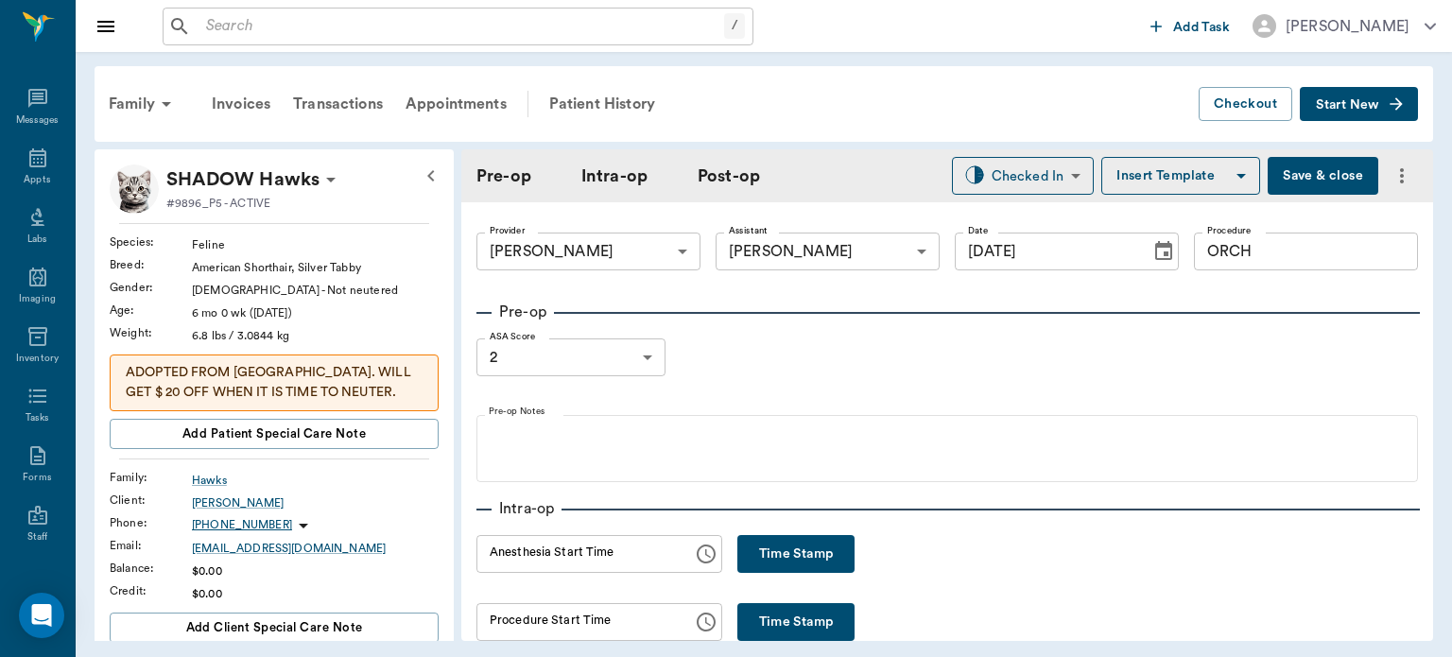
type input "[DATE]"
click at [344, 382] on p "ADOPTED FROM US. WILL GET $ 20 OFF WHEN IT IS TIME TO NEUTER." at bounding box center [274, 383] width 297 height 40
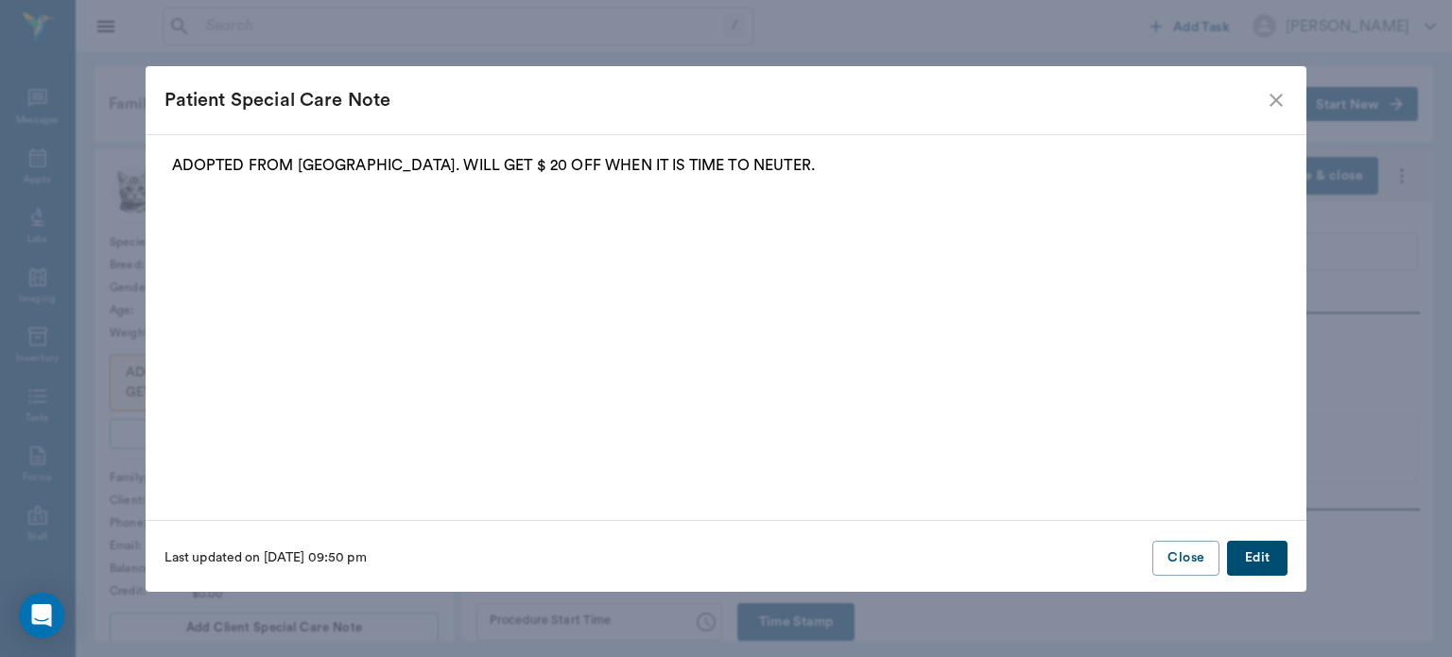
click at [1278, 562] on button "Edit" at bounding box center [1257, 558] width 61 height 35
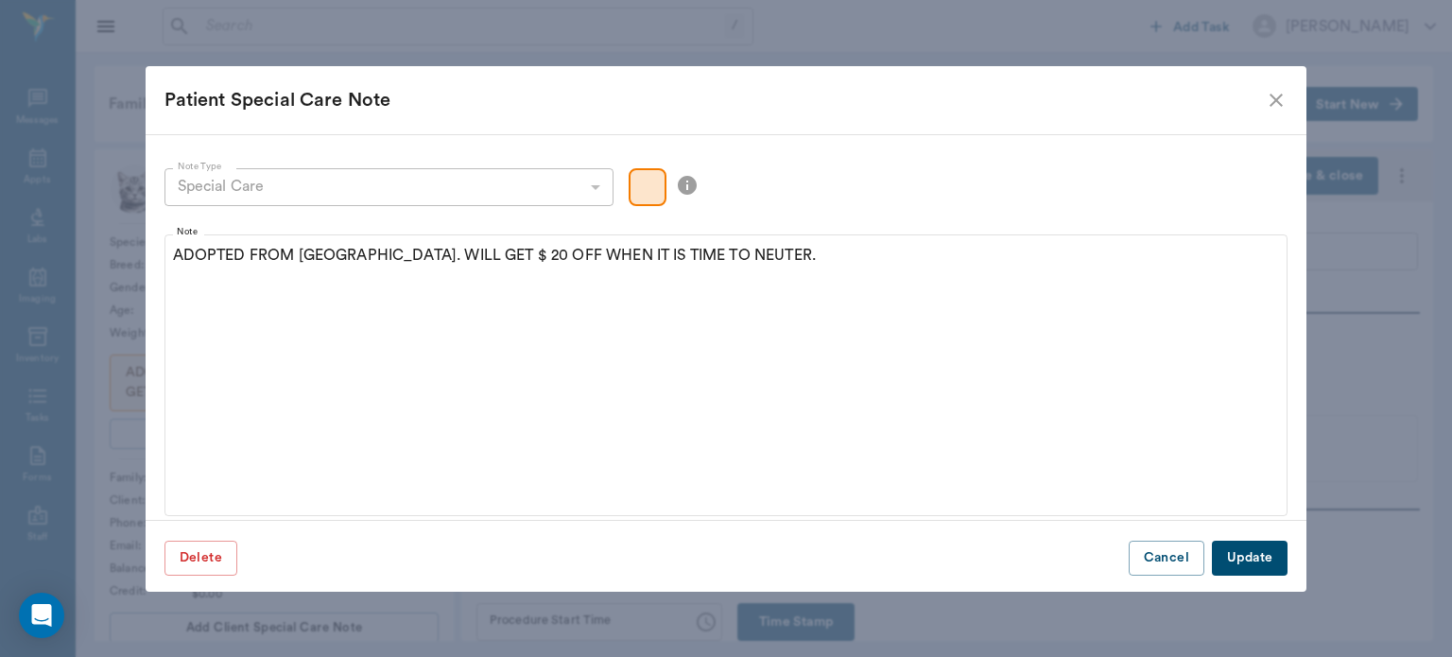
click at [1232, 552] on button "Update" at bounding box center [1250, 558] width 76 height 35
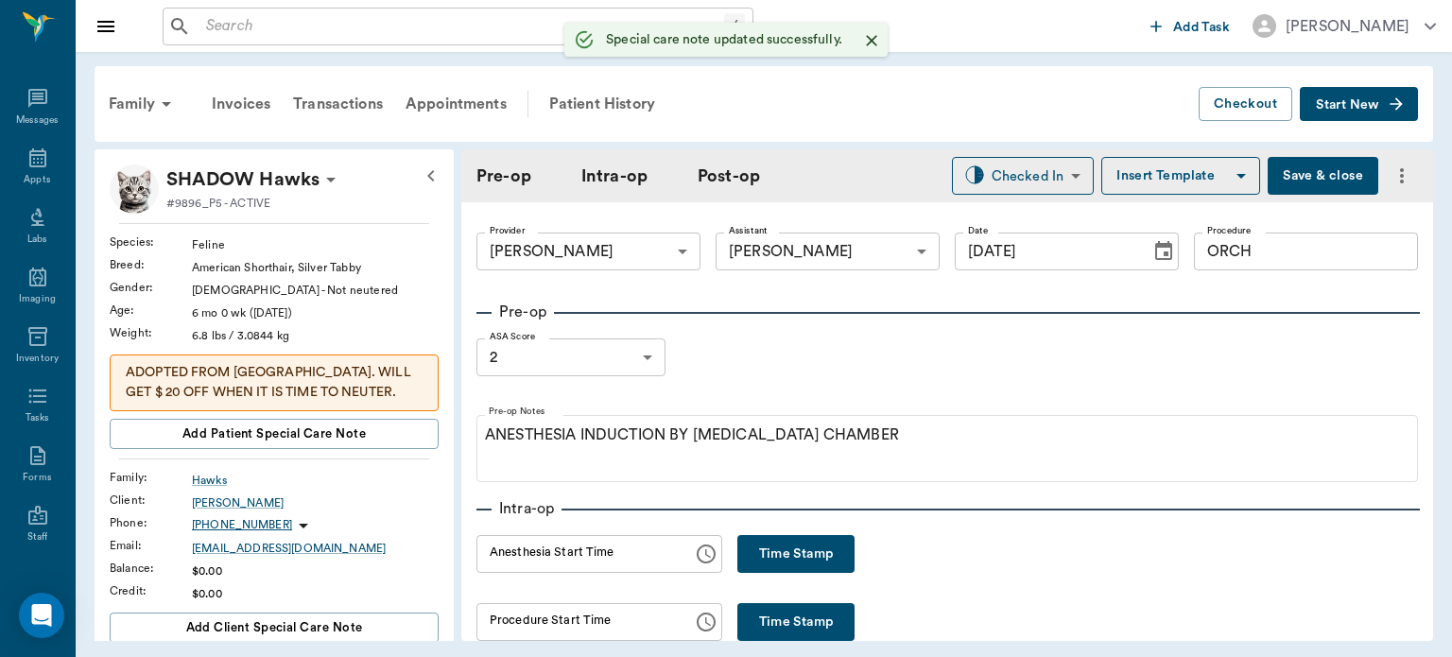
click at [364, 389] on p "ADOPTED FROM US. WILL GET $ 20 OFF WHEN IT IS TIME TO NEUTER." at bounding box center [274, 383] width 297 height 40
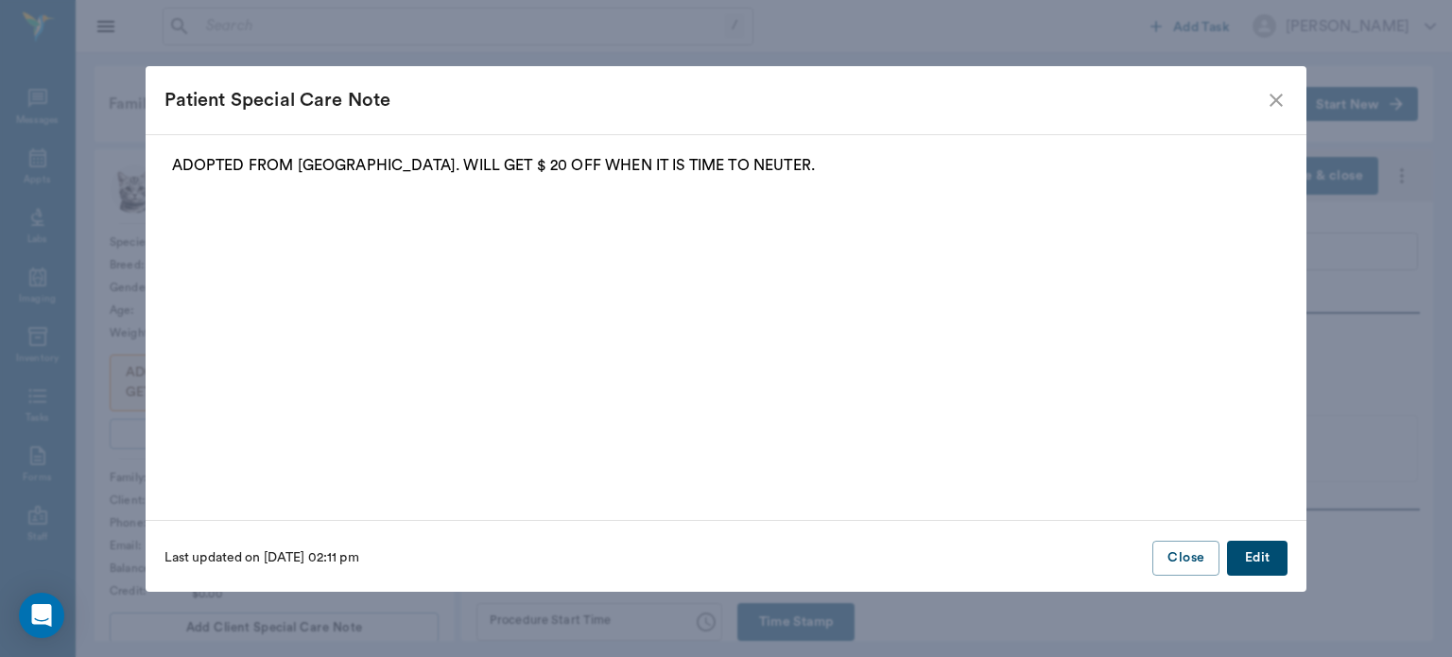
click at [1262, 571] on button "Edit" at bounding box center [1257, 558] width 61 height 35
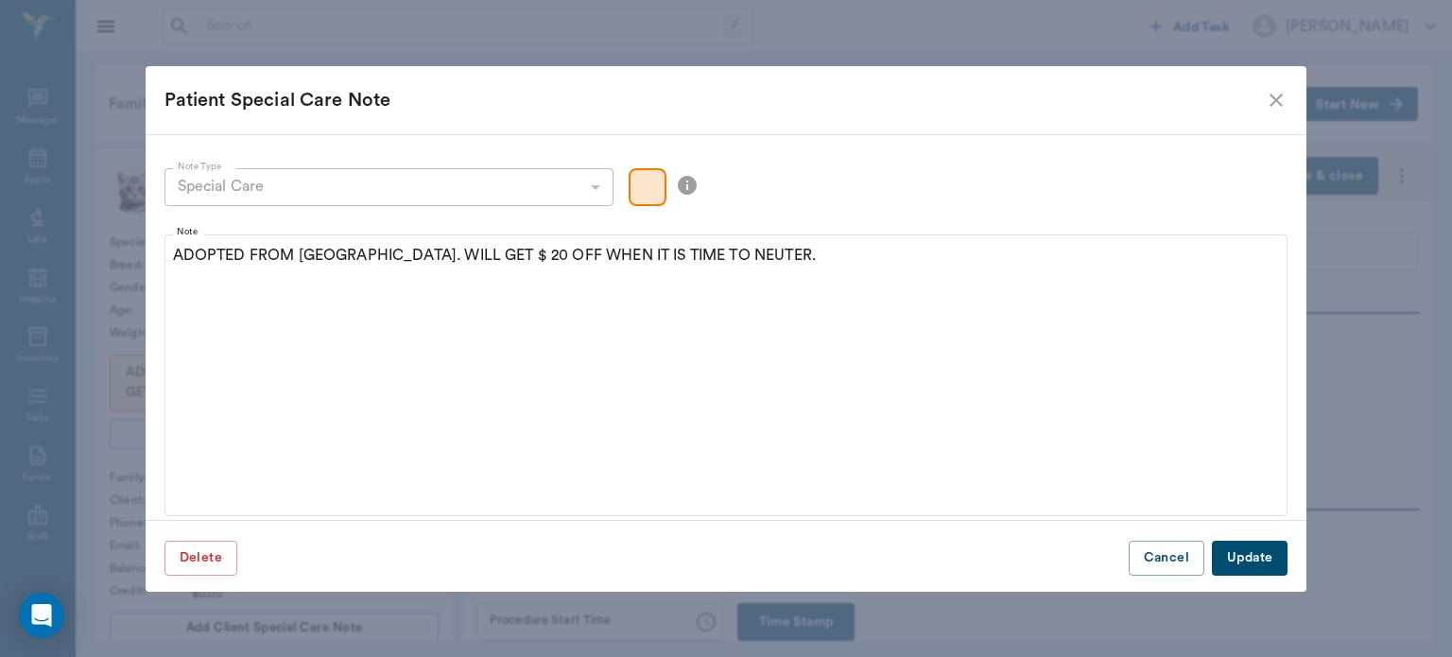
click at [1243, 561] on button "Update" at bounding box center [1250, 558] width 76 height 35
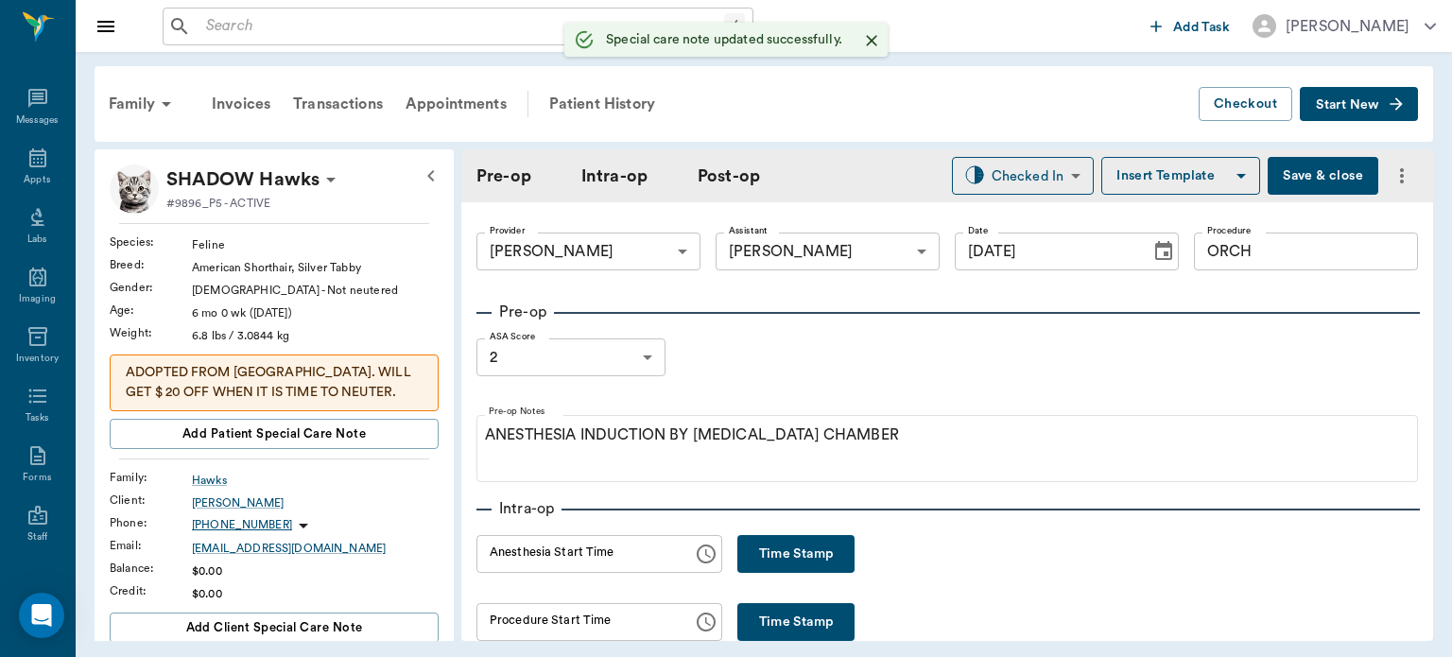
click at [353, 377] on p "ADOPTED FROM US. WILL GET $ 20 OFF WHEN IT IS TIME TO NEUTER." at bounding box center [274, 383] width 297 height 40
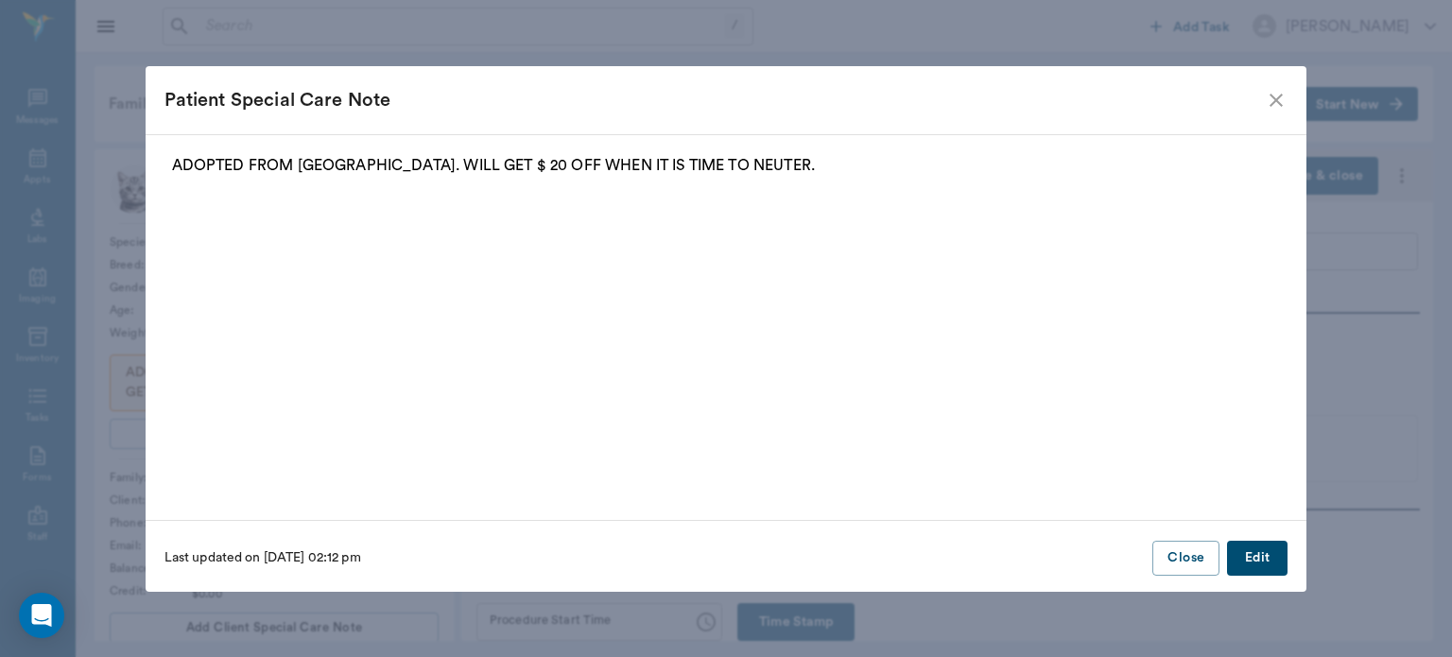
click at [1263, 565] on button "Edit" at bounding box center [1257, 558] width 61 height 35
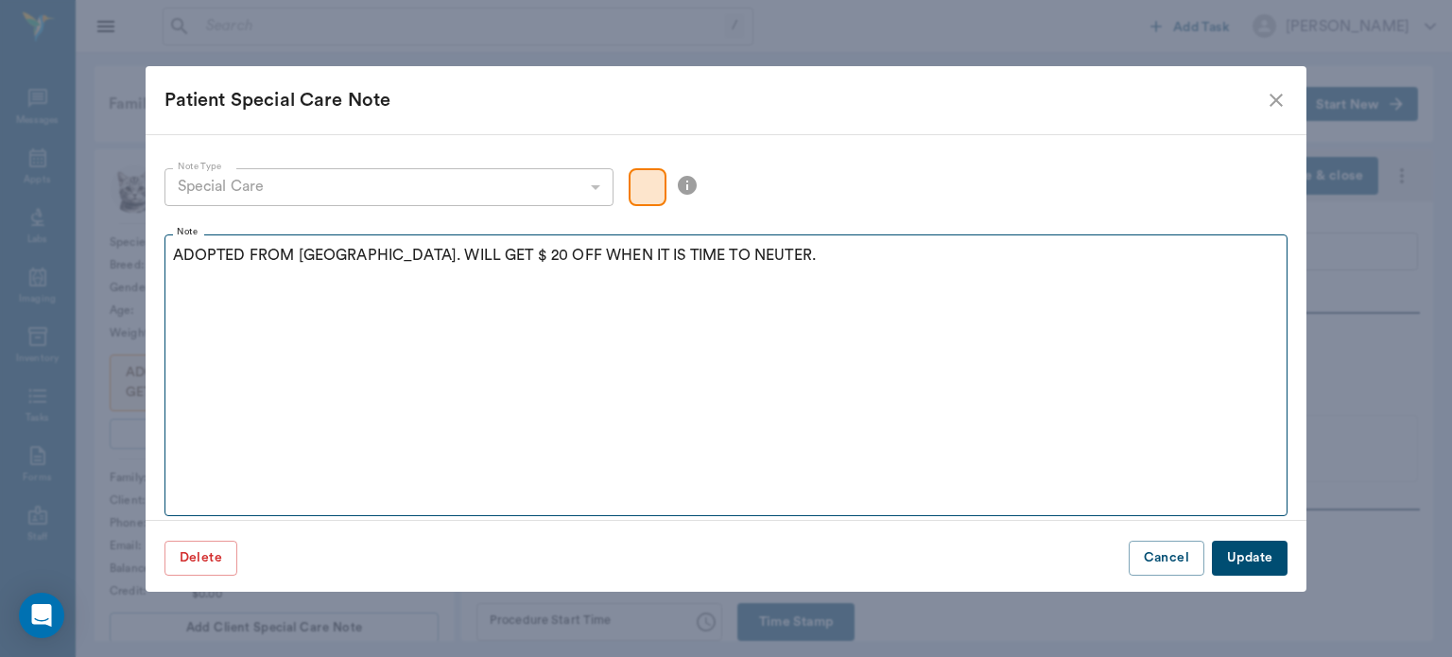
click at [832, 231] on fieldset "Note ADOPTED FROM US. WILL GET $ 20 OFF WHEN IT IS TIME TO NEUTER." at bounding box center [727, 371] width 1124 height 289
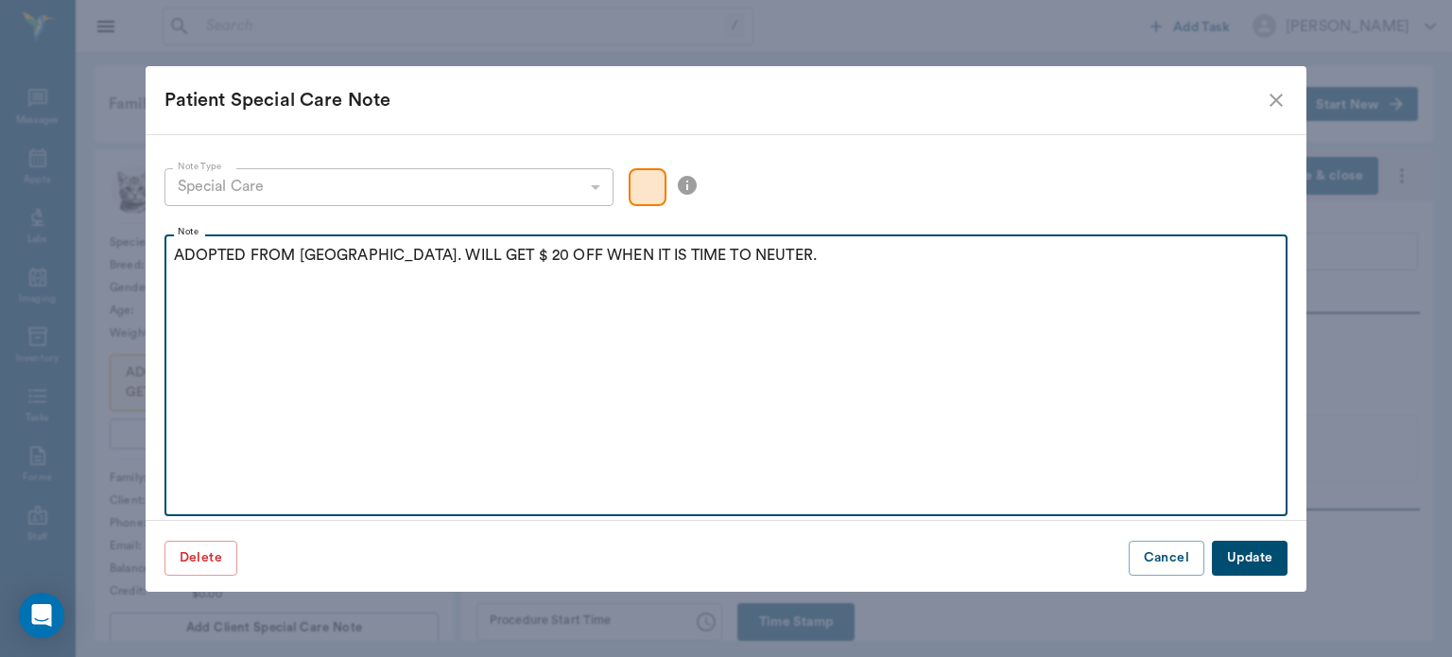
click at [793, 278] on div "ADOPTED FROM US. WILL GET $ 20 OFF WHEN IT IS TIME TO NEUTER." at bounding box center [726, 267] width 1105 height 47
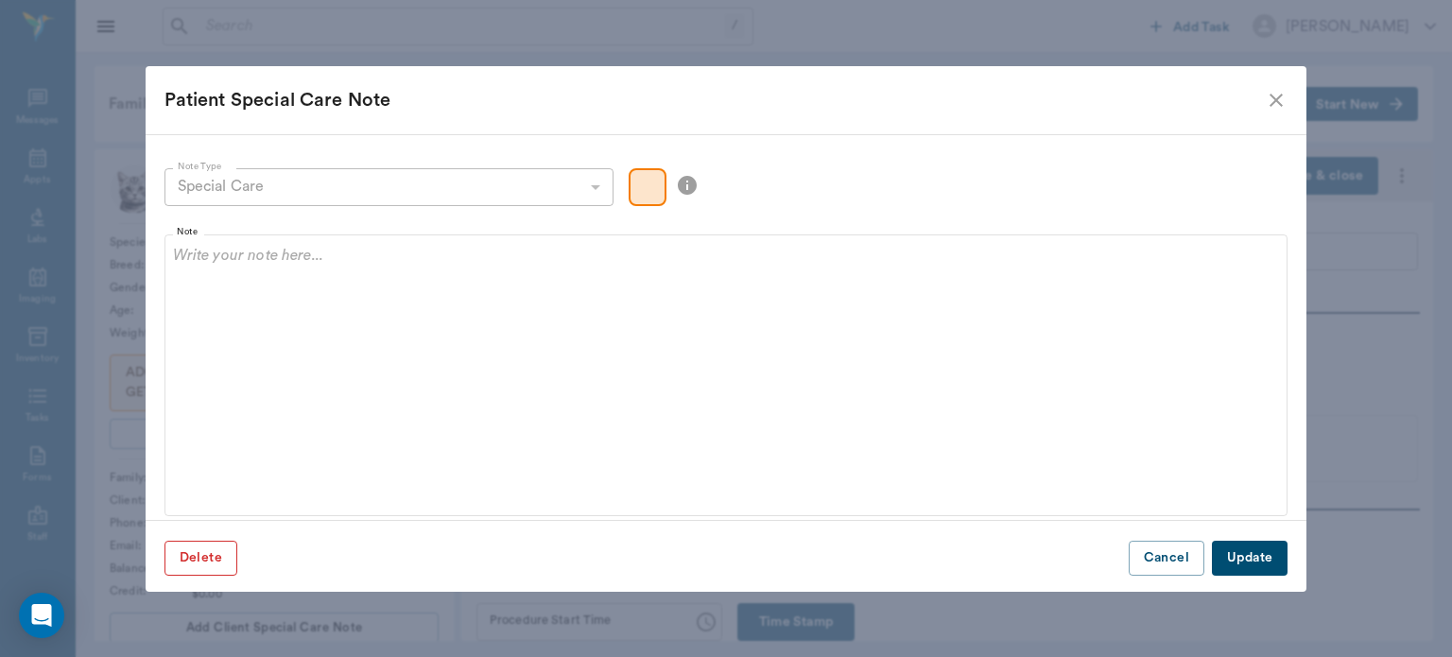
click at [193, 563] on button "Delete" at bounding box center [201, 558] width 73 height 35
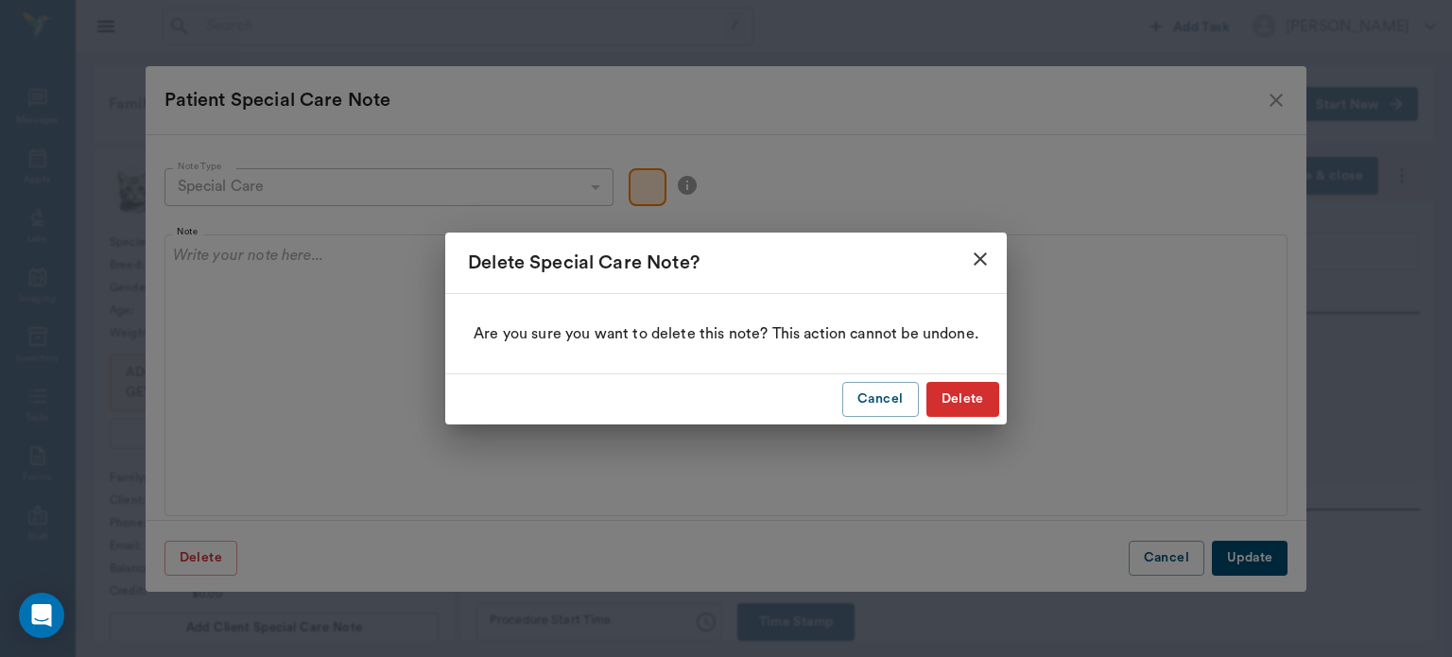
click at [961, 398] on button "Delete" at bounding box center [963, 399] width 73 height 35
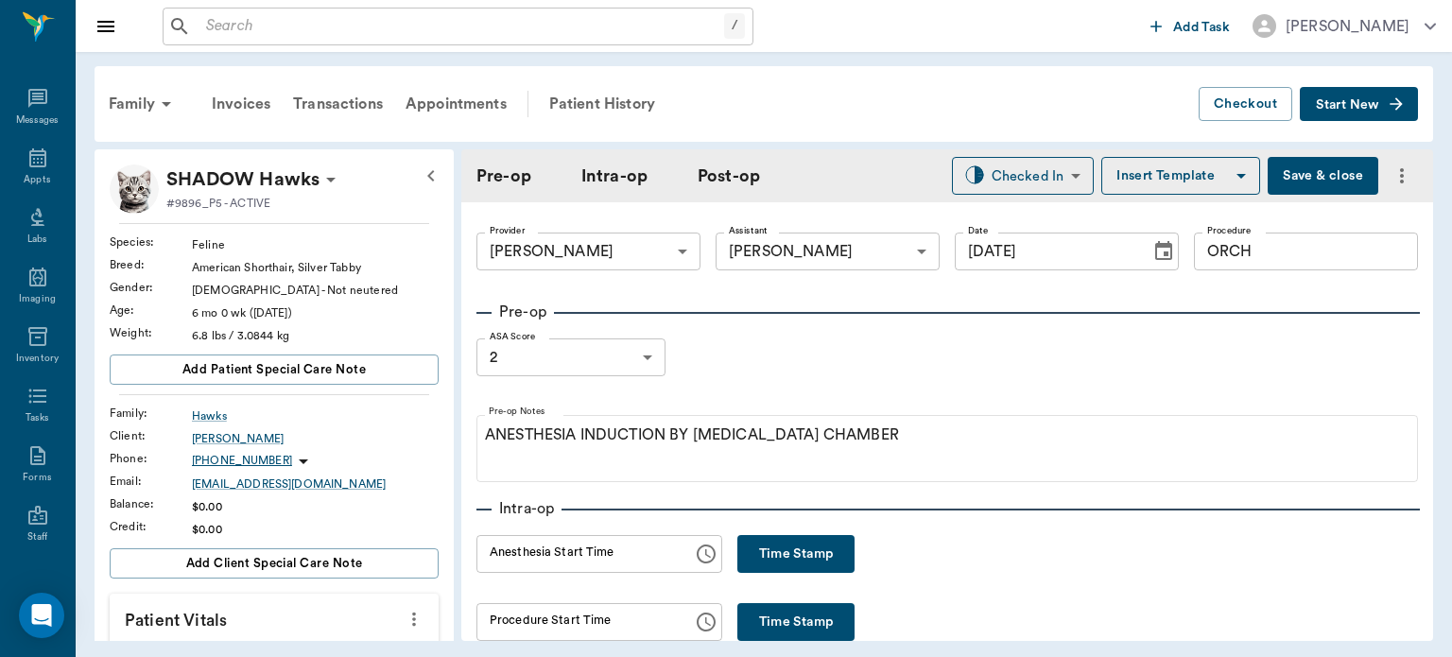
click at [794, 556] on button "Time Stamp" at bounding box center [796, 554] width 117 height 38
click at [512, 559] on input "02:13 PM" at bounding box center [578, 554] width 203 height 38
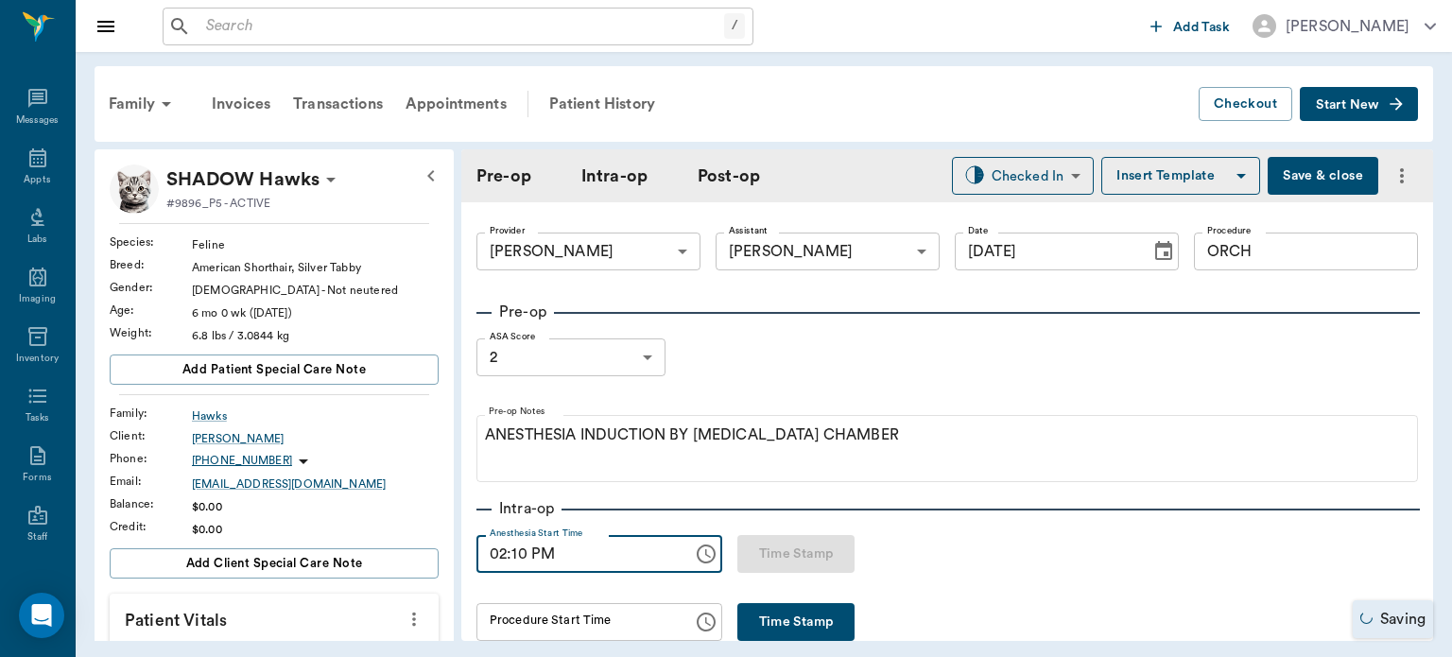
click at [516, 560] on input "02:10 PM" at bounding box center [578, 554] width 203 height 38
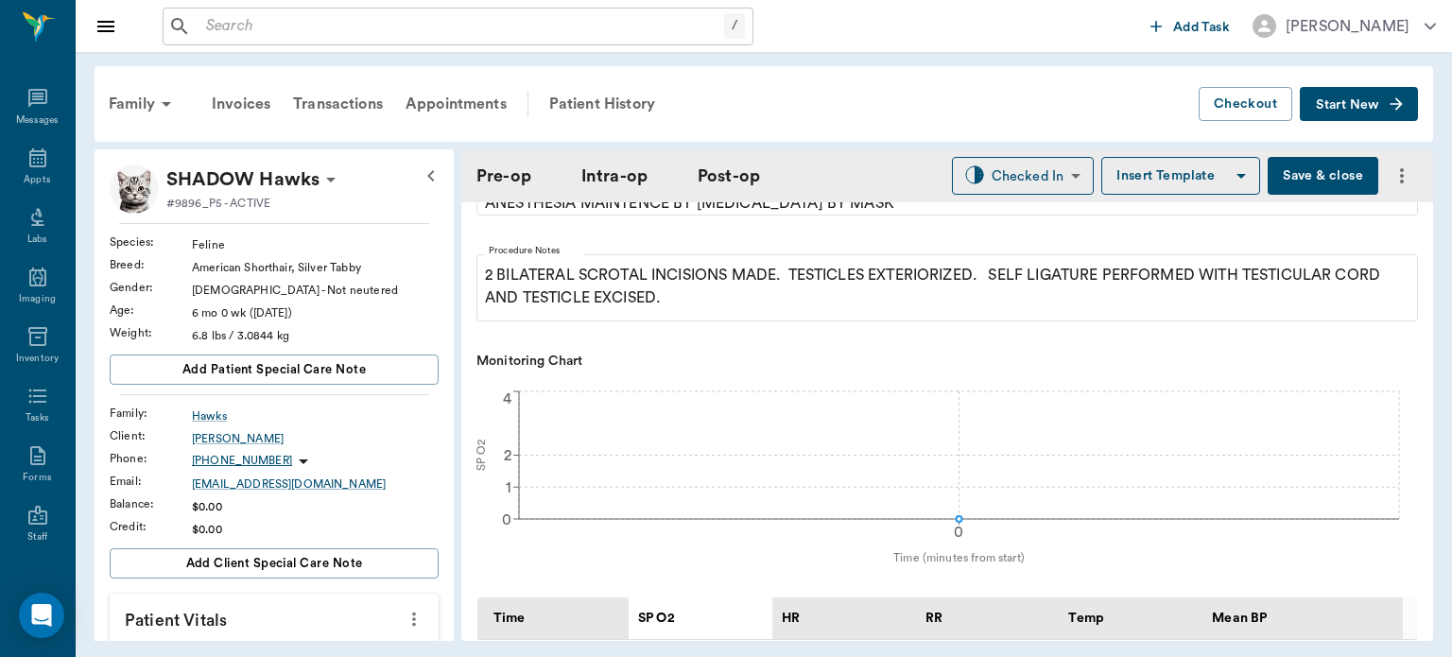
scroll to position [538, 0]
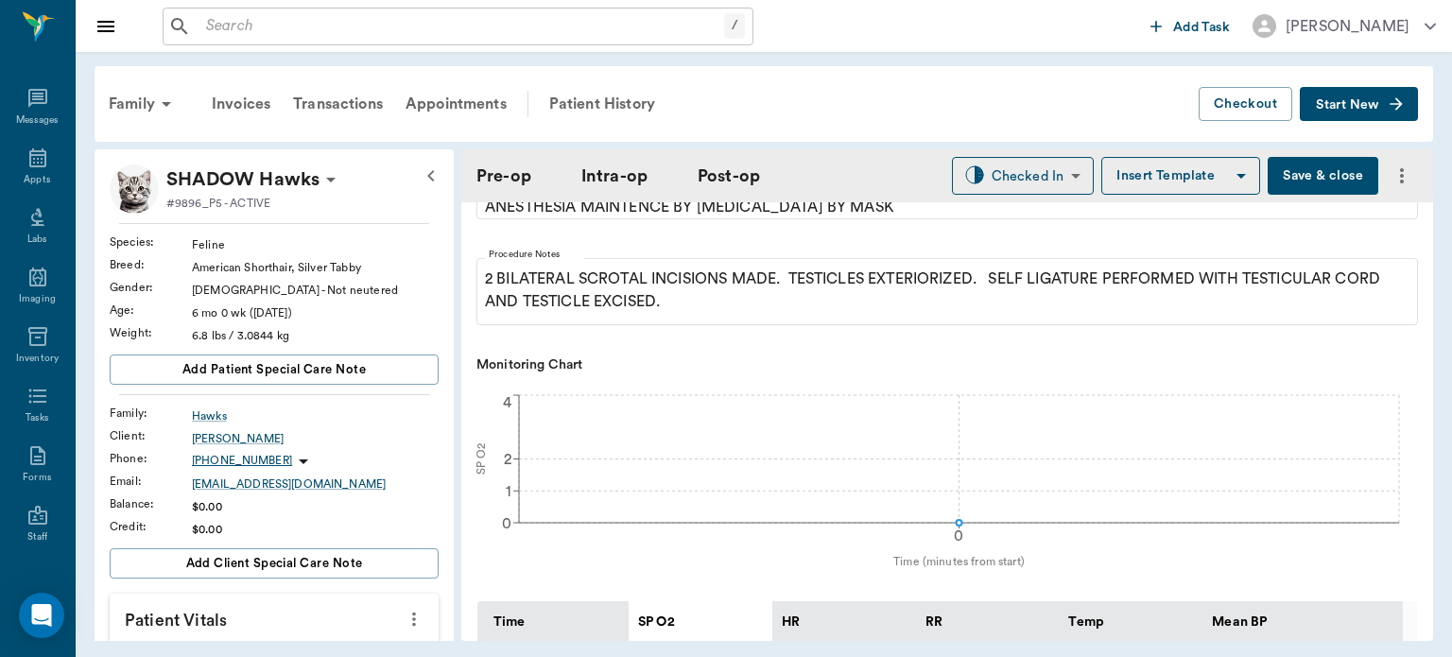
type input "02:00 PM"
click at [8, 160] on div "Appts" at bounding box center [37, 169] width 75 height 60
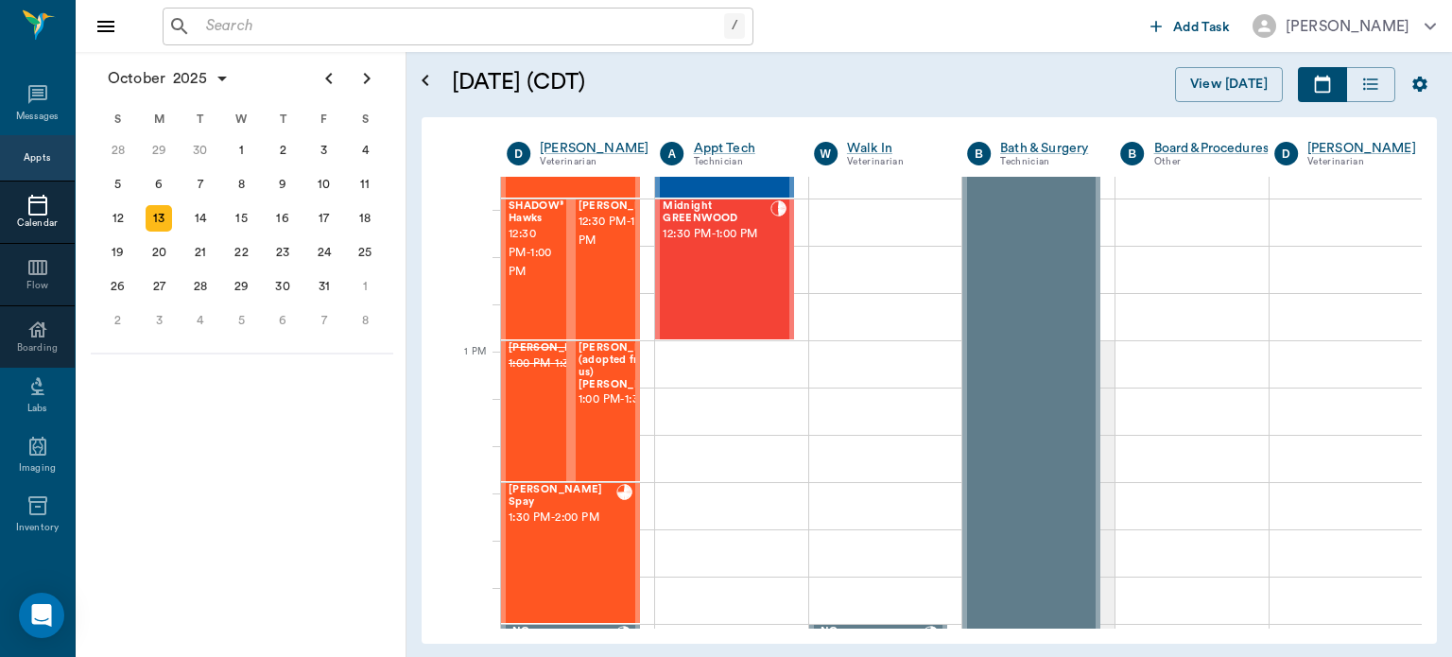
scroll to position [1246, 0]
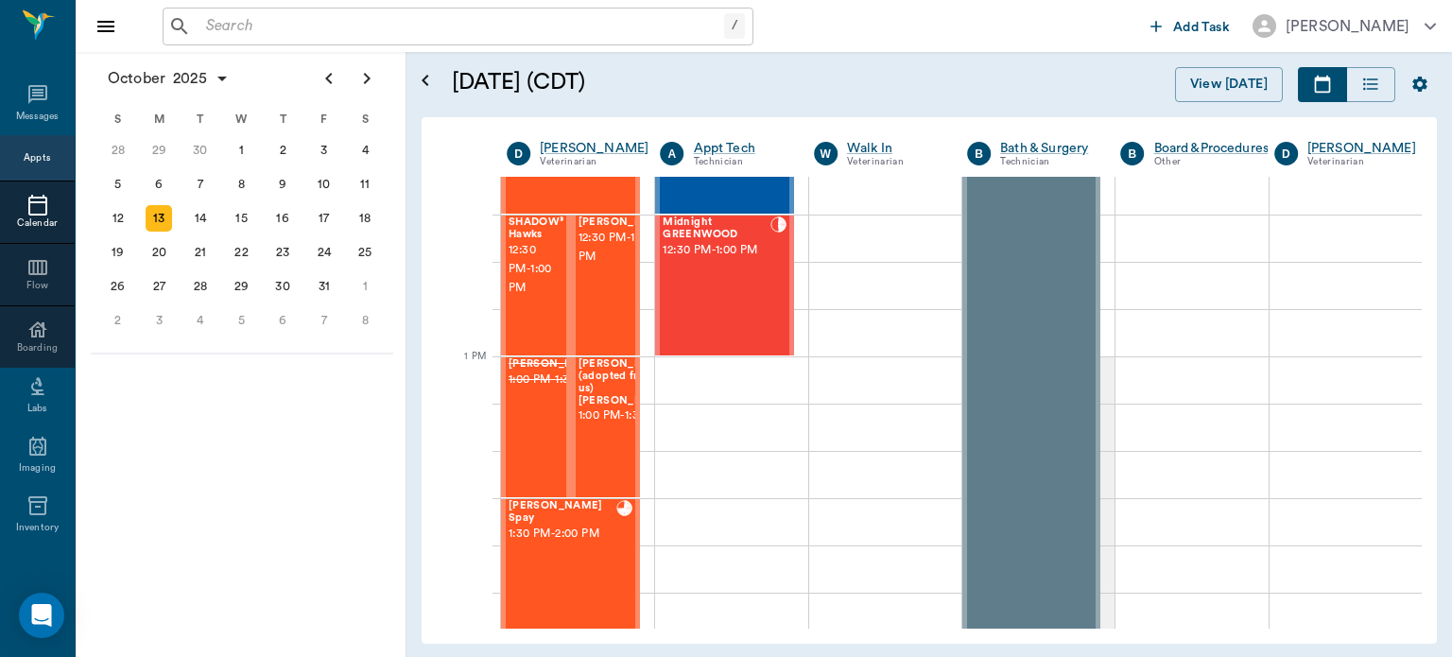
click at [586, 415] on span "1:00 PM - 1:30 PM" at bounding box center [626, 416] width 95 height 19
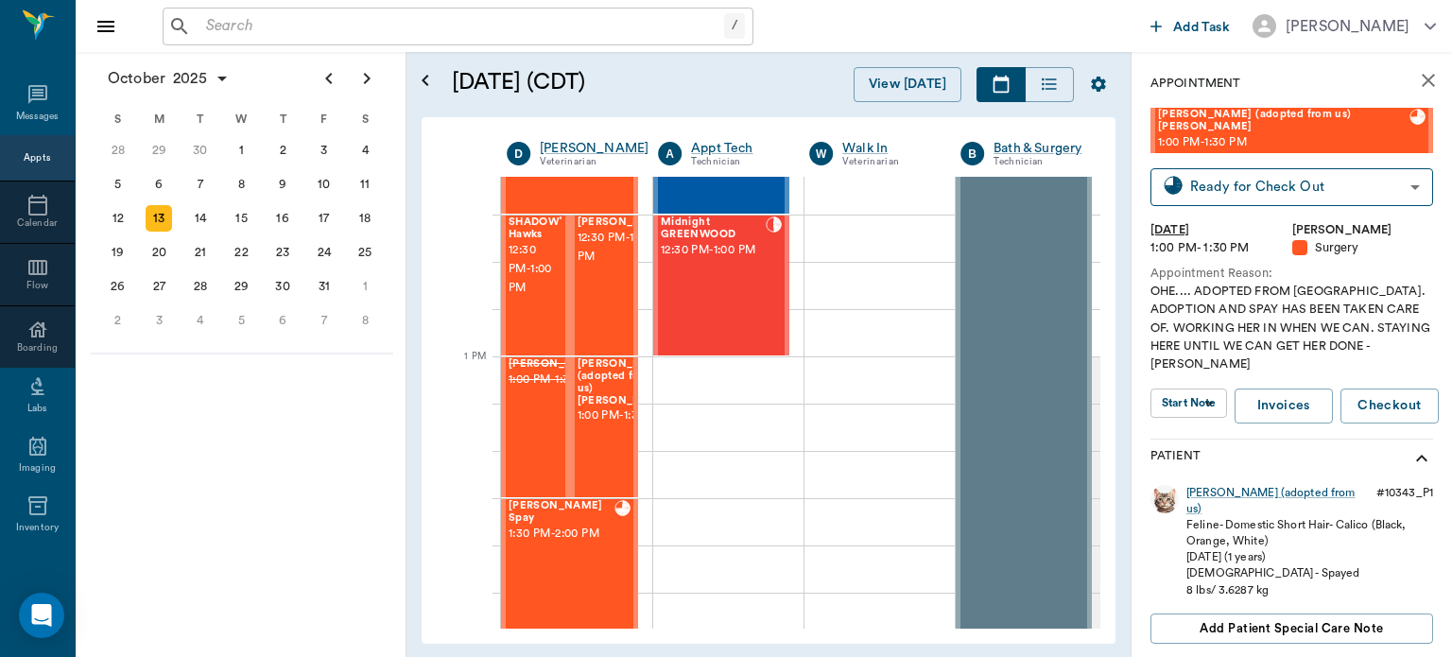
click at [1196, 374] on body "/ ​ Add Task Dr. Bert Ellsworth Nectar Messages Appts Calendar Flow Boarding La…" at bounding box center [726, 328] width 1452 height 657
click at [1209, 417] on button "View Surgery" at bounding box center [1178, 412] width 78 height 22
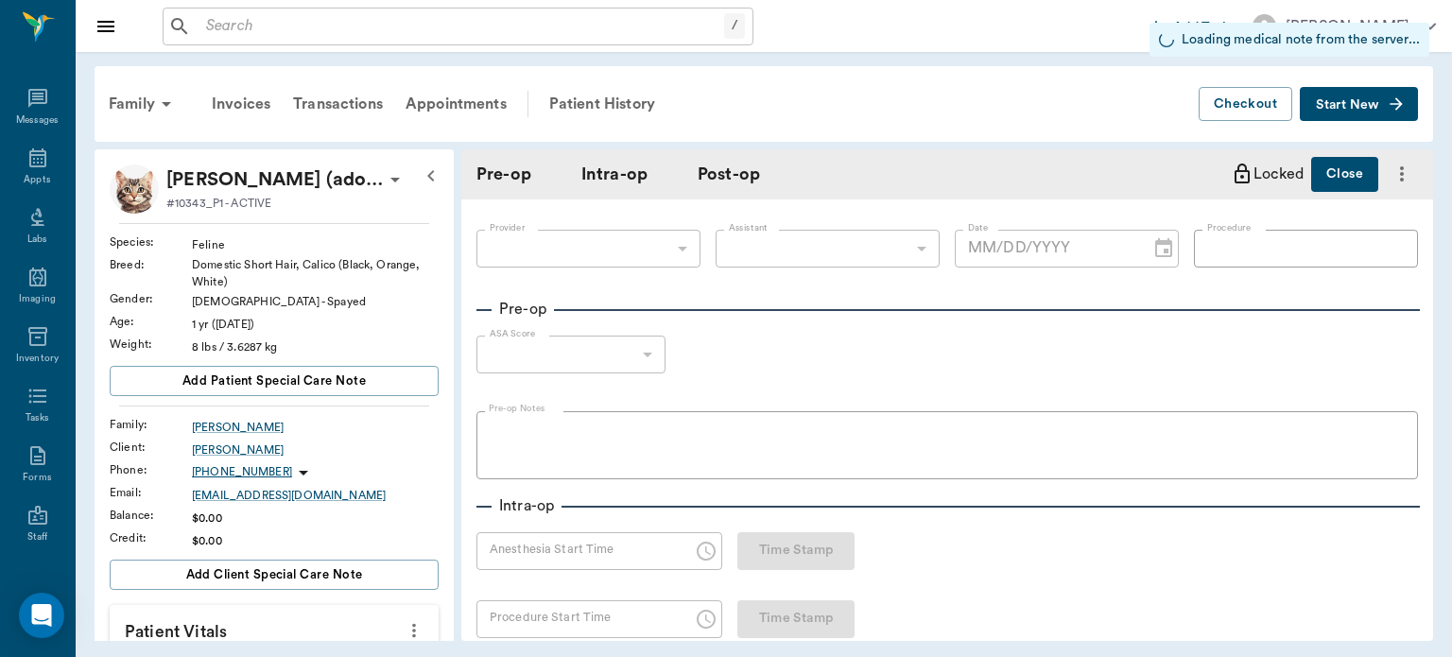
type input "63ec2f075fda476ae8351a4d"
type input "682b670d8bdc6f7f8feef3db"
type input "OHE"
type input "2"
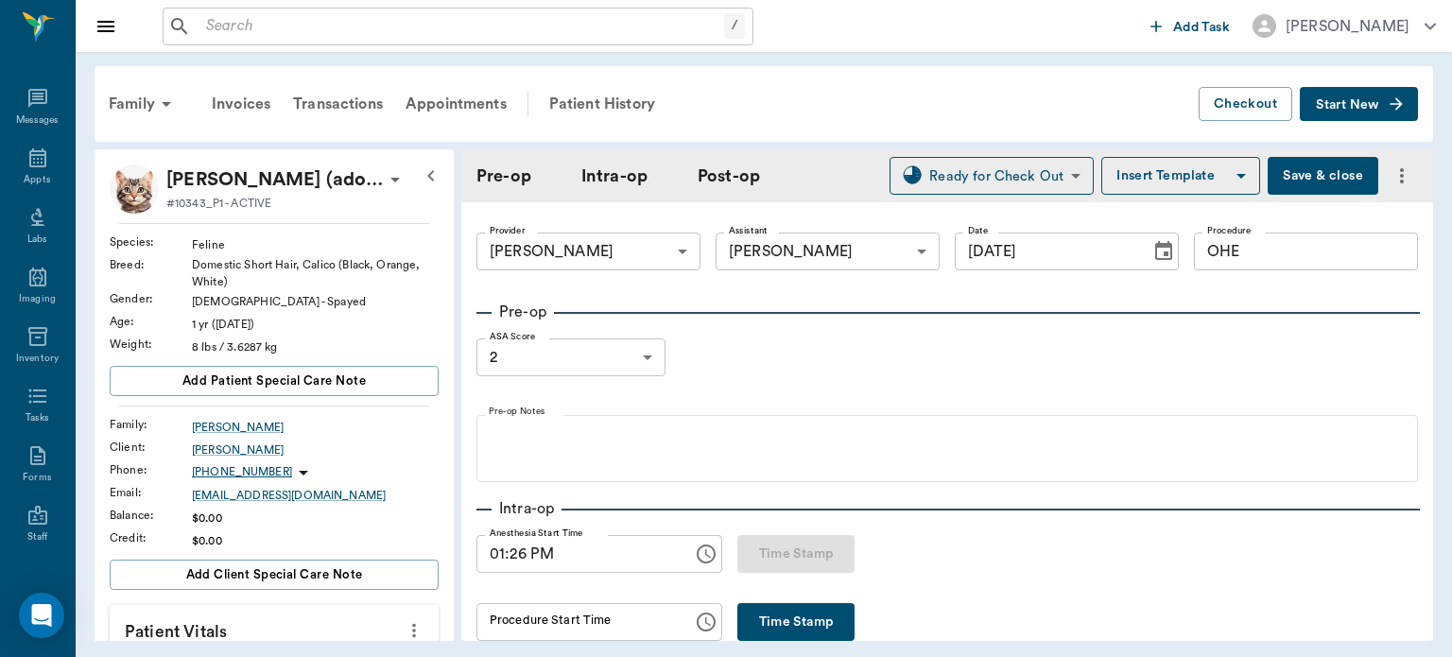
type input "[DATE]"
type input "01:26 PM"
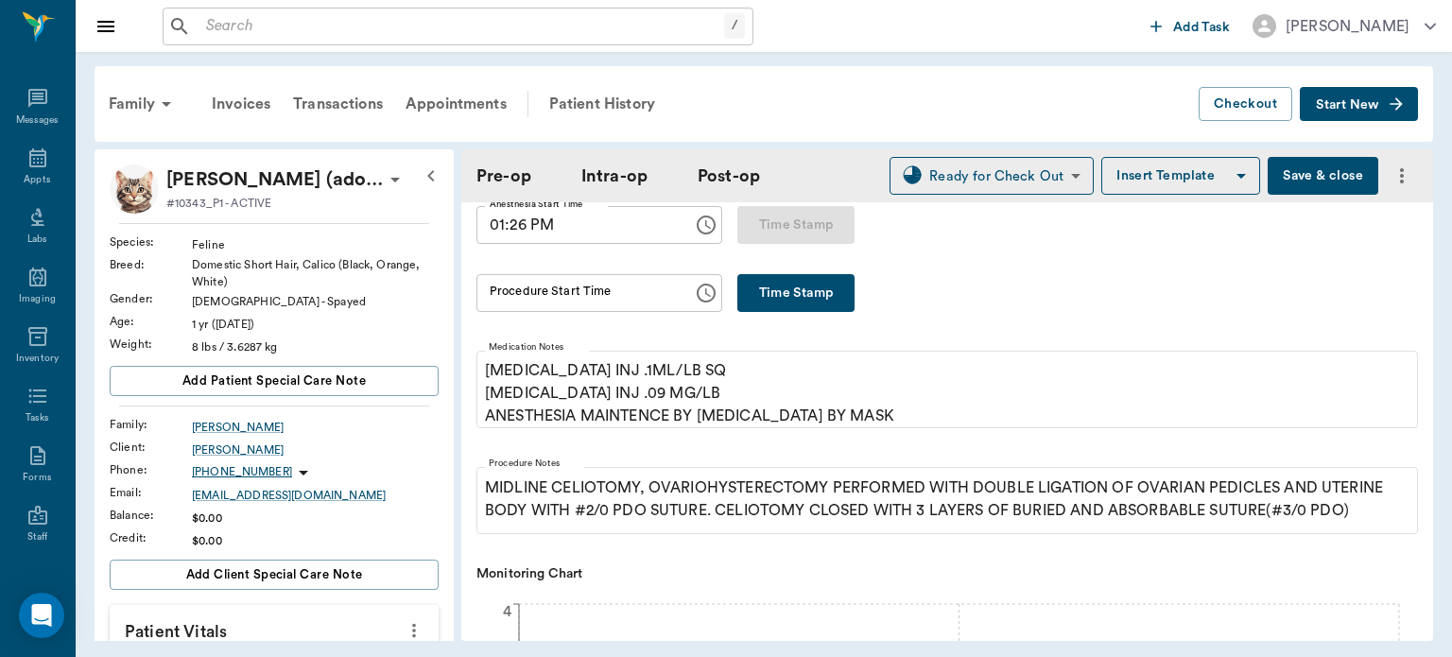
scroll to position [333, 0]
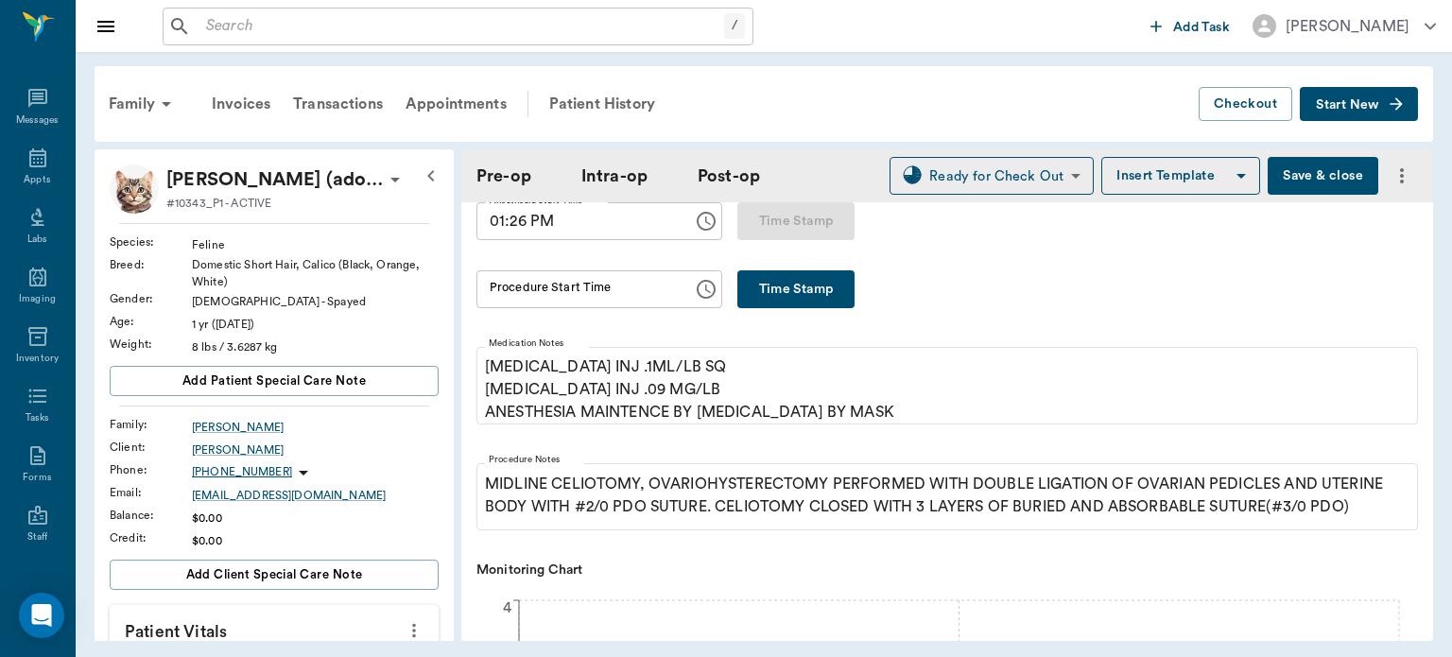
click at [810, 291] on button "Time Stamp" at bounding box center [796, 289] width 117 height 38
click at [518, 292] on input "02:13 PM" at bounding box center [578, 289] width 203 height 38
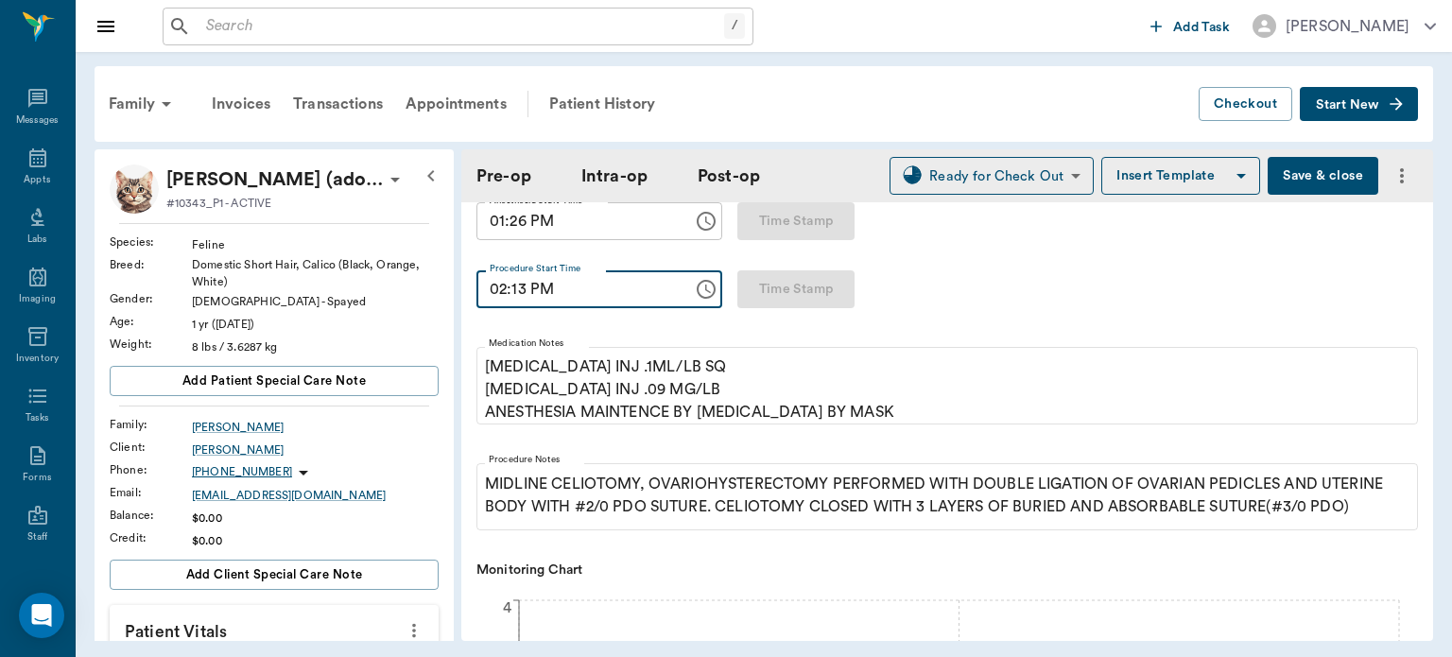
click at [503, 285] on input "02:13 PM" at bounding box center [578, 289] width 203 height 38
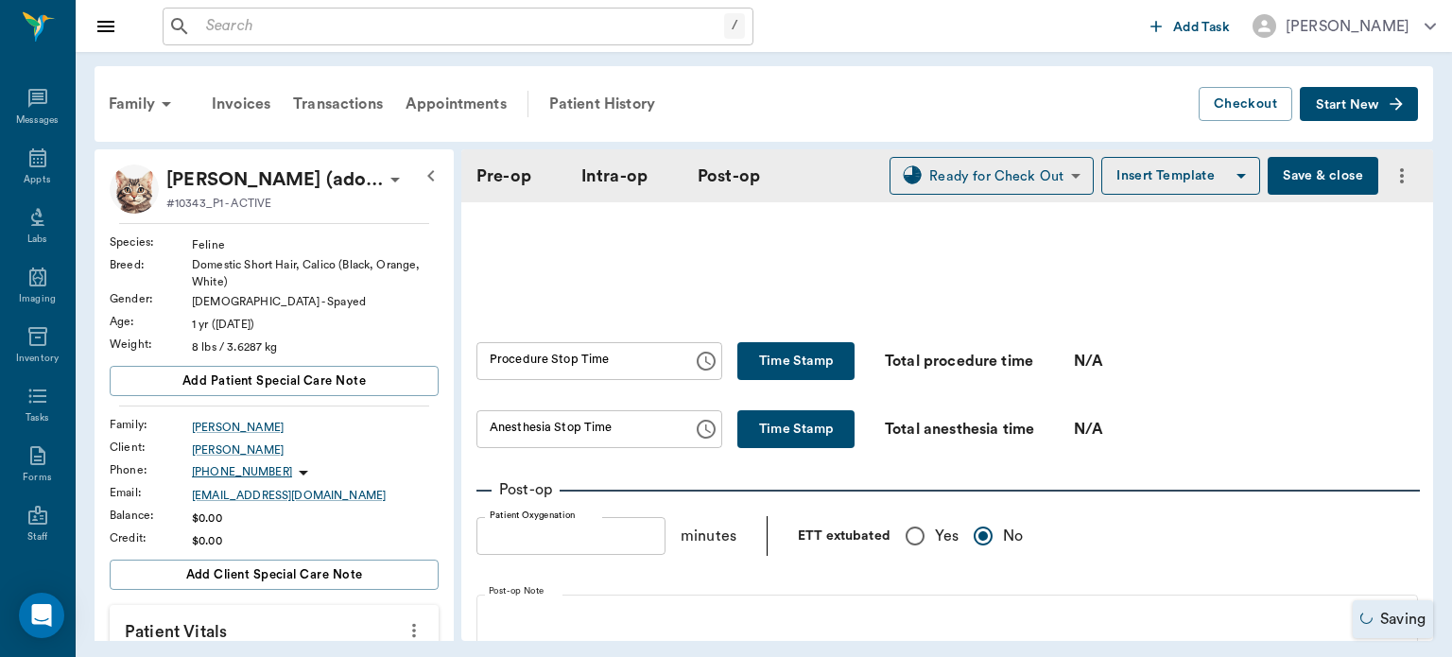
scroll to position [1127, 0]
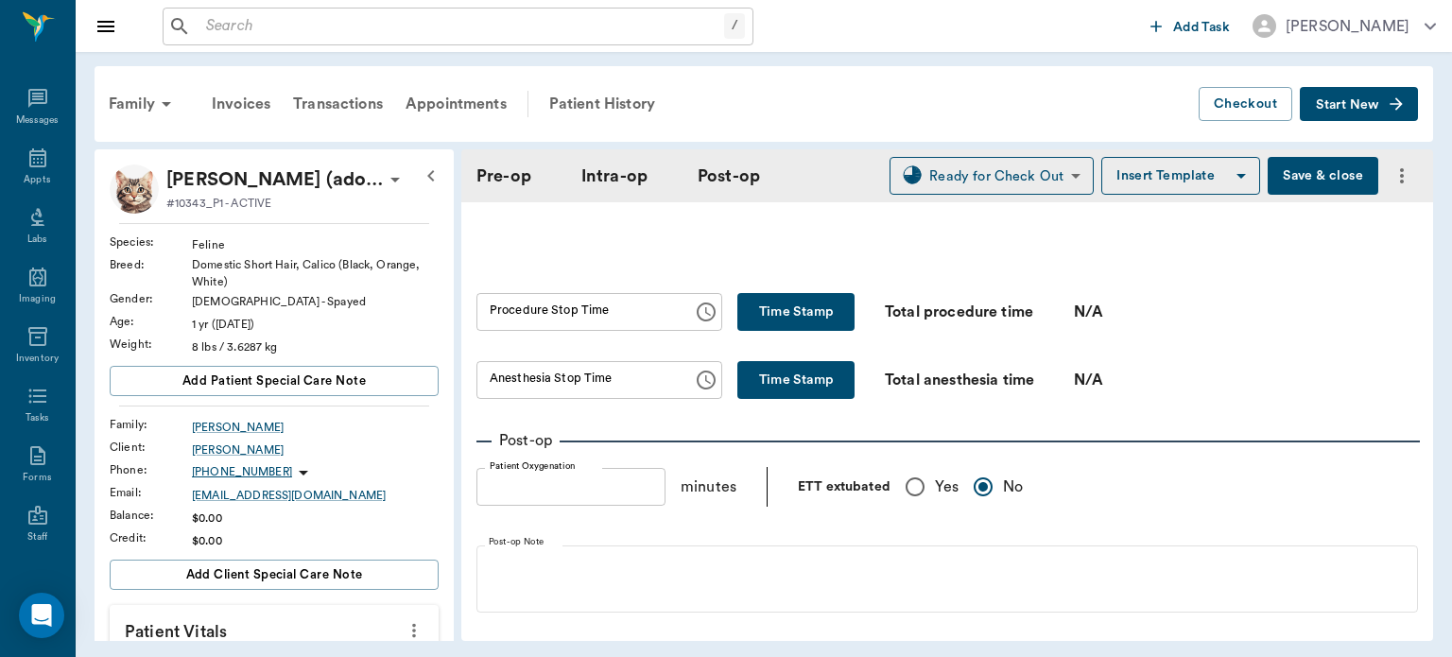
type input "01:20 PM"
click at [799, 321] on button "Time Stamp" at bounding box center [796, 312] width 117 height 38
type input "02:14 PM"
click at [808, 391] on button "Time Stamp" at bounding box center [796, 380] width 117 height 38
type input "02:14 PM"
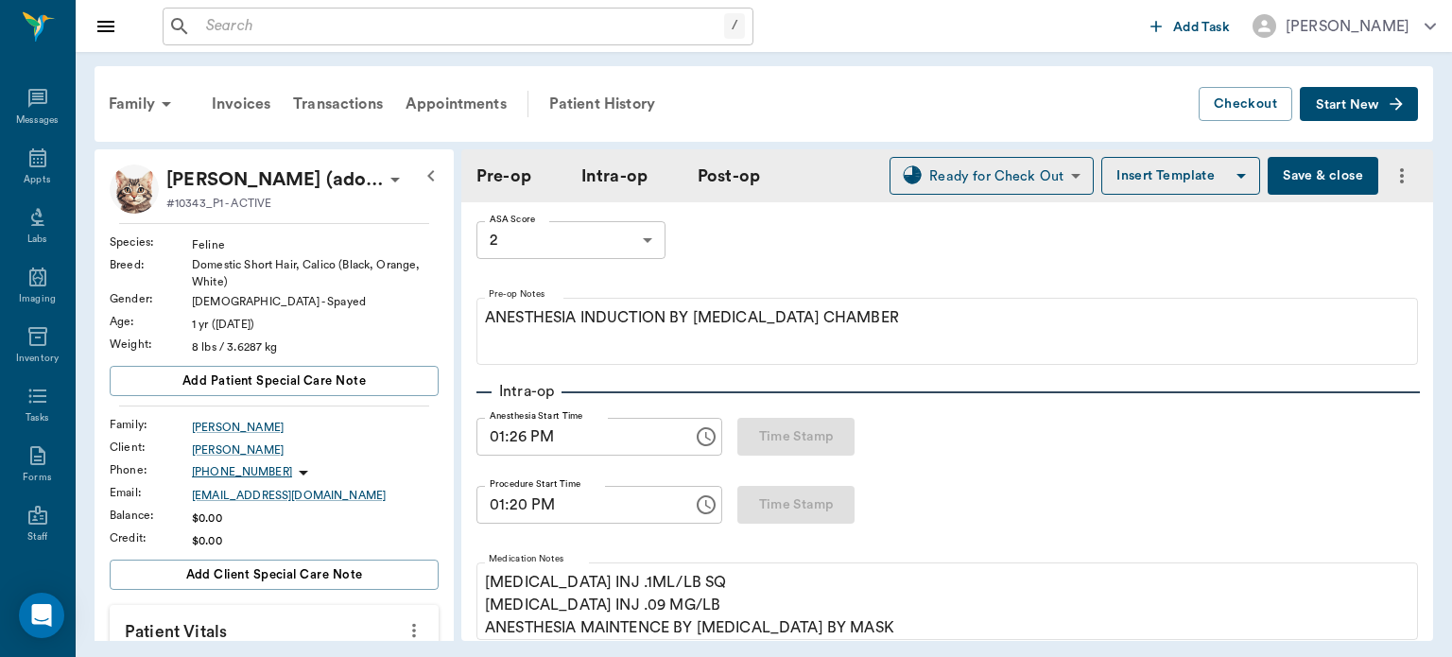
scroll to position [125, 0]
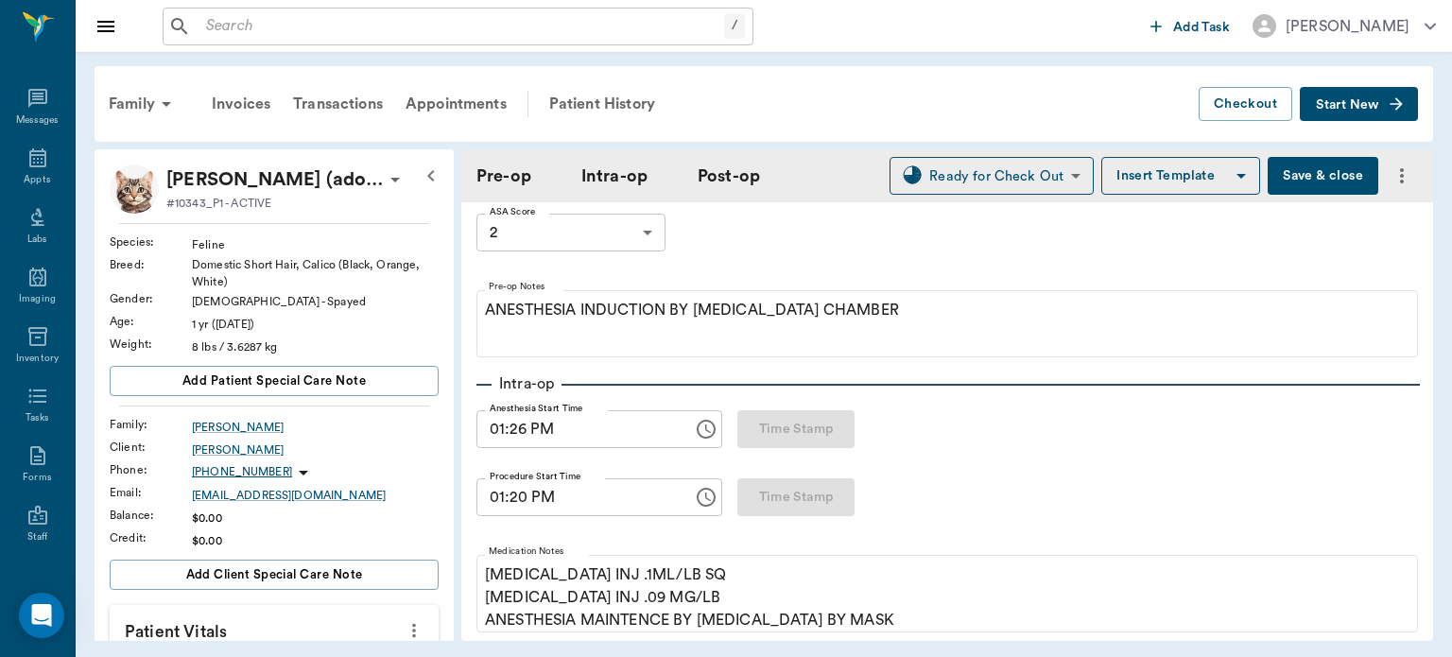
click at [518, 501] on input "01:20 PM" at bounding box center [578, 497] width 203 height 38
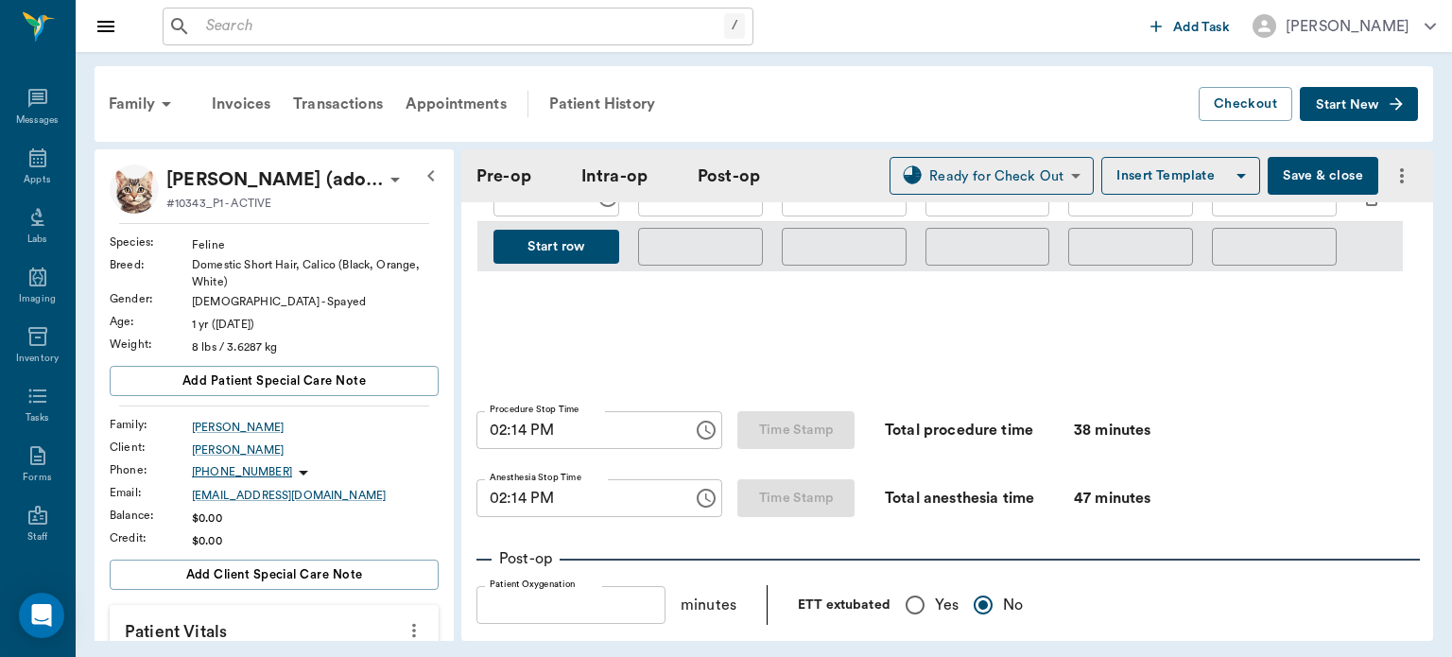
scroll to position [1011, 0]
type input "01:35 PM"
click at [1301, 172] on button "Save & close" at bounding box center [1323, 176] width 111 height 38
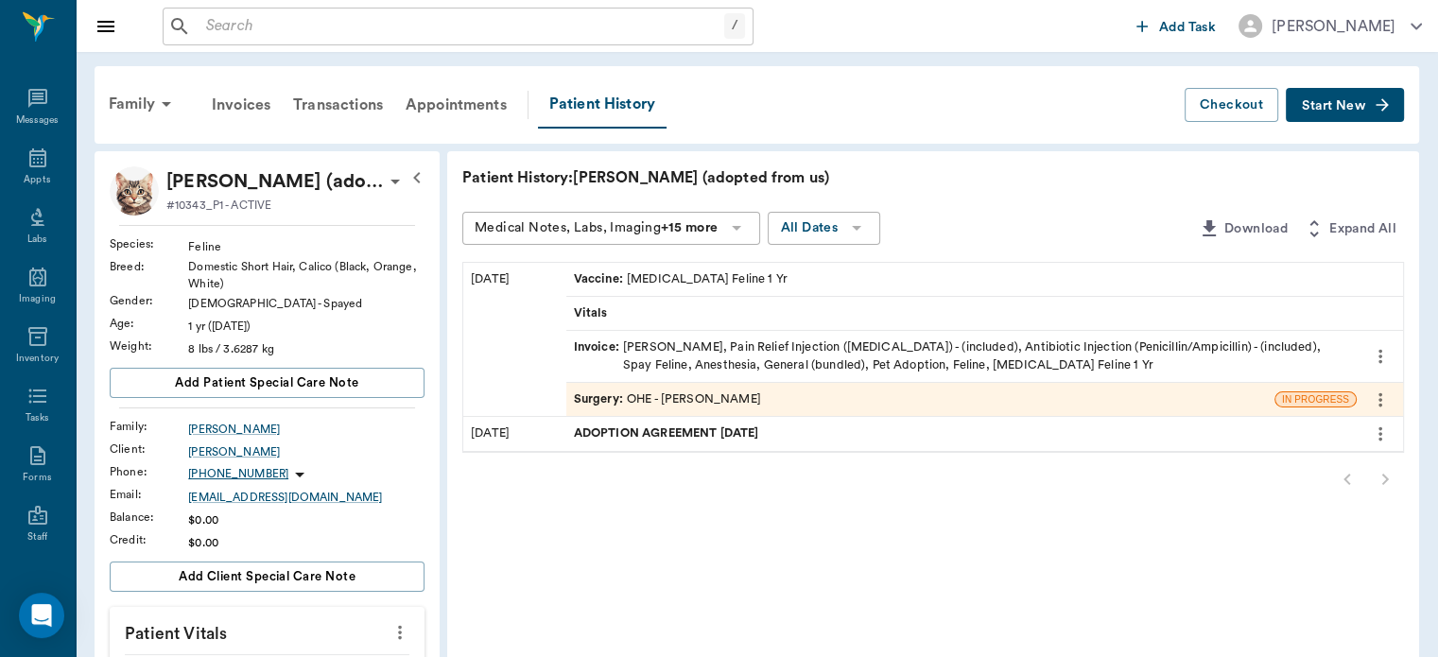
click at [26, 163] on icon at bounding box center [37, 158] width 23 height 23
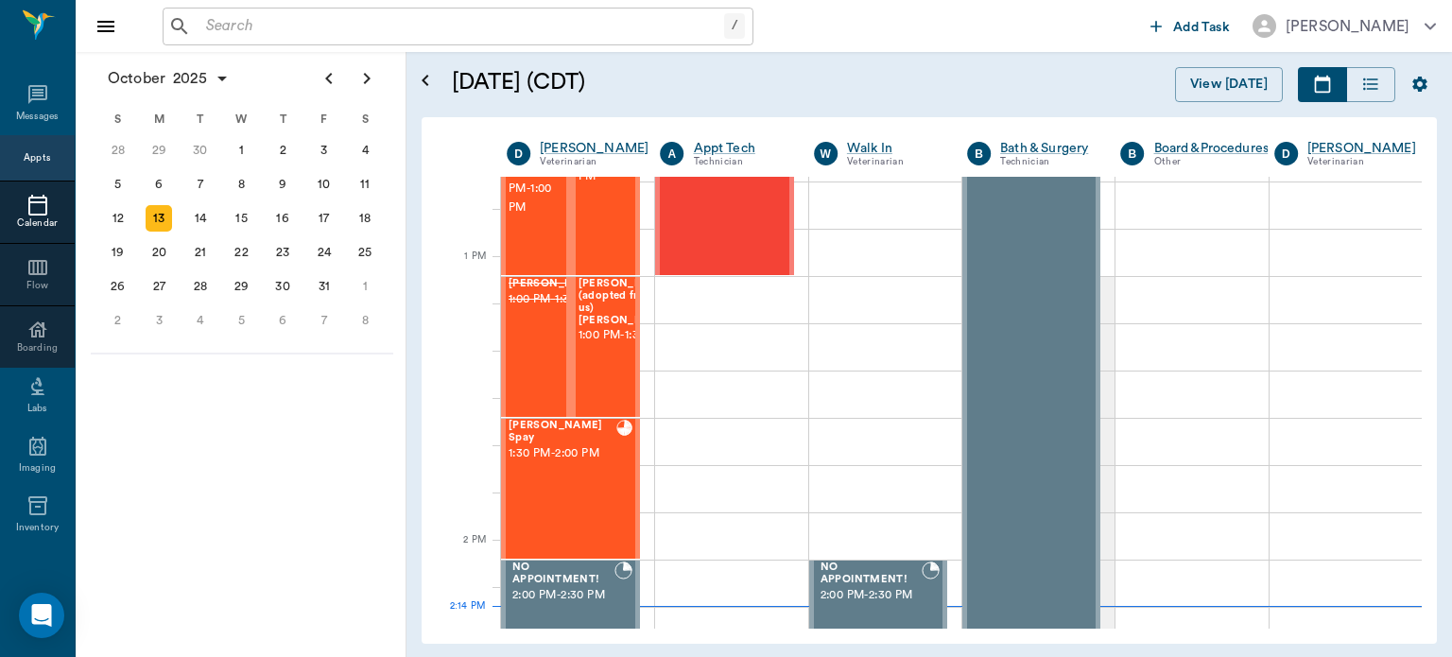
scroll to position [1324, 0]
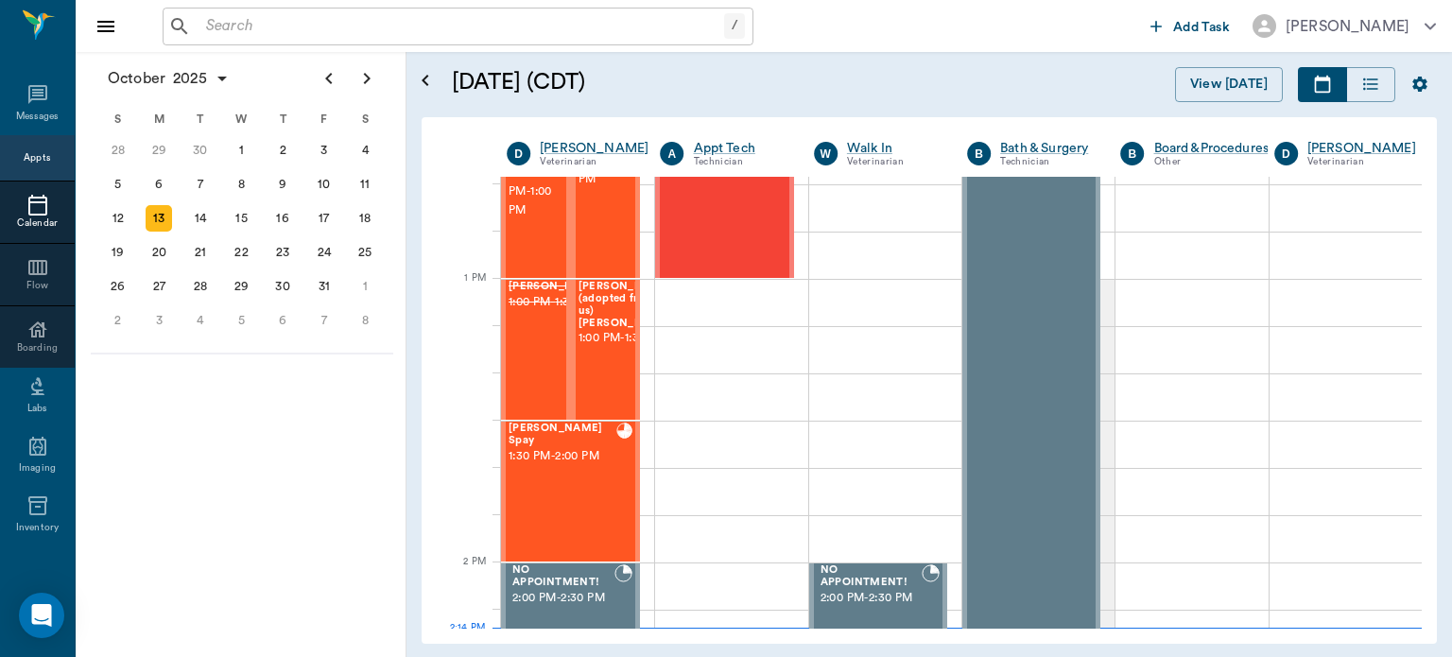
click at [590, 476] on div "Jack Black Spay 1:30 PM - 2:00 PM" at bounding box center [563, 492] width 108 height 138
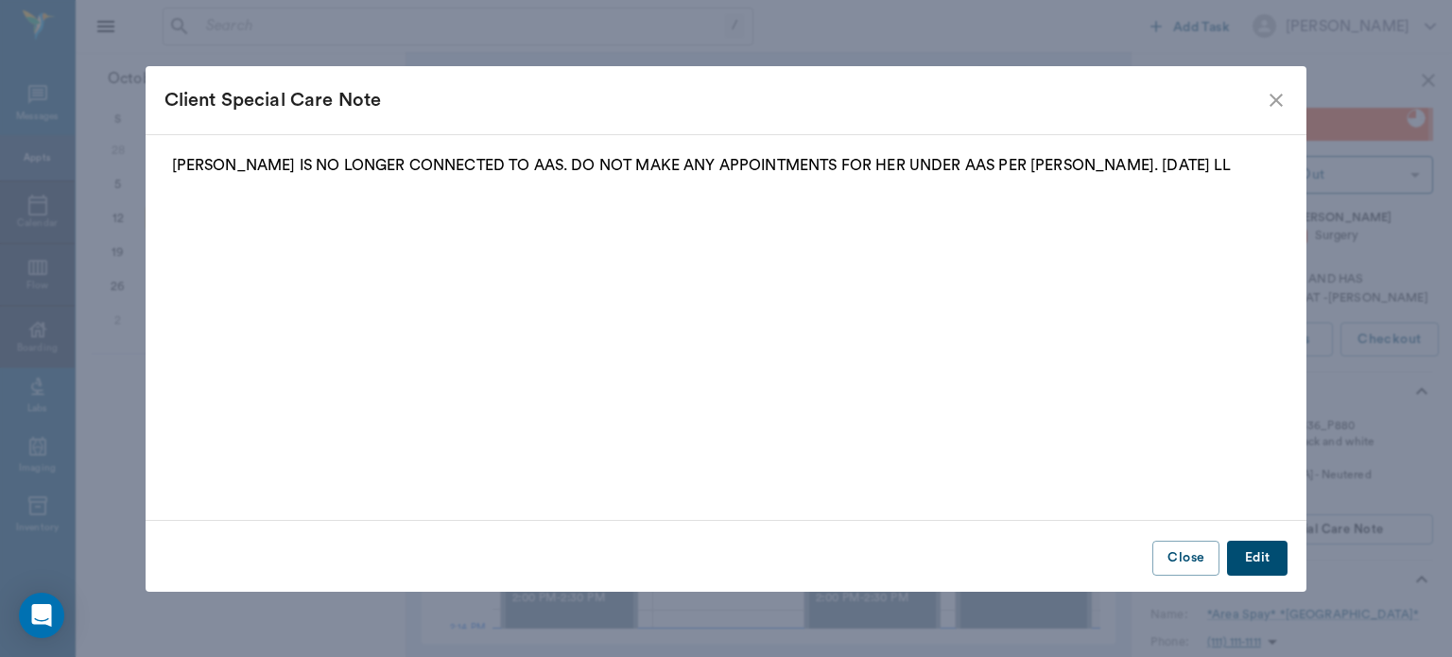
click at [1270, 102] on icon "close" at bounding box center [1276, 100] width 23 height 23
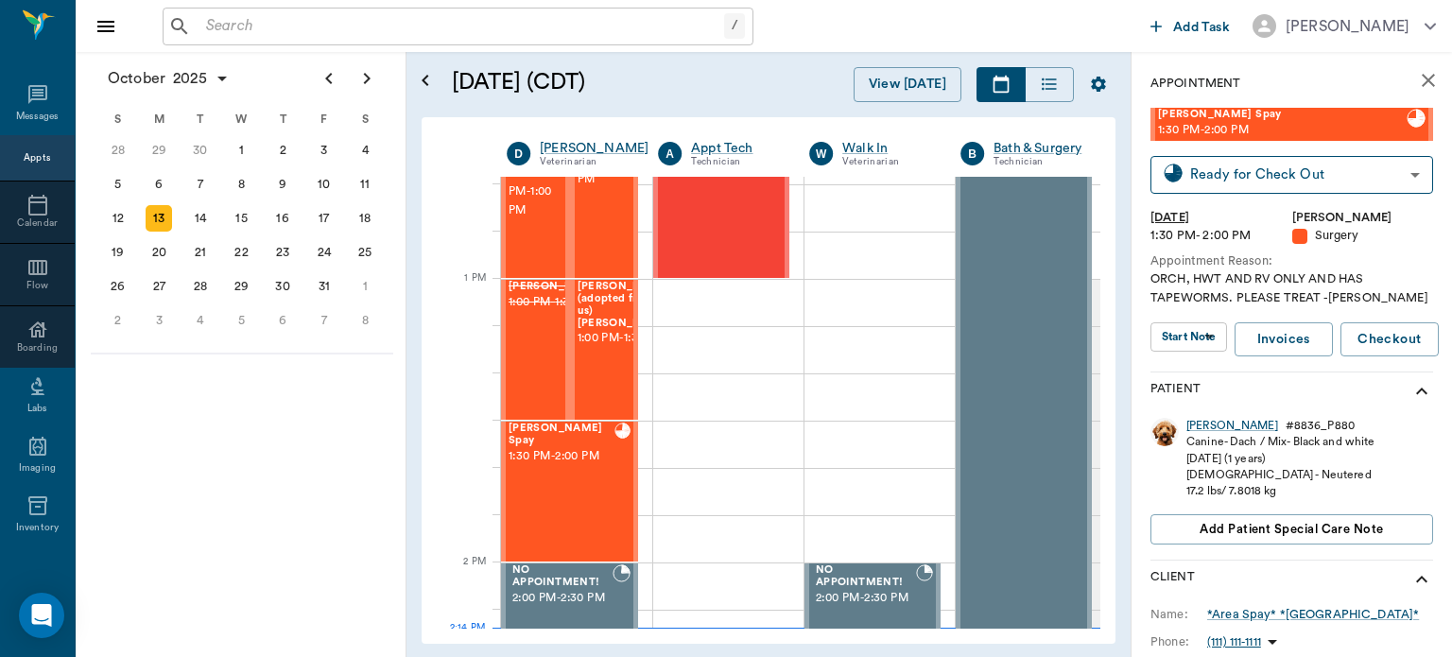
click at [1192, 341] on body "/ ​ Add Task Dr. Bert Ellsworth Nectar Messages Appts Calendar Flow Boarding La…" at bounding box center [726, 328] width 1452 height 657
click at [1214, 377] on button "View Surgery" at bounding box center [1178, 376] width 78 height 22
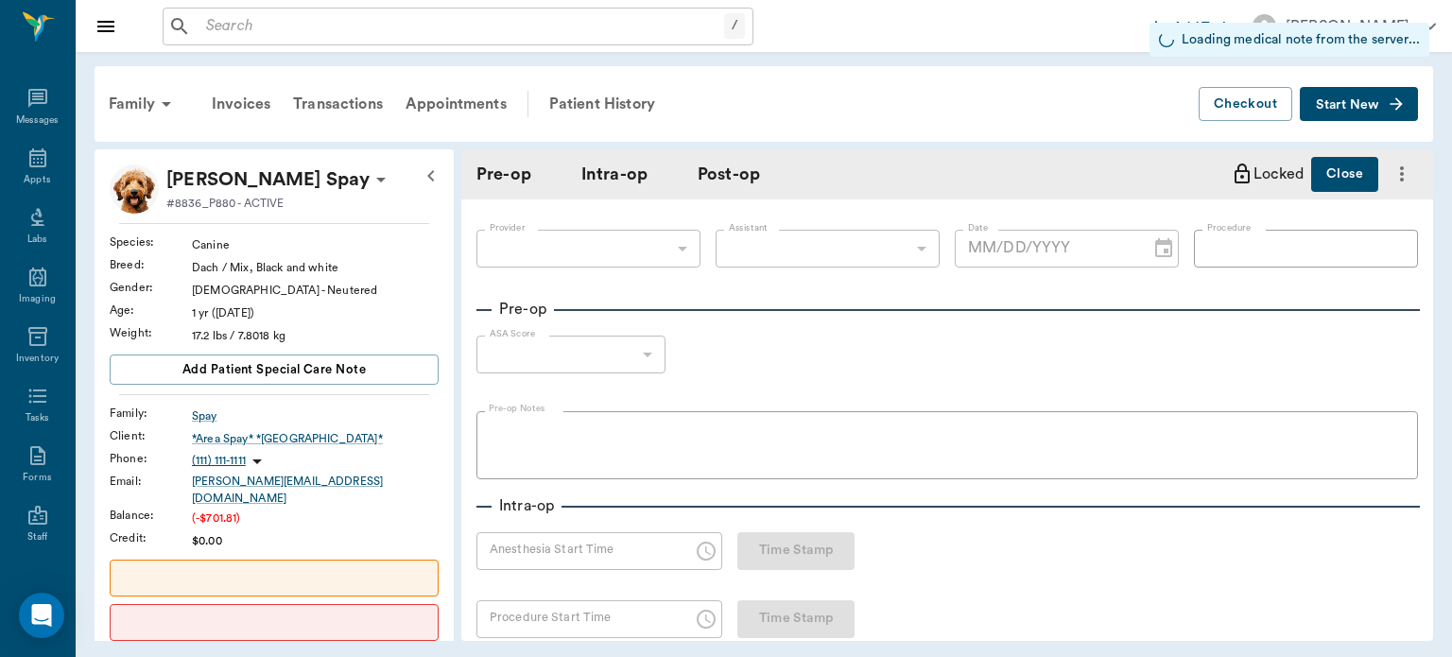
type input "63ec2f075fda476ae8351a4d"
type input "682b670d8bdc6f7f8feef3db"
type input "ORCH"
type input "2"
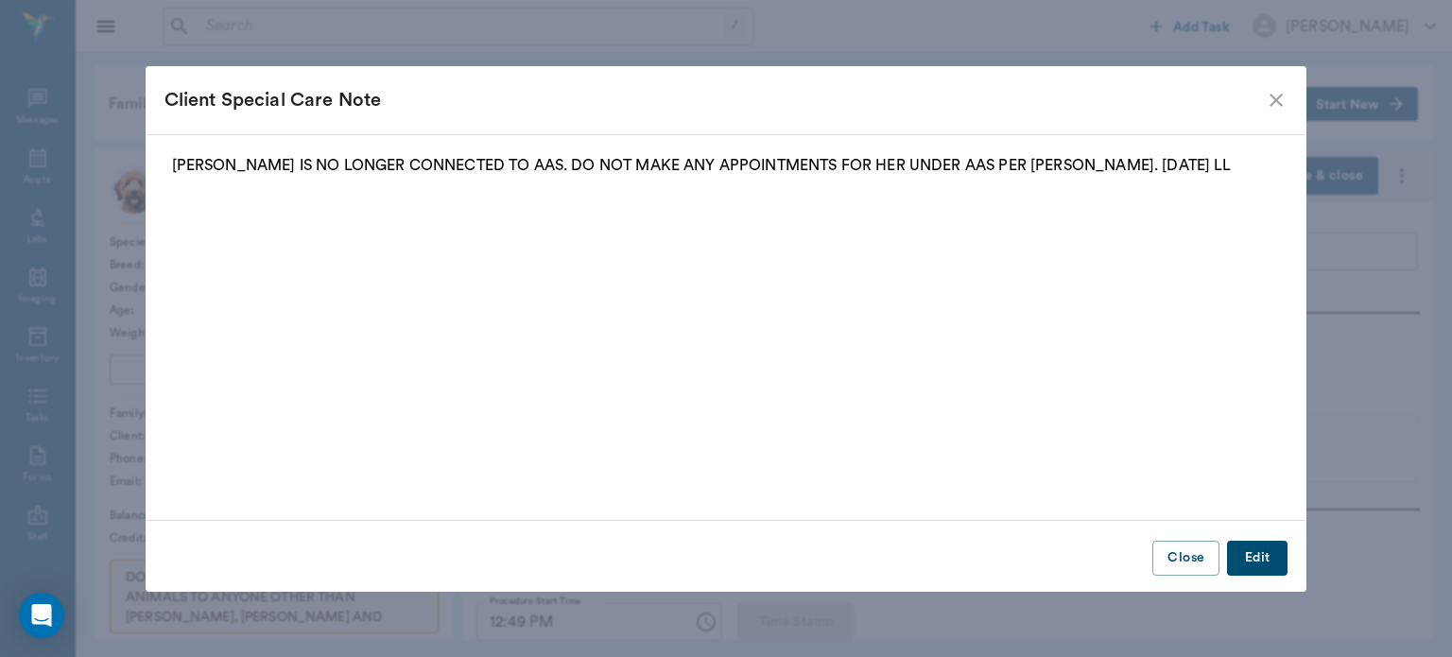
type input "[DATE]"
type input "12:25 PM"
type input "12:49 PM"
type input "01:12 PM"
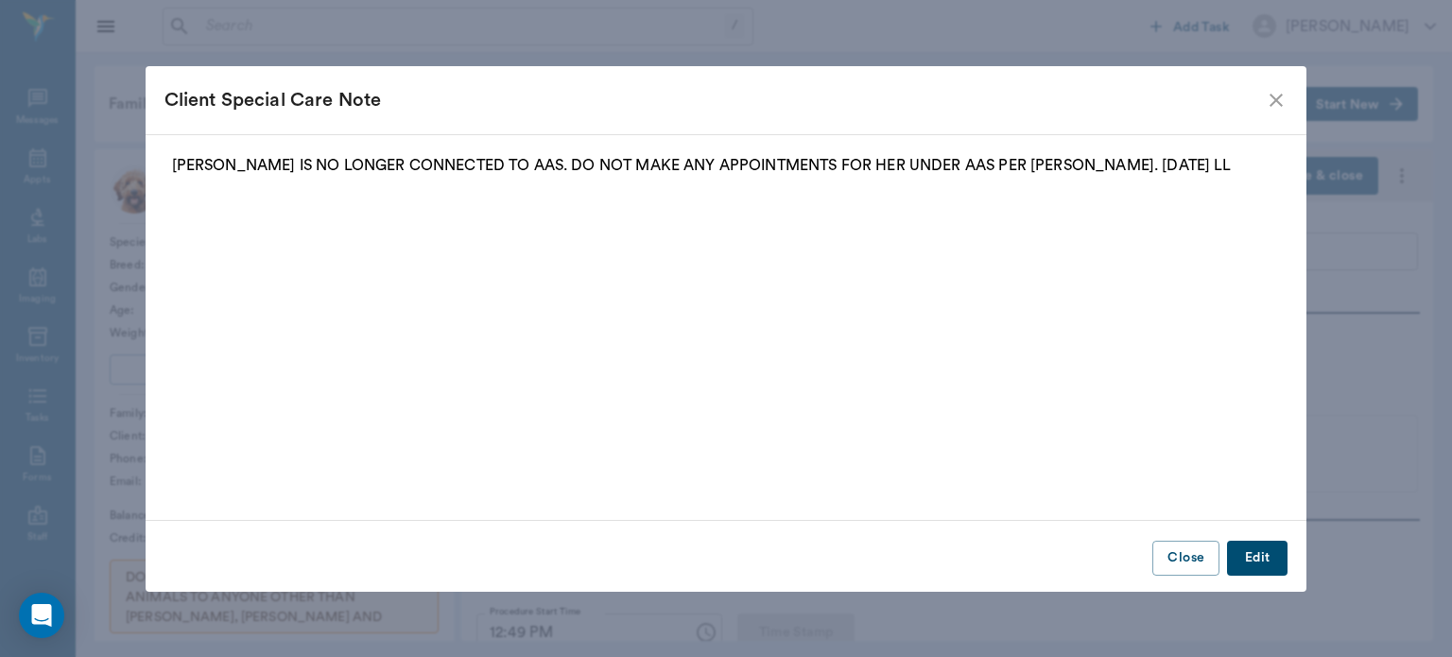
type input "97"
type input "10"
type input "76"
type input "97"
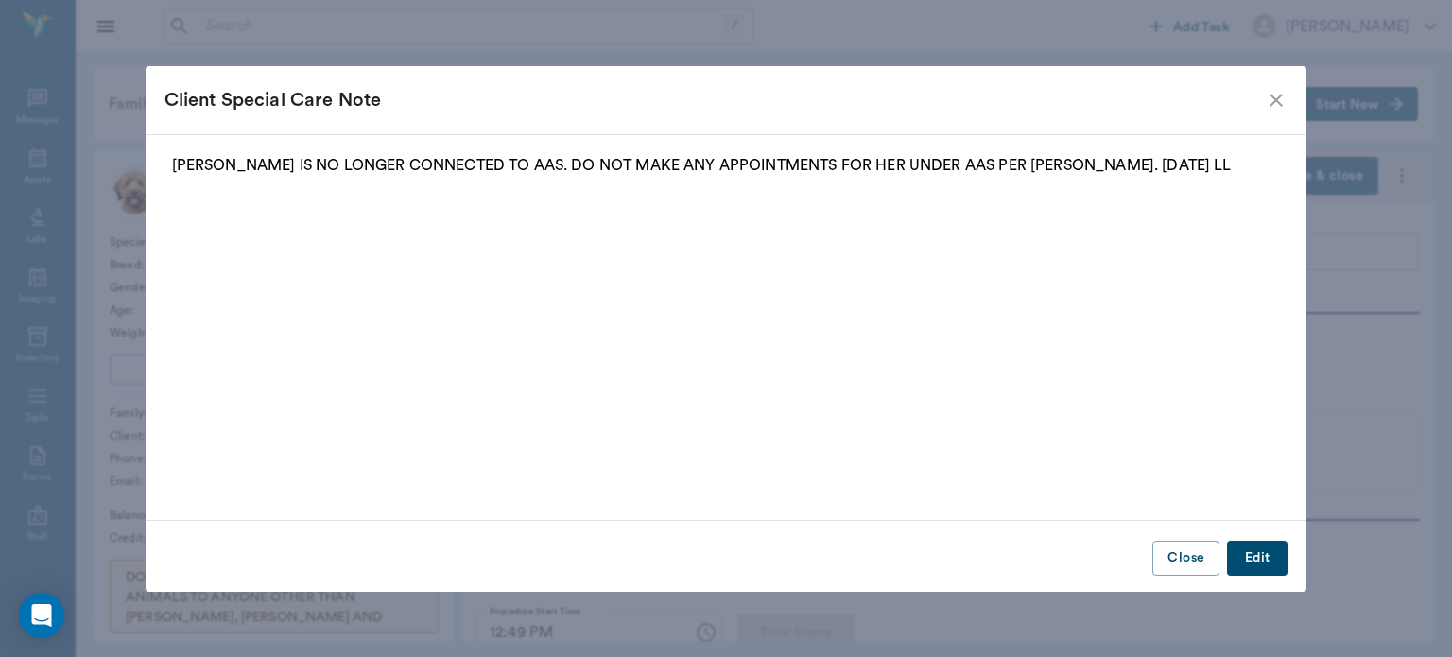
type input "97"
type input "10"
type input "76"
type input "96"
type input "93"
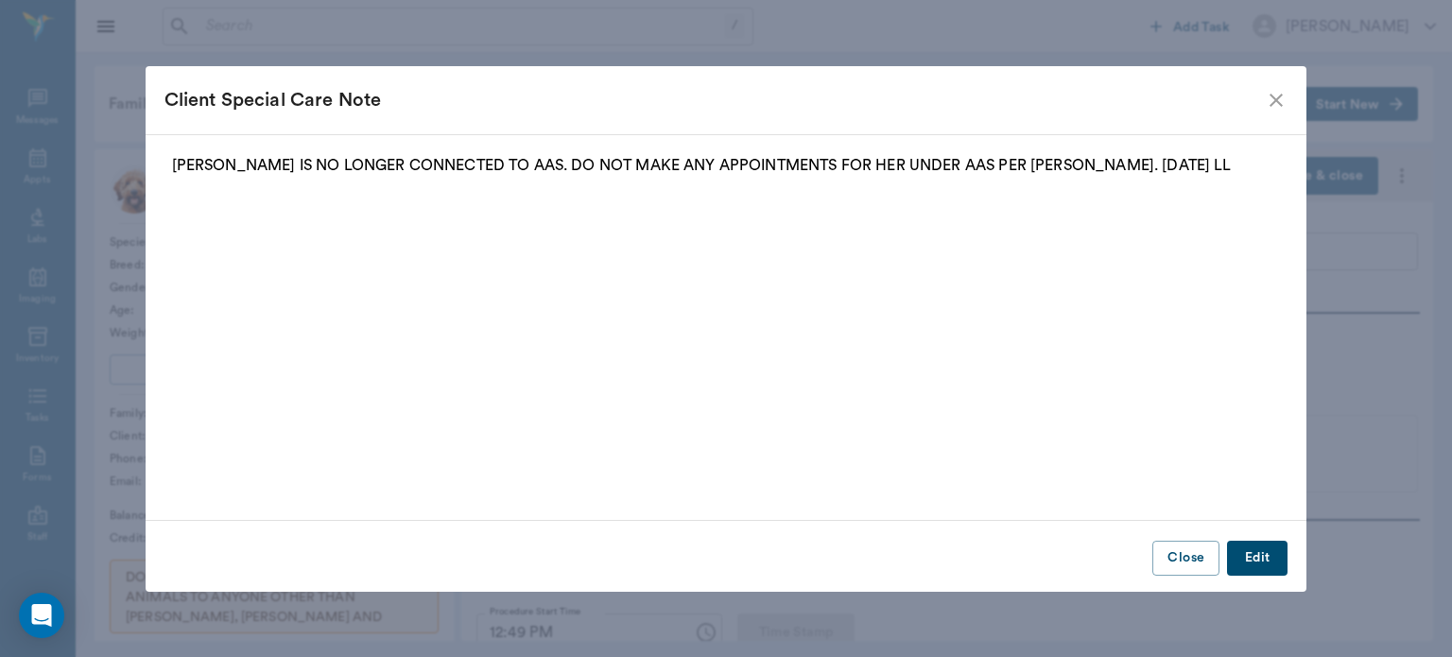
type input "10"
type input "55"
type input "97"
type input "91"
type input "12"
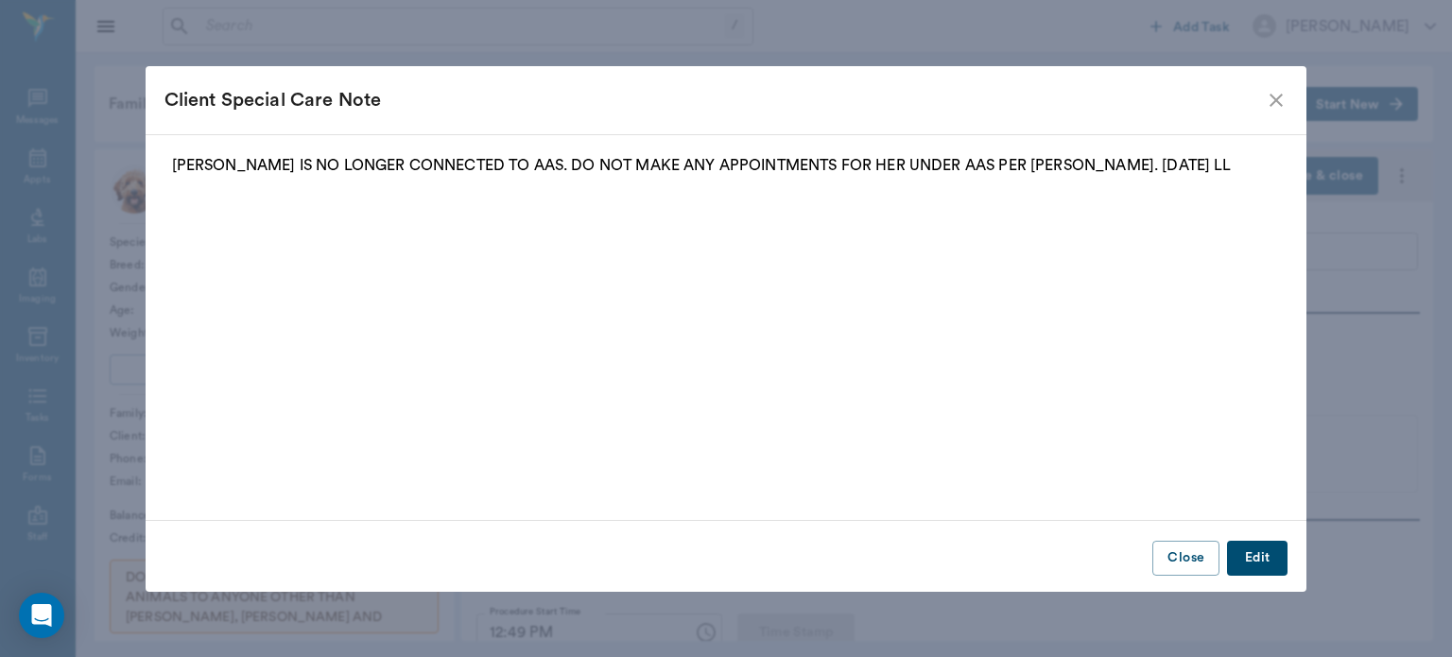
type input "52"
type input "94"
type input "12"
type input "62"
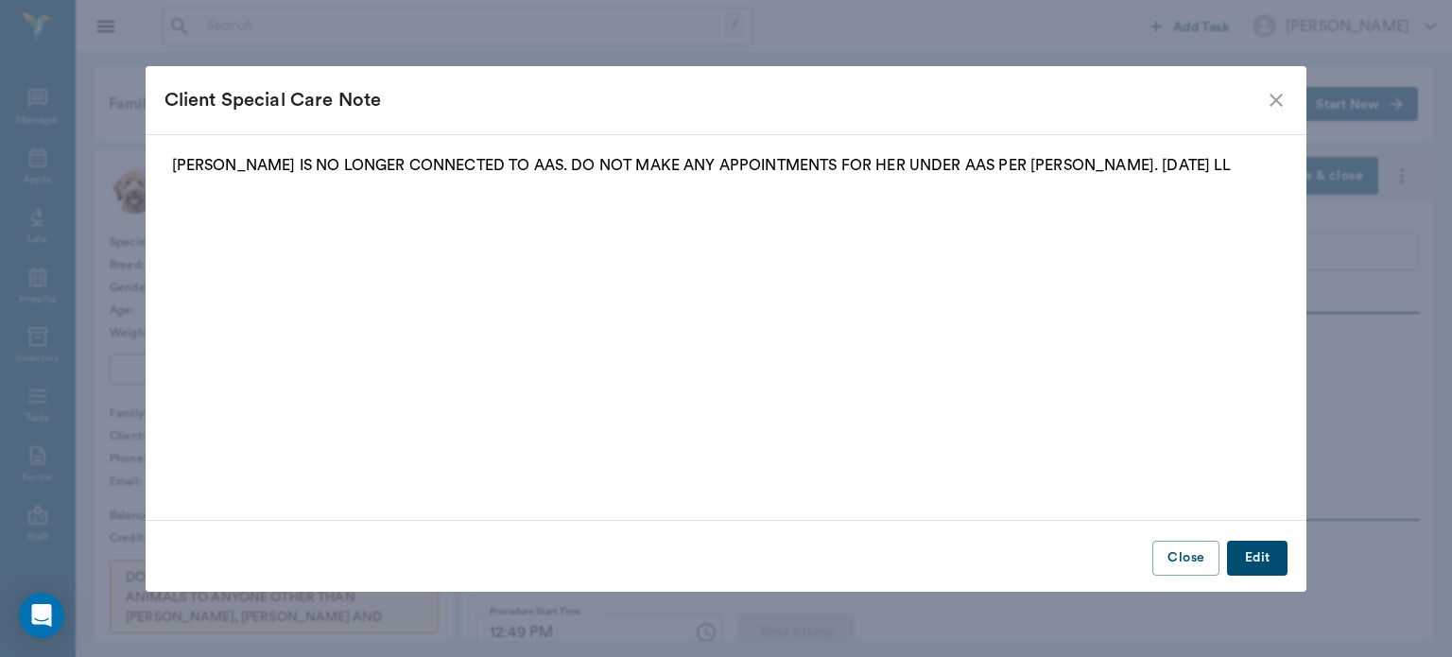
type input "94"
type input "90"
type input "12"
type input "58"
type input "94"
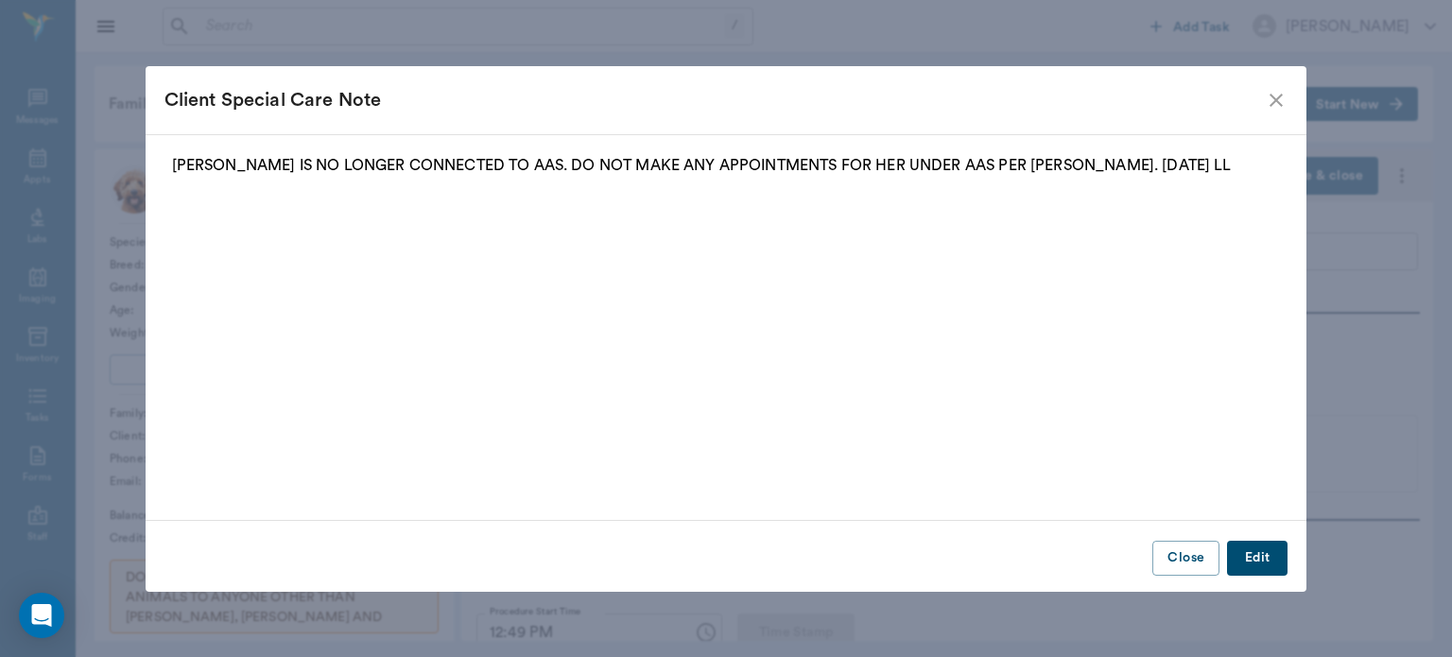
type input "88"
type input "12"
type input "54"
click at [1277, 101] on icon "close" at bounding box center [1276, 100] width 13 height 13
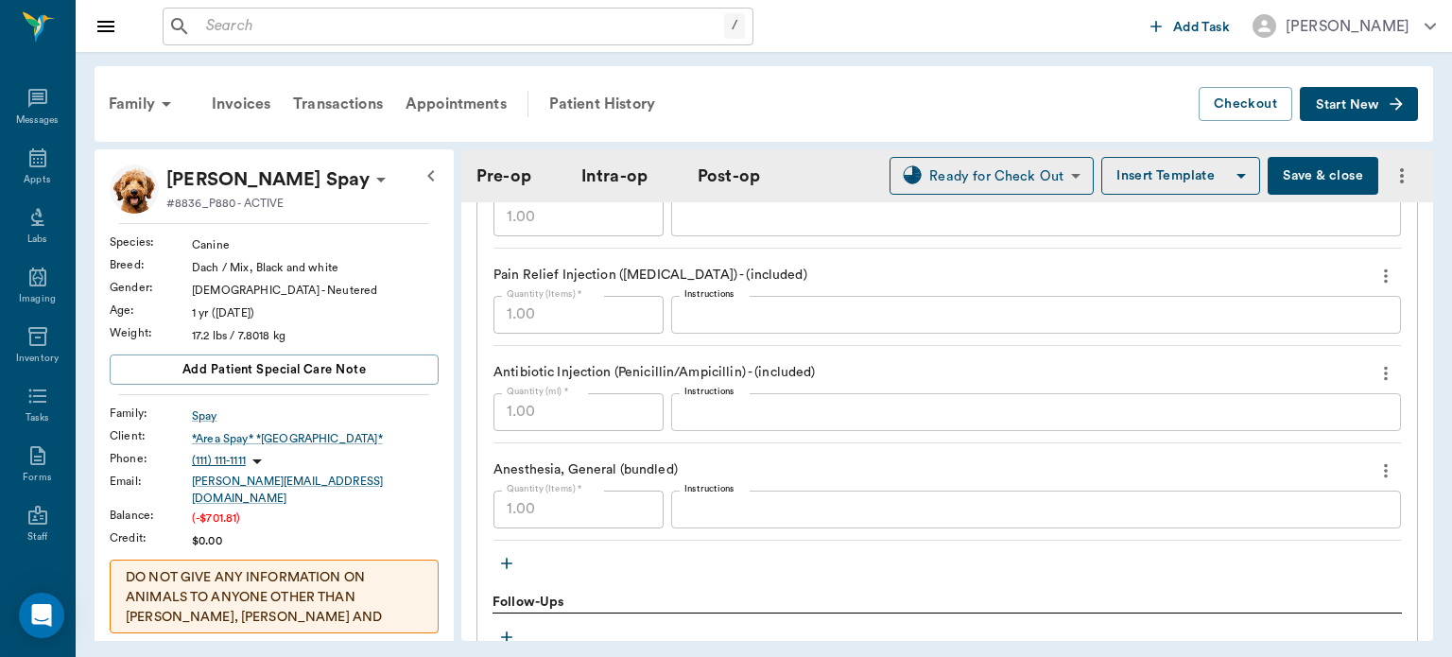
scroll to position [1961, 0]
click at [1321, 177] on button "Save & close" at bounding box center [1323, 176] width 111 height 38
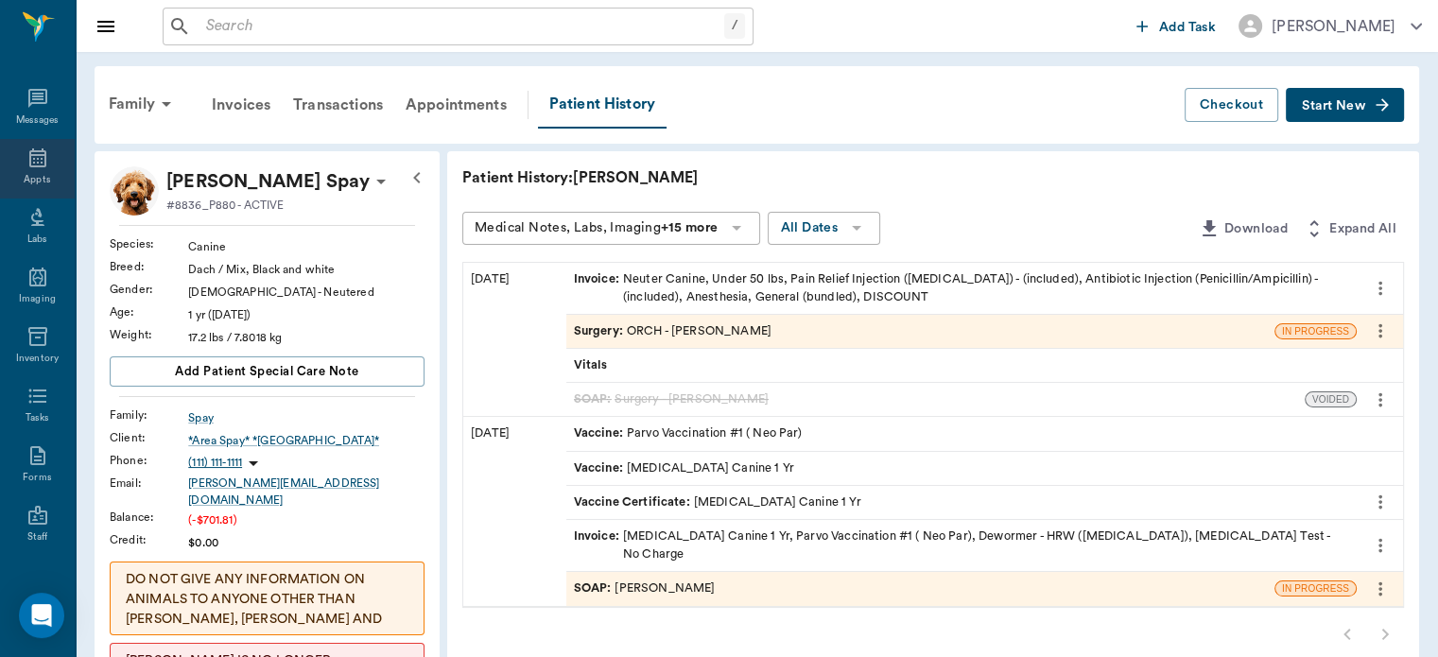
click at [30, 151] on icon at bounding box center [37, 157] width 17 height 19
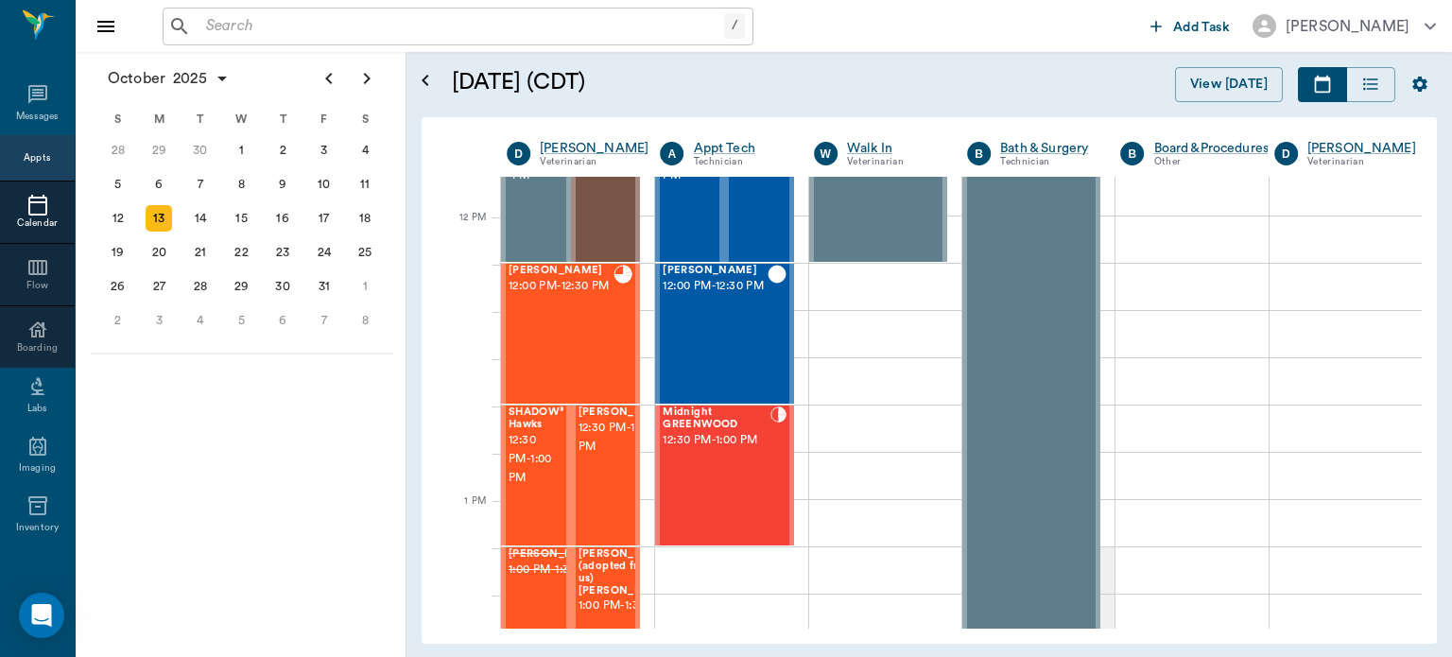
scroll to position [1036, 0]
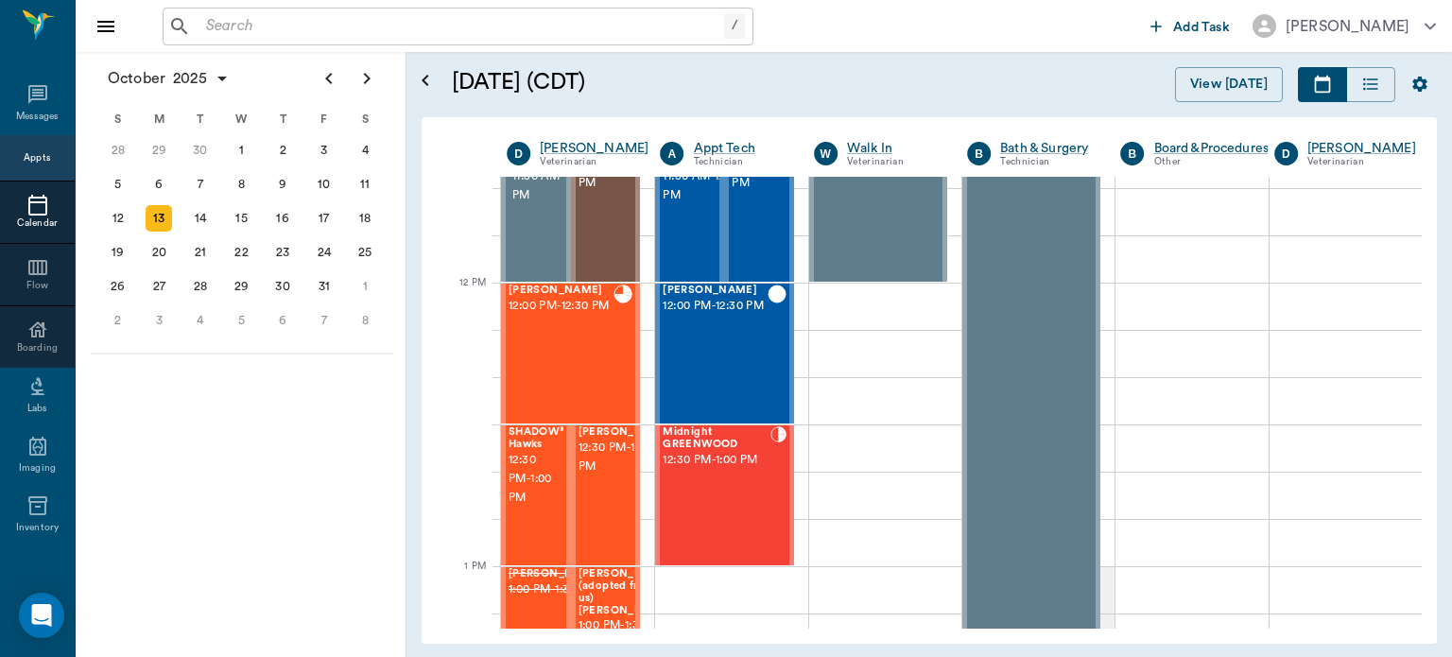
click at [595, 359] on div "Rufus Spay 12:00 PM - 12:30 PM" at bounding box center [561, 354] width 105 height 138
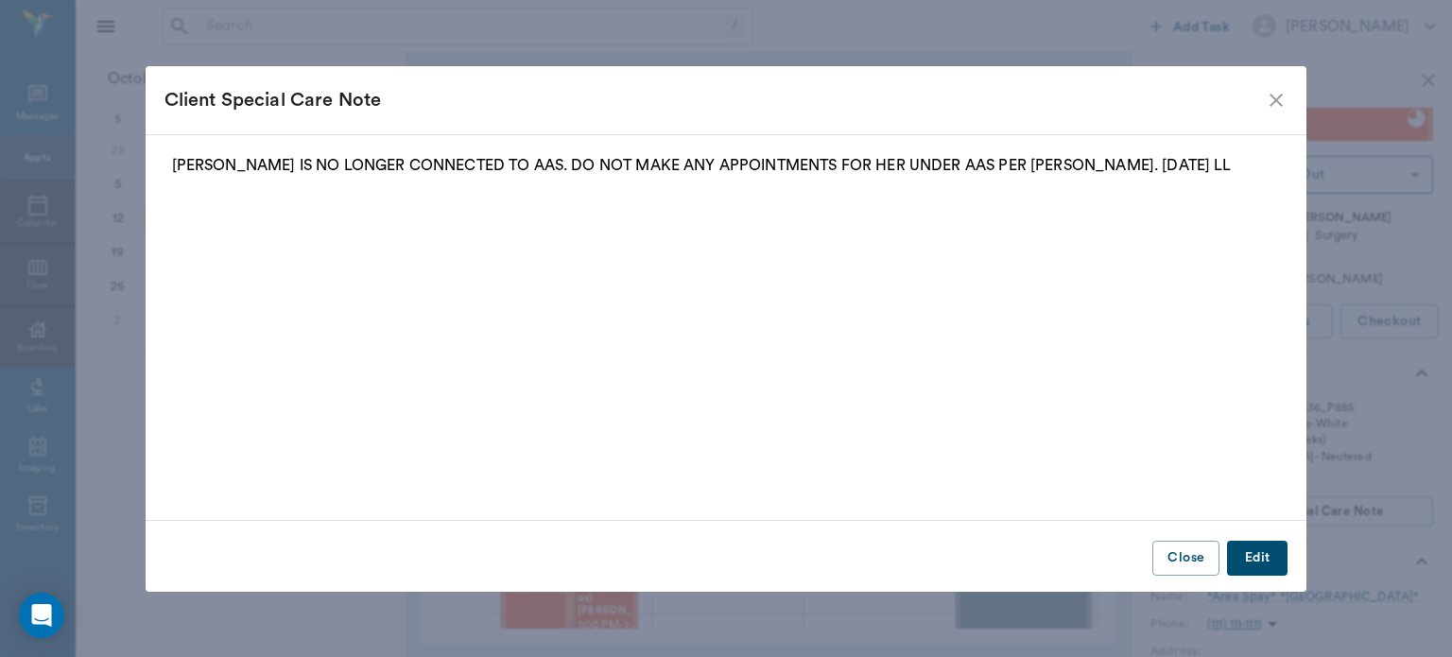
click at [1279, 104] on icon "close" at bounding box center [1276, 100] width 23 height 23
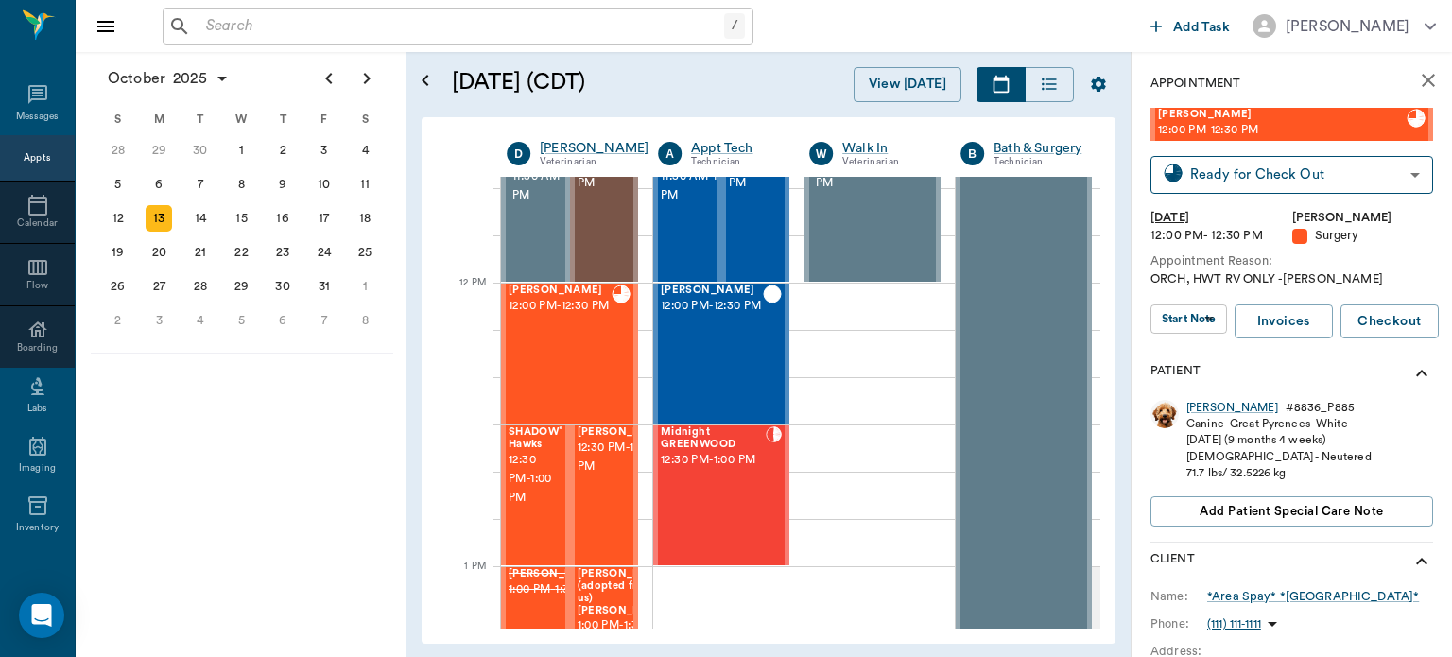
click at [1201, 321] on body "/ ​ Add Task Dr. Bert Ellsworth Nectar Messages Appts Calendar Flow Boarding La…" at bounding box center [726, 328] width 1452 height 657
click at [1209, 363] on button "View Surgery" at bounding box center [1178, 358] width 78 height 22
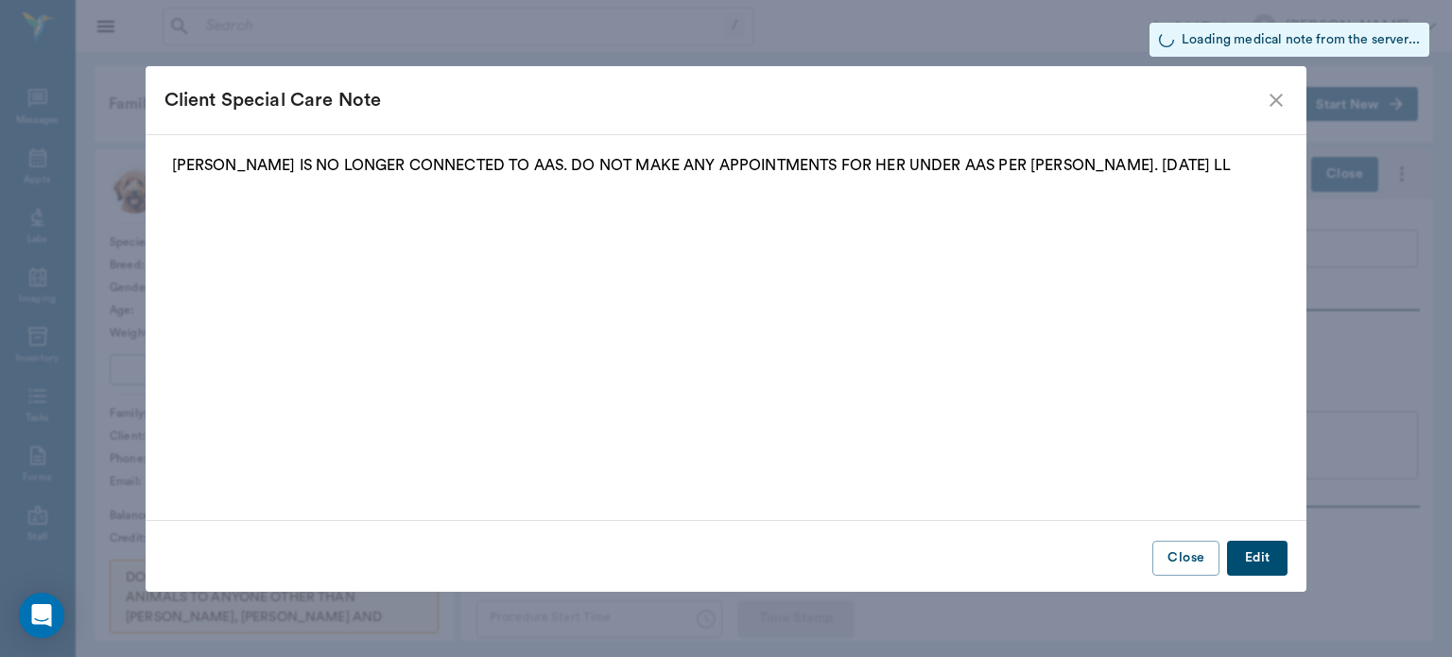
type input "63ec2f075fda476ae8351a4d"
type input "682b670d8bdc6f7f8feef3db"
type input "ORCH"
type input "2"
type input "[DATE]"
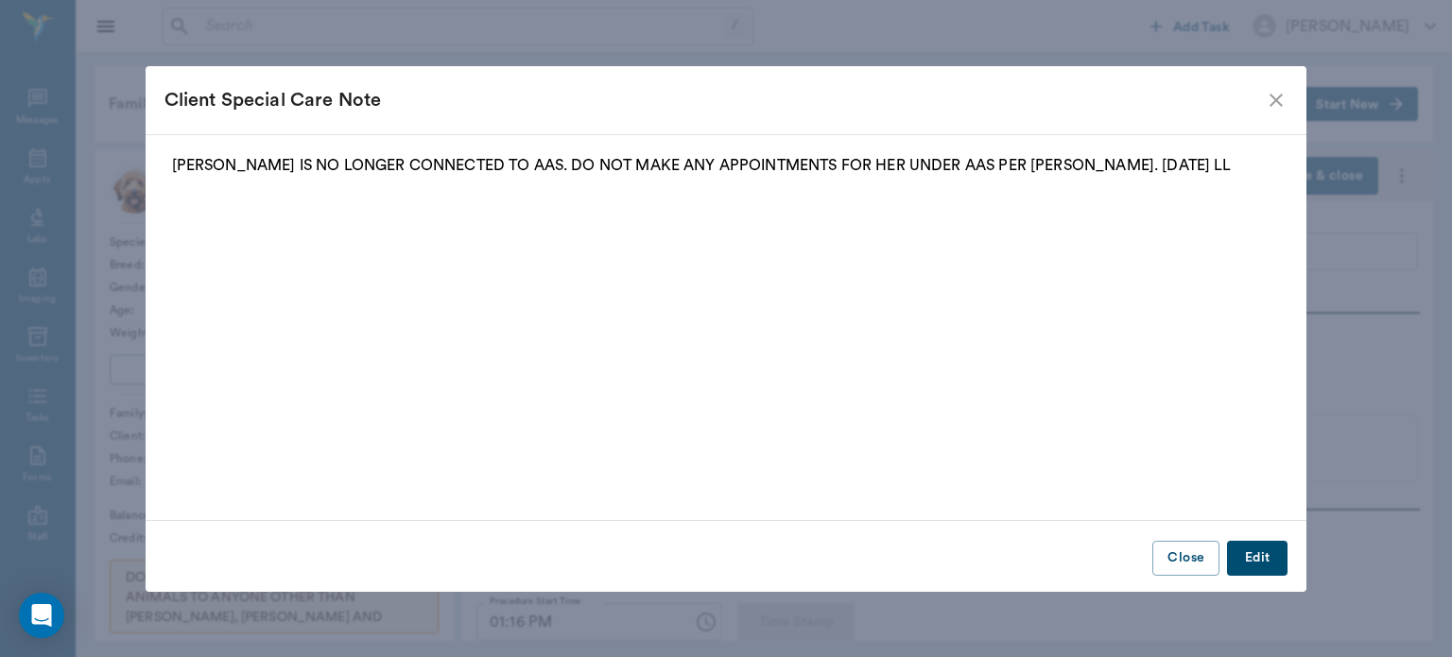
type input "01:05 PM"
type input "01:16 PM"
type input "01:36 PM"
type input "99"
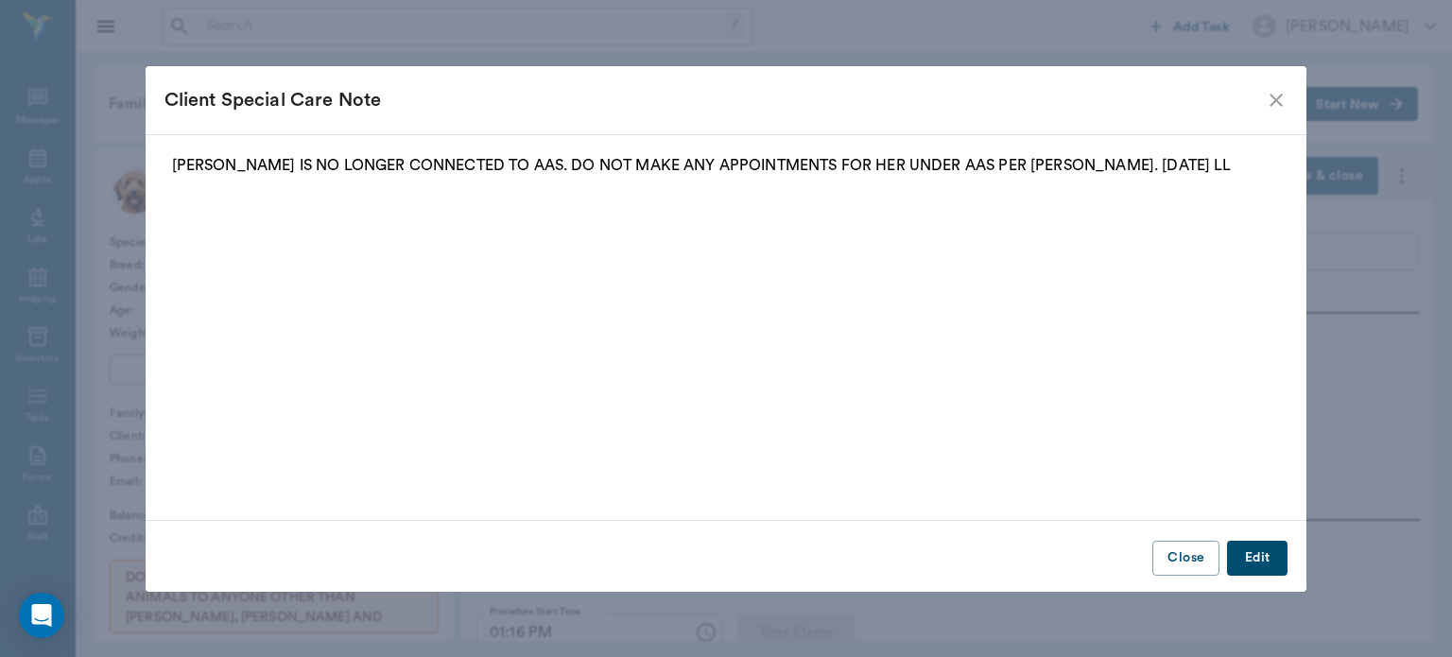
type input "96"
type input "10"
type input "85"
type input "97"
type input "94"
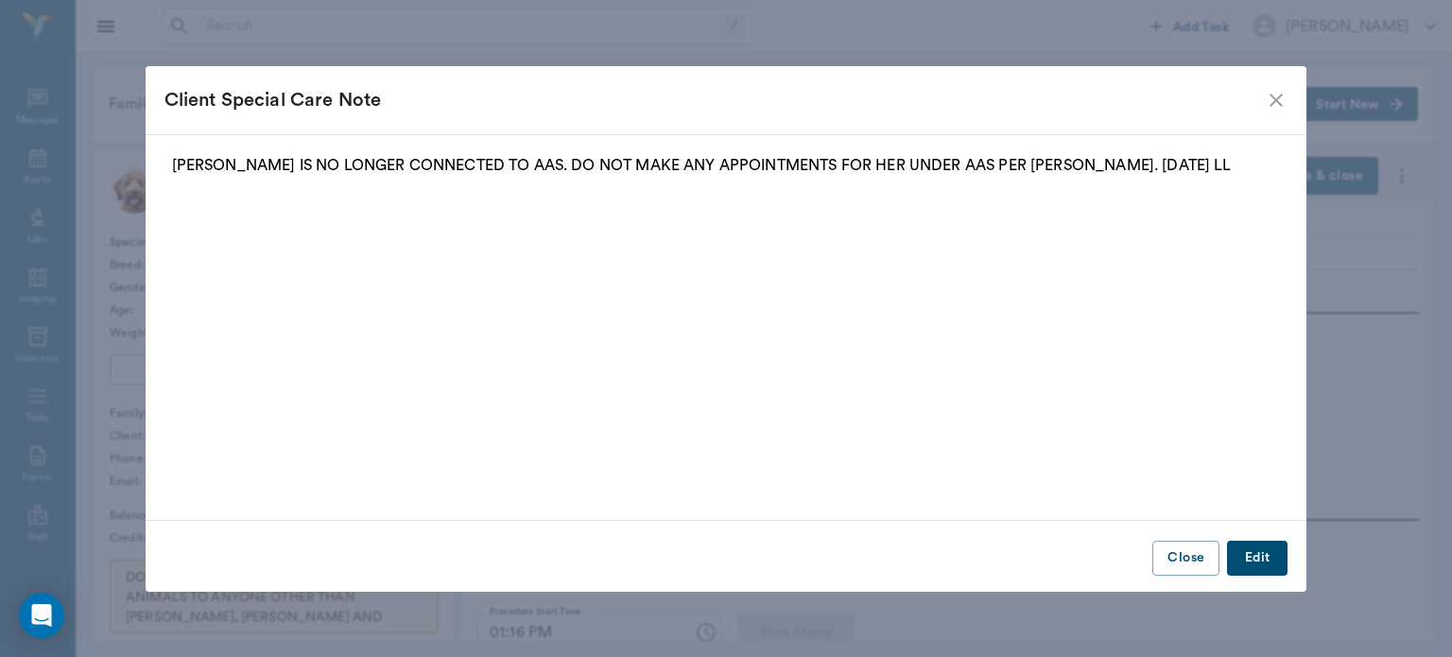
type input "10"
type input "82"
type input "97"
type input "93"
type input "10"
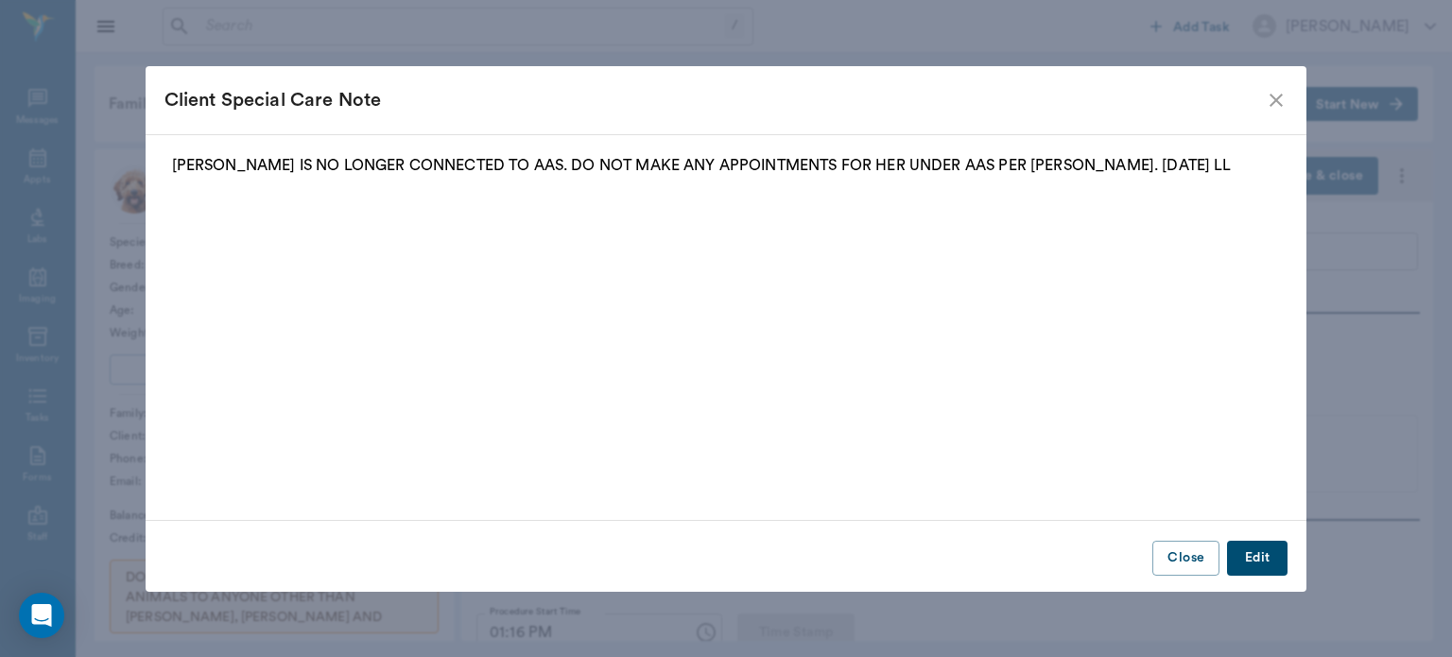
type input "82"
type input "97"
type input "93"
type input "10"
type input "92"
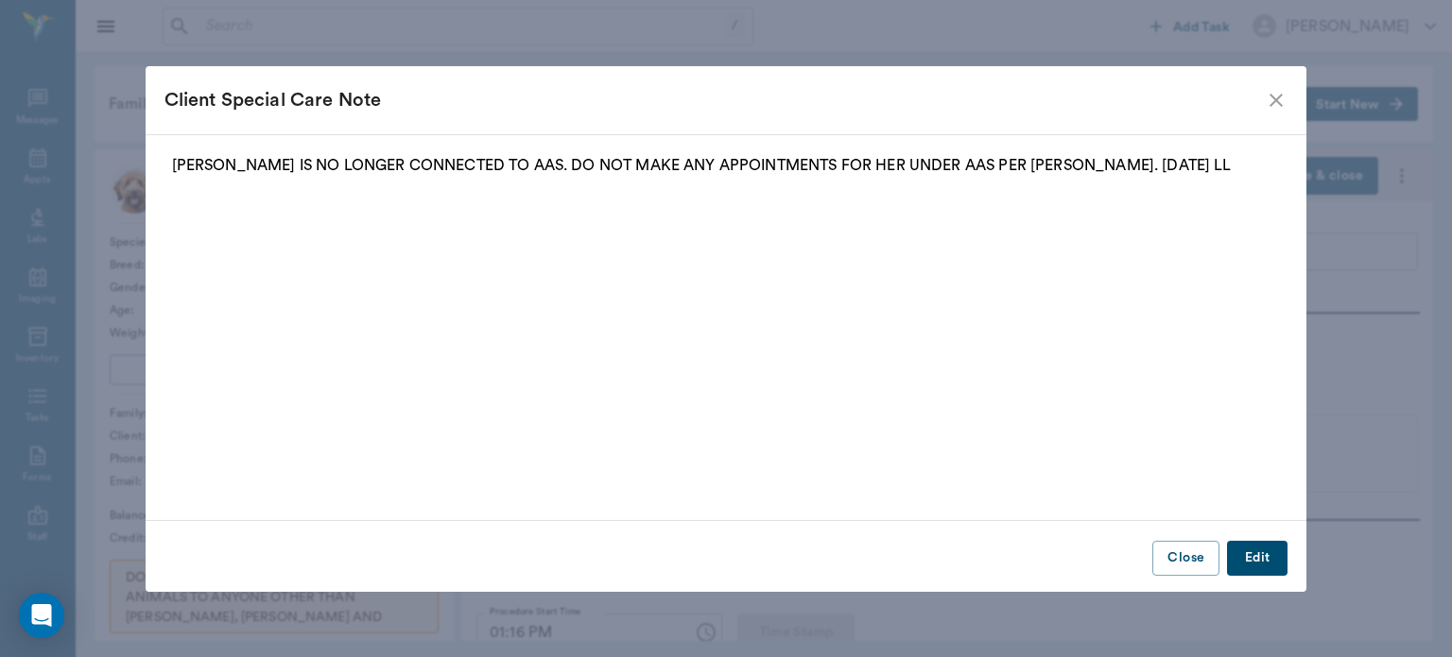
click at [1272, 99] on icon "close" at bounding box center [1276, 100] width 23 height 23
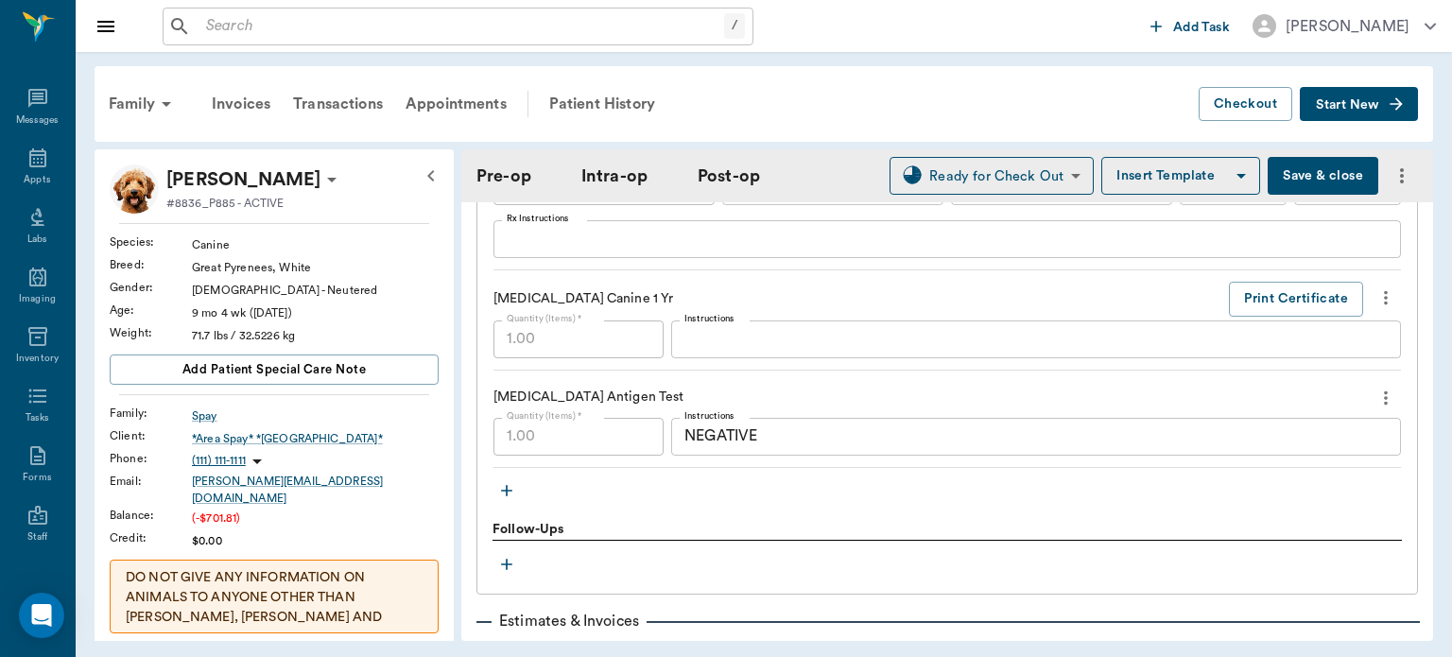
scroll to position [2302, 0]
click at [1318, 178] on button "Save & close" at bounding box center [1323, 176] width 111 height 38
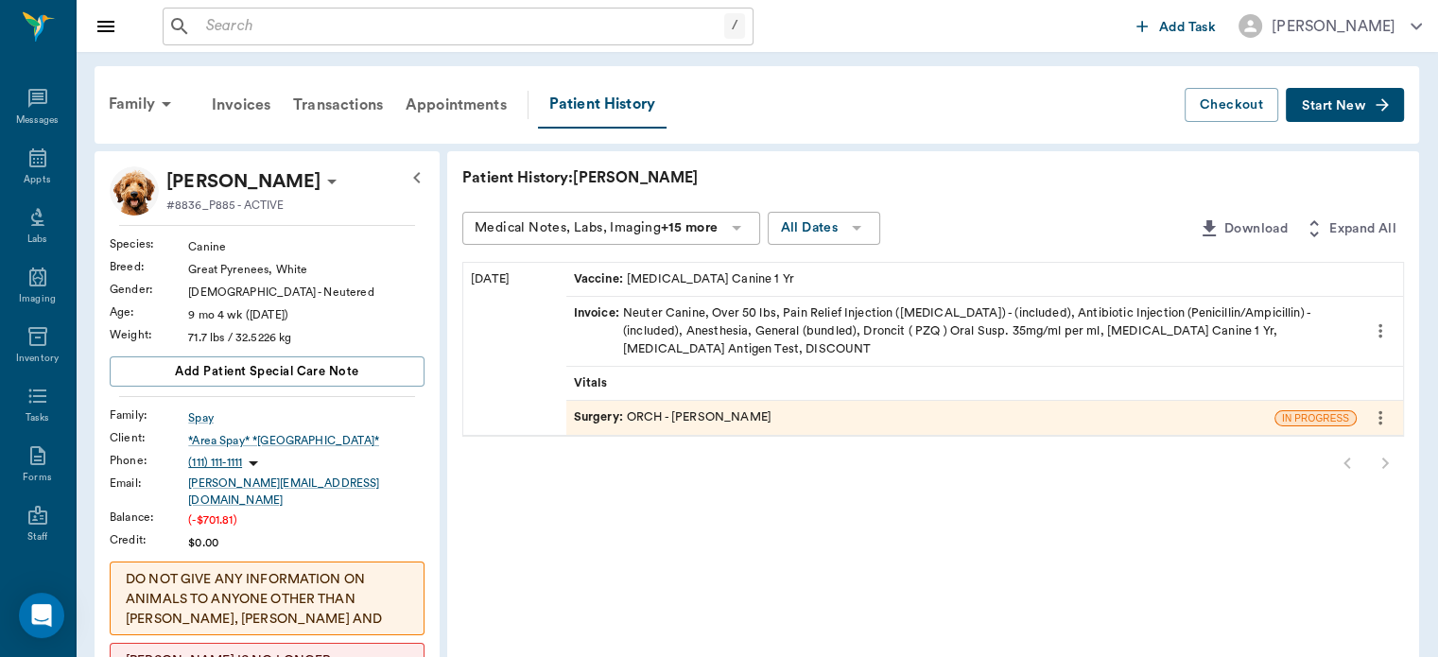
click at [24, 179] on div "Appts" at bounding box center [37, 180] width 26 height 14
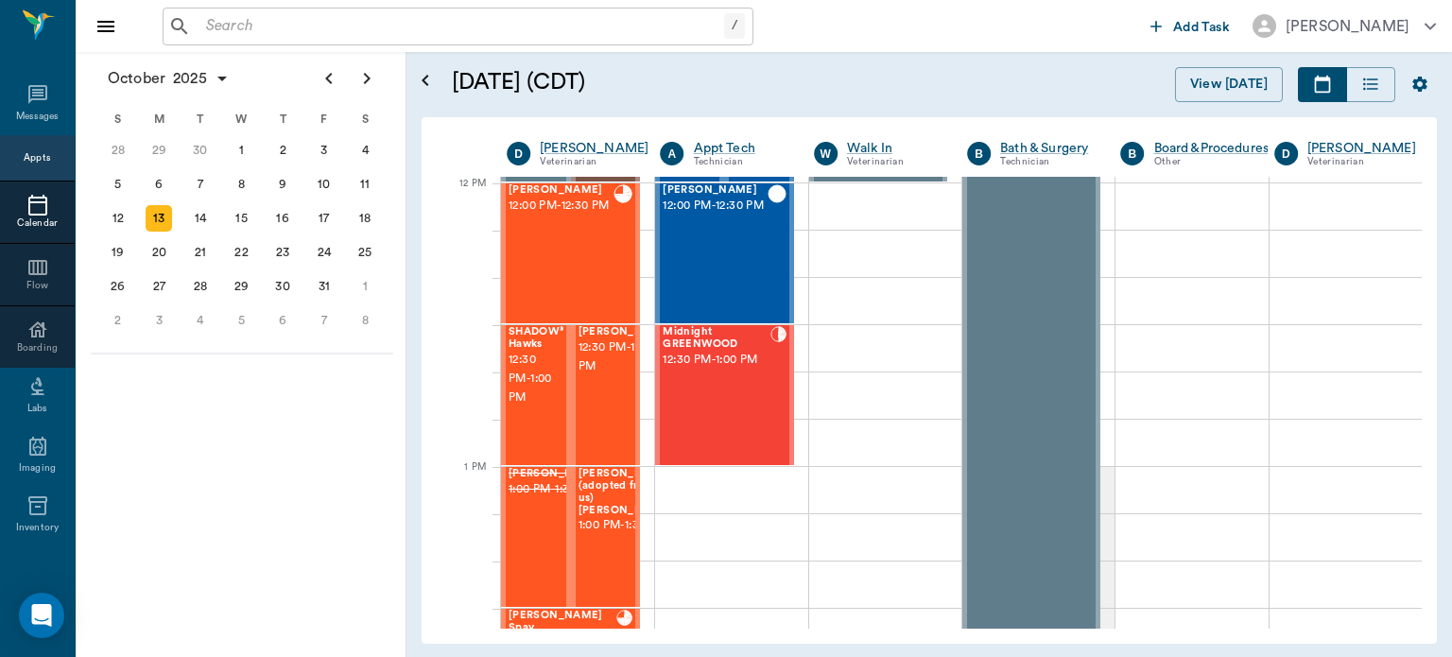
scroll to position [1138, 0]
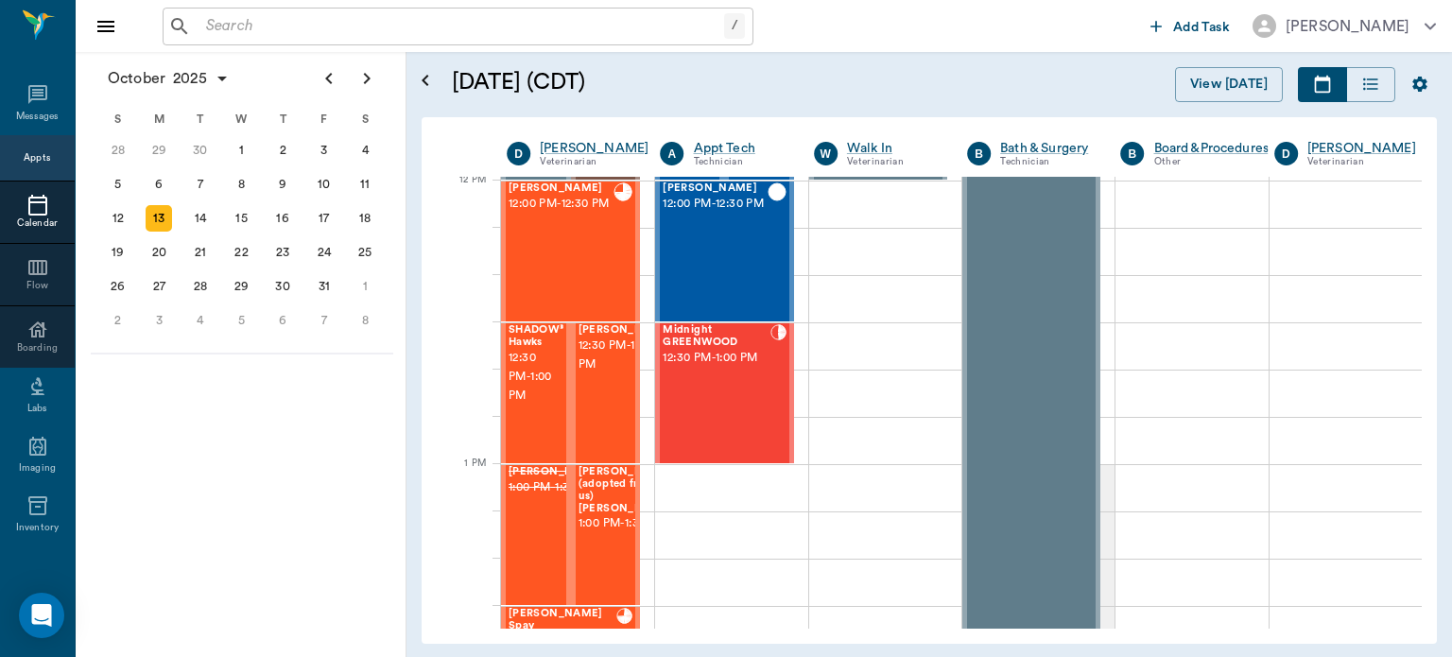
click at [514, 382] on span "12:30 PM - 1:00 PM" at bounding box center [534, 377] width 50 height 57
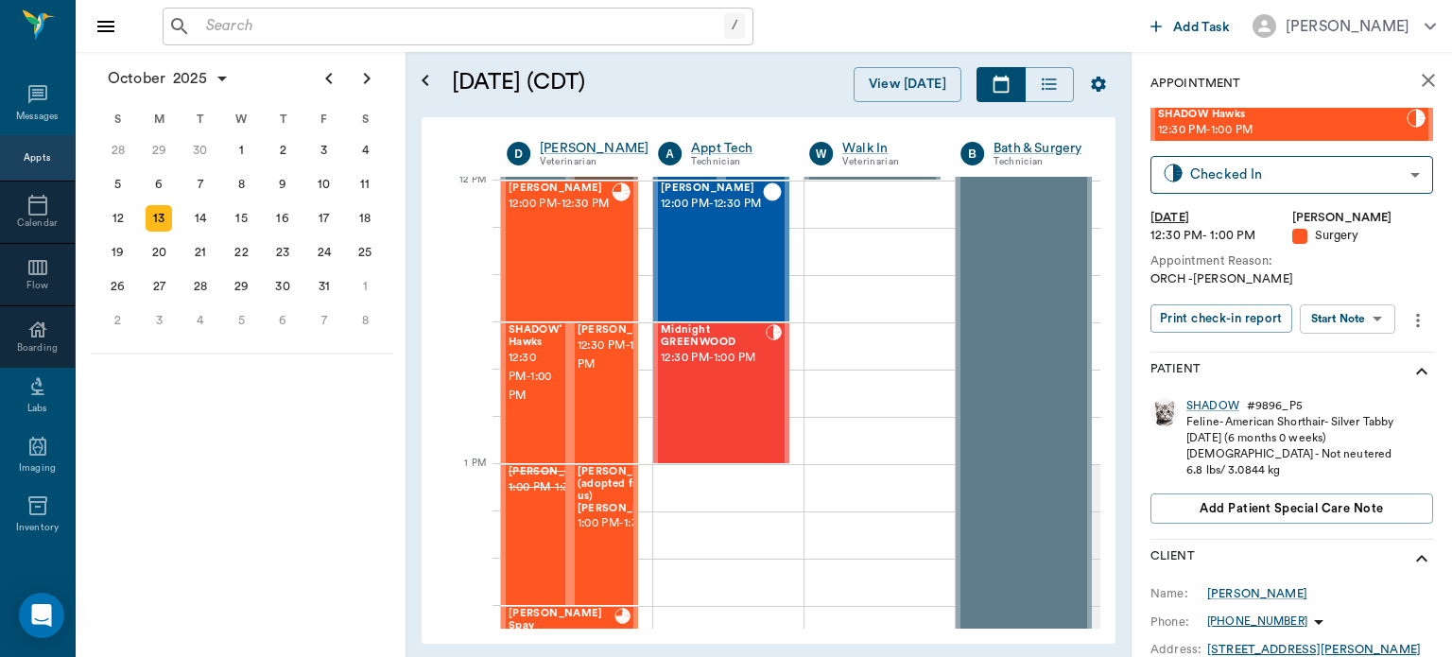
click at [1365, 322] on body "/ ​ Add Task Dr. Bert Ellsworth Nectar Messages Appts Calendar Flow Boarding La…" at bounding box center [726, 328] width 1452 height 657
click at [1363, 388] on button "View Surgery" at bounding box center [1333, 388] width 78 height 22
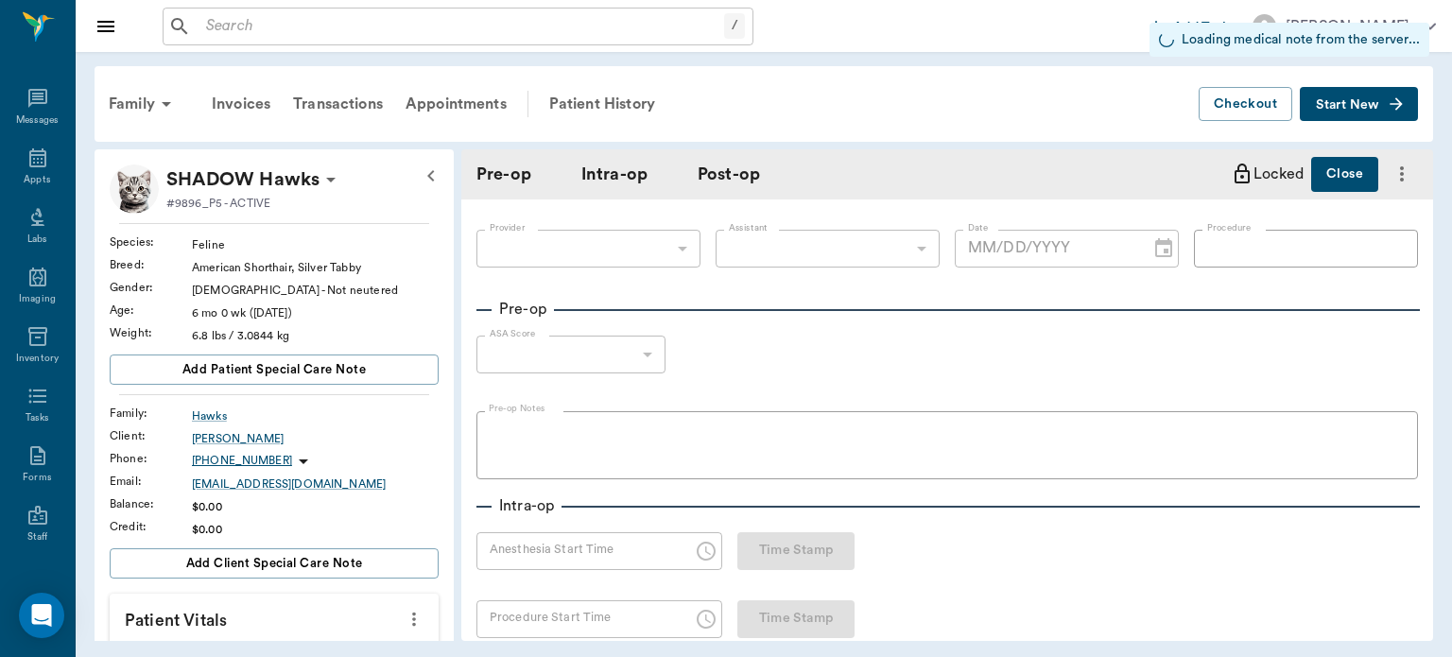
type input "63ec2f075fda476ae8351a4d"
type input "682b670d8bdc6f7f8feef3db"
type input "ORCH"
type input "2"
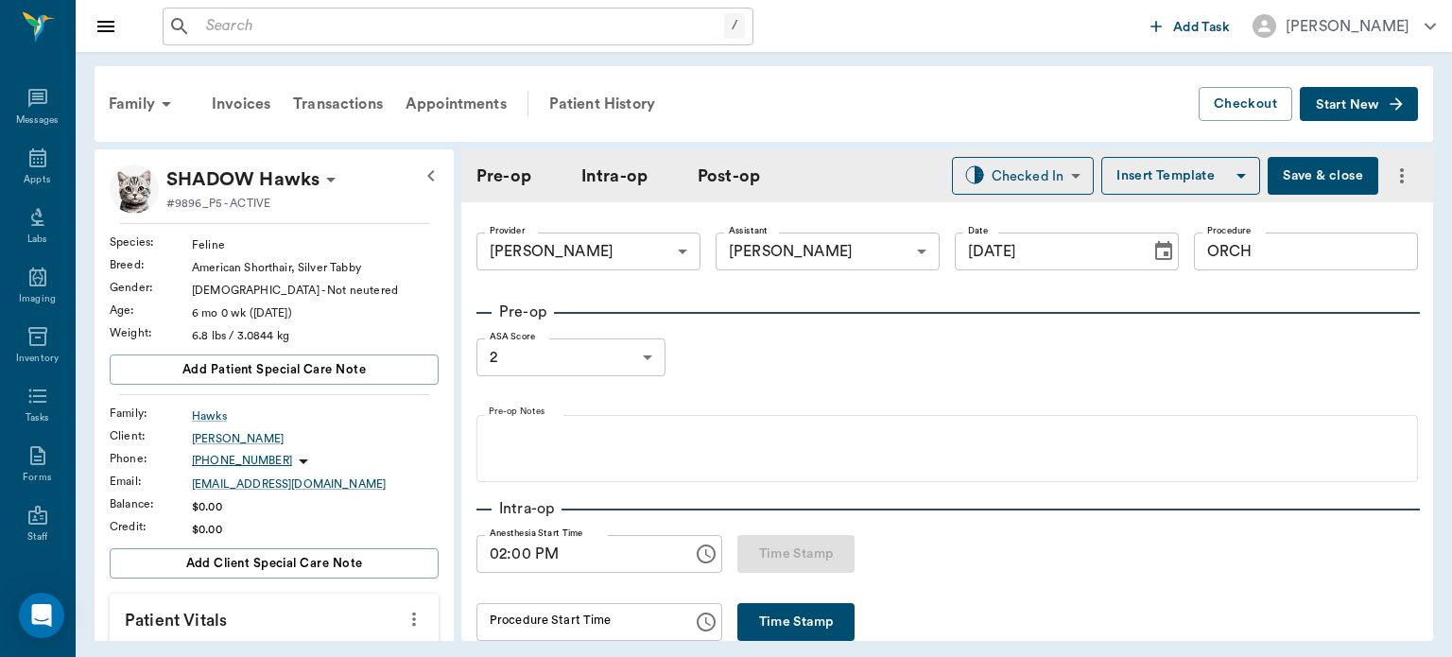
type input "[DATE]"
type input "02:00 PM"
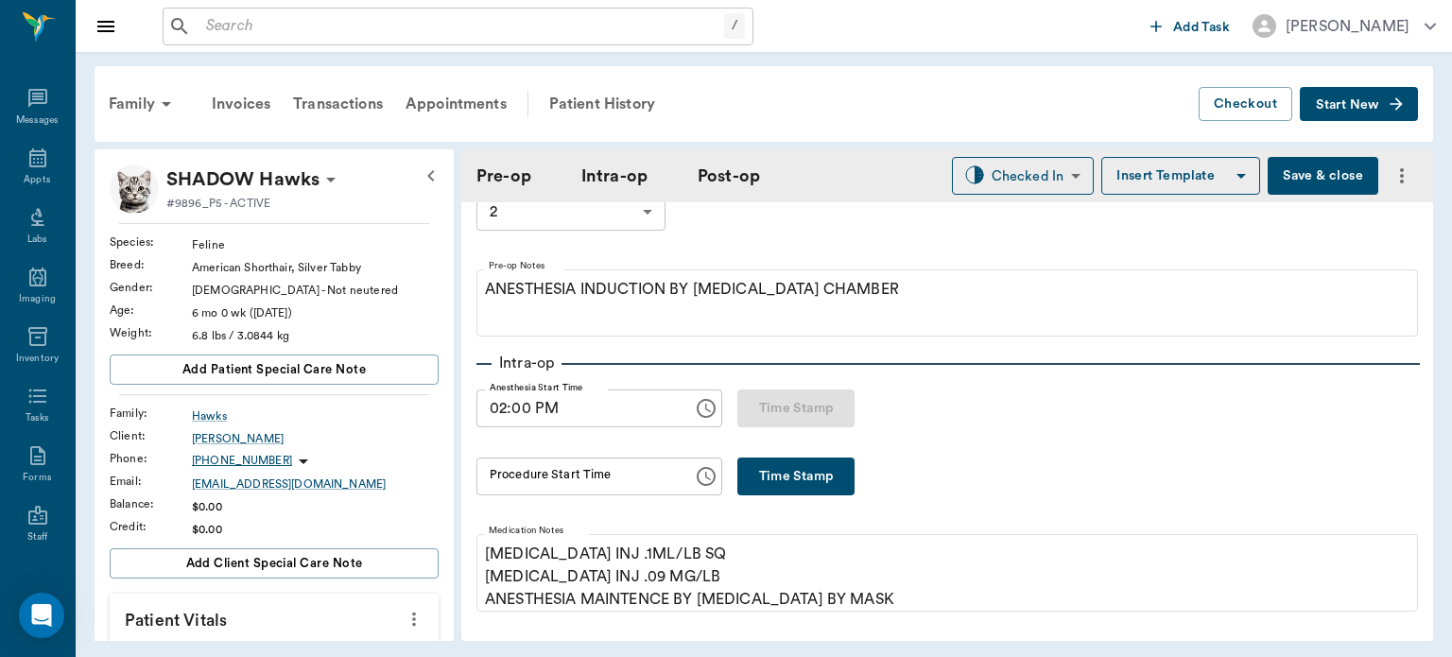
scroll to position [157, 0]
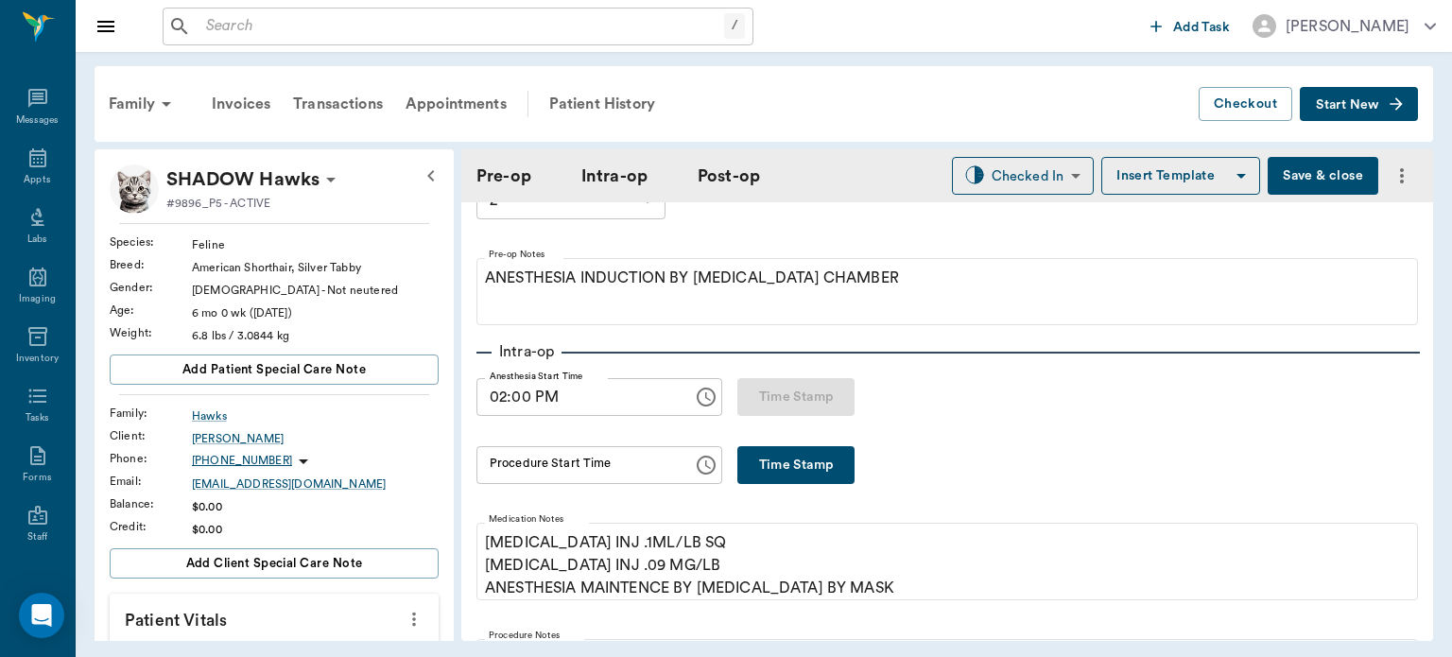
click at [828, 474] on button "Time Stamp" at bounding box center [796, 465] width 117 height 38
type input "02:15 PM"
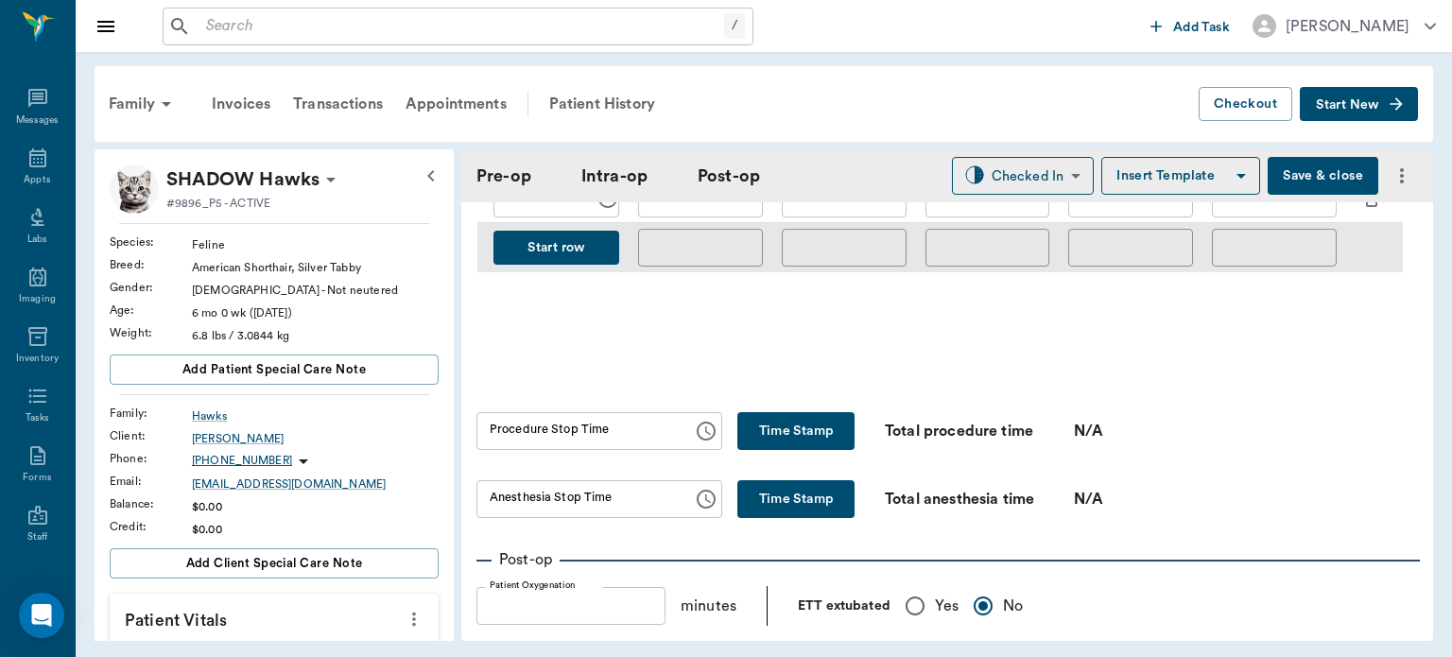
scroll to position [1023, 0]
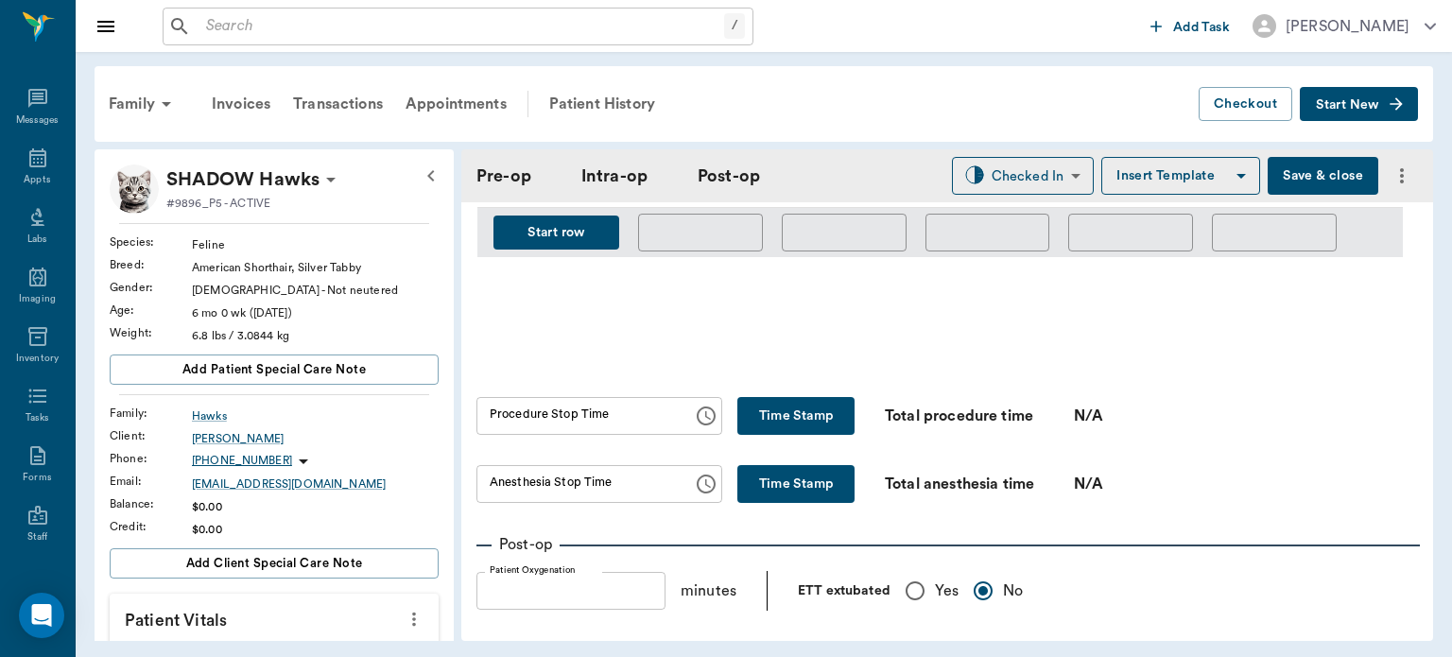
click at [811, 424] on button "Time Stamp" at bounding box center [796, 416] width 117 height 38
type input "02:15 PM"
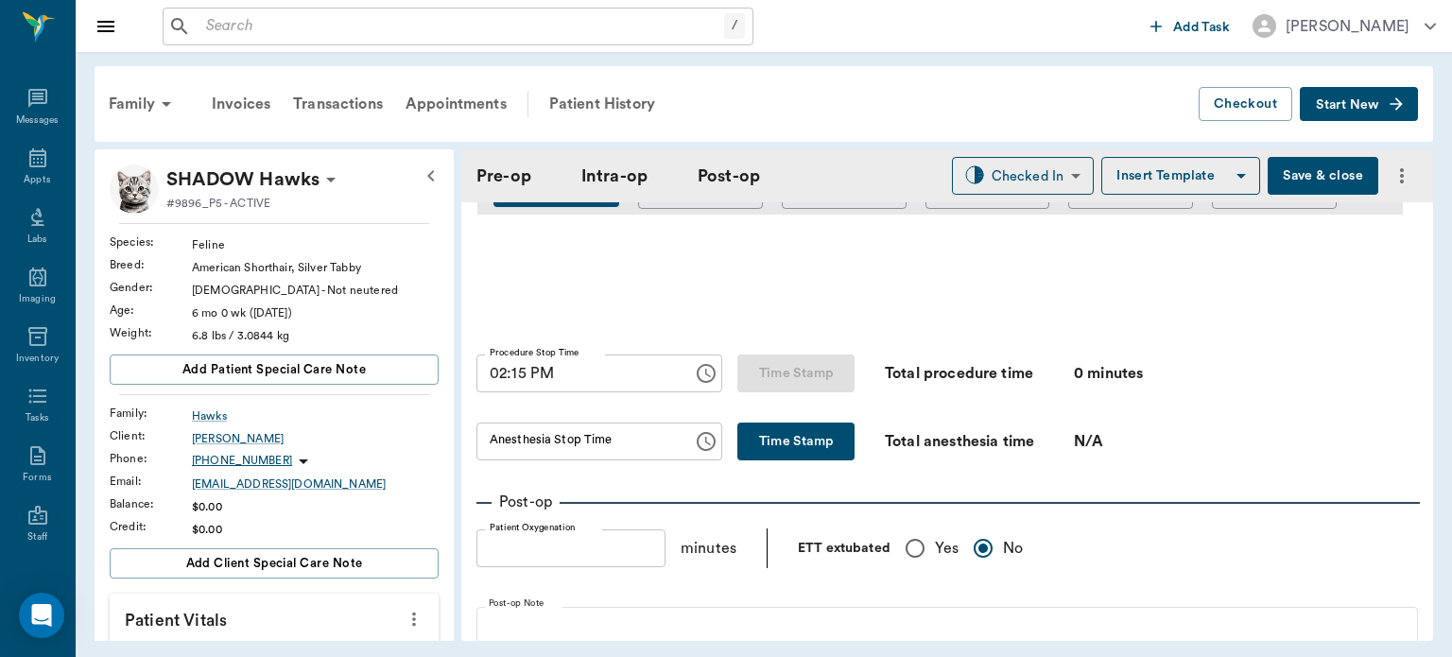
scroll to position [1067, 0]
click at [813, 454] on button "Time Stamp" at bounding box center [796, 441] width 117 height 38
type input "02:15 PM"
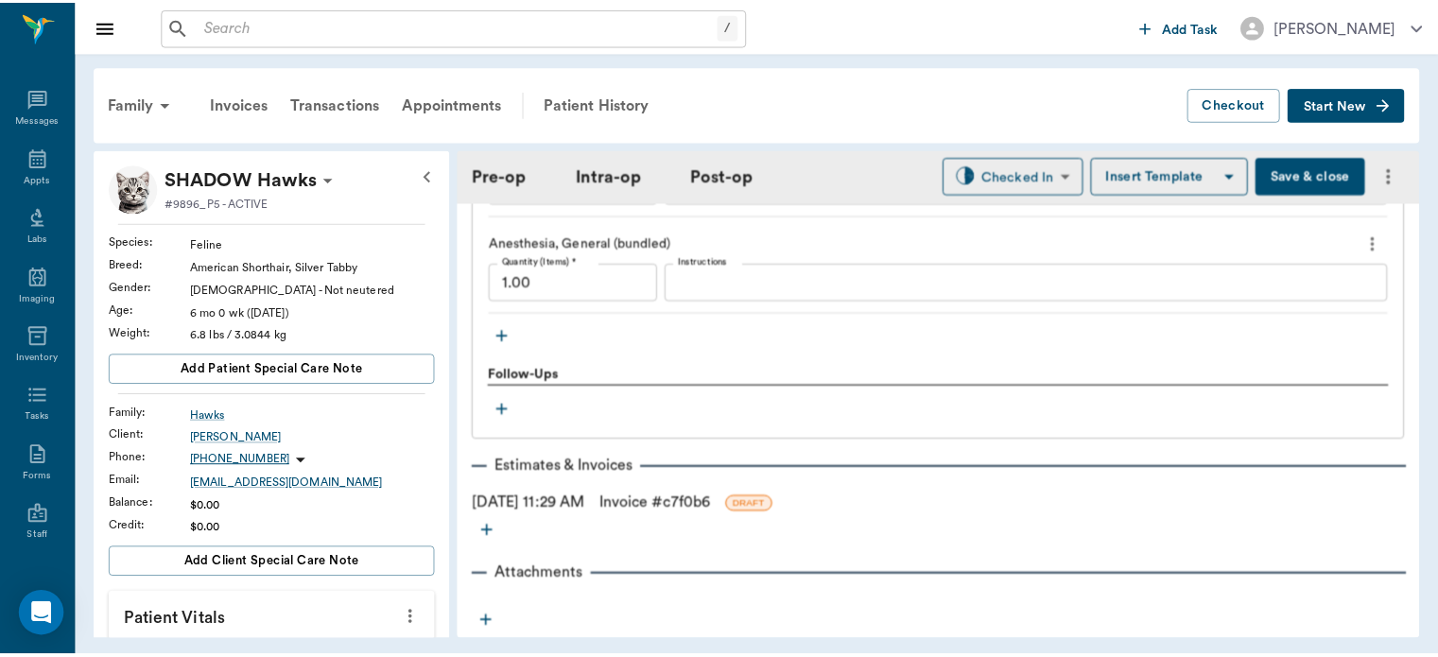
scroll to position [1948, 0]
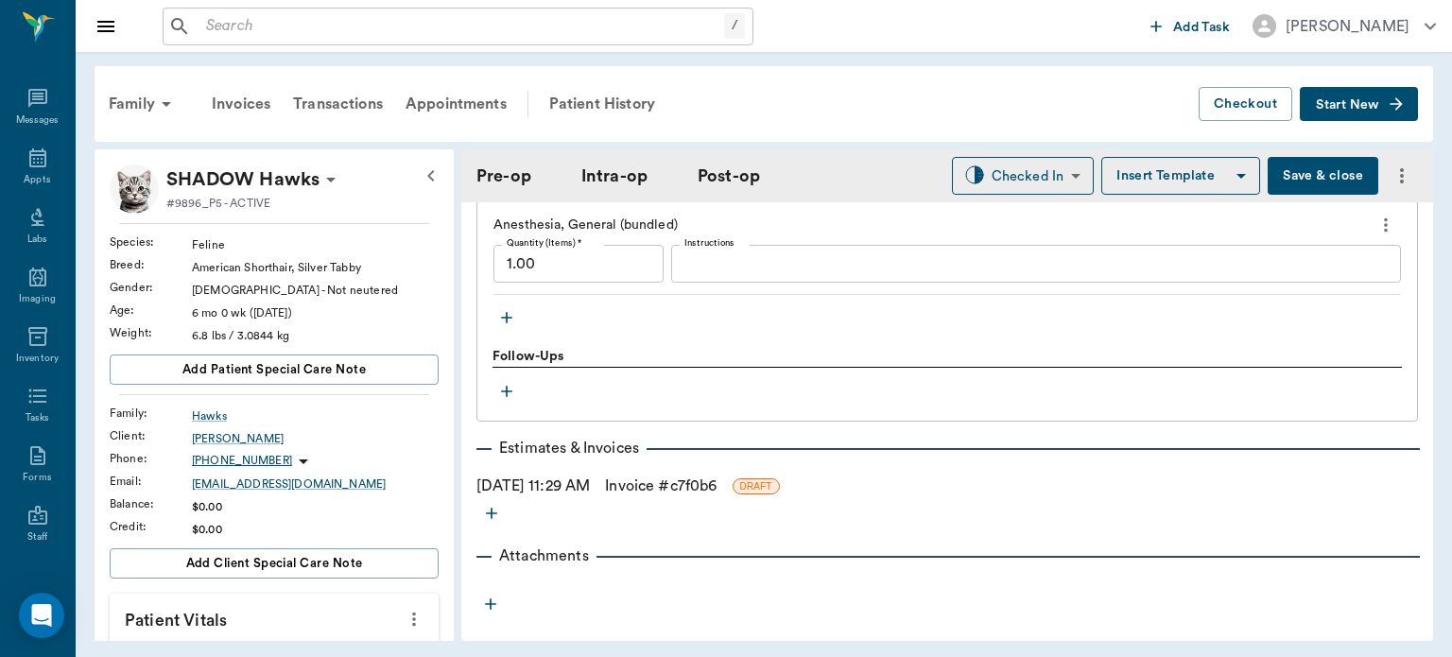
click at [639, 483] on link "Invoice # c7f0b6" at bounding box center [661, 486] width 112 height 23
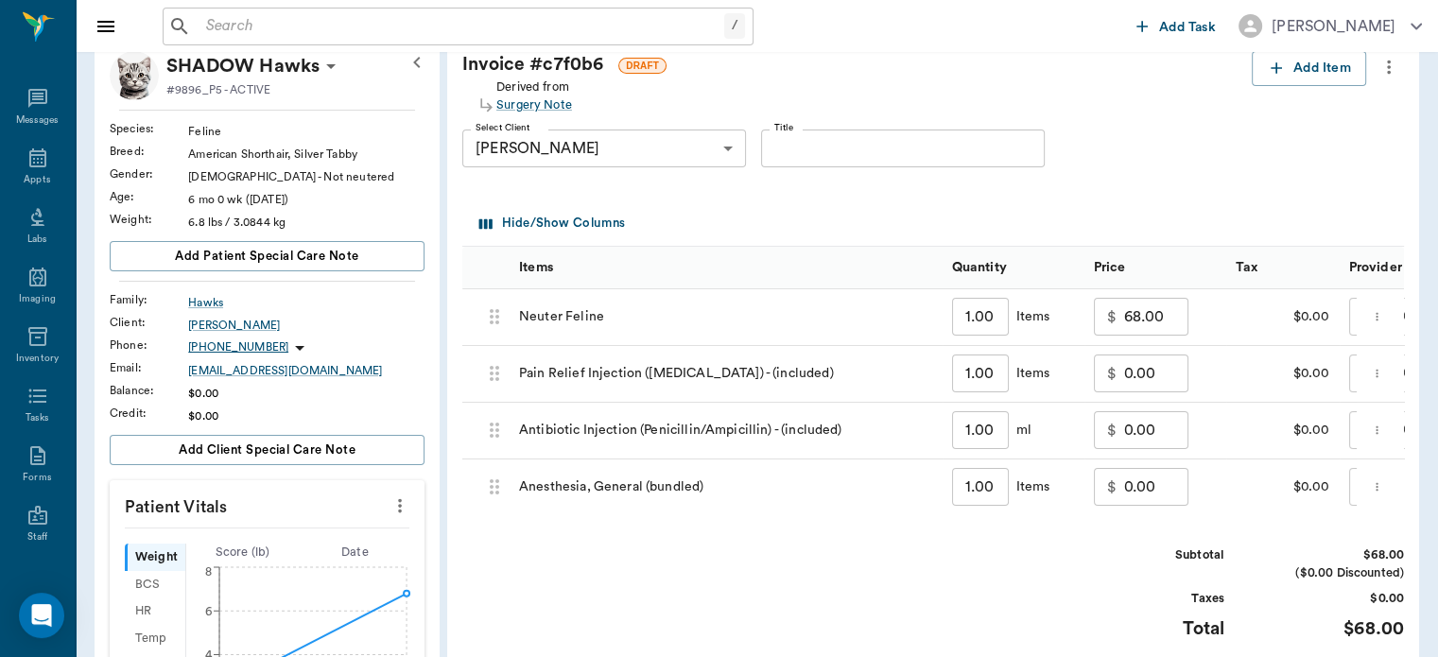
scroll to position [91, 0]
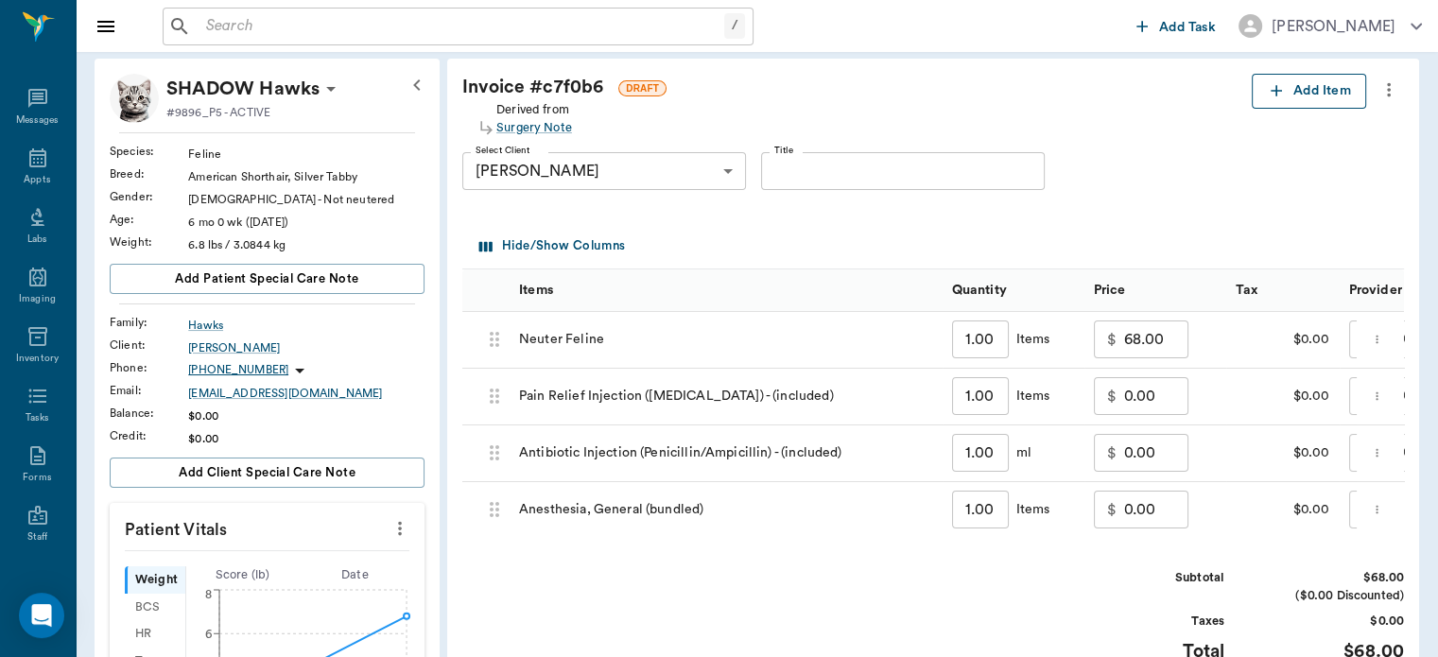
click at [1312, 94] on button "Add Item" at bounding box center [1309, 91] width 114 height 35
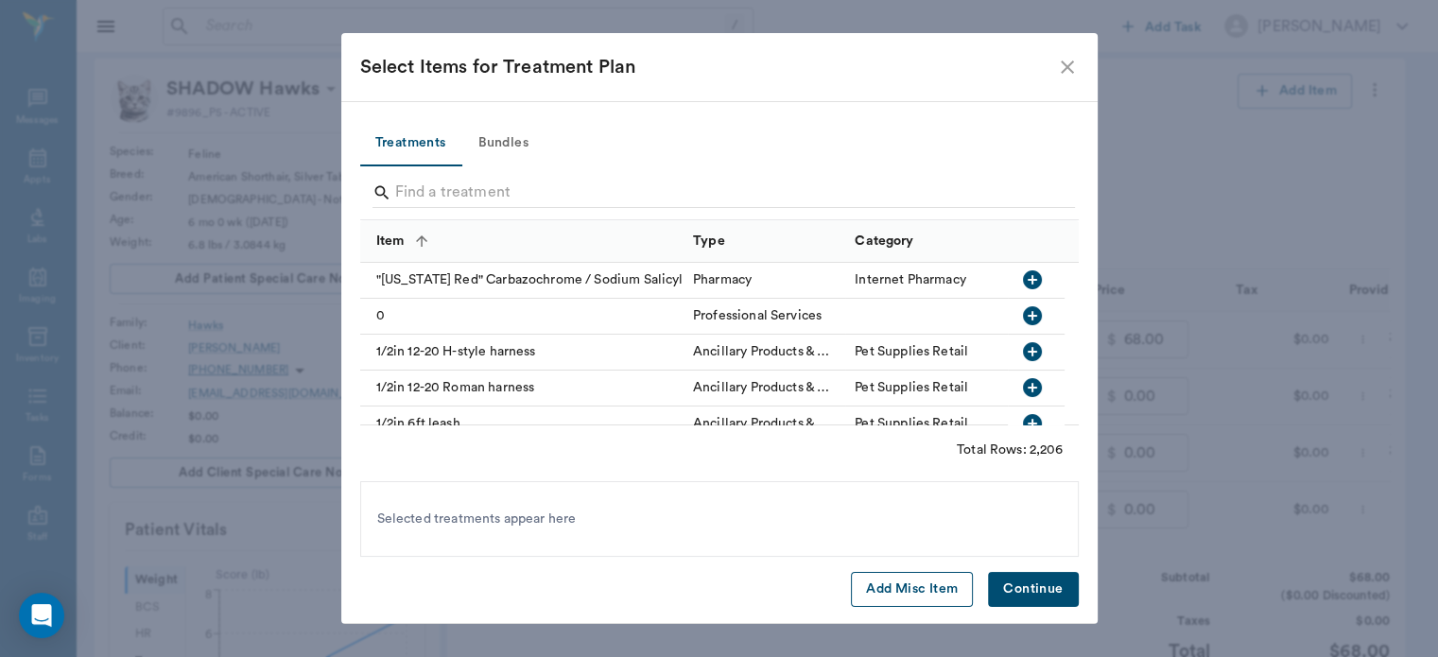
click at [927, 604] on button "Add Misc Item" at bounding box center [912, 589] width 122 height 35
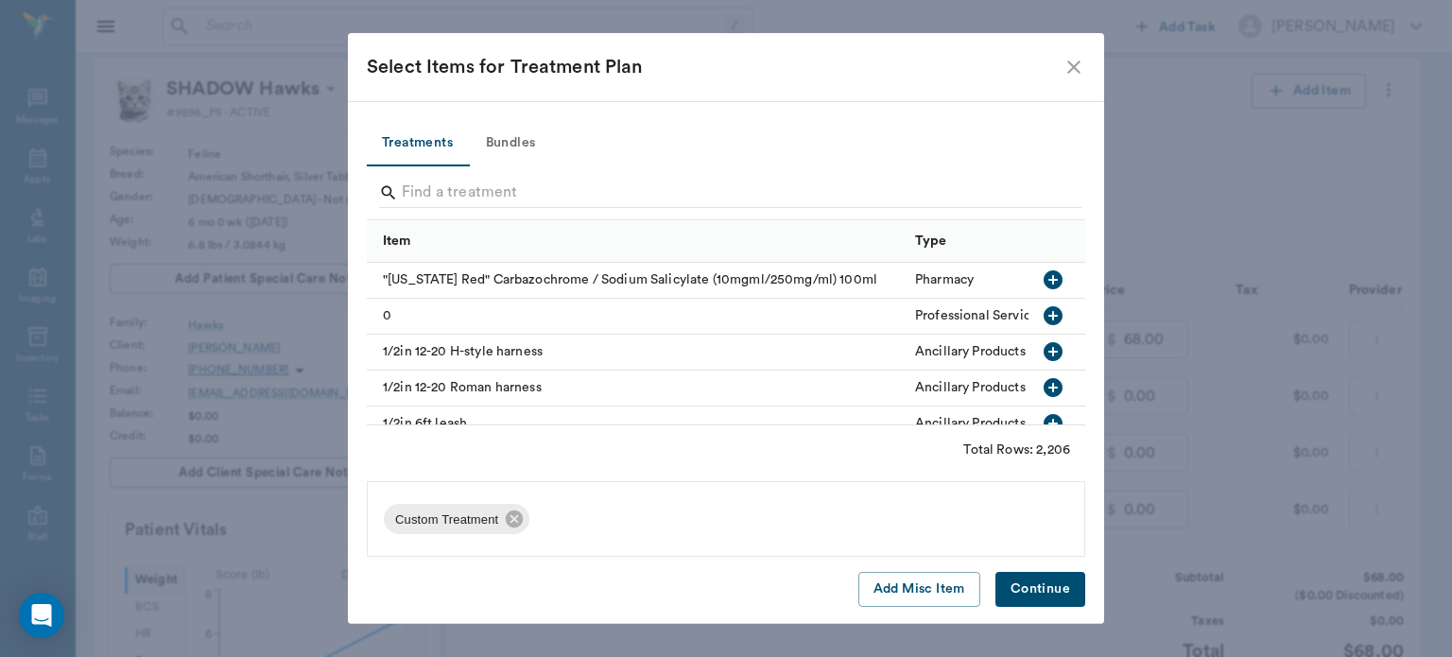
click at [1051, 596] on button "Continue" at bounding box center [1041, 589] width 90 height 35
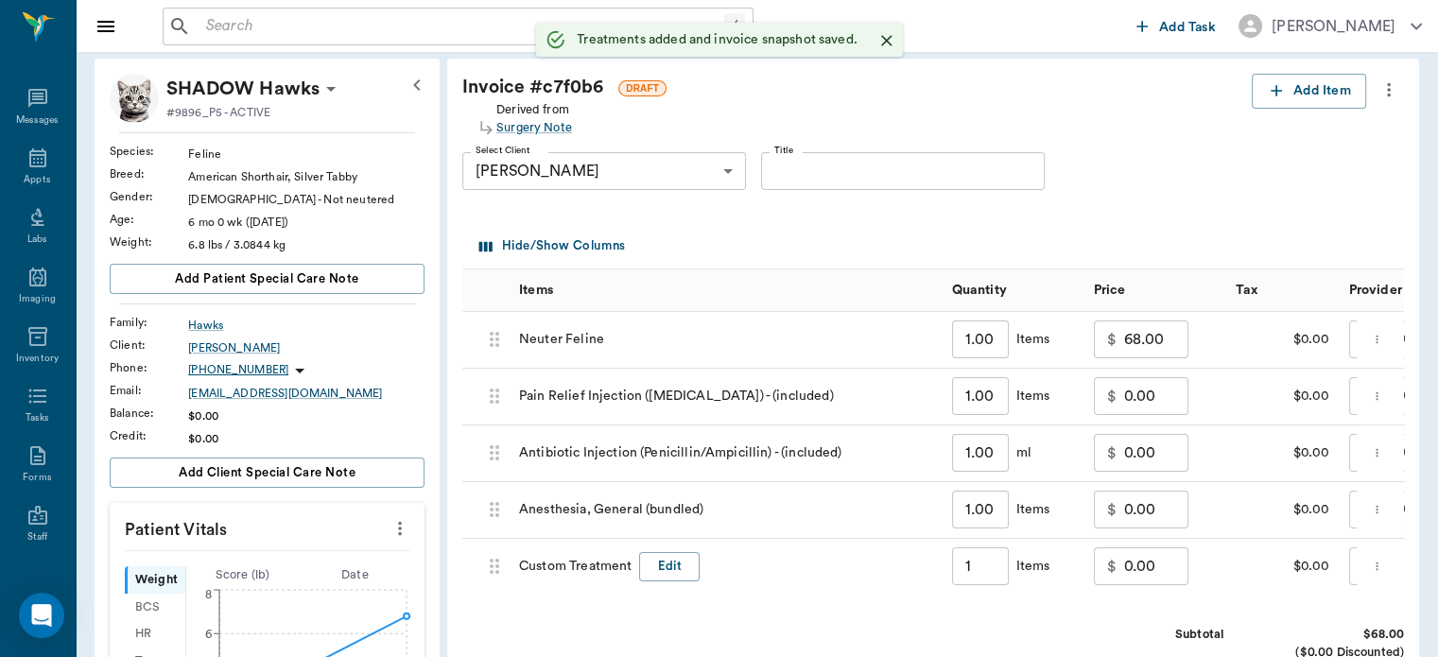
type input "1.00"
click at [681, 571] on button "Edit" at bounding box center [669, 566] width 61 height 29
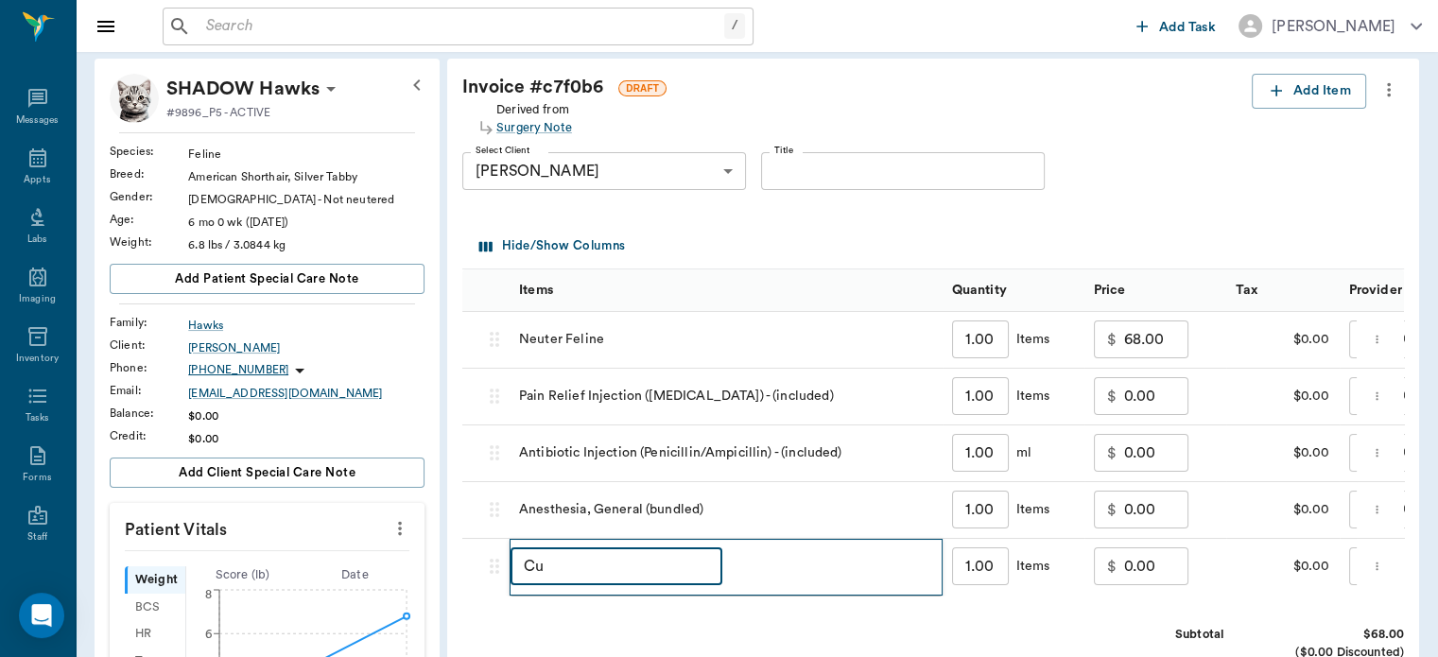
type input "C"
type input "DISCOUNT"
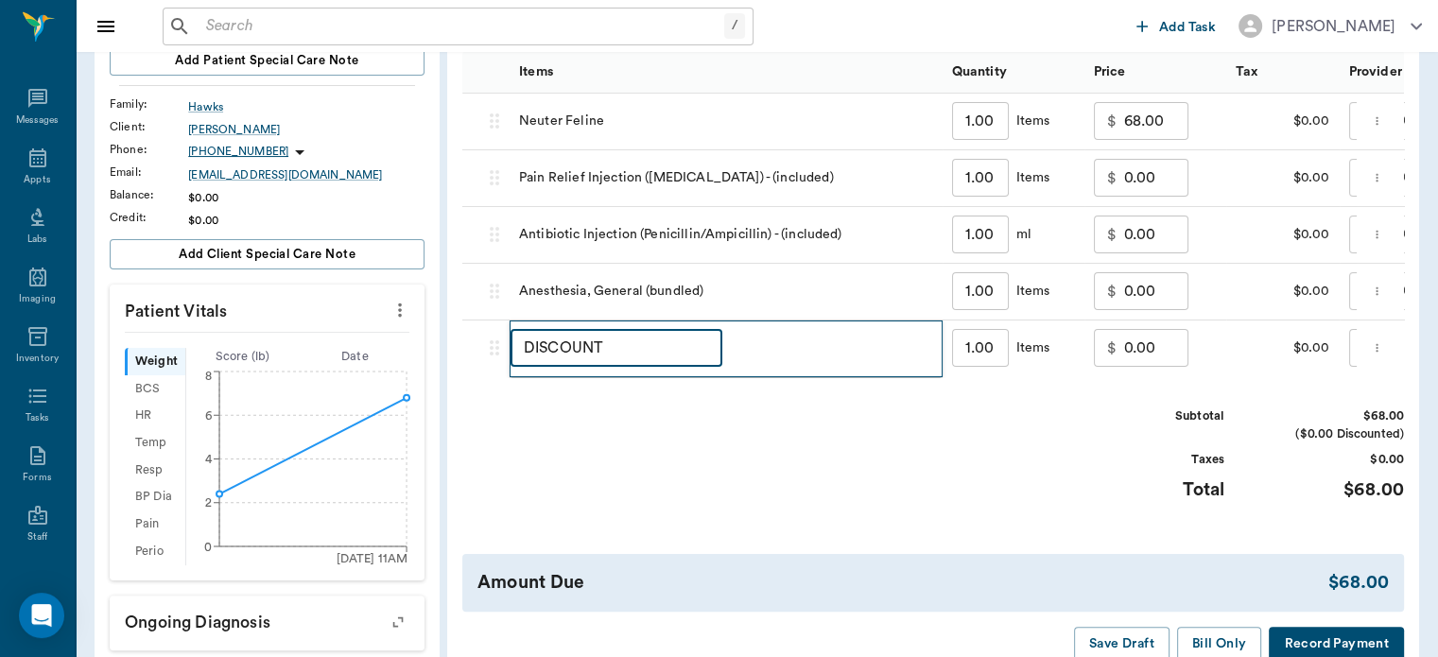
scroll to position [313, 0]
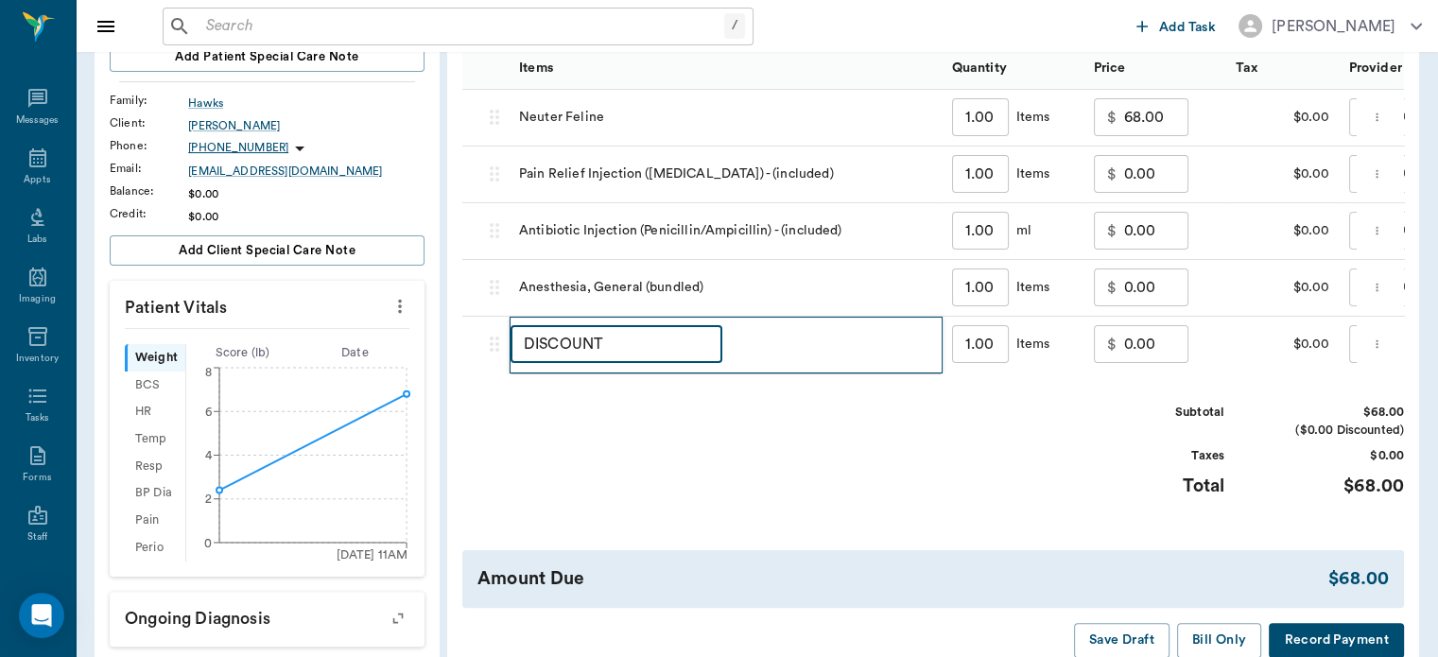
click at [1152, 348] on input "0.00" at bounding box center [1156, 344] width 64 height 38
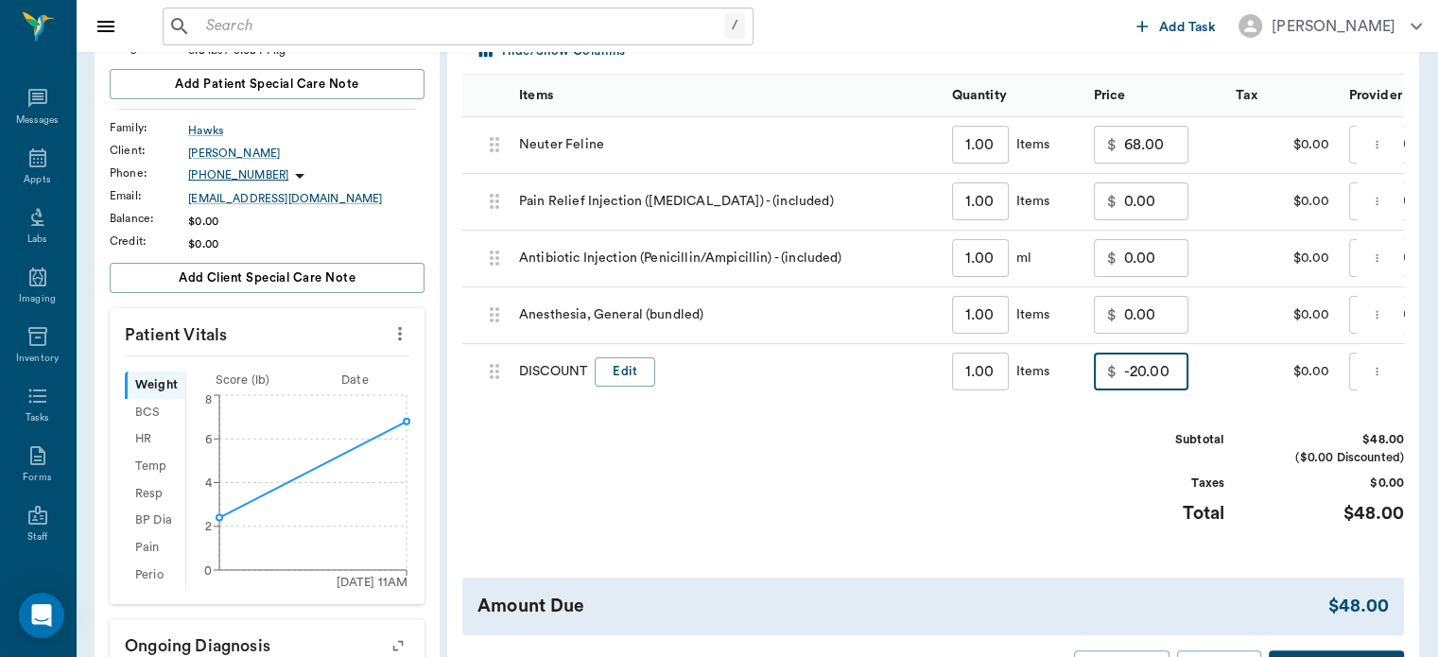
scroll to position [287, 0]
type input "-20.00"
click at [1137, 526] on div "Total" at bounding box center [1154, 511] width 142 height 27
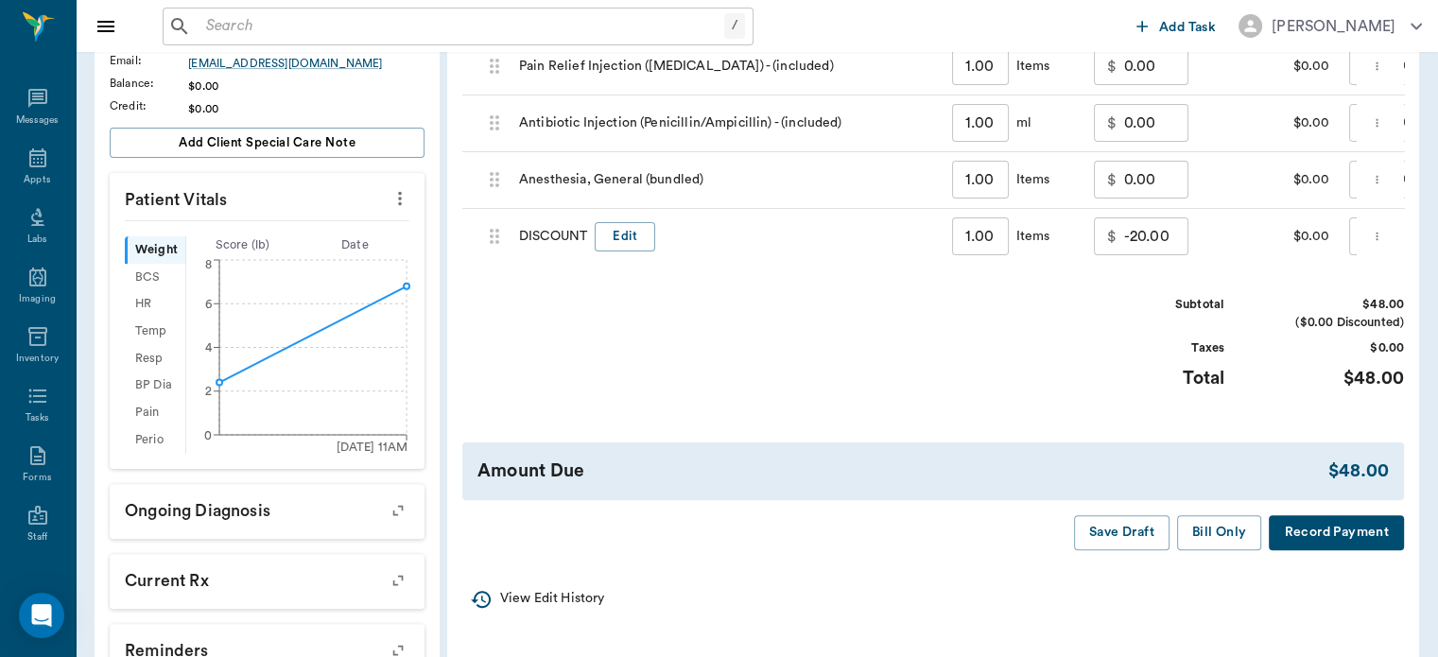
scroll to position [443, 0]
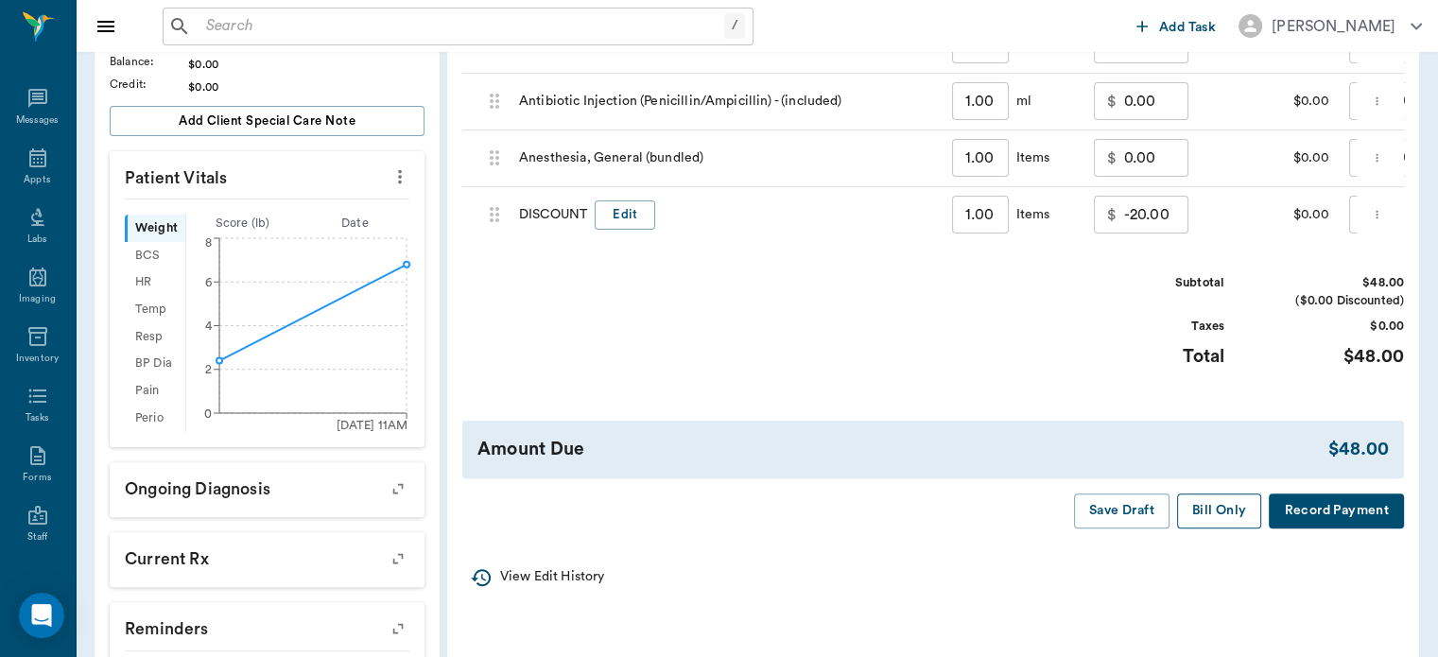
click at [1233, 526] on button "Bill Only" at bounding box center [1219, 511] width 85 height 35
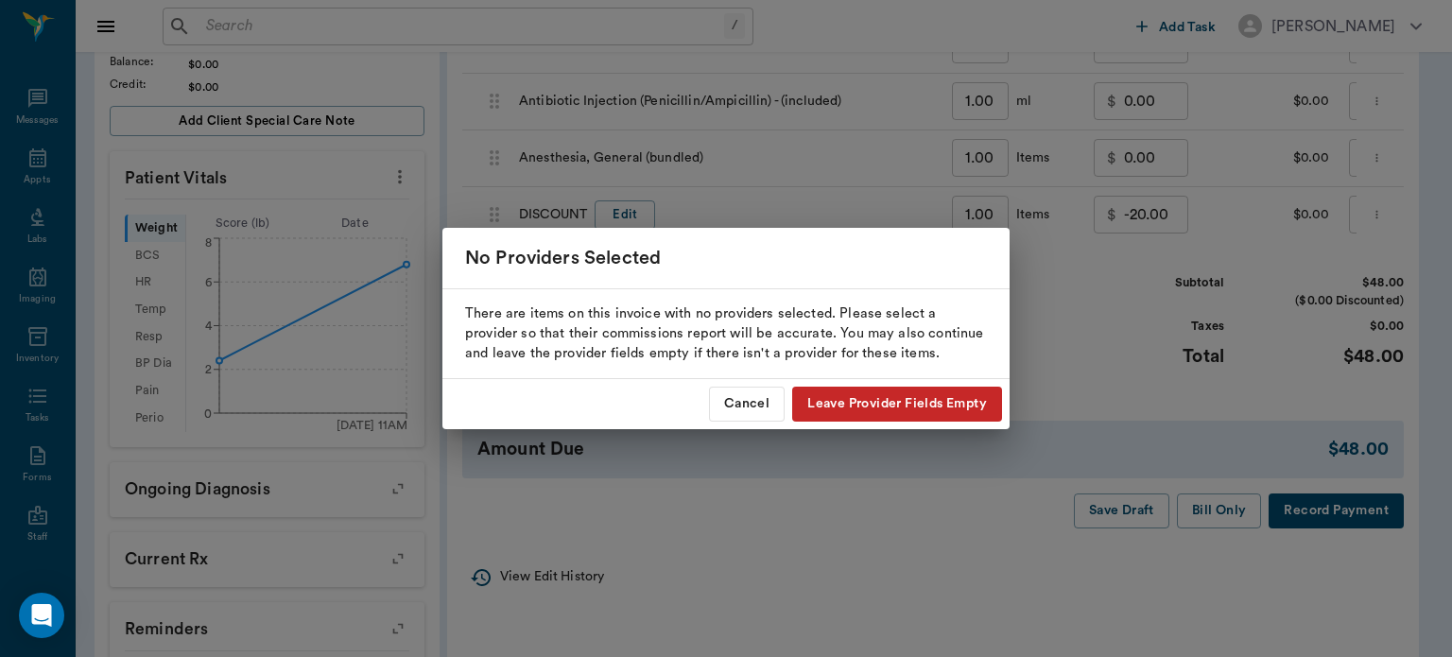
click at [874, 407] on button "Leave Provider Fields Empty" at bounding box center [897, 404] width 210 height 35
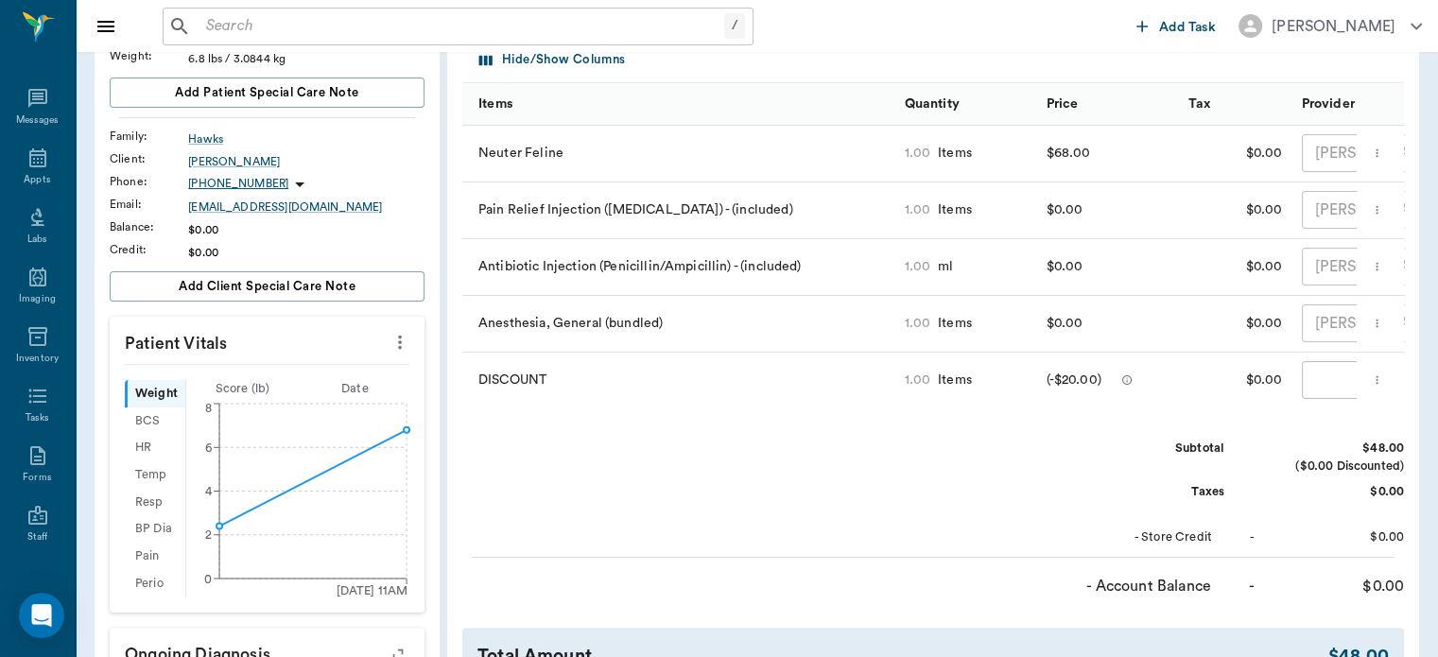
scroll to position [276, 0]
click at [1329, 388] on div "​" at bounding box center [1396, 381] width 189 height 38
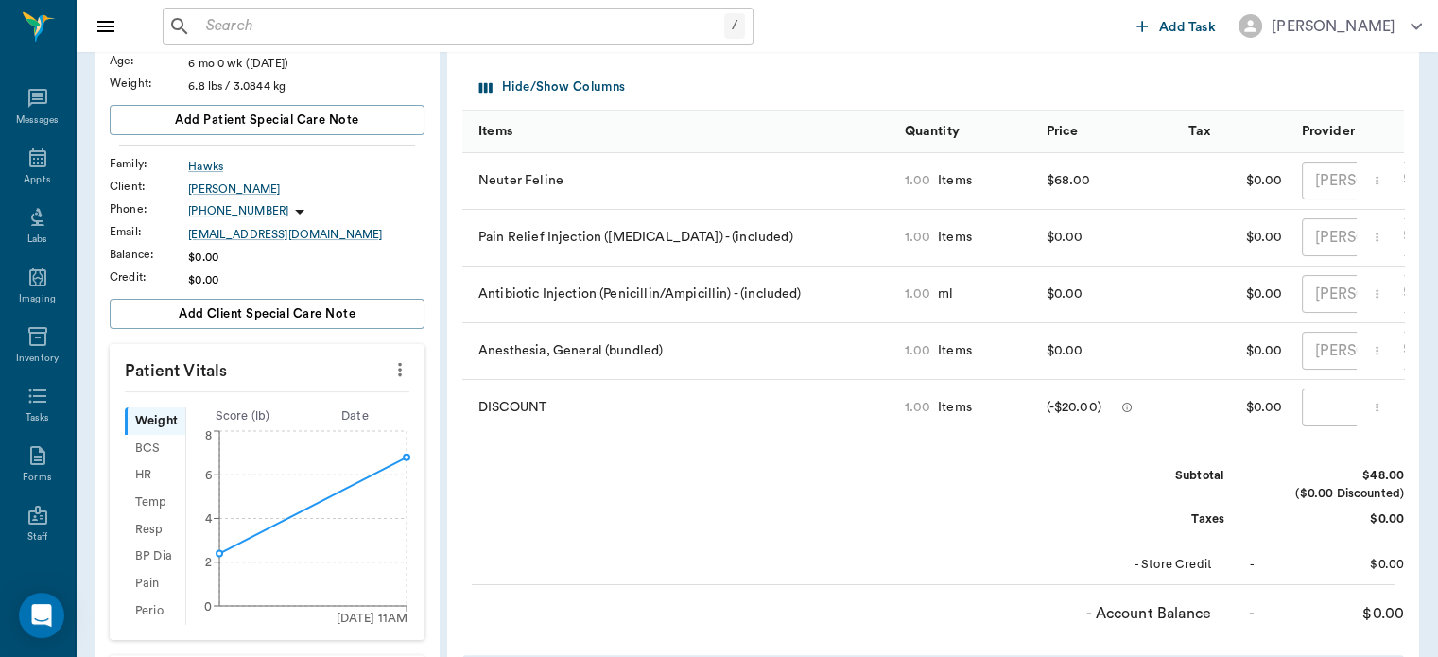
scroll to position [249, 0]
click at [1380, 407] on icon "more" at bounding box center [1377, 408] width 12 height 23
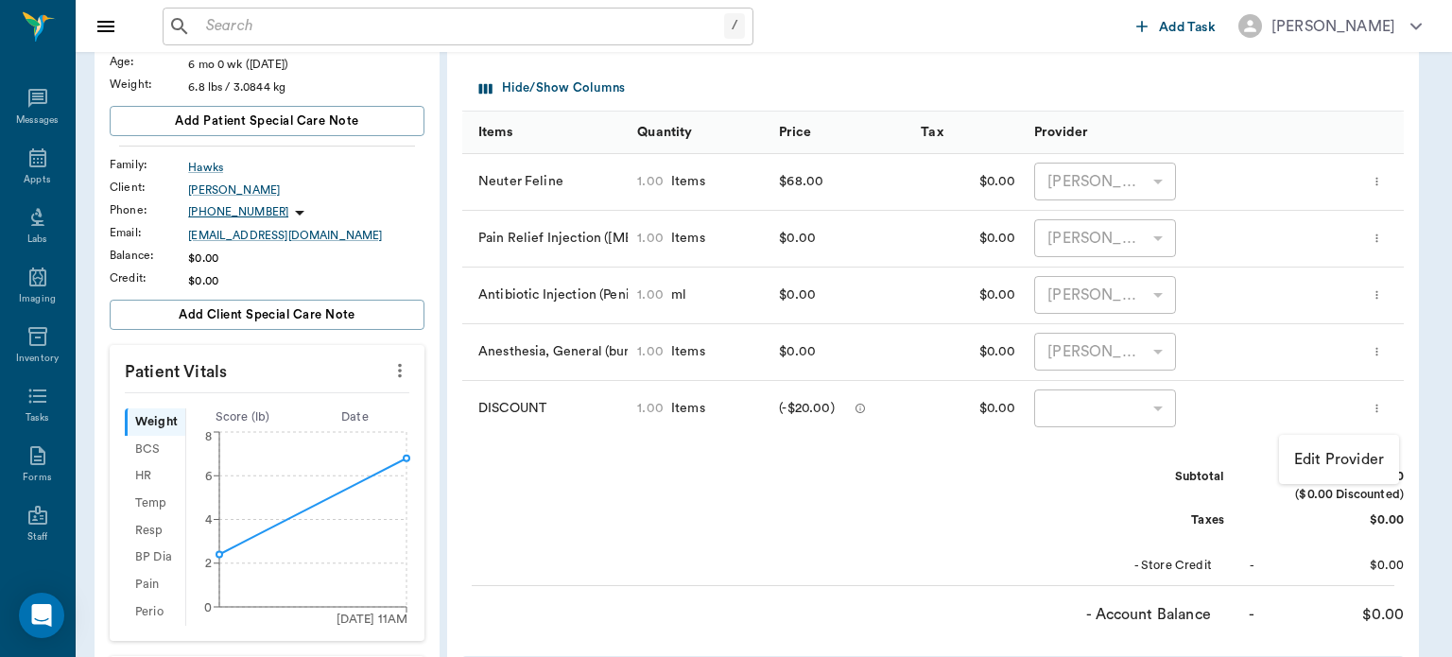
click at [1334, 461] on p "Edit Provider" at bounding box center [1339, 459] width 90 height 23
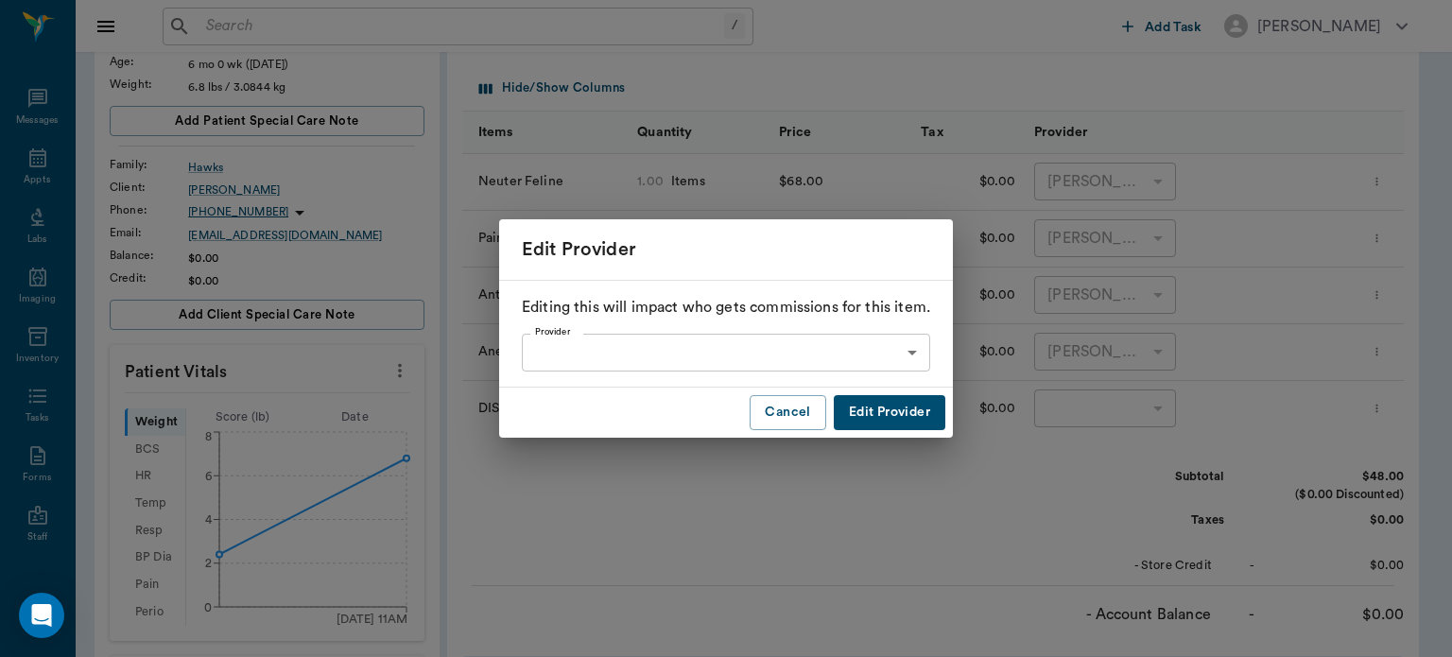
click at [764, 367] on body "/ ​ Add Task Dr. Bert Ellsworth Nectar Messages Appts Labs Imaging Inventory Ta…" at bounding box center [726, 456] width 1452 height 1410
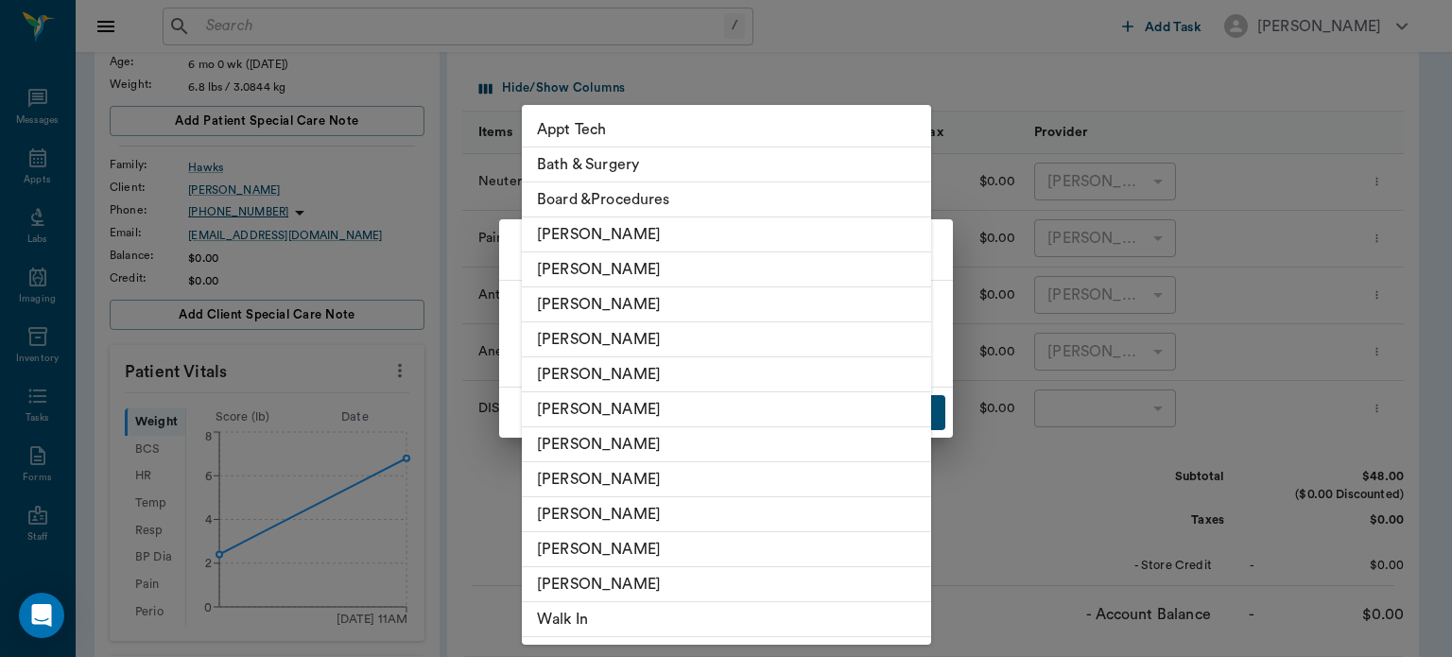
click at [691, 344] on li "[PERSON_NAME]" at bounding box center [726, 339] width 409 height 35
type input "none-63ec2f075fda476ae8351a4d"
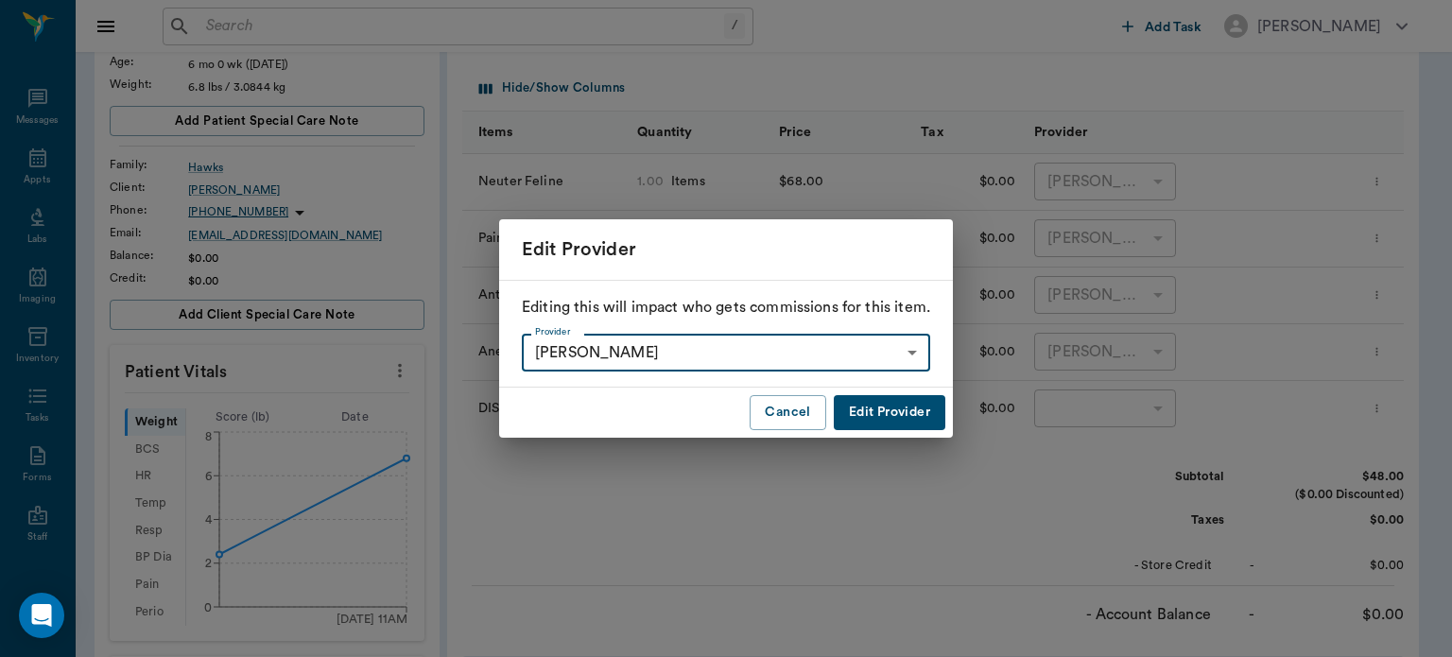
click at [908, 420] on button "Edit Provider" at bounding box center [890, 412] width 112 height 35
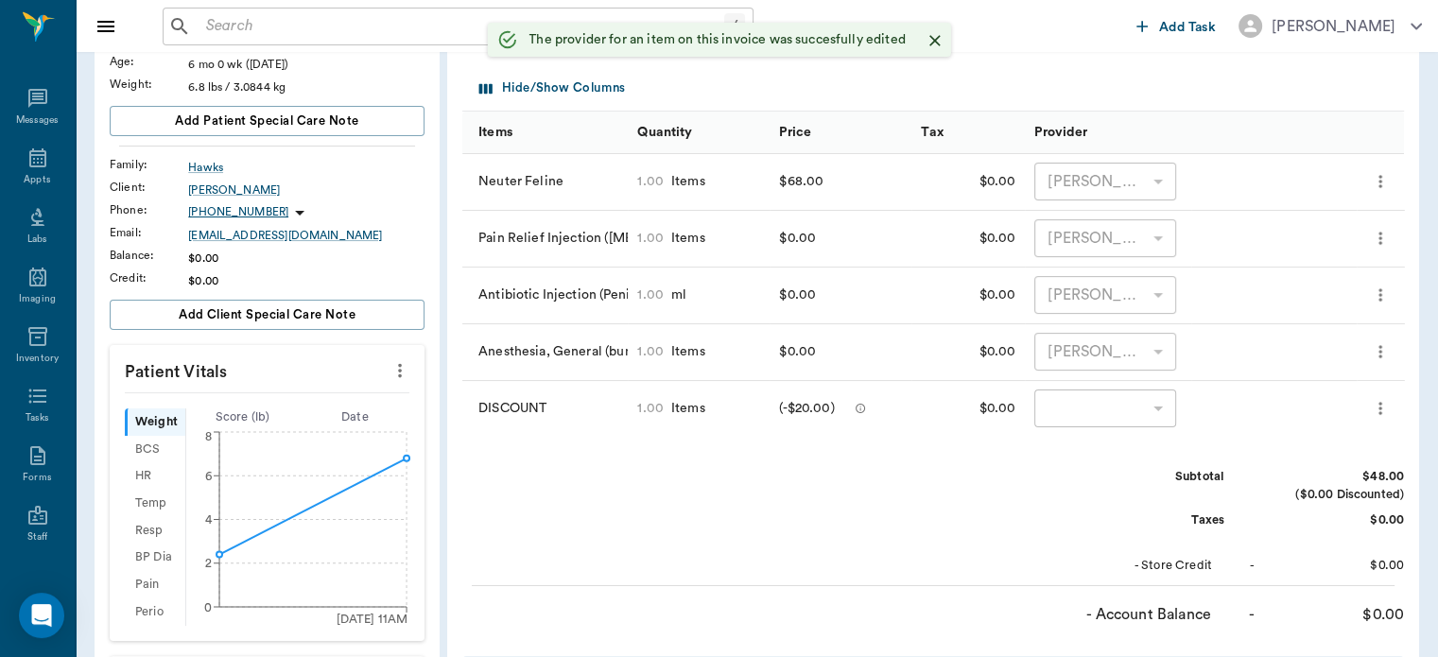
type input "none-63ec2f075fda476ae8351a4d"
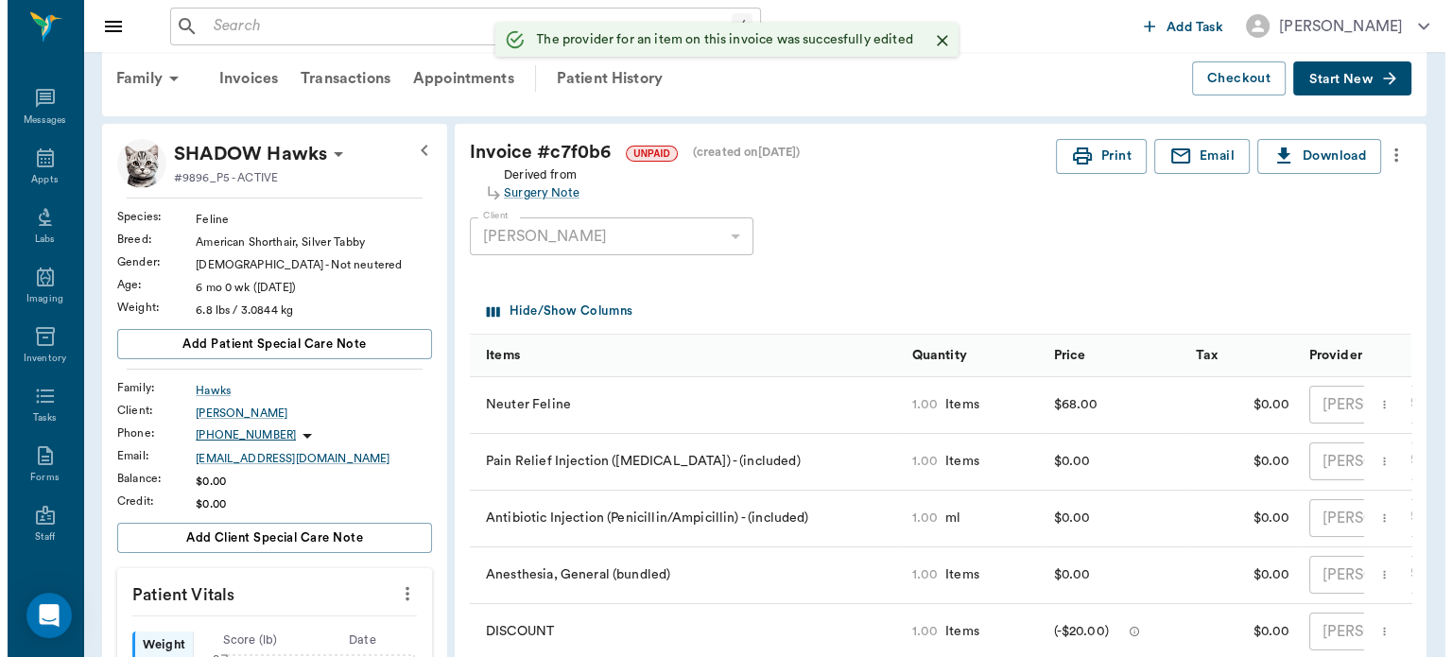
scroll to position [0, 0]
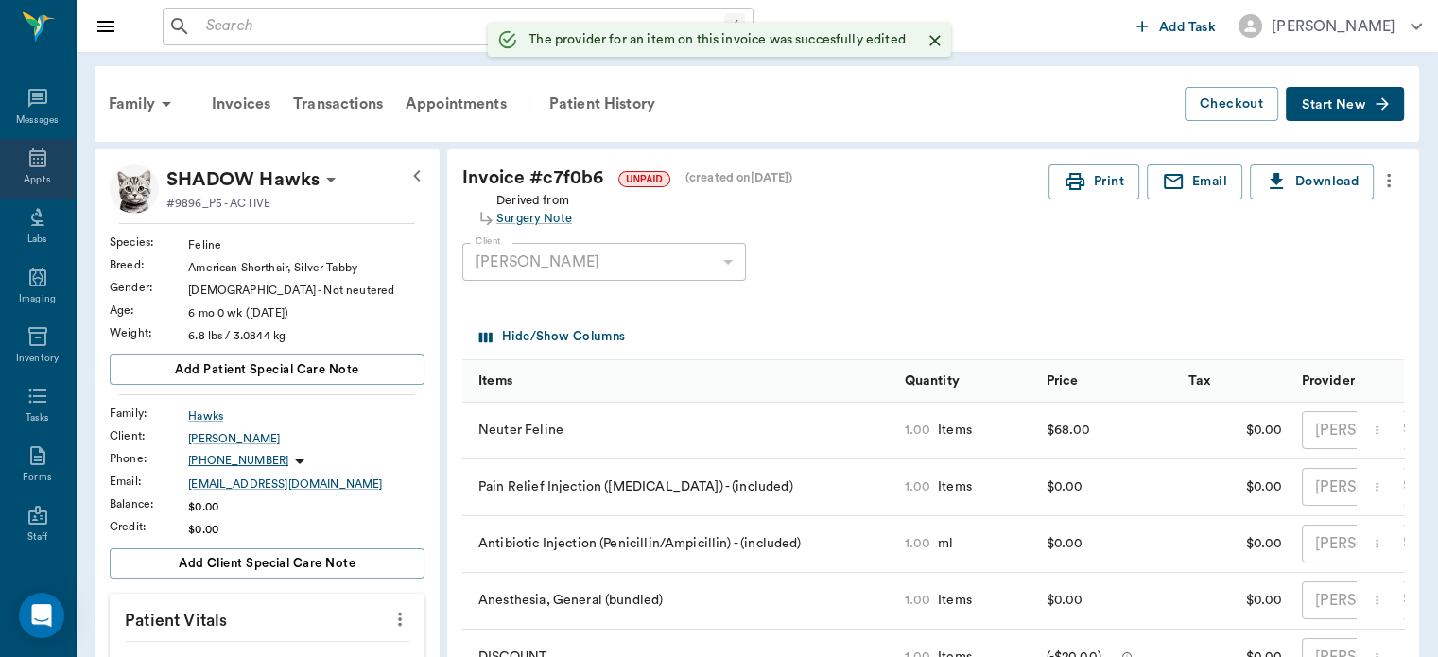
click at [31, 166] on icon at bounding box center [37, 157] width 17 height 19
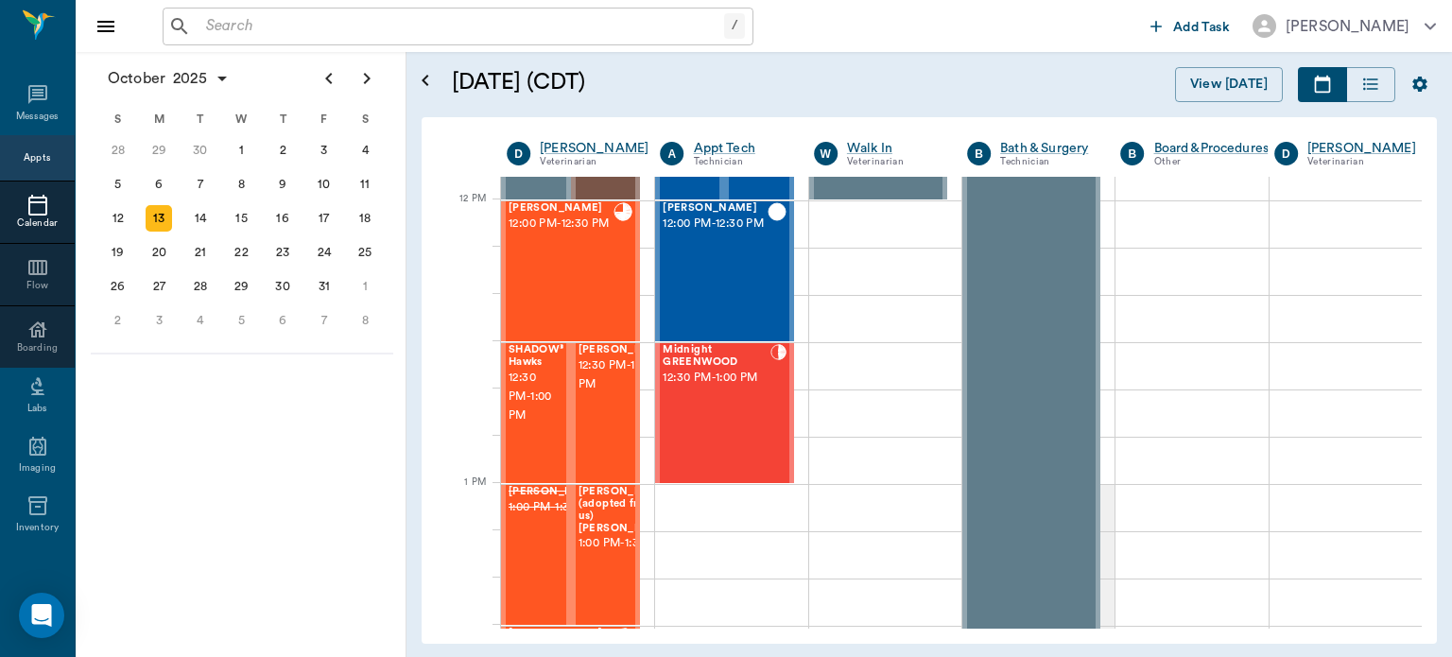
scroll to position [1117, 0]
click at [530, 397] on span "12:30 PM - 1:00 PM" at bounding box center [534, 399] width 50 height 57
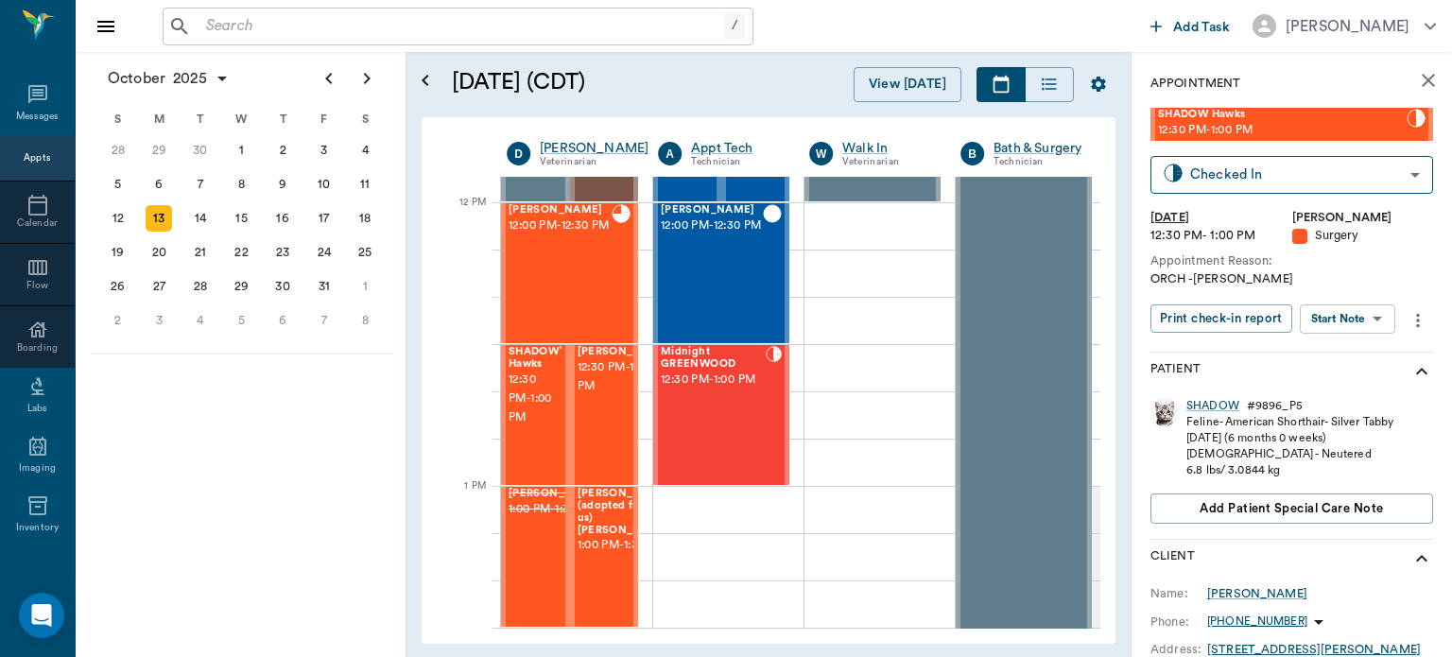
click at [1367, 318] on body "/ ​ Add Task Dr. Bert Ellsworth Nectar Messages Appts Calendar Flow Boarding La…" at bounding box center [726, 328] width 1452 height 657
click at [1396, 280] on div at bounding box center [726, 328] width 1452 height 657
click at [1359, 182] on body "/ ​ Add Task Dr. Bert Ellsworth Nectar Messages Appts Calendar Flow Boarding La…" at bounding box center [726, 328] width 1452 height 657
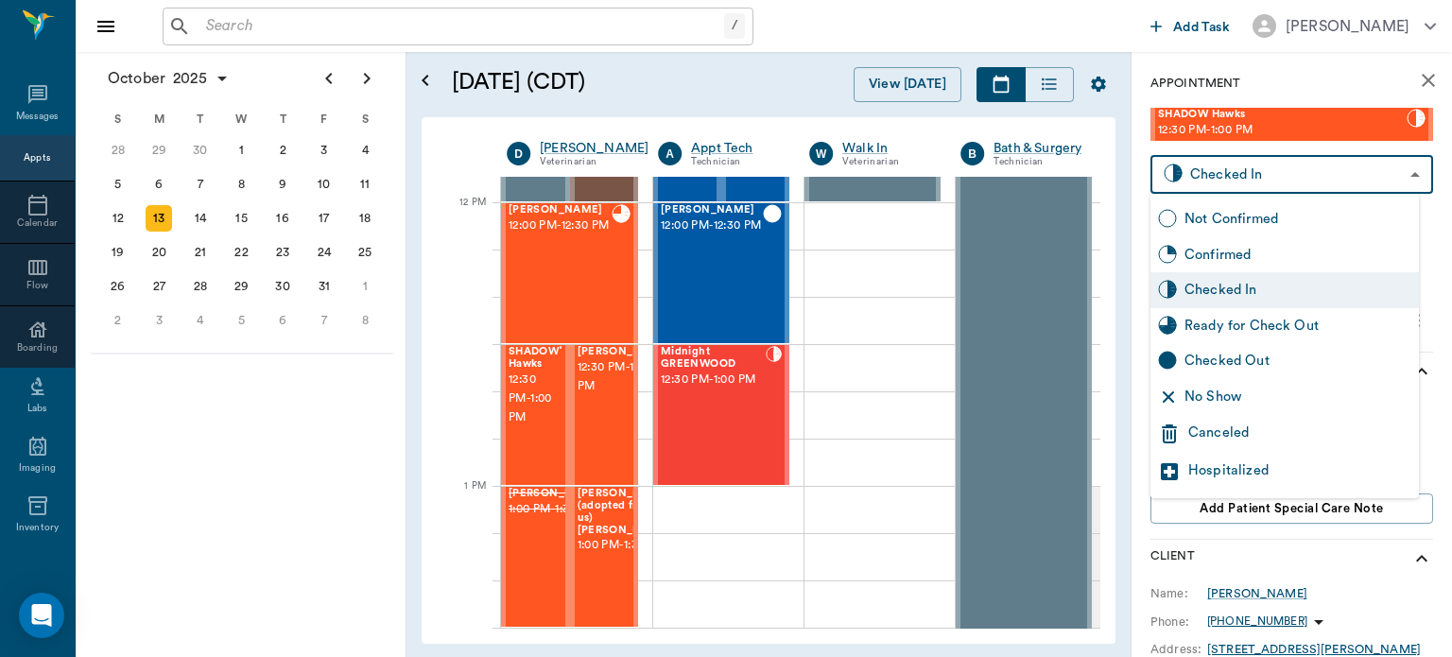
click at [1312, 331] on div "Ready for Check Out" at bounding box center [1298, 326] width 227 height 21
type input "READY_TO_CHECKOUT"
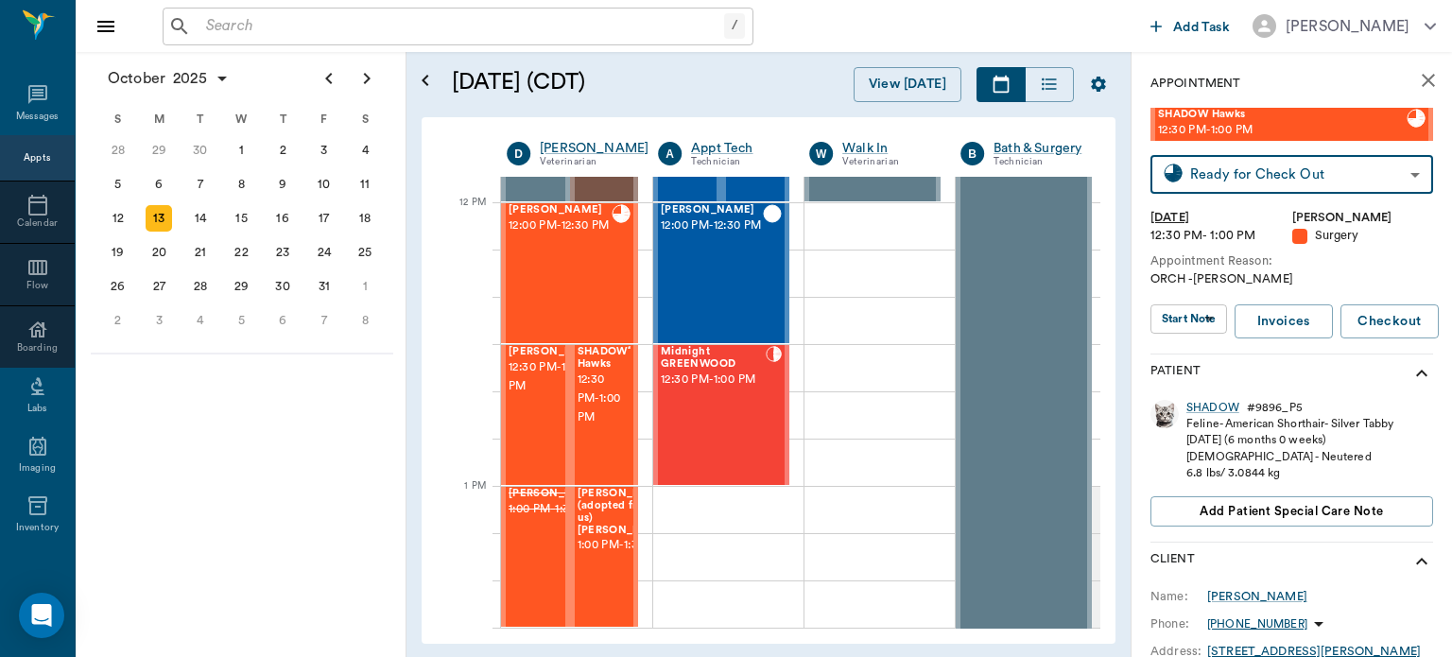
click at [533, 396] on span "12:30 PM - 1:00 PM" at bounding box center [556, 377] width 95 height 38
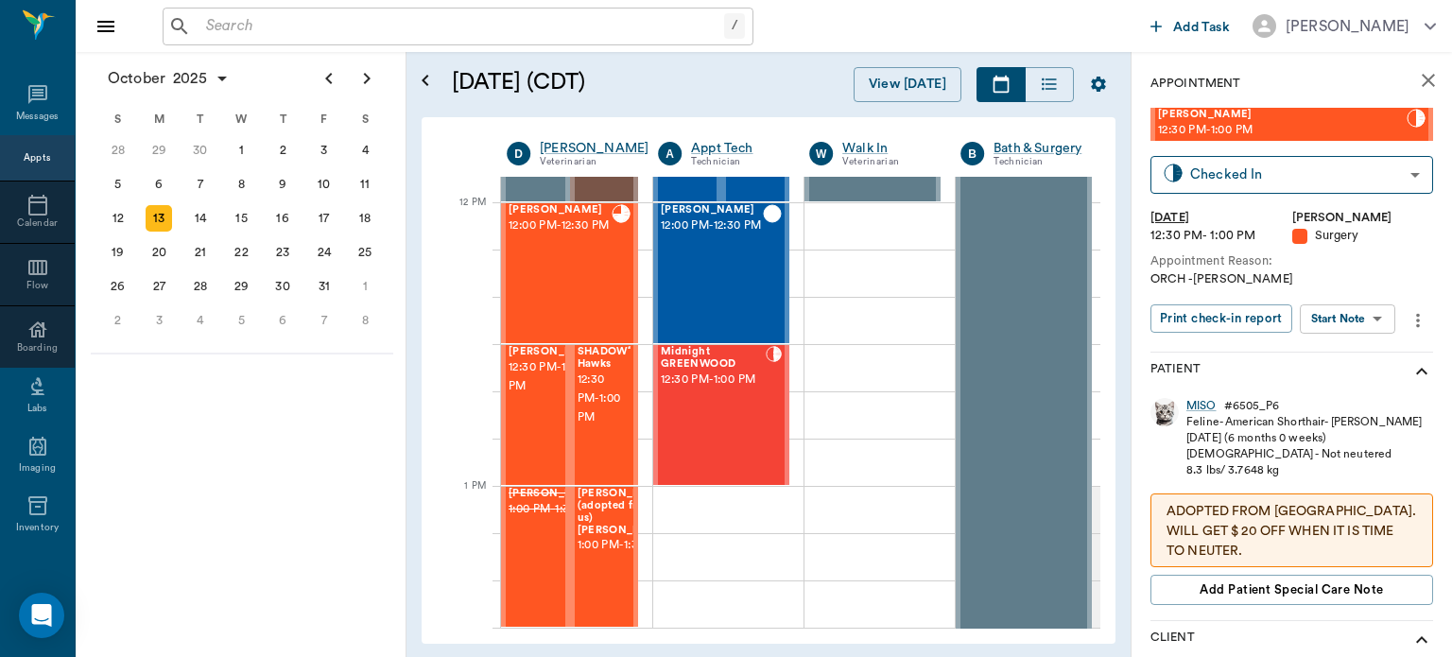
click at [1364, 321] on body "/ ​ Add Task Dr. Bert Ellsworth Nectar Messages Appts Calendar Flow Boarding La…" at bounding box center [726, 328] width 1452 height 657
click at [1354, 392] on button "View Surgery" at bounding box center [1333, 388] width 78 height 22
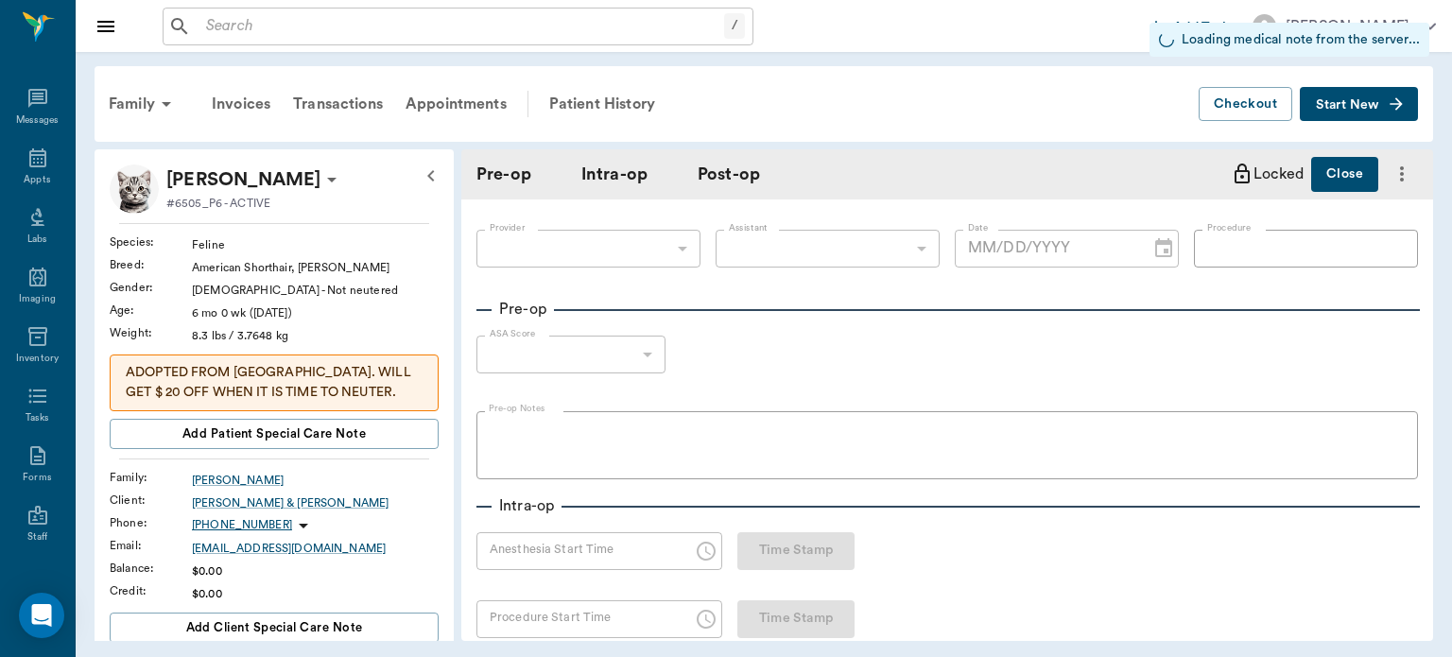
type input "63ec2f075fda476ae8351a4d"
type input "682b670d8bdc6f7f8feef3db"
type input "ORCH"
type input "2"
click at [311, 393] on p "ADOPTED FROM [GEOGRAPHIC_DATA]. WILL GET $ 20 OFF WHEN IT IS TIME TO NEUTER." at bounding box center [274, 383] width 297 height 40
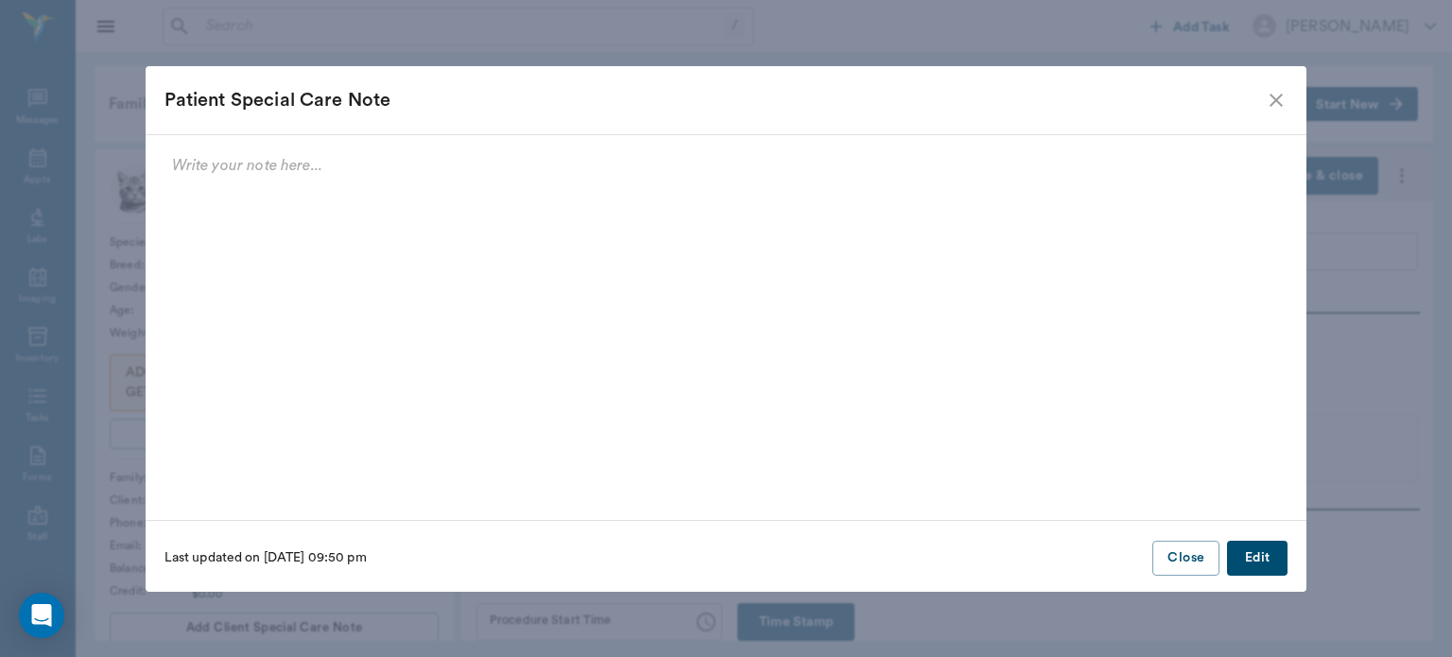
type input "[DATE]"
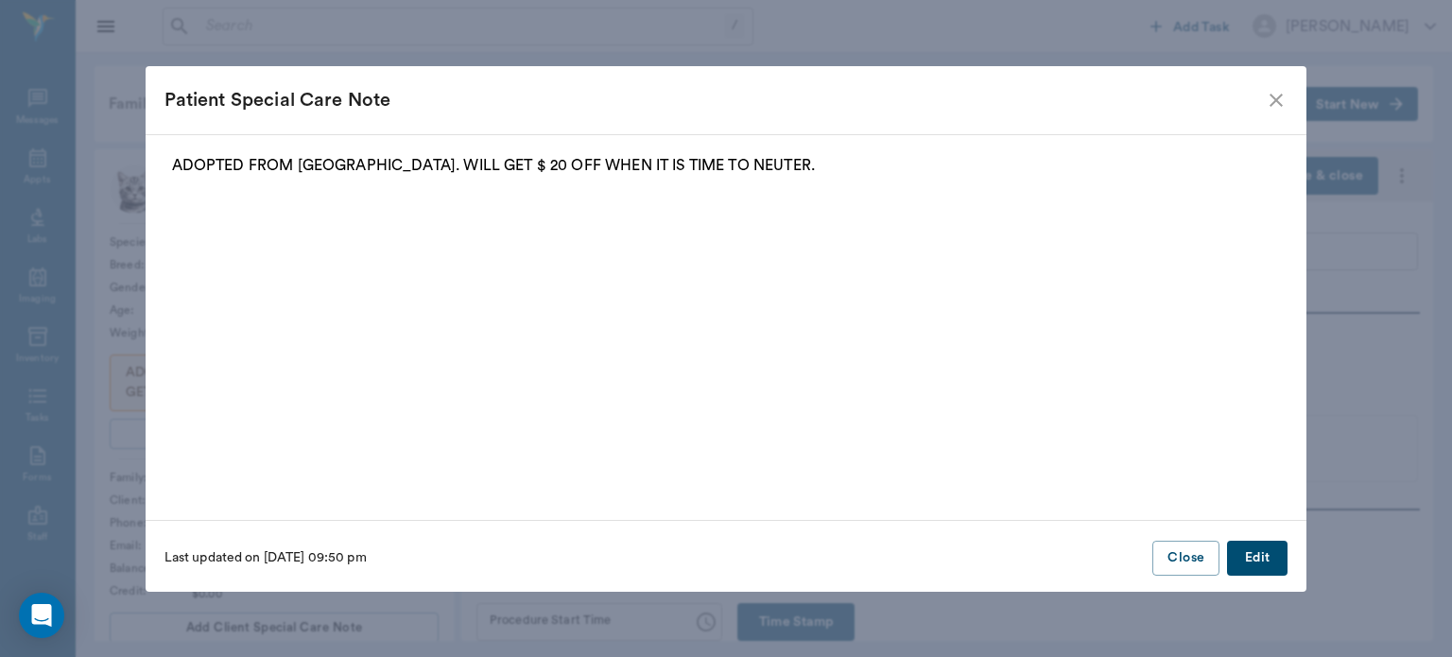
click at [1262, 564] on button "Edit" at bounding box center [1257, 558] width 61 height 35
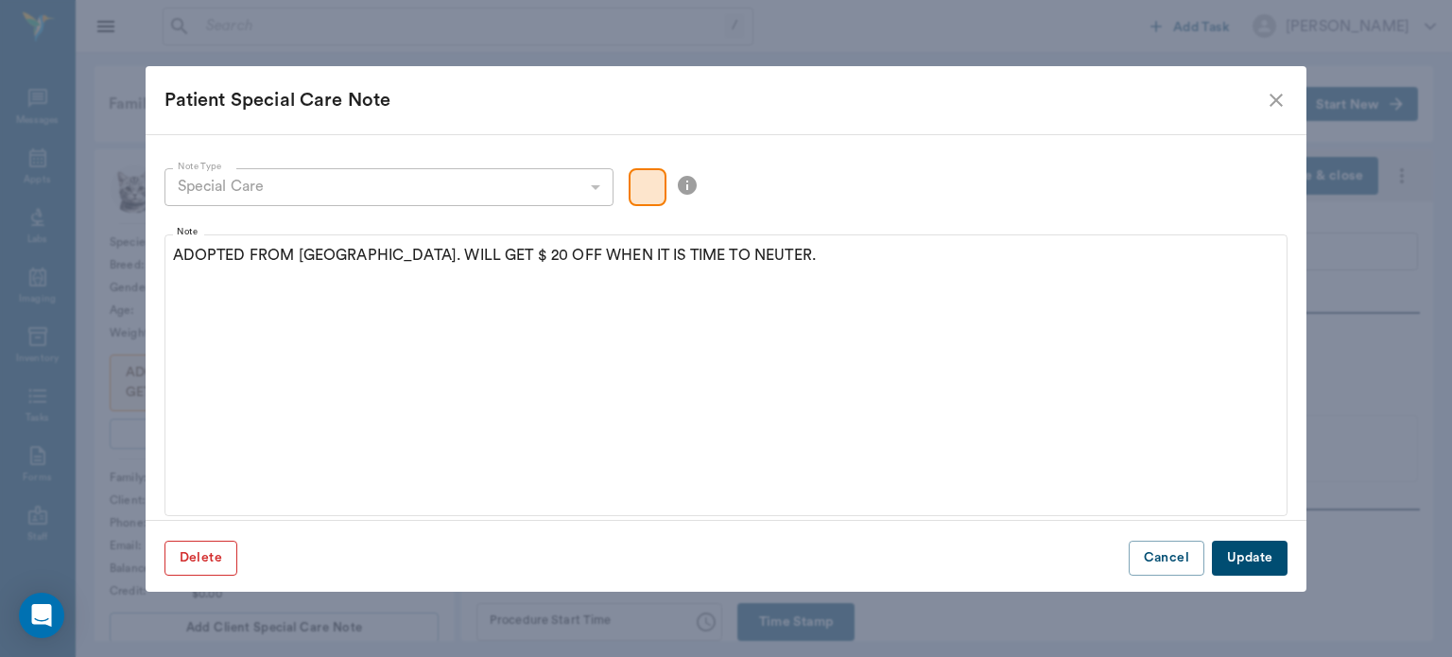
click at [208, 565] on button "Delete" at bounding box center [201, 558] width 73 height 35
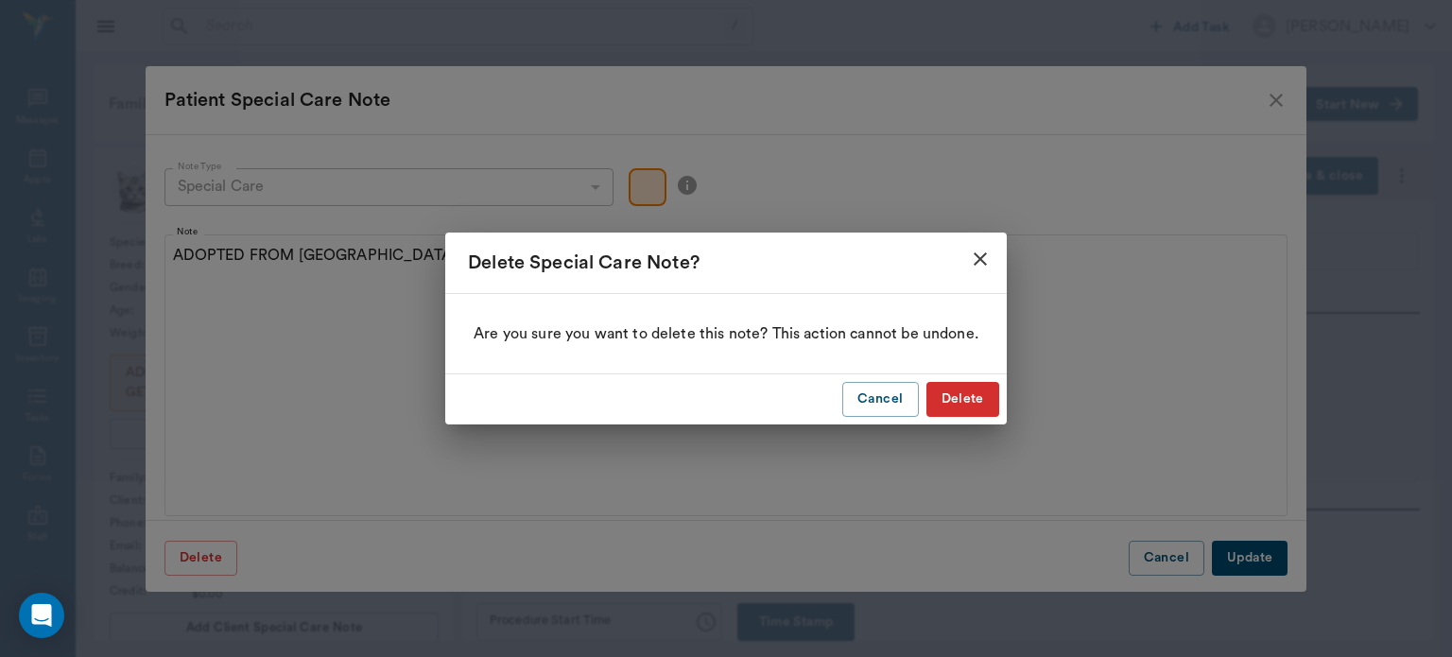
click at [980, 405] on button "Delete" at bounding box center [963, 399] width 73 height 35
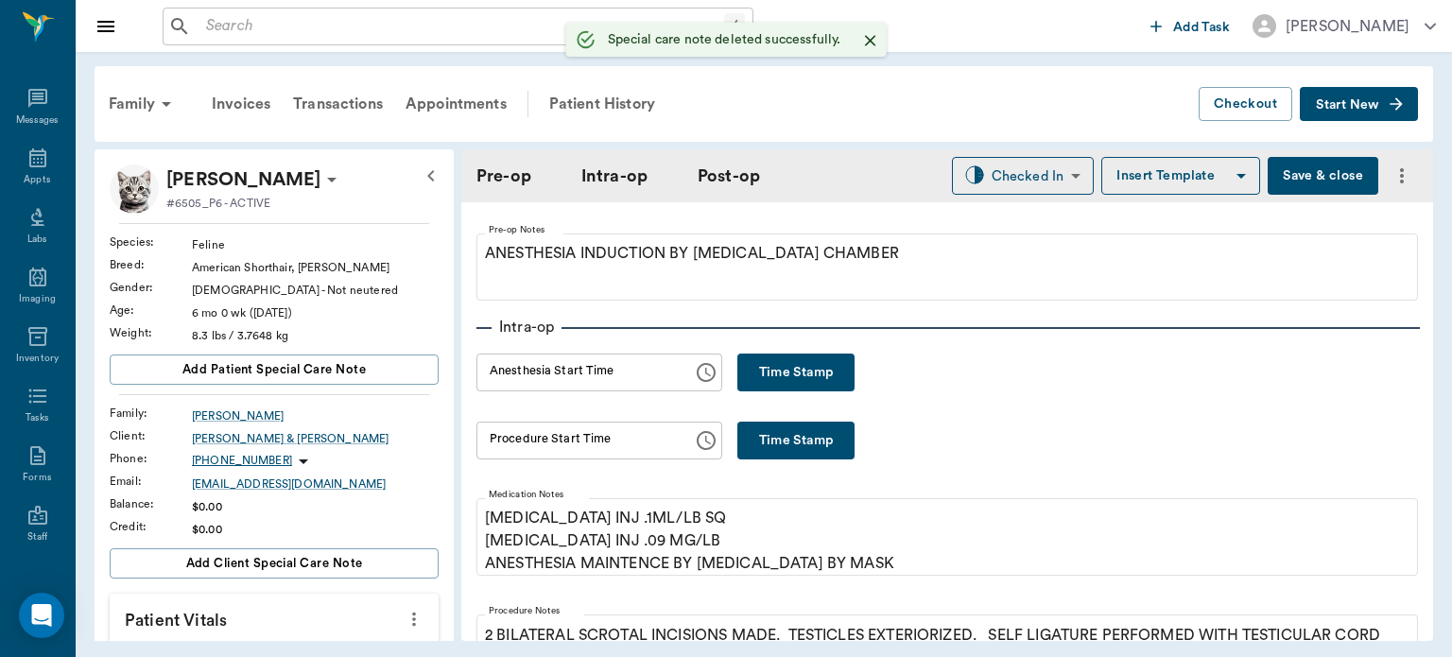
scroll to position [193, 0]
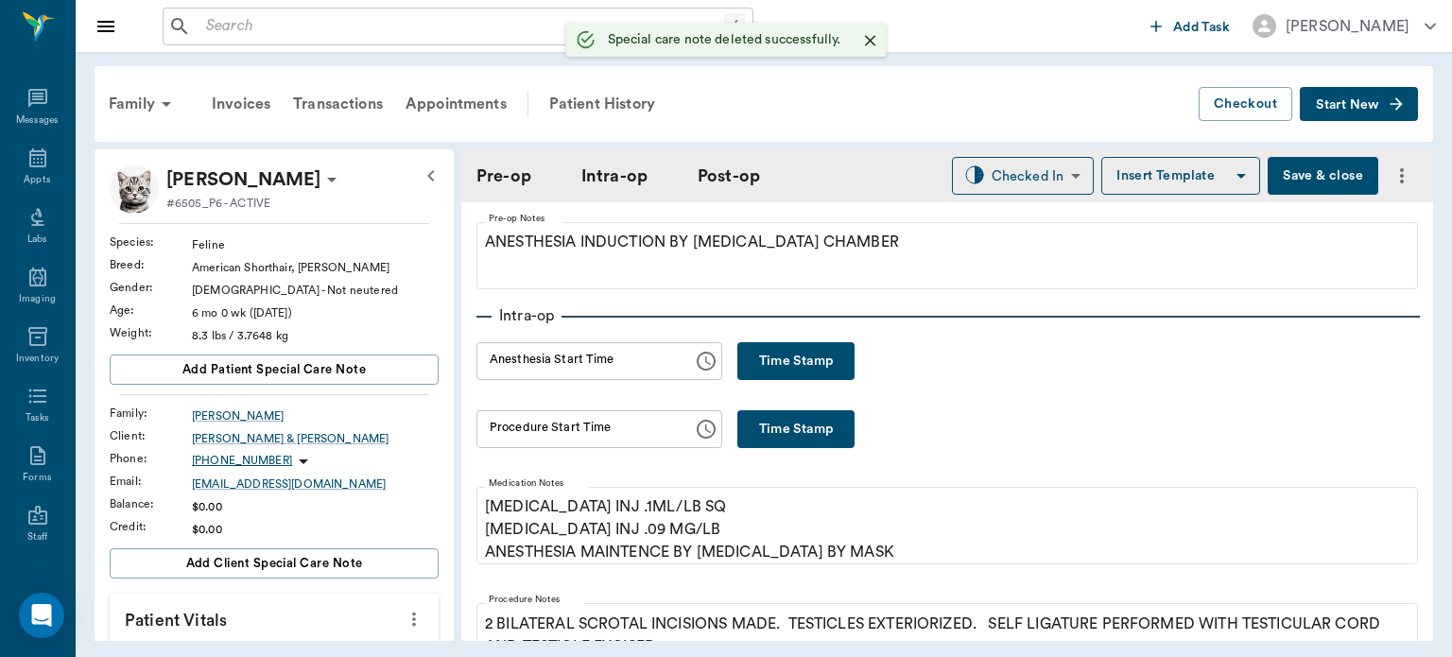
click at [801, 364] on button "Time Stamp" at bounding box center [796, 361] width 117 height 38
type input "02:16 PM"
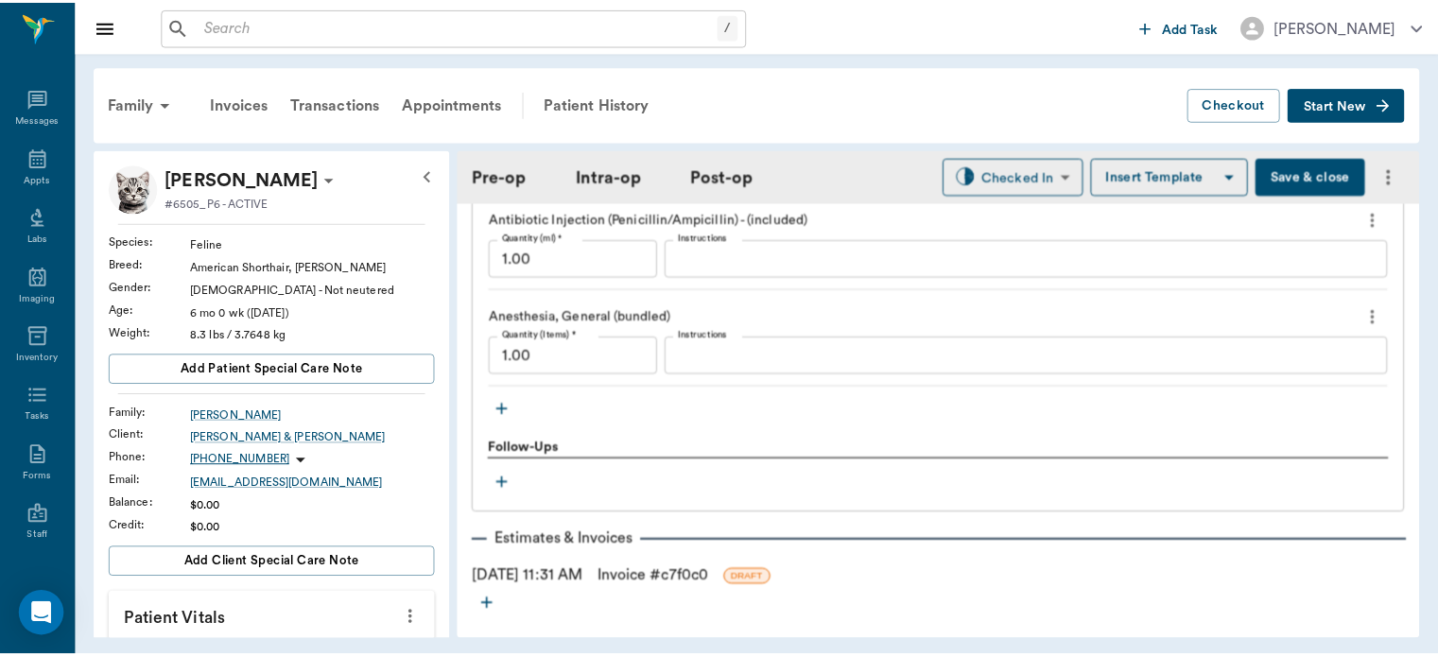
scroll to position [1870, 0]
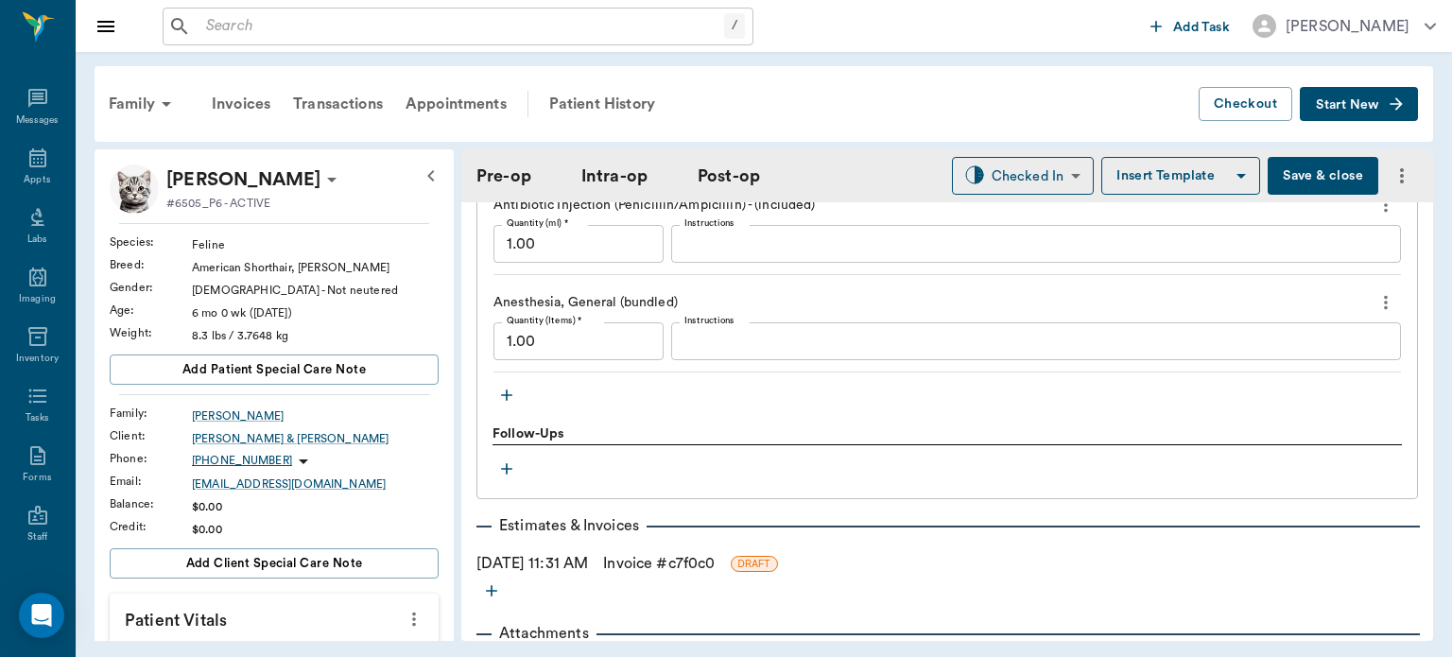
click at [658, 567] on link "Invoice # c7f0c0" at bounding box center [659, 563] width 112 height 23
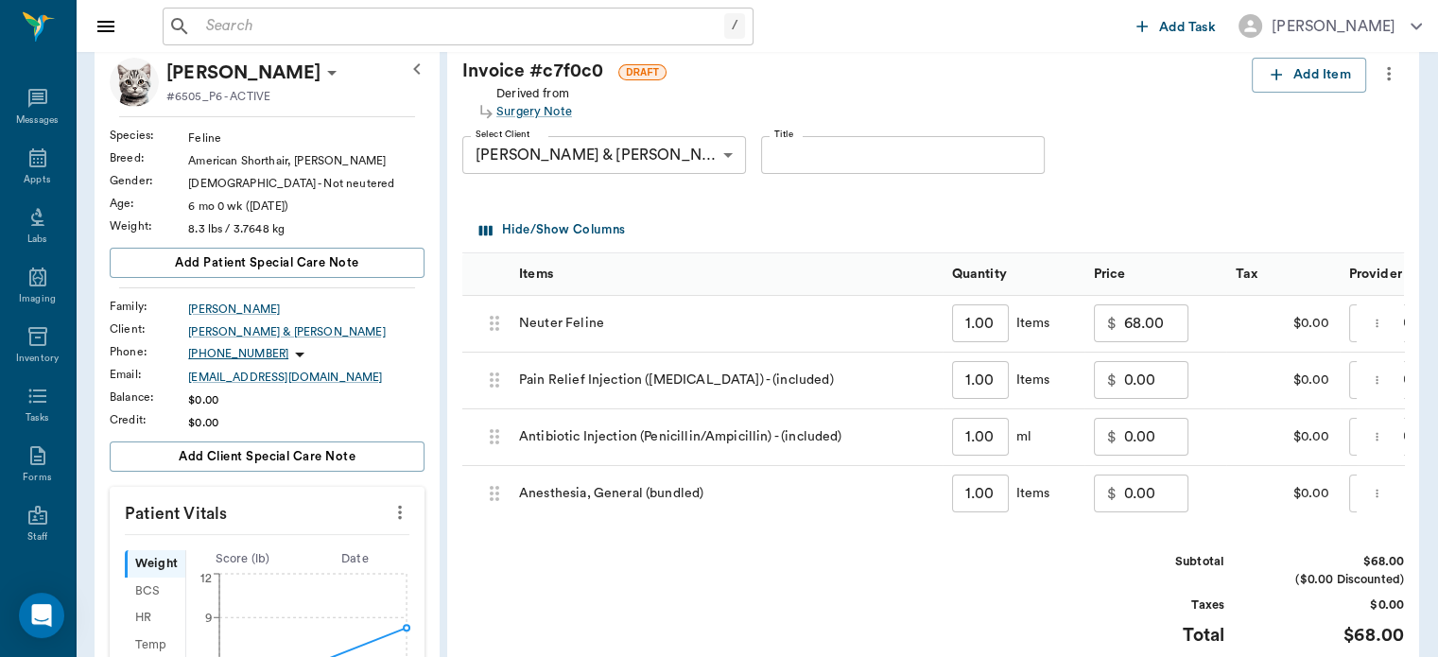
scroll to position [8, 0]
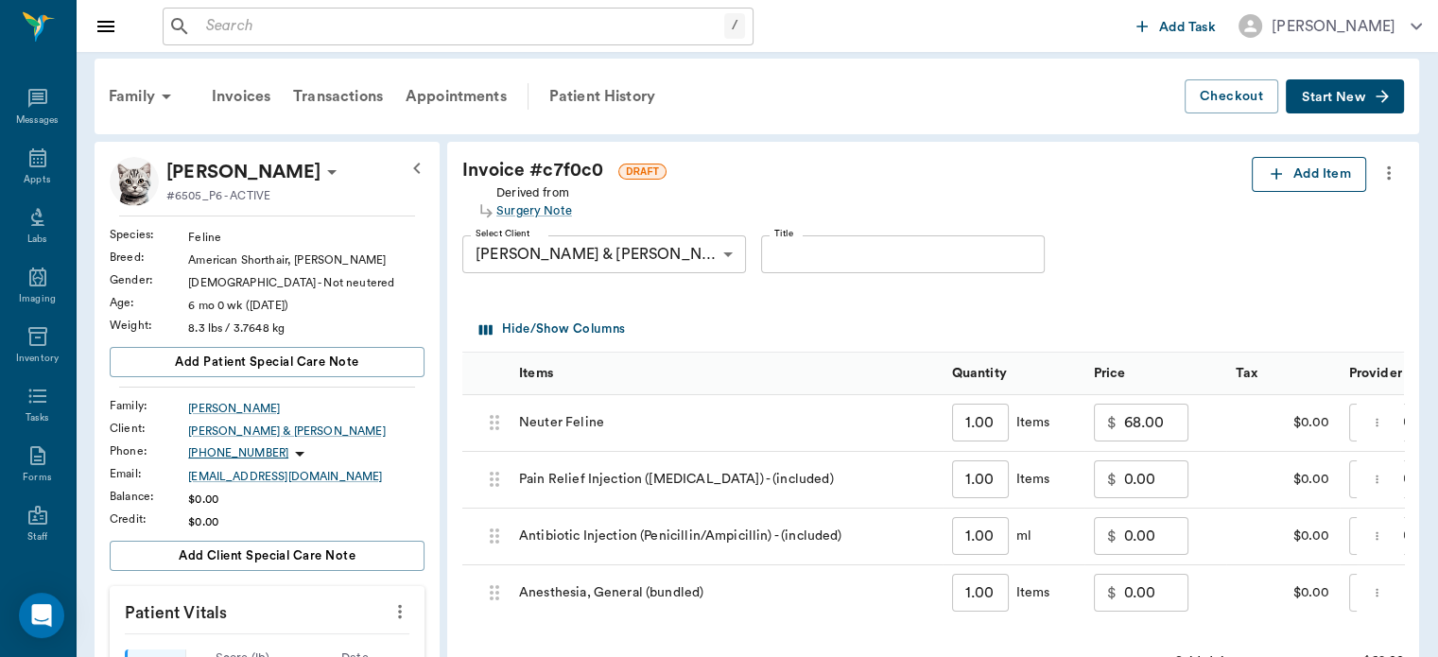
click at [1322, 178] on button "Add Item" at bounding box center [1309, 174] width 114 height 35
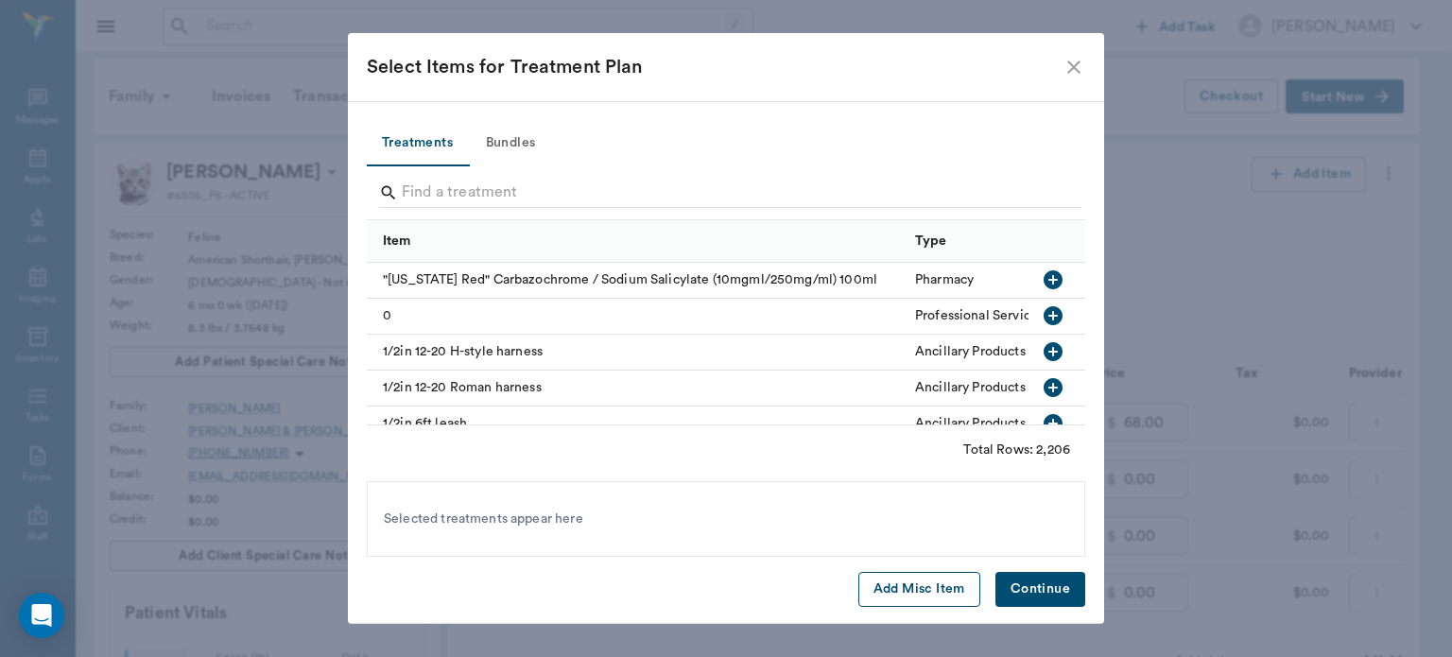
click at [942, 589] on button "Add Misc Item" at bounding box center [920, 589] width 122 height 35
click at [1031, 602] on button "Continue" at bounding box center [1041, 589] width 90 height 35
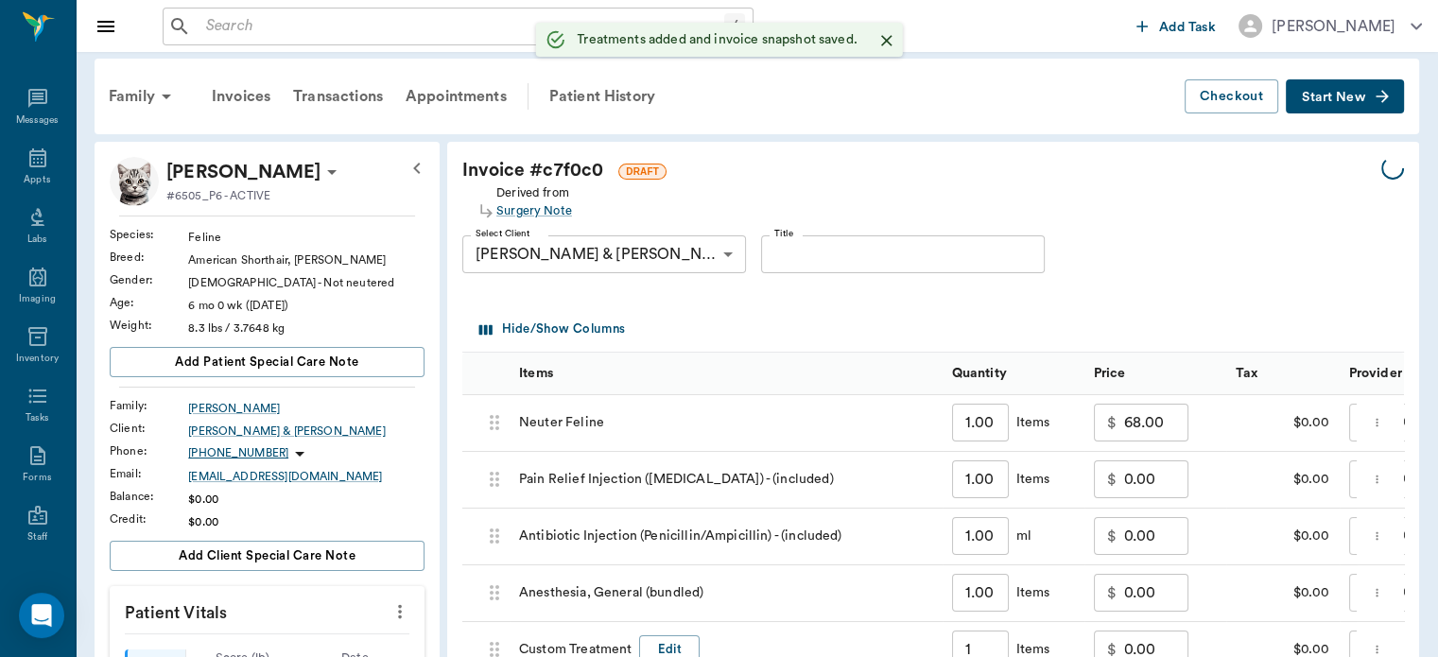
type input "1.00"
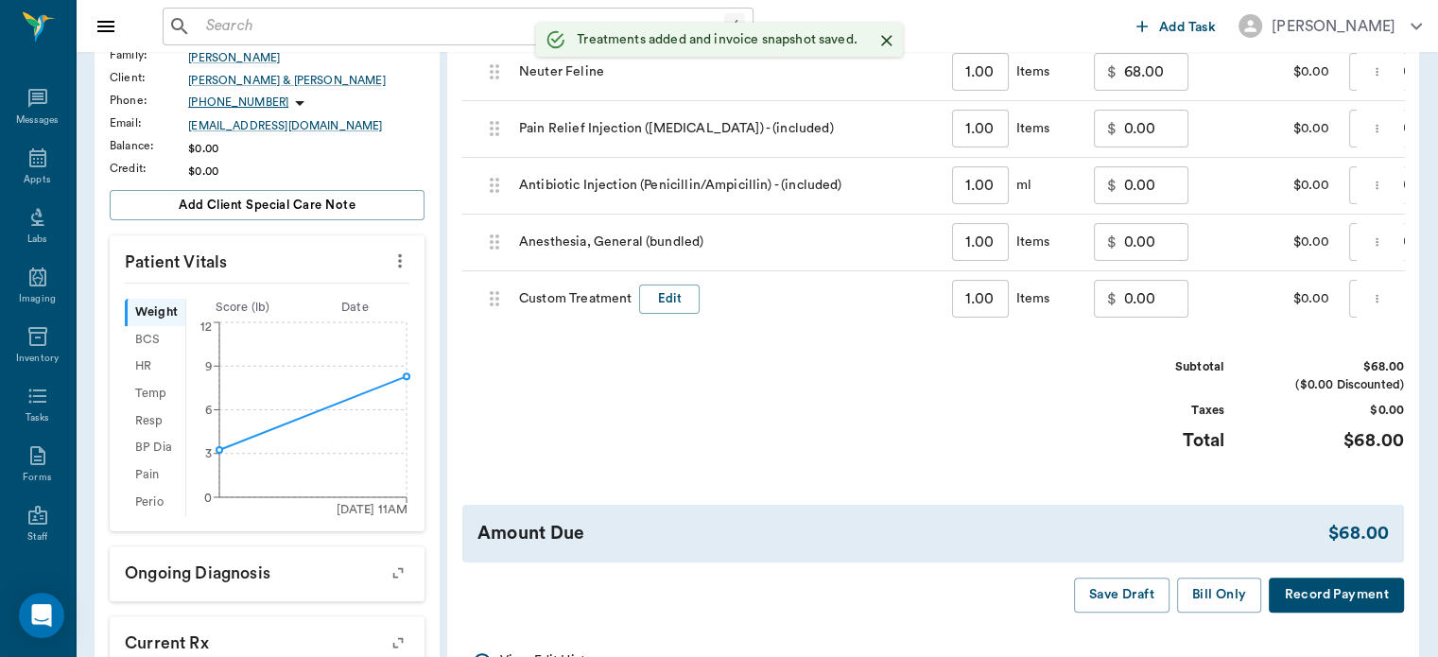
scroll to position [361, 0]
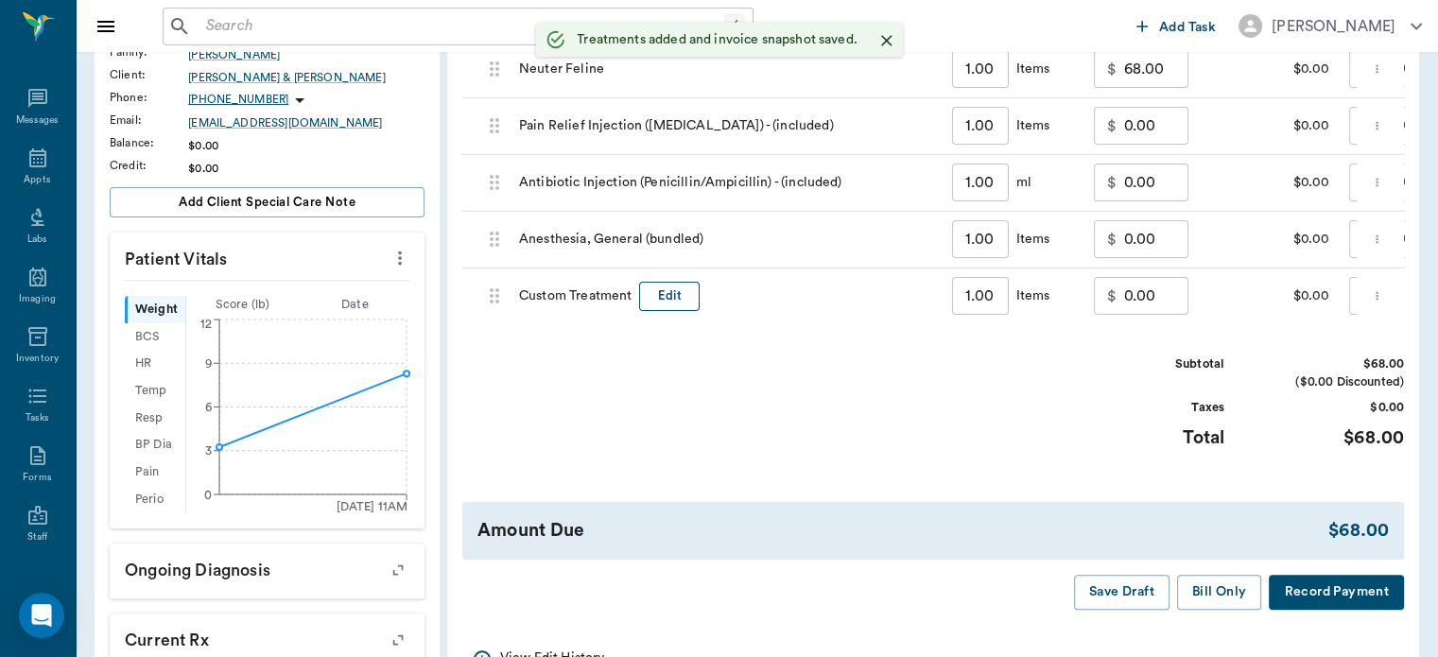
click at [669, 291] on button "Edit" at bounding box center [669, 296] width 61 height 29
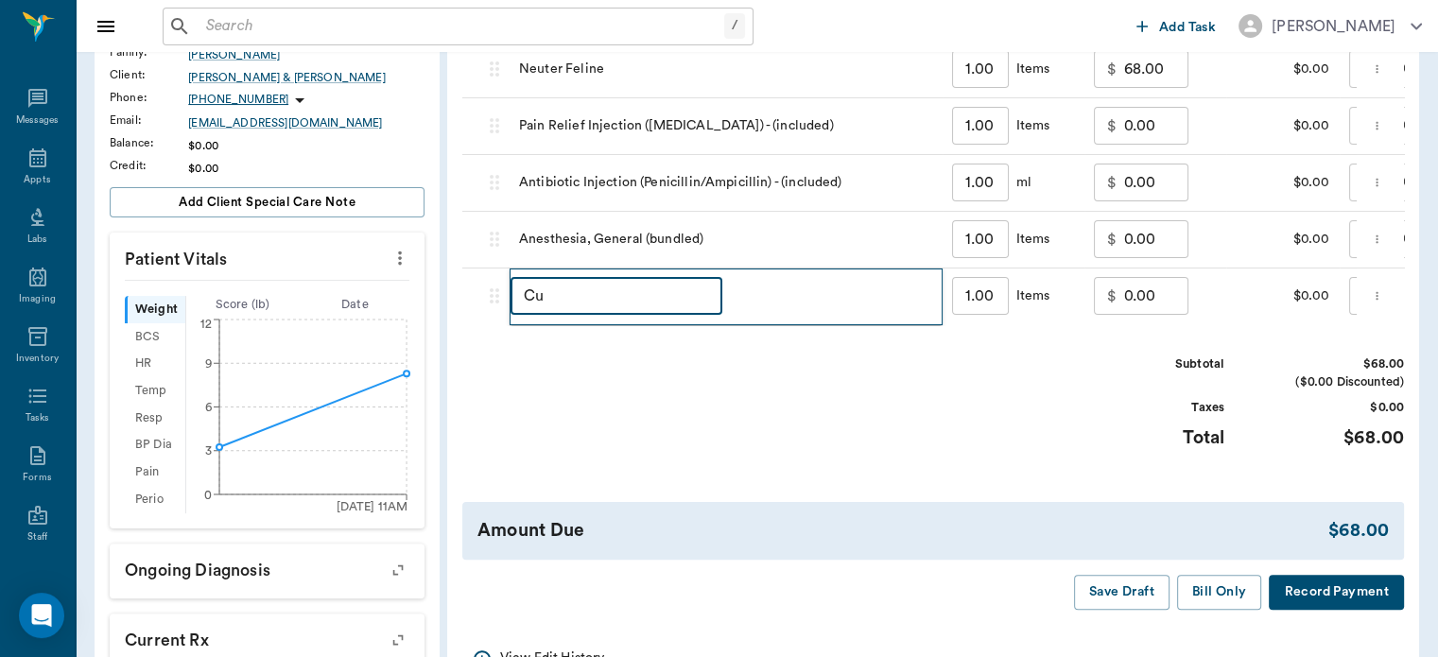
type input "C"
type input "DISCOUNT"
click at [1155, 301] on input "0.00" at bounding box center [1156, 296] width 64 height 38
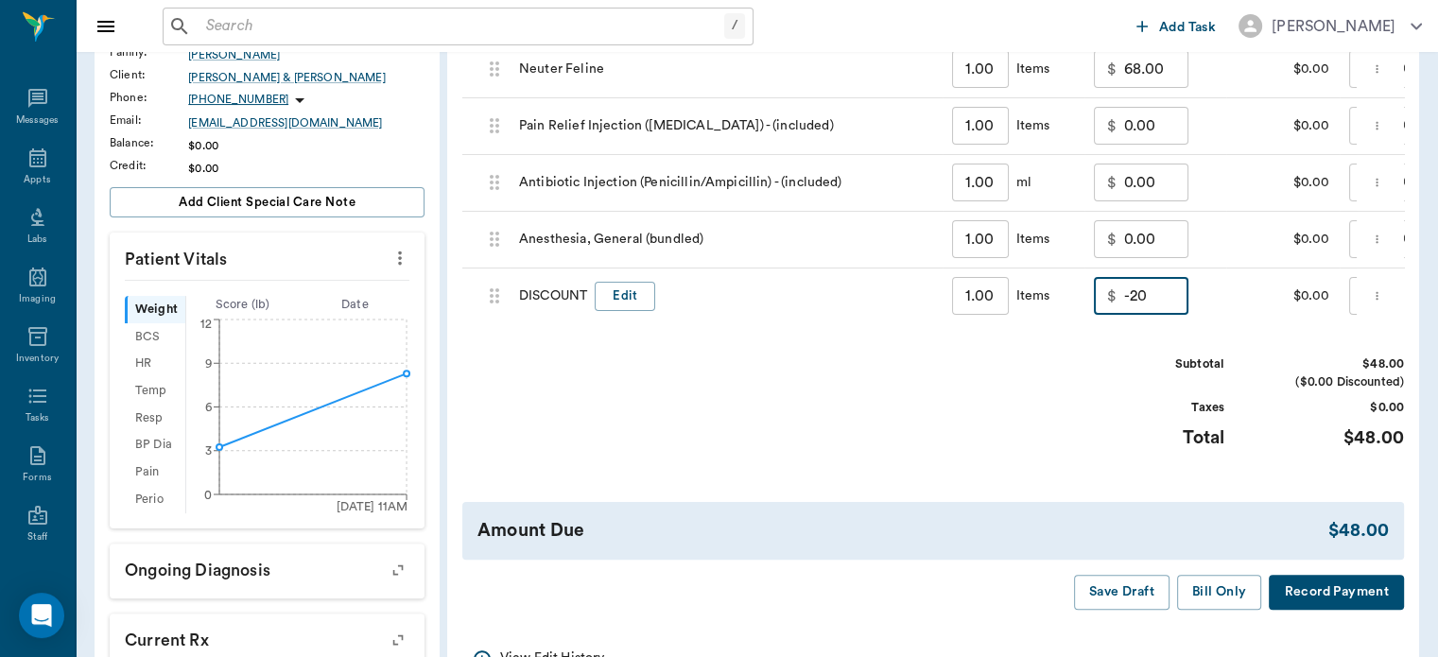
click at [984, 516] on div "Amount Due $48.00" at bounding box center [933, 531] width 942 height 58
type input "-20.00"
click at [1352, 305] on body "/ ​ Add Task [PERSON_NAME] Nectar Messages Appts Labs Imaging Inventory Tasks F…" at bounding box center [719, 344] width 1438 height 1410
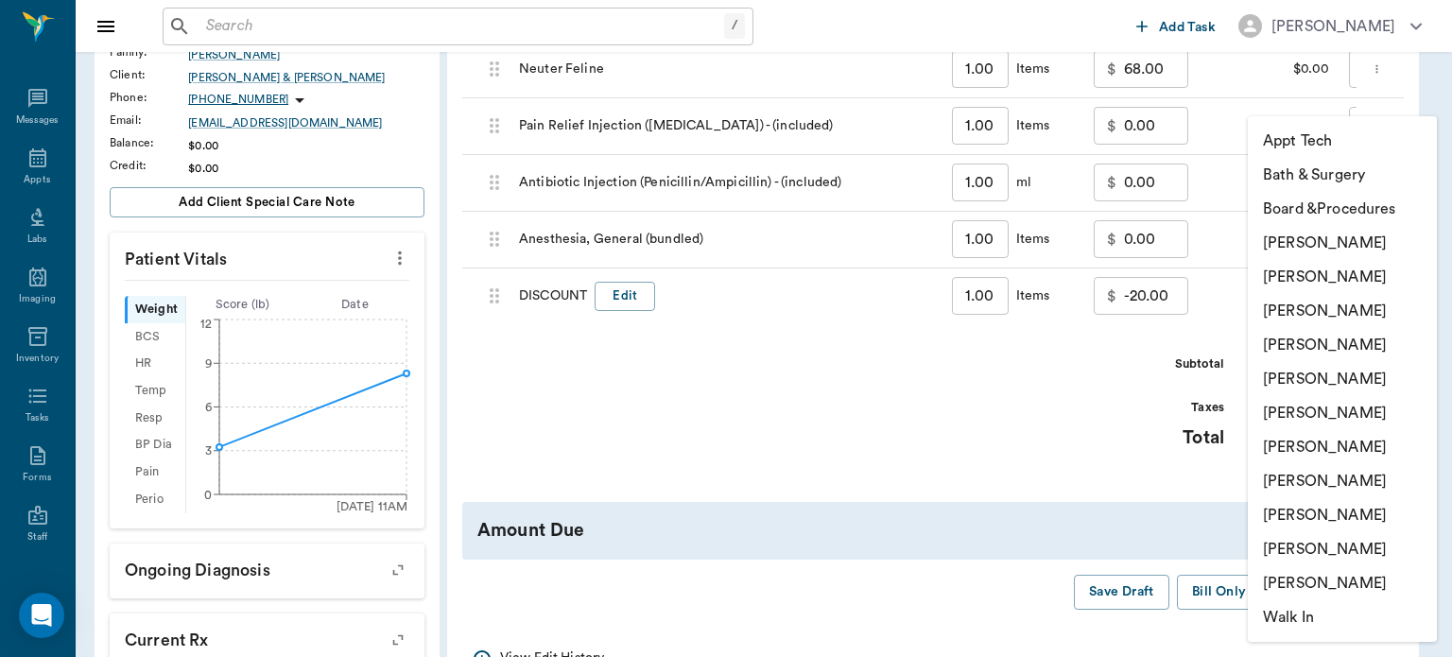
click at [1362, 346] on li "[PERSON_NAME]" at bounding box center [1342, 345] width 189 height 34
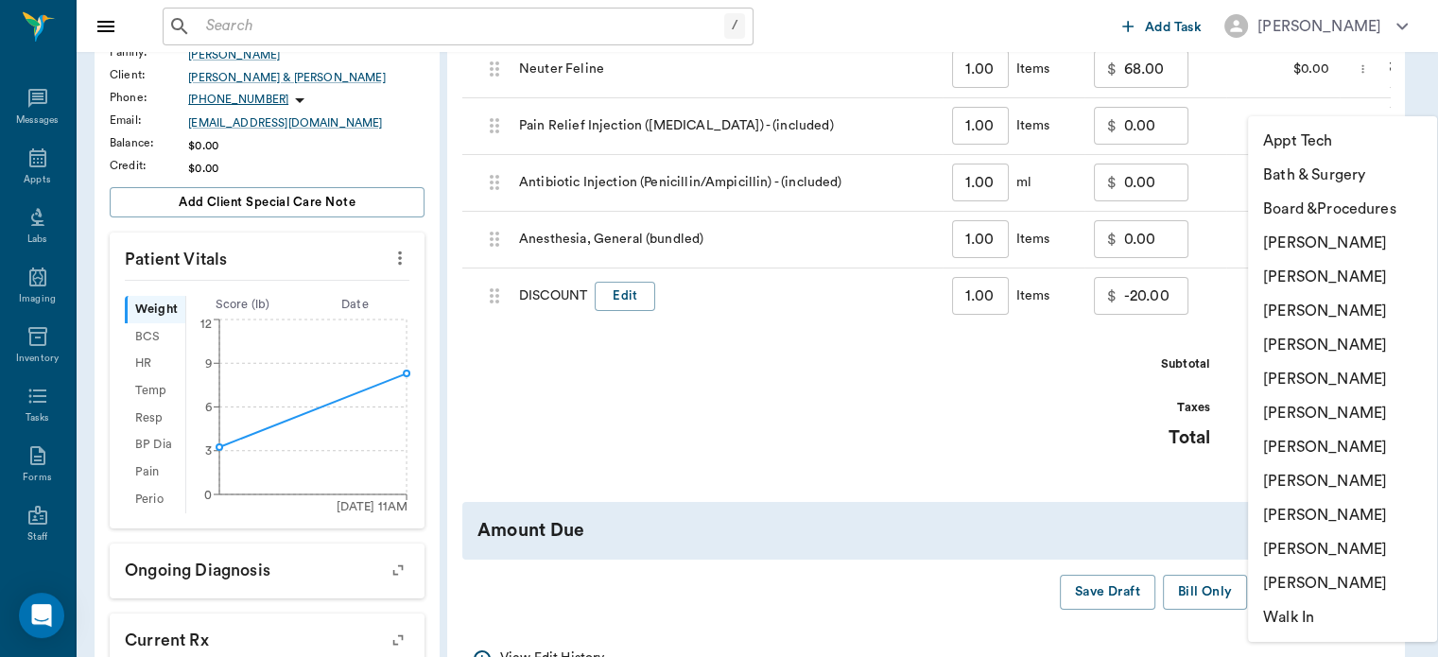
type input "none-63ec2f075fda476ae8351a4d"
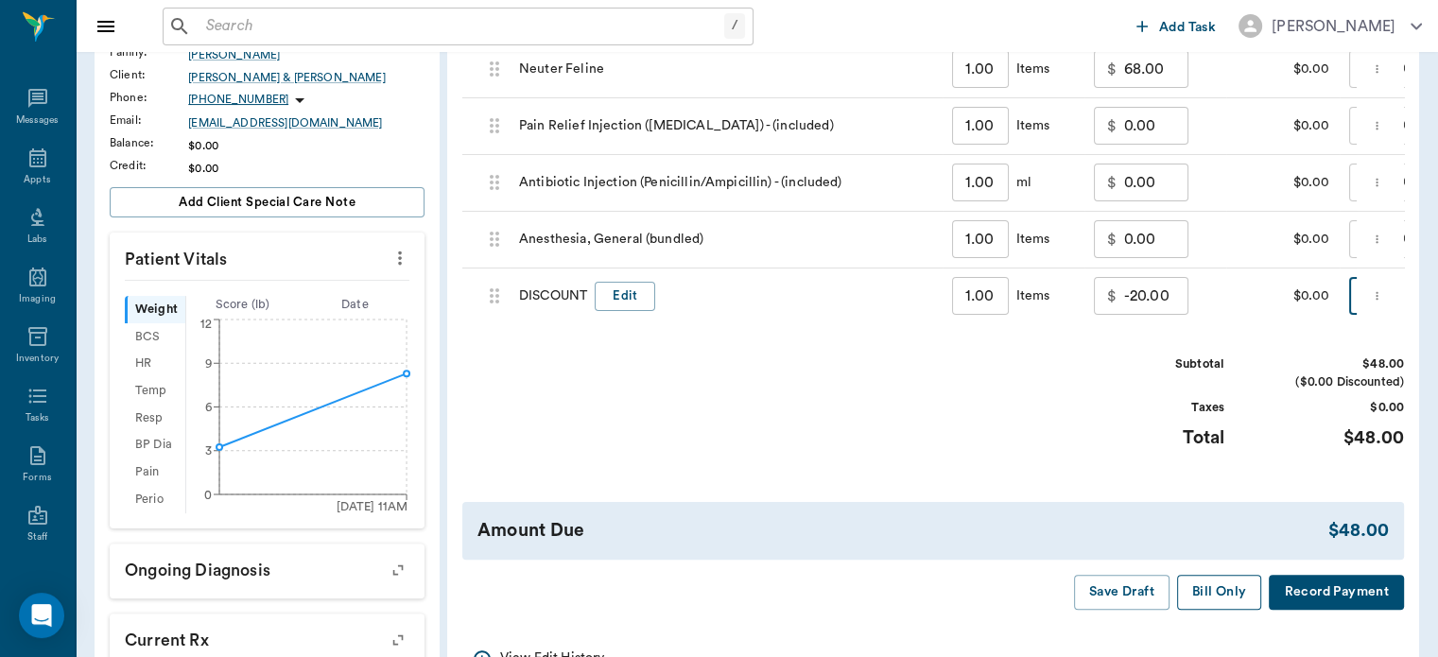
click at [1224, 610] on button "Bill Only" at bounding box center [1219, 592] width 85 height 35
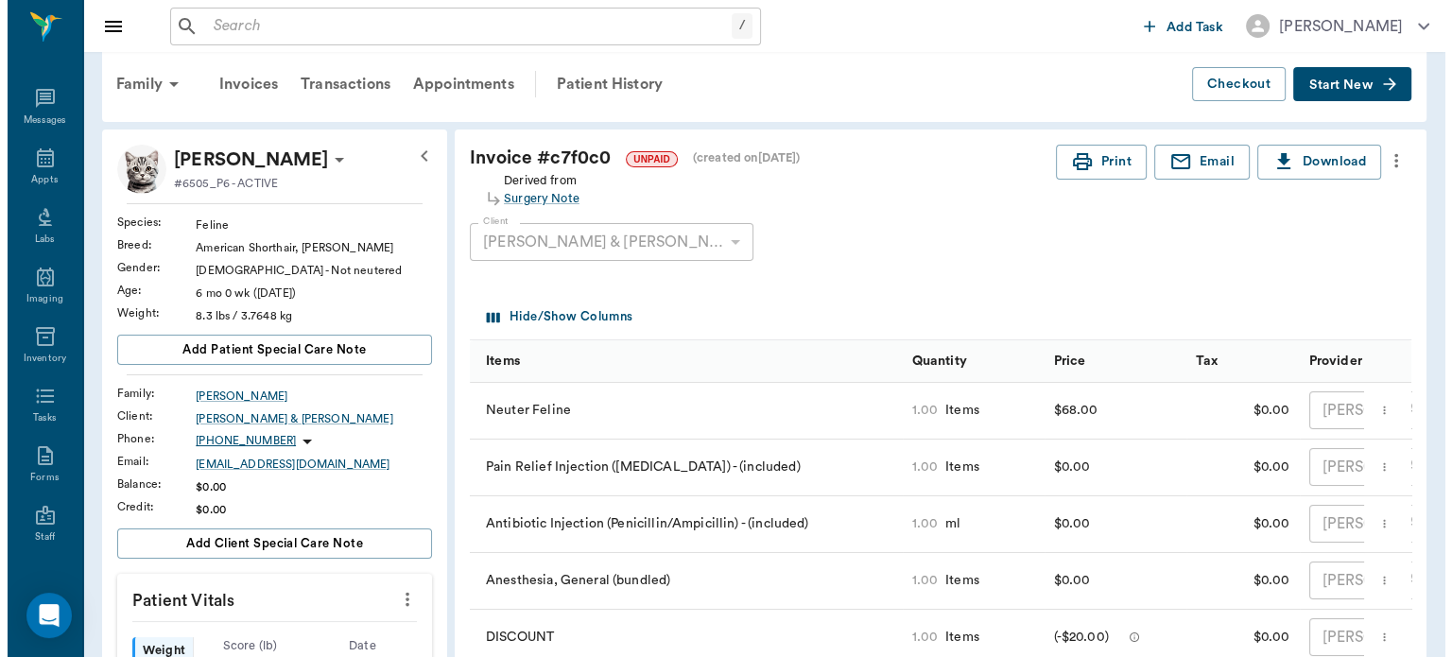
scroll to position [0, 0]
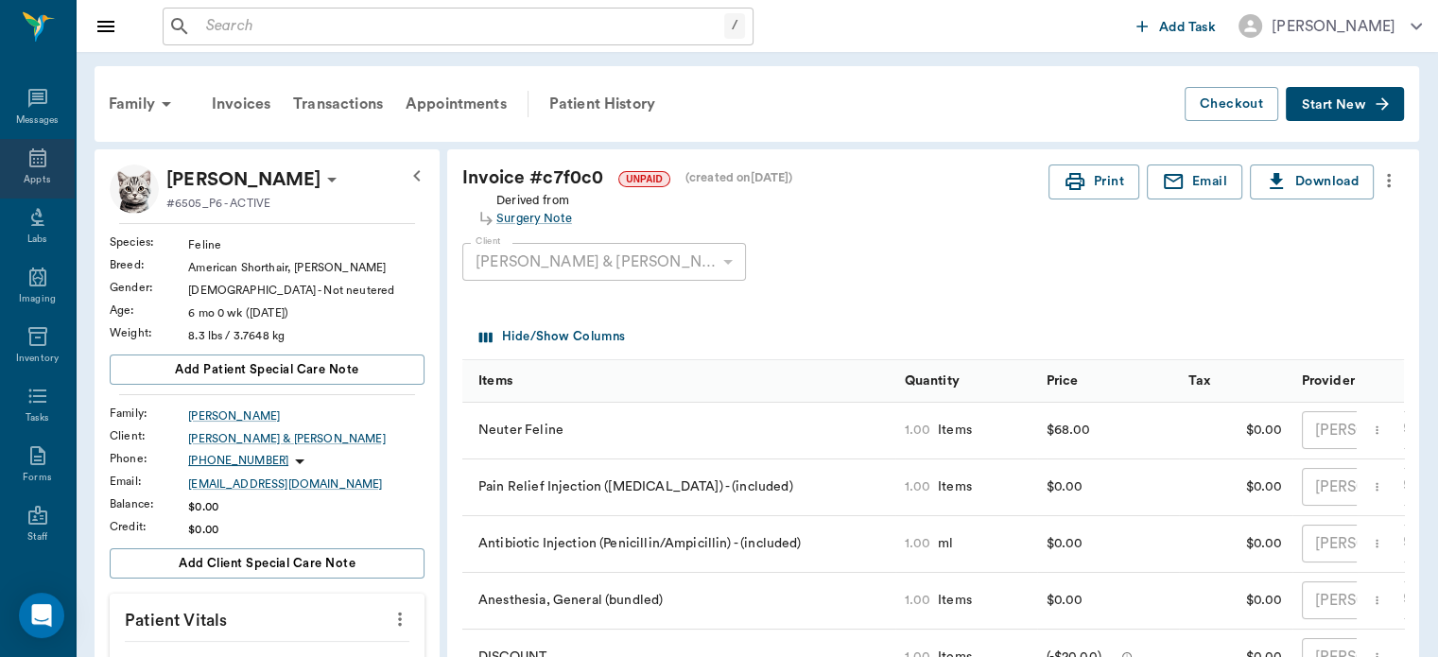
click at [39, 179] on div "Appts" at bounding box center [37, 180] width 26 height 14
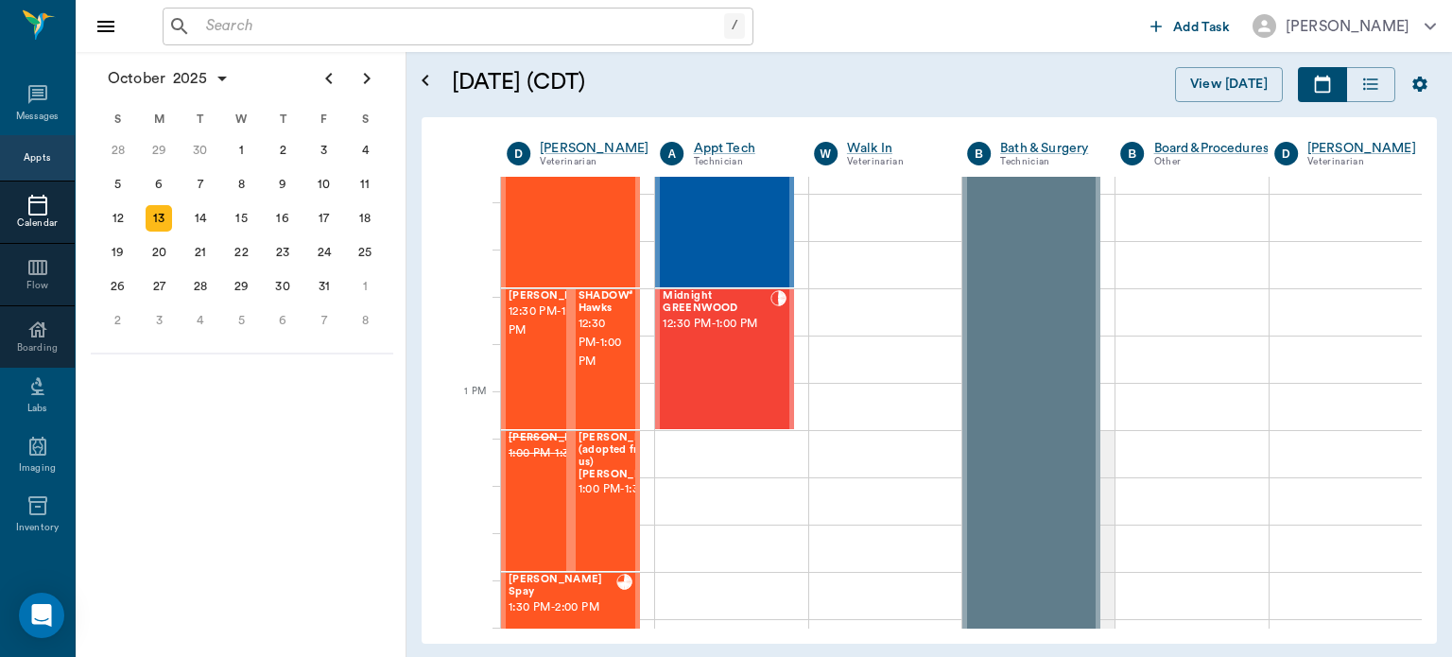
scroll to position [1164, 0]
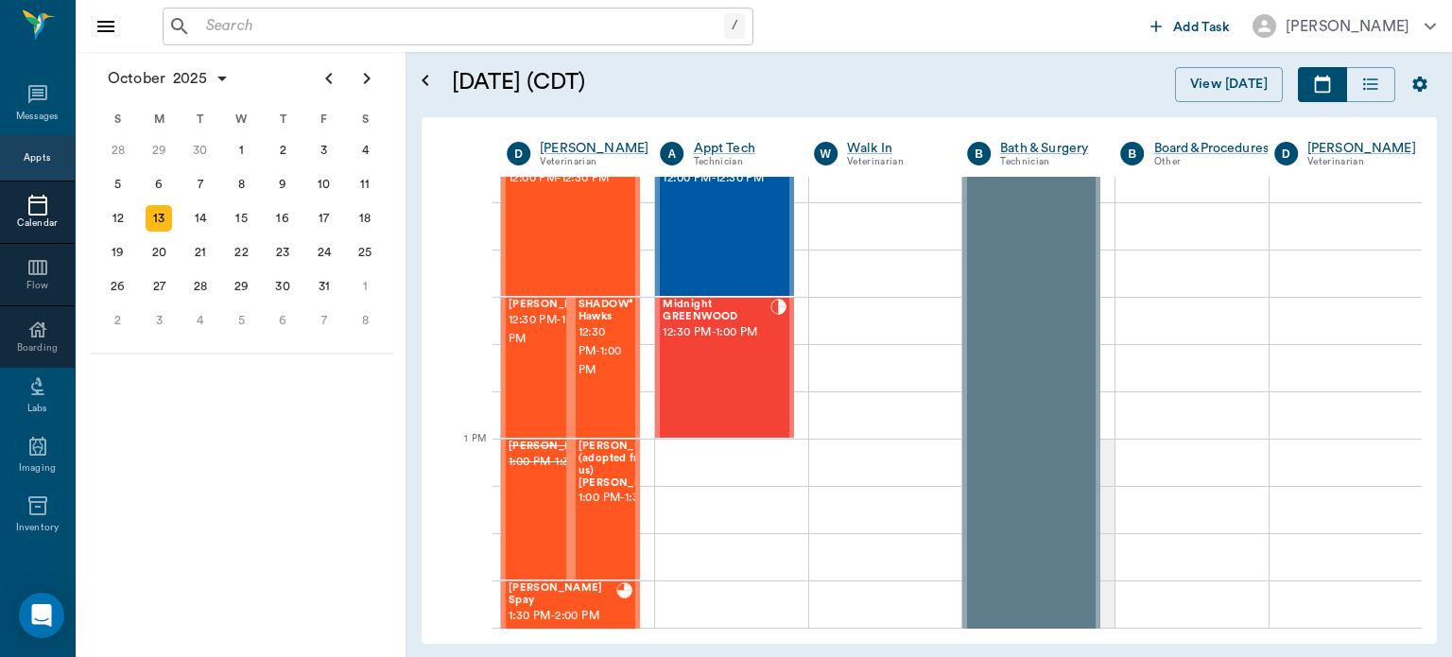
click at [607, 374] on span "12:30 PM - 1:00 PM" at bounding box center [604, 351] width 50 height 57
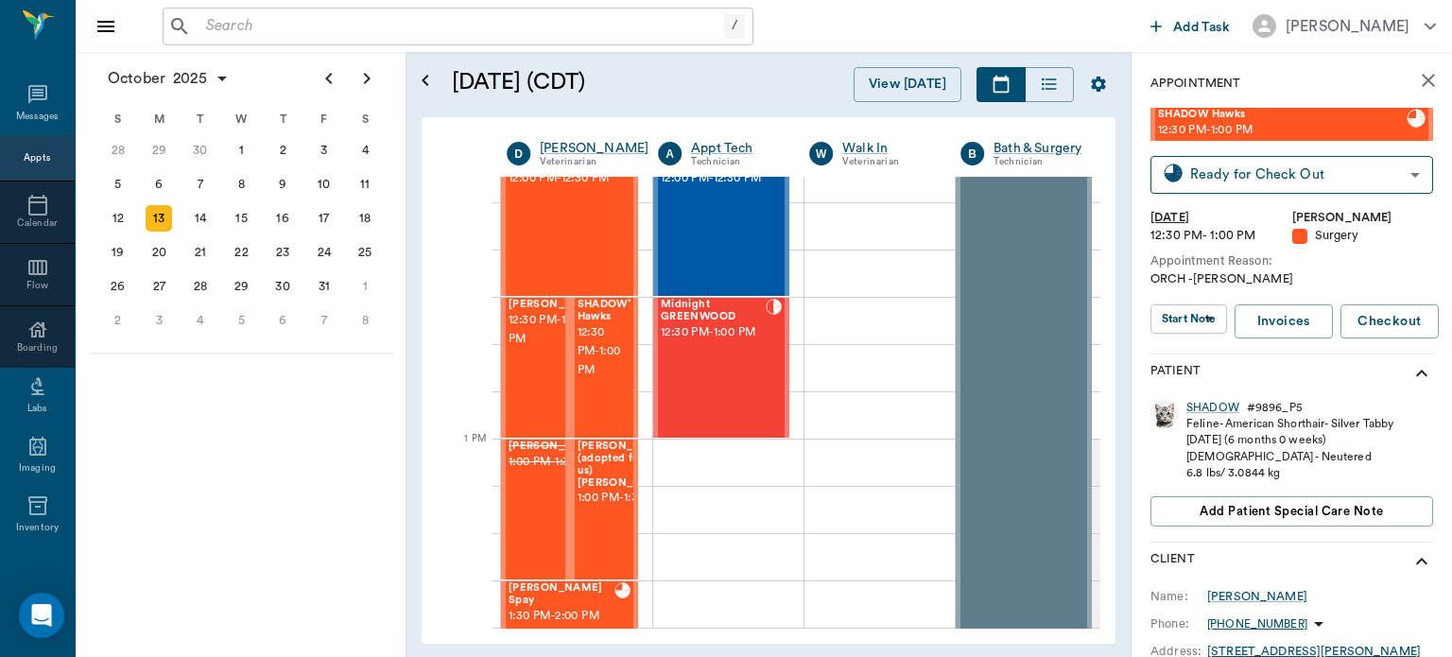
click at [1192, 321] on body "/ ​ Add Task [PERSON_NAME] Nectar Messages Appts Calendar Flow Boarding Labs Im…" at bounding box center [726, 328] width 1452 height 657
click at [1210, 359] on button "View Surgery" at bounding box center [1178, 358] width 78 height 22
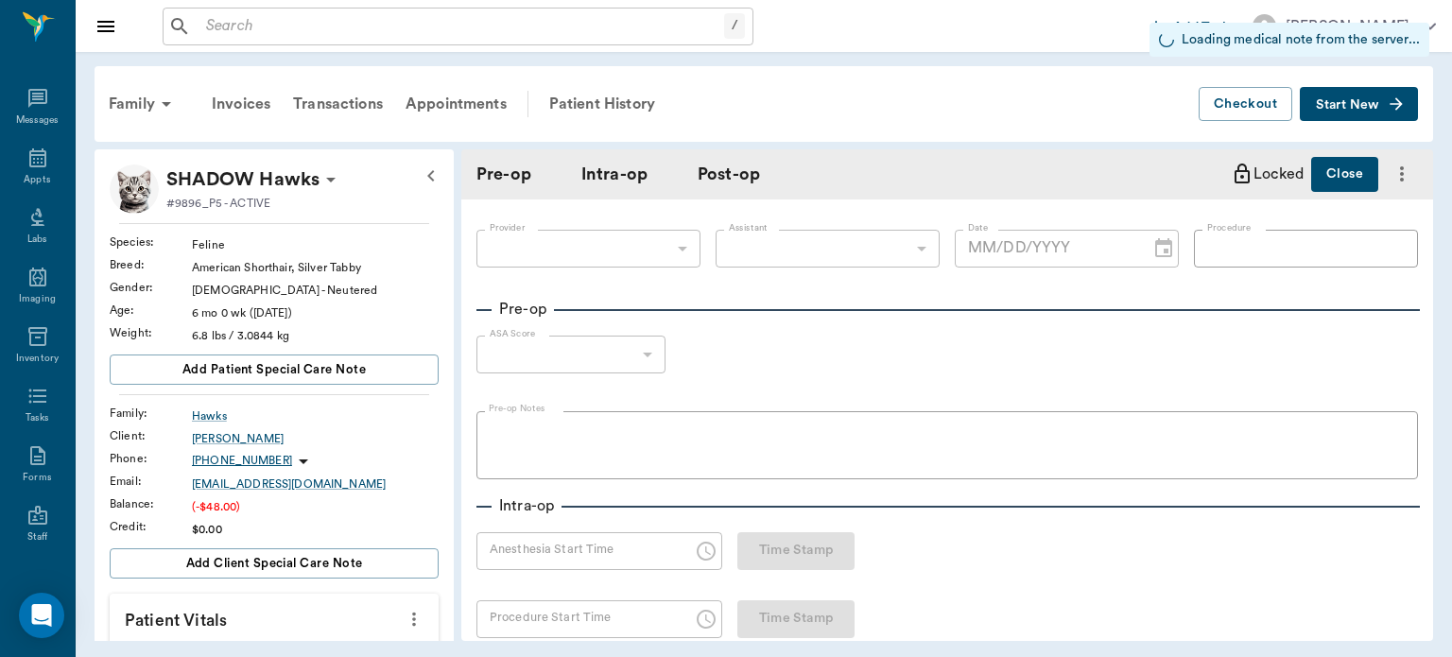
type input "63ec2f075fda476ae8351a4d"
type input "682b670d8bdc6f7f8feef3db"
type input "ORCH"
type input "2"
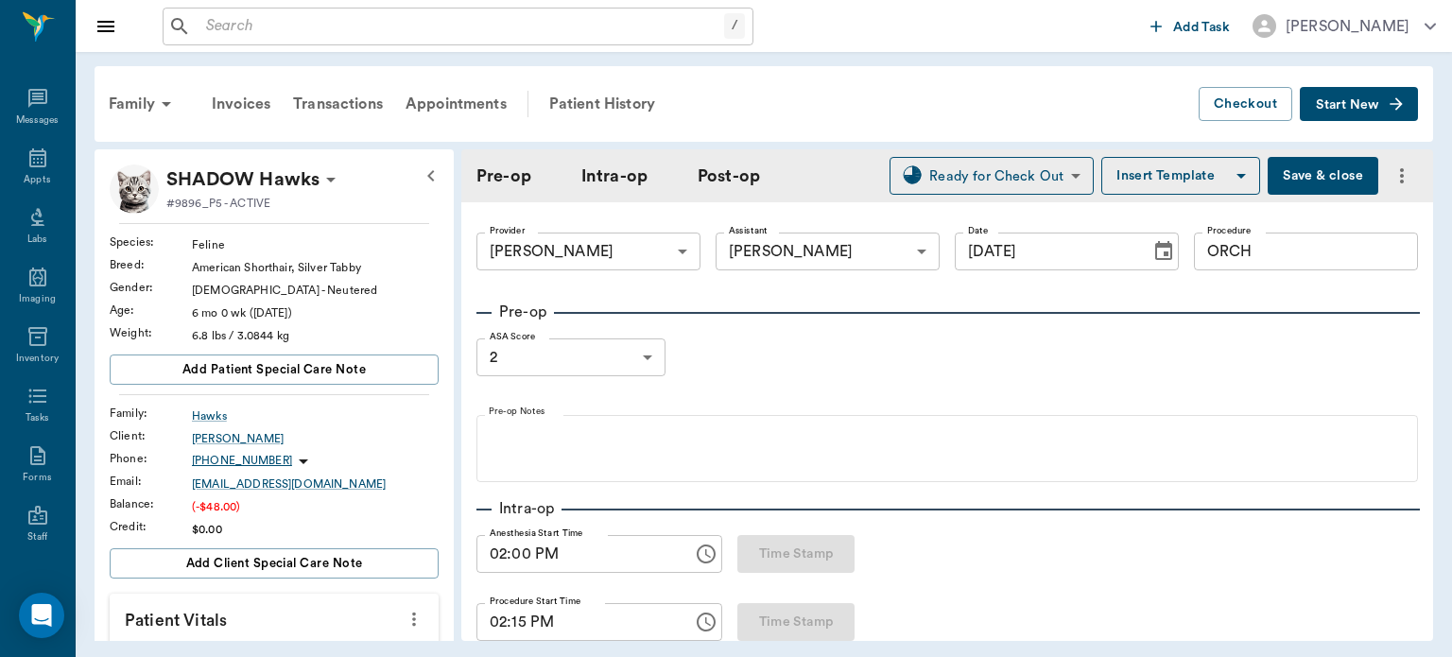
type input "[DATE]"
type input "02:00 PM"
type input "02:15 PM"
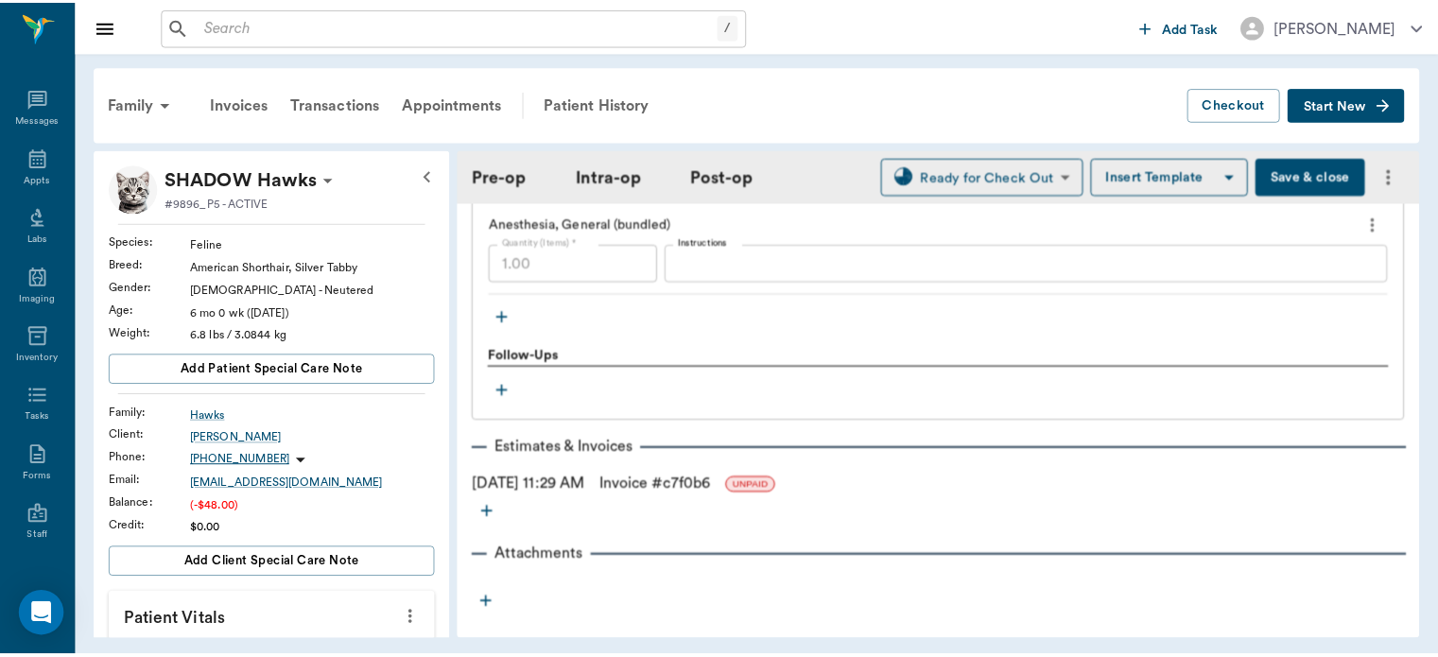
scroll to position [1969, 0]
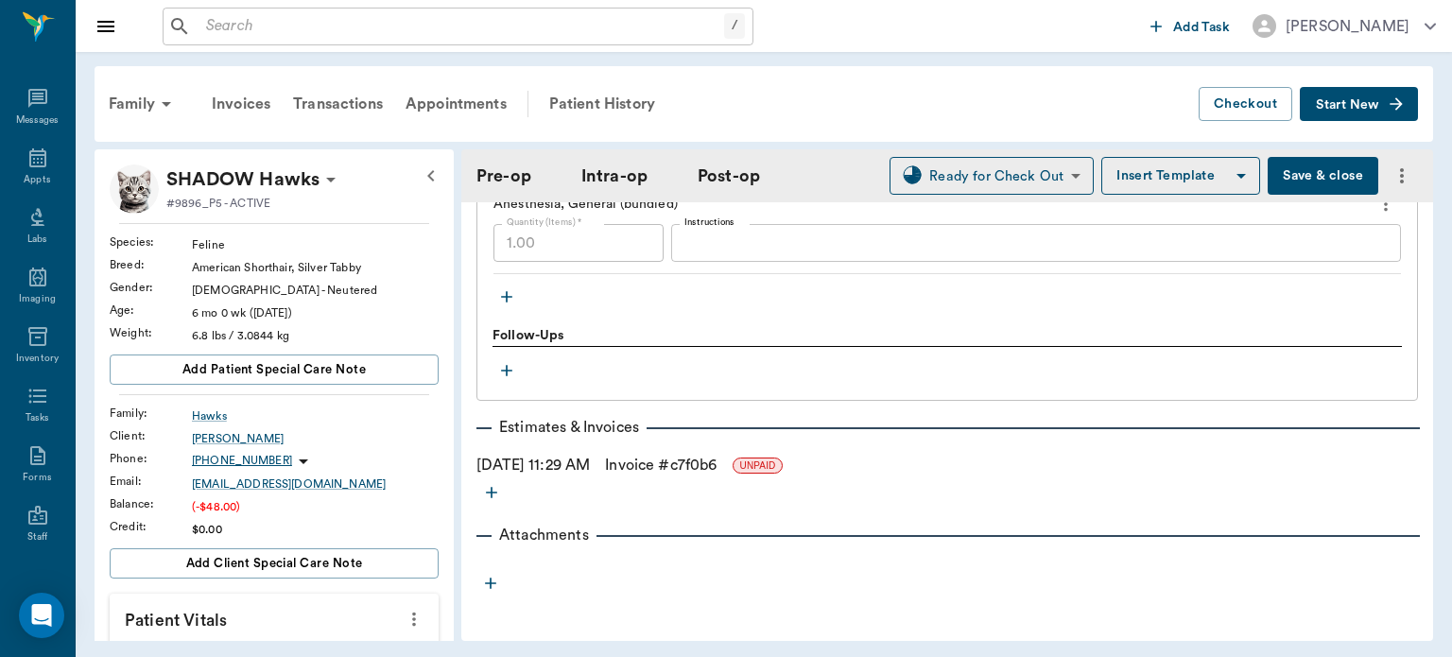
click at [654, 469] on link "Invoice # c7f0b6" at bounding box center [661, 465] width 112 height 23
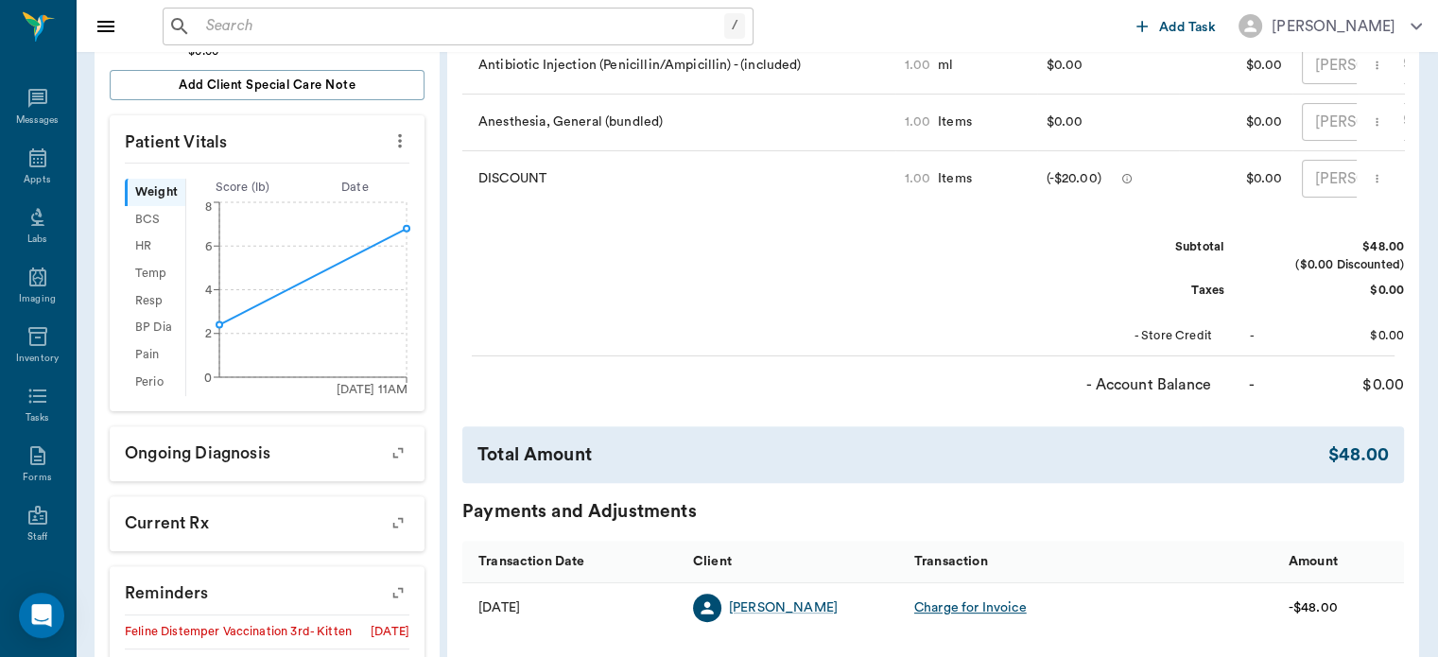
scroll to position [477, 0]
click at [29, 175] on div "Appts" at bounding box center [37, 180] width 26 height 14
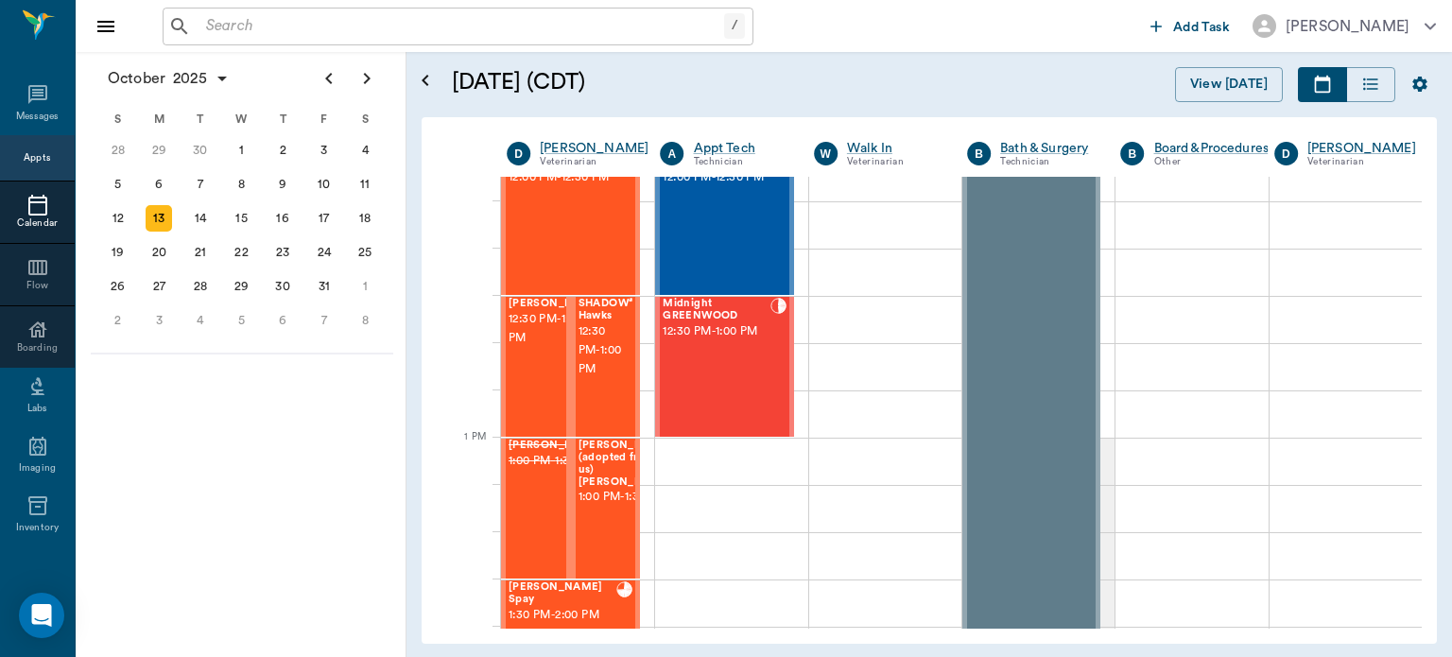
scroll to position [1159, 0]
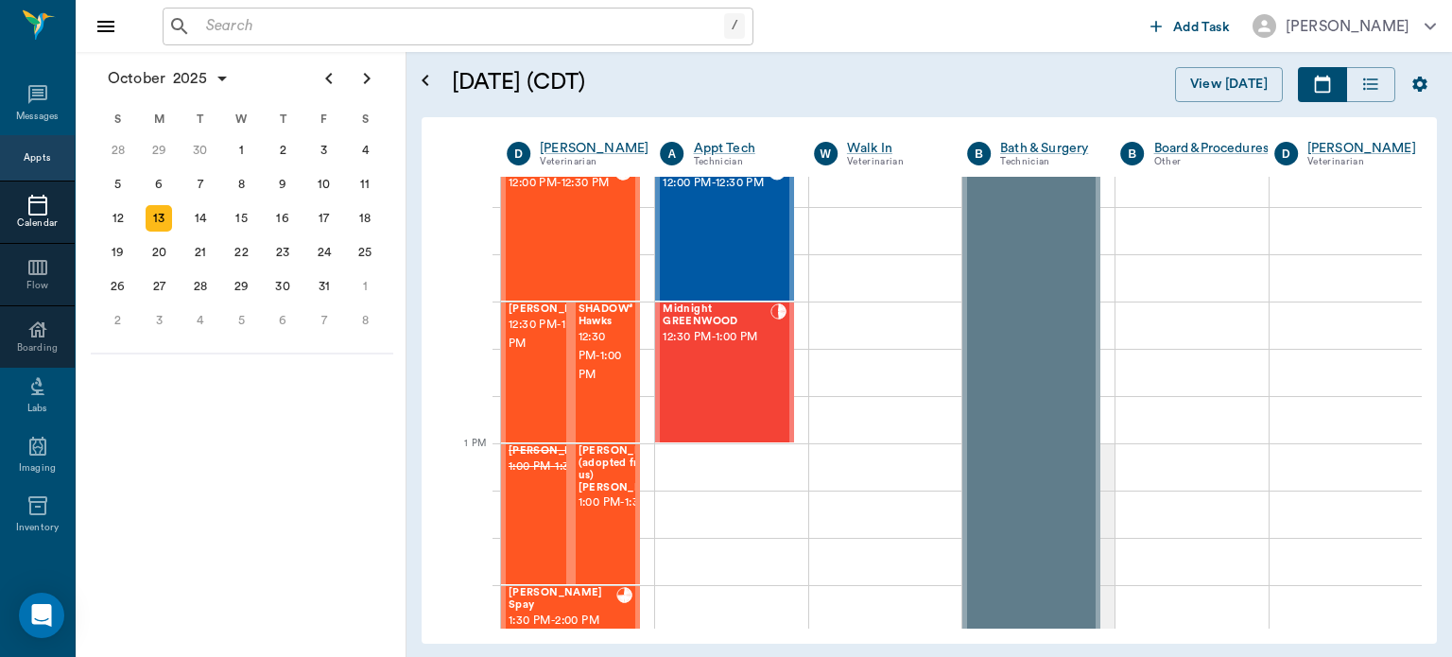
click at [545, 354] on span "12:30 PM - 1:00 PM" at bounding box center [556, 335] width 95 height 38
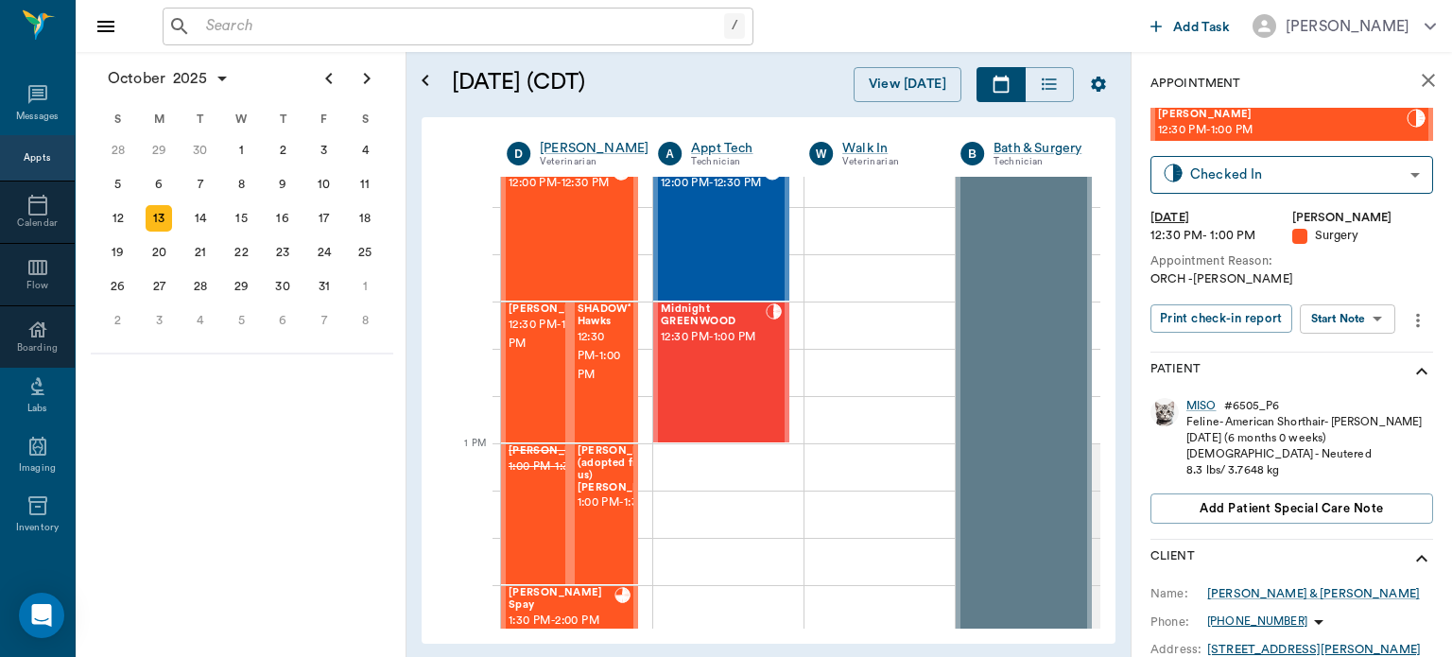
click at [1366, 317] on body "/ ​ Add Task [PERSON_NAME] Nectar Messages Appts Calendar Flow Boarding Labs Im…" at bounding box center [726, 328] width 1452 height 657
click at [1365, 392] on button "View Surgery" at bounding box center [1333, 388] width 78 height 22
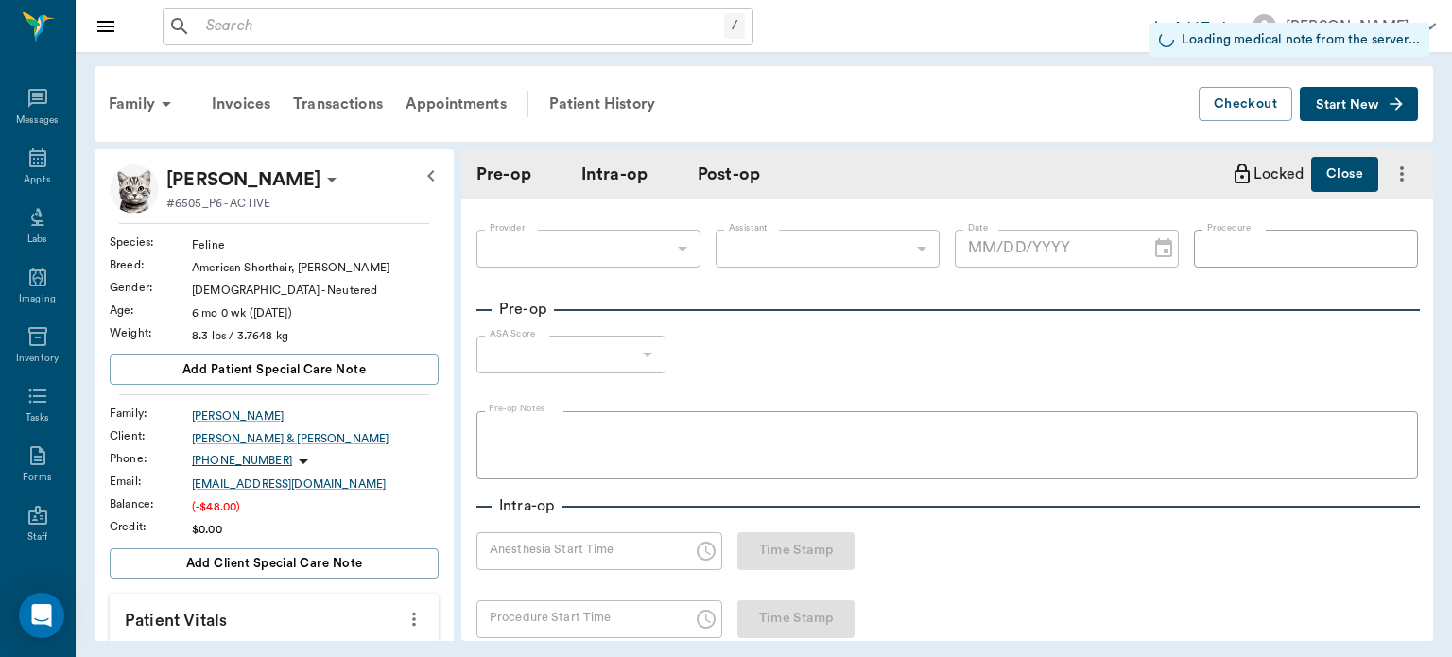
type input "63ec2f075fda476ae8351a4d"
type input "682b670d8bdc6f7f8feef3db"
type input "ORCH"
type input "2"
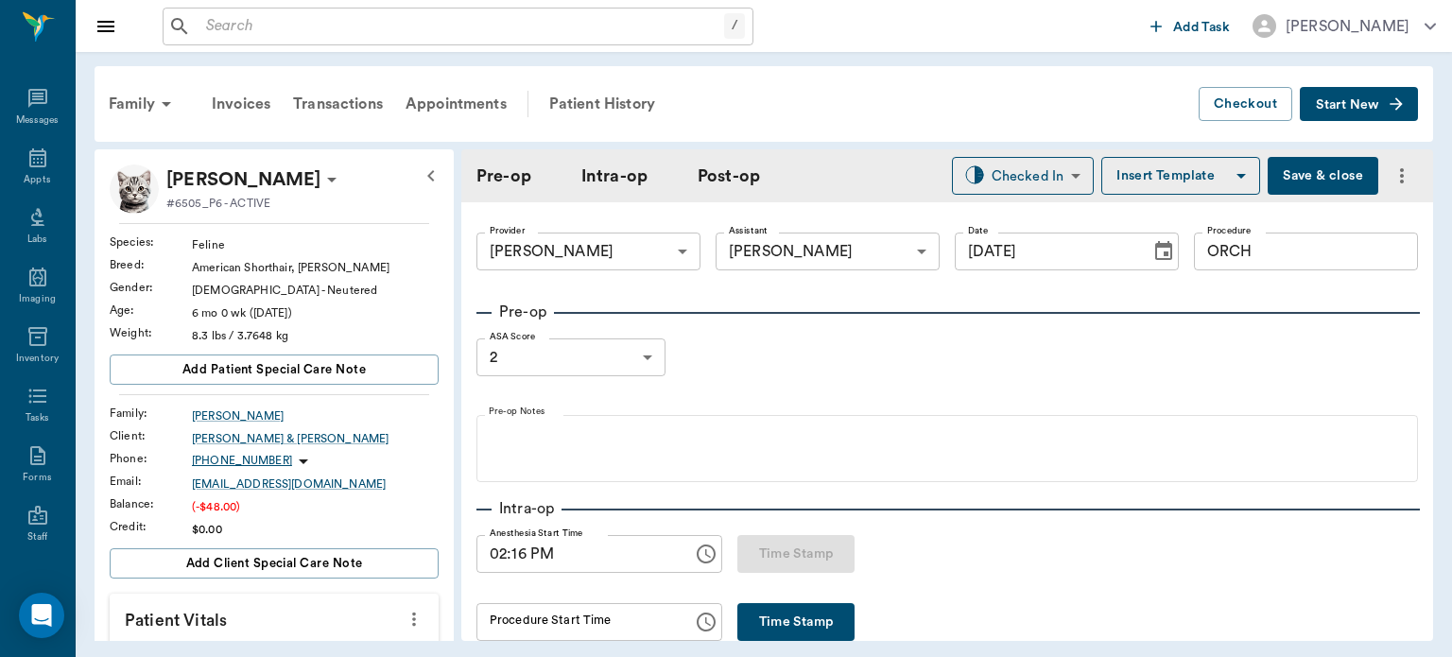
type input "[DATE]"
type input "02:16 PM"
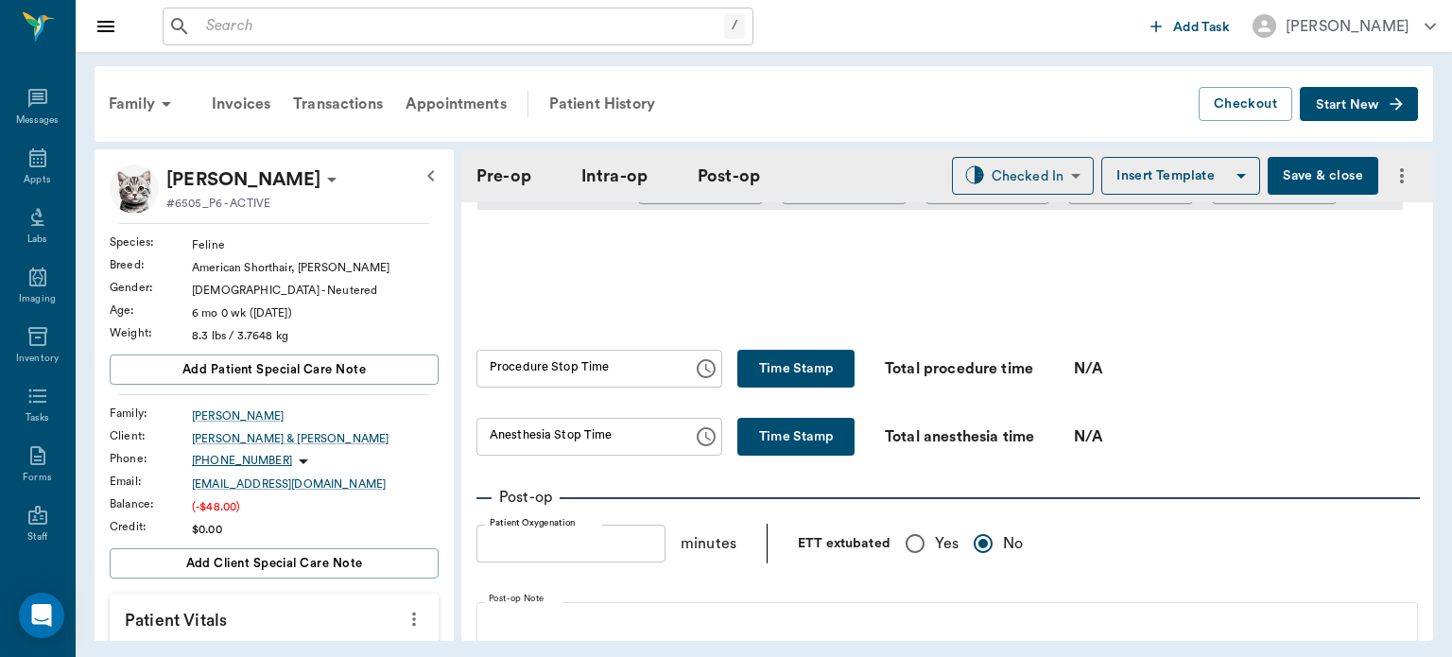
scroll to position [1068, 0]
